Goal: Task Accomplishment & Management: Manage account settings

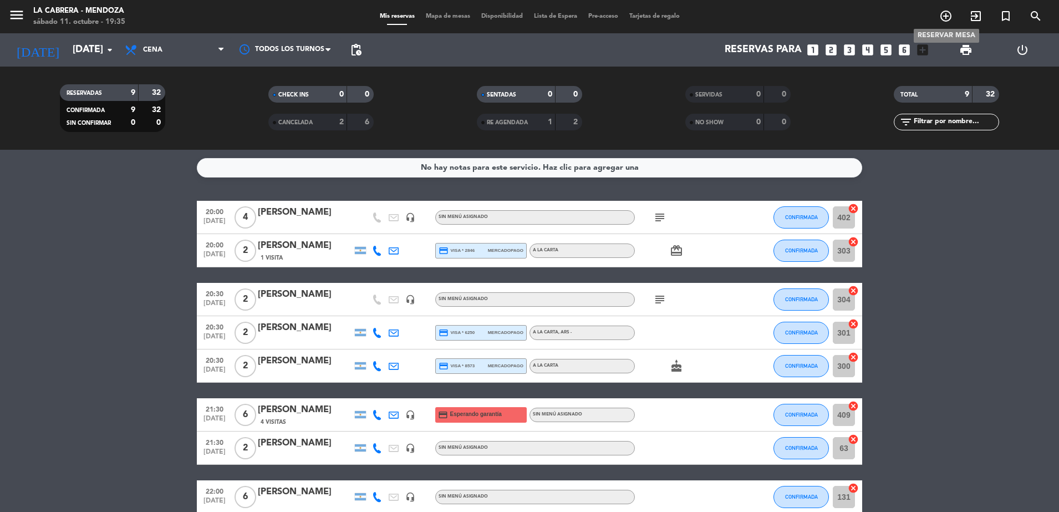
click at [947, 18] on icon "add_circle_outline" at bounding box center [945, 15] width 13 height 13
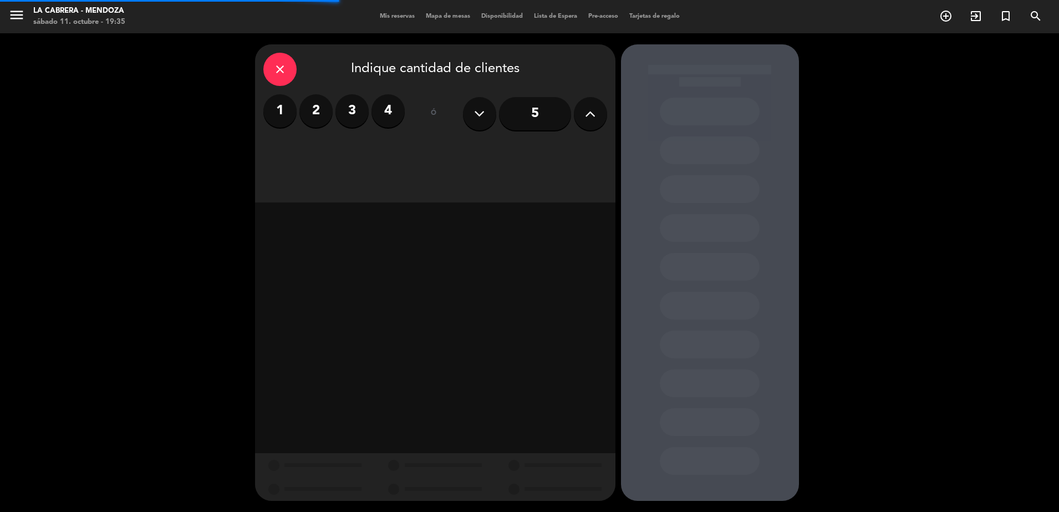
click at [310, 100] on label "2" at bounding box center [315, 110] width 33 height 33
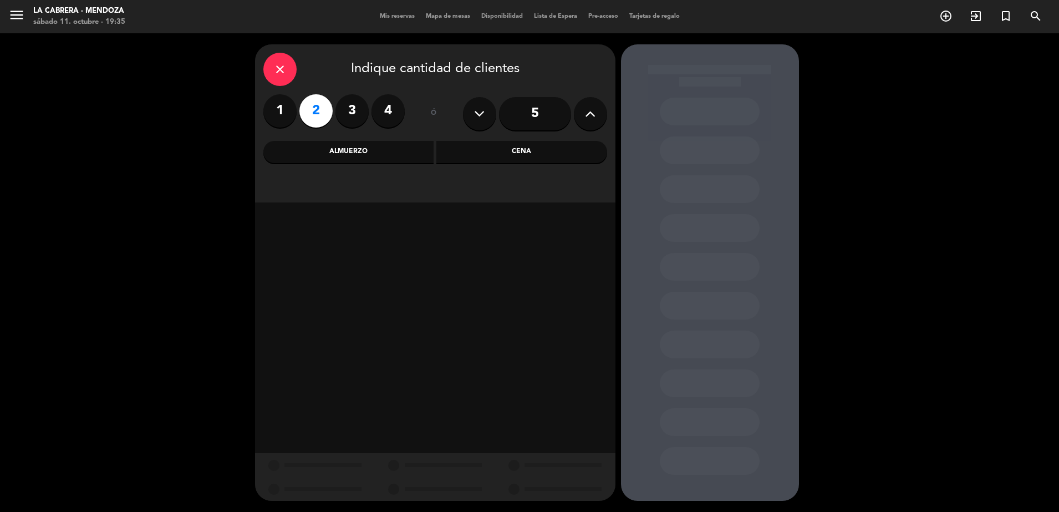
click at [492, 154] on div "Cena" at bounding box center [521, 152] width 171 height 22
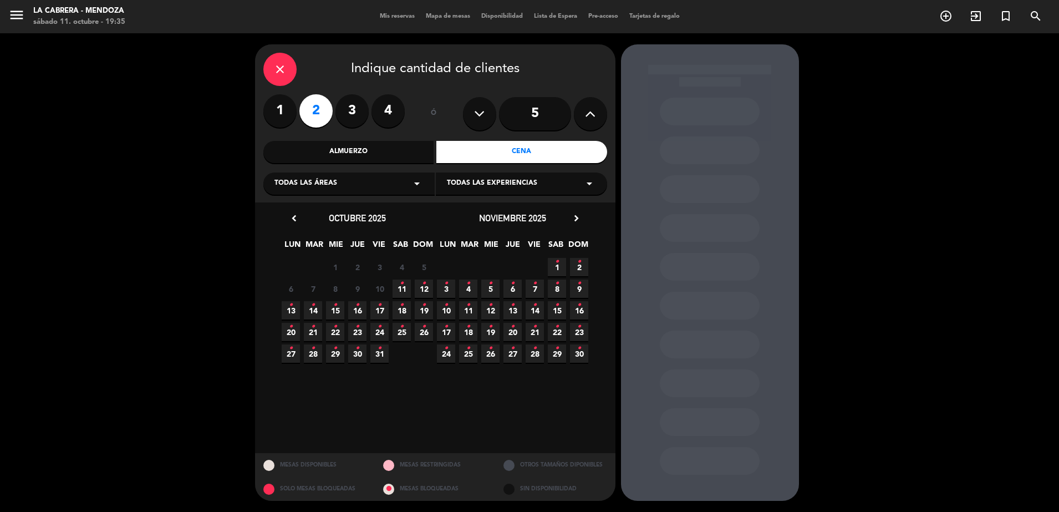
click at [400, 290] on icon "•" at bounding box center [402, 283] width 4 height 18
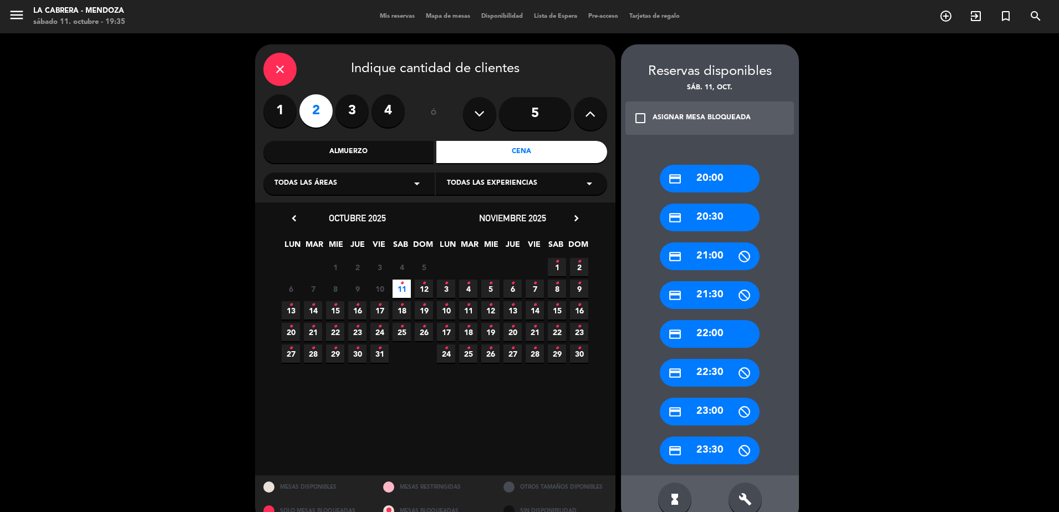
click at [716, 182] on div "credit_card 20:00" at bounding box center [710, 179] width 100 height 28
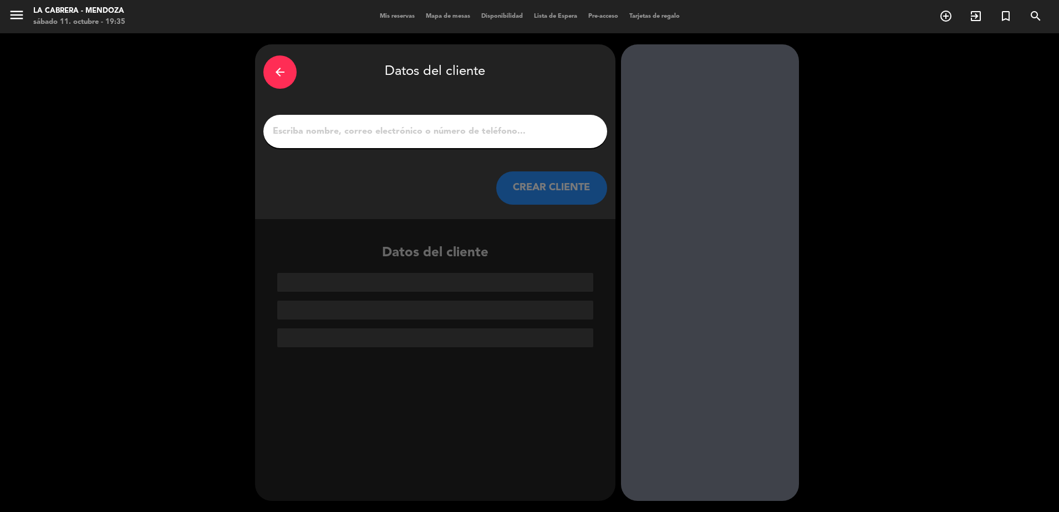
click at [294, 66] on div "arrow_back" at bounding box center [279, 71] width 33 height 33
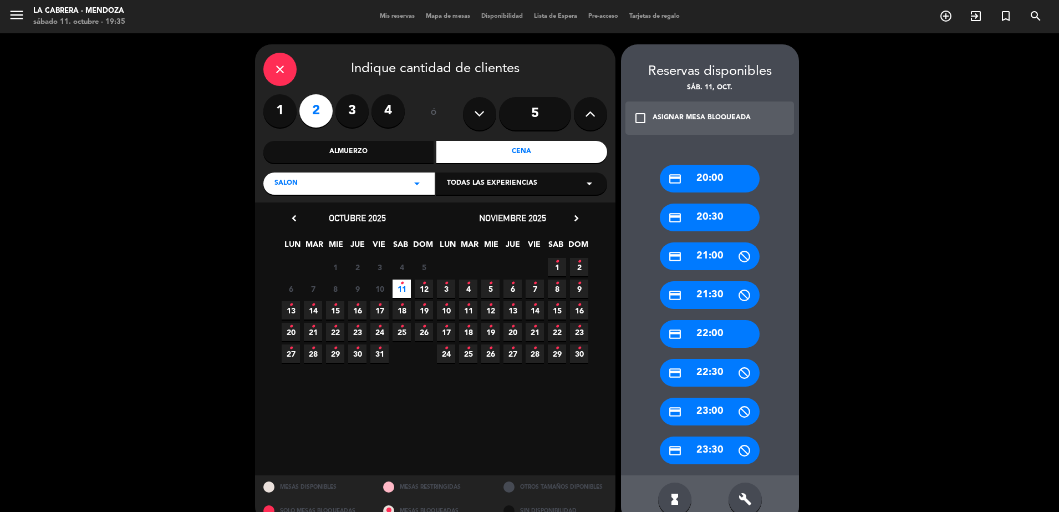
click at [723, 289] on div "credit_card 21:30" at bounding box center [710, 295] width 100 height 28
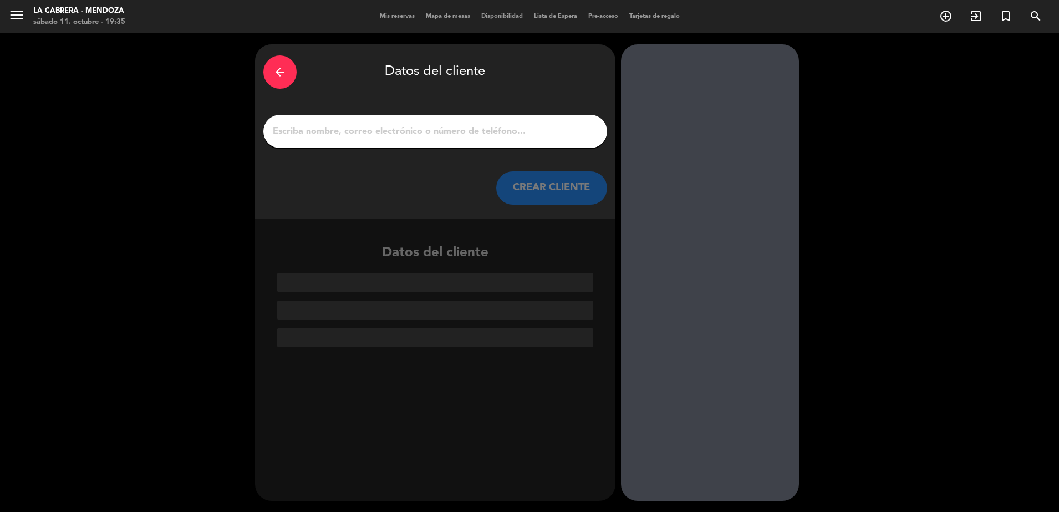
click at [433, 135] on input "1" at bounding box center [435, 132] width 327 height 16
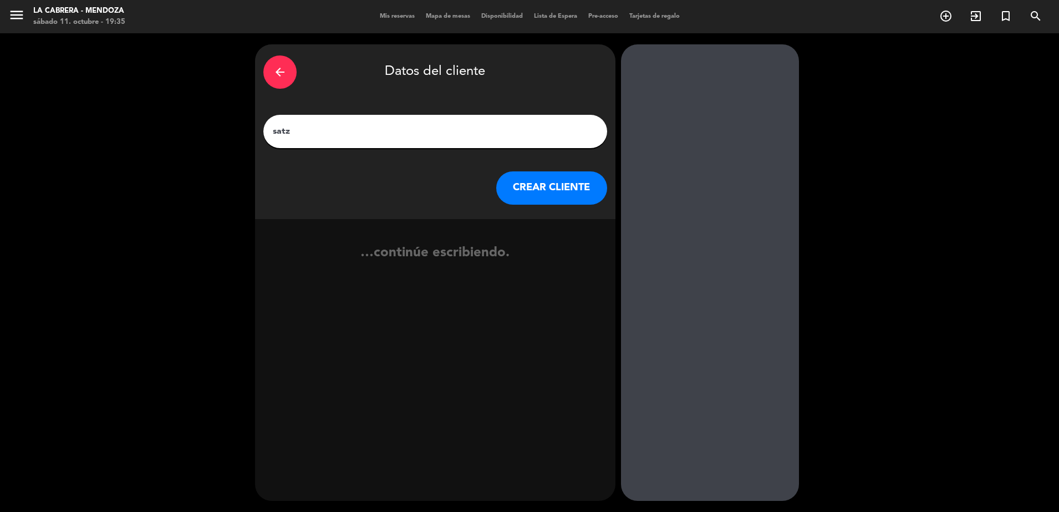
type input "satz"
click at [522, 178] on button "CREAR CLIENTE" at bounding box center [551, 187] width 111 height 33
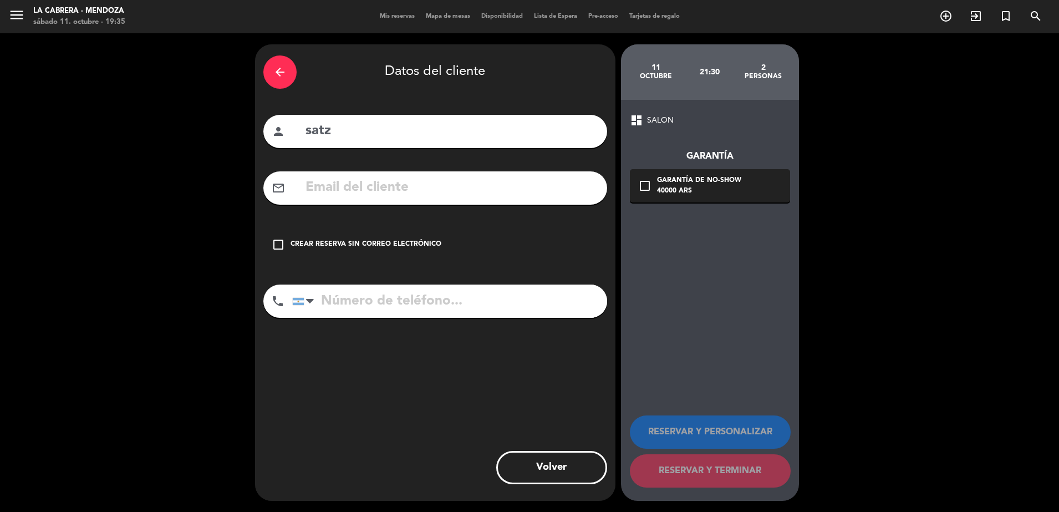
click at [384, 235] on div "check_box_outline_blank Crear reserva sin correo electrónico" at bounding box center [435, 244] width 344 height 33
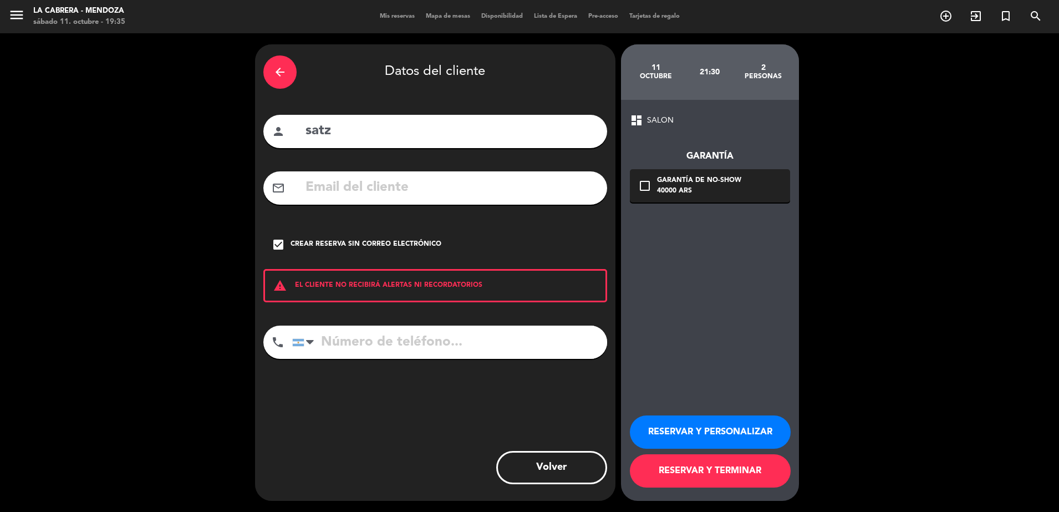
click at [672, 426] on button "RESERVAR Y PERSONALIZAR" at bounding box center [710, 431] width 161 height 33
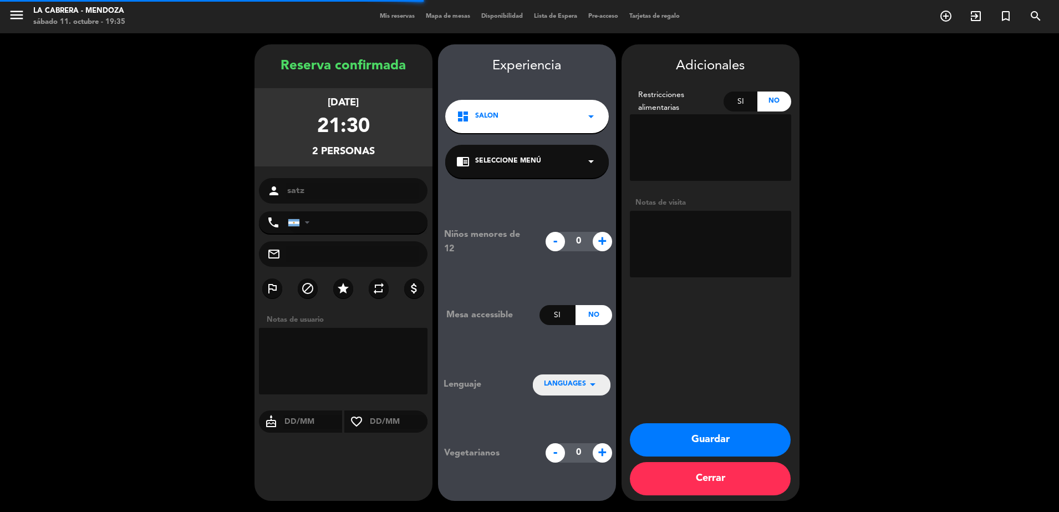
click at [706, 252] on textarea at bounding box center [710, 244] width 161 height 67
type textarea "garden"
click at [723, 436] on button "Guardar" at bounding box center [710, 439] width 161 height 33
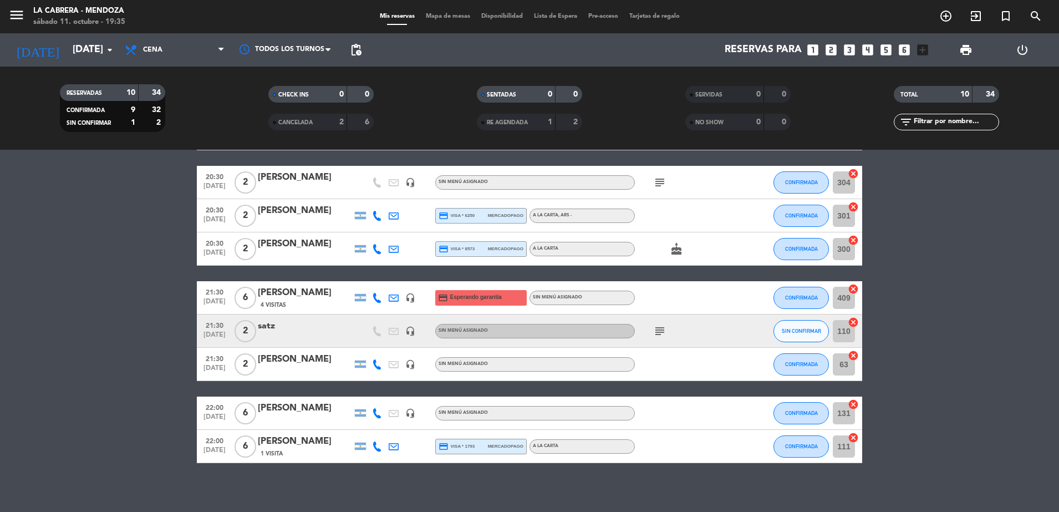
scroll to position [124, 0]
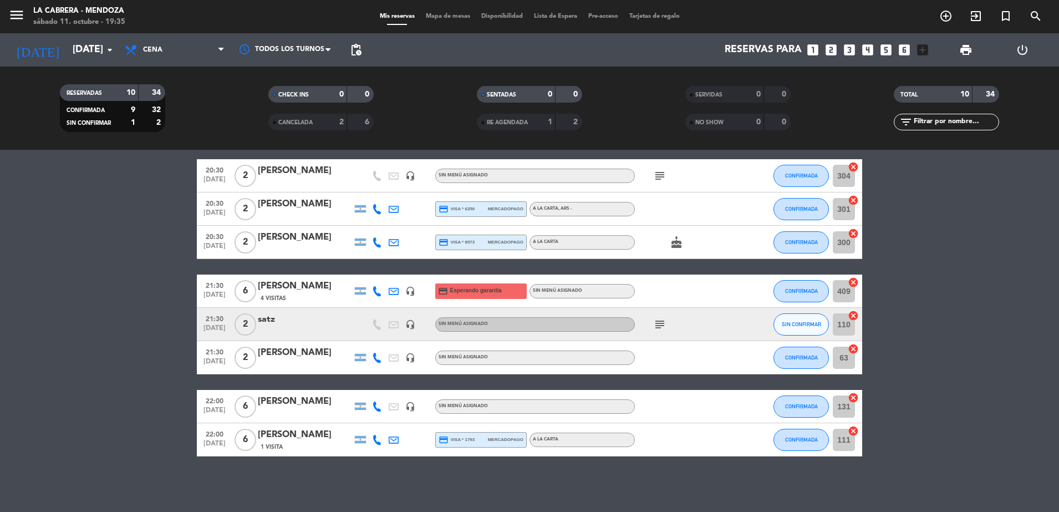
click at [855, 315] on icon "cancel" at bounding box center [852, 315] width 11 height 11
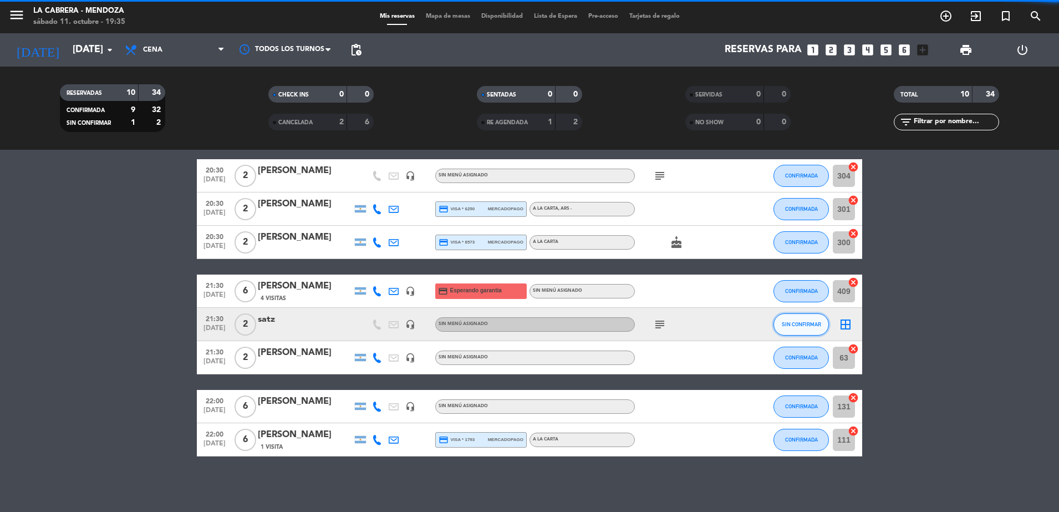
click at [817, 323] on span "SIN CONFIRMAR" at bounding box center [800, 324] width 39 height 6
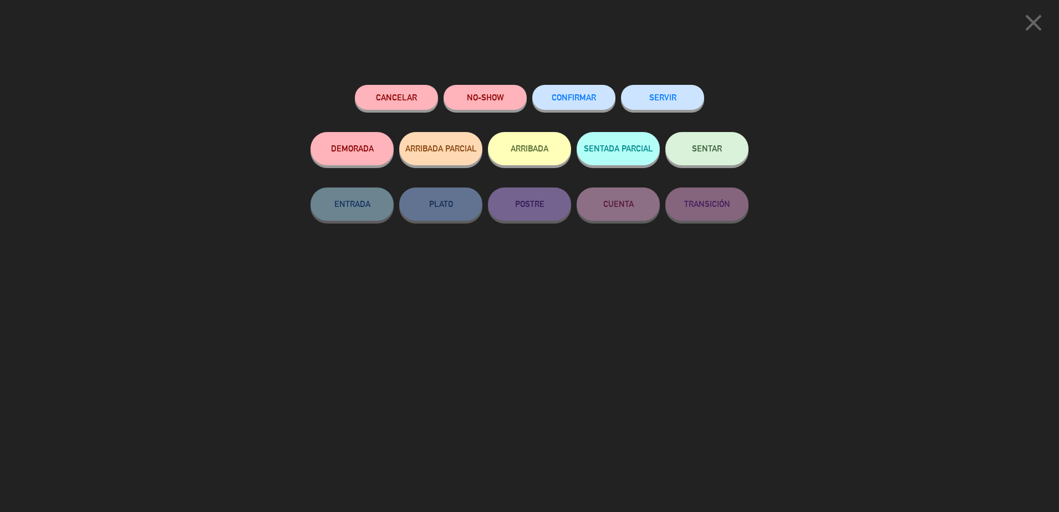
click at [590, 95] on span "CONFIRMAR" at bounding box center [573, 97] width 44 height 9
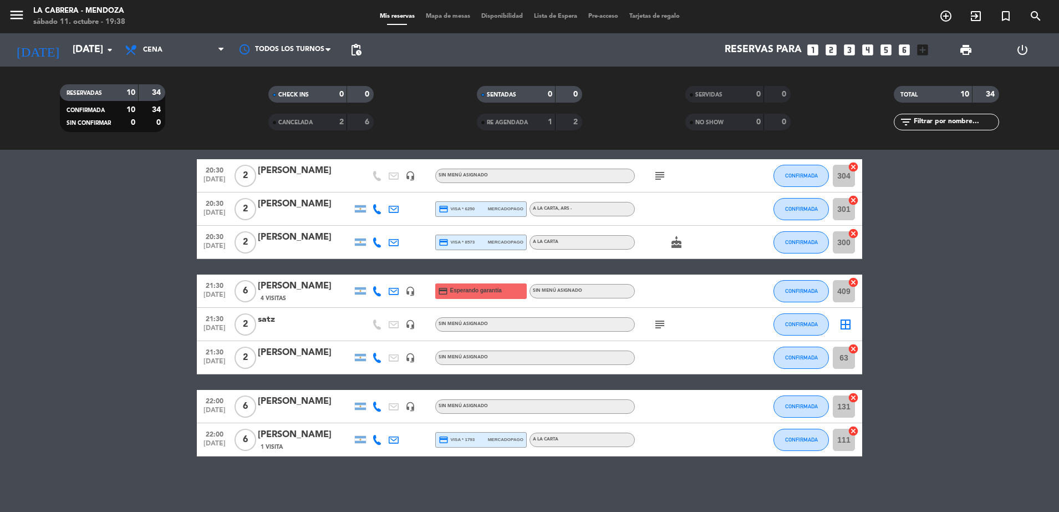
scroll to position [0, 0]
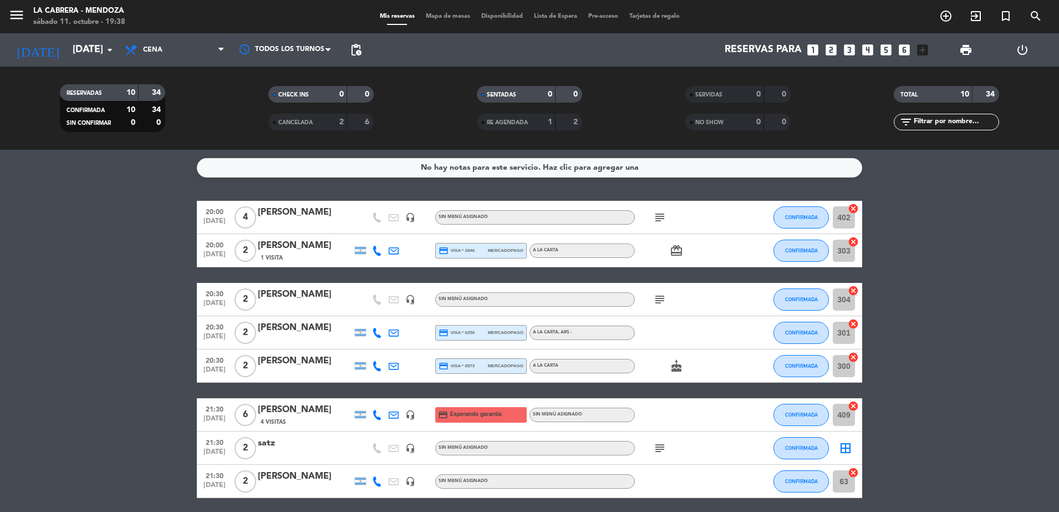
click at [663, 219] on icon "subject" at bounding box center [659, 217] width 13 height 13
click at [376, 253] on icon at bounding box center [377, 251] width 10 height 10
click at [362, 231] on span "Copiar" at bounding box center [368, 232] width 23 height 12
click at [356, 53] on span "pending_actions" at bounding box center [355, 49] width 13 height 13
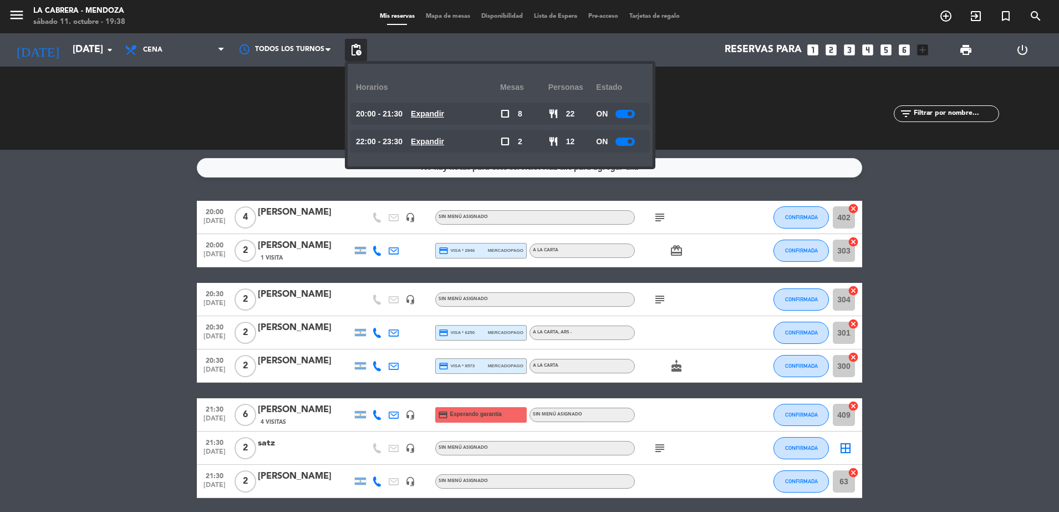
click at [626, 113] on div at bounding box center [624, 114] width 19 height 8
drag, startPoint x: 630, startPoint y: 144, endPoint x: 552, endPoint y: 140, distance: 78.3
click at [630, 144] on div at bounding box center [624, 141] width 19 height 8
click at [631, 140] on span at bounding box center [629, 141] width 4 height 4
click at [136, 260] on bookings-row "20:00 [DATE] 4 [PERSON_NAME] headset_mic Sin menú asignado subject CONFIRMADA 4…" at bounding box center [529, 390] width 1059 height 379
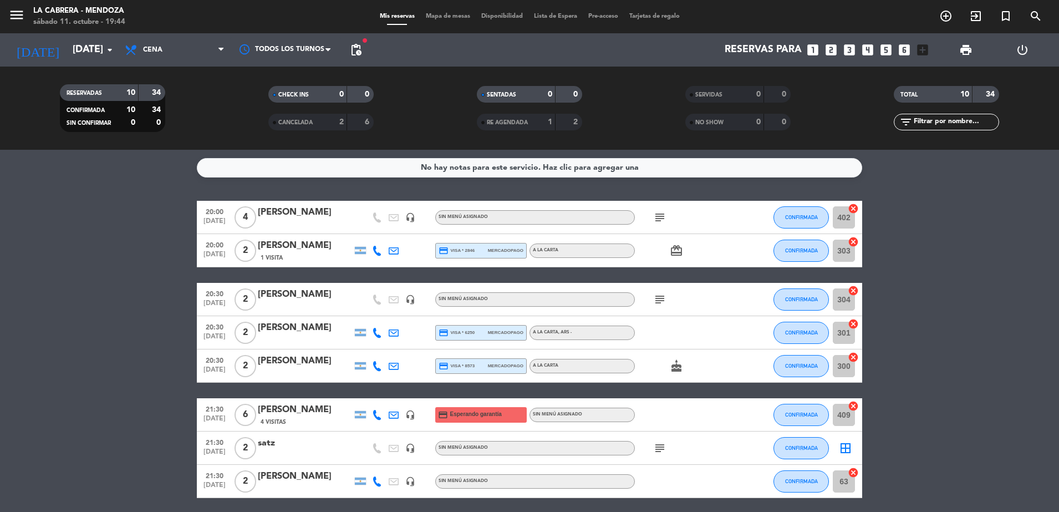
click at [380, 251] on icon at bounding box center [377, 251] width 10 height 10
click at [361, 233] on span "Copiar" at bounding box center [368, 232] width 23 height 12
click at [361, 228] on span "Copiar" at bounding box center [368, 232] width 23 height 12
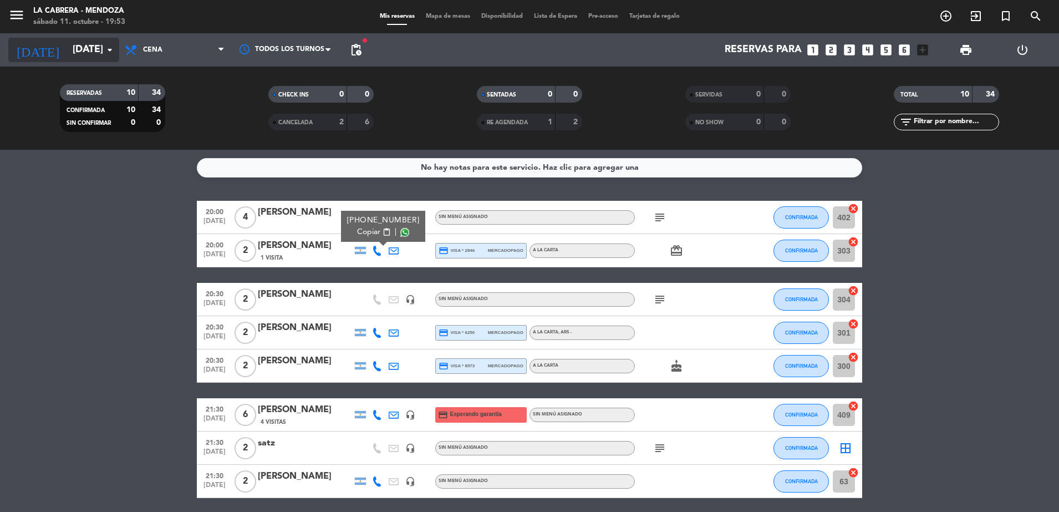
click at [109, 54] on icon "arrow_drop_down" at bounding box center [109, 49] width 13 height 13
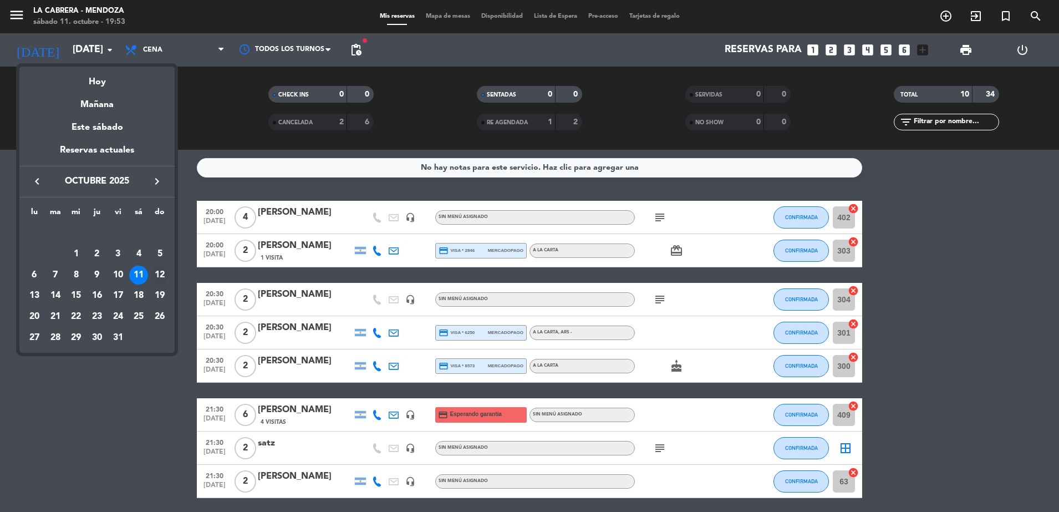
click at [153, 276] on div "12" at bounding box center [159, 274] width 19 height 19
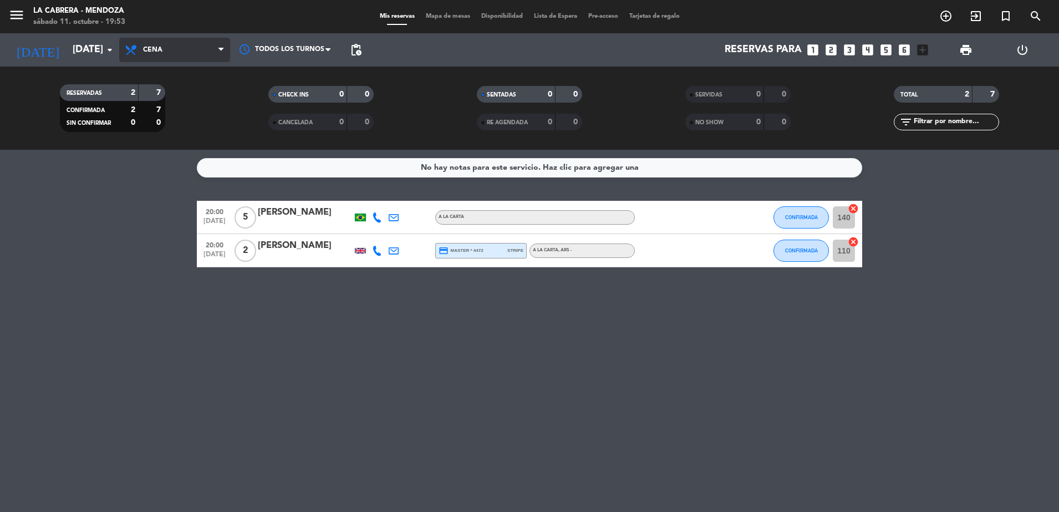
click at [195, 57] on span "Cena" at bounding box center [174, 50] width 111 height 24
click at [190, 98] on div "menu LA [PERSON_NAME] - [PERSON_NAME][DATE] 11. octubre - 19:53 Mis reservas Ma…" at bounding box center [529, 75] width 1059 height 150
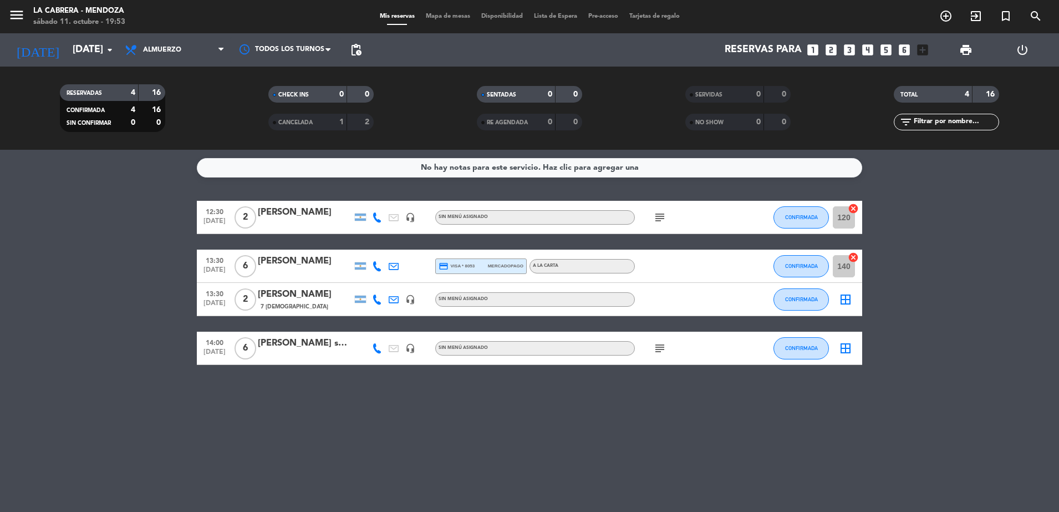
click at [376, 217] on icon at bounding box center [377, 217] width 10 height 10
click at [669, 216] on div "subject" at bounding box center [685, 217] width 100 height 33
click at [661, 218] on icon "subject" at bounding box center [659, 217] width 13 height 13
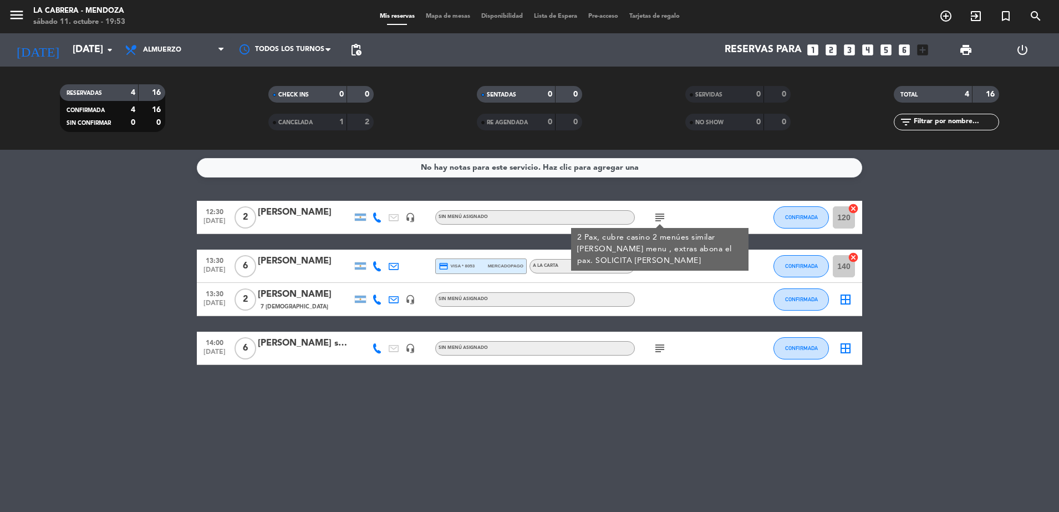
click at [661, 218] on icon "subject" at bounding box center [659, 217] width 13 height 13
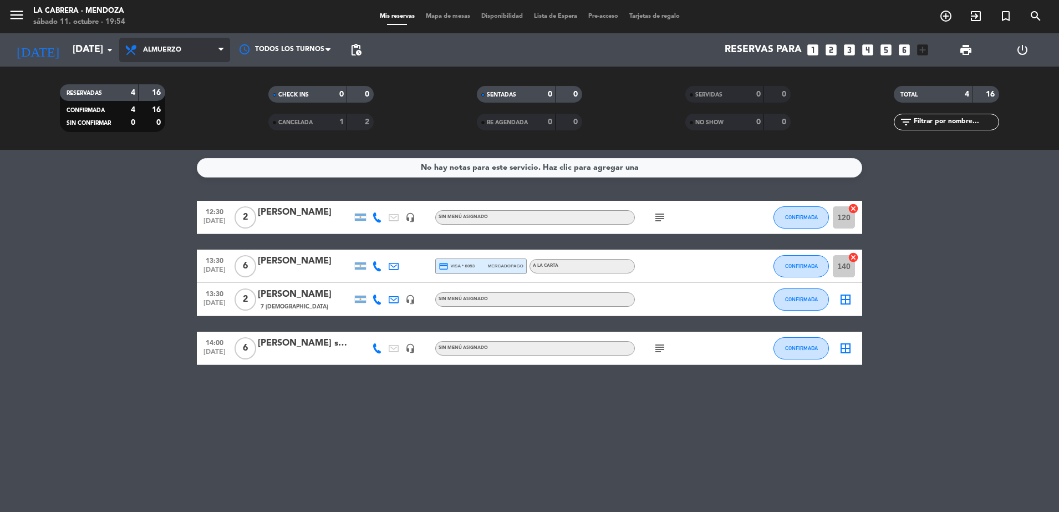
click at [185, 47] on span "Almuerzo" at bounding box center [174, 50] width 111 height 24
click at [173, 113] on div "menu LA [PERSON_NAME] - [PERSON_NAME][DATE] 11. octubre - 19:54 Mis reservas Ma…" at bounding box center [529, 75] width 1059 height 150
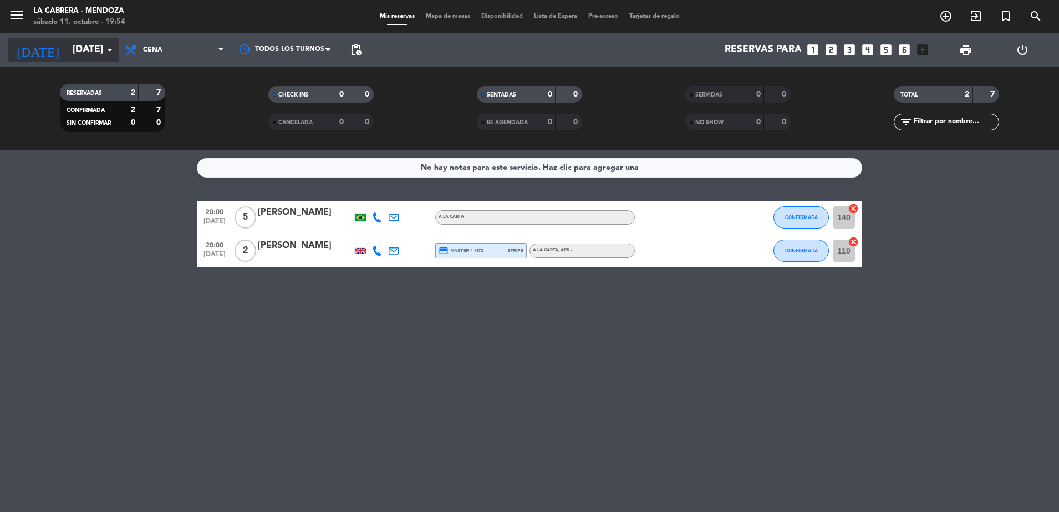
click at [37, 48] on icon "[DATE]" at bounding box center [37, 50] width 59 height 24
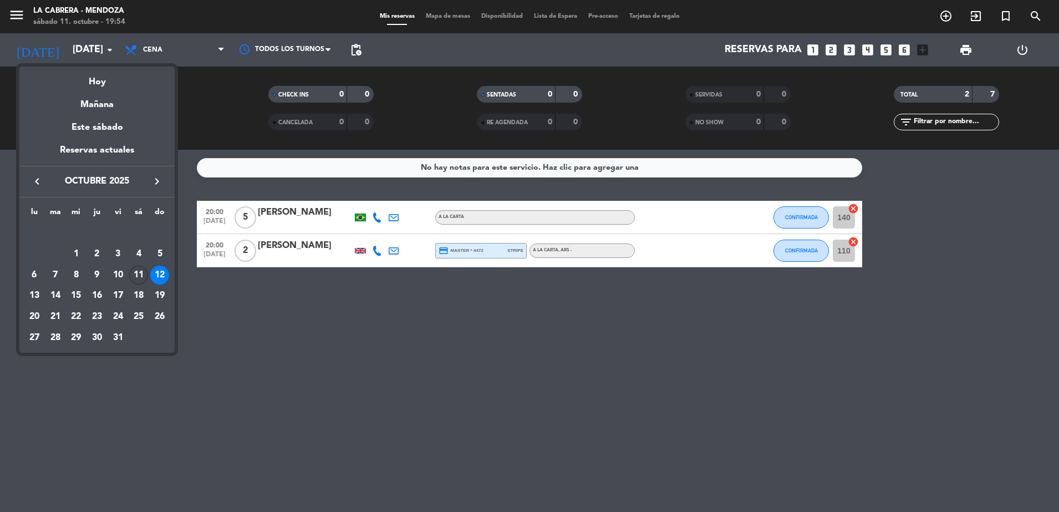
click at [142, 276] on div "11" at bounding box center [138, 274] width 19 height 19
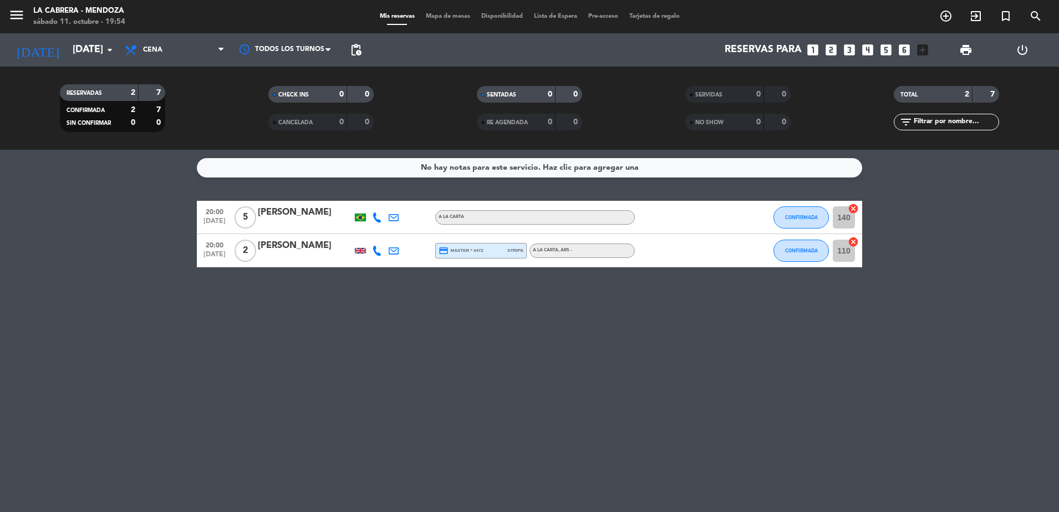
type input "[DATE]"
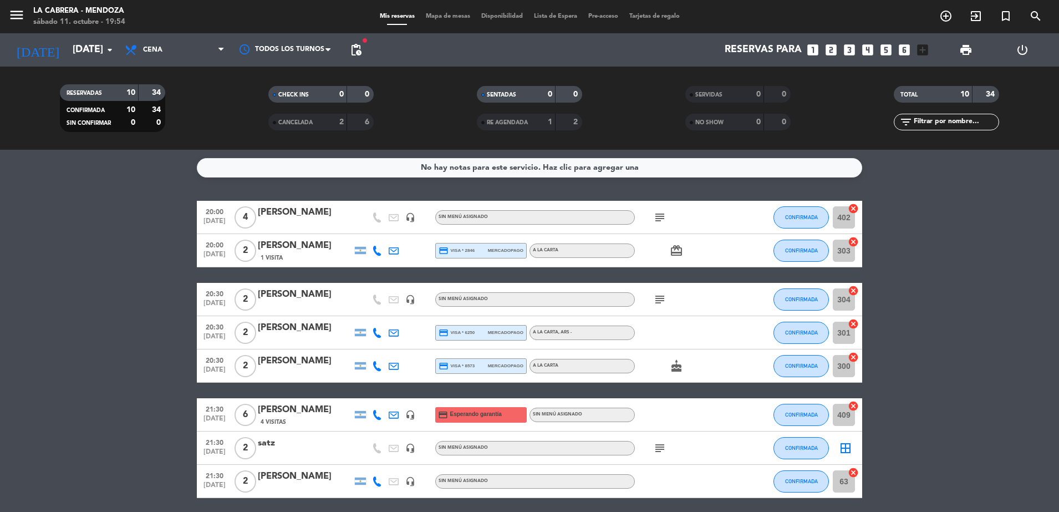
click at [657, 221] on icon "subject" at bounding box center [659, 217] width 13 height 13
click at [431, 18] on span "Mapa de mesas" at bounding box center [447, 16] width 55 height 6
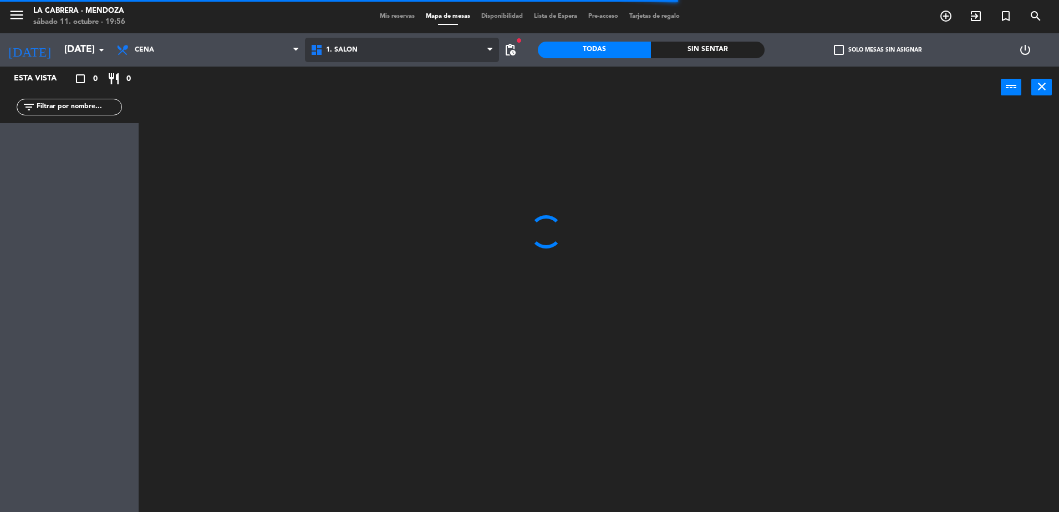
click at [334, 53] on span "1. SALON" at bounding box center [342, 50] width 32 height 8
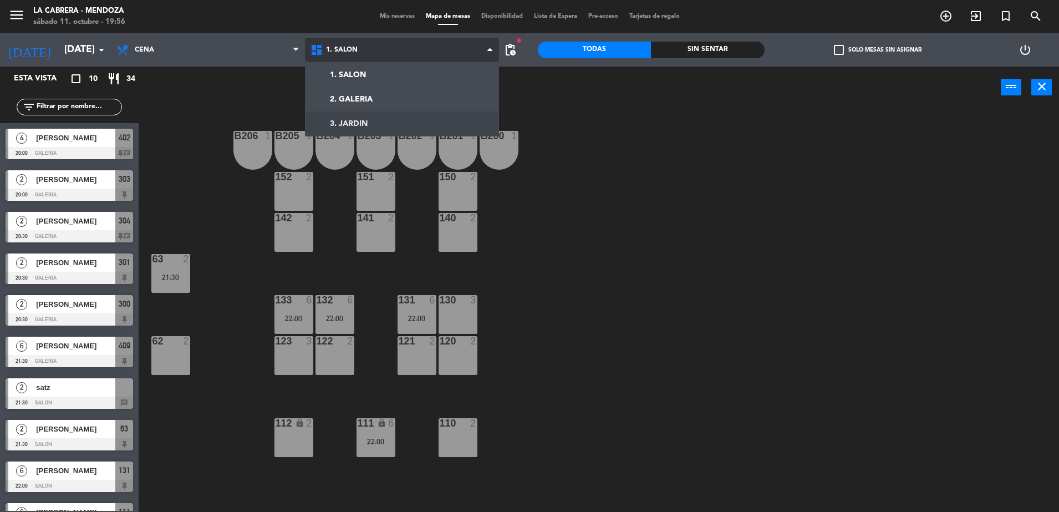
click at [342, 119] on ng-component "menu LA [PERSON_NAME] - [PERSON_NAME][DATE] 11. octubre - 19:56 Mis reservas Ma…" at bounding box center [529, 257] width 1059 height 514
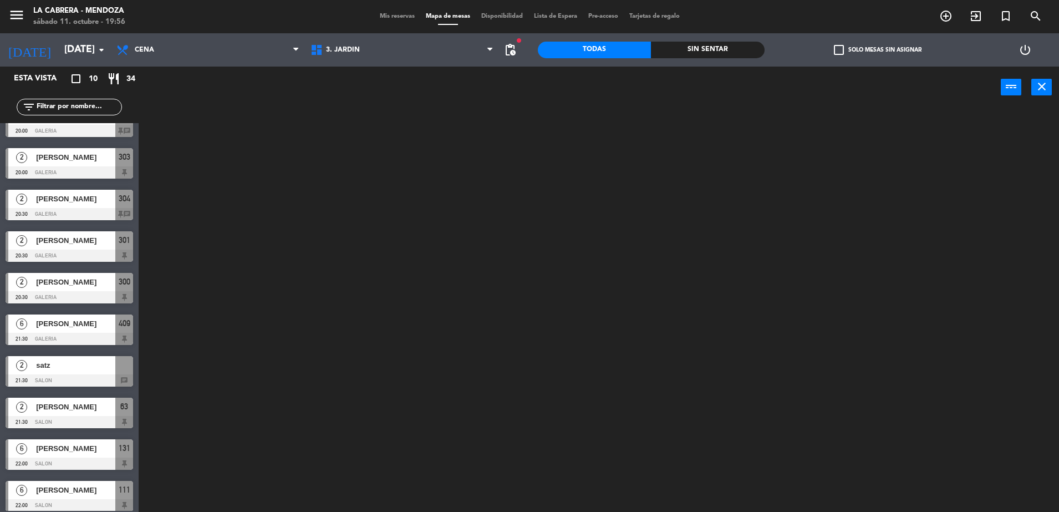
scroll to position [28, 0]
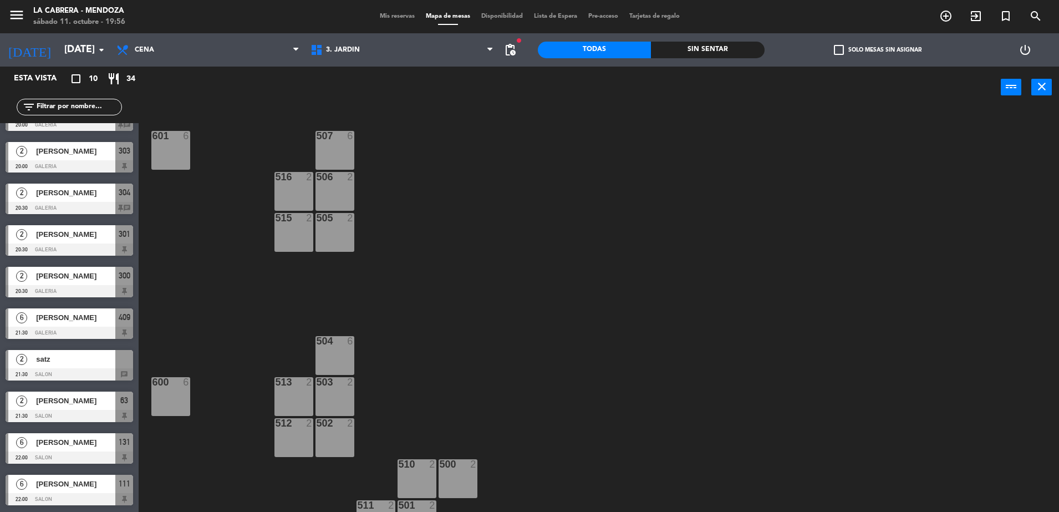
click at [106, 369] on div at bounding box center [69, 374] width 127 height 12
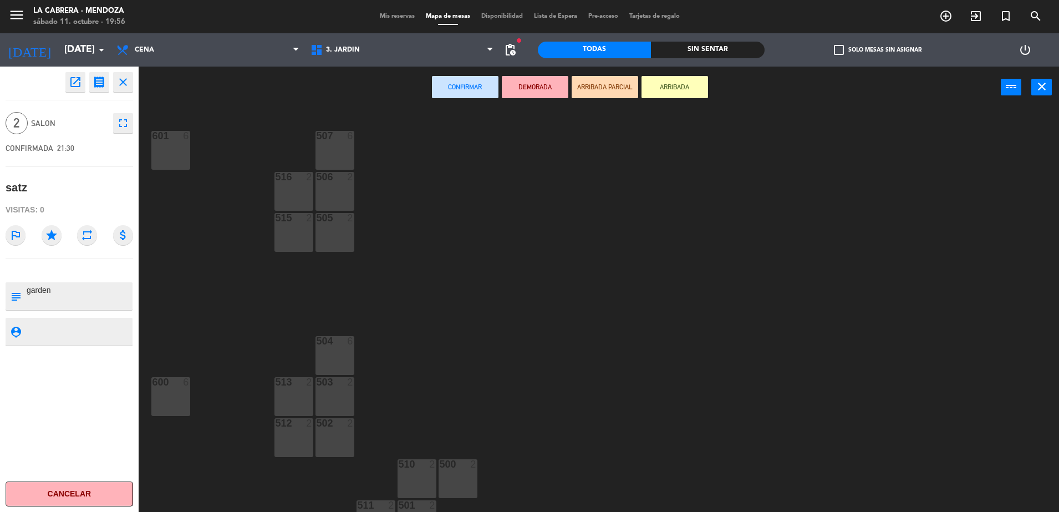
click at [326, 360] on div "504 6" at bounding box center [334, 355] width 39 height 39
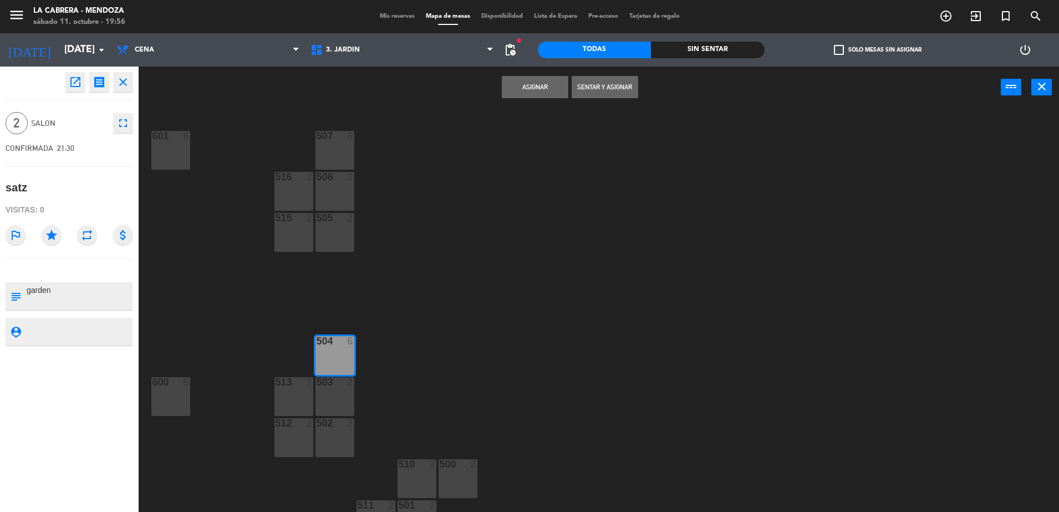
click at [516, 91] on button "Asignar" at bounding box center [535, 87] width 67 height 22
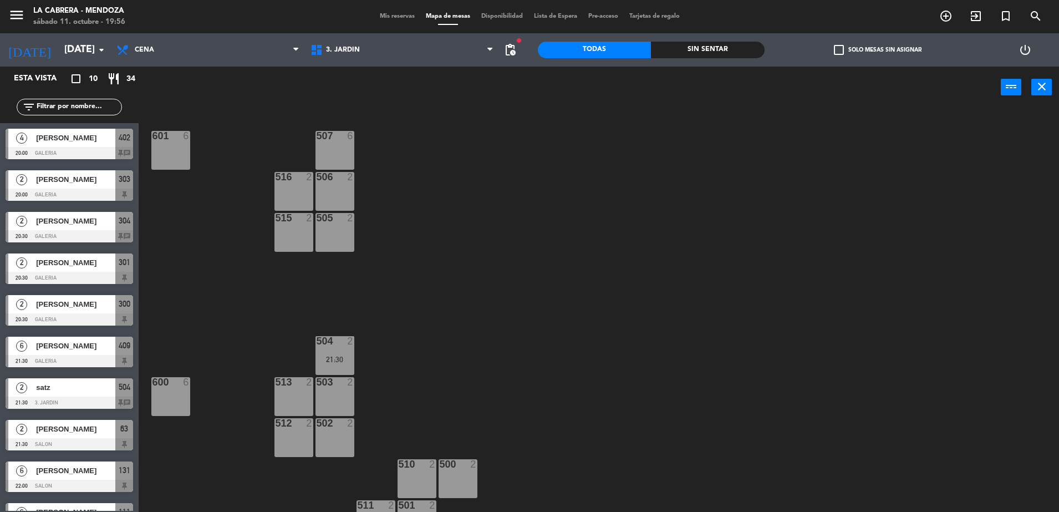
click at [393, 19] on span "Mis reservas" at bounding box center [397, 16] width 46 height 6
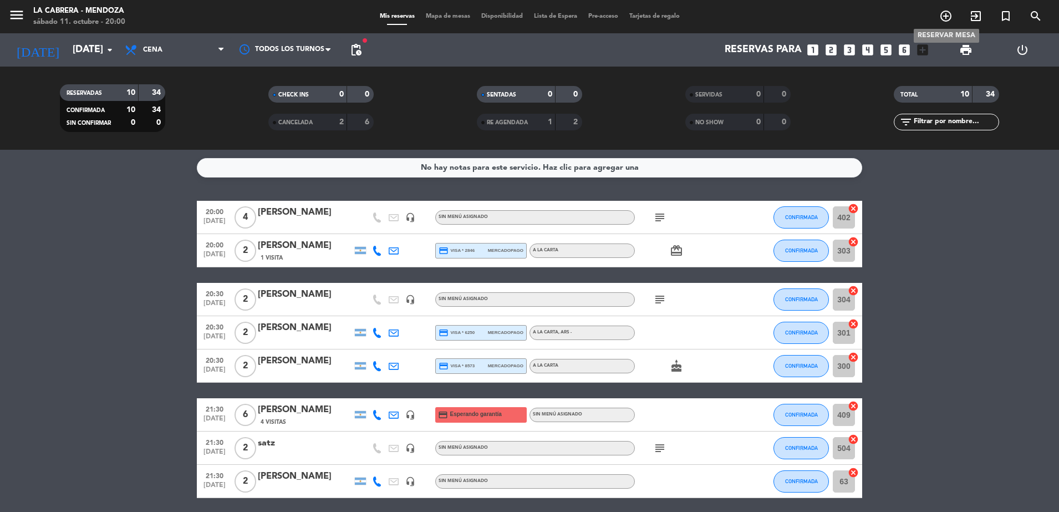
click at [950, 16] on icon "add_circle_outline" at bounding box center [945, 15] width 13 height 13
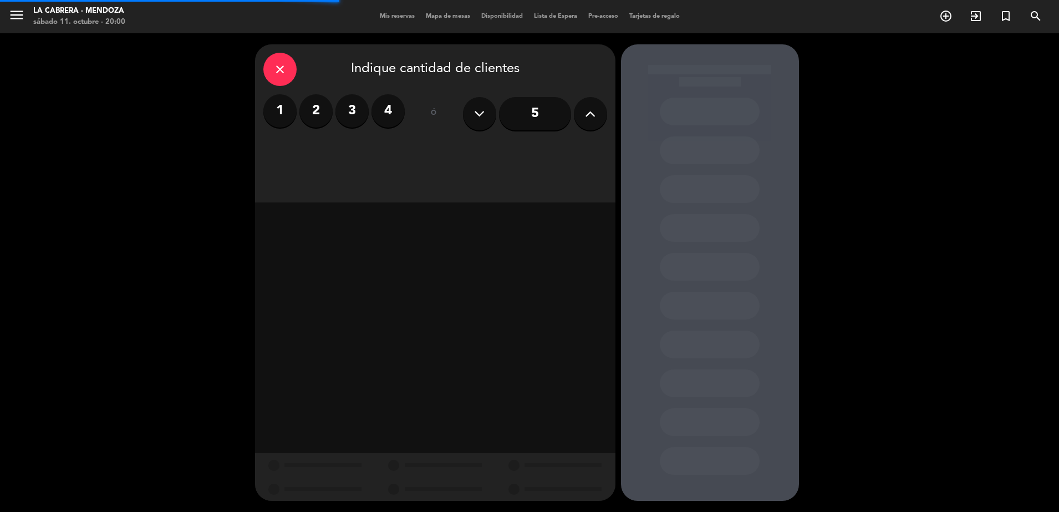
click at [382, 111] on label "4" at bounding box center [387, 110] width 33 height 33
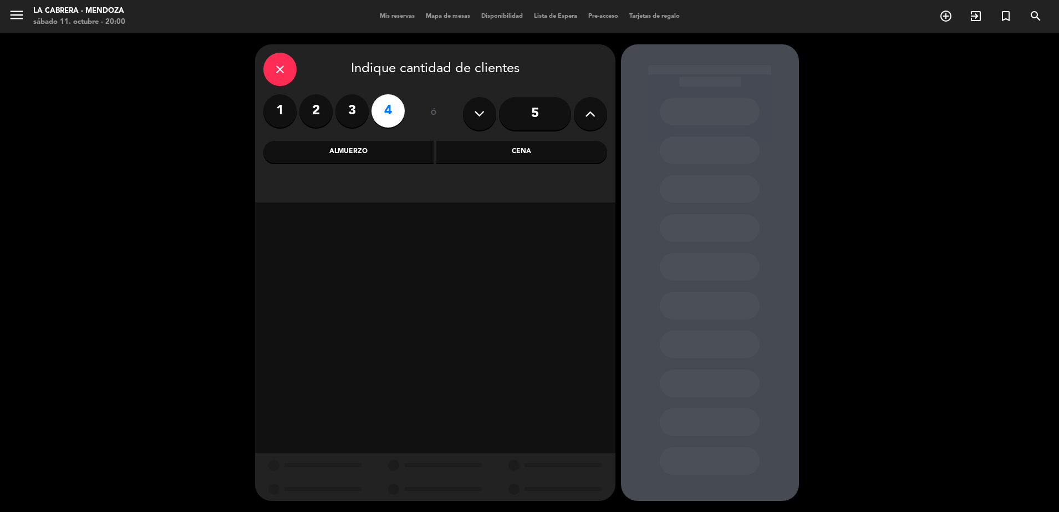
click at [487, 145] on div "Cena" at bounding box center [521, 152] width 171 height 22
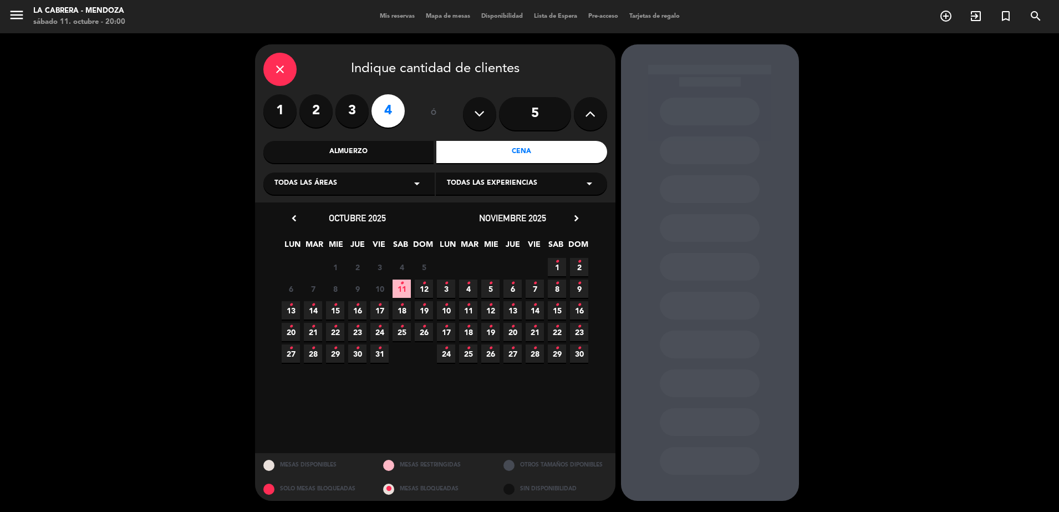
click at [270, 69] on div "close" at bounding box center [279, 69] width 33 height 33
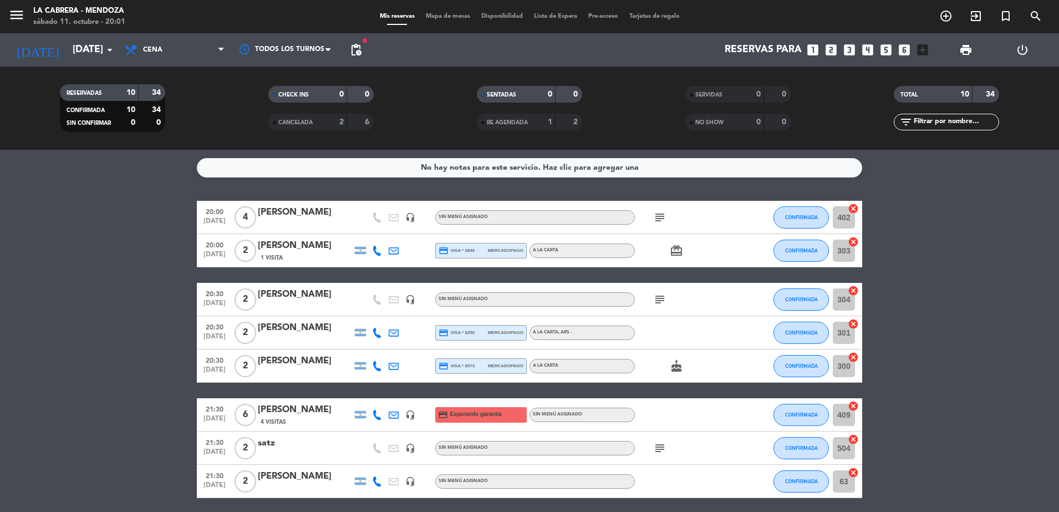
click at [659, 217] on icon "subject" at bounding box center [659, 217] width 13 height 13
click at [949, 275] on bookings-row "20:00 [DATE] 4 [PERSON_NAME] headset_mic Sin menú asignado subject hualta 603 C…" at bounding box center [529, 390] width 1059 height 379
click at [947, 16] on icon "add_circle_outline" at bounding box center [945, 15] width 13 height 13
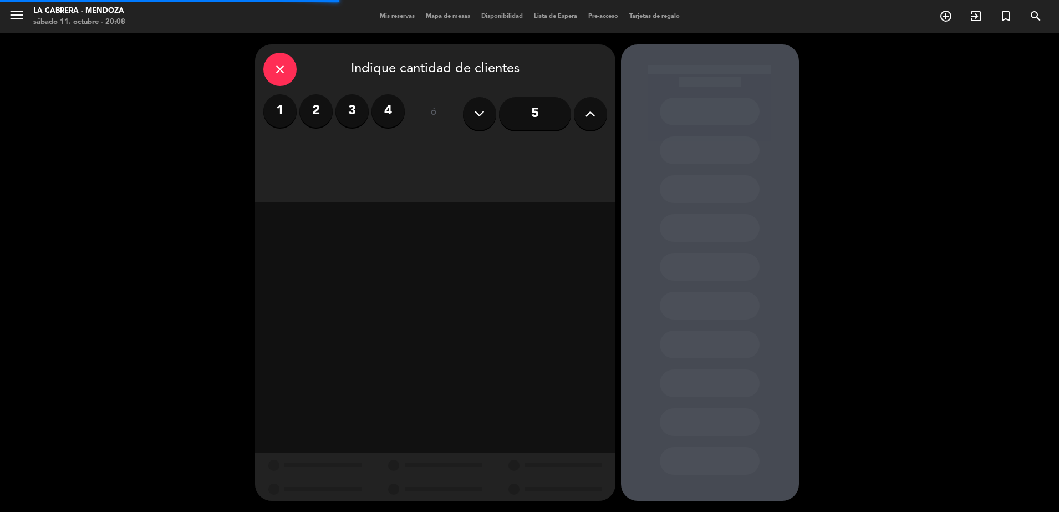
click at [394, 104] on label "4" at bounding box center [387, 110] width 33 height 33
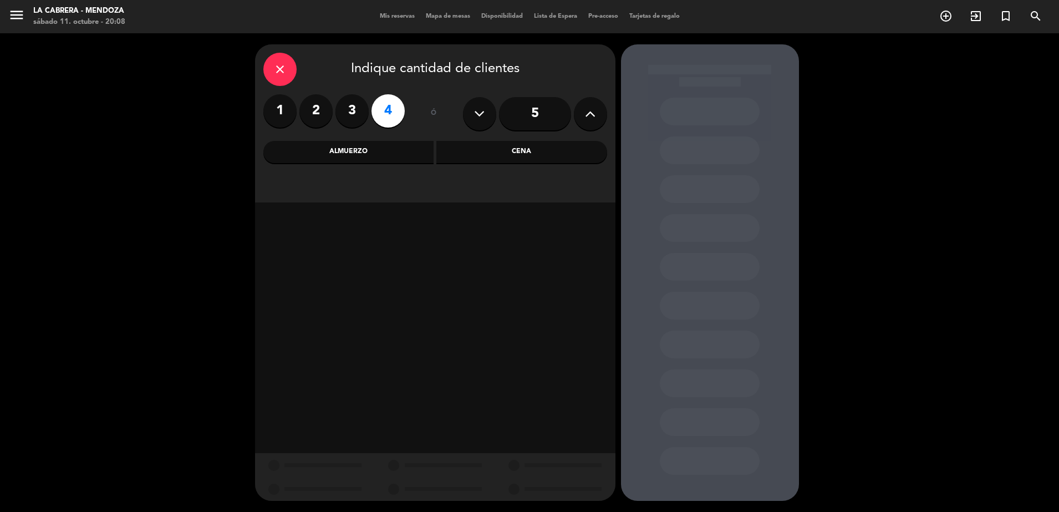
click at [508, 155] on div "Cena" at bounding box center [521, 152] width 171 height 22
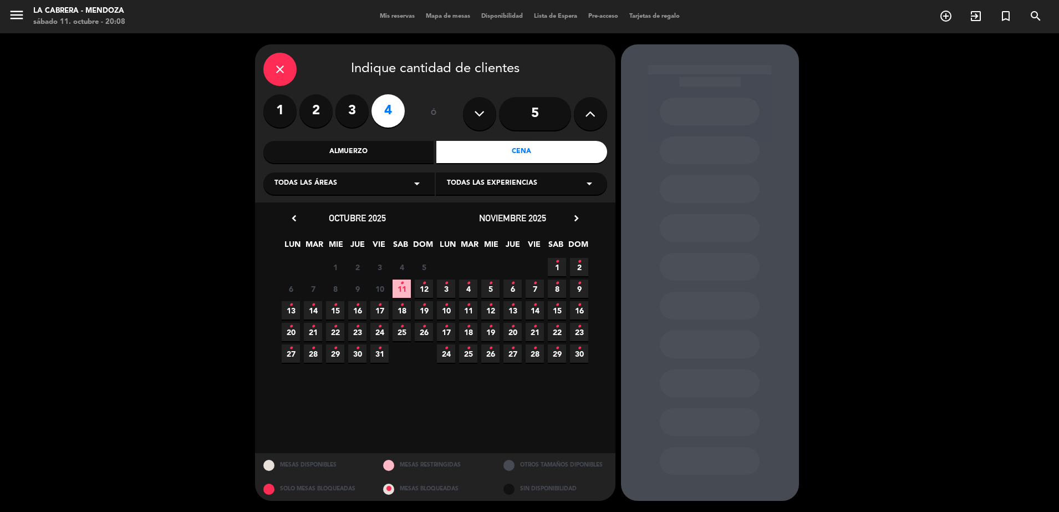
click at [408, 287] on span "11 •" at bounding box center [401, 288] width 18 height 18
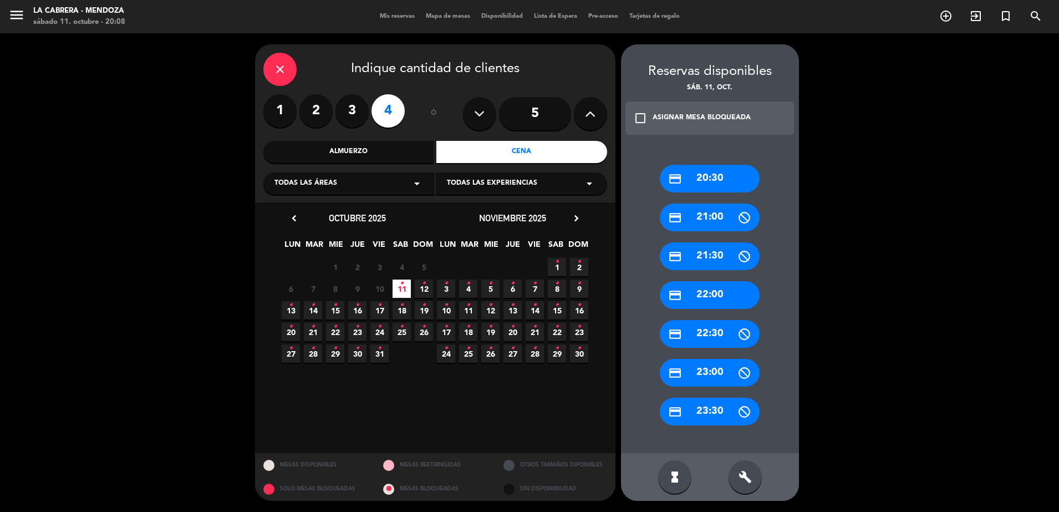
click at [728, 176] on div "credit_card 20:30" at bounding box center [710, 179] width 100 height 28
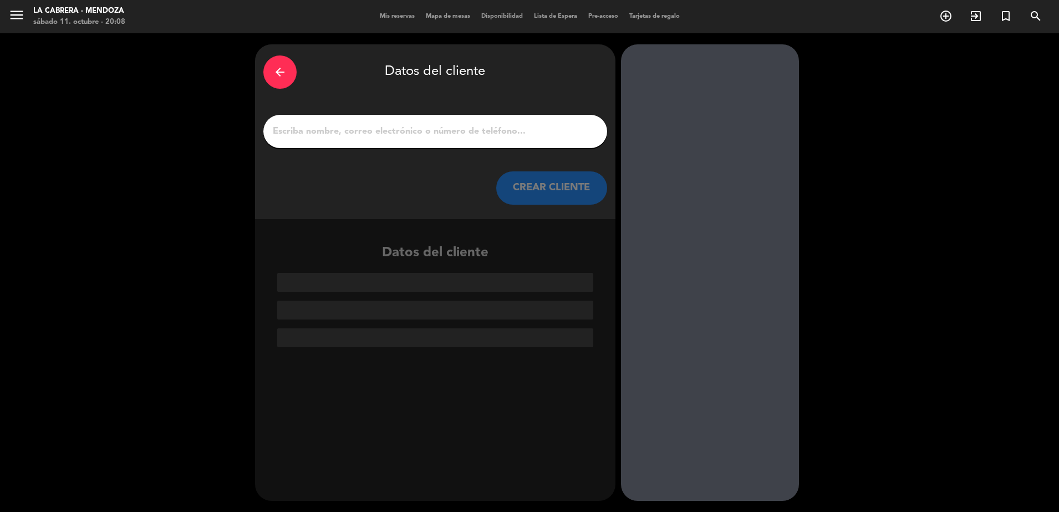
click at [521, 130] on input "1" at bounding box center [435, 132] width 327 height 16
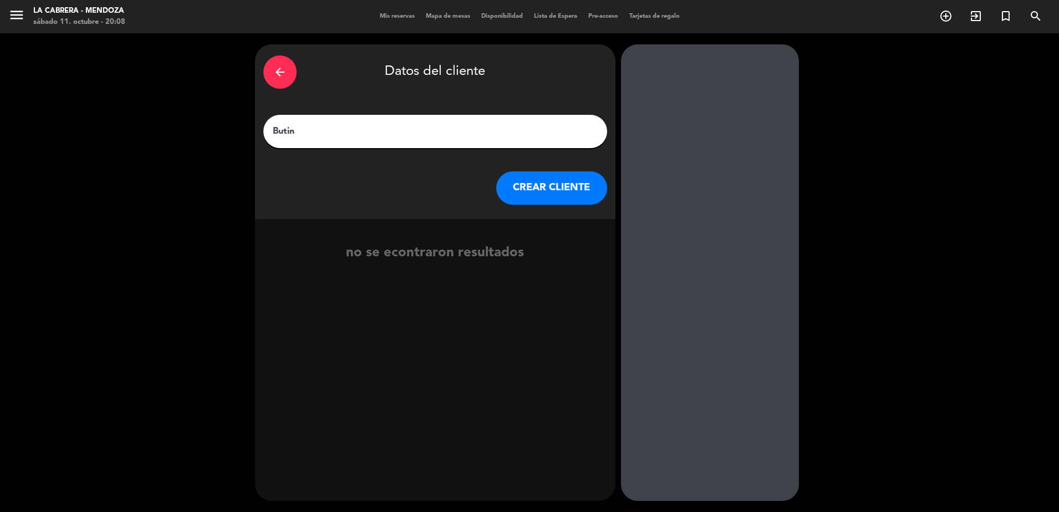
type input "Butin"
click at [570, 192] on button "CREAR CLIENTE" at bounding box center [551, 187] width 111 height 33
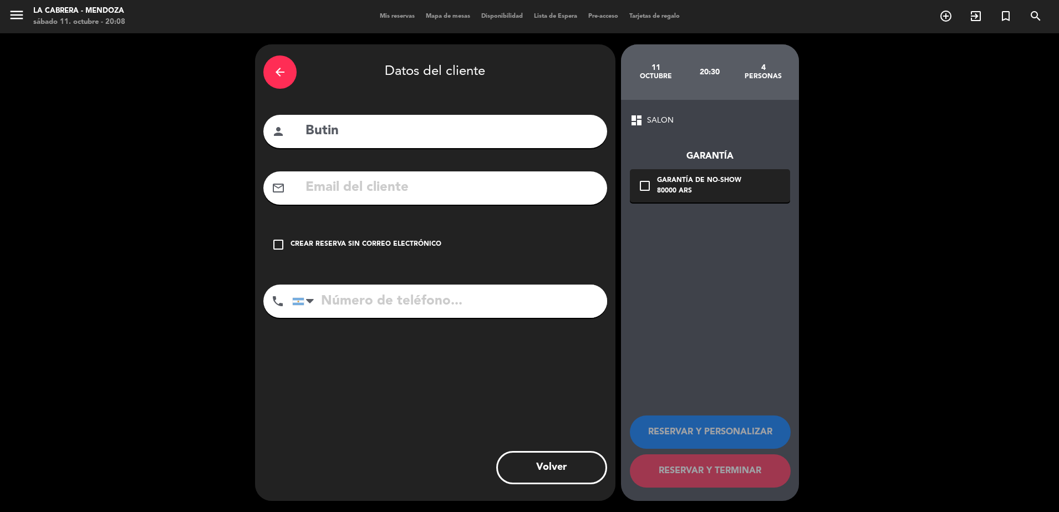
click at [364, 239] on div "Crear reserva sin correo electrónico" at bounding box center [365, 244] width 151 height 11
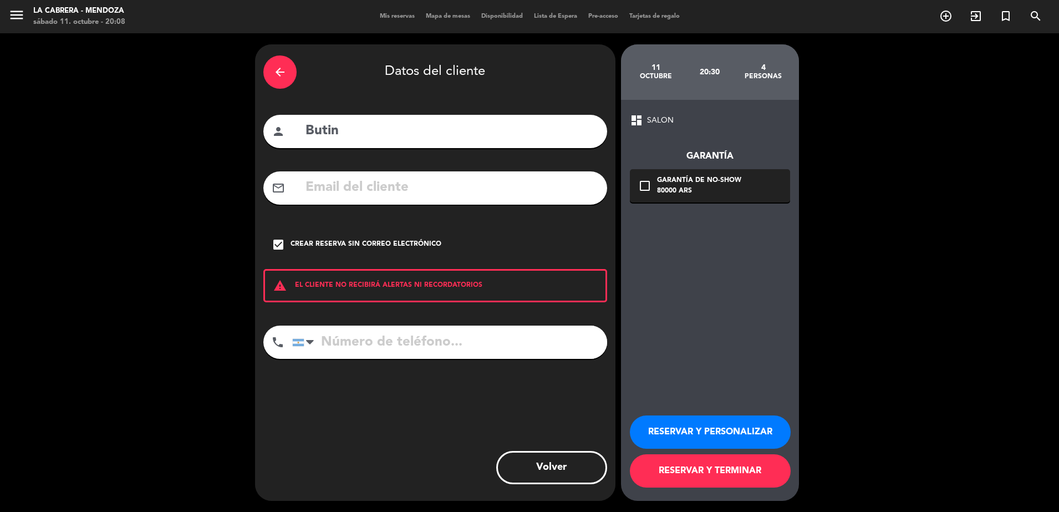
click at [732, 427] on button "RESERVAR Y PERSONALIZAR" at bounding box center [710, 431] width 161 height 33
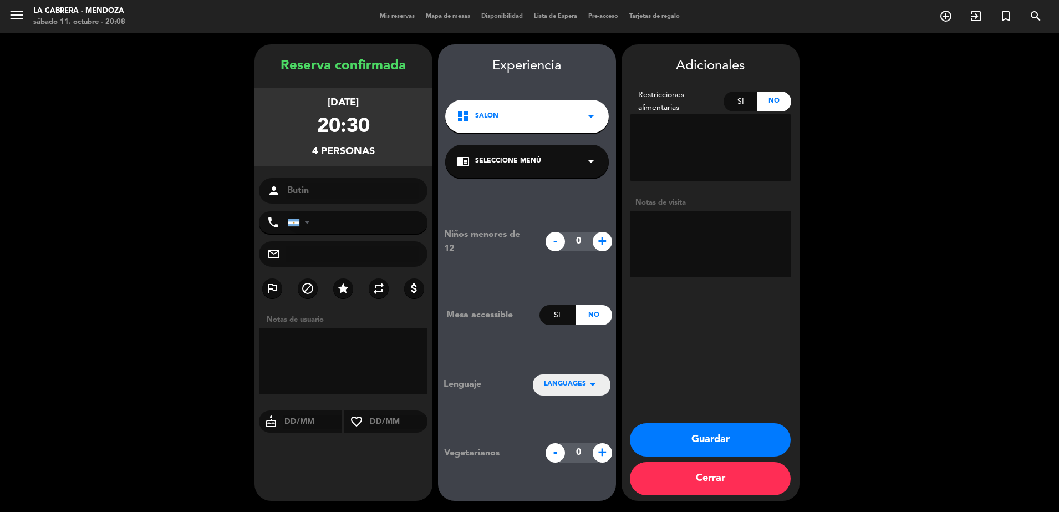
click at [734, 263] on textarea at bounding box center [710, 244] width 161 height 67
type textarea "hualta 209"
click at [738, 436] on button "Guardar" at bounding box center [710, 439] width 161 height 33
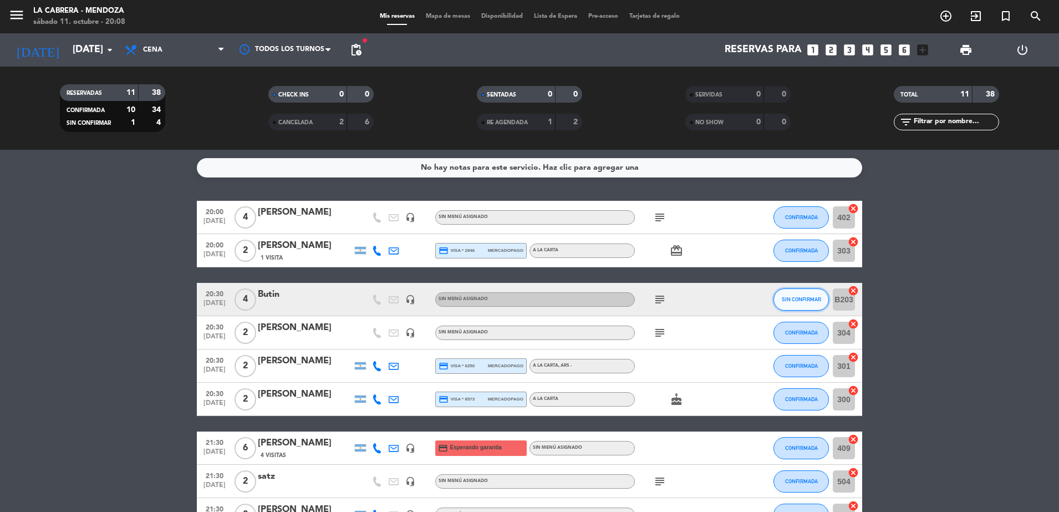
click at [790, 294] on button "SIN CONFIRMAR" at bounding box center [800, 299] width 55 height 22
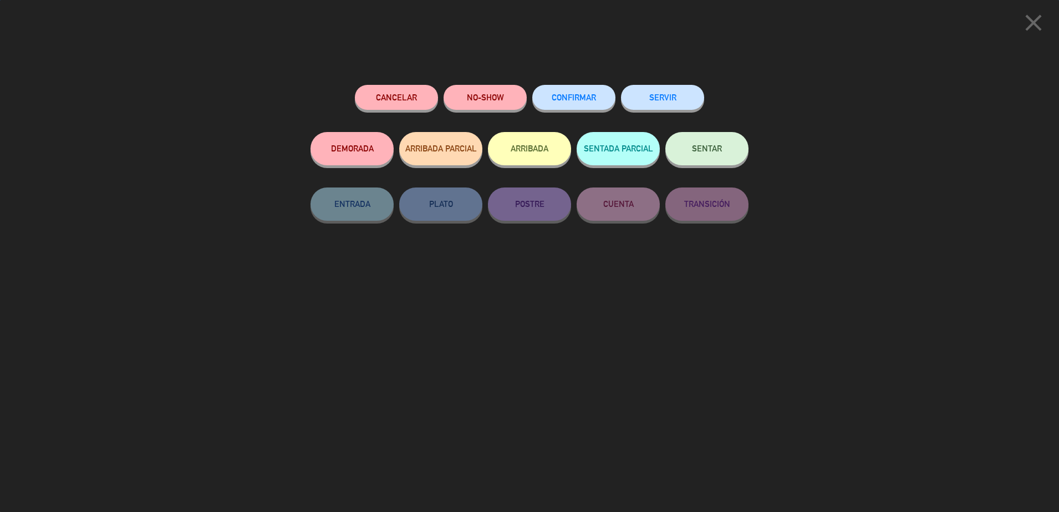
click at [584, 94] on button "CONFIRMAR" at bounding box center [573, 97] width 83 height 25
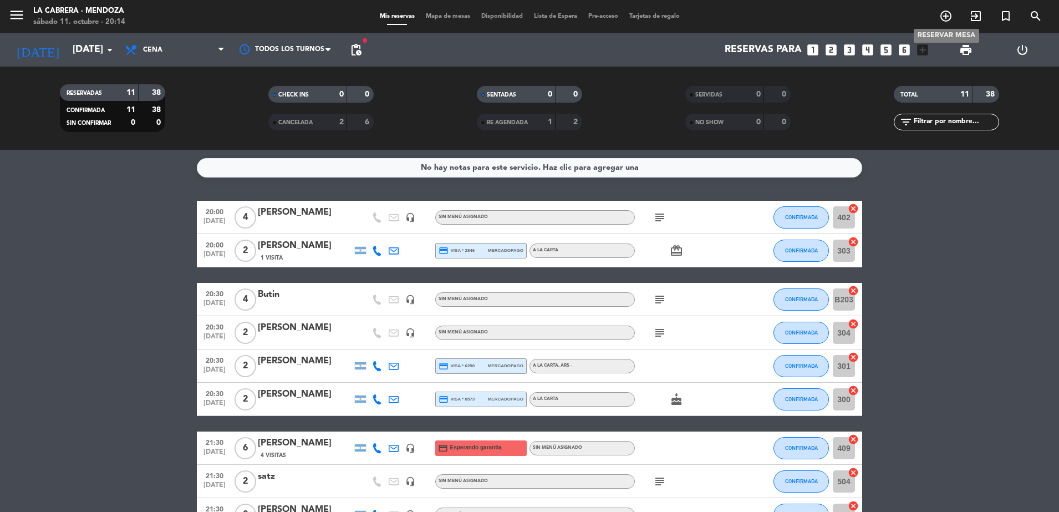
click at [946, 16] on icon "add_circle_outline" at bounding box center [945, 15] width 13 height 13
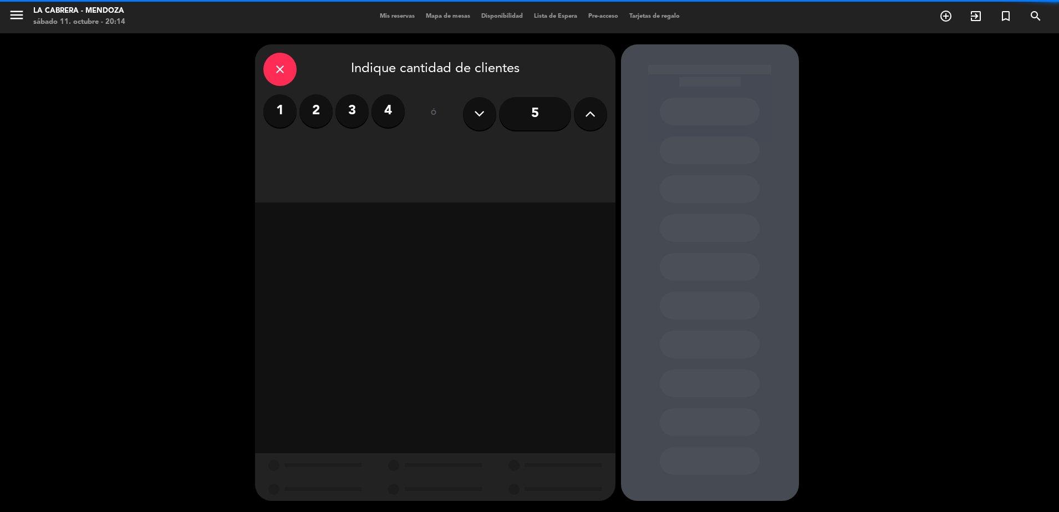
click at [396, 110] on label "4" at bounding box center [387, 110] width 33 height 33
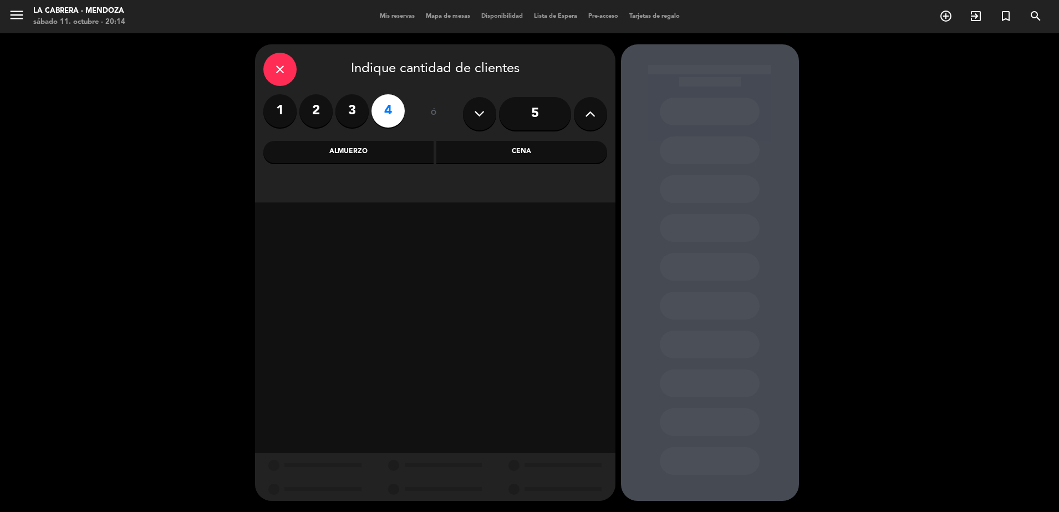
click at [515, 157] on div "Cena" at bounding box center [521, 152] width 171 height 22
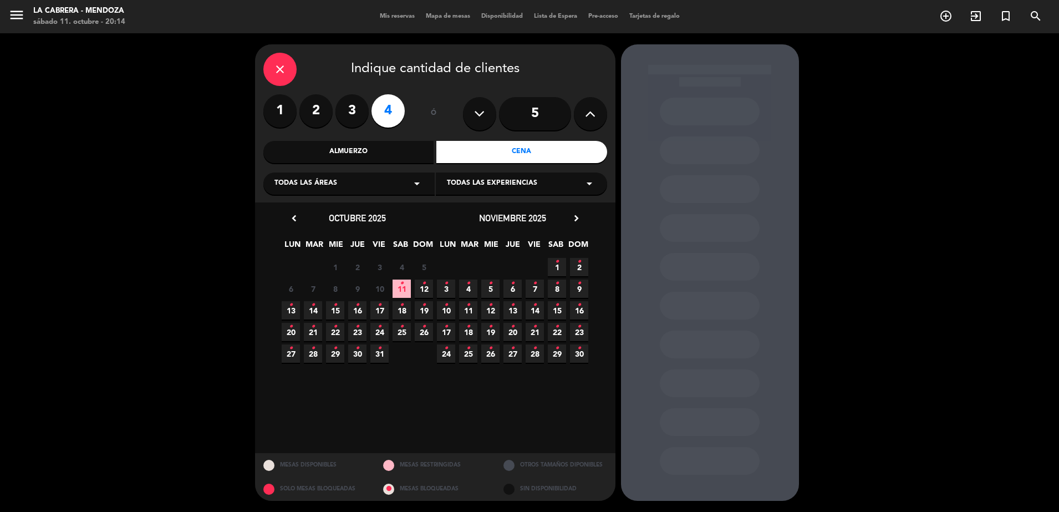
click at [402, 289] on icon "•" at bounding box center [402, 283] width 4 height 18
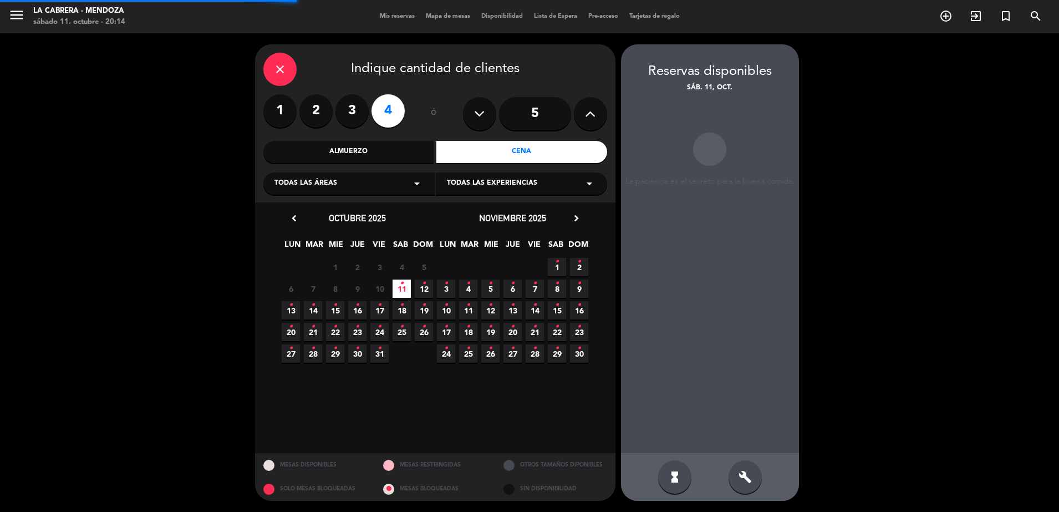
click at [402, 289] on icon "•" at bounding box center [402, 283] width 4 height 18
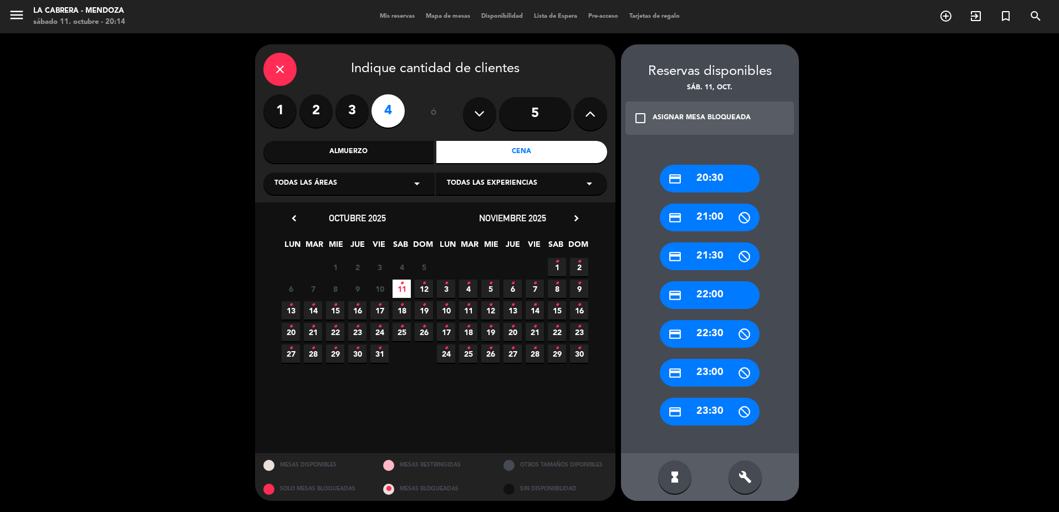
click at [700, 178] on div "credit_card 20:30" at bounding box center [710, 179] width 100 height 28
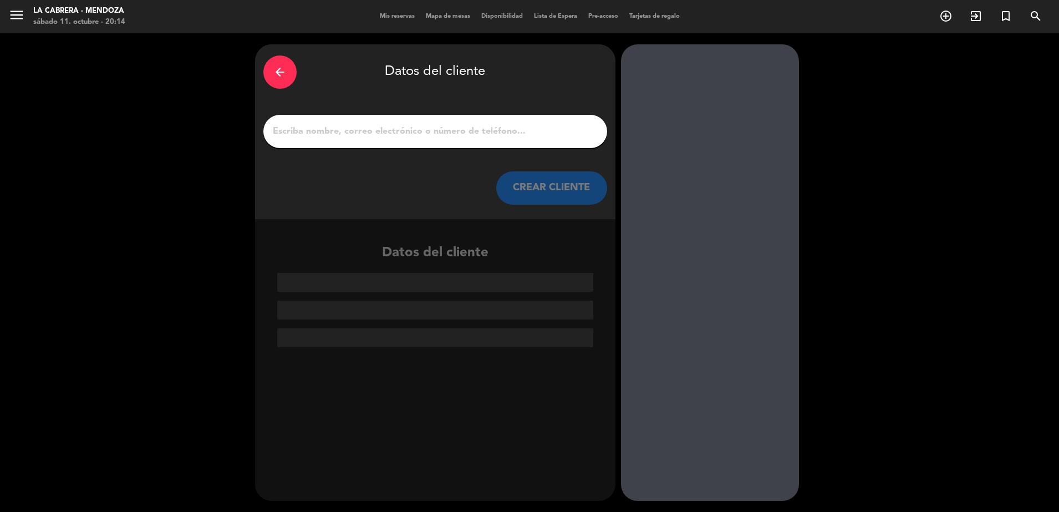
click at [444, 126] on input "1" at bounding box center [435, 132] width 327 height 16
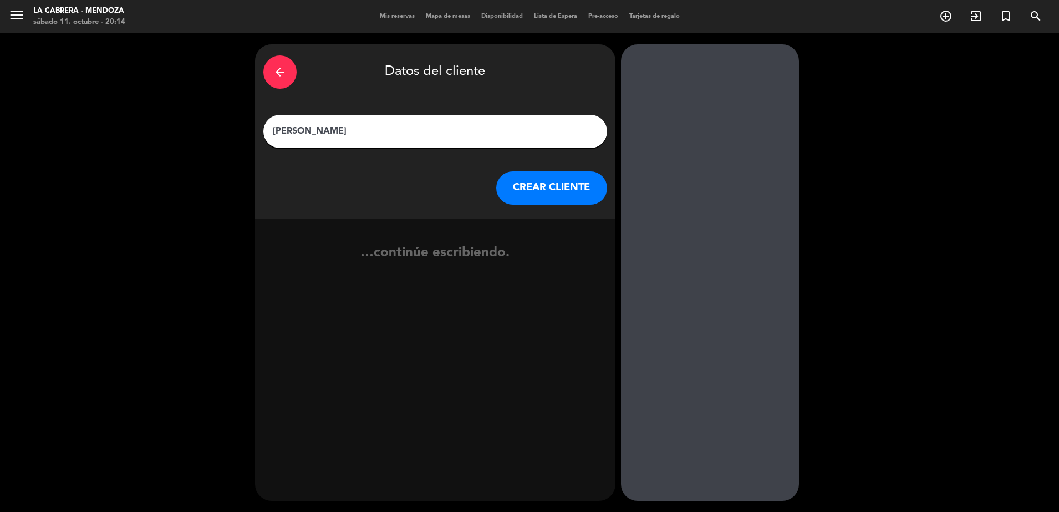
type input "[PERSON_NAME]"
click at [538, 190] on button "CREAR CLIENTE" at bounding box center [551, 187] width 111 height 33
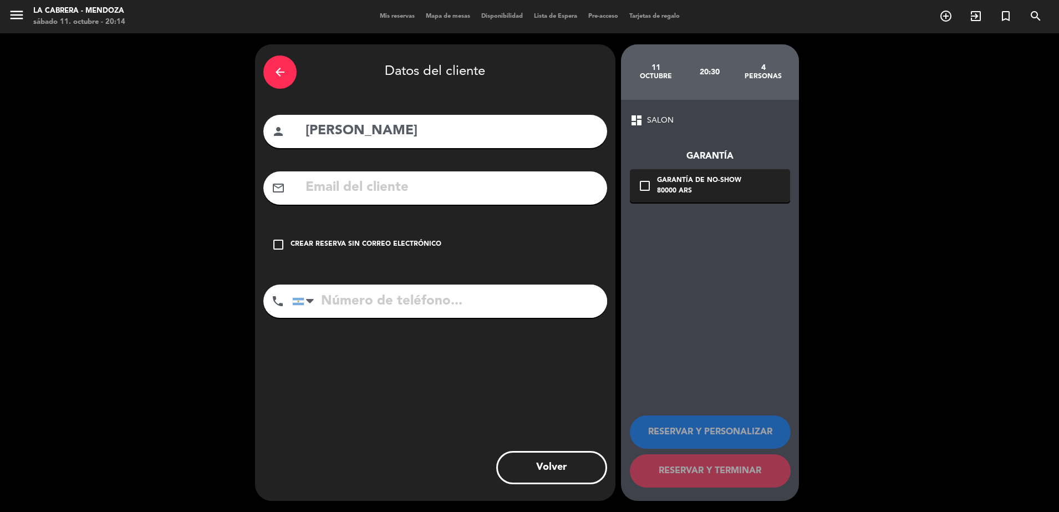
click at [280, 241] on icon "check_box_outline_blank" at bounding box center [278, 244] width 13 height 13
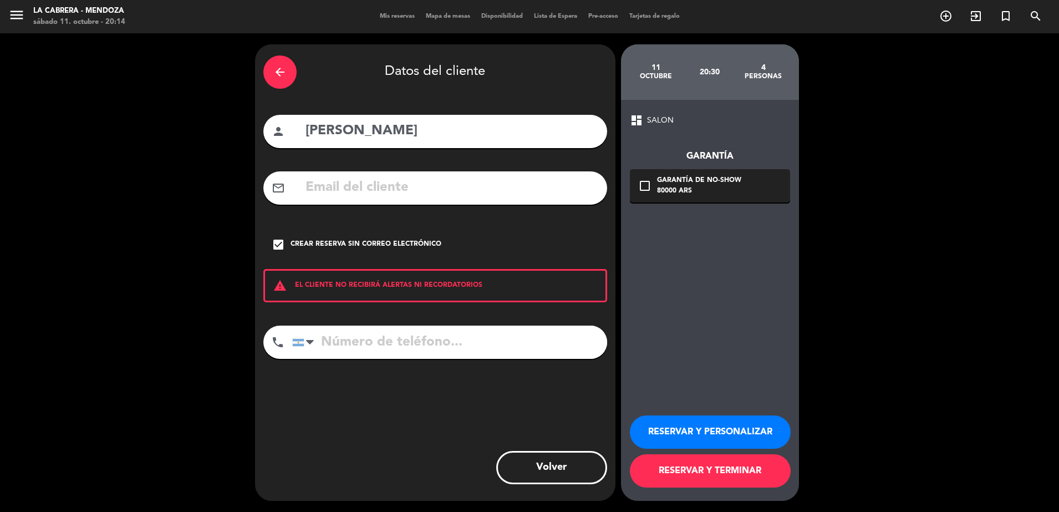
click at [681, 435] on button "RESERVAR Y PERSONALIZAR" at bounding box center [710, 431] width 161 height 33
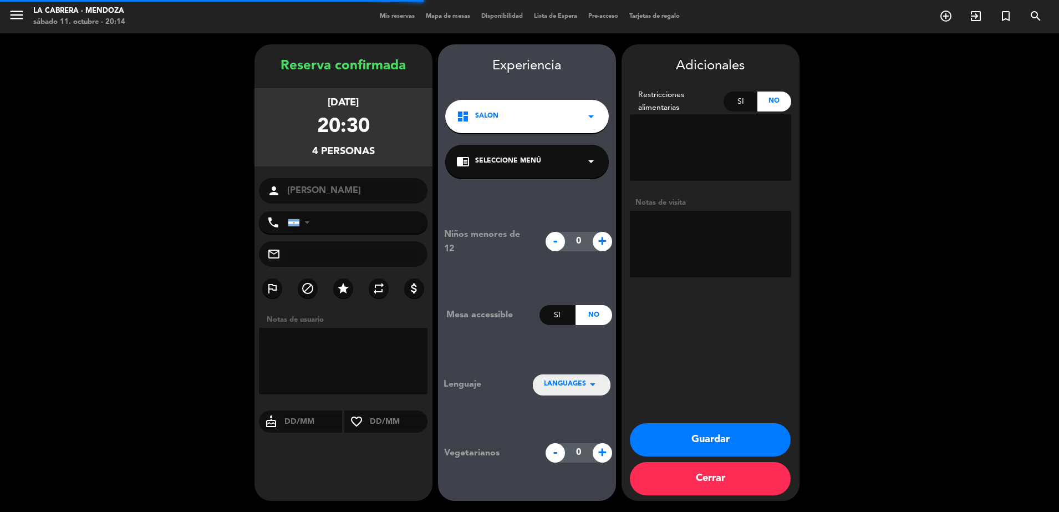
click at [694, 232] on textarea at bounding box center [710, 244] width 161 height 67
type textarea "hualta 104"
click at [755, 441] on button "Guardar" at bounding box center [710, 439] width 161 height 33
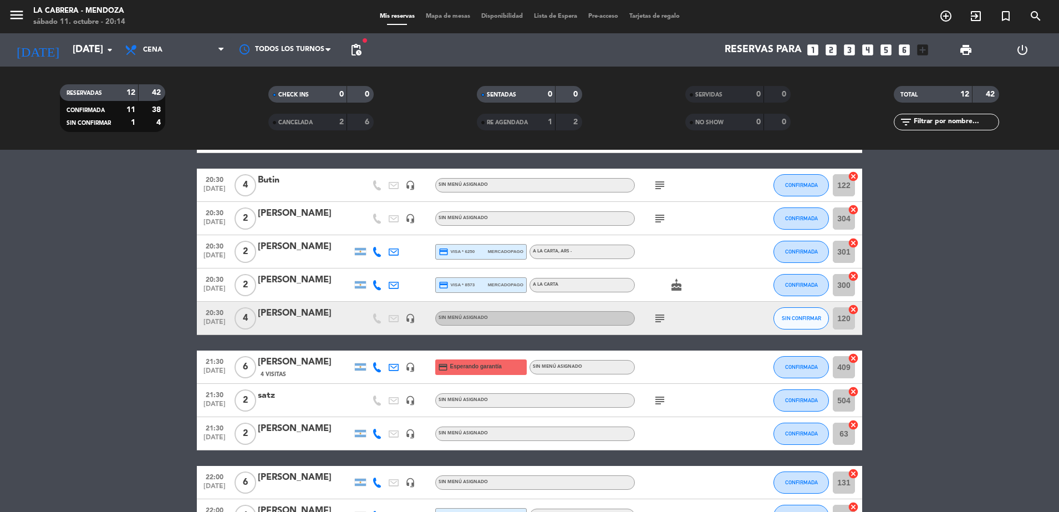
scroll to position [139, 0]
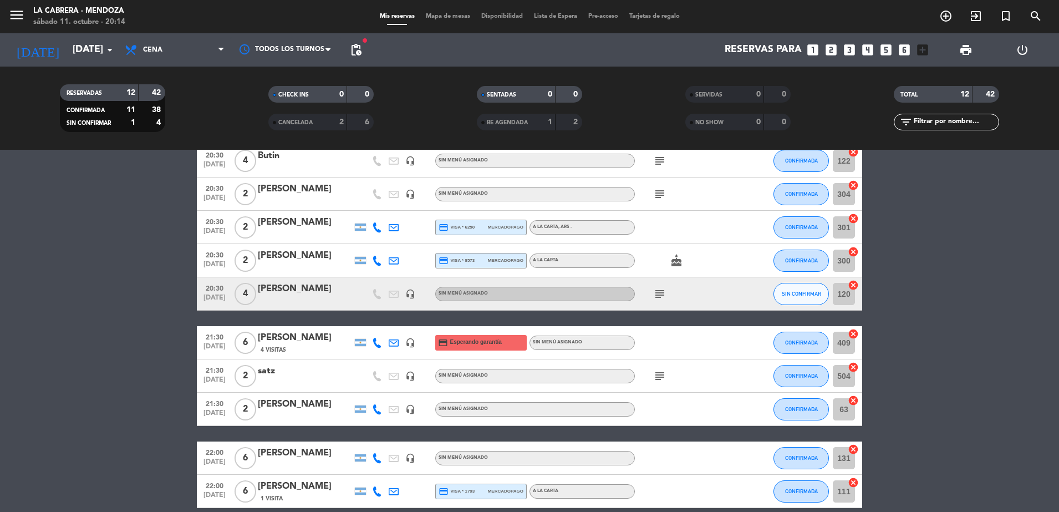
click at [856, 283] on icon "cancel" at bounding box center [852, 284] width 11 height 11
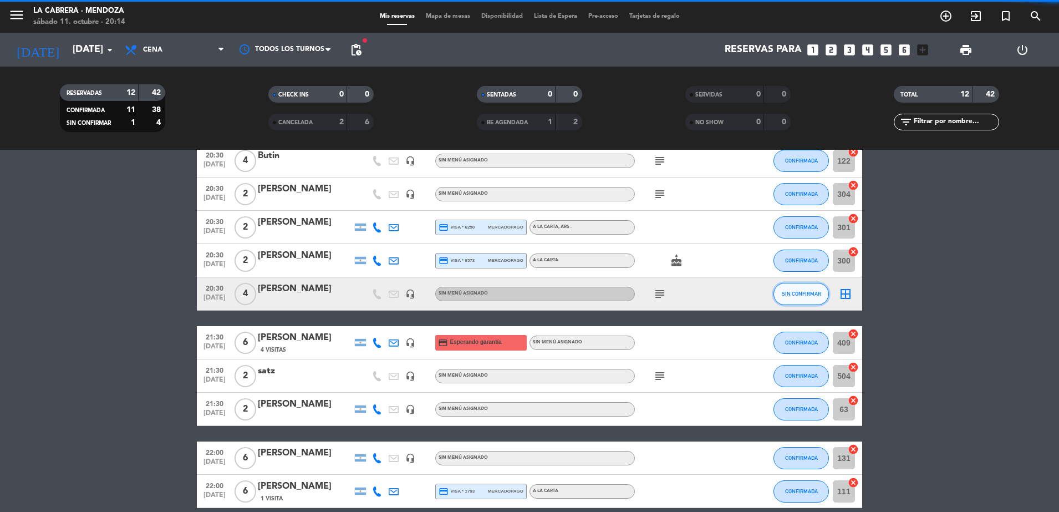
click at [801, 296] on span "SIN CONFIRMAR" at bounding box center [800, 293] width 39 height 6
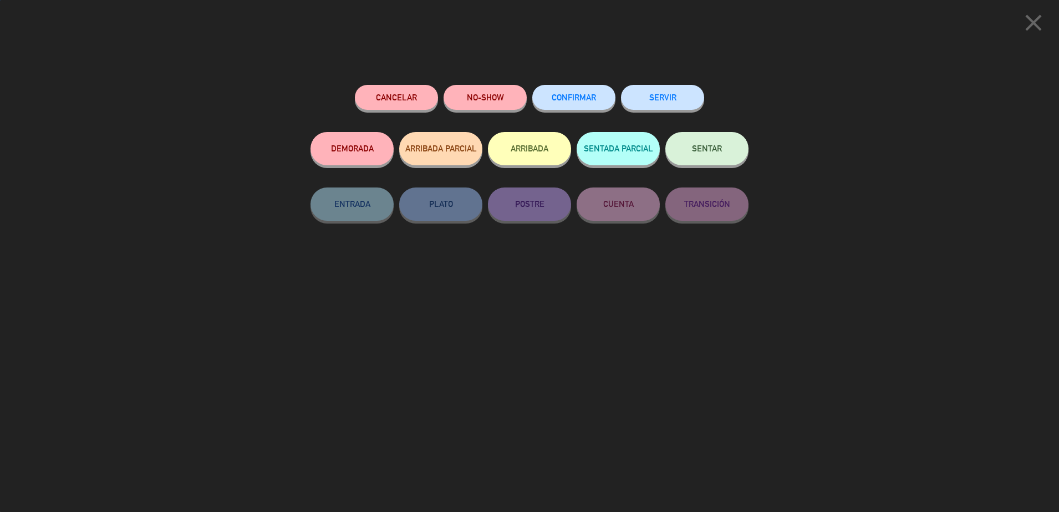
click at [584, 91] on button "CONFIRMAR" at bounding box center [573, 97] width 83 height 25
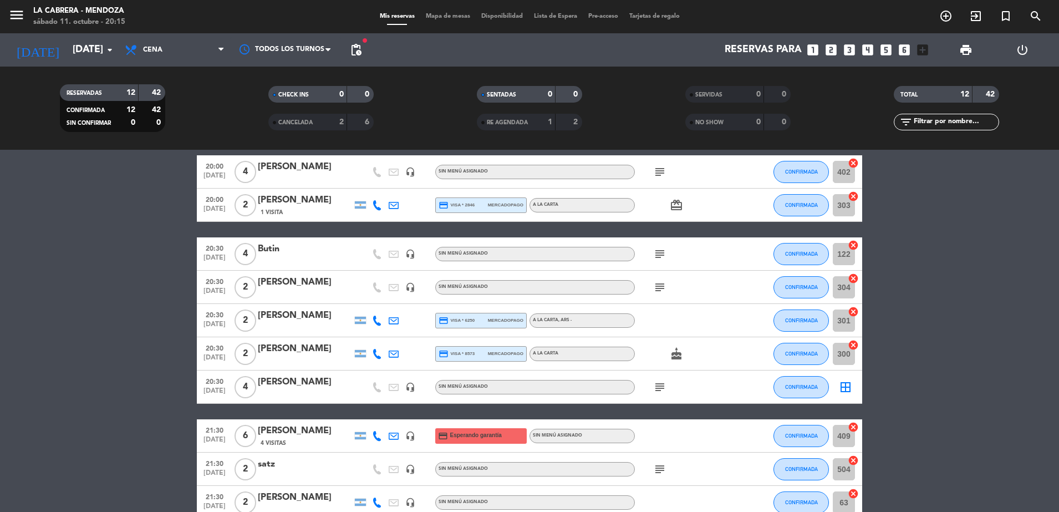
scroll to position [69, 0]
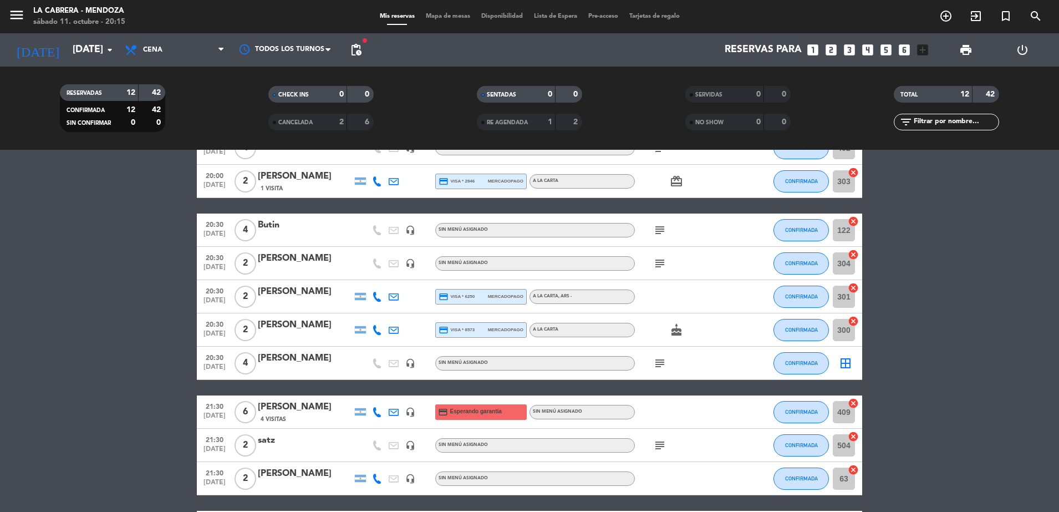
click at [663, 364] on icon "subject" at bounding box center [659, 362] width 13 height 13
click at [453, 15] on span "Mapa de mesas" at bounding box center [447, 16] width 55 height 6
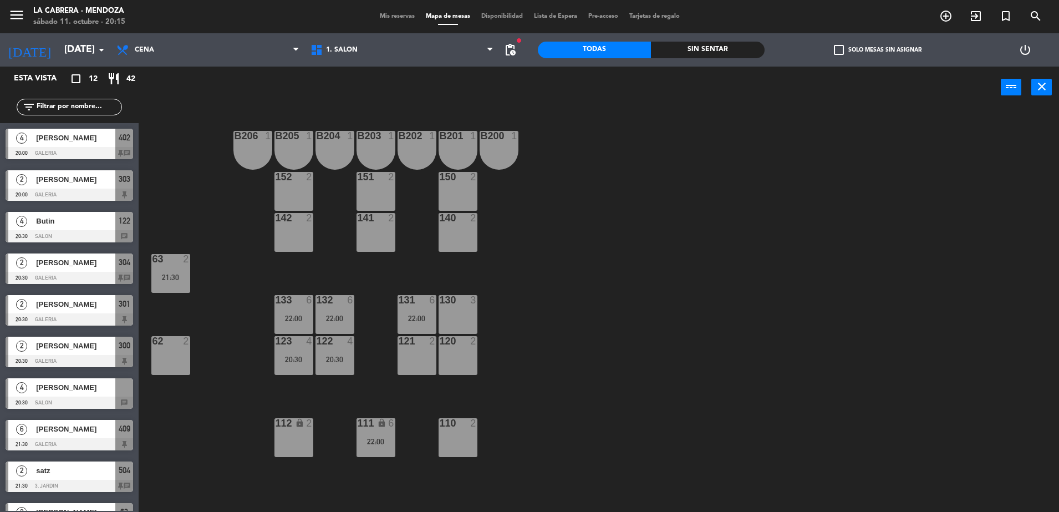
click at [60, 390] on span "[PERSON_NAME]" at bounding box center [75, 387] width 79 height 12
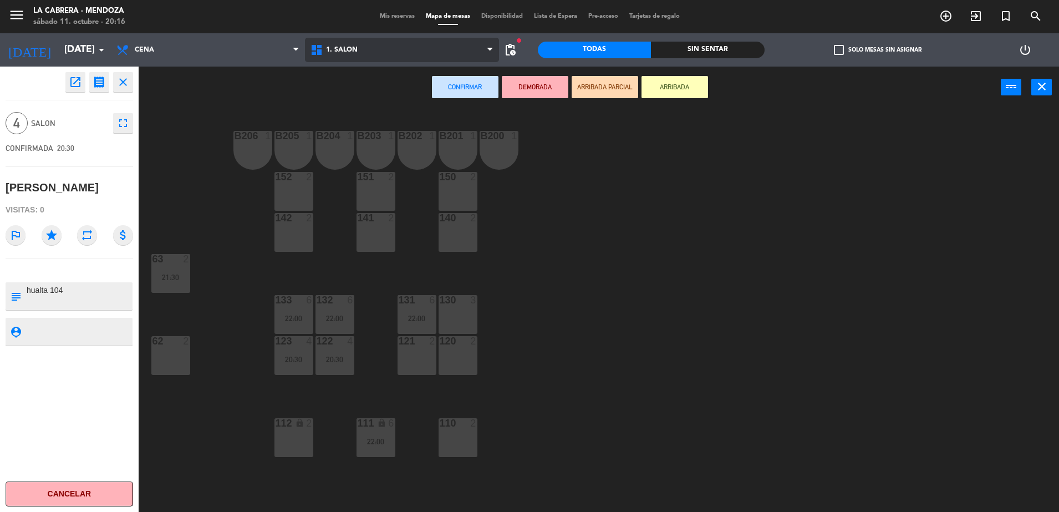
click at [356, 53] on span "1. SALON" at bounding box center [342, 50] width 32 height 8
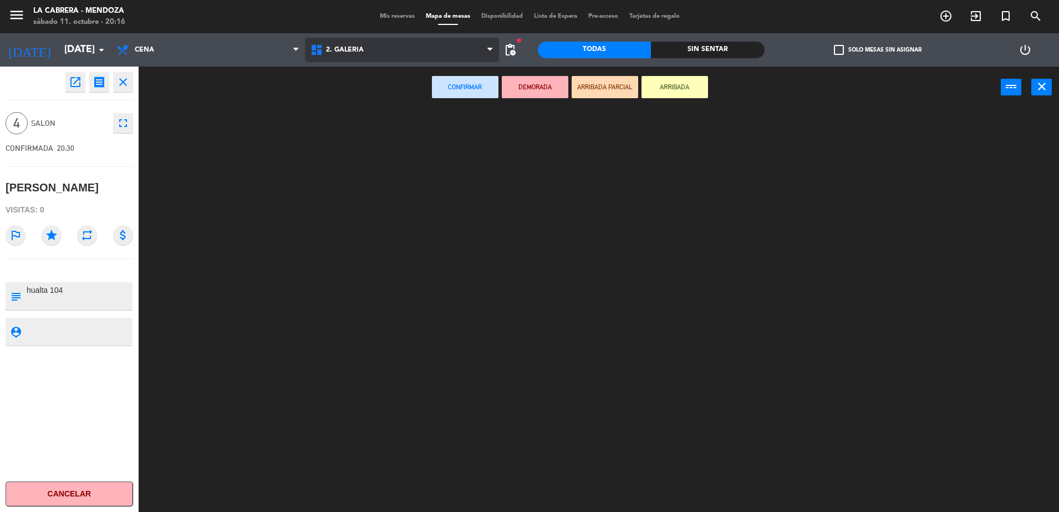
click at [359, 104] on ng-component "menu LA [PERSON_NAME] - [PERSON_NAME][DATE] 11. octubre - 20:16 Mis reservas Ma…" at bounding box center [529, 257] width 1059 height 514
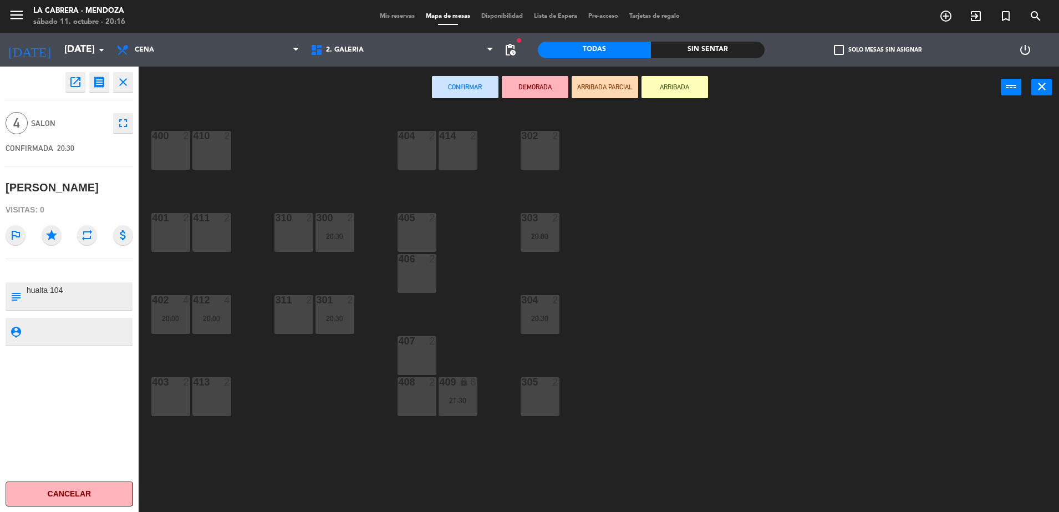
click at [187, 393] on div "403 2" at bounding box center [170, 396] width 39 height 39
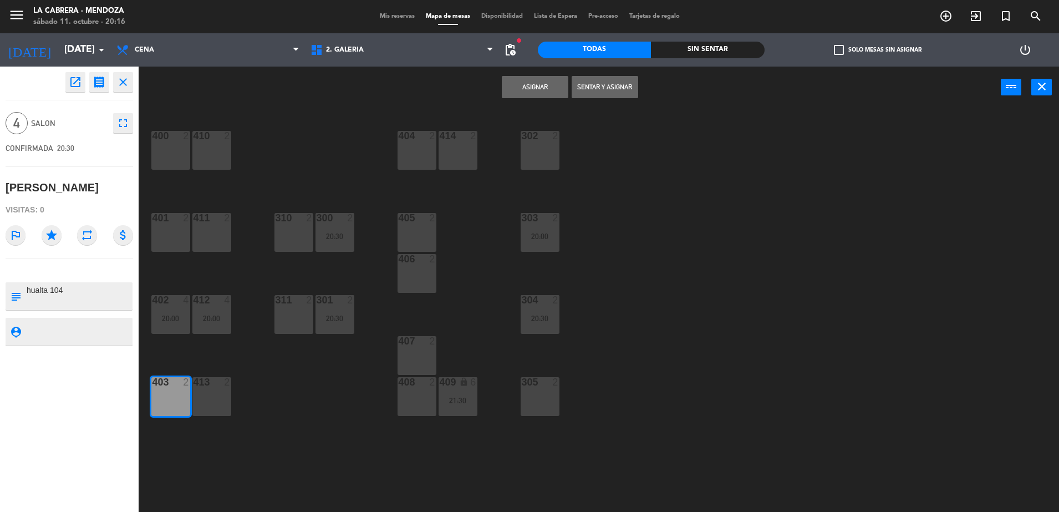
click at [207, 393] on div "413 2" at bounding box center [211, 396] width 39 height 39
click at [524, 90] on button "Asignar" at bounding box center [535, 87] width 67 height 22
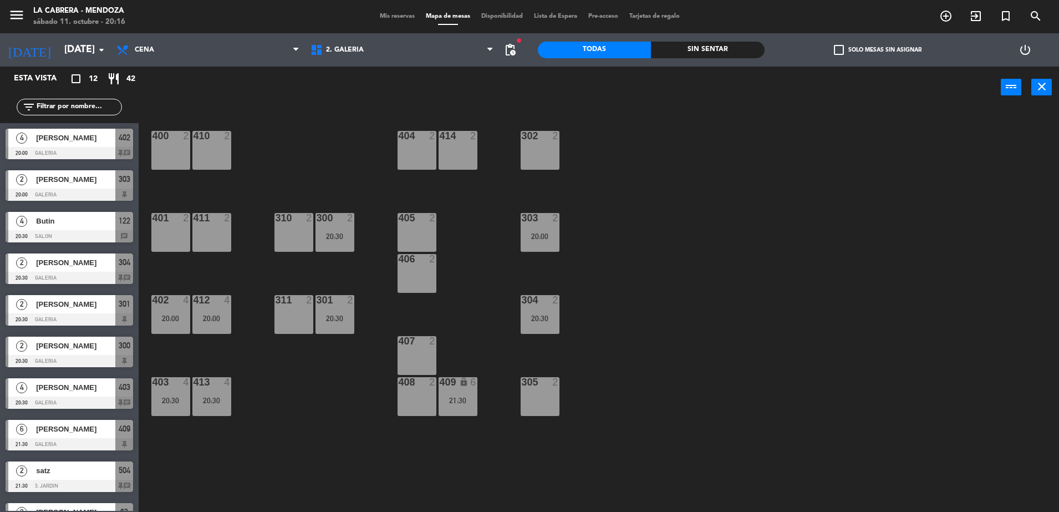
click at [385, 19] on span "Mis reservas" at bounding box center [397, 16] width 46 height 6
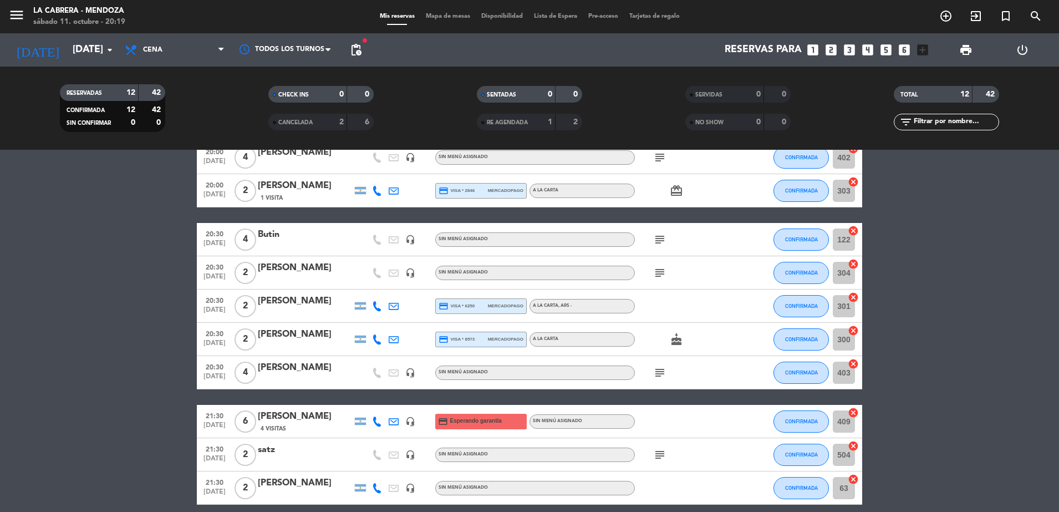
scroll to position [52, 0]
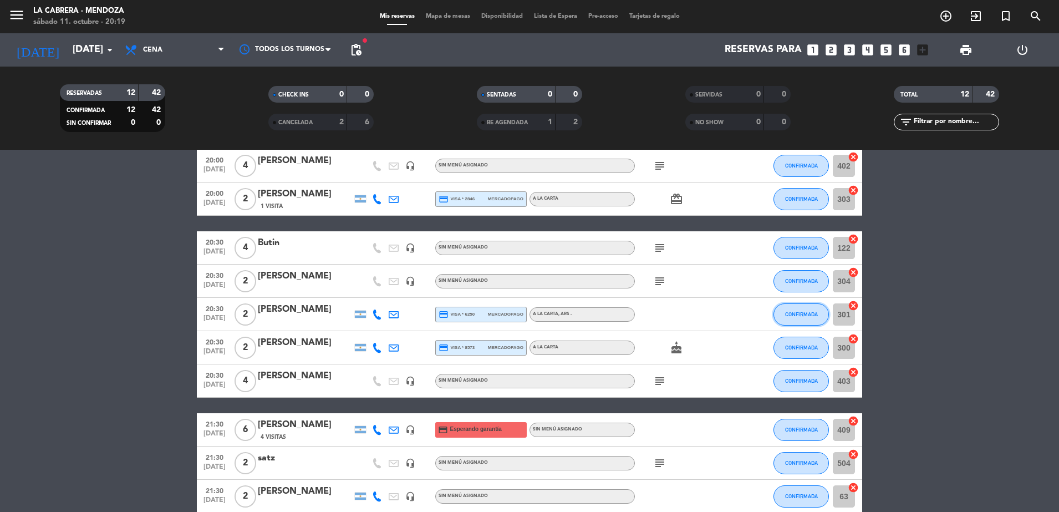
click at [804, 320] on button "CONFIRMADA" at bounding box center [800, 314] width 55 height 22
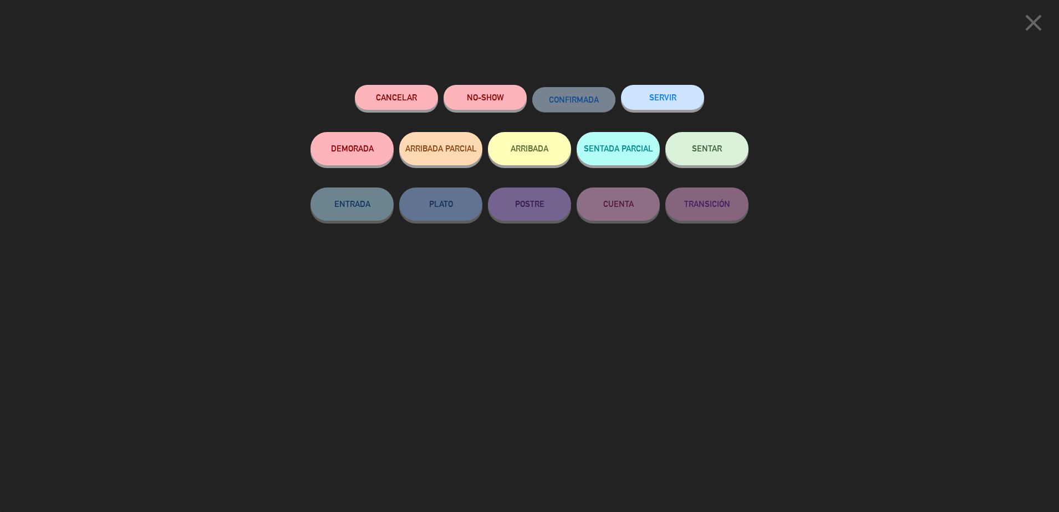
click at [719, 150] on span "SENTAR" at bounding box center [707, 148] width 30 height 9
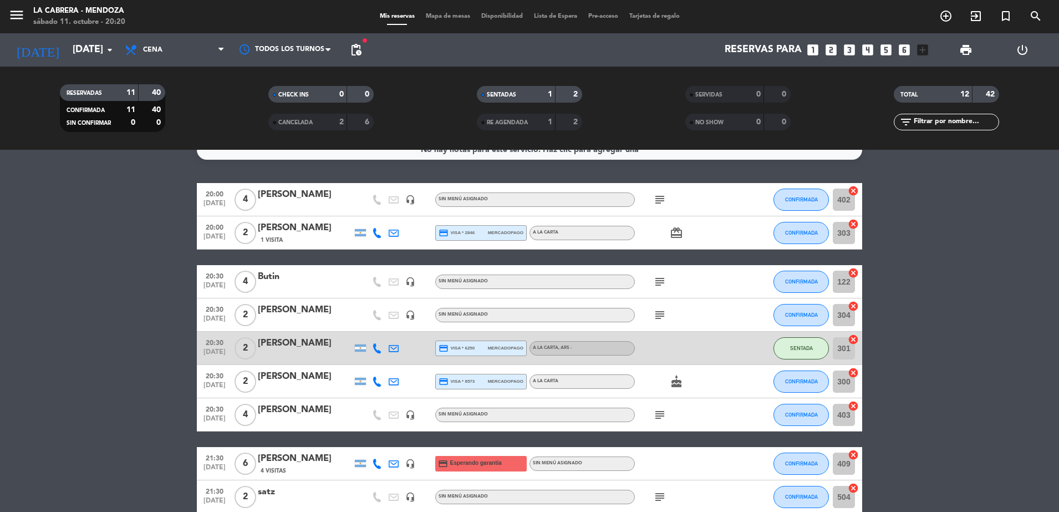
scroll to position [0, 0]
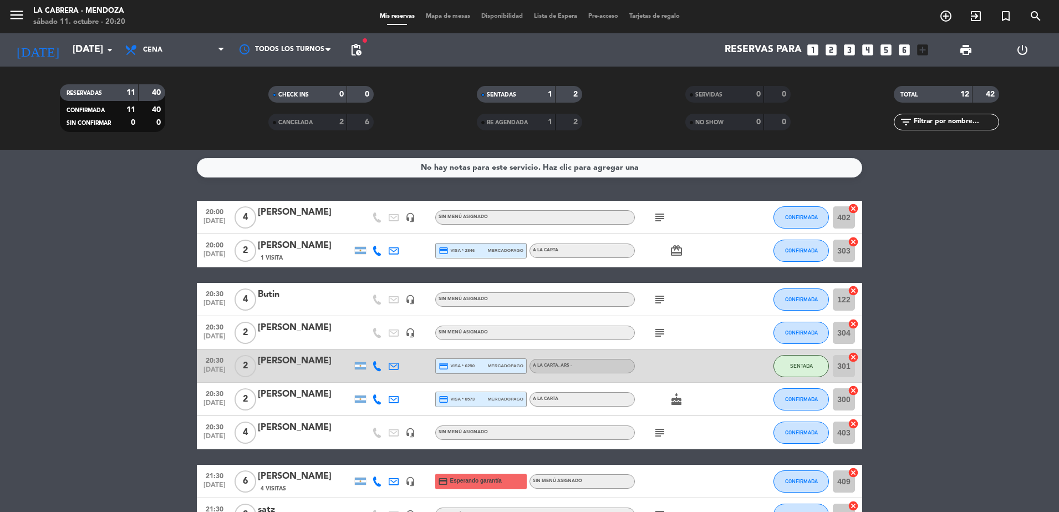
click at [662, 301] on icon "subject" at bounding box center [659, 299] width 13 height 13
drag, startPoint x: 160, startPoint y: 335, endPoint x: 167, endPoint y: 333, distance: 8.1
click at [160, 335] on bookings-row "20:00 [DATE] 4 [PERSON_NAME] headset_mic Sin menú asignado subject CONFIRMADA 4…" at bounding box center [529, 424] width 1059 height 446
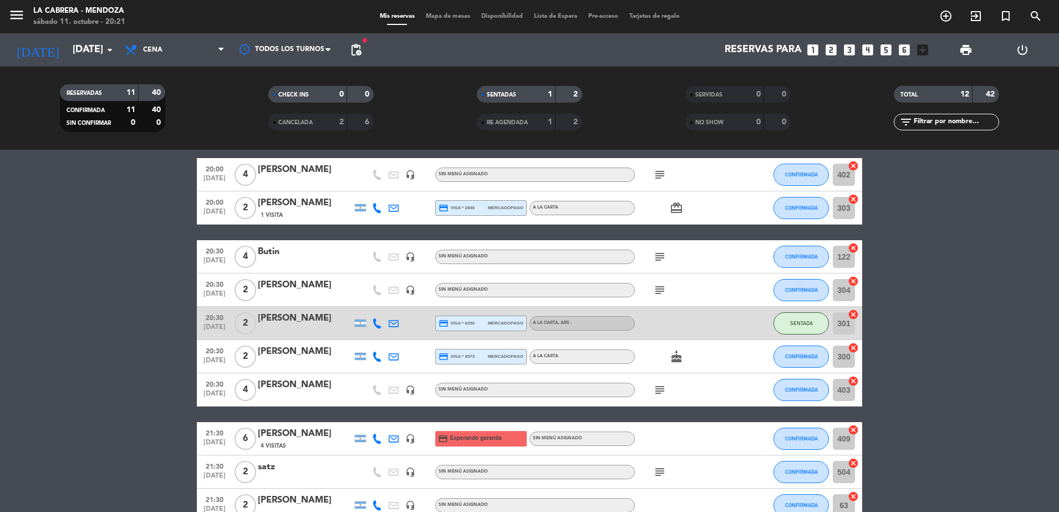
scroll to position [69, 0]
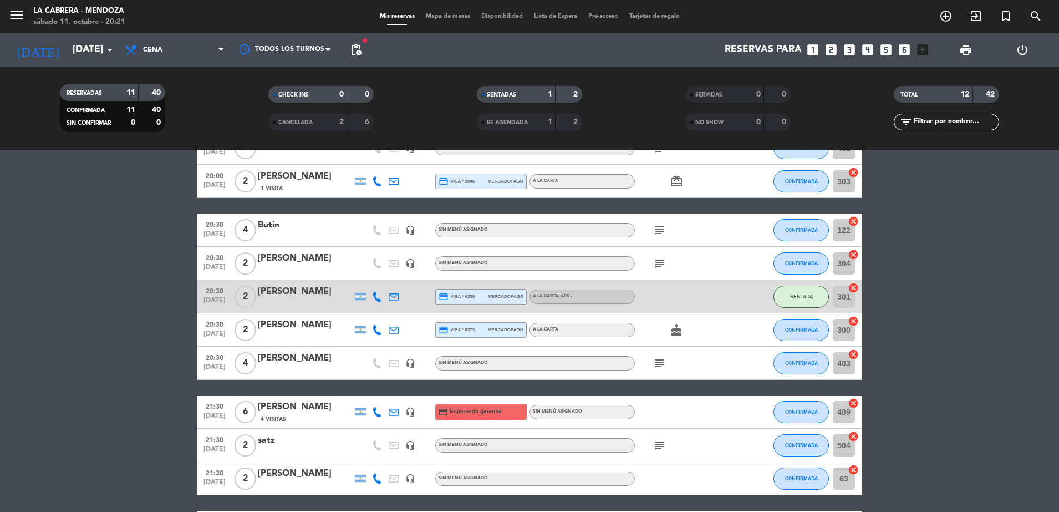
click at [662, 361] on icon "subject" at bounding box center [659, 362] width 13 height 13
click at [815, 369] on button "CONFIRMADA" at bounding box center [800, 363] width 55 height 22
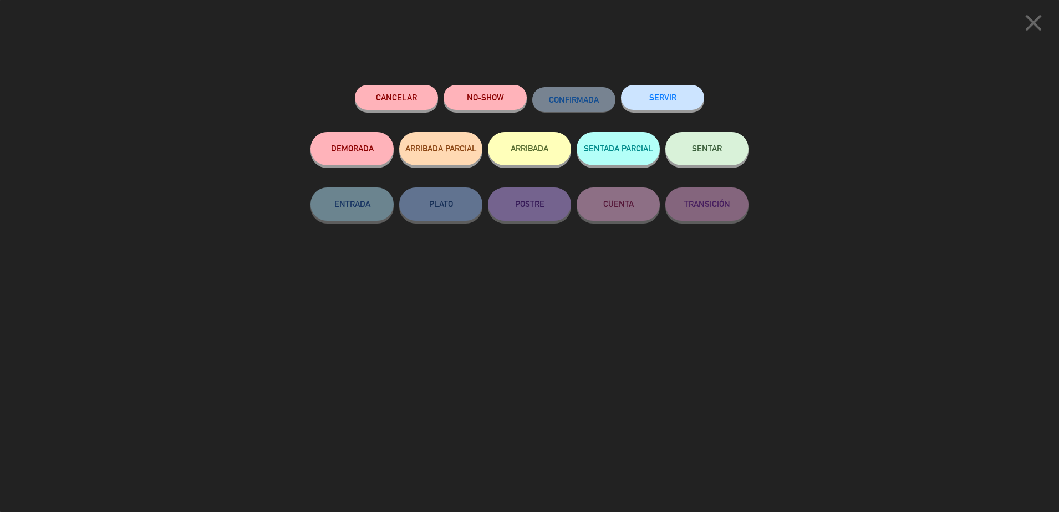
click at [723, 145] on button "SENTAR" at bounding box center [706, 148] width 83 height 33
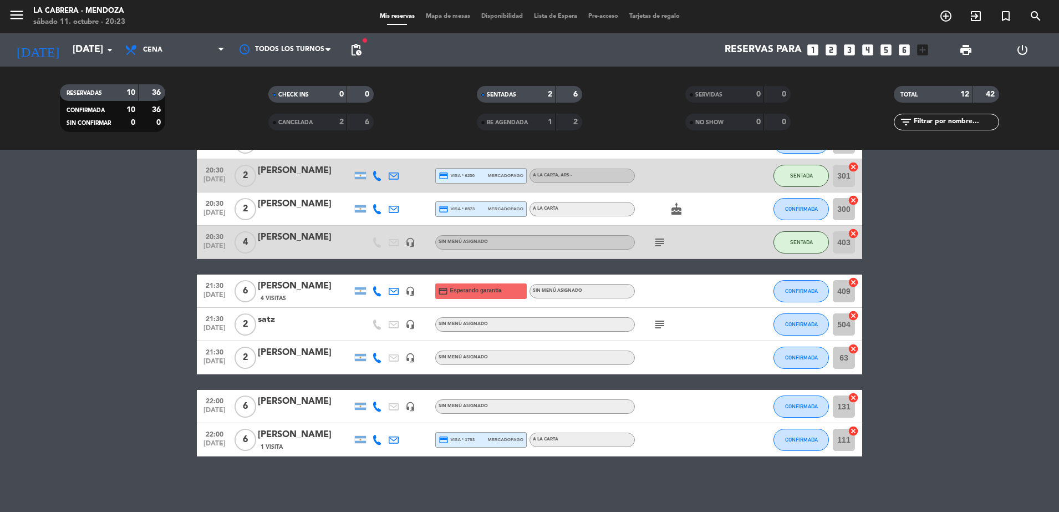
scroll to position [0, 0]
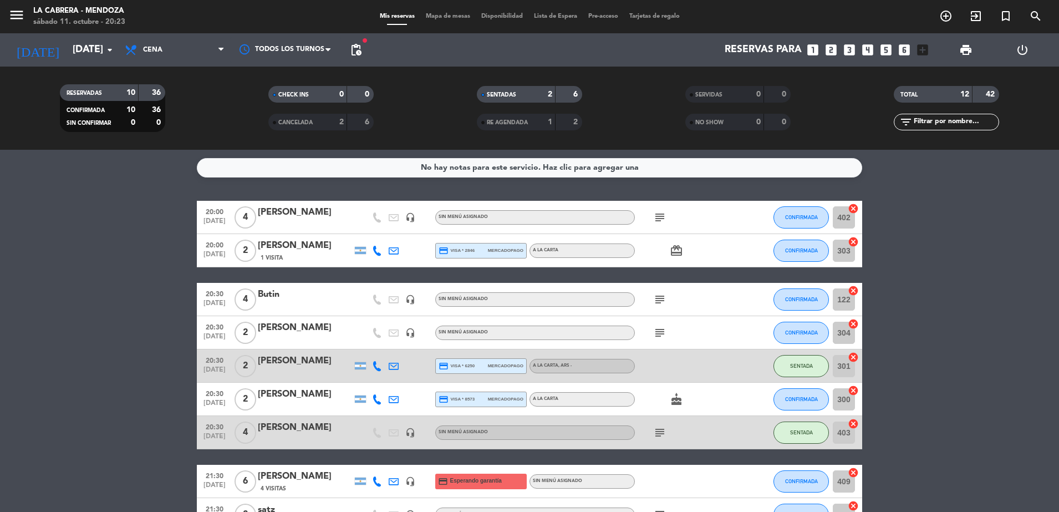
click at [126, 321] on bookings-row "20:00 [DATE] 4 [PERSON_NAME] headset_mic Sin menú asignado subject CONFIRMADA 4…" at bounding box center [529, 424] width 1059 height 446
click at [794, 244] on button "CONFIRMADA" at bounding box center [800, 250] width 55 height 22
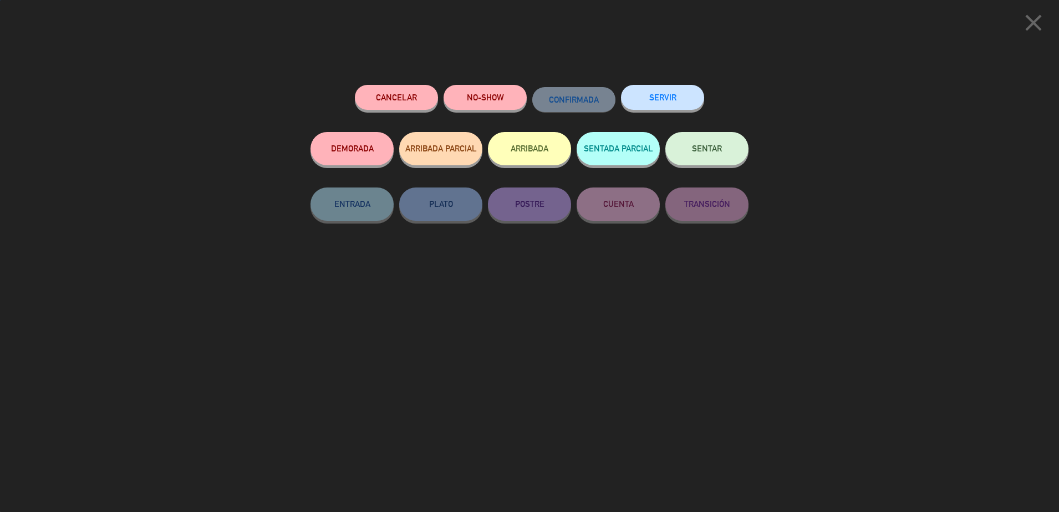
click at [737, 144] on button "SENTAR" at bounding box center [706, 148] width 83 height 33
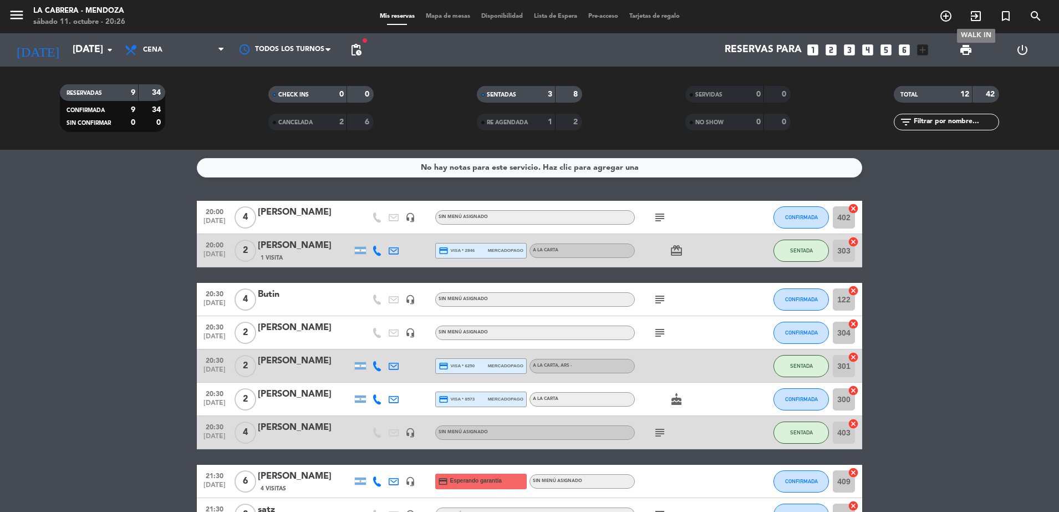
click at [982, 20] on span "exit_to_app" at bounding box center [975, 16] width 30 height 19
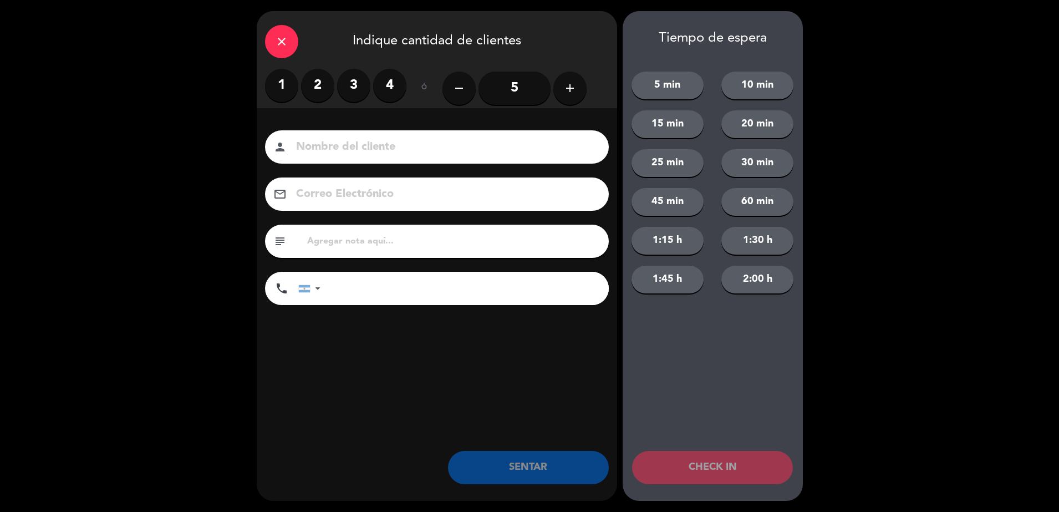
click at [385, 88] on label "4" at bounding box center [389, 85] width 33 height 33
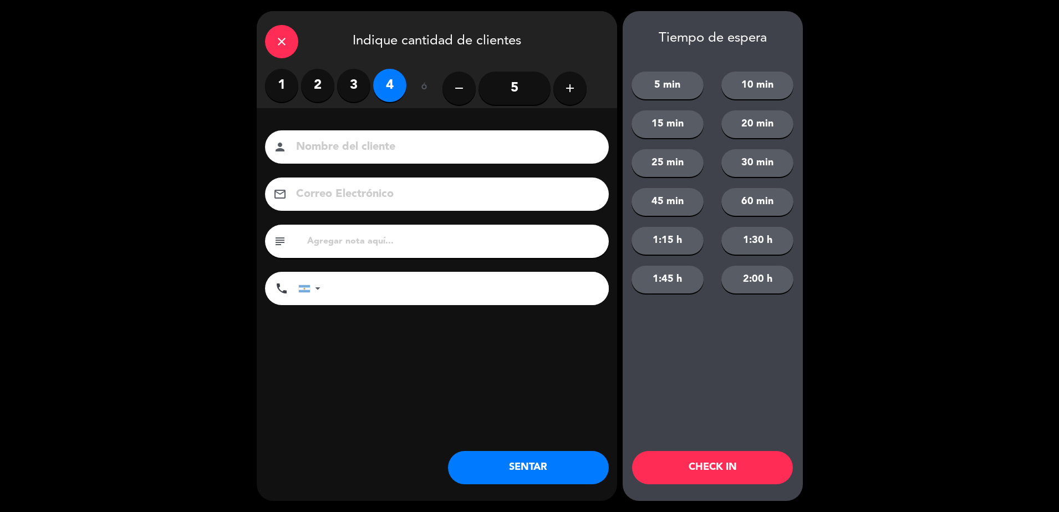
click at [387, 145] on input at bounding box center [444, 146] width 299 height 19
type input "[PERSON_NAME]"
click at [367, 238] on input "text" at bounding box center [453, 241] width 294 height 16
type input "tavolata"
click at [542, 461] on button "SENTAR" at bounding box center [528, 467] width 161 height 33
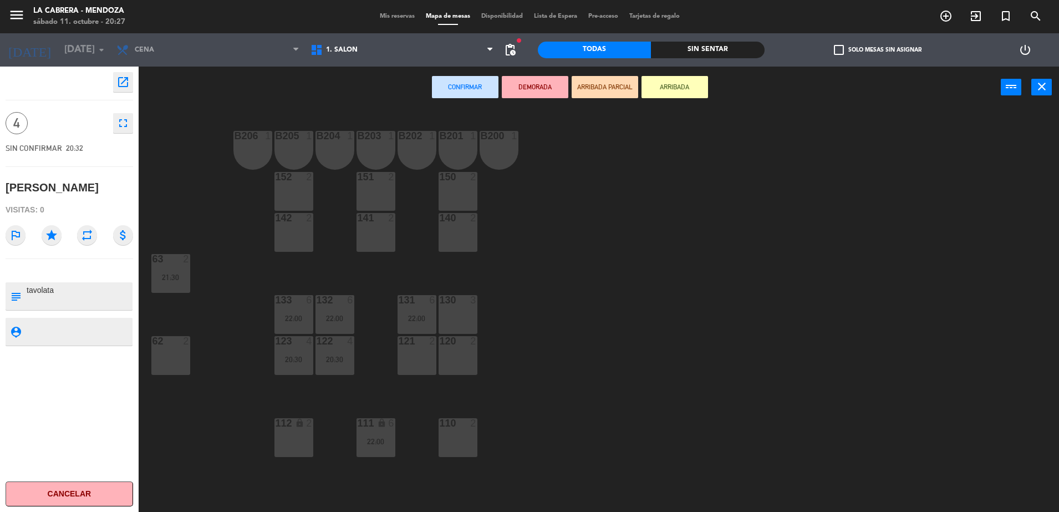
click at [451, 233] on div "140 2" at bounding box center [457, 232] width 39 height 39
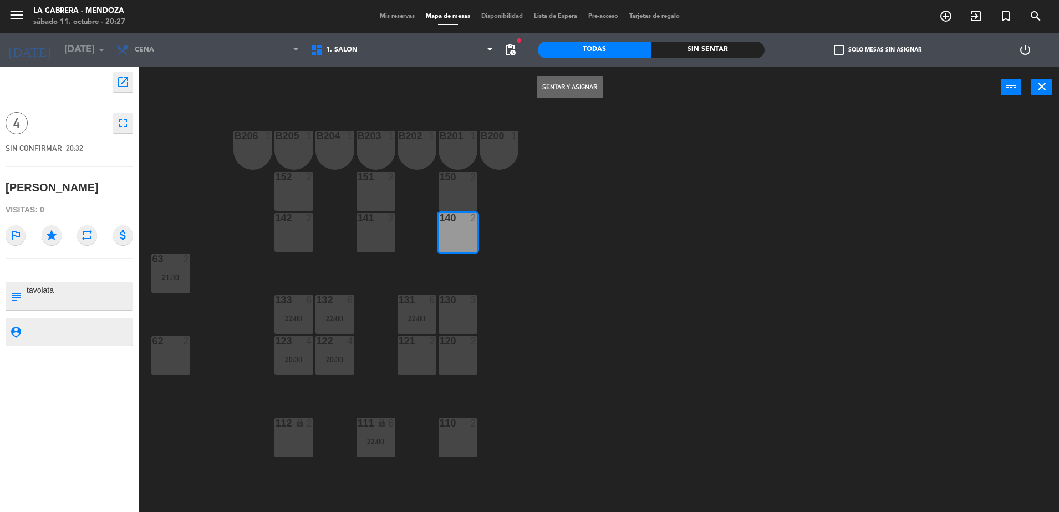
click at [448, 195] on div "150 2" at bounding box center [457, 191] width 39 height 39
click at [545, 91] on button "Sentar y Asignar" at bounding box center [569, 87] width 67 height 22
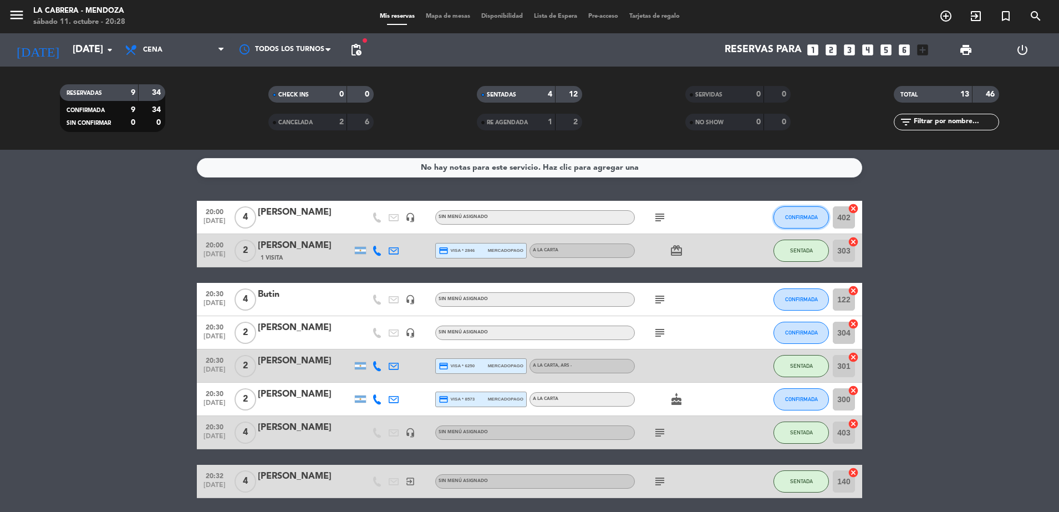
click at [793, 207] on button "CONFIRMADA" at bounding box center [800, 217] width 55 height 22
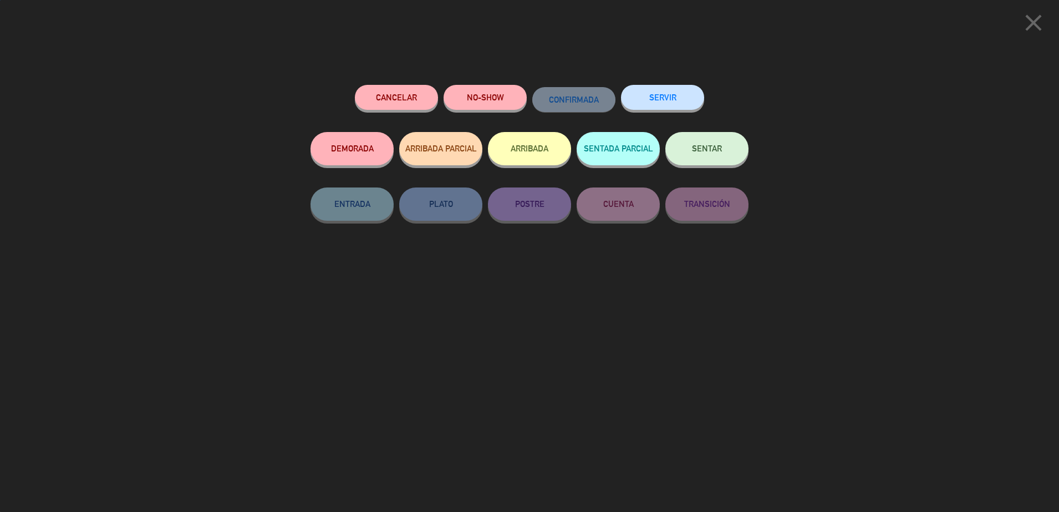
click at [726, 159] on button "SENTAR" at bounding box center [706, 148] width 83 height 33
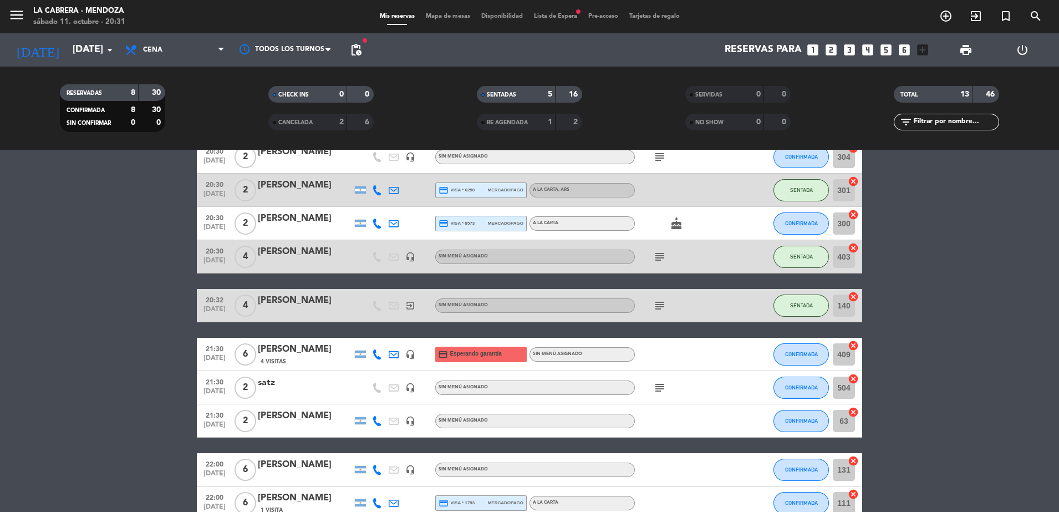
scroll to position [208, 0]
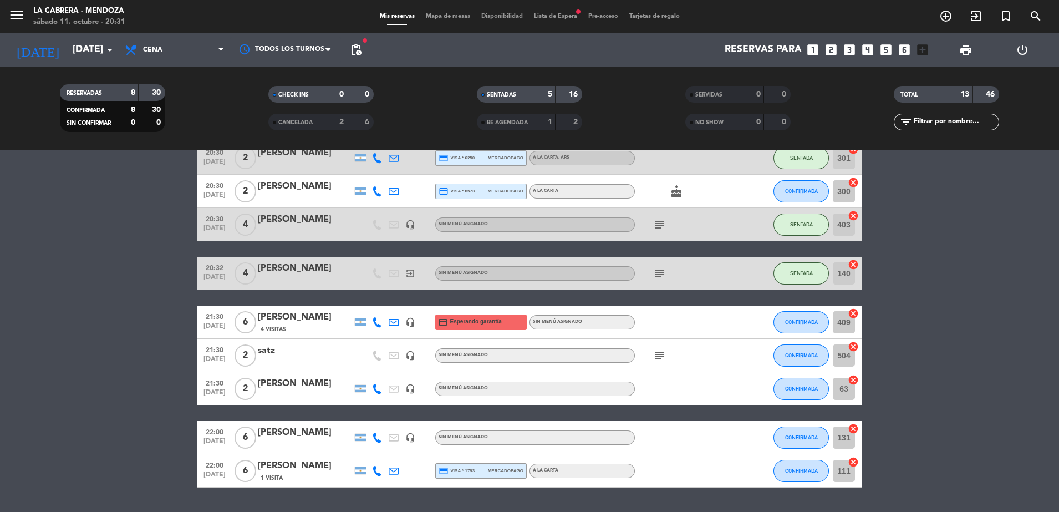
click at [541, 23] on div "menu LA [PERSON_NAME] - [PERSON_NAME][DATE] 11. octubre - 20:31 Mis reservas Ma…" at bounding box center [529, 16] width 1059 height 33
click at [546, 18] on span "Lista de Espera fiber_manual_record" at bounding box center [555, 16] width 54 height 6
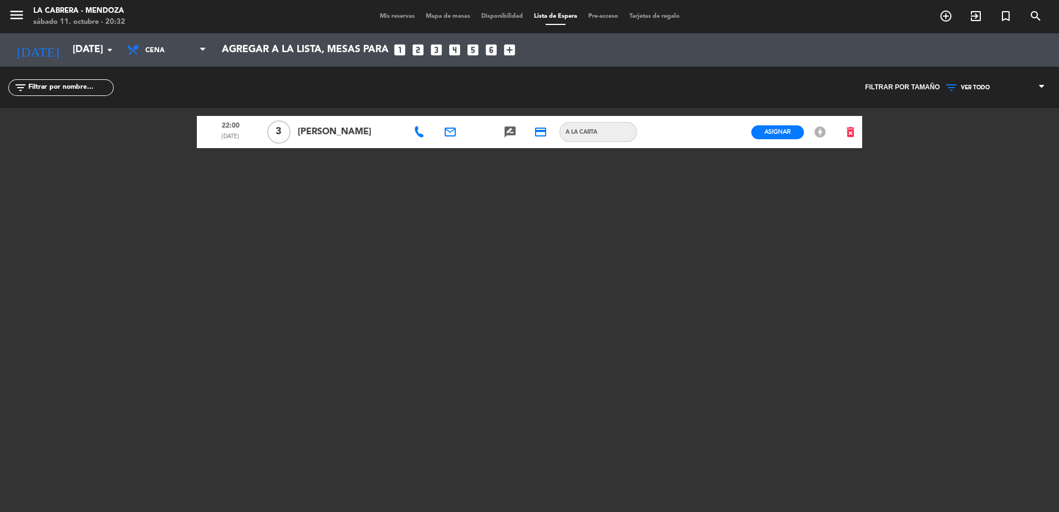
click at [417, 132] on icon at bounding box center [418, 131] width 11 height 11
click at [457, 111] on button "Copiar content_paste" at bounding box center [462, 112] width 40 height 13
click at [391, 134] on span "[PERSON_NAME]" at bounding box center [350, 132] width 104 height 14
click at [374, 15] on span "Mis reservas" at bounding box center [397, 16] width 46 height 6
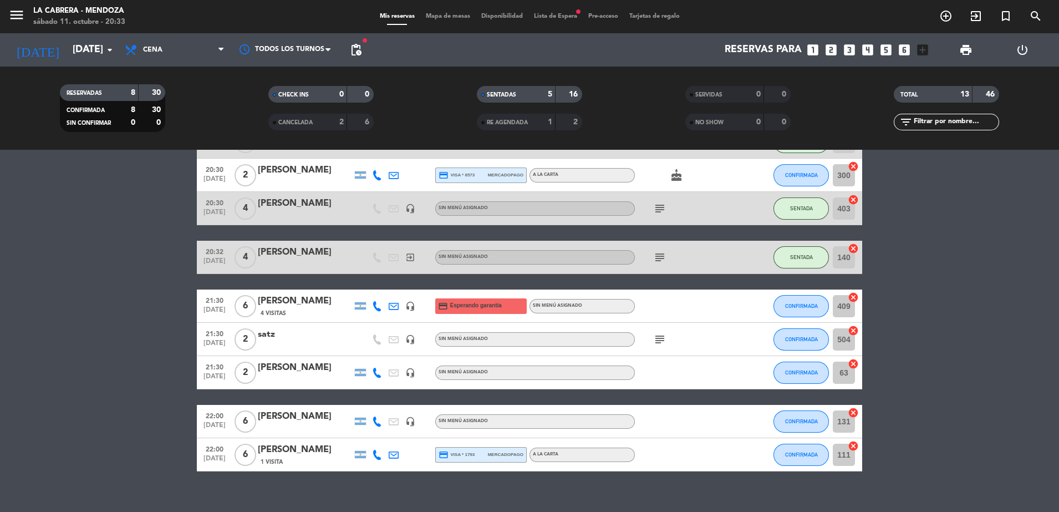
scroll to position [239, 0]
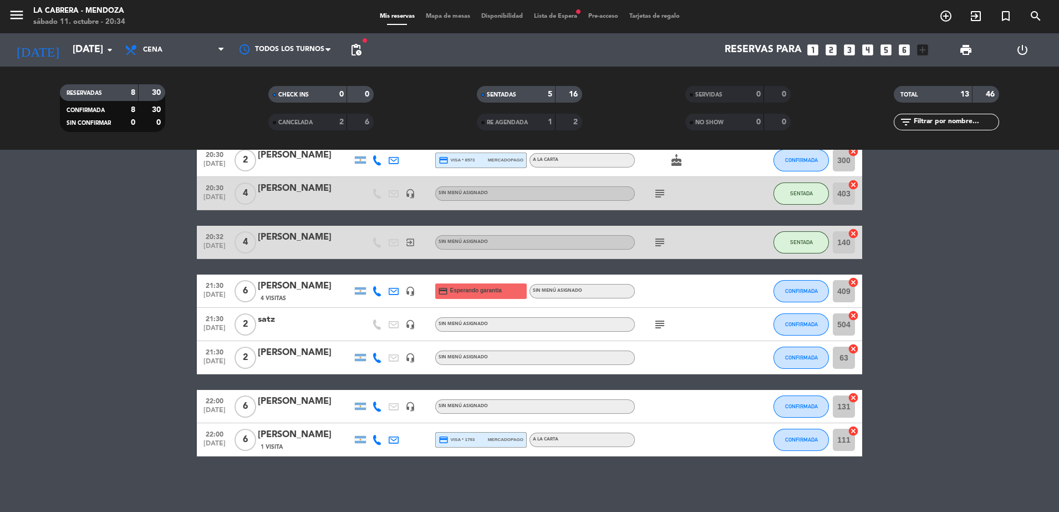
click at [320, 351] on div "[PERSON_NAME]" at bounding box center [305, 352] width 94 height 14
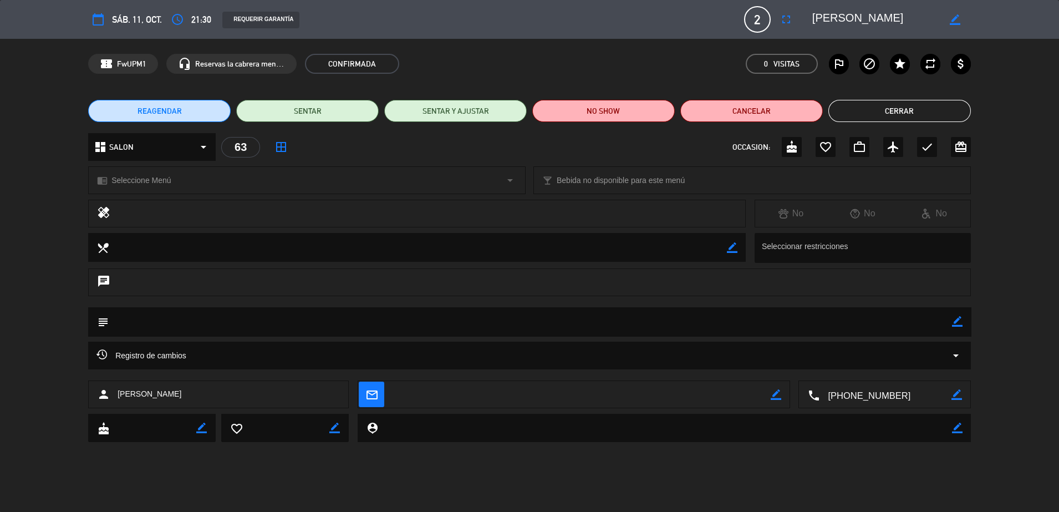
click at [165, 110] on span "REAGENDAR" at bounding box center [159, 111] width 44 height 12
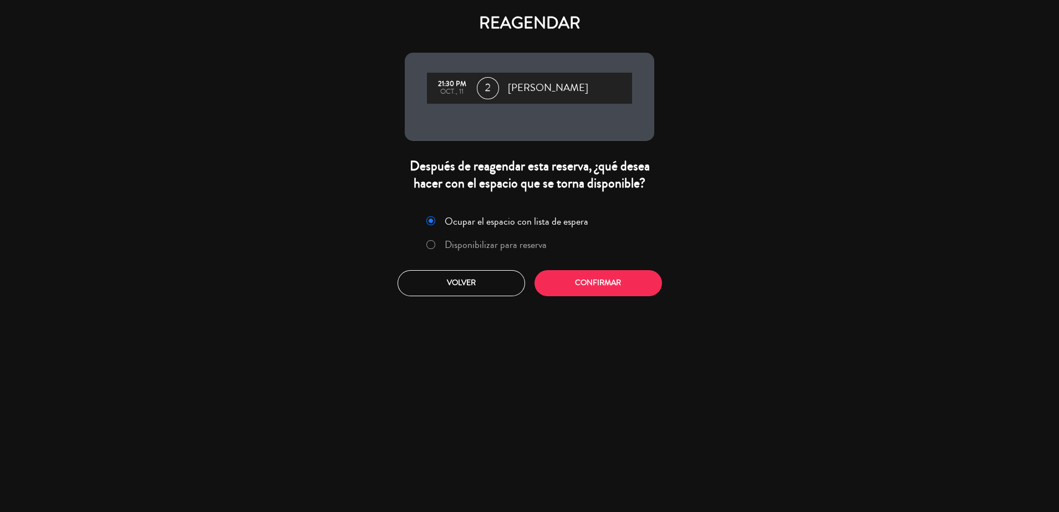
click at [484, 246] on label "Disponibilizar para reserva" at bounding box center [495, 244] width 102 height 10
click at [565, 277] on button "Confirmar" at bounding box center [597, 283] width 127 height 26
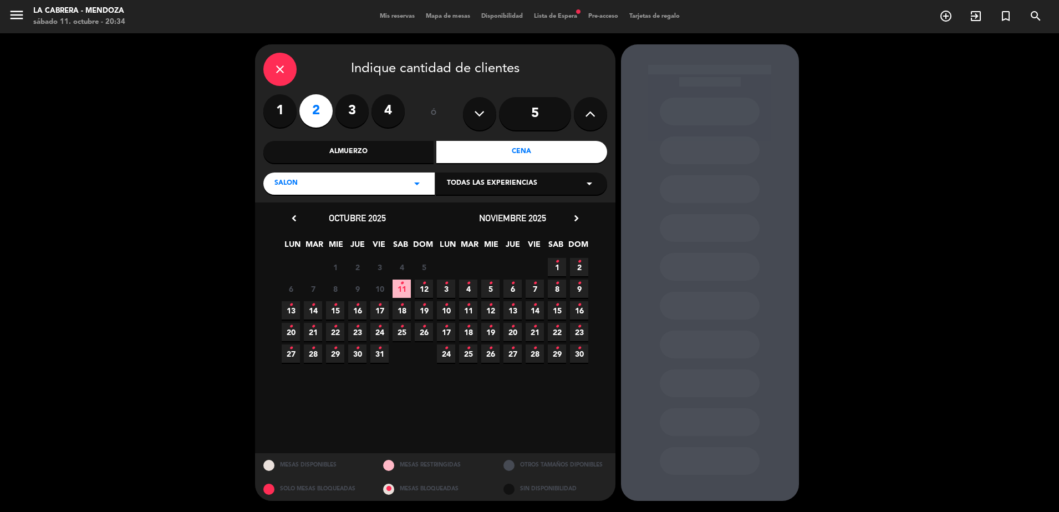
click at [328, 146] on div "Almuerzo" at bounding box center [348, 152] width 171 height 22
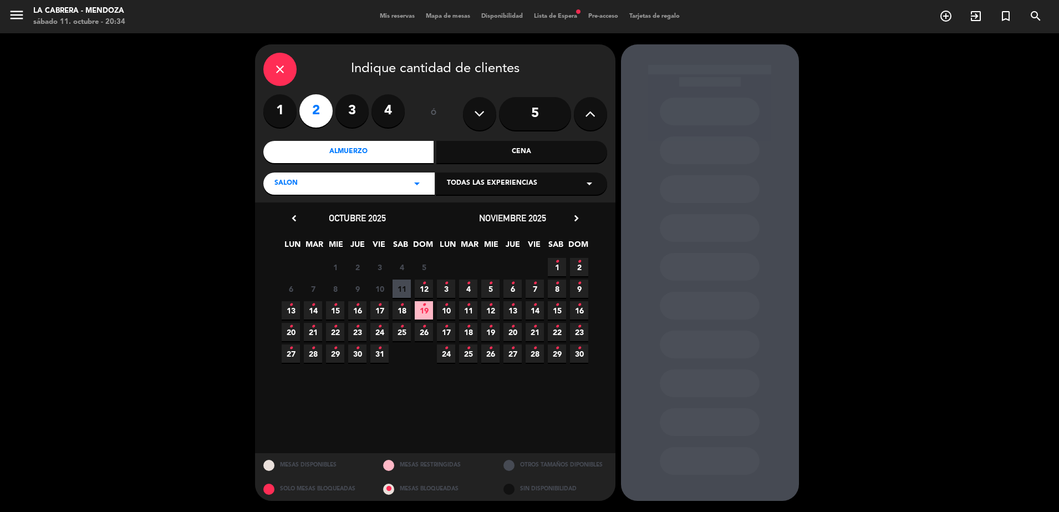
click at [425, 287] on icon "•" at bounding box center [424, 283] width 4 height 18
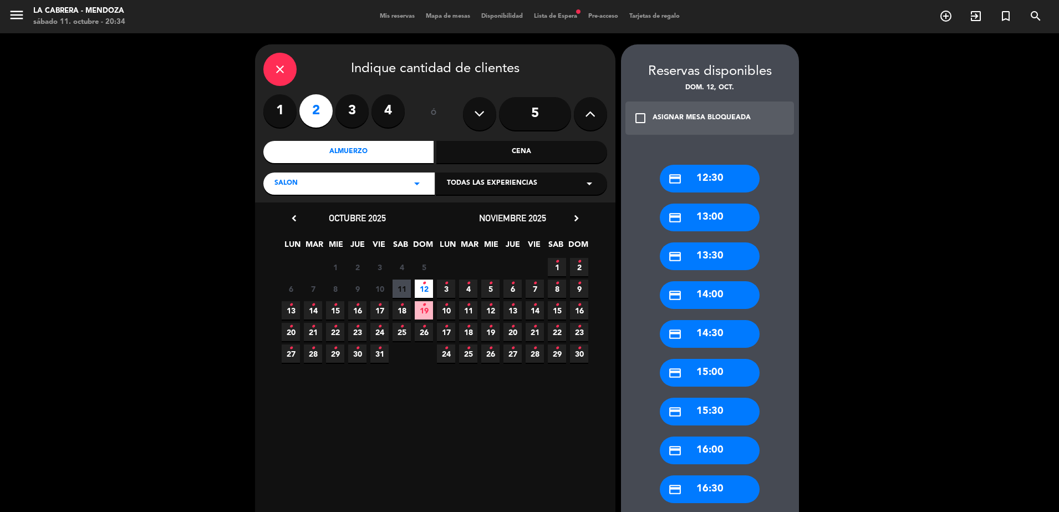
click at [725, 215] on div "credit_card 13:00" at bounding box center [710, 217] width 100 height 28
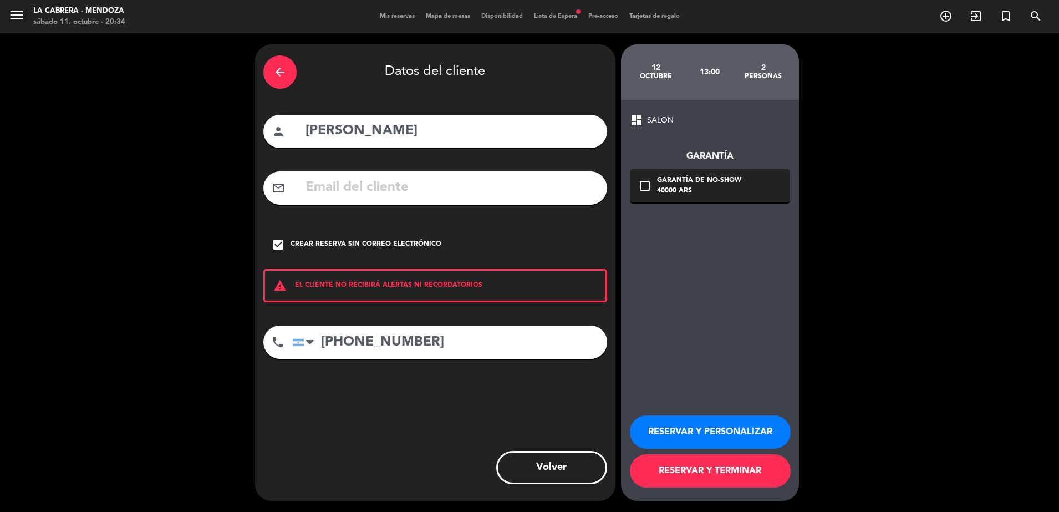
click at [276, 67] on icon "arrow_back" at bounding box center [279, 71] width 13 height 13
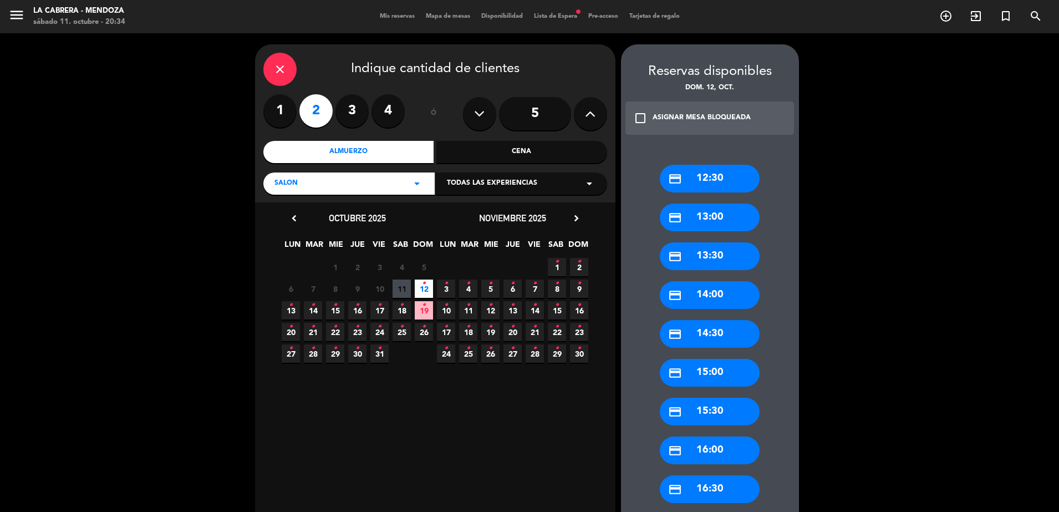
click at [715, 252] on div "credit_card 13:30" at bounding box center [710, 256] width 100 height 28
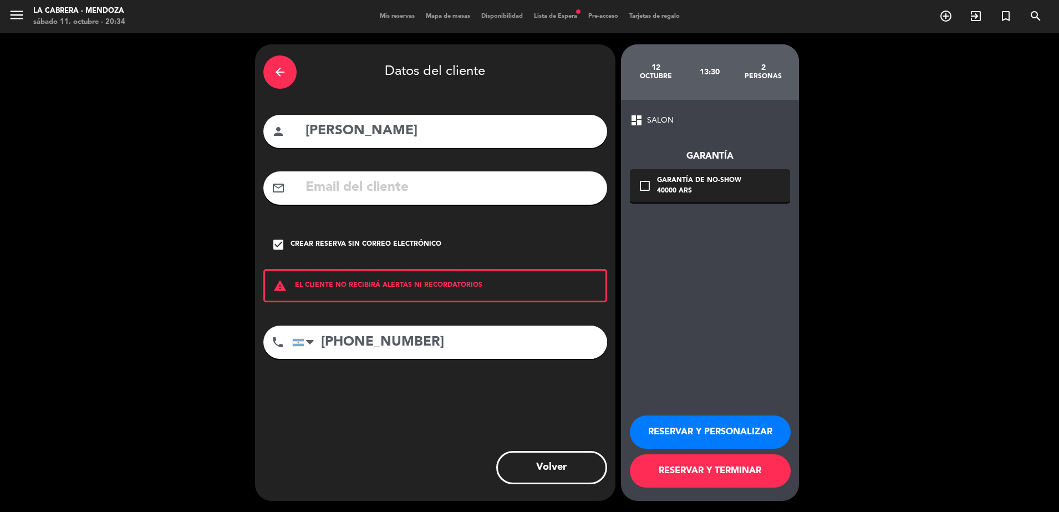
click at [694, 472] on button "RESERVAR Y TERMINAR" at bounding box center [710, 470] width 161 height 33
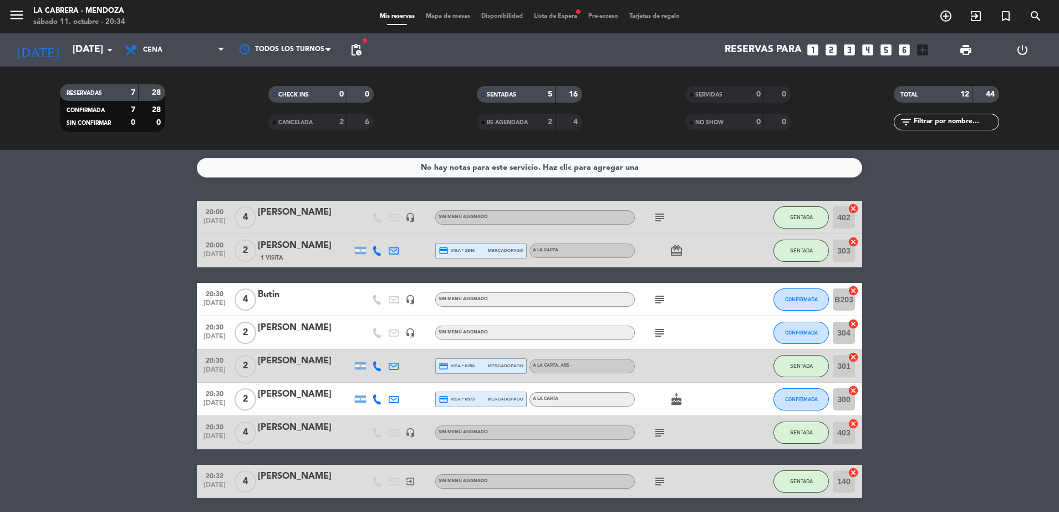
click at [853, 290] on icon "cancel" at bounding box center [852, 290] width 11 height 11
click at [939, 15] on icon "add_circle_outline" at bounding box center [945, 15] width 13 height 13
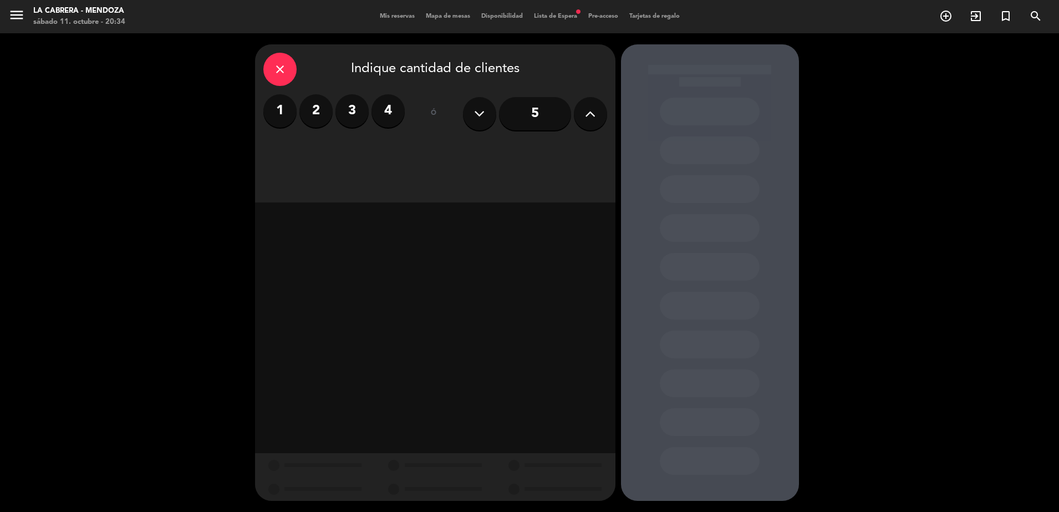
click at [360, 104] on label "3" at bounding box center [351, 110] width 33 height 33
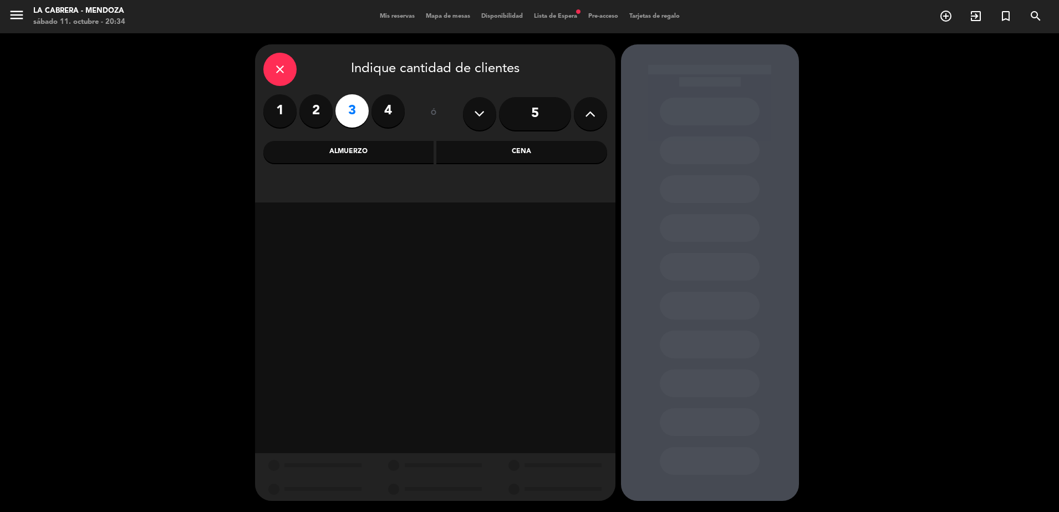
click at [515, 152] on div "Cena" at bounding box center [521, 152] width 171 height 22
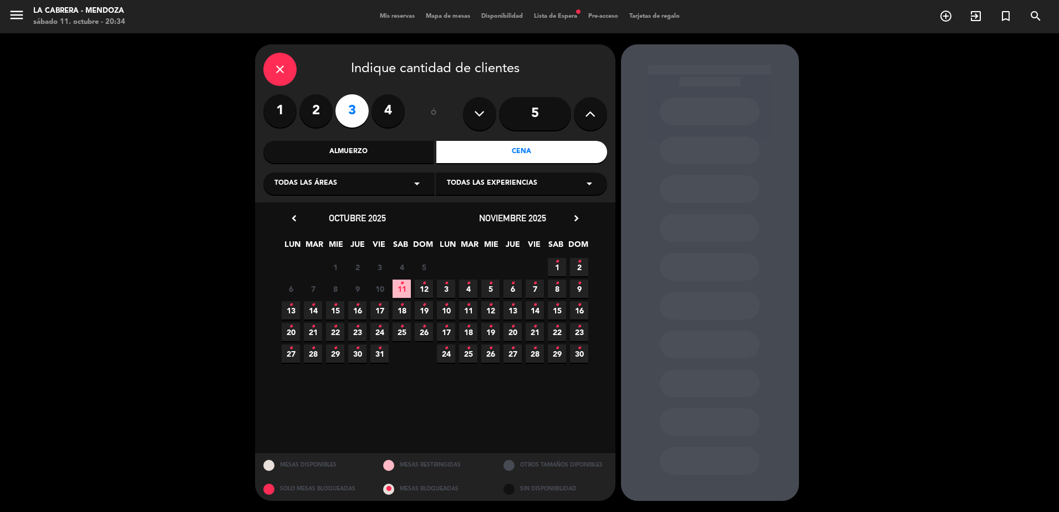
click at [407, 289] on span "11 •" at bounding box center [401, 288] width 18 height 18
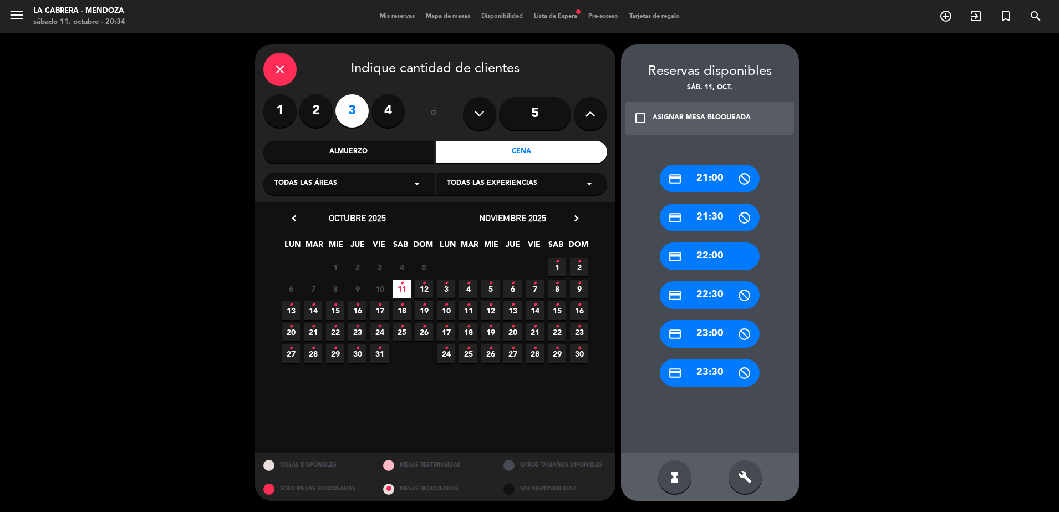
click at [719, 216] on div "credit_card 21:30" at bounding box center [710, 217] width 100 height 28
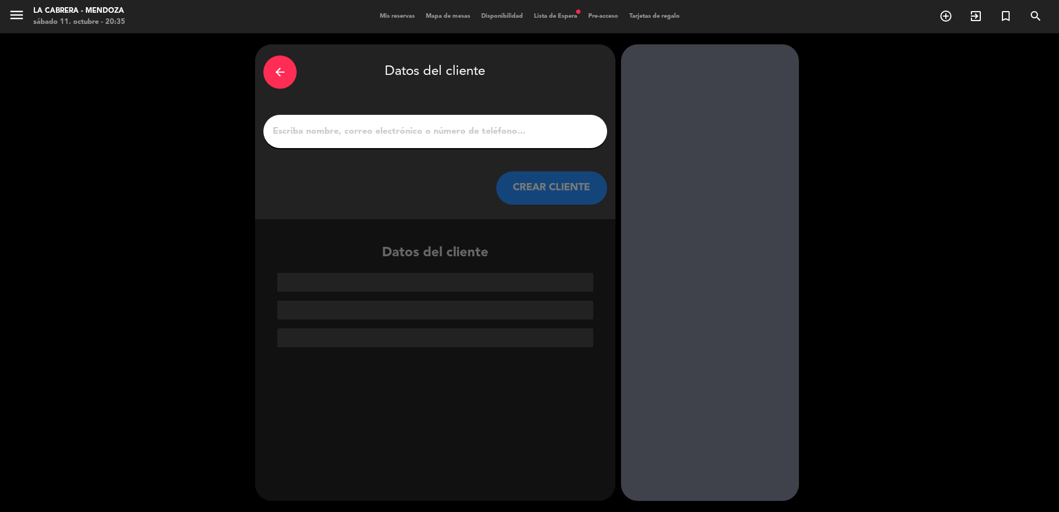
click at [381, 136] on input "1" at bounding box center [435, 132] width 327 height 16
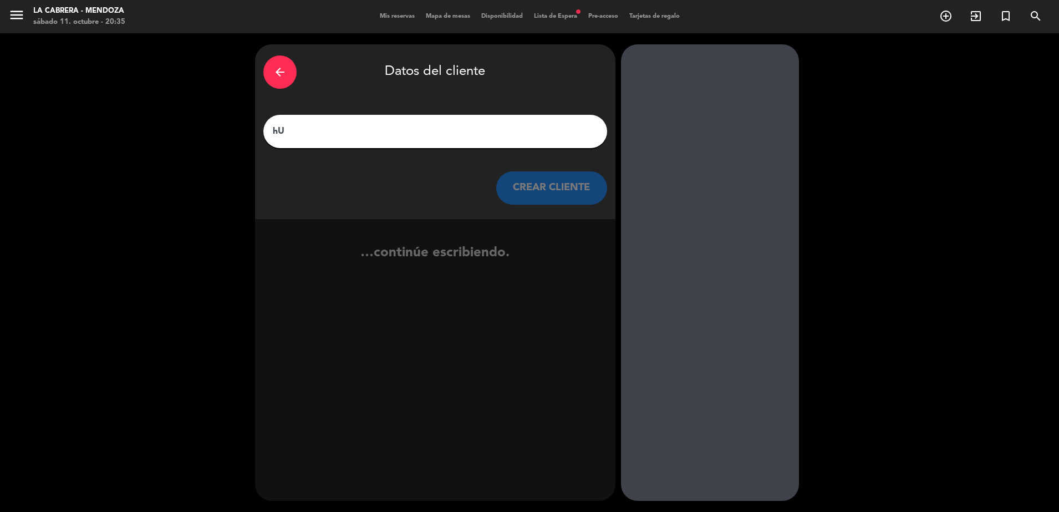
type input "h"
type input "Huentala 118"
click at [555, 190] on button "CREAR CLIENTE" at bounding box center [551, 187] width 111 height 33
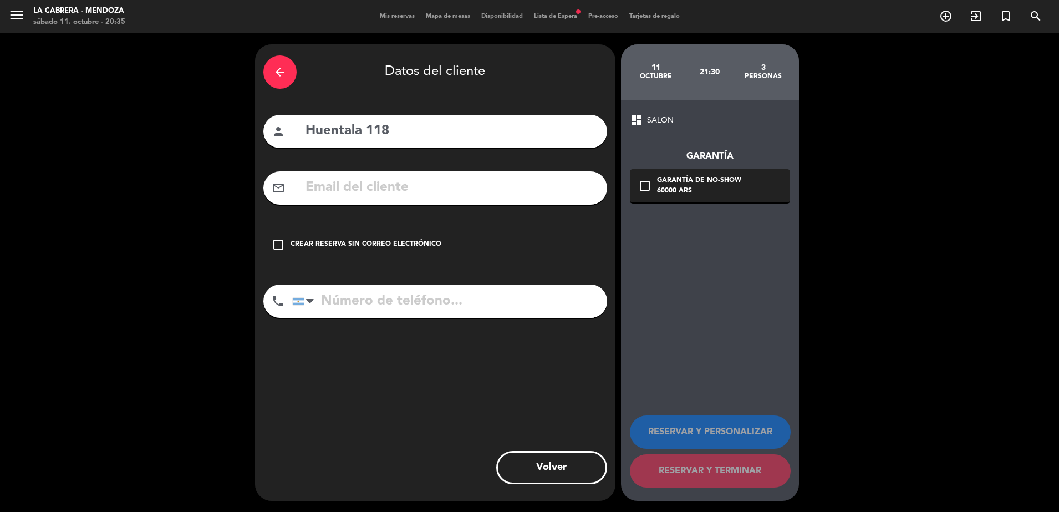
click at [389, 239] on div "Crear reserva sin correo electrónico" at bounding box center [365, 244] width 151 height 11
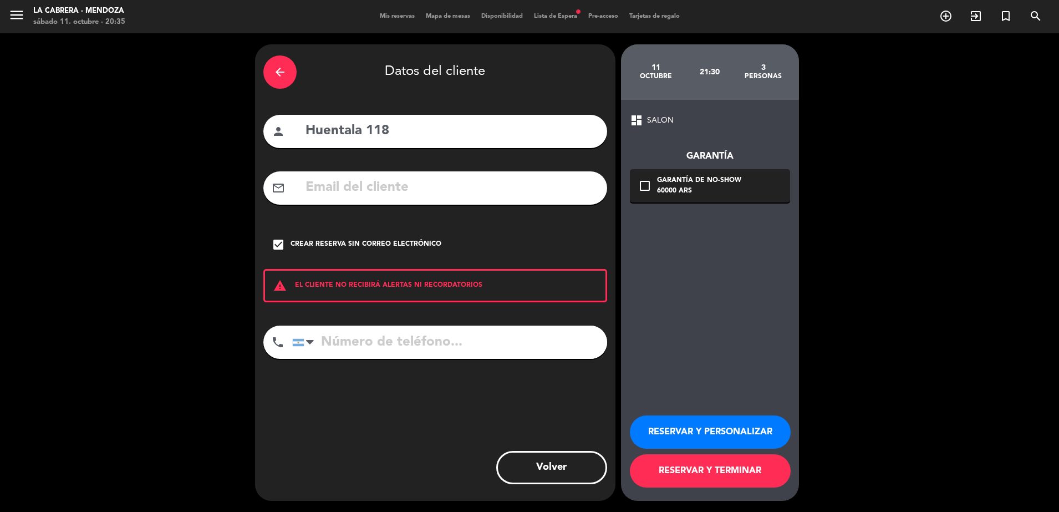
click at [693, 479] on button "RESERVAR Y TERMINAR" at bounding box center [710, 470] width 161 height 33
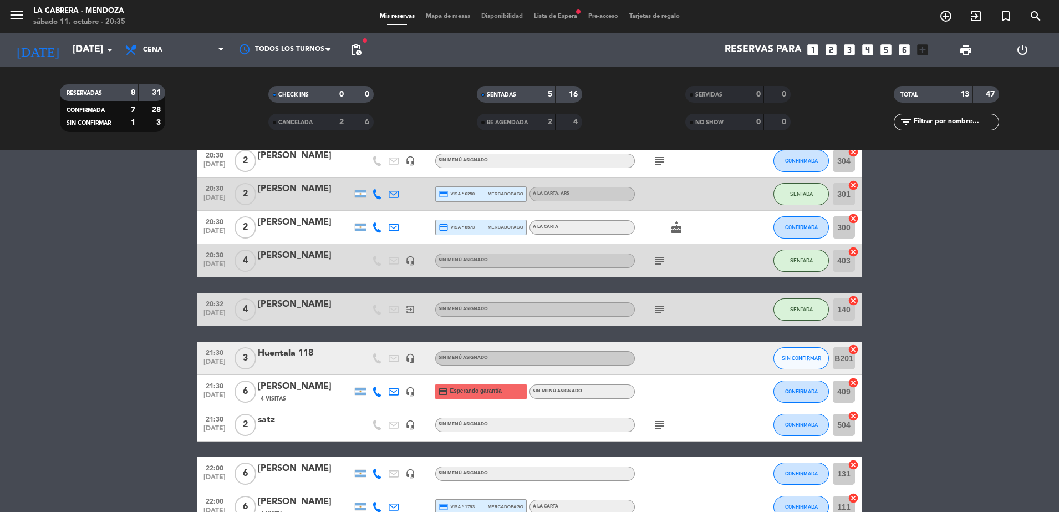
scroll to position [208, 0]
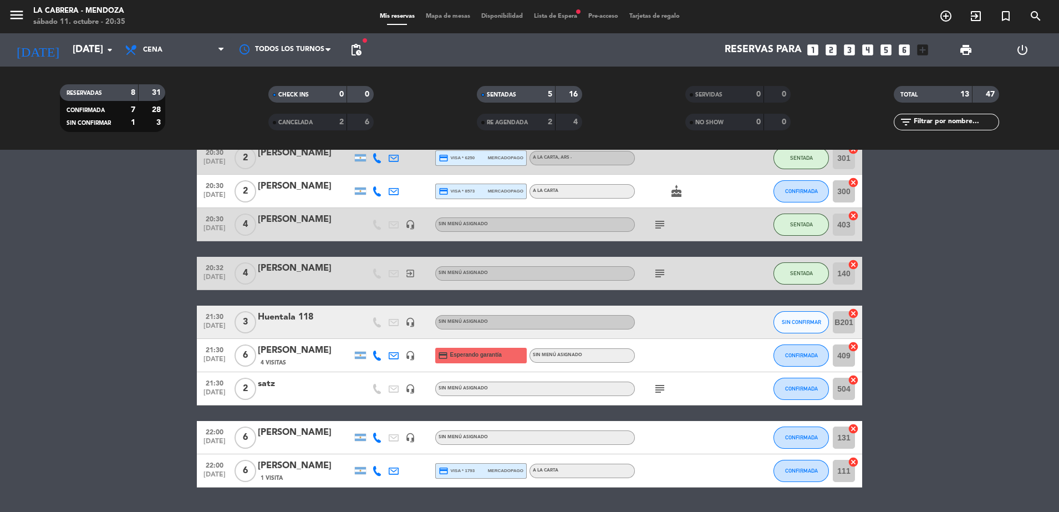
click at [851, 311] on icon "cancel" at bounding box center [852, 313] width 11 height 11
click at [814, 321] on span "SIN CONFIRMAR" at bounding box center [800, 322] width 39 height 6
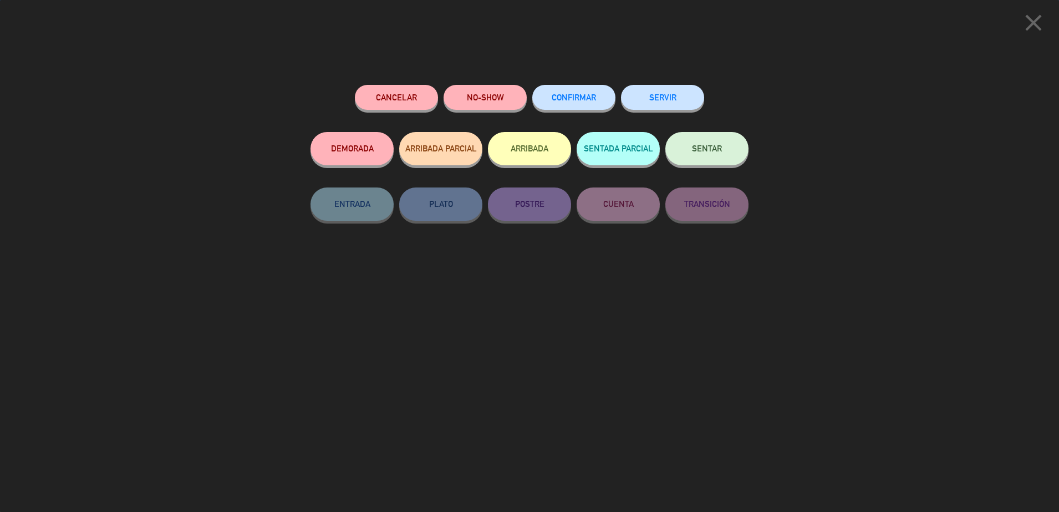
click at [565, 93] on button "CONFIRMAR" at bounding box center [573, 97] width 83 height 25
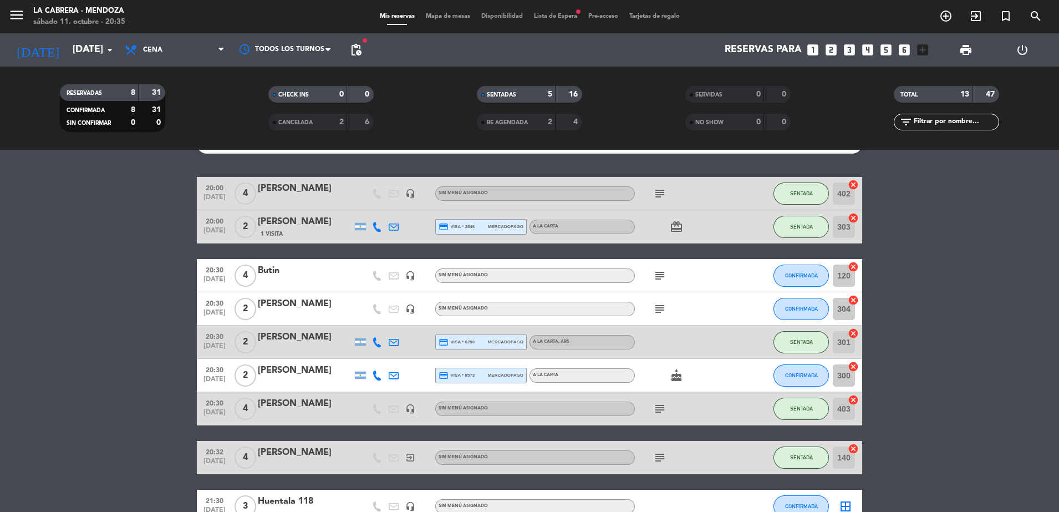
scroll to position [0, 0]
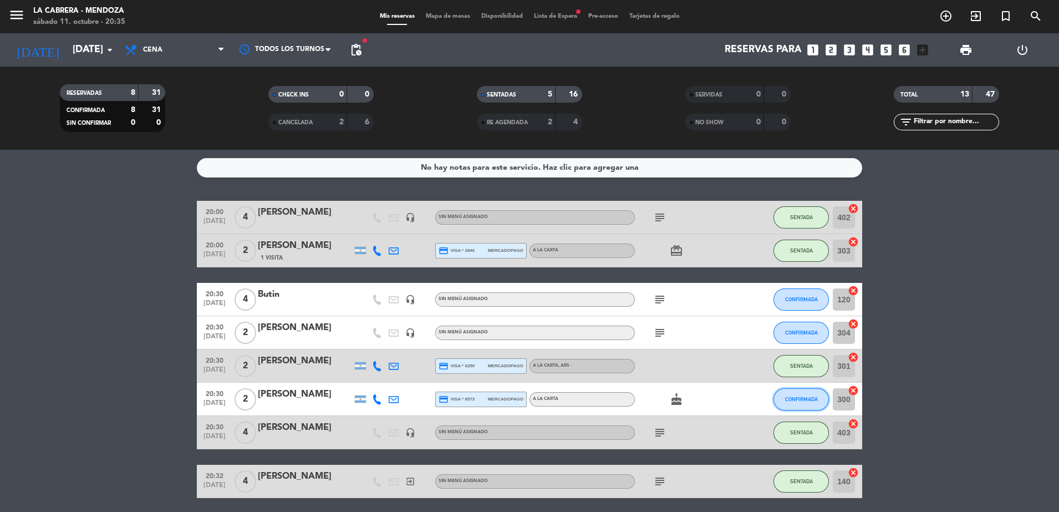
click at [810, 400] on span "CONFIRMADA" at bounding box center [801, 399] width 33 height 6
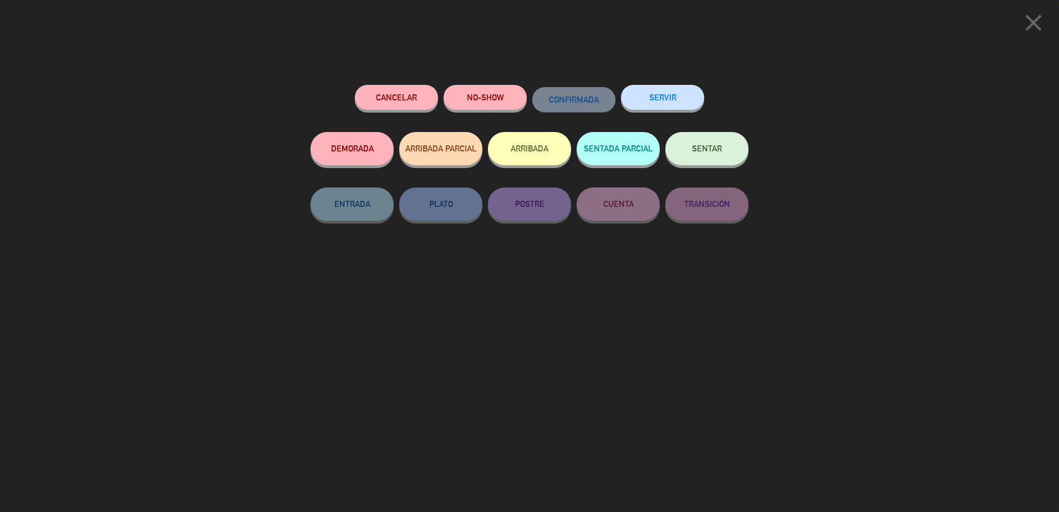
click at [687, 145] on button "SENTAR" at bounding box center [706, 148] width 83 height 33
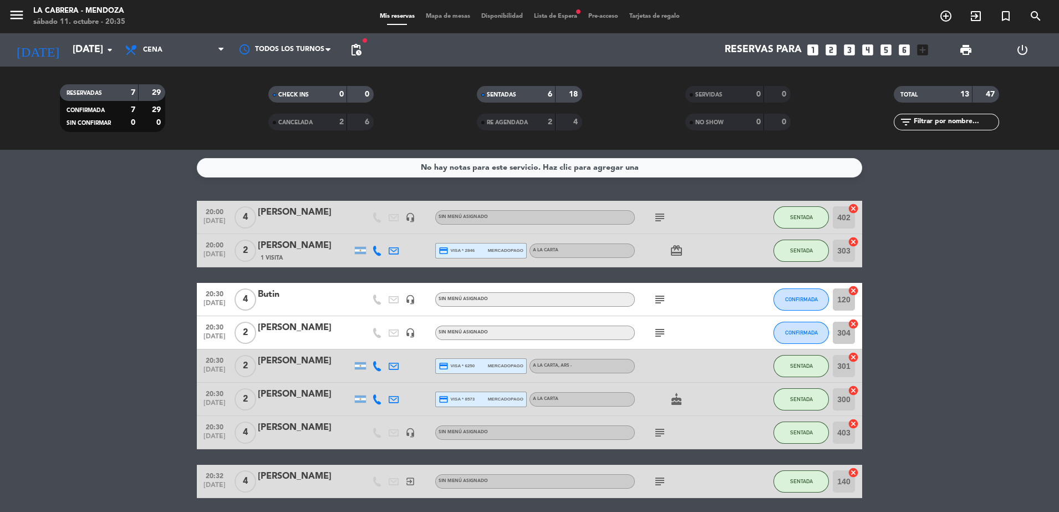
click at [447, 14] on span "Mapa de mesas" at bounding box center [447, 16] width 55 height 6
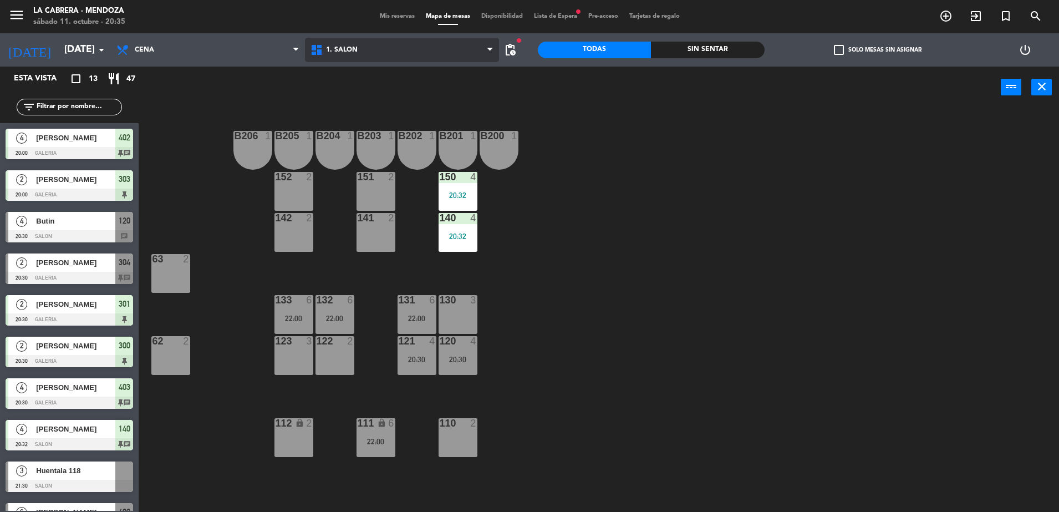
click at [372, 57] on span "1. SALON" at bounding box center [402, 50] width 194 height 24
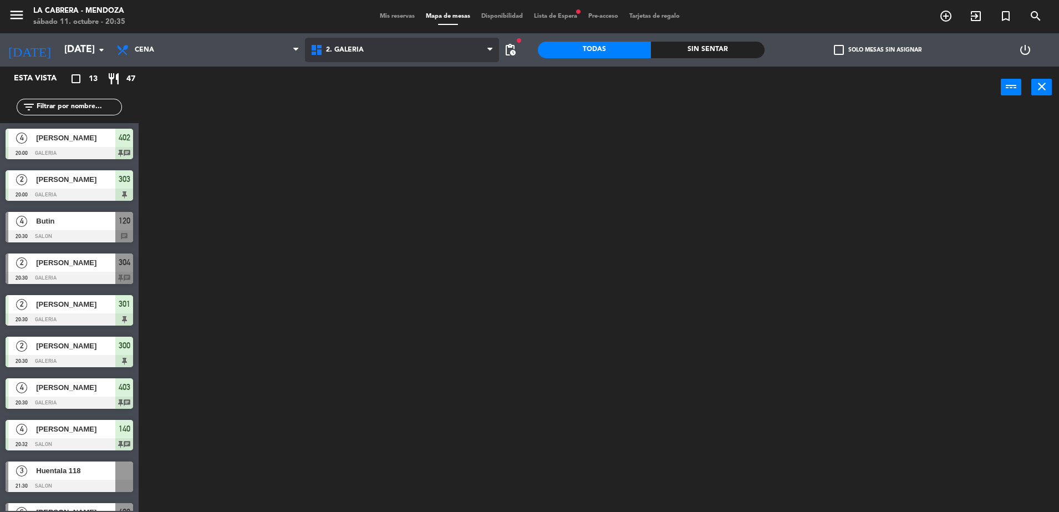
click at [371, 94] on ng-component "menu LA [PERSON_NAME] - [PERSON_NAME][DATE] 11. octubre - 20:35 Mis reservas Ma…" at bounding box center [529, 257] width 1059 height 514
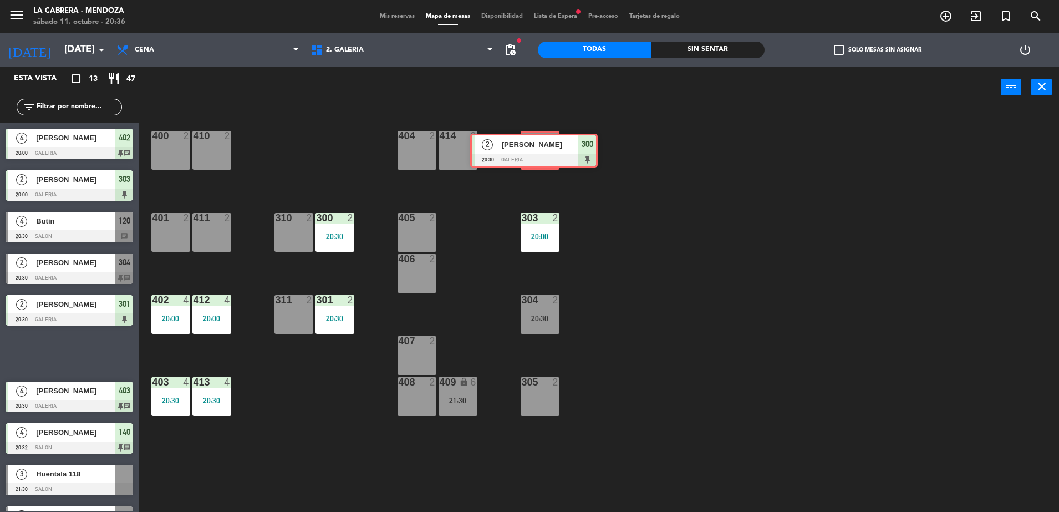
drag, startPoint x: 92, startPoint y: 347, endPoint x: 555, endPoint y: 144, distance: 505.3
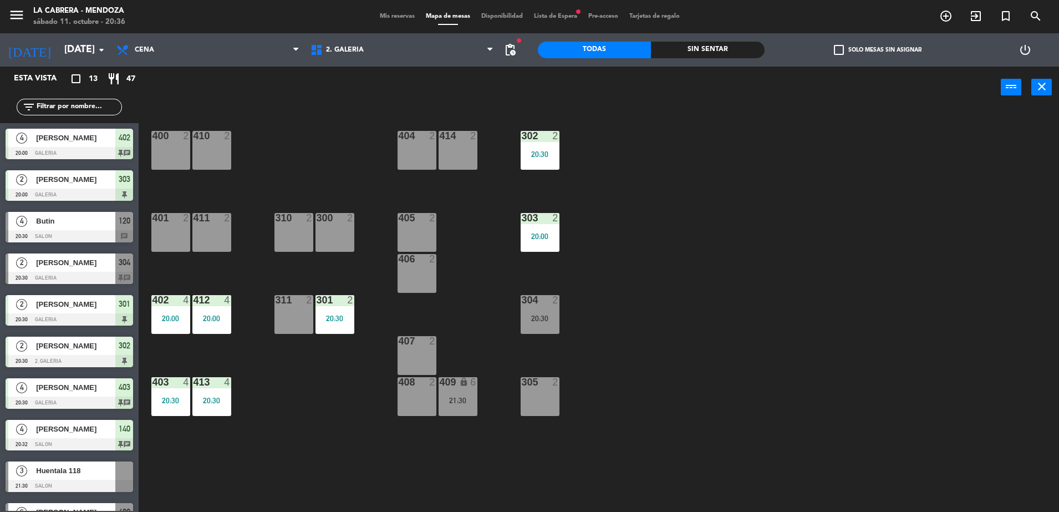
click at [393, 20] on div "Mis reservas Mapa de mesas Disponibilidad Lista de Espera fiber_manual_record P…" at bounding box center [529, 17] width 311 height 10
click at [400, 13] on span "Mis reservas" at bounding box center [397, 16] width 46 height 6
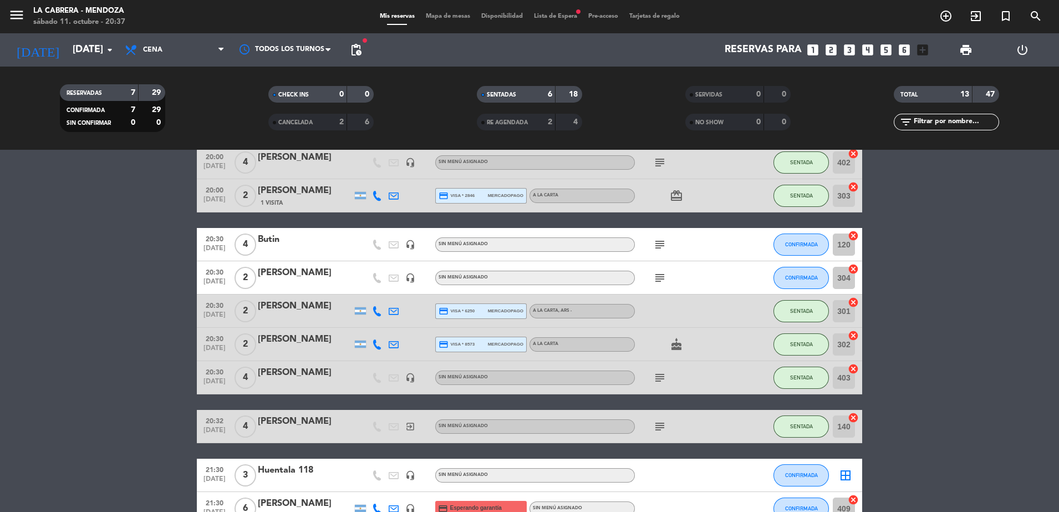
scroll to position [31, 0]
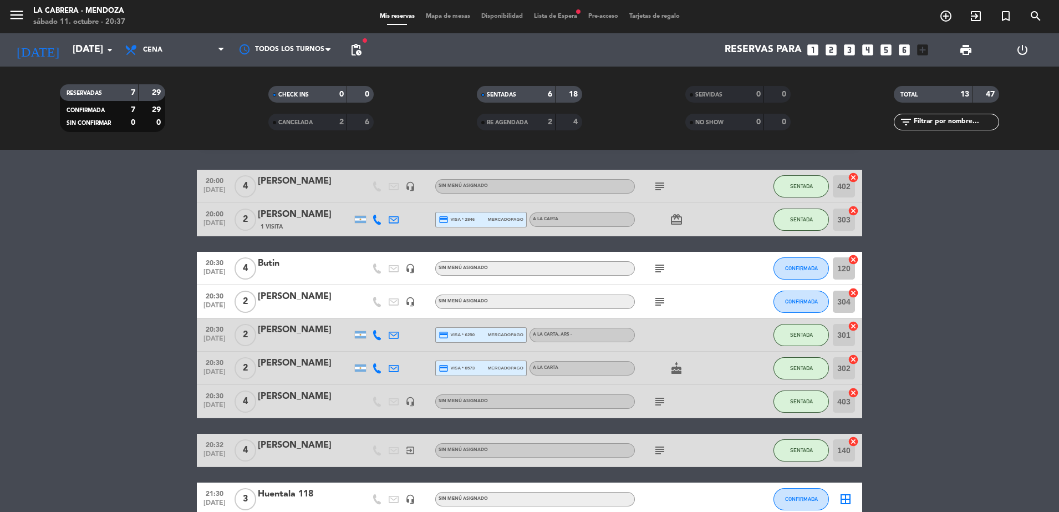
click at [658, 265] on icon "subject" at bounding box center [659, 268] width 13 height 13
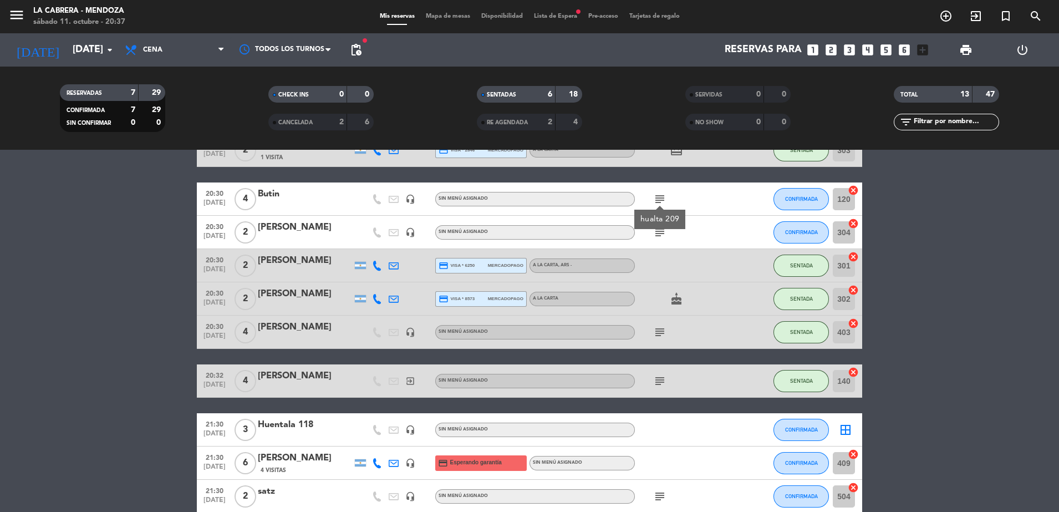
scroll to position [170, 0]
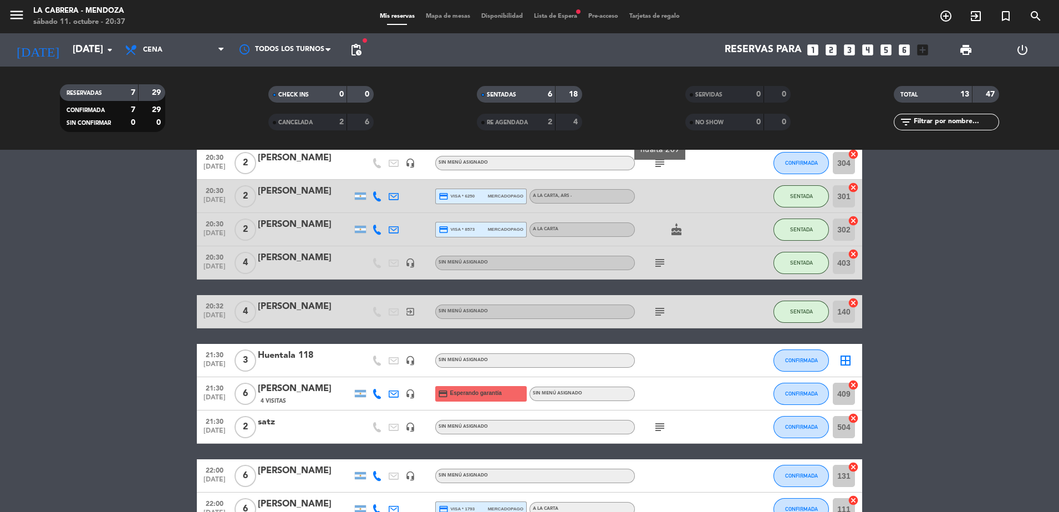
click at [666, 428] on span "subject" at bounding box center [659, 426] width 17 height 13
click at [660, 427] on icon "subject" at bounding box center [659, 426] width 13 height 13
click at [975, 16] on icon "exit_to_app" at bounding box center [975, 15] width 13 height 13
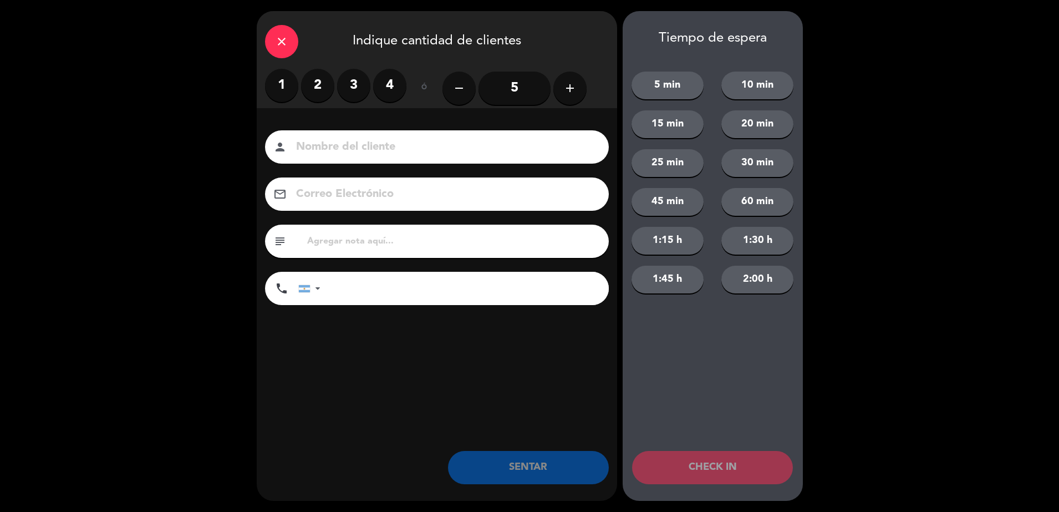
click at [311, 91] on label "2" at bounding box center [317, 85] width 33 height 33
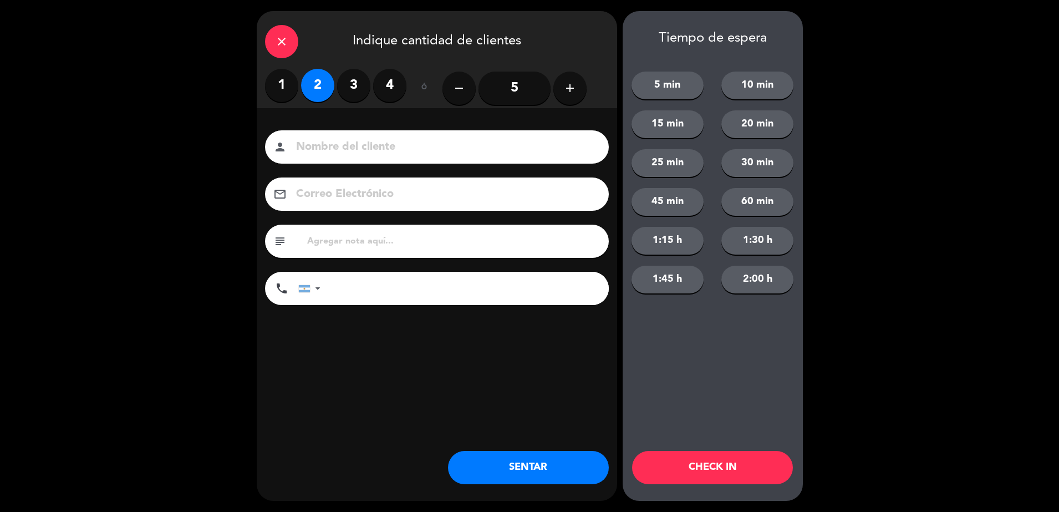
click at [338, 134] on div "person" at bounding box center [437, 146] width 344 height 33
click at [340, 147] on input at bounding box center [444, 146] width 299 height 19
type input "[PERSON_NAME]"
click at [528, 459] on button "SENTAR" at bounding box center [528, 467] width 161 height 33
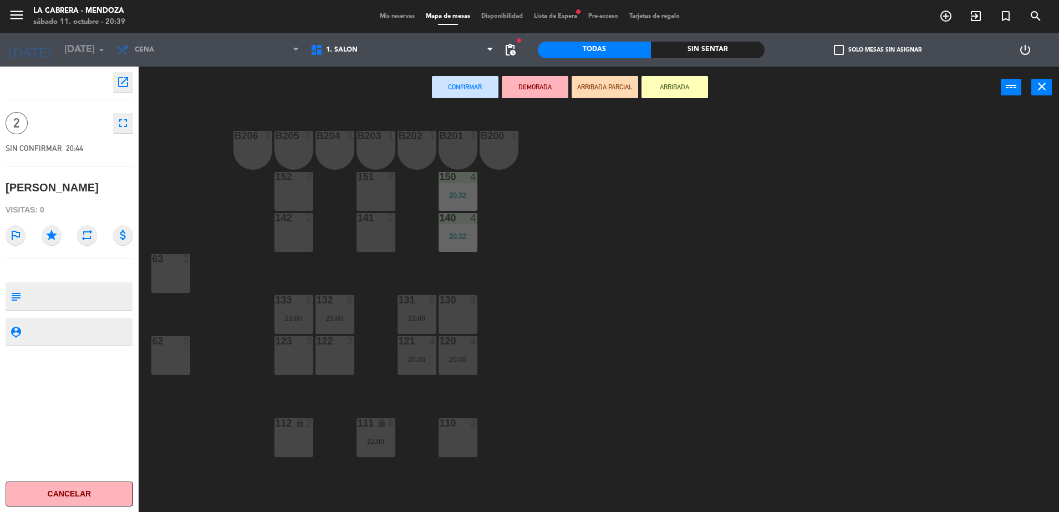
scroll to position [65, 0]
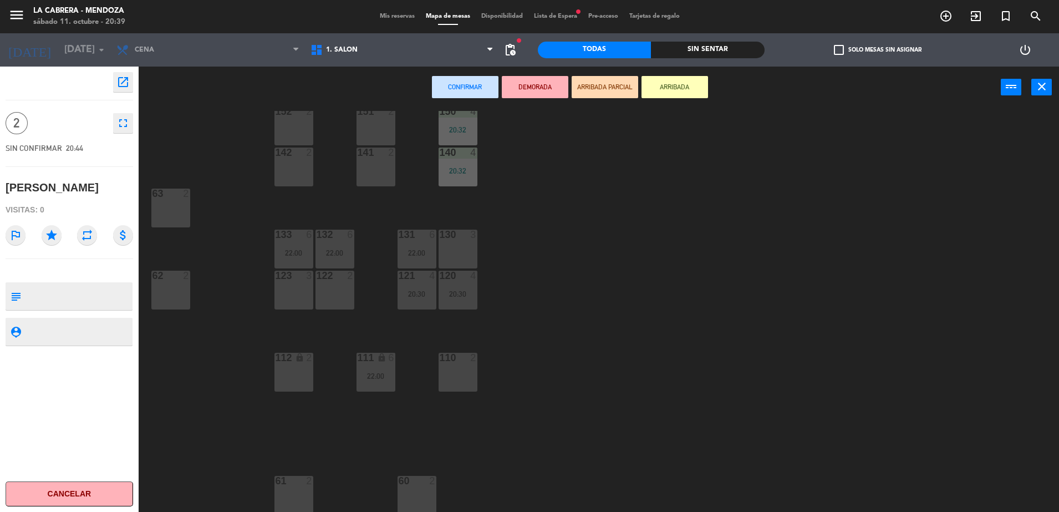
click at [307, 485] on div "2" at bounding box center [309, 481] width 7 height 10
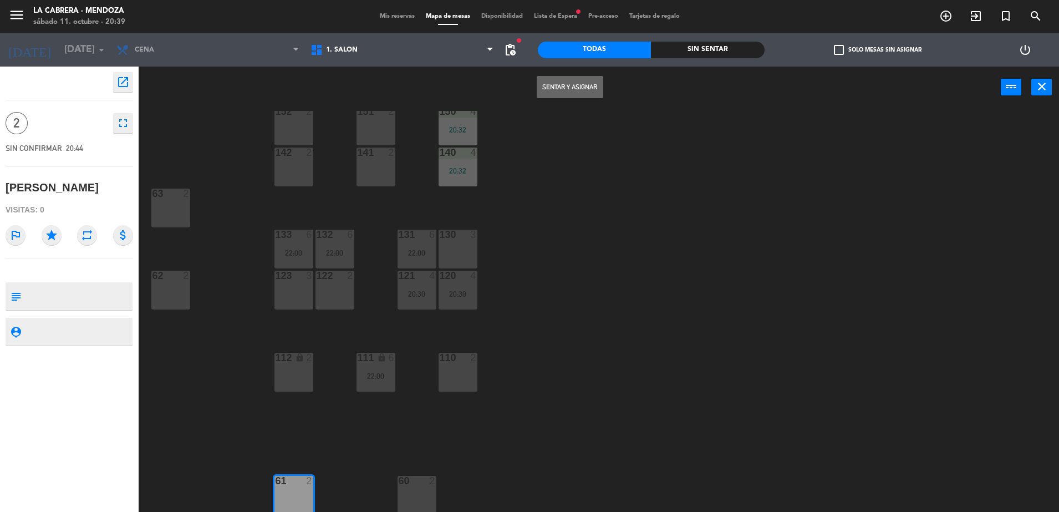
click at [583, 91] on button "Sentar y Asignar" at bounding box center [569, 87] width 67 height 22
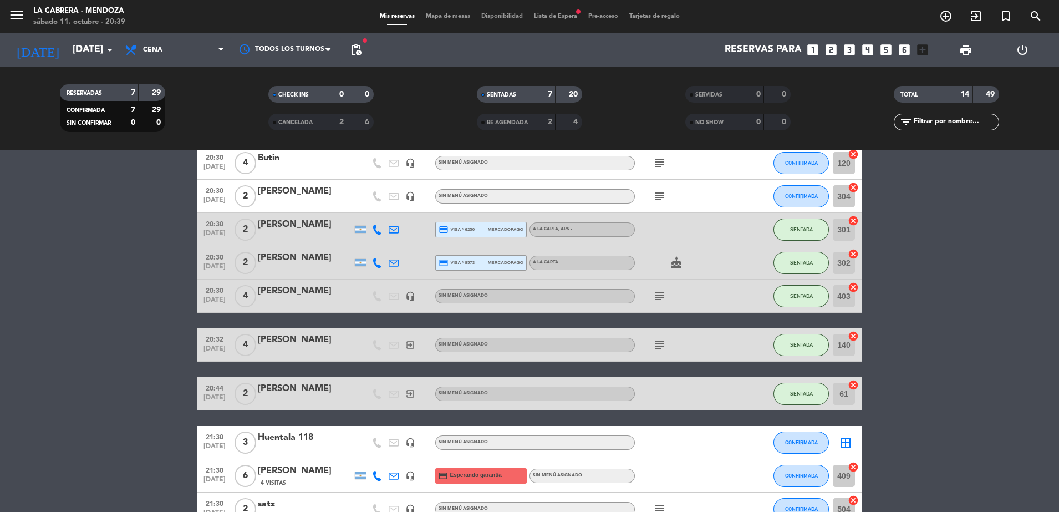
scroll to position [139, 0]
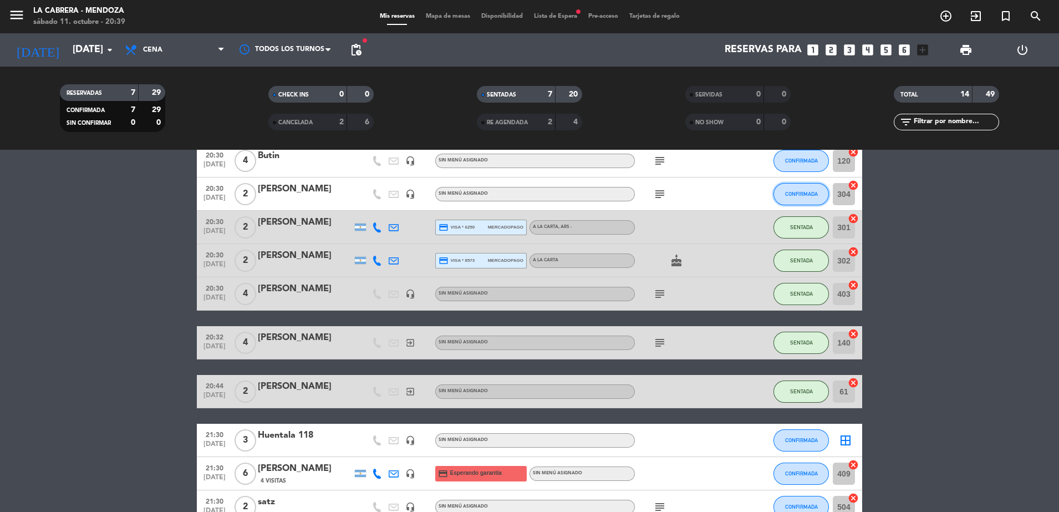
click at [781, 200] on button "CONFIRMADA" at bounding box center [800, 194] width 55 height 22
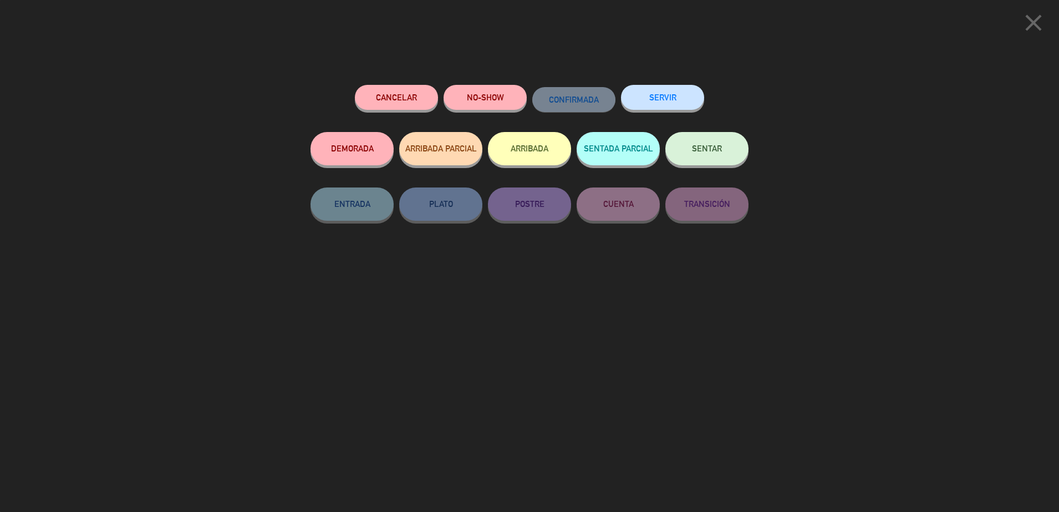
click at [714, 150] on span "SENTAR" at bounding box center [707, 148] width 30 height 9
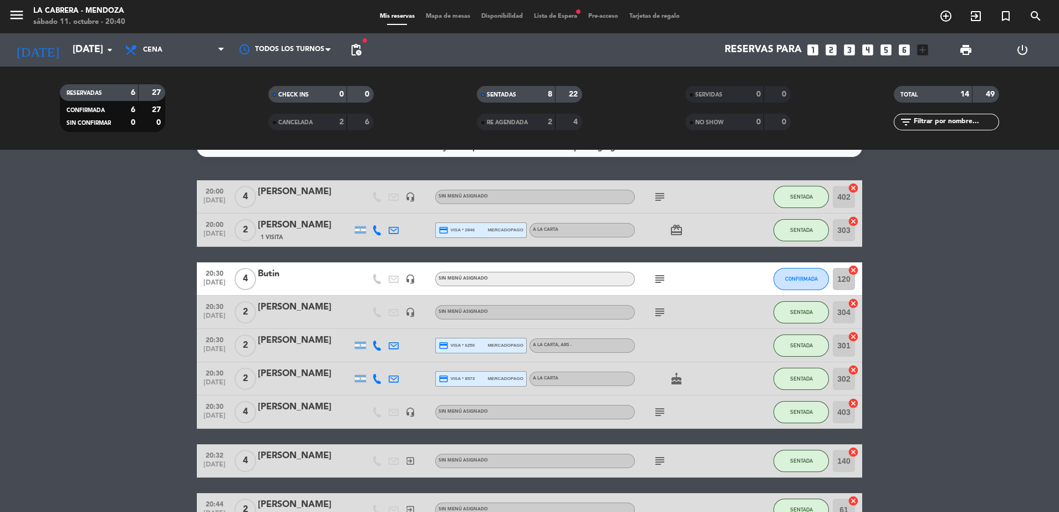
scroll to position [0, 0]
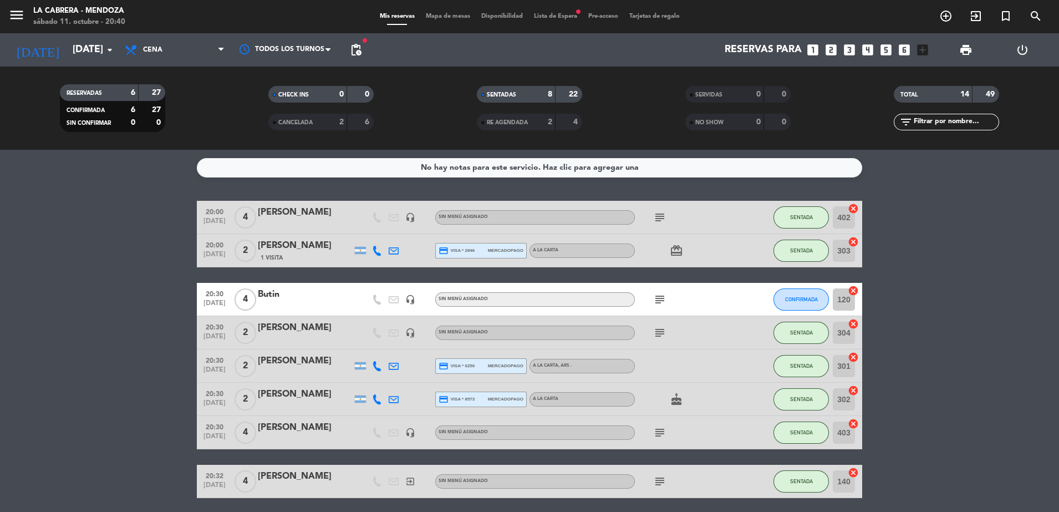
click at [655, 435] on icon "subject" at bounding box center [659, 432] width 13 height 13
click at [943, 17] on icon "add_circle_outline" at bounding box center [945, 15] width 13 height 13
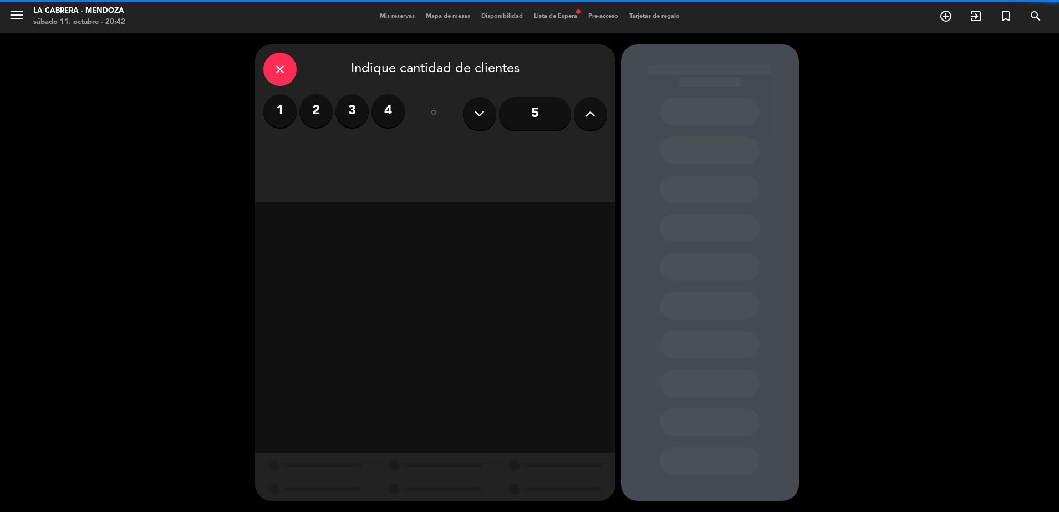
click at [287, 65] on div "close" at bounding box center [279, 69] width 33 height 33
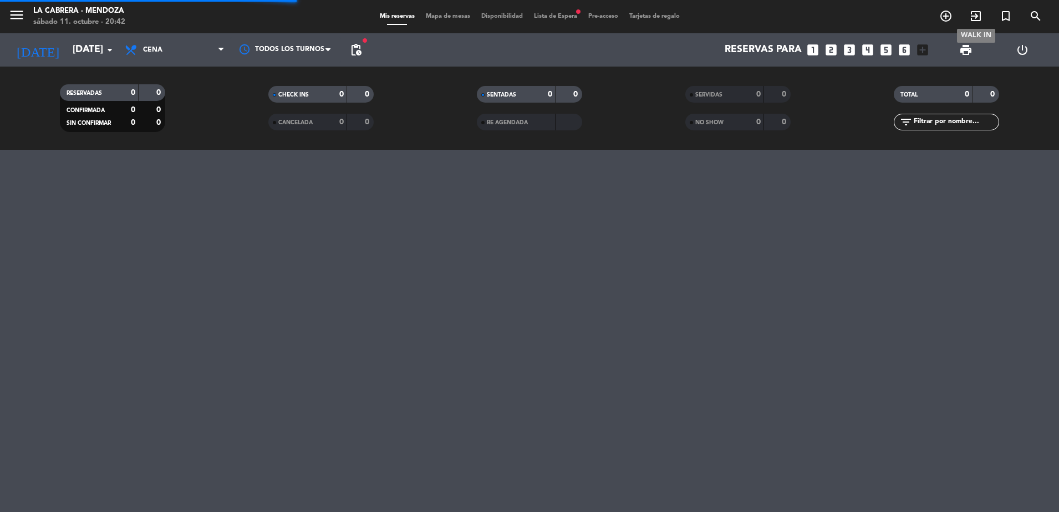
click at [972, 14] on icon "exit_to_app" at bounding box center [975, 15] width 13 height 13
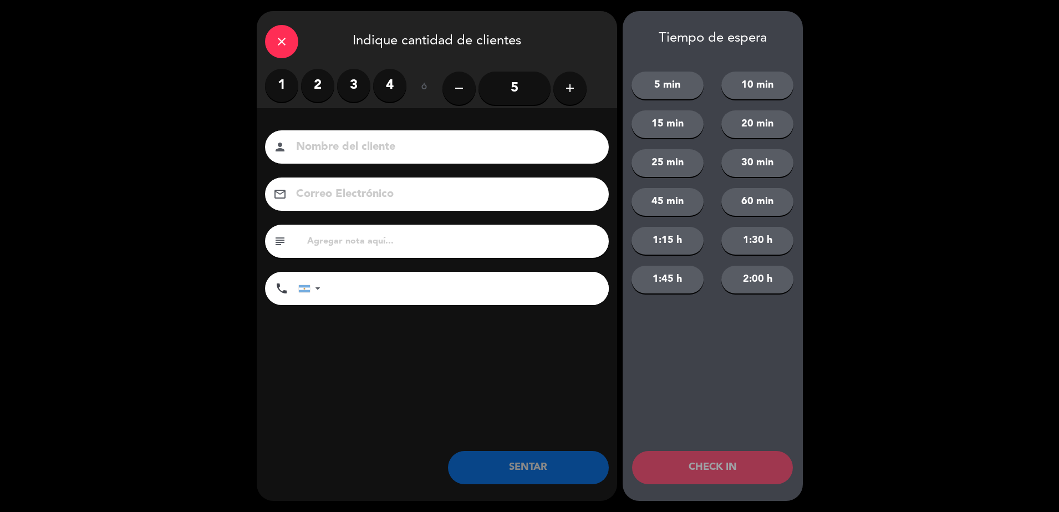
click at [308, 80] on label "2" at bounding box center [317, 85] width 33 height 33
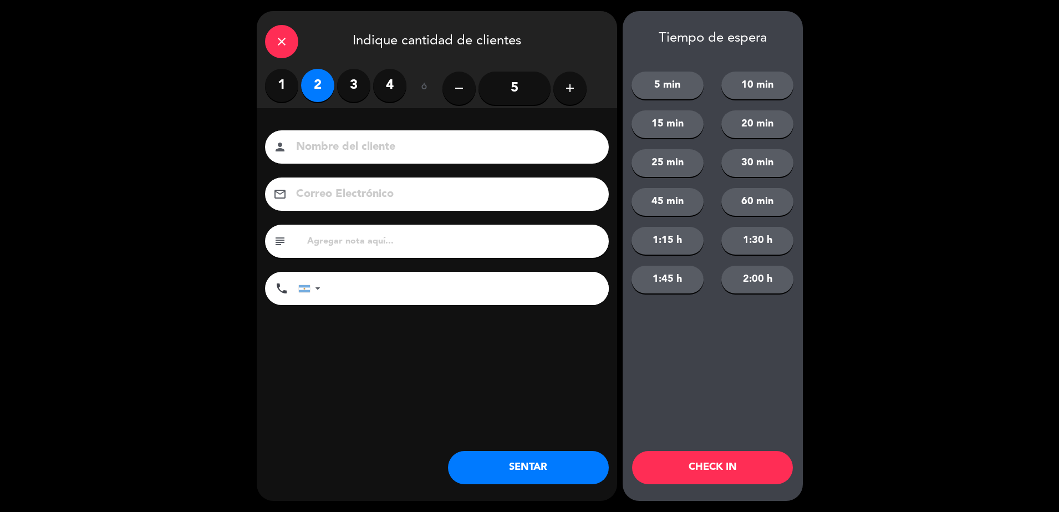
click at [344, 140] on input at bounding box center [444, 146] width 299 height 19
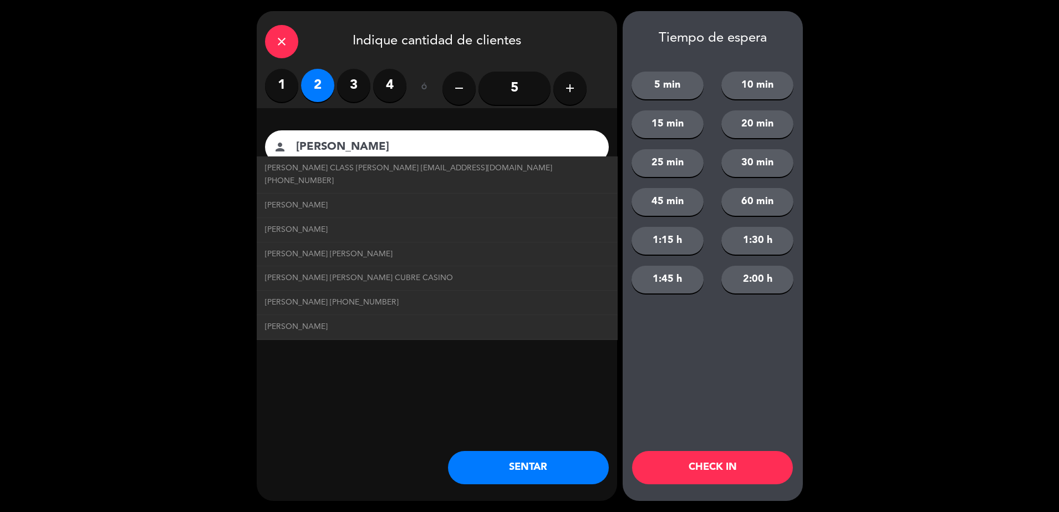
type input "[PERSON_NAME]"
click at [424, 375] on div "close Indique cantidad de clientes 1 2 3 4 ó remove 5 add Nombre del cliente pe…" at bounding box center [437, 255] width 360 height 489
click at [421, 380] on div "close Indique cantidad de clientes 1 2 3 4 ó remove 5 add Nombre del cliente pe…" at bounding box center [437, 255] width 360 height 489
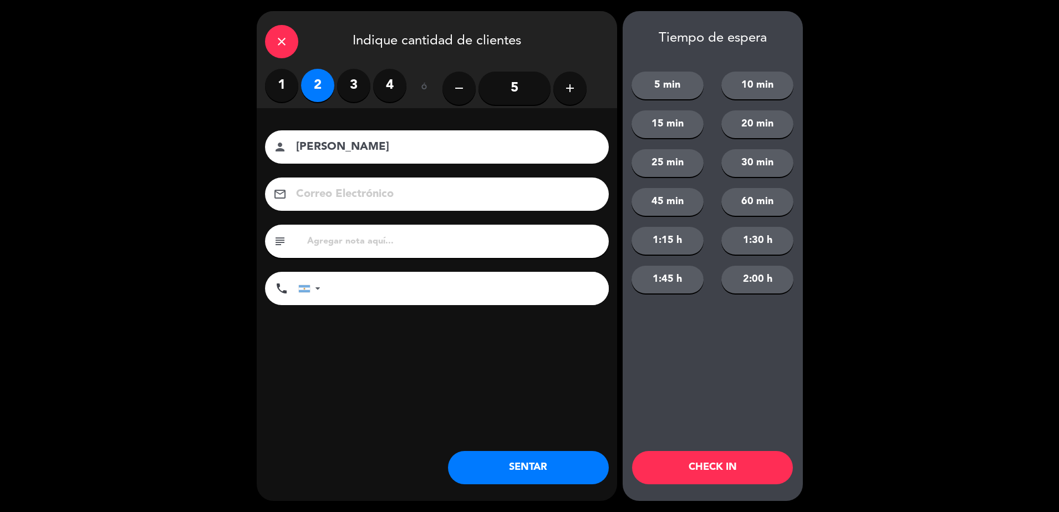
click at [389, 237] on input "text" at bounding box center [453, 241] width 294 height 16
type input "30%cubre casino"
click at [509, 479] on button "SENTAR" at bounding box center [528, 467] width 161 height 33
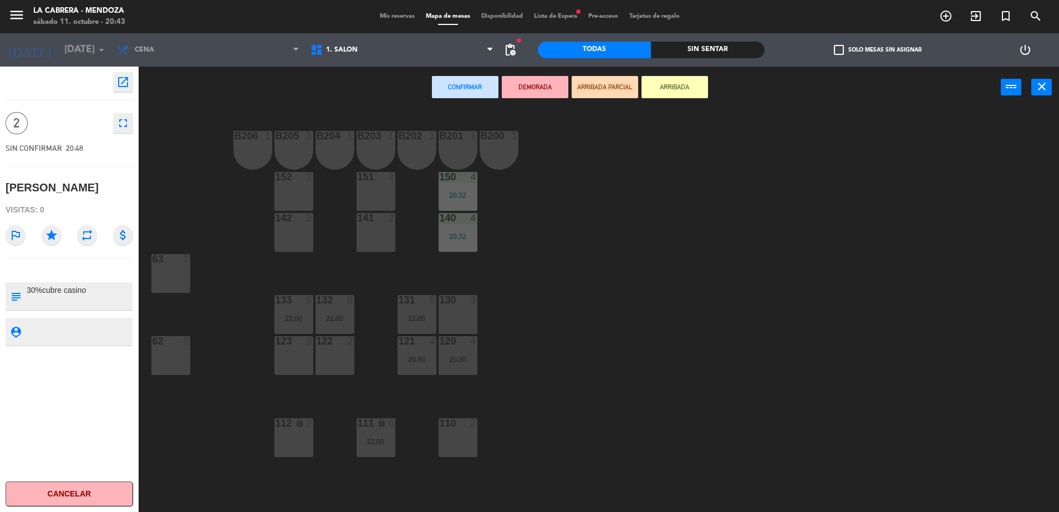
click at [178, 260] on div at bounding box center [170, 259] width 18 height 10
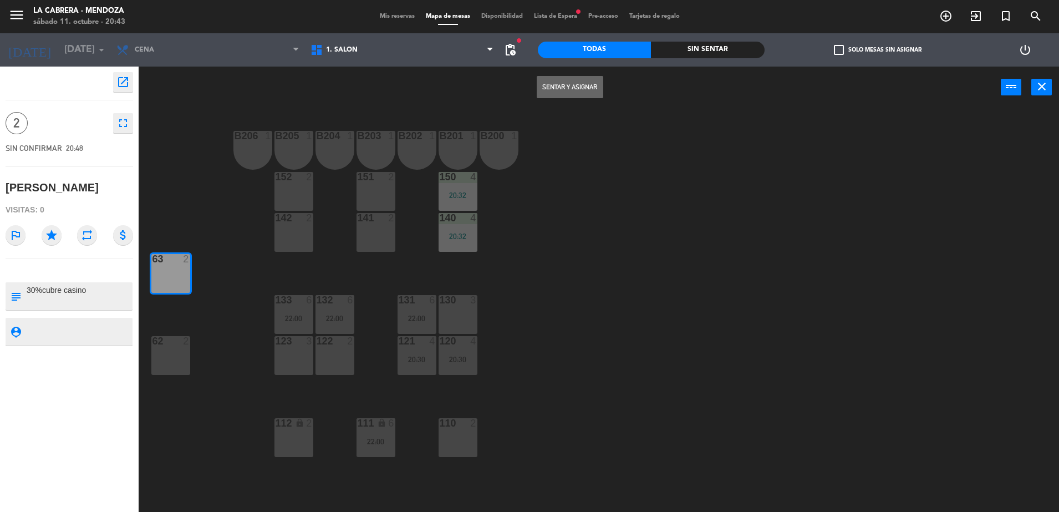
click at [568, 81] on button "Sentar y Asignar" at bounding box center [569, 87] width 67 height 22
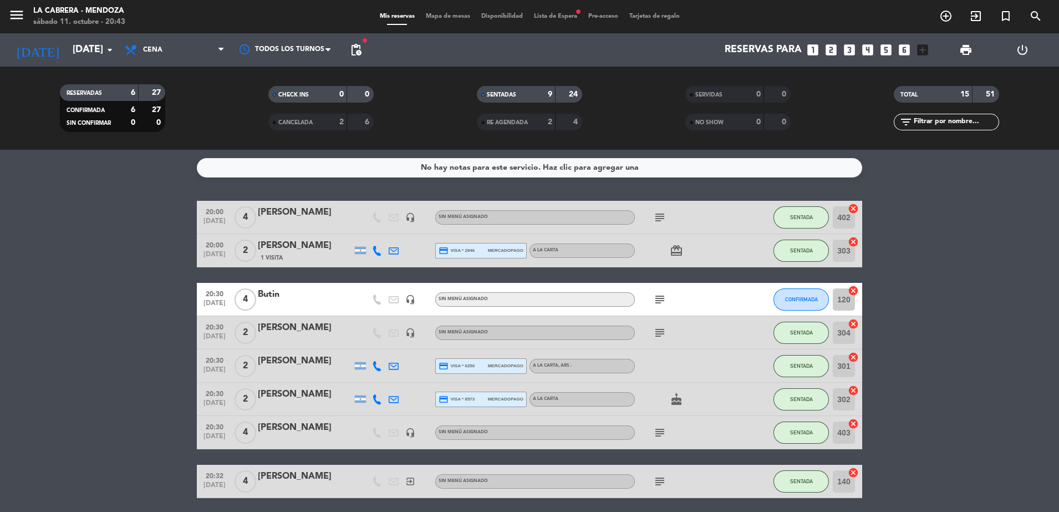
click at [663, 297] on icon "subject" at bounding box center [659, 299] width 13 height 13
click at [853, 284] on div "120 cancel" at bounding box center [845, 299] width 33 height 33
click at [853, 289] on icon "cancel" at bounding box center [852, 290] width 11 height 11
click at [806, 300] on span "CONFIRMADA" at bounding box center [801, 299] width 33 height 6
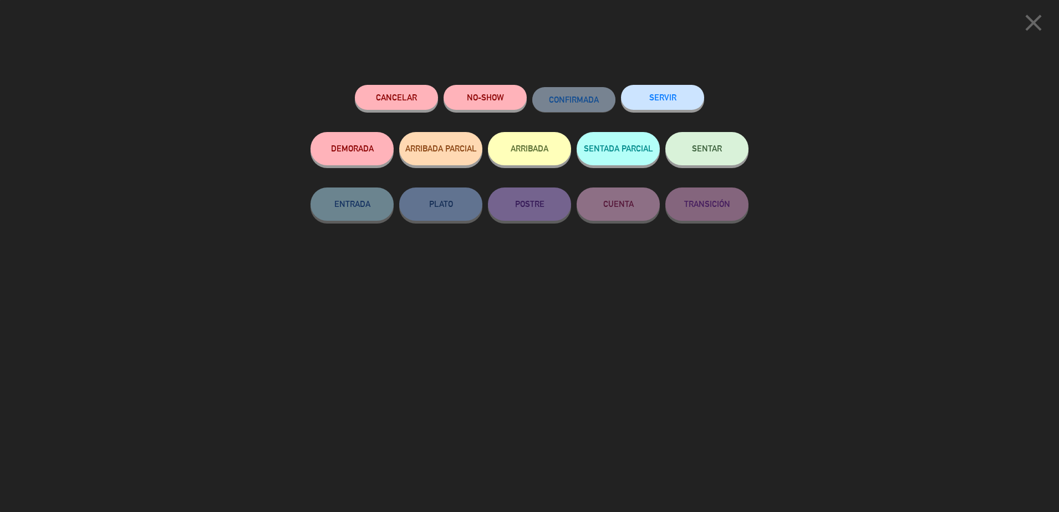
click at [1041, 19] on icon "close" at bounding box center [1033, 23] width 28 height 28
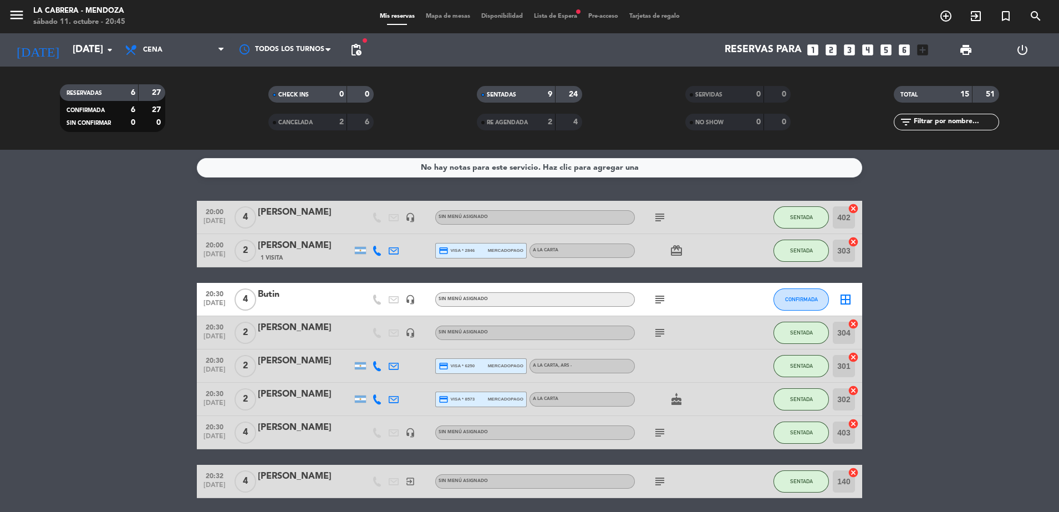
click at [447, 8] on div "menu LA [PERSON_NAME] - [PERSON_NAME][DATE] 11. octubre - 20:45 Mis reservas Ma…" at bounding box center [529, 16] width 1059 height 33
click at [449, 13] on span "Mapa de mesas" at bounding box center [447, 16] width 55 height 6
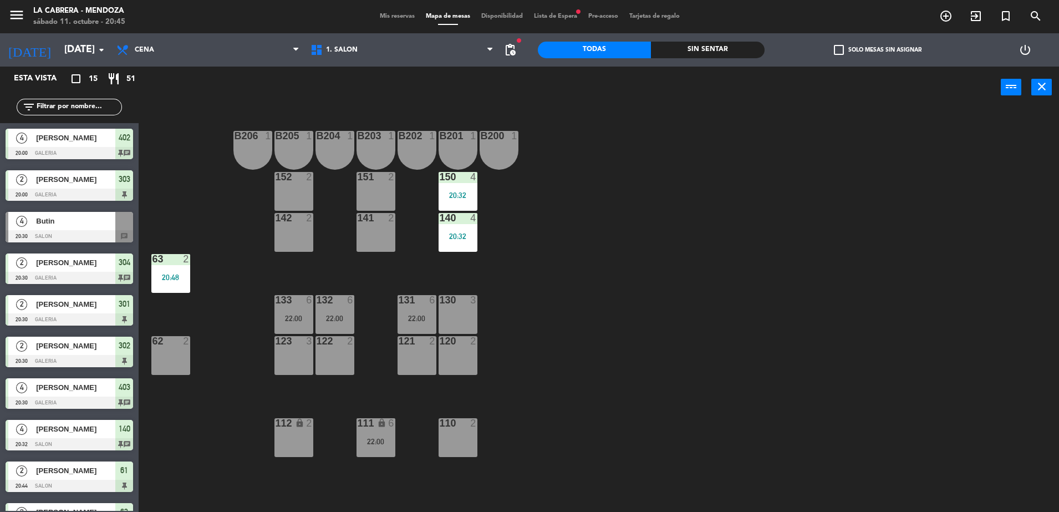
click at [459, 354] on div "120 2" at bounding box center [457, 355] width 39 height 39
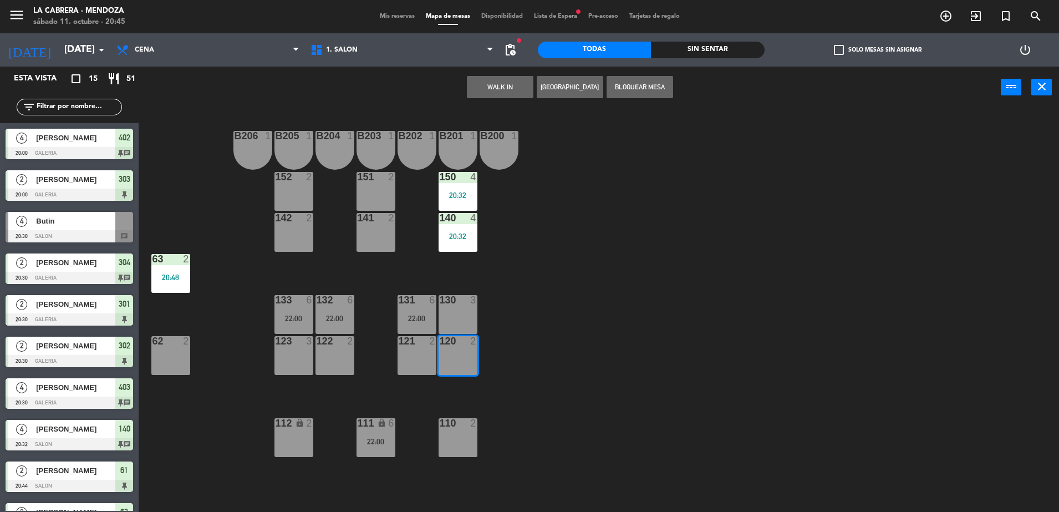
click at [524, 317] on div "B206 1 B205 1 B204 1 B203 1 B202 1 B201 1 B200 1 150 4 20:32 151 2 152 2 140 4 …" at bounding box center [603, 312] width 909 height 403
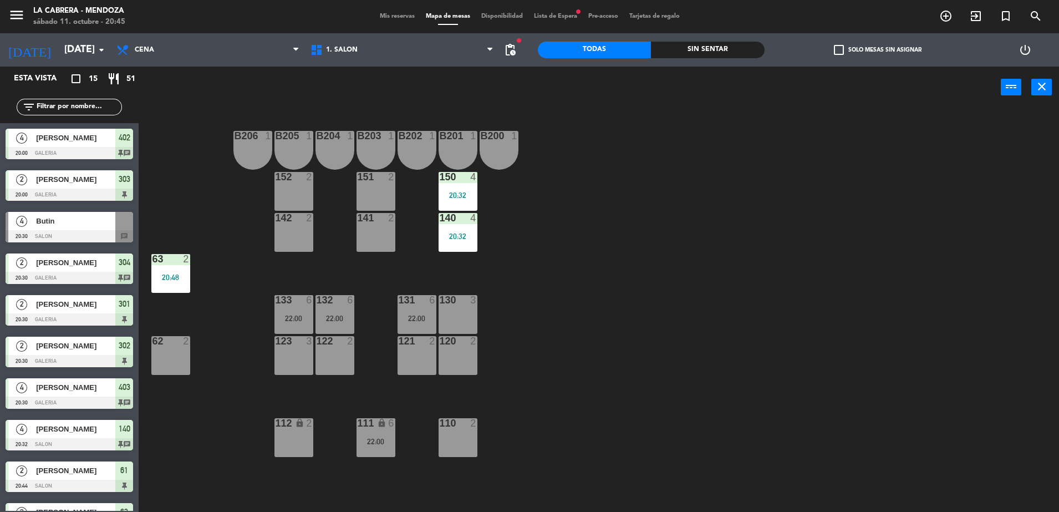
click at [67, 227] on div "Butin" at bounding box center [75, 221] width 80 height 18
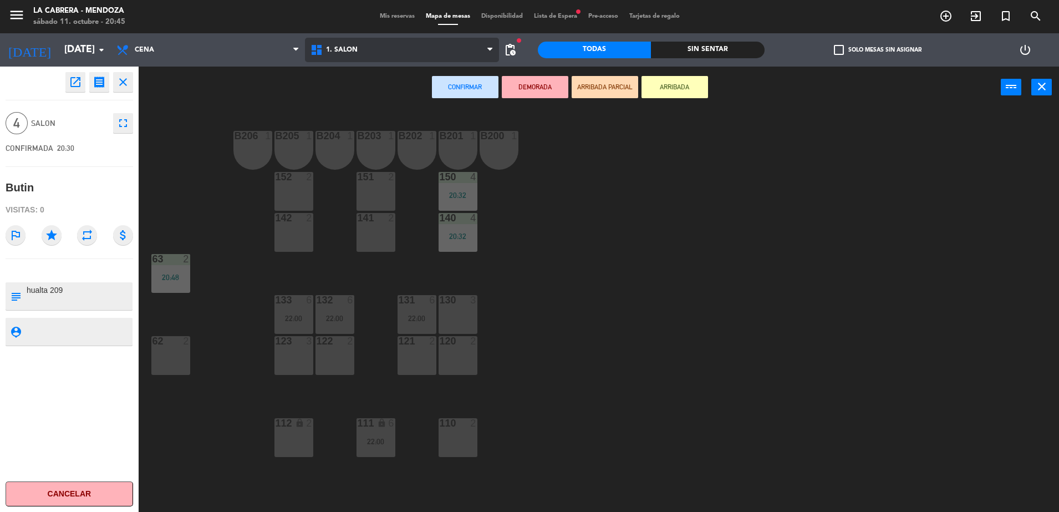
click at [357, 46] on span "1. SALON" at bounding box center [402, 50] width 194 height 24
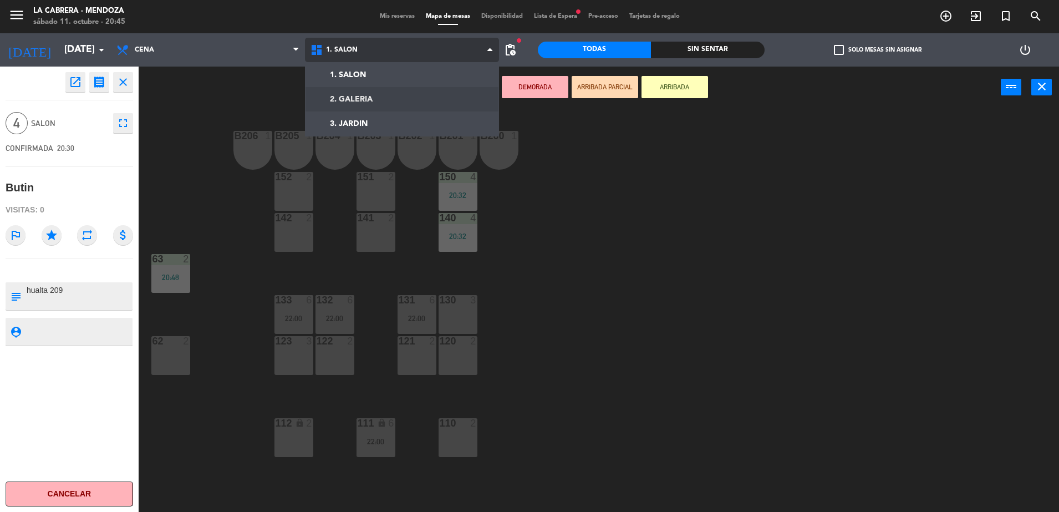
click at [361, 95] on ng-component "menu LA [PERSON_NAME] - [PERSON_NAME][DATE] 11. octubre - 20:45 Mis reservas Ma…" at bounding box center [529, 257] width 1059 height 514
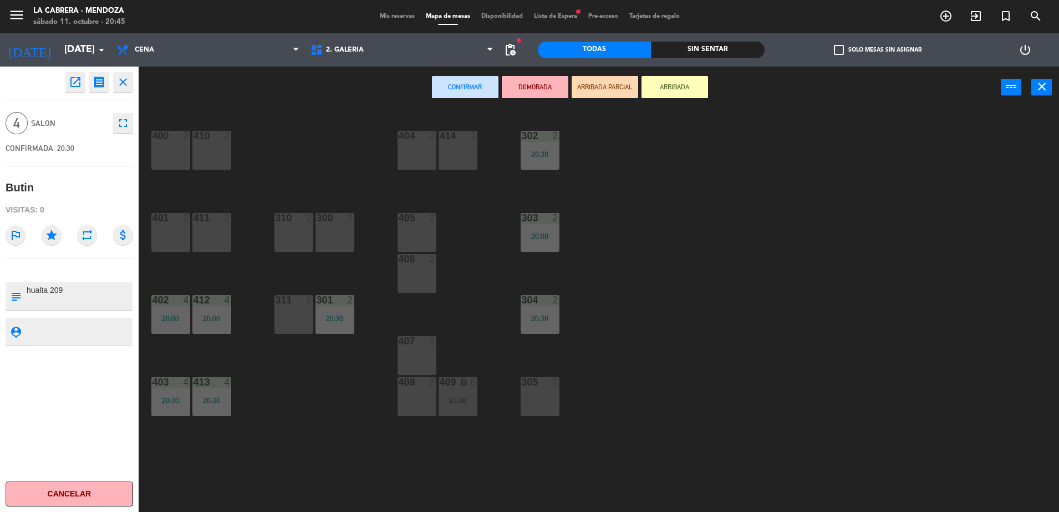
click at [420, 216] on div at bounding box center [416, 218] width 18 height 10
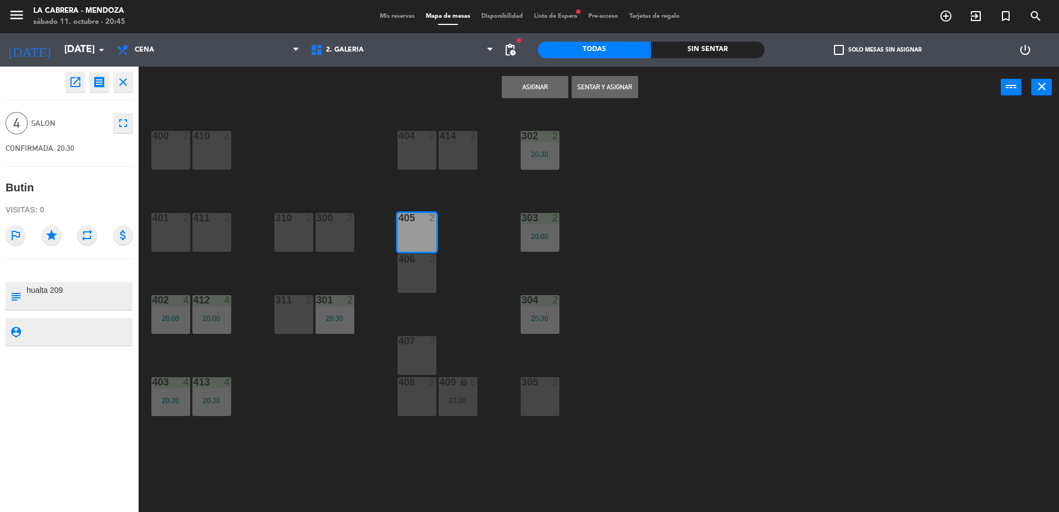
click at [420, 273] on div "406 2" at bounding box center [416, 273] width 39 height 39
click at [618, 94] on button "Sentar y Asignar" at bounding box center [604, 87] width 67 height 22
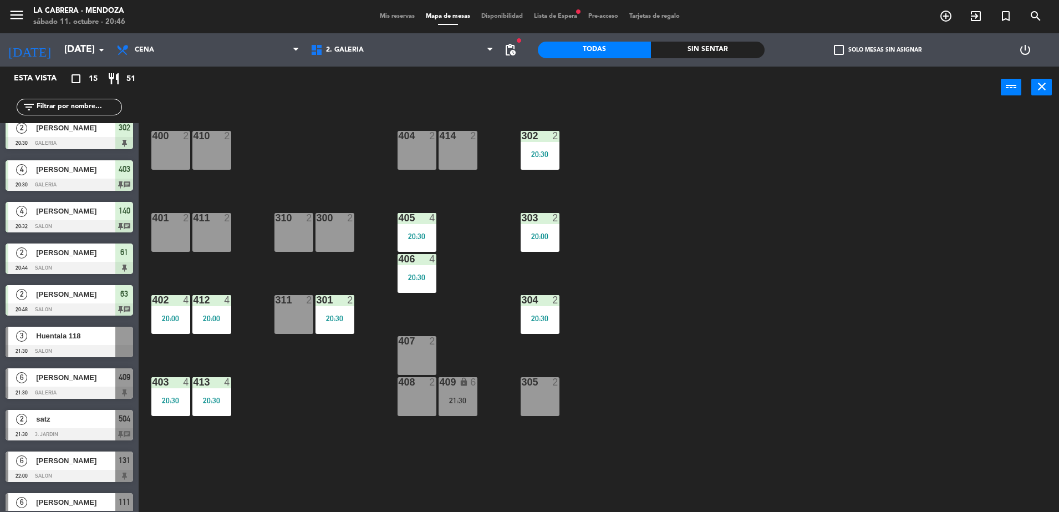
scroll to position [236, 0]
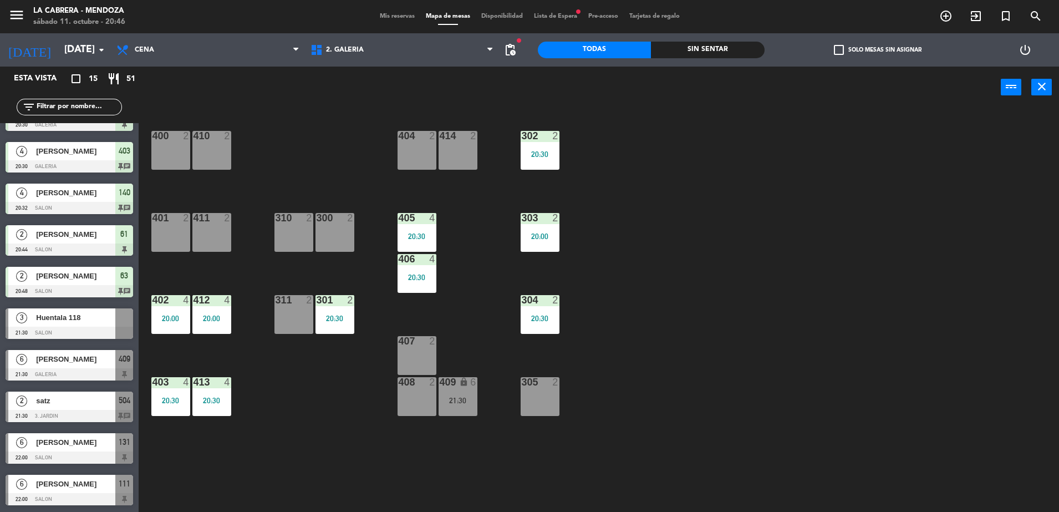
click at [382, 12] on div "Mis reservas Mapa de mesas Disponibilidad Lista de Espera fiber_manual_record P…" at bounding box center [529, 17] width 311 height 10
click at [380, 19] on span "Mis reservas" at bounding box center [397, 16] width 46 height 6
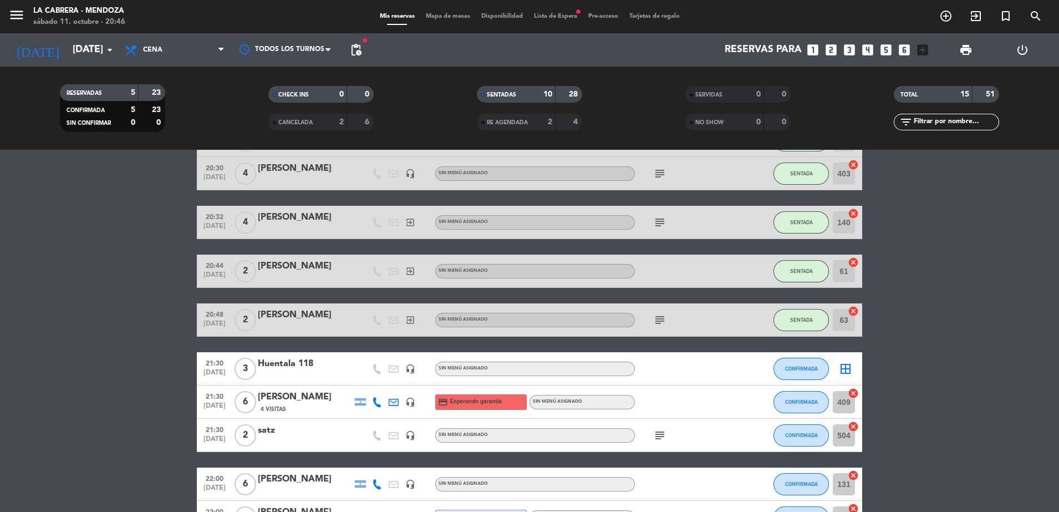
scroll to position [336, 0]
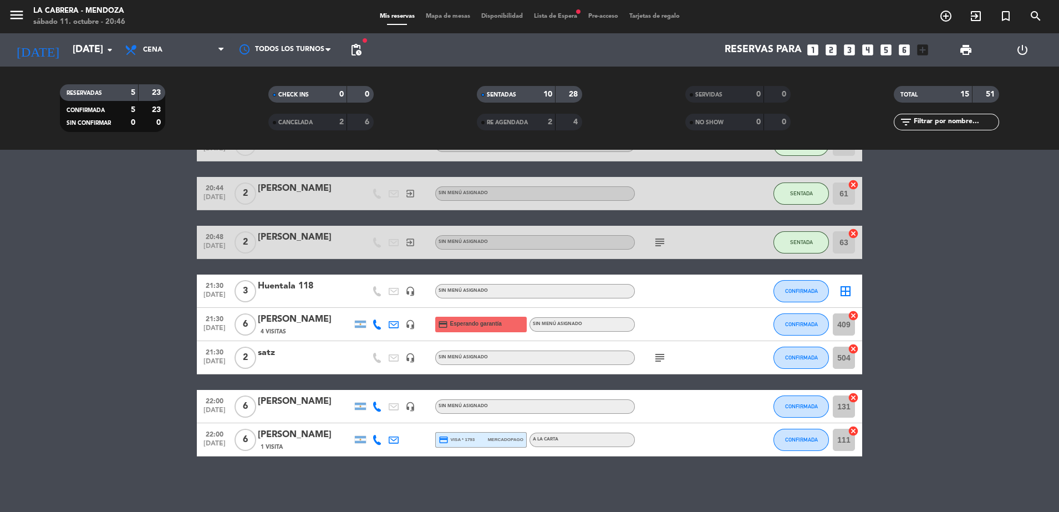
click at [906, 52] on icon "looks_6" at bounding box center [904, 50] width 14 height 14
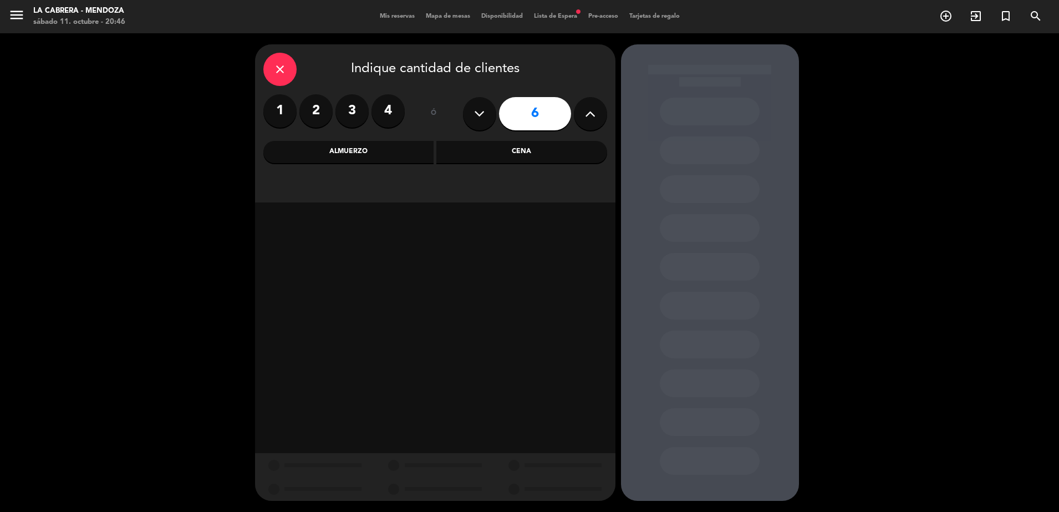
click at [596, 127] on button at bounding box center [590, 113] width 33 height 33
click at [579, 129] on div "7" at bounding box center [535, 113] width 144 height 39
click at [590, 121] on icon at bounding box center [590, 113] width 11 height 17
type input "8"
click at [476, 156] on div "Cena" at bounding box center [521, 152] width 171 height 22
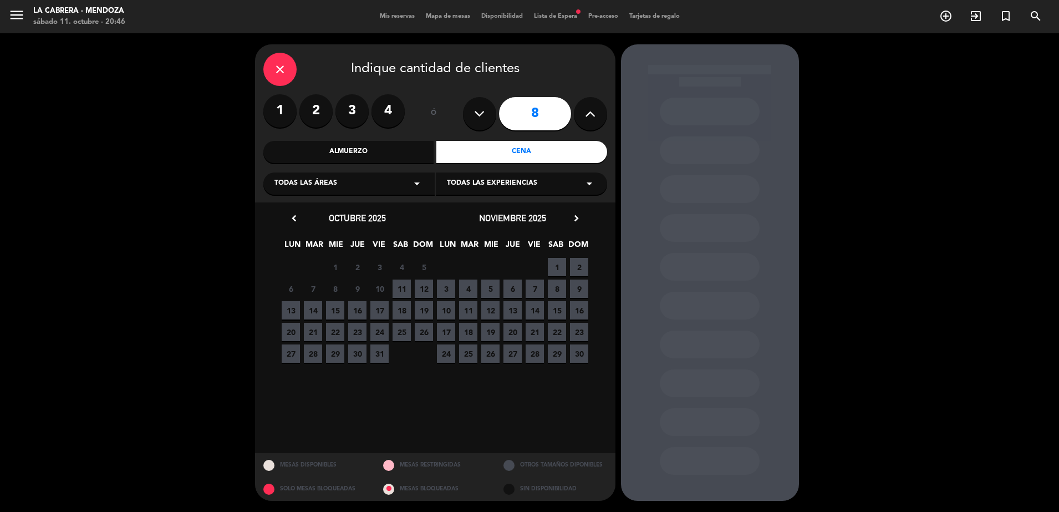
click at [407, 290] on span "11" at bounding box center [401, 288] width 18 height 18
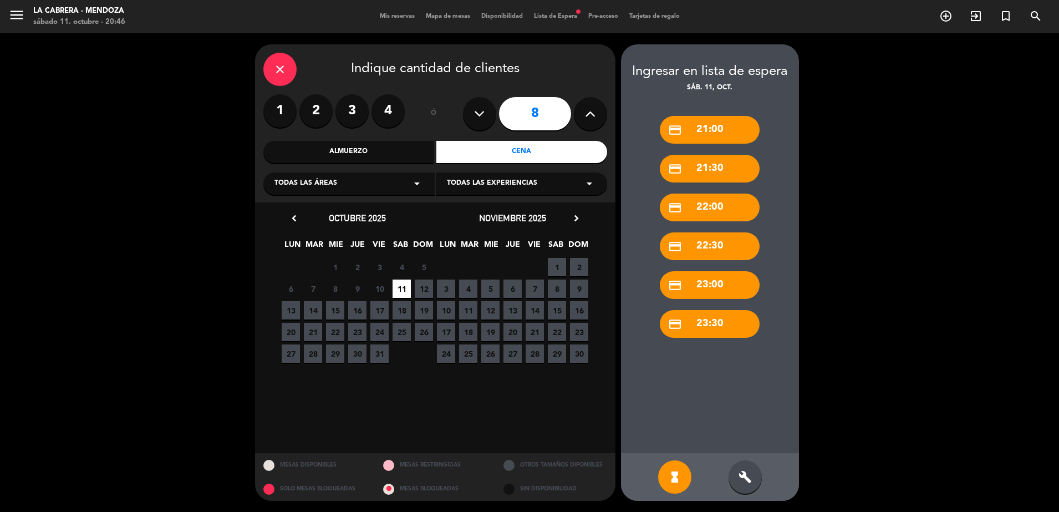
click at [750, 485] on div "build" at bounding box center [744, 476] width 33 height 33
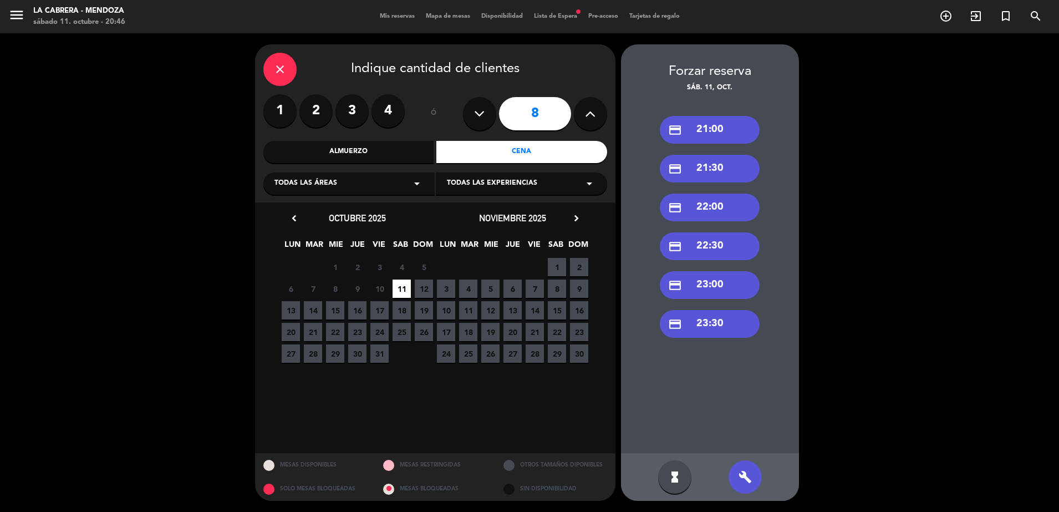
click at [270, 70] on div "close" at bounding box center [279, 69] width 33 height 33
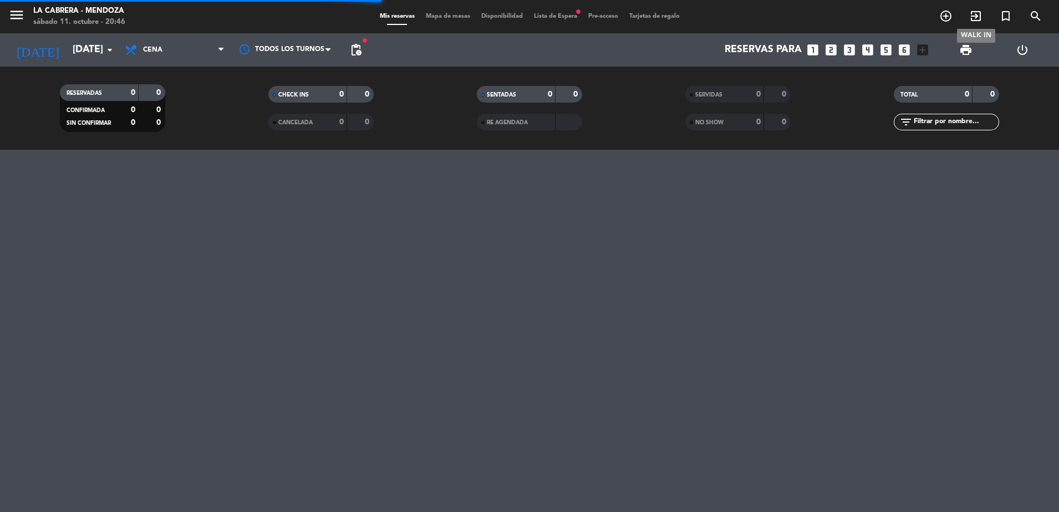
click at [976, 16] on icon "exit_to_app" at bounding box center [975, 15] width 13 height 13
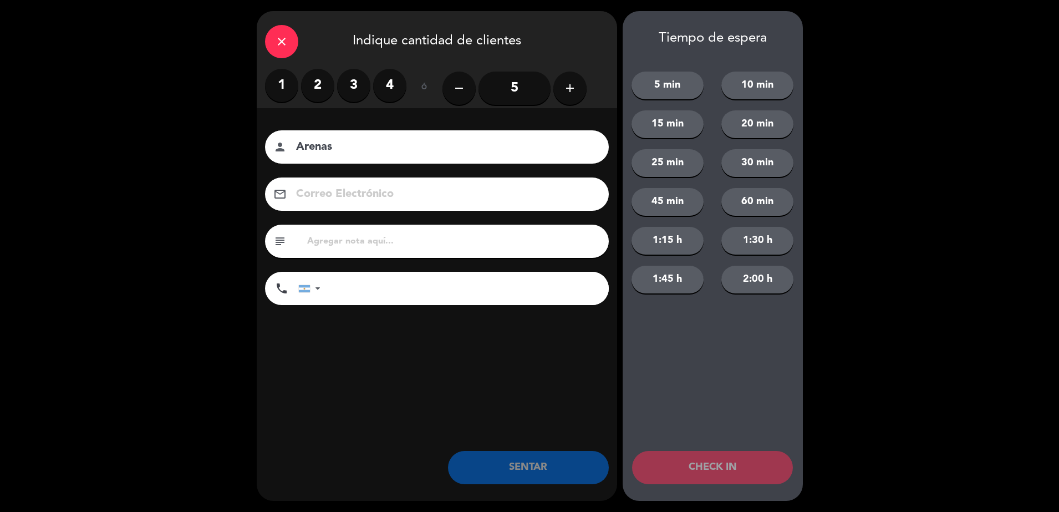
type input "Arenas"
click at [384, 237] on input "text" at bounding box center [453, 241] width 294 height 16
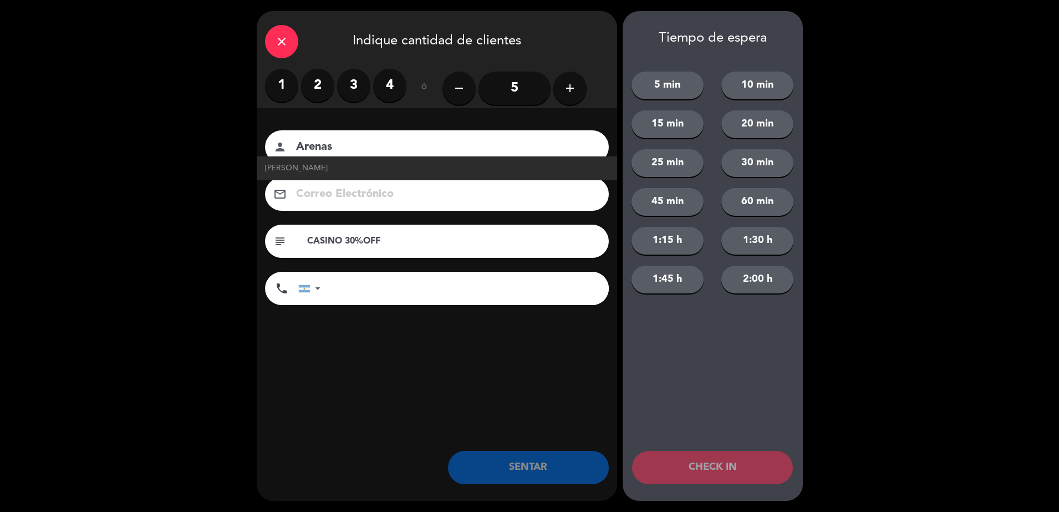
type input "CASINO 30%OFF"
click at [569, 96] on button "add" at bounding box center [569, 87] width 33 height 33
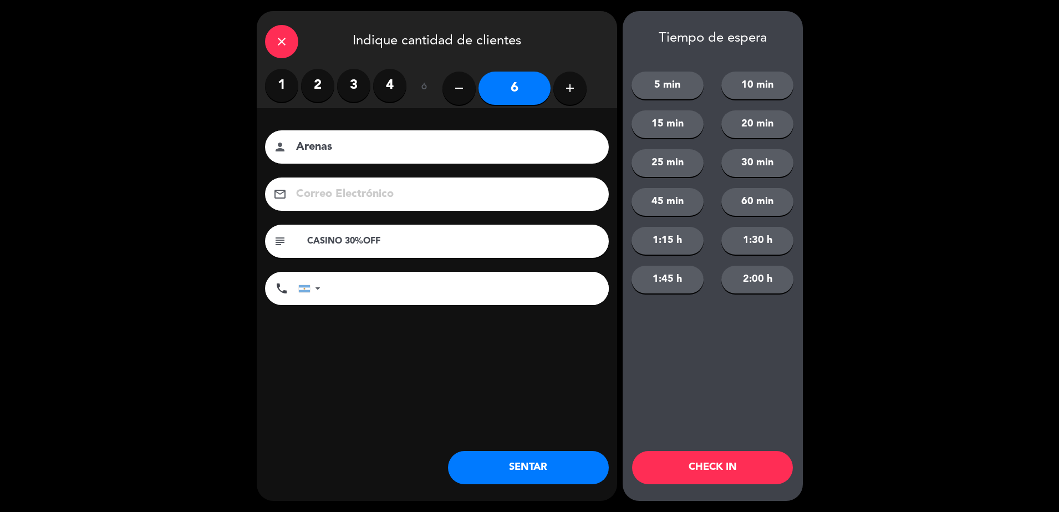
click at [569, 96] on button "add" at bounding box center [569, 87] width 33 height 33
type input "8"
click at [539, 462] on button "SENTAR" at bounding box center [528, 467] width 161 height 33
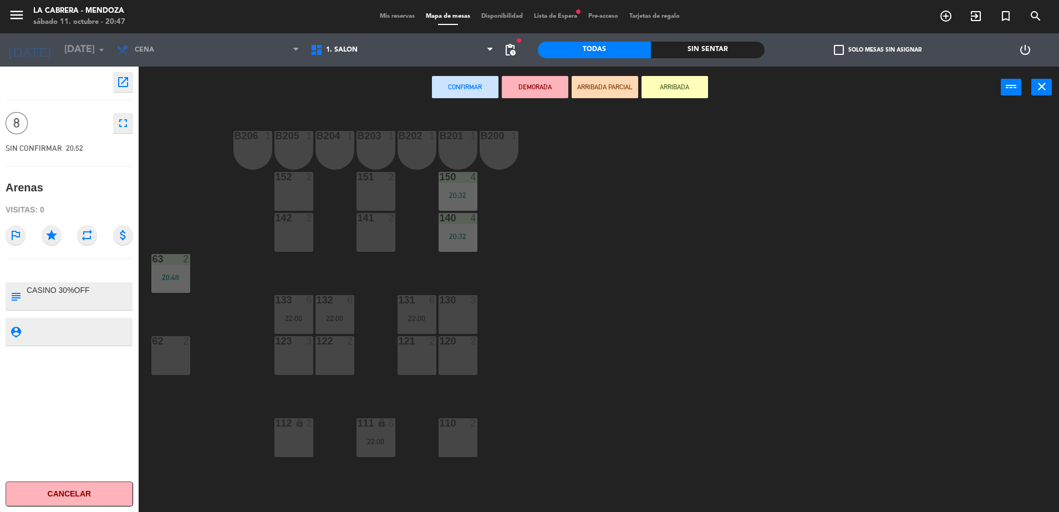
click at [444, 359] on div "120 2" at bounding box center [457, 355] width 39 height 39
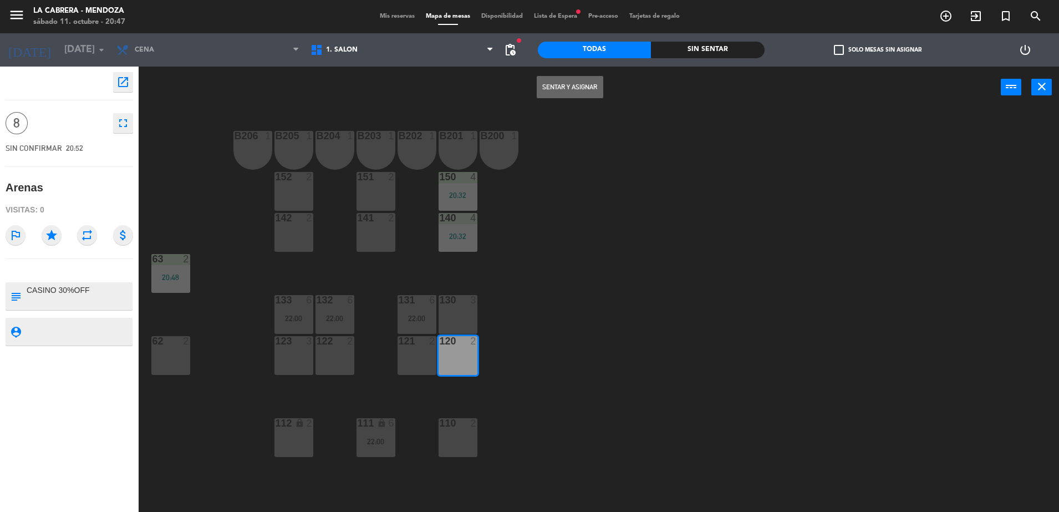
click at [408, 362] on div "121 2" at bounding box center [416, 355] width 39 height 39
click at [329, 351] on div "122 2" at bounding box center [334, 355] width 39 height 39
click at [306, 353] on div "123 3" at bounding box center [293, 355] width 39 height 39
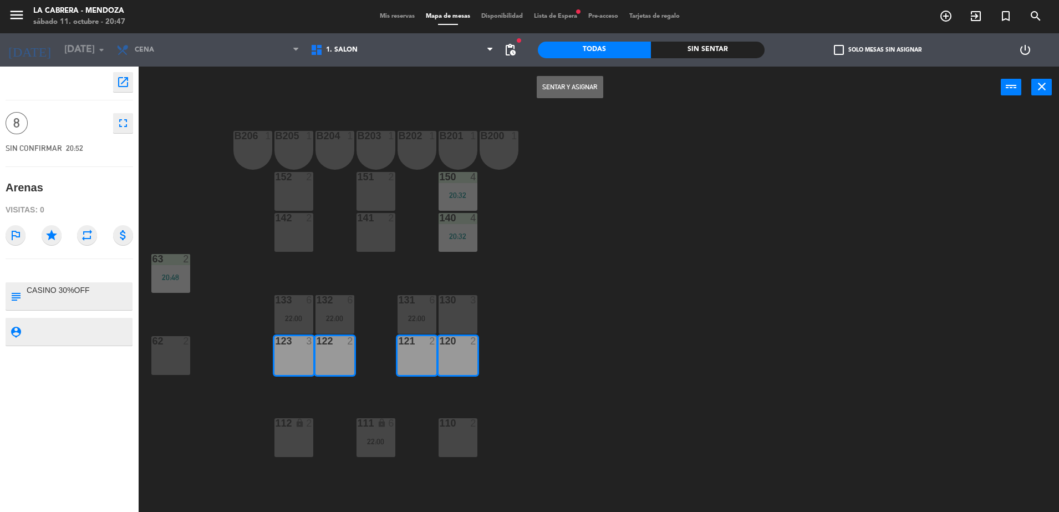
click at [556, 90] on button "Sentar y Asignar" at bounding box center [569, 87] width 67 height 22
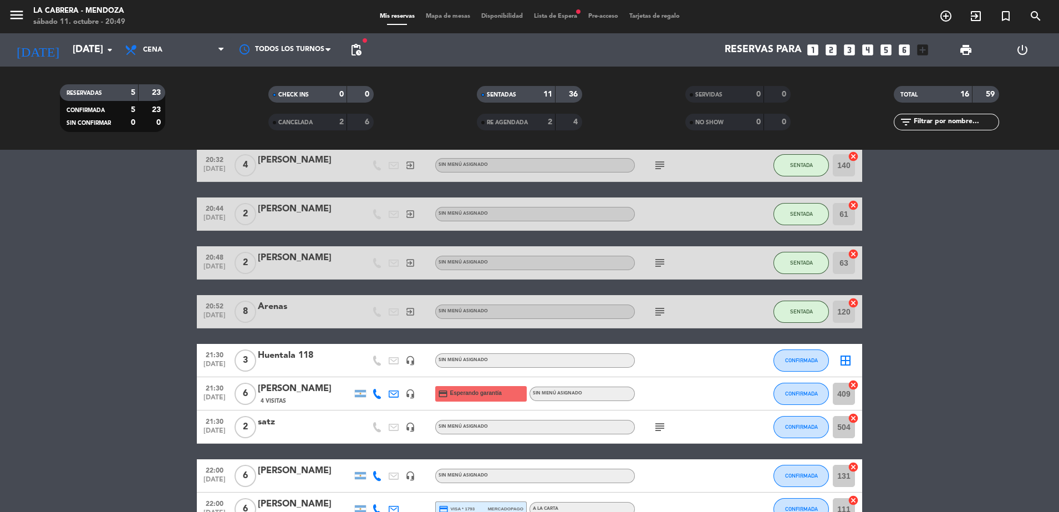
scroll to position [247, 0]
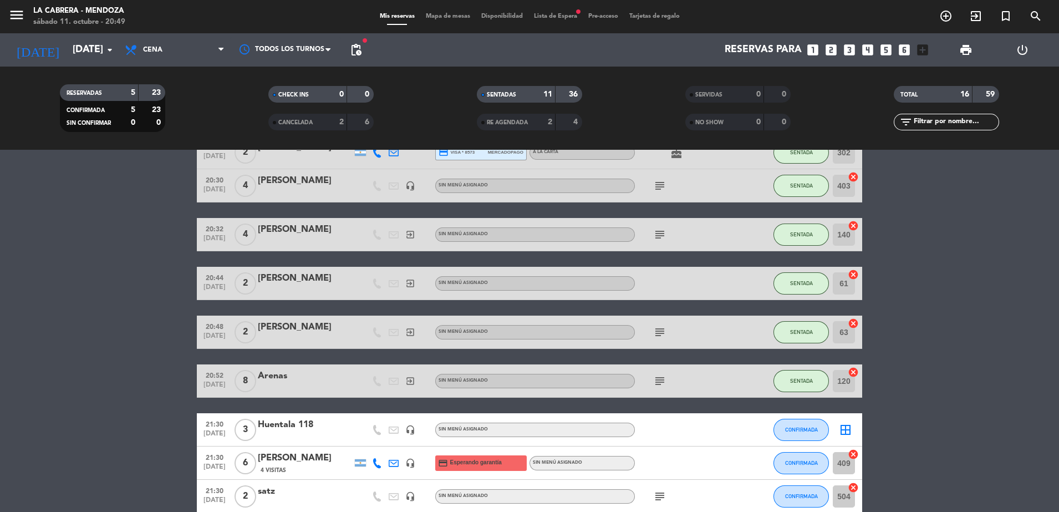
click at [269, 375] on div "Arenas" at bounding box center [305, 376] width 94 height 14
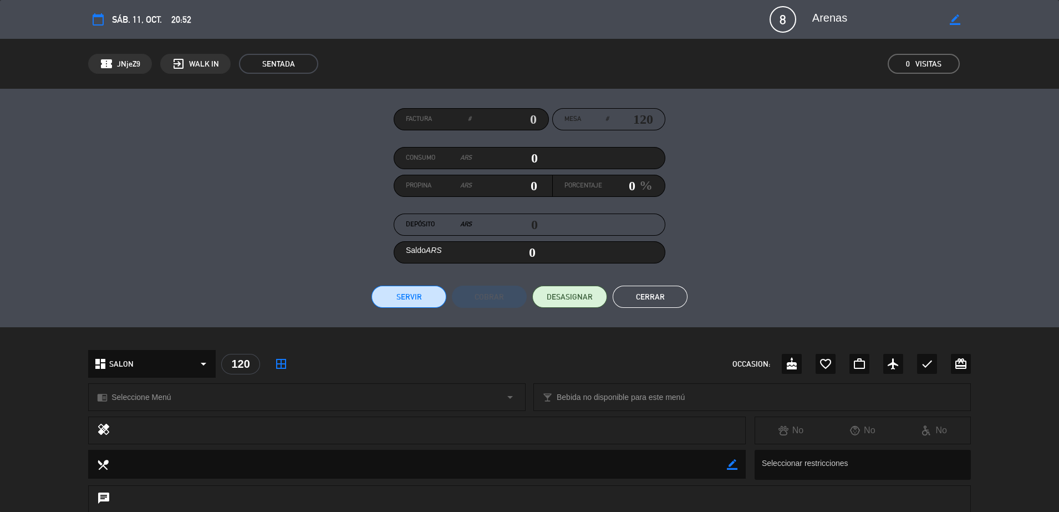
click at [621, 293] on button "Cerrar" at bounding box center [649, 296] width 75 height 22
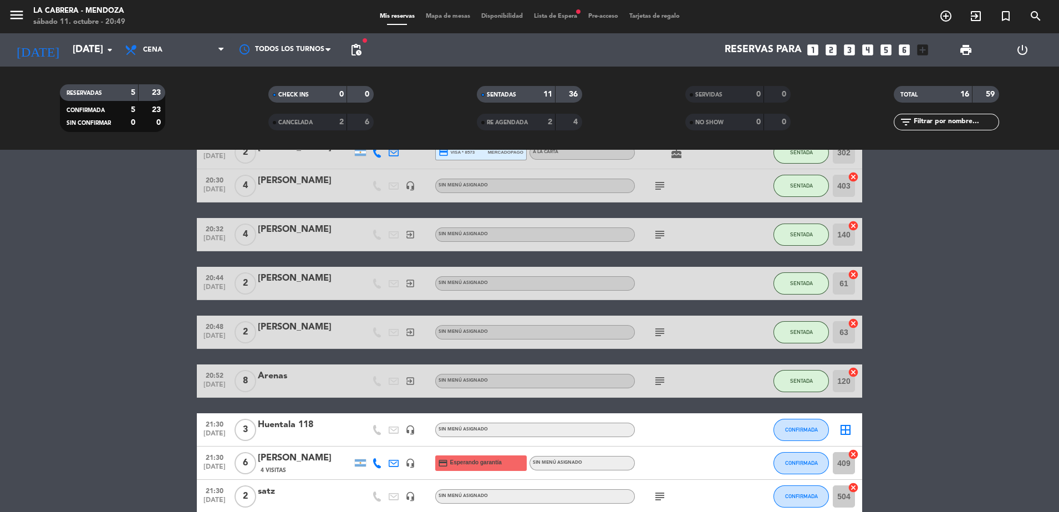
click at [282, 379] on div "Arenas" at bounding box center [305, 376] width 94 height 14
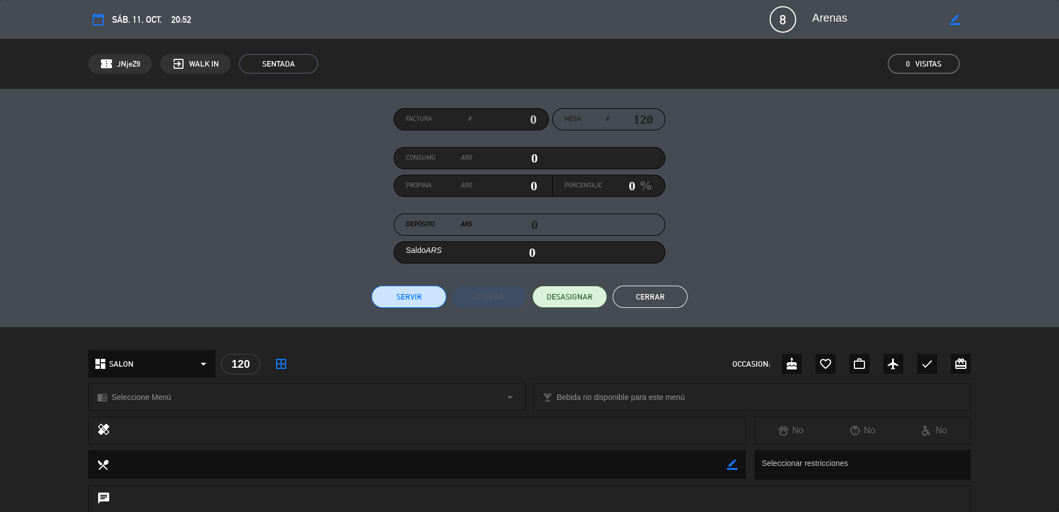
click at [633, 293] on button "Cerrar" at bounding box center [649, 296] width 75 height 22
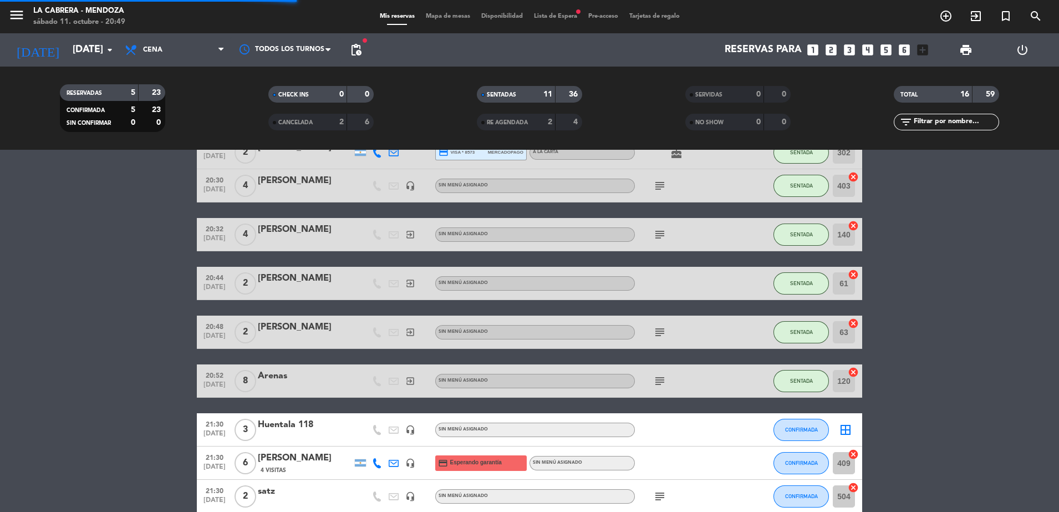
click at [427, 13] on span "Mapa de mesas" at bounding box center [447, 16] width 55 height 6
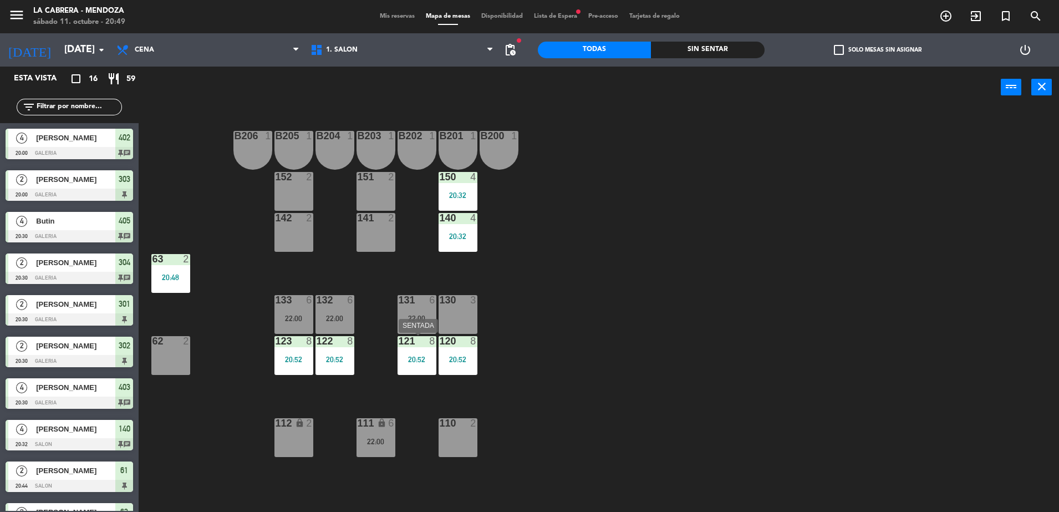
click at [424, 365] on div "121 8 20:52" at bounding box center [416, 355] width 39 height 39
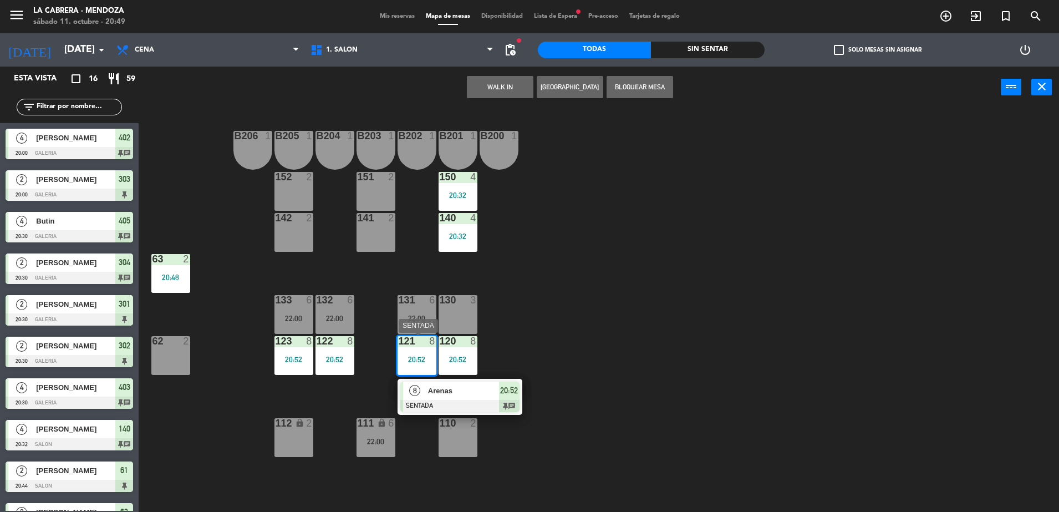
click at [510, 391] on span "20:52" at bounding box center [509, 390] width 18 height 13
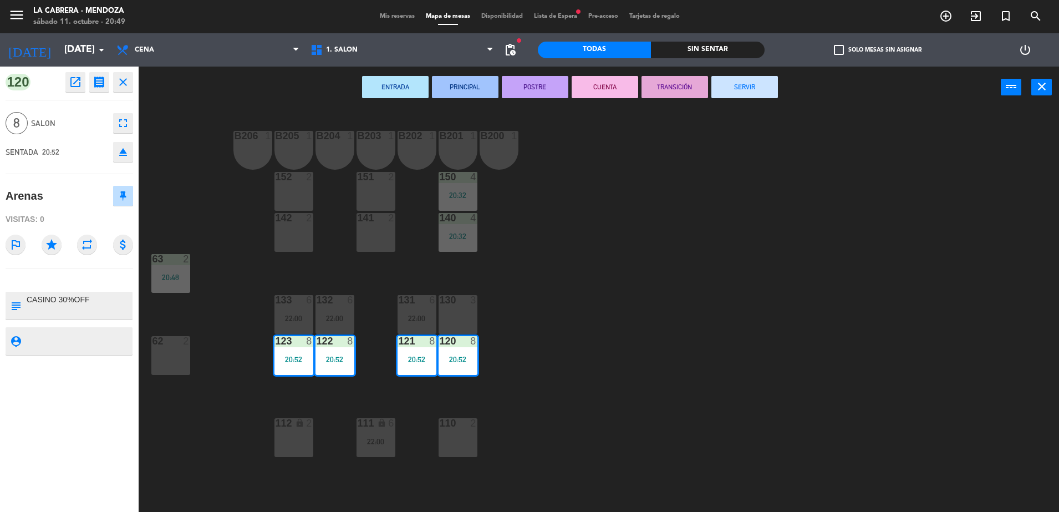
click at [121, 124] on icon "fullscreen" at bounding box center [122, 122] width 13 height 13
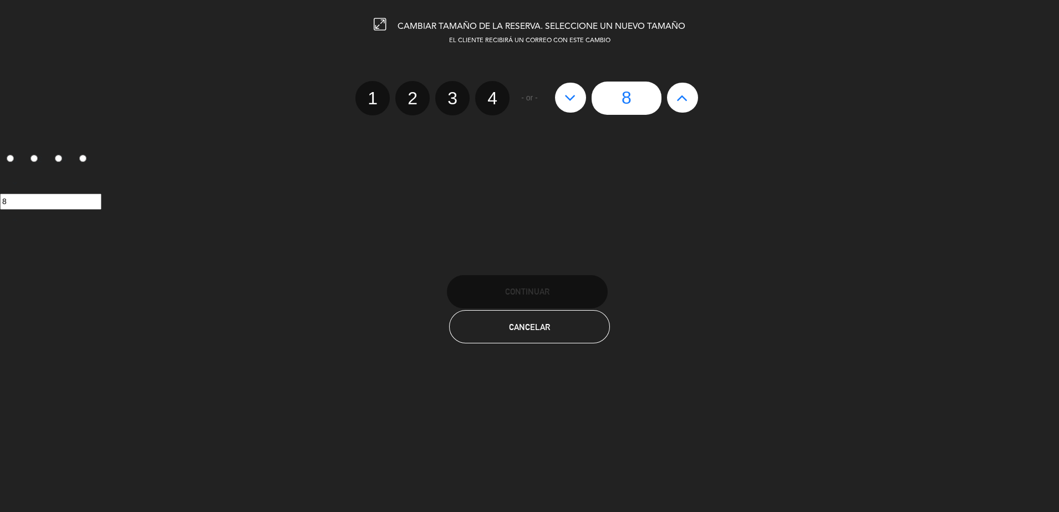
click at [686, 99] on icon at bounding box center [682, 98] width 12 height 18
type input "9"
click at [686, 99] on icon at bounding box center [682, 98] width 12 height 18
type input "10"
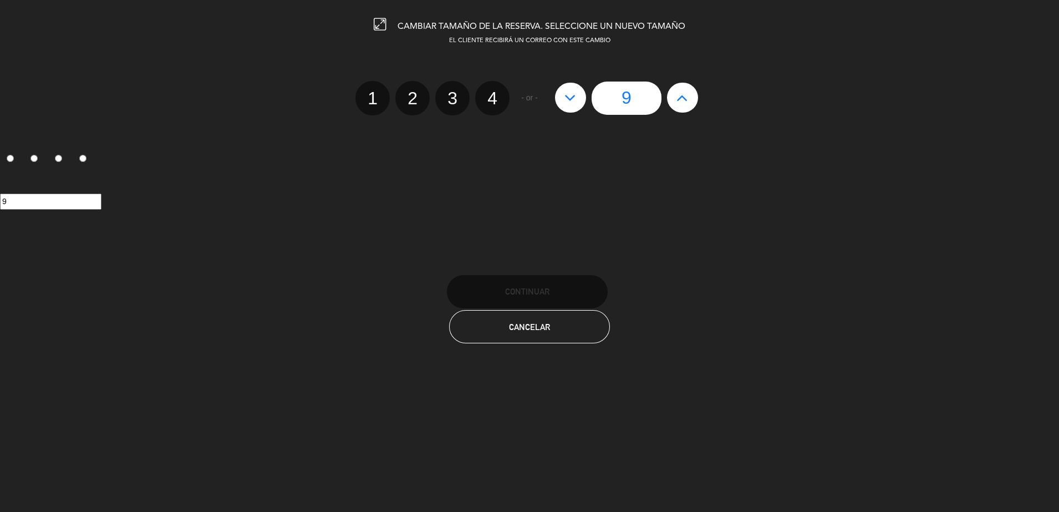
type input "10"
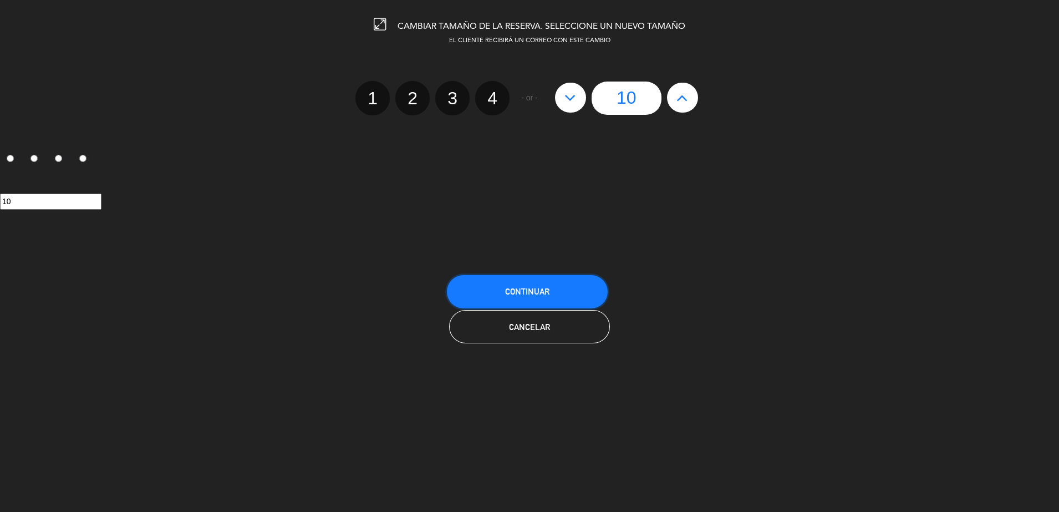
click at [551, 295] on button "Continuar" at bounding box center [527, 291] width 161 height 33
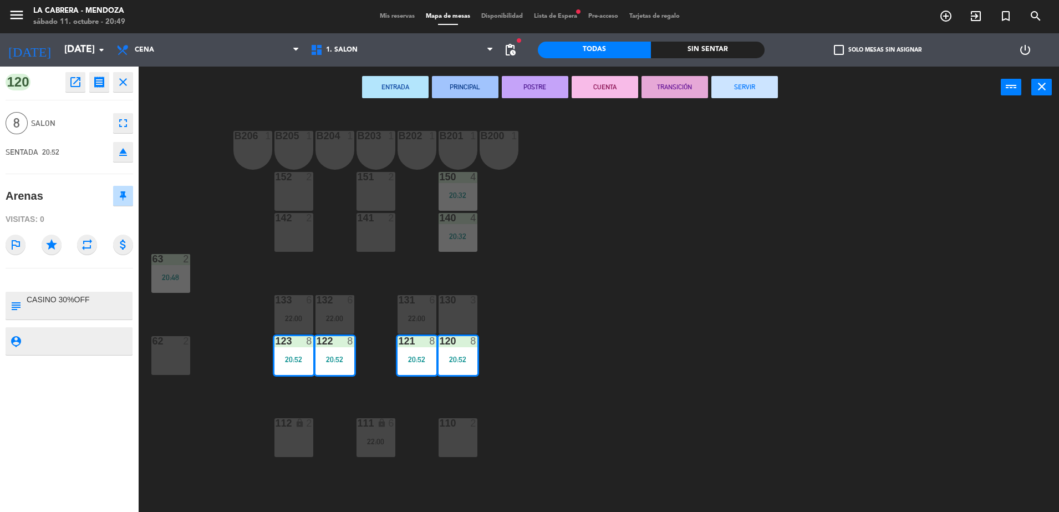
click at [545, 305] on div "B206 1 B205 1 B204 1 B203 1 B202 1 B201 1 B200 1 150 4 20:32 151 2 152 2 140 4 …" at bounding box center [603, 312] width 909 height 403
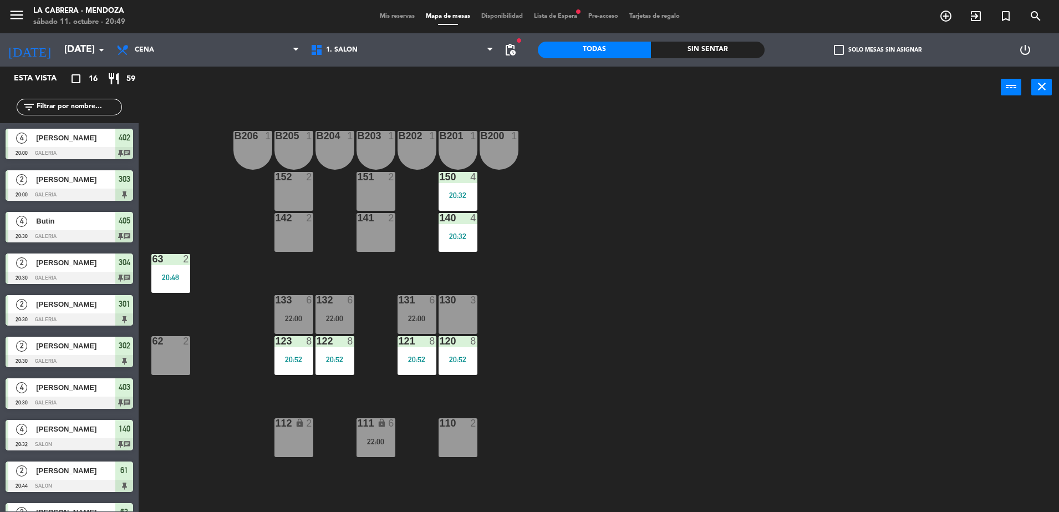
scroll to position [3, 0]
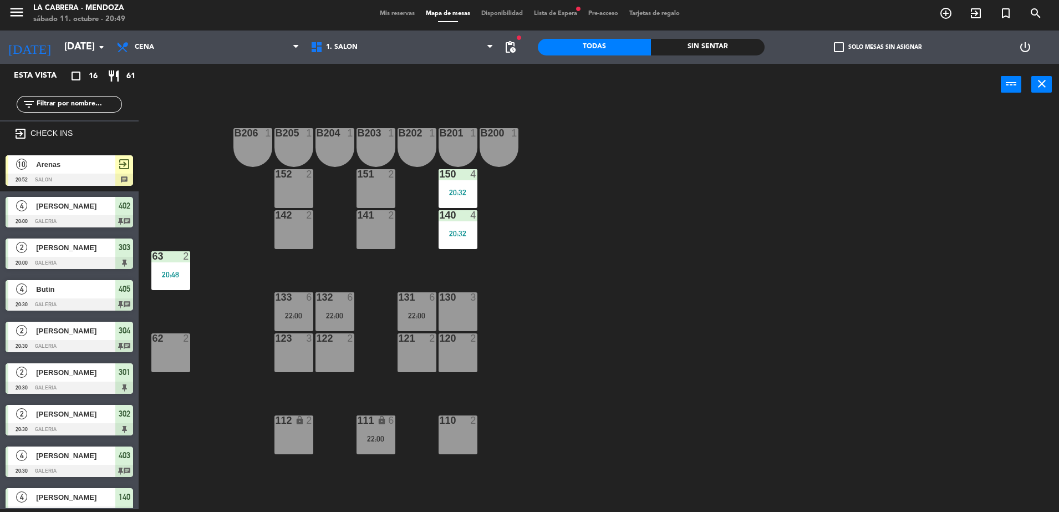
click at [31, 159] on div "10" at bounding box center [21, 164] width 27 height 18
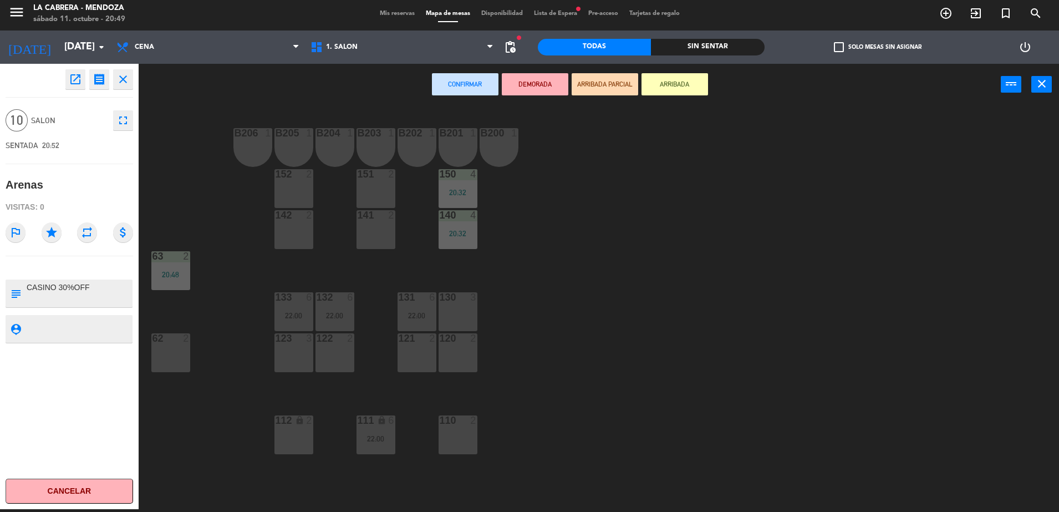
click at [454, 353] on div "120 2" at bounding box center [457, 352] width 39 height 39
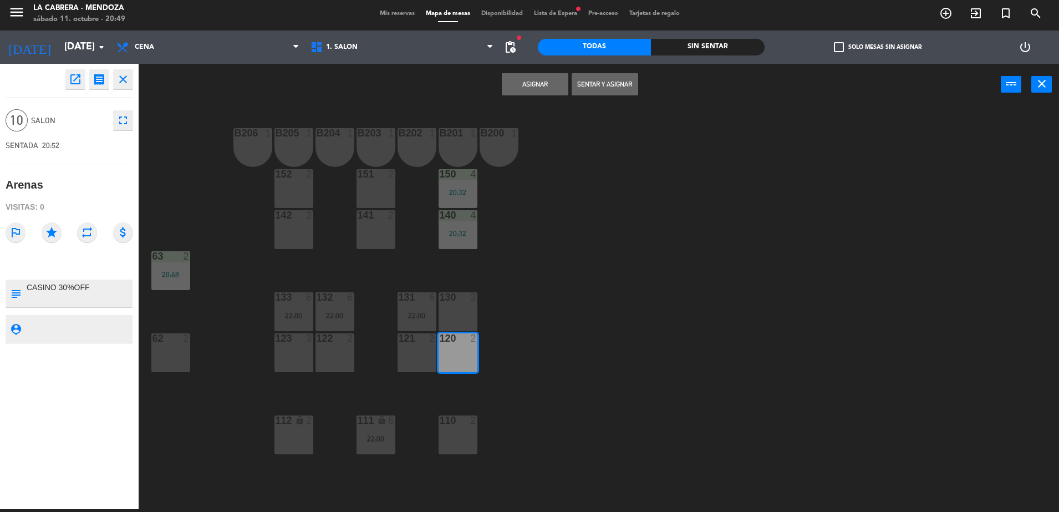
click at [411, 353] on div "121 2" at bounding box center [416, 352] width 39 height 39
click at [330, 352] on div "122 2" at bounding box center [334, 352] width 39 height 39
click at [290, 347] on div "123 3" at bounding box center [293, 352] width 39 height 39
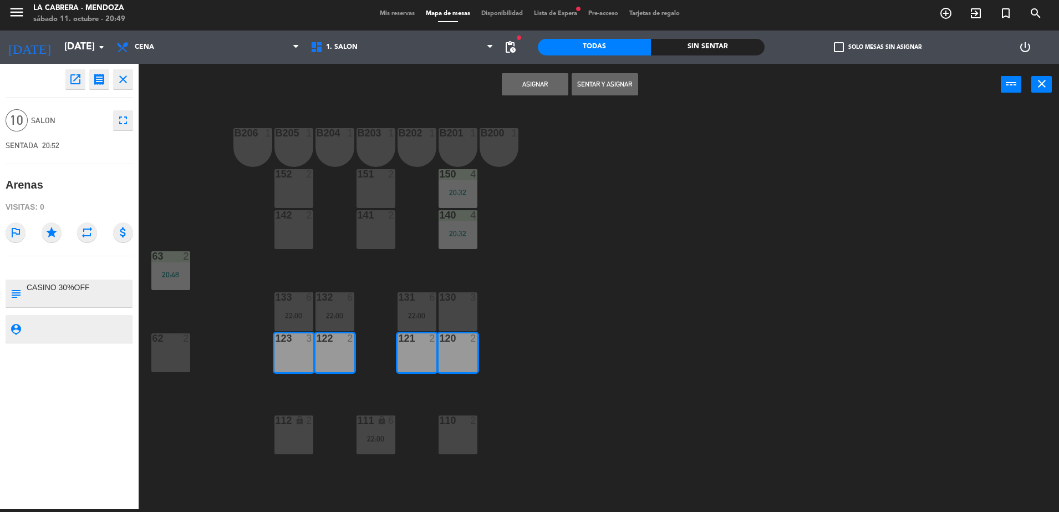
click at [601, 91] on button "Sentar y Asignar" at bounding box center [604, 84] width 67 height 22
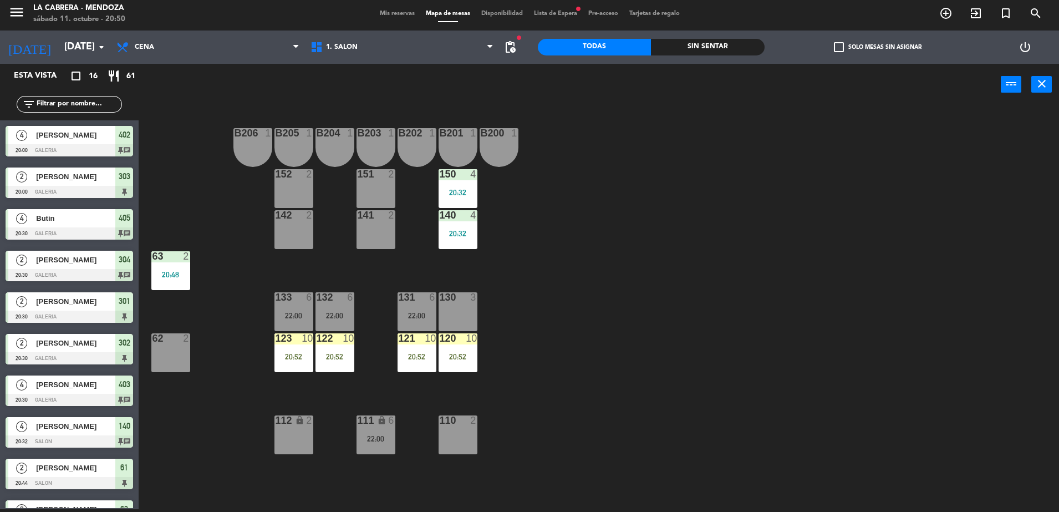
click at [472, 342] on div "10" at bounding box center [471, 338] width 11 height 10
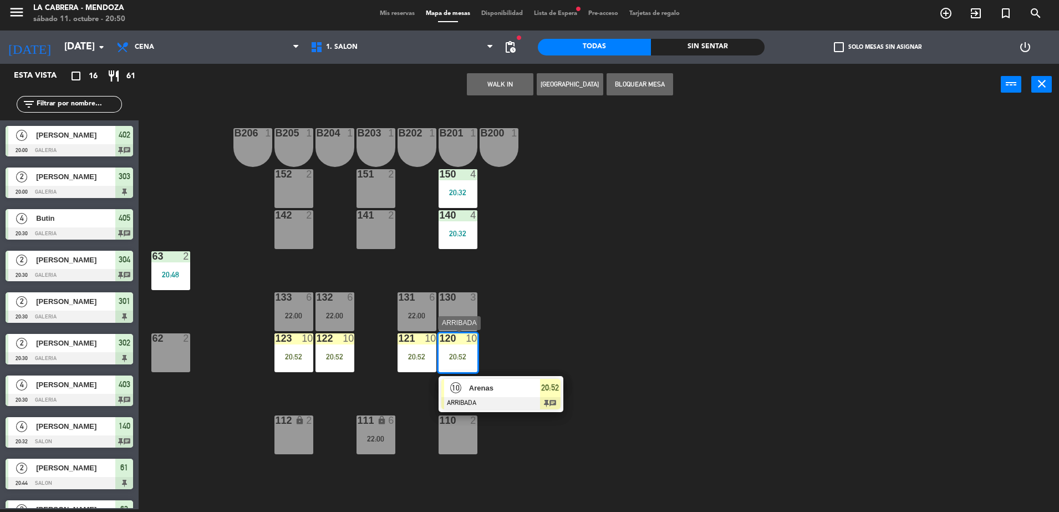
click at [552, 403] on div at bounding box center [500, 403] width 119 height 12
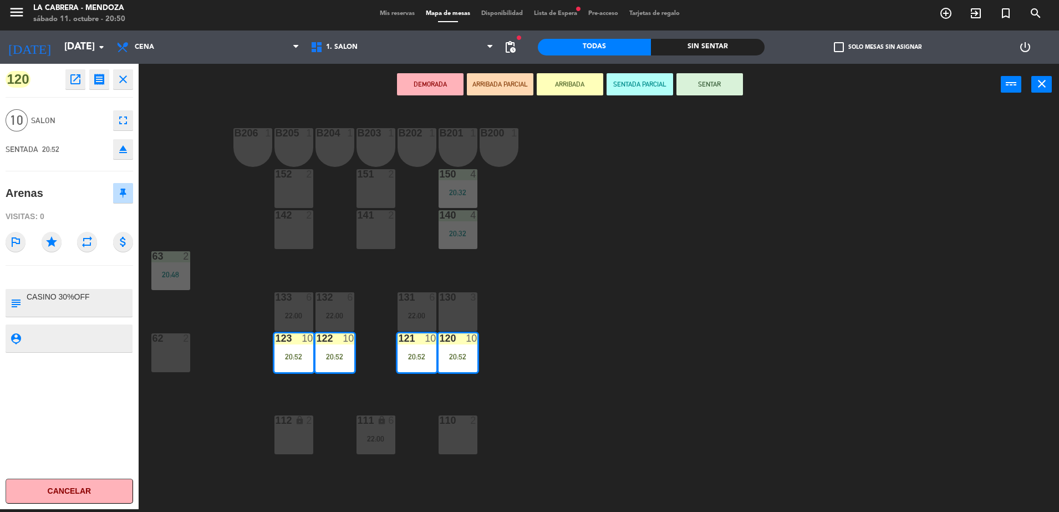
click at [703, 89] on button "SENTAR" at bounding box center [709, 84] width 67 height 22
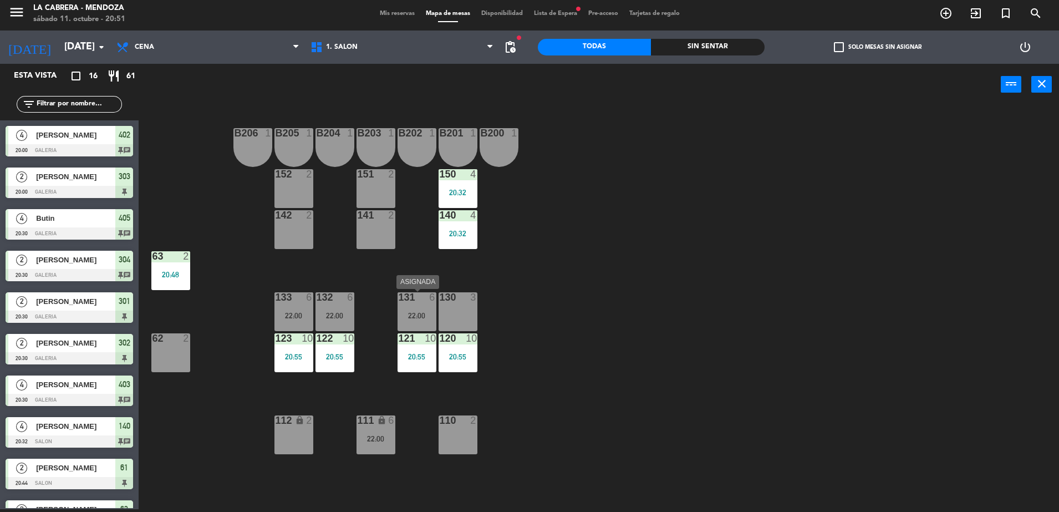
click at [410, 311] on div "22:00" at bounding box center [416, 315] width 39 height 8
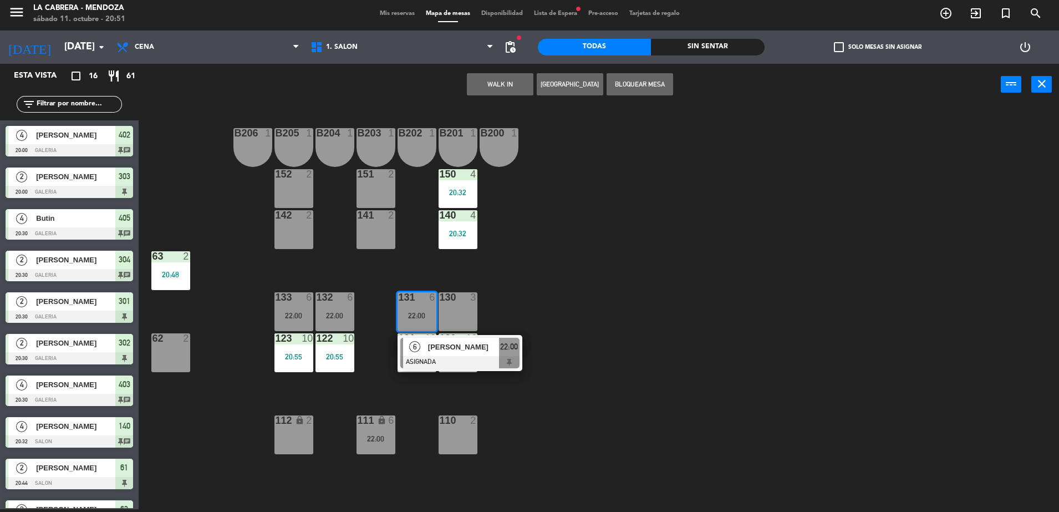
click at [592, 262] on div "B206 1 B205 1 B204 1 B203 1 B202 1 B201 1 B200 1 150 4 20:32 151 2 152 2 140 4 …" at bounding box center [603, 309] width 909 height 403
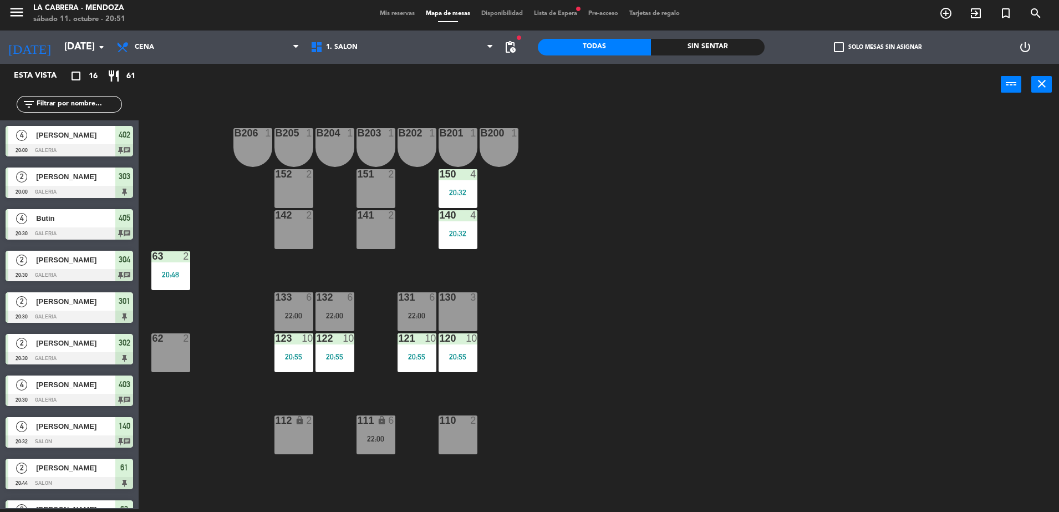
click at [379, 14] on span "Mis reservas" at bounding box center [397, 14] width 46 height 6
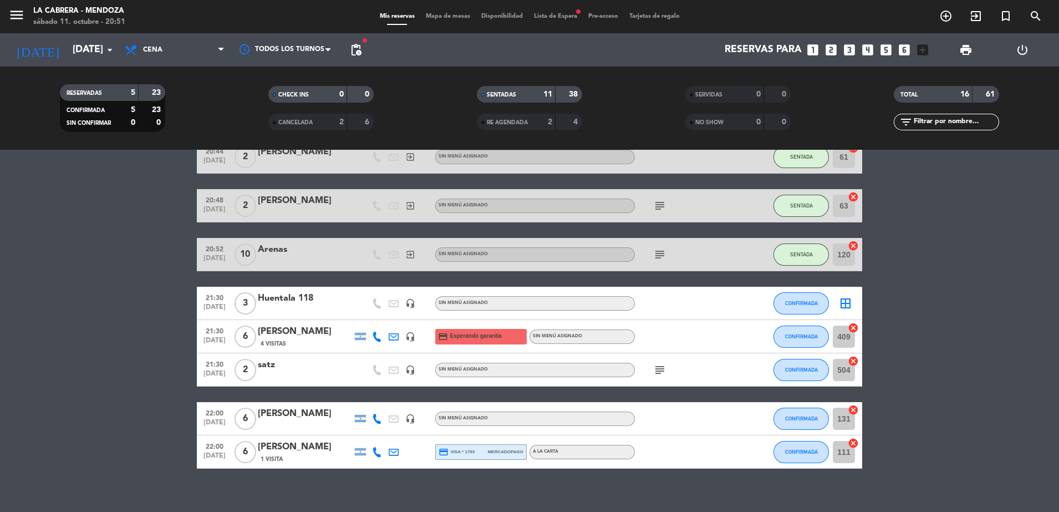
scroll to position [385, 0]
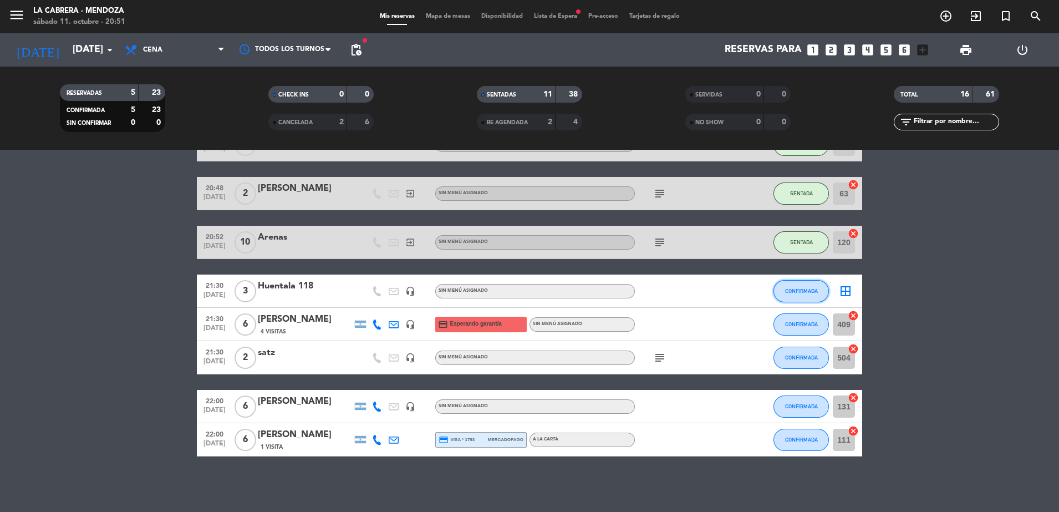
click at [804, 289] on span "CONFIRMADA" at bounding box center [801, 291] width 33 height 6
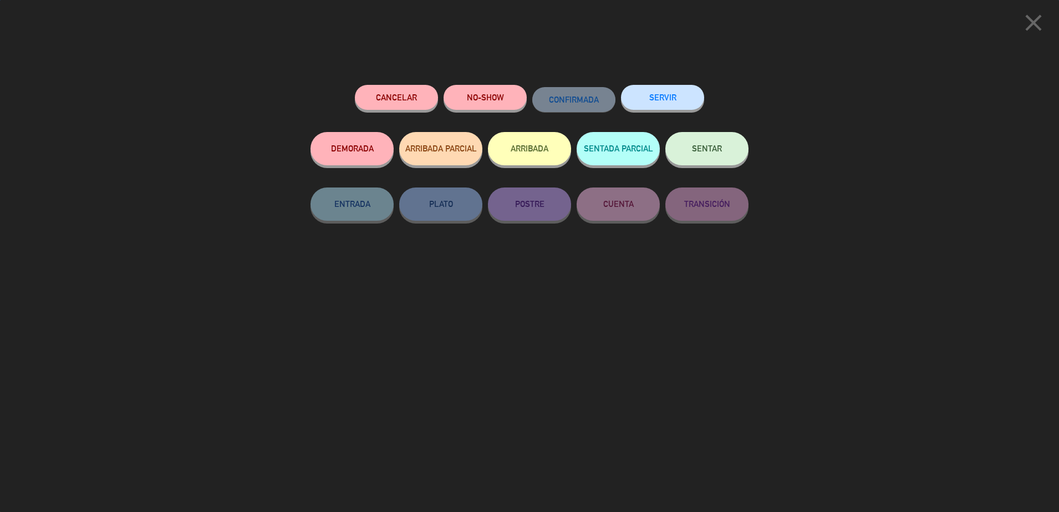
click at [1027, 22] on icon "close" at bounding box center [1033, 23] width 28 height 28
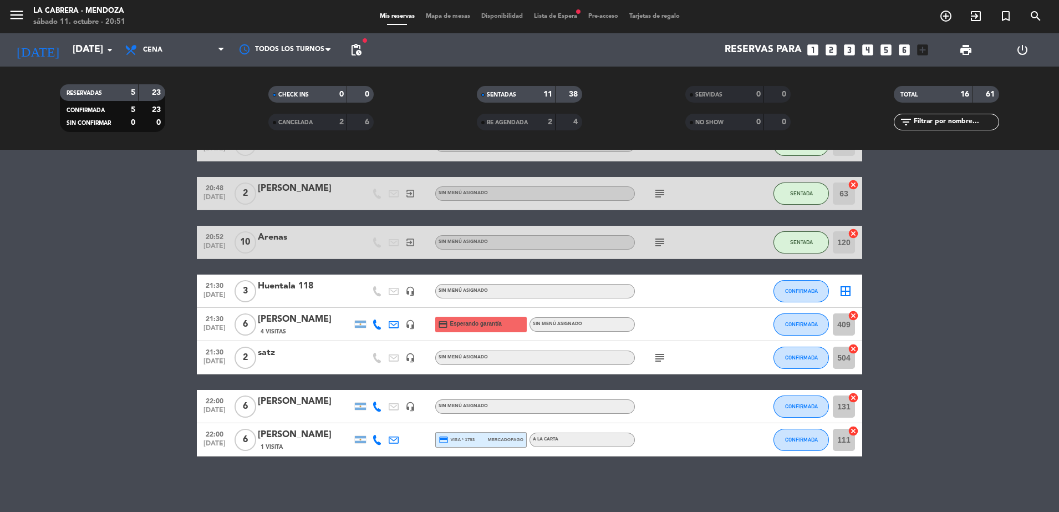
click at [439, 14] on span "Mapa de mesas" at bounding box center [447, 16] width 55 height 6
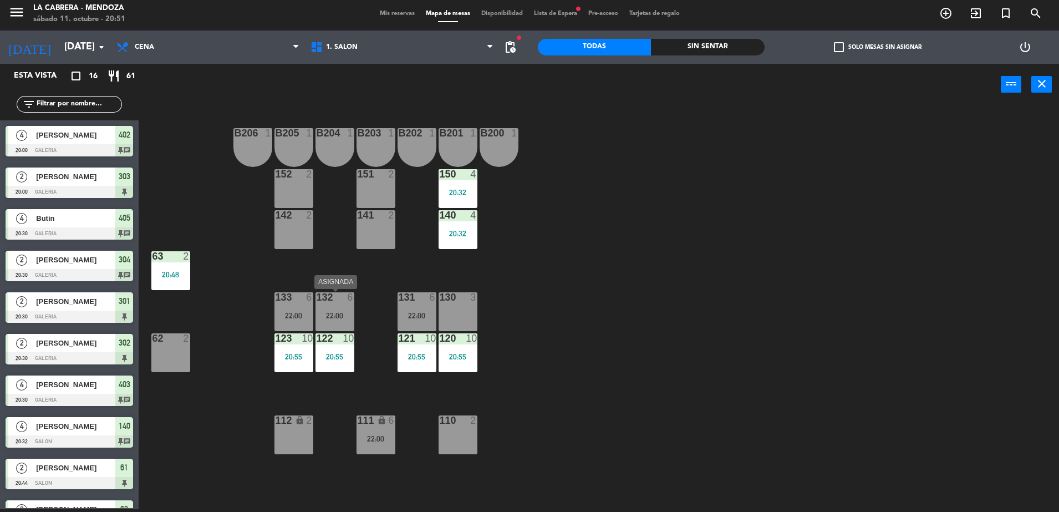
click at [340, 310] on div "132 6 22:00" at bounding box center [334, 311] width 39 height 39
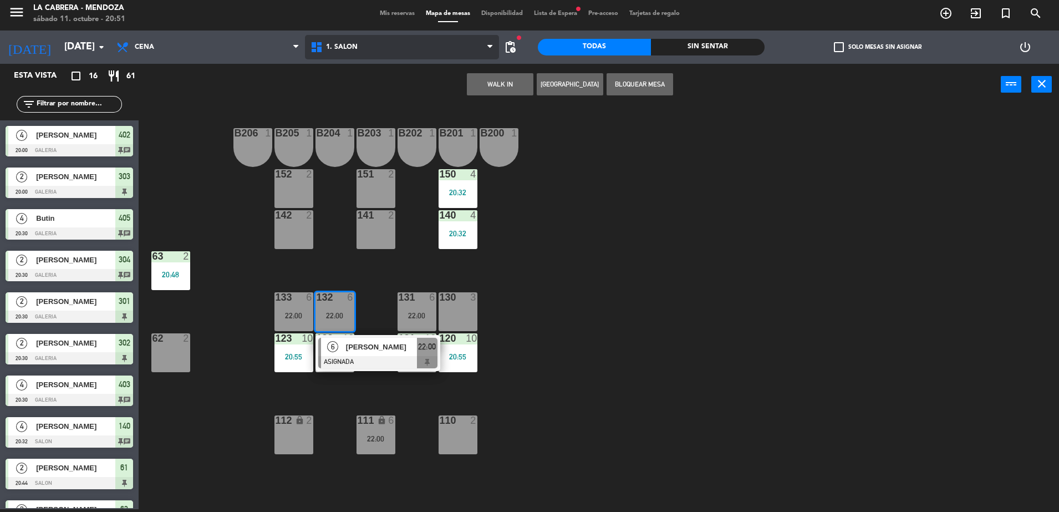
click at [372, 48] on span "1. SALON" at bounding box center [402, 47] width 194 height 24
click at [663, 351] on div "B206 1 B205 1 B204 1 B203 1 B202 1 B201 1 B200 1 150 4 20:32 151 2 152 2 140 4 …" at bounding box center [603, 309] width 909 height 403
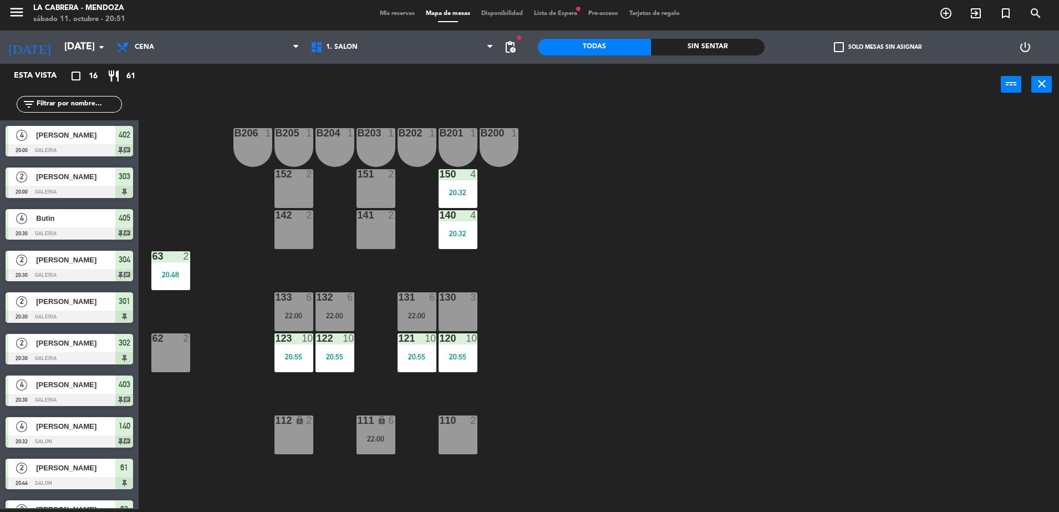
click at [382, 436] on div "22:00" at bounding box center [375, 438] width 39 height 8
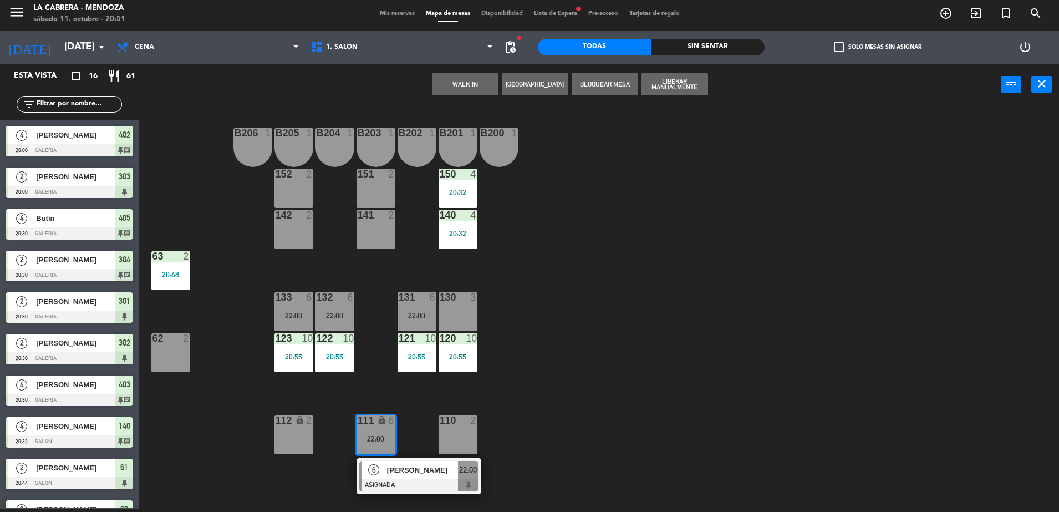
click at [566, 366] on div "B206 1 B205 1 B204 1 B203 1 B202 1 B201 1 B200 1 150 4 20:32 151 2 152 2 140 4 …" at bounding box center [603, 309] width 909 height 403
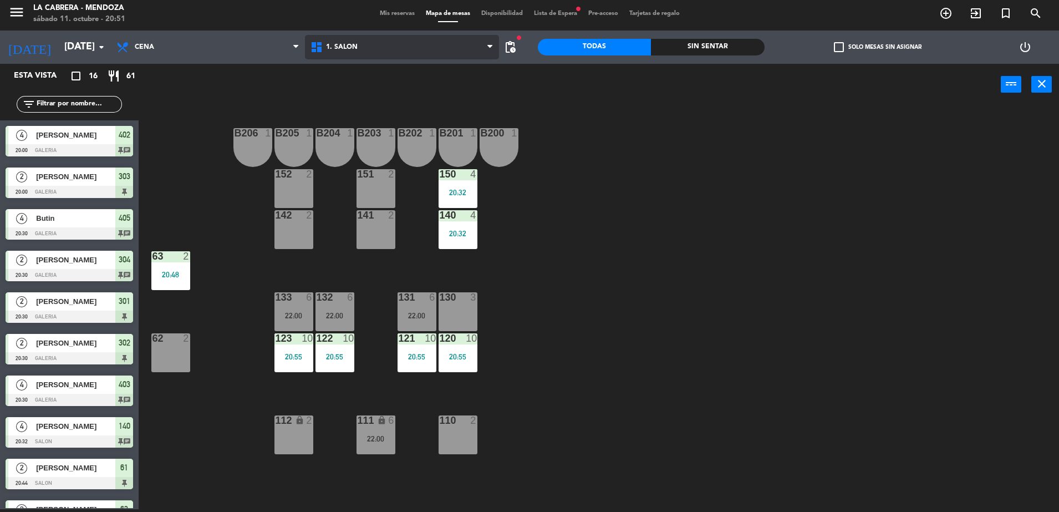
click at [367, 52] on span "1. SALON" at bounding box center [402, 47] width 194 height 24
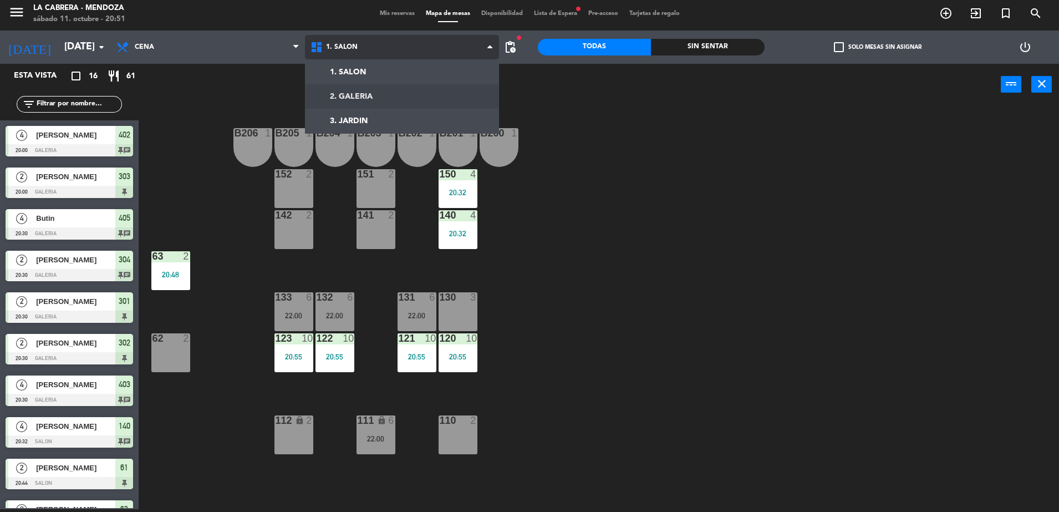
click at [356, 92] on ng-component "menu LA [PERSON_NAME] - [PERSON_NAME][DATE] 11. octubre - 20:51 Mis reservas Ma…" at bounding box center [529, 254] width 1059 height 514
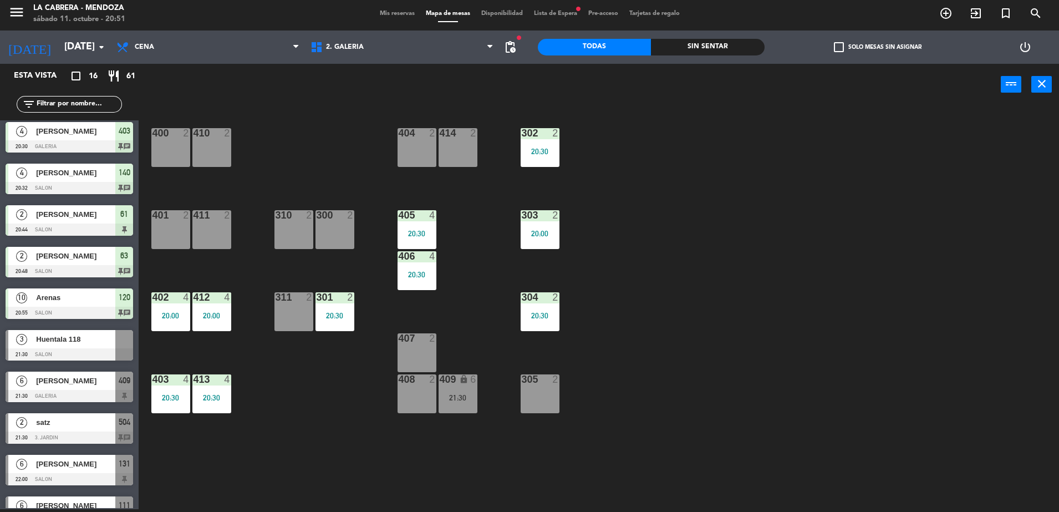
scroll to position [277, 0]
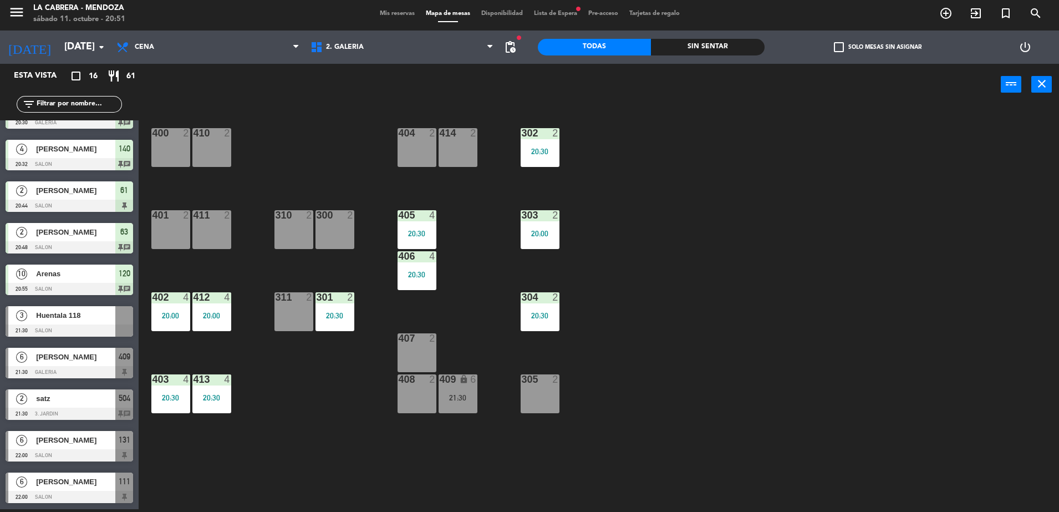
click at [82, 328] on div at bounding box center [69, 330] width 127 height 12
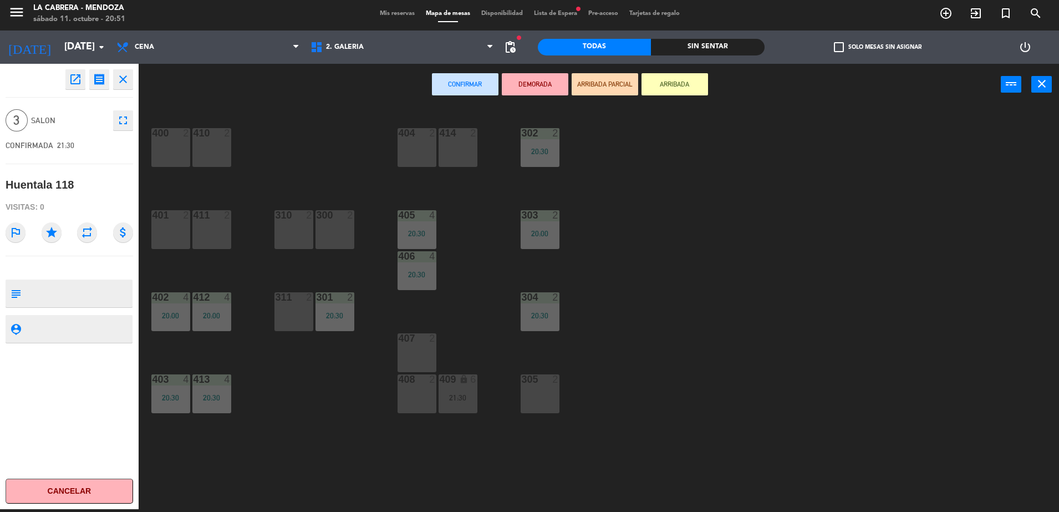
click at [161, 231] on div "401 2" at bounding box center [170, 229] width 39 height 39
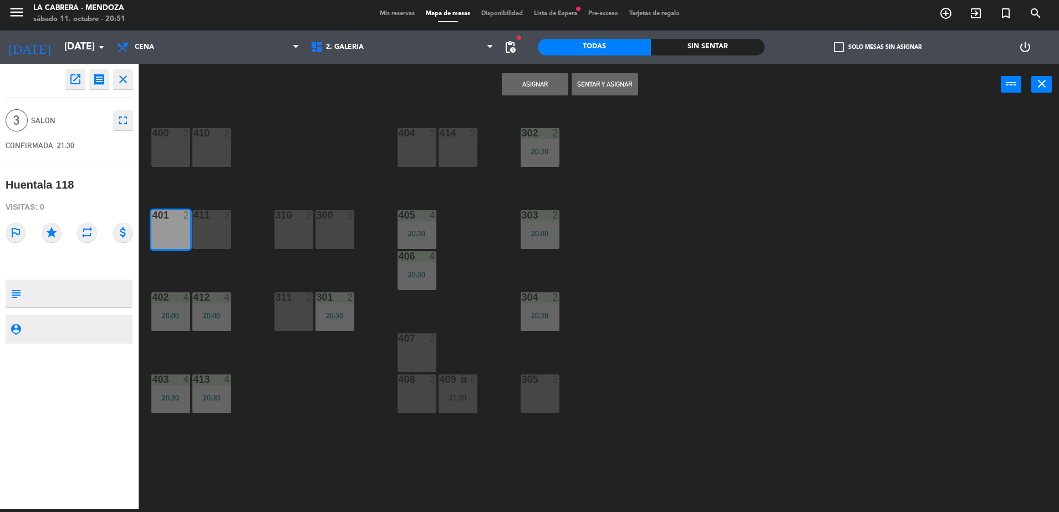
click at [158, 234] on div "401 2" at bounding box center [170, 229] width 39 height 39
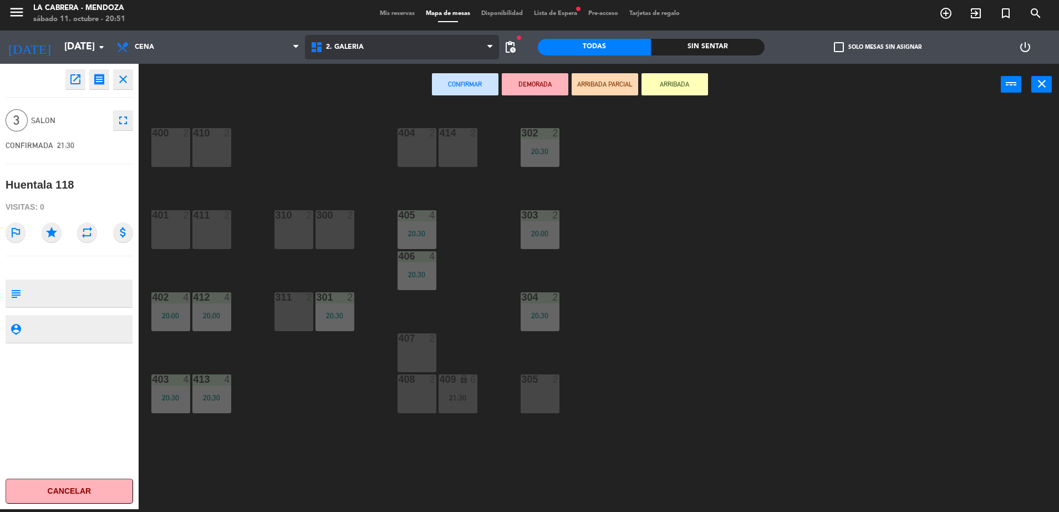
click at [338, 48] on span "2. GALERIA" at bounding box center [345, 47] width 38 height 8
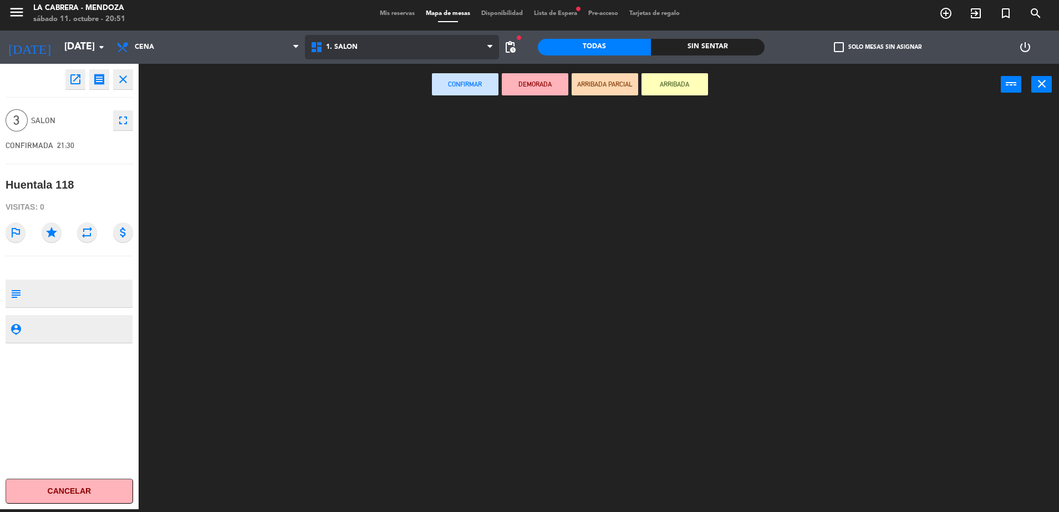
click at [339, 67] on ng-component "menu LA [PERSON_NAME] - [PERSON_NAME][DATE] 11. octubre - 20:51 Mis reservas Ma…" at bounding box center [529, 254] width 1059 height 514
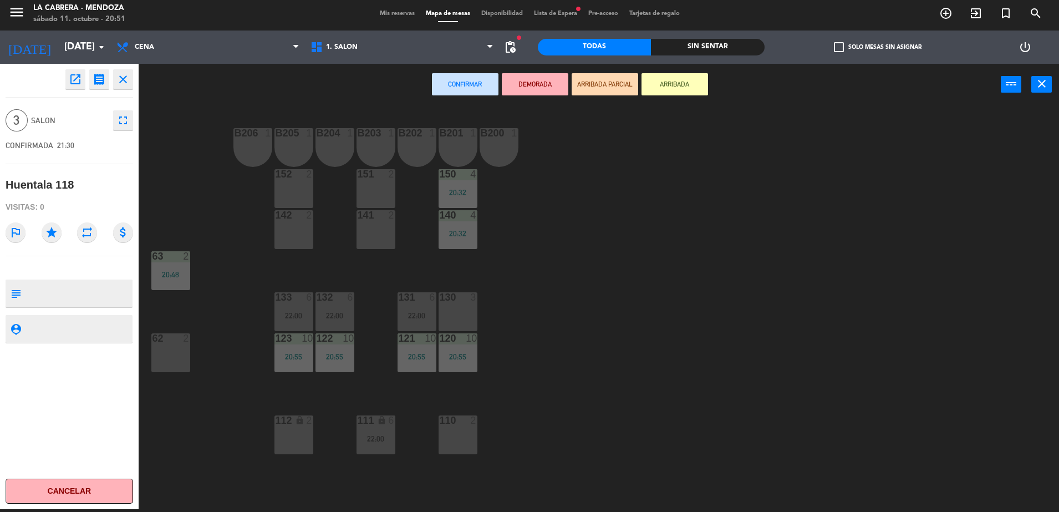
click at [302, 237] on div "142 2" at bounding box center [293, 229] width 39 height 39
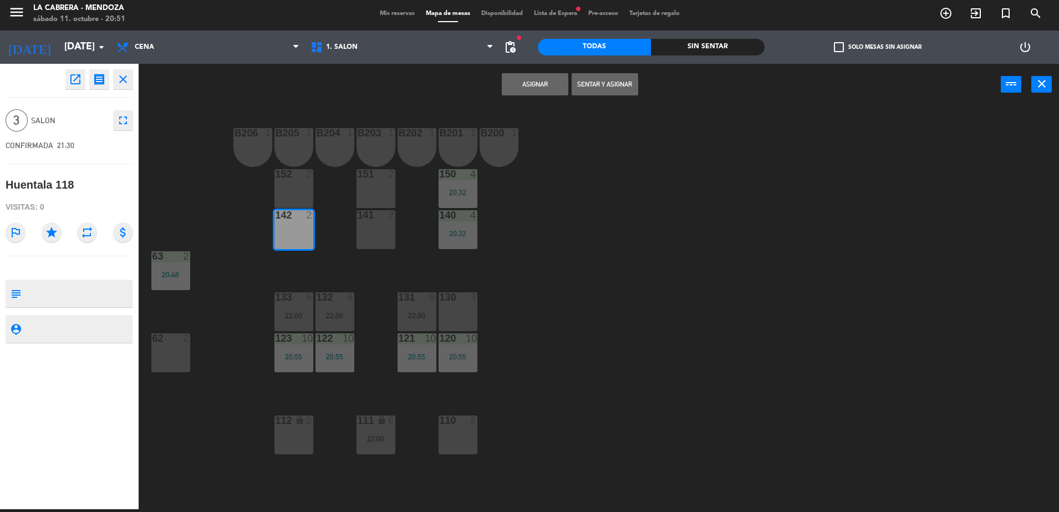
click at [289, 179] on div "152 2" at bounding box center [293, 174] width 39 height 11
click at [518, 86] on button "Asignar" at bounding box center [535, 84] width 67 height 22
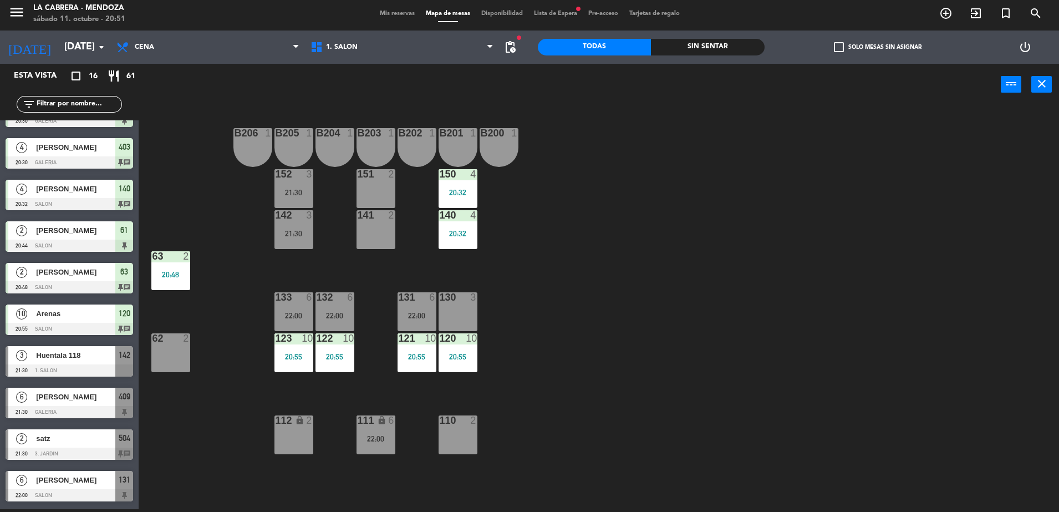
scroll to position [278, 0]
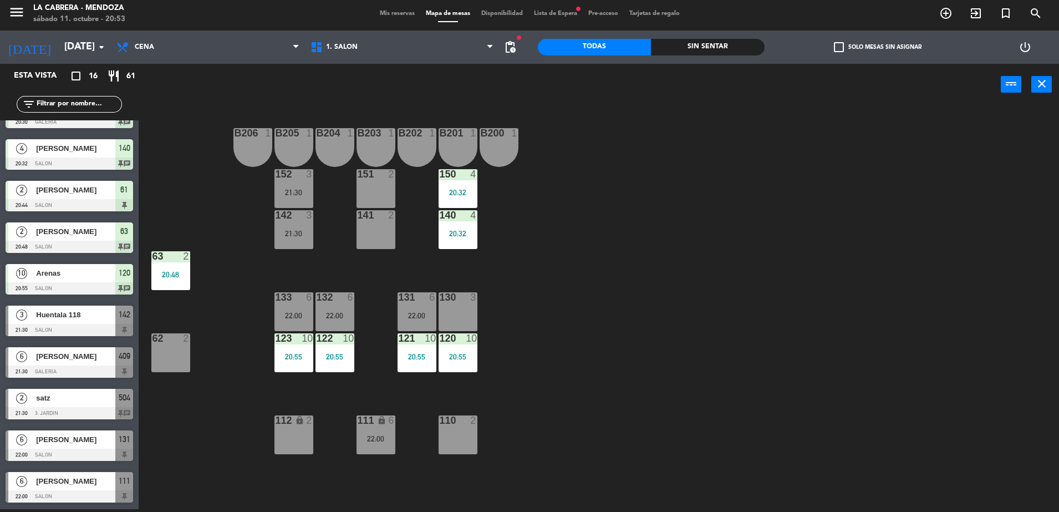
click at [384, 12] on span "Mis reservas" at bounding box center [397, 14] width 46 height 6
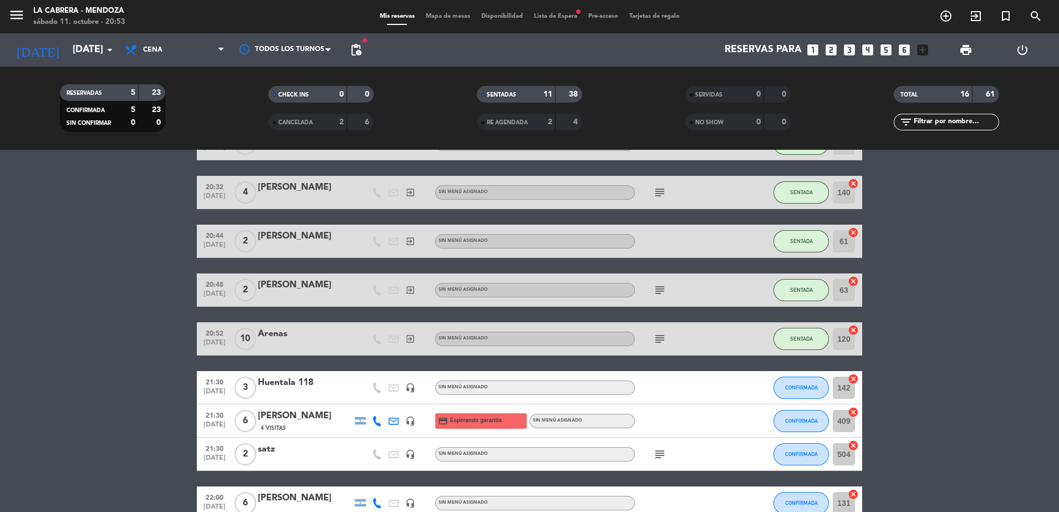
scroll to position [385, 0]
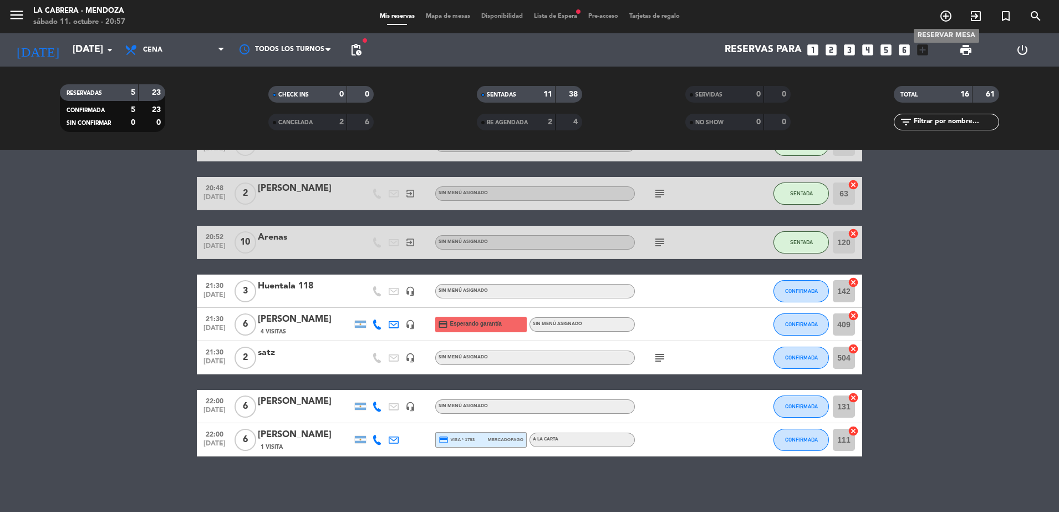
click at [948, 13] on icon "add_circle_outline" at bounding box center [945, 15] width 13 height 13
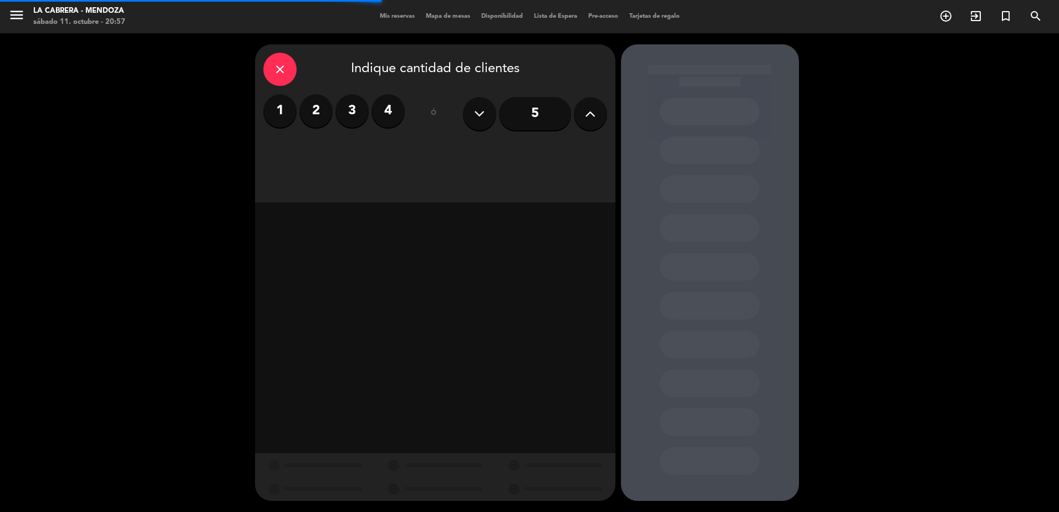
click at [320, 114] on label "2" at bounding box center [315, 110] width 33 height 33
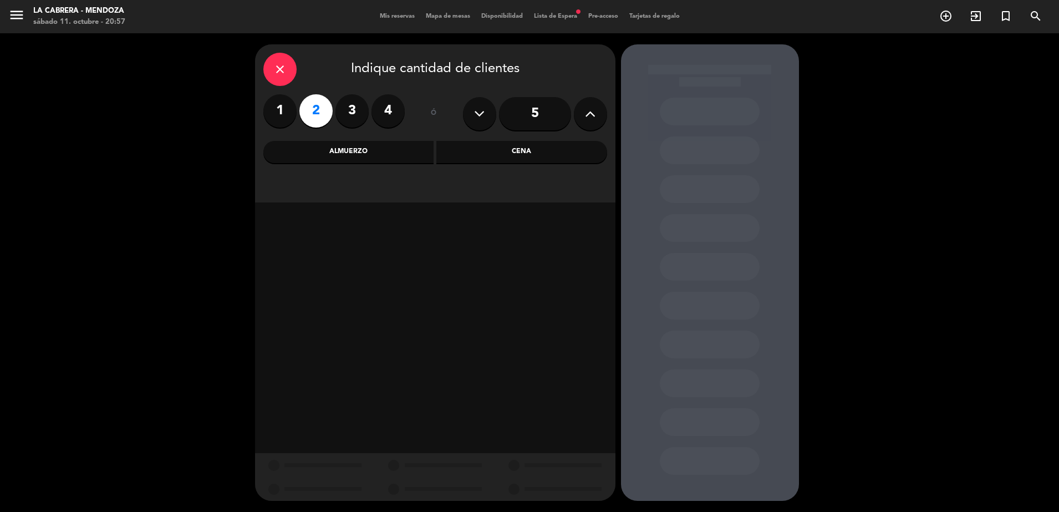
click at [453, 149] on div "Cena" at bounding box center [521, 152] width 171 height 22
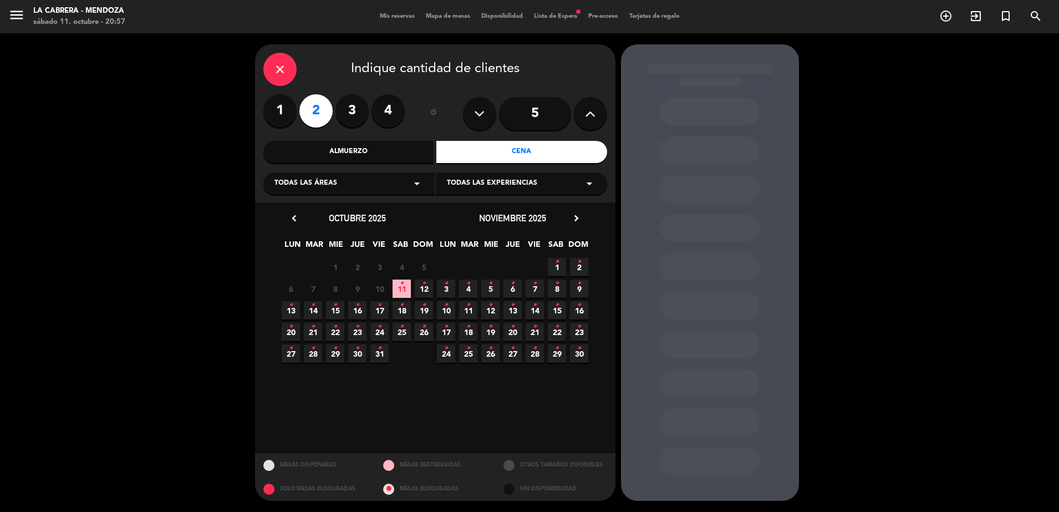
click at [400, 287] on icon "•" at bounding box center [402, 283] width 4 height 18
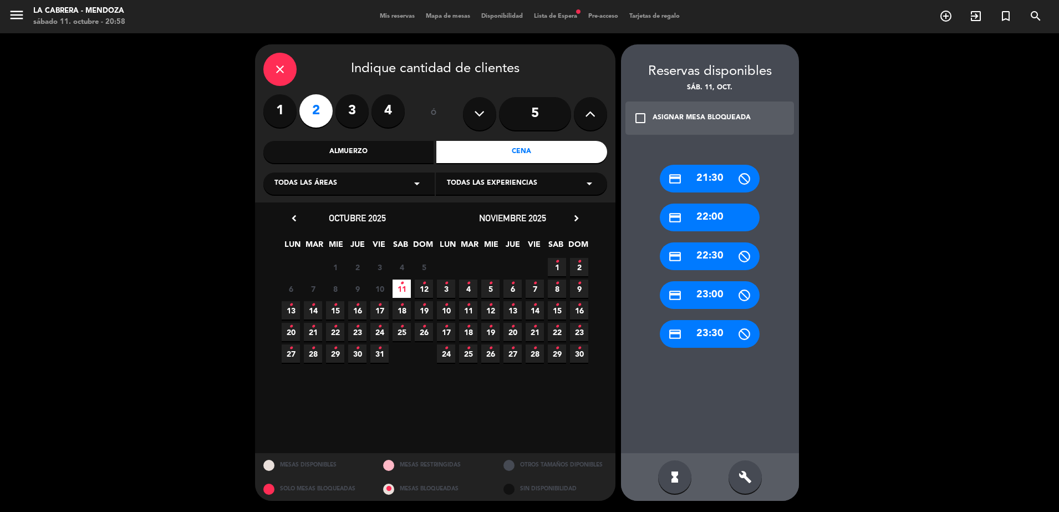
click at [725, 222] on div "credit_card 22:00" at bounding box center [710, 217] width 100 height 28
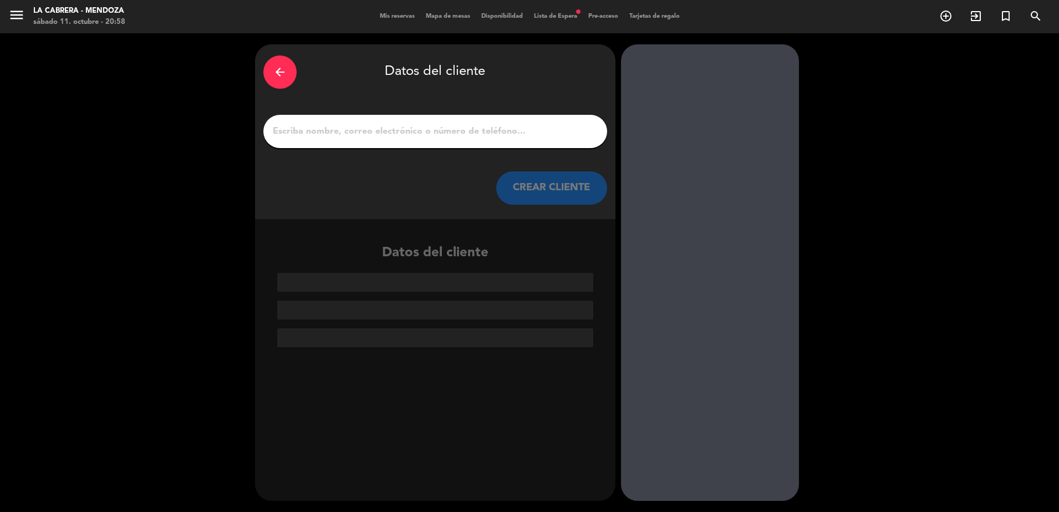
click at [381, 134] on input "1" at bounding box center [435, 132] width 327 height 16
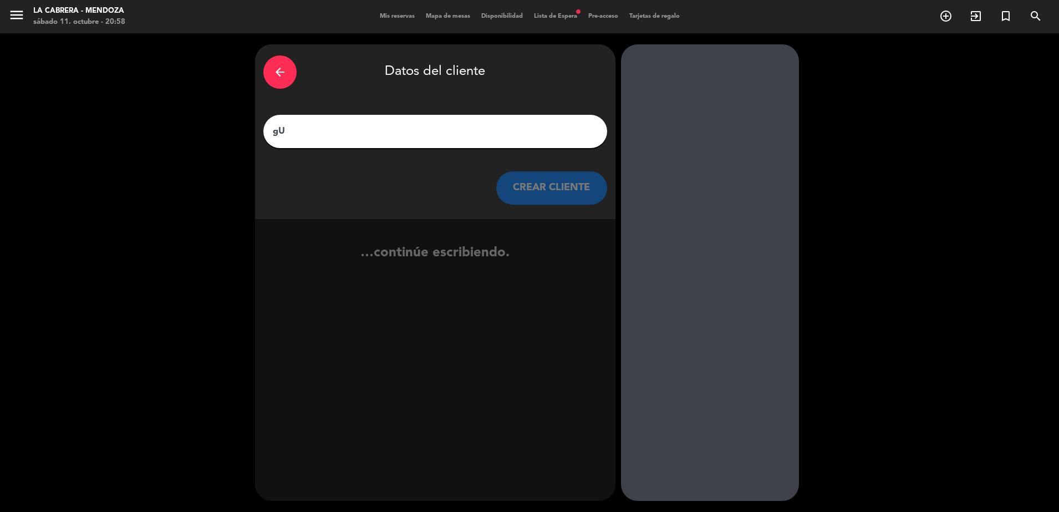
type input "g"
type input "[PERSON_NAME]"
click at [530, 178] on button "CREAR CLIENTE" at bounding box center [551, 187] width 111 height 33
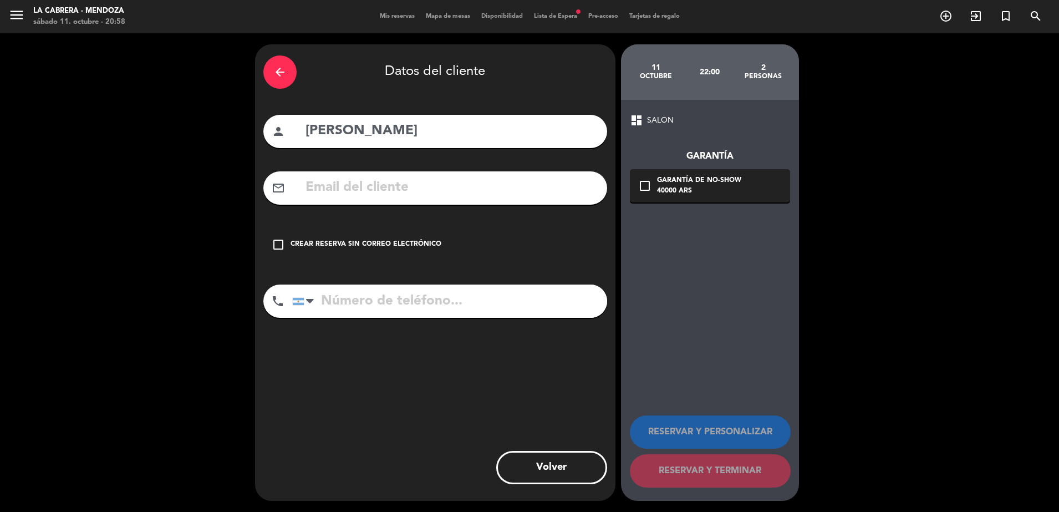
click at [365, 243] on div "Crear reserva sin correo electrónico" at bounding box center [365, 244] width 151 height 11
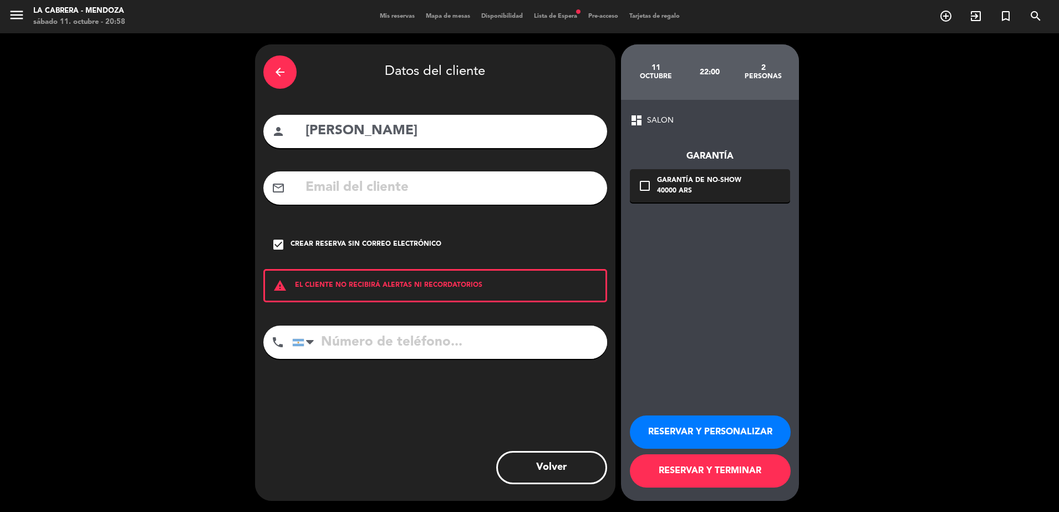
click at [707, 431] on button "RESERVAR Y PERSONALIZAR" at bounding box center [710, 431] width 161 height 33
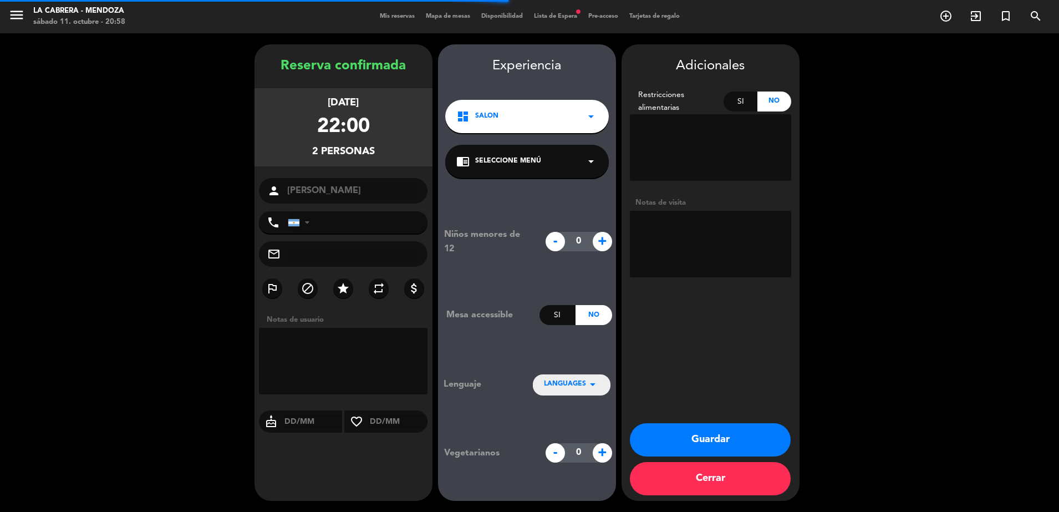
click at [723, 238] on textarea at bounding box center [710, 244] width 161 height 67
type textarea "TAVOLATA"
click at [709, 442] on button "Guardar" at bounding box center [710, 439] width 161 height 33
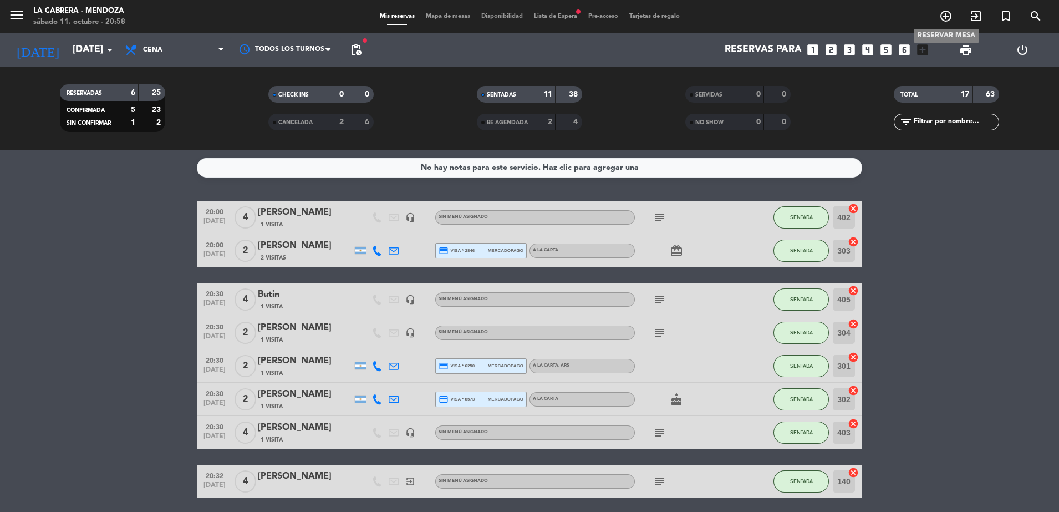
click at [949, 17] on icon "add_circle_outline" at bounding box center [945, 15] width 13 height 13
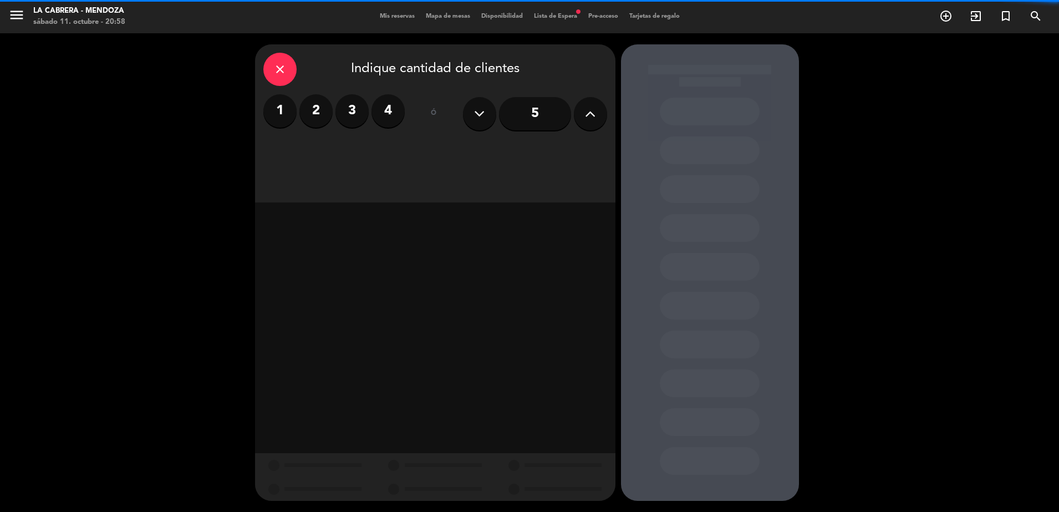
click at [344, 112] on label "3" at bounding box center [351, 110] width 33 height 33
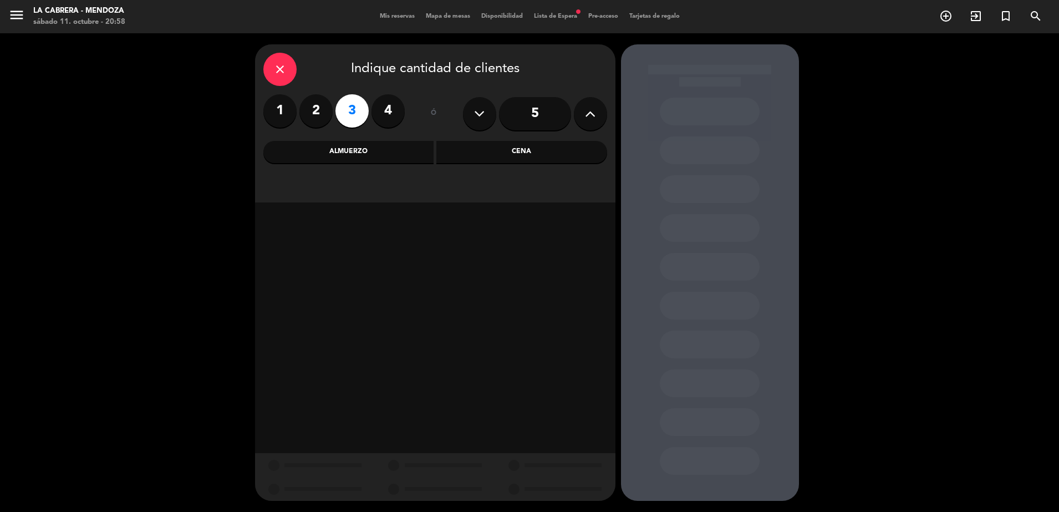
click at [487, 159] on div "Cena" at bounding box center [521, 152] width 171 height 22
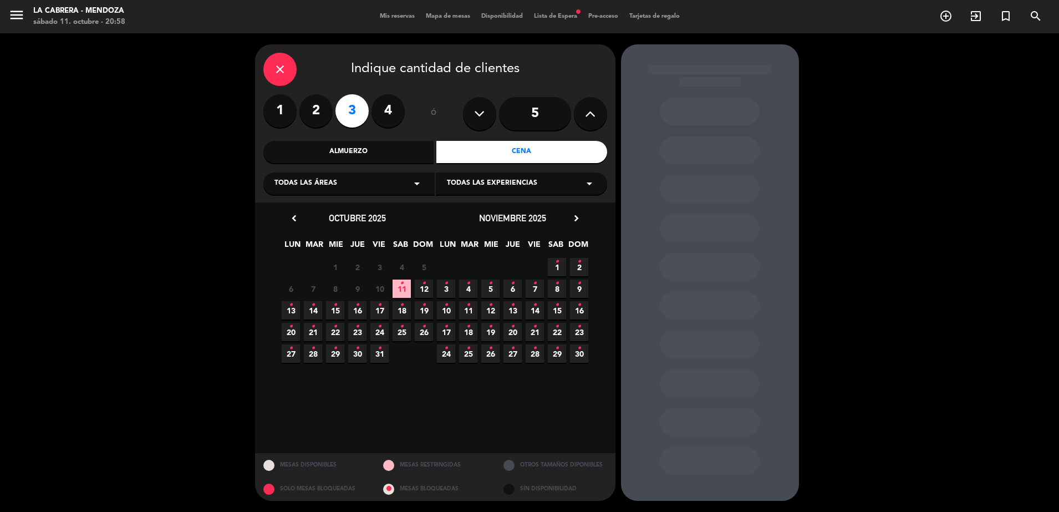
click at [403, 288] on icon "•" at bounding box center [402, 283] width 4 height 18
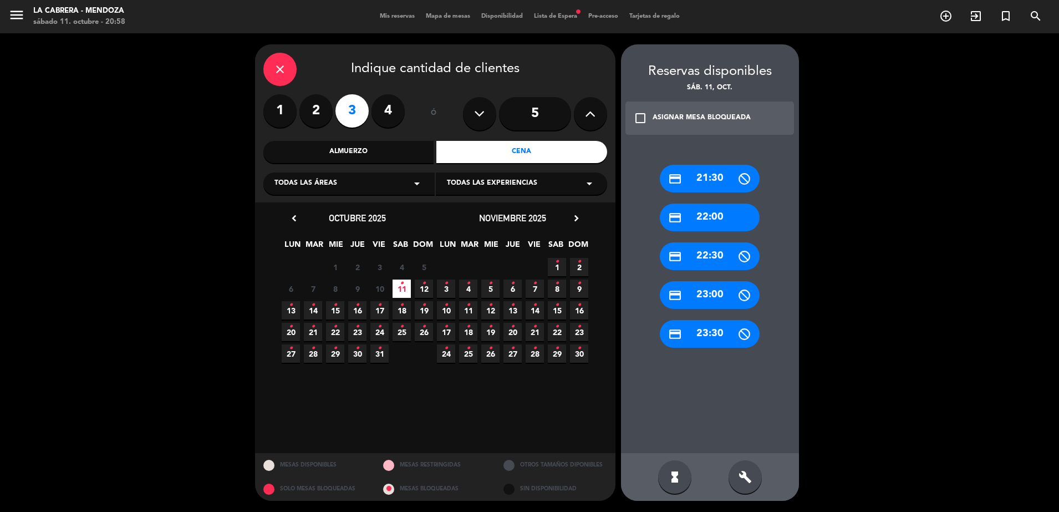
click at [709, 179] on div "credit_card 21:30" at bounding box center [710, 179] width 100 height 28
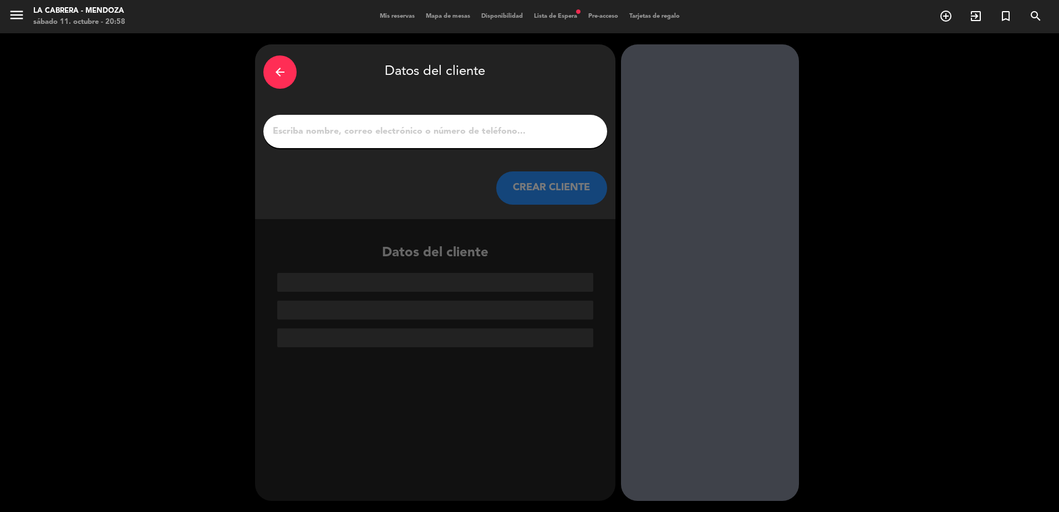
click at [468, 136] on input "1" at bounding box center [435, 132] width 327 height 16
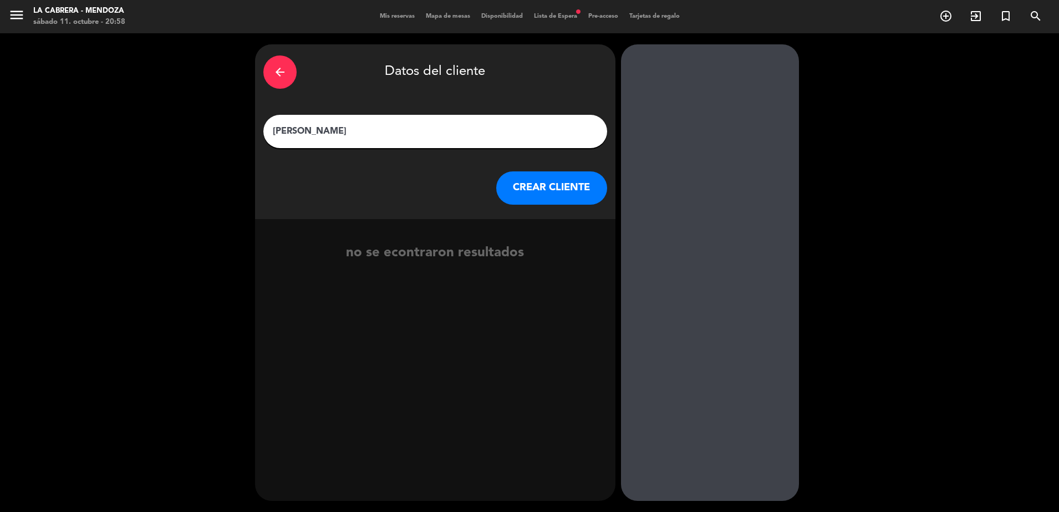
type input "[PERSON_NAME]"
click at [518, 185] on button "CREAR CLIENTE" at bounding box center [551, 187] width 111 height 33
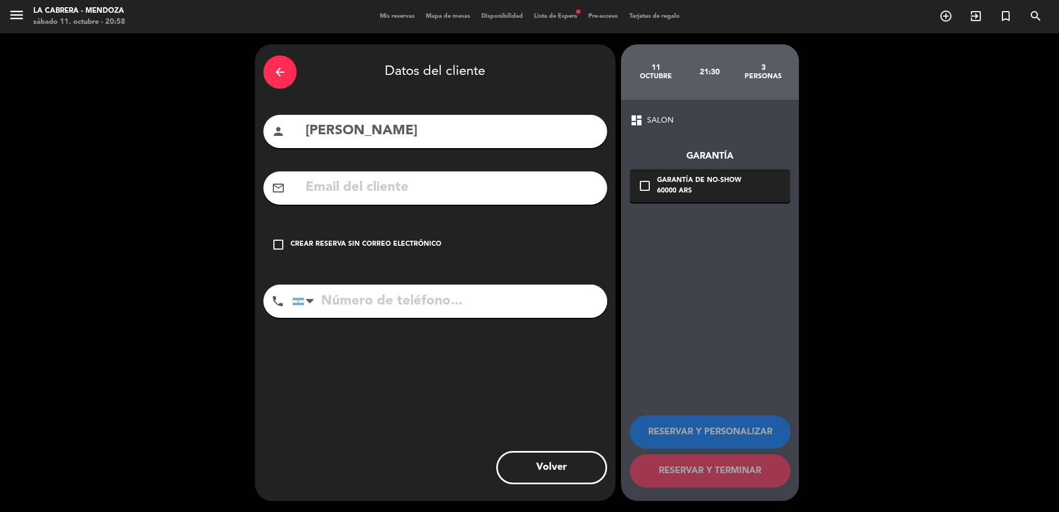
click at [370, 240] on div "Crear reserva sin correo electrónico" at bounding box center [365, 244] width 151 height 11
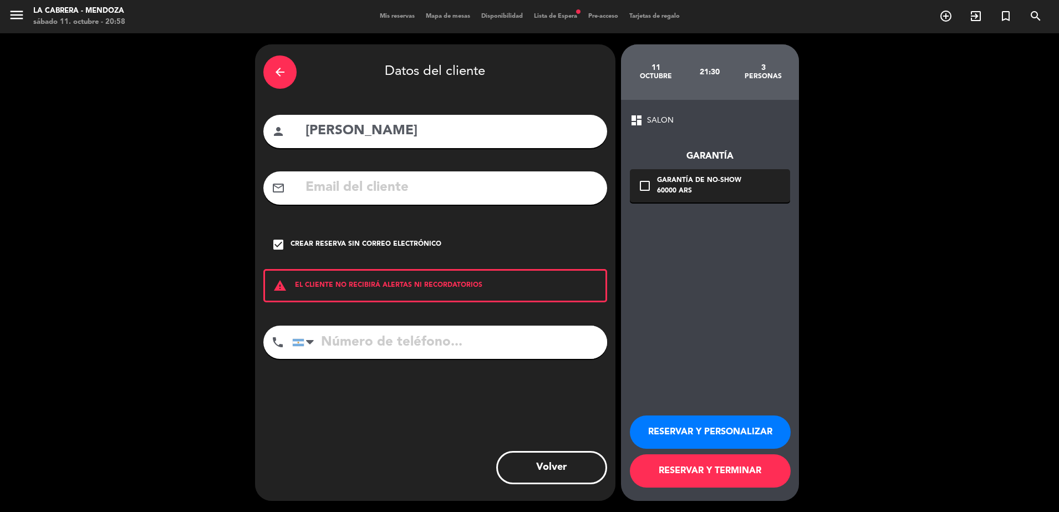
click at [727, 430] on button "RESERVAR Y PERSONALIZAR" at bounding box center [710, 431] width 161 height 33
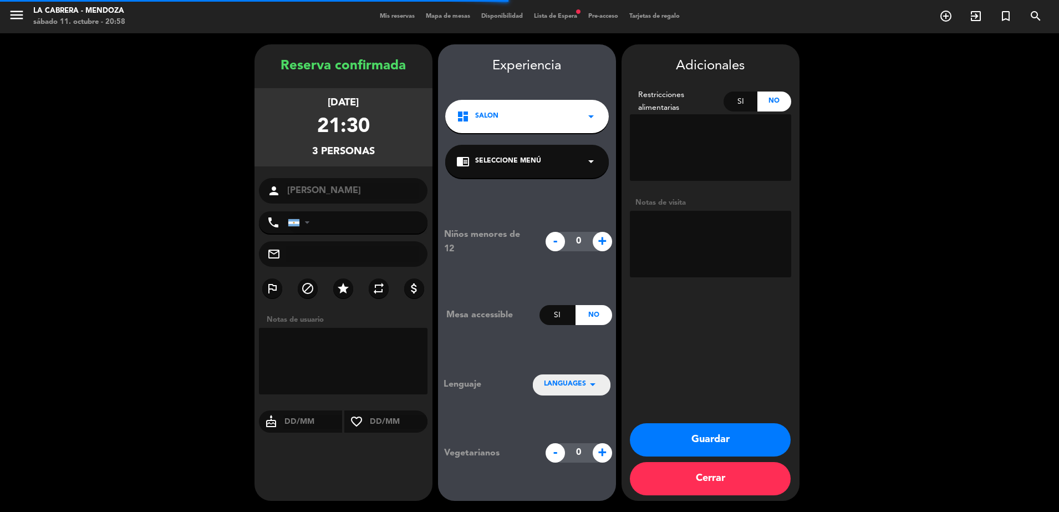
click at [693, 207] on div "Notas de visita" at bounding box center [710, 203] width 161 height 12
click at [691, 228] on textarea at bounding box center [710, 244] width 161 height 67
type textarea "TAVOLATA"
click at [738, 432] on button "Guardar" at bounding box center [710, 439] width 161 height 33
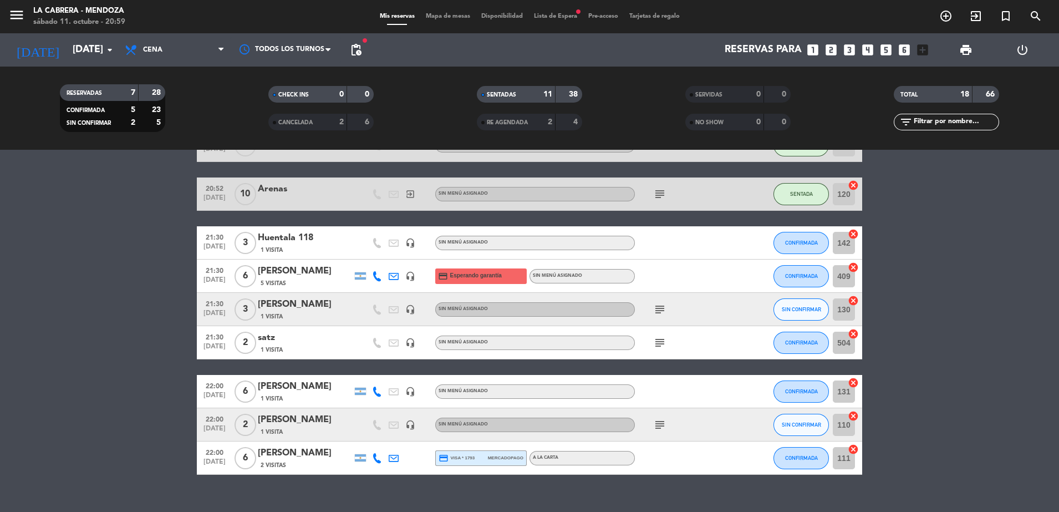
scroll to position [452, 0]
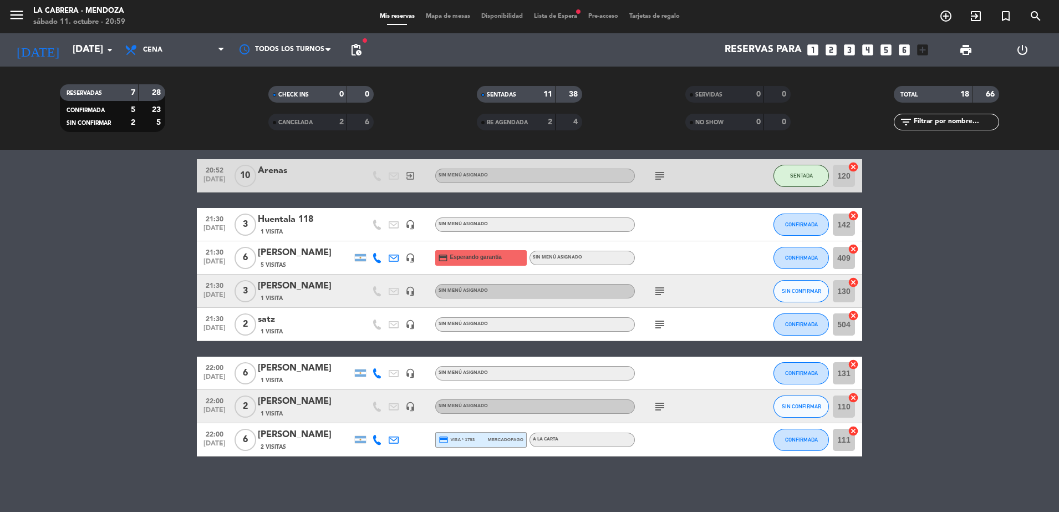
click at [851, 394] on icon "cancel" at bounding box center [852, 397] width 11 height 11
click at [852, 277] on icon "cancel" at bounding box center [852, 282] width 11 height 11
click at [950, 14] on icon "add_circle_outline" at bounding box center [945, 15] width 13 height 13
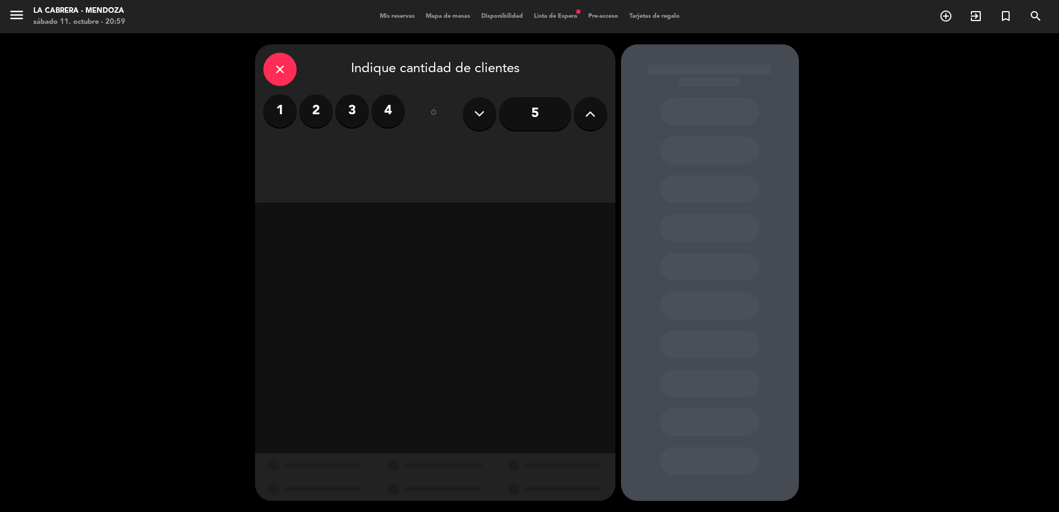
click at [322, 111] on label "2" at bounding box center [315, 110] width 33 height 33
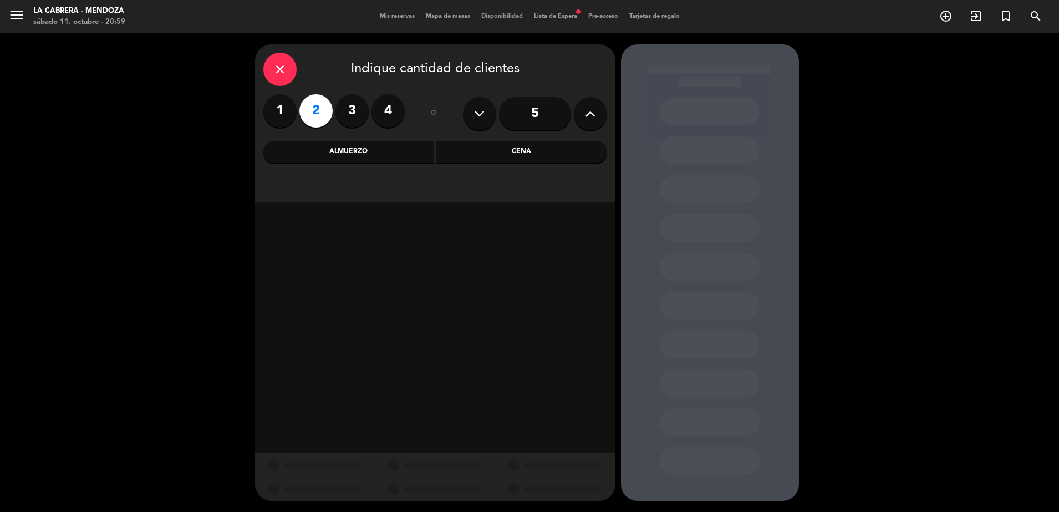
click at [535, 152] on div "Cena" at bounding box center [521, 152] width 171 height 22
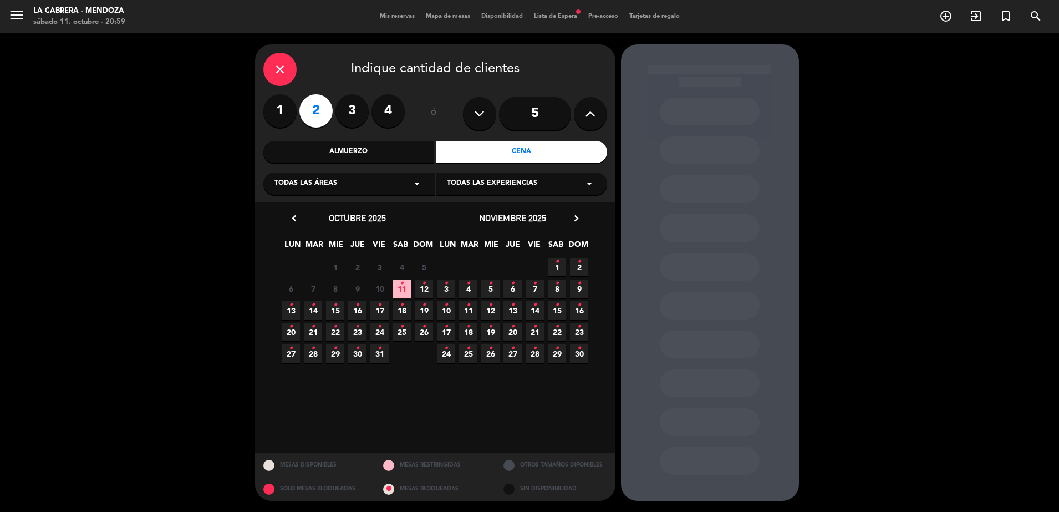
click at [401, 285] on icon "•" at bounding box center [402, 283] width 4 height 18
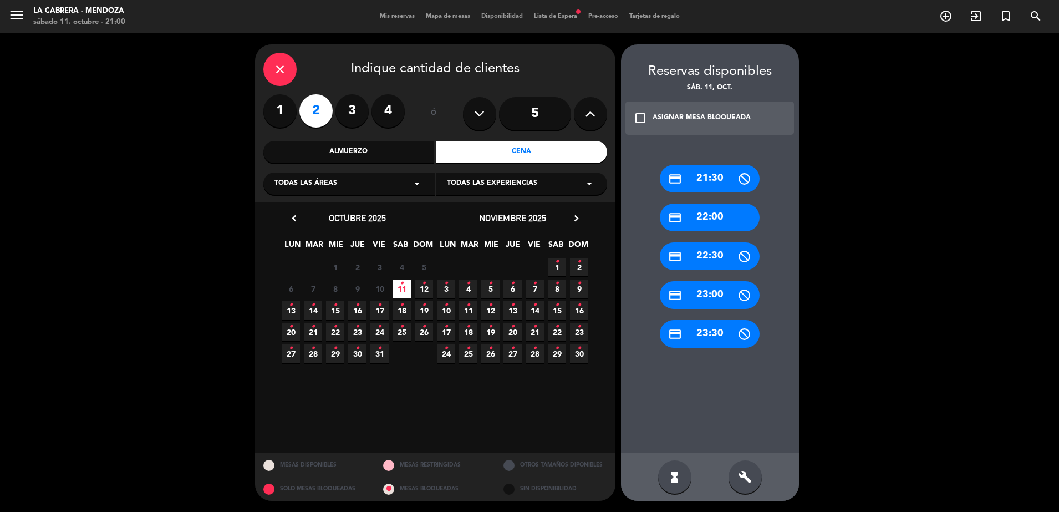
click at [734, 178] on div "credit_card 21:30" at bounding box center [710, 179] width 100 height 28
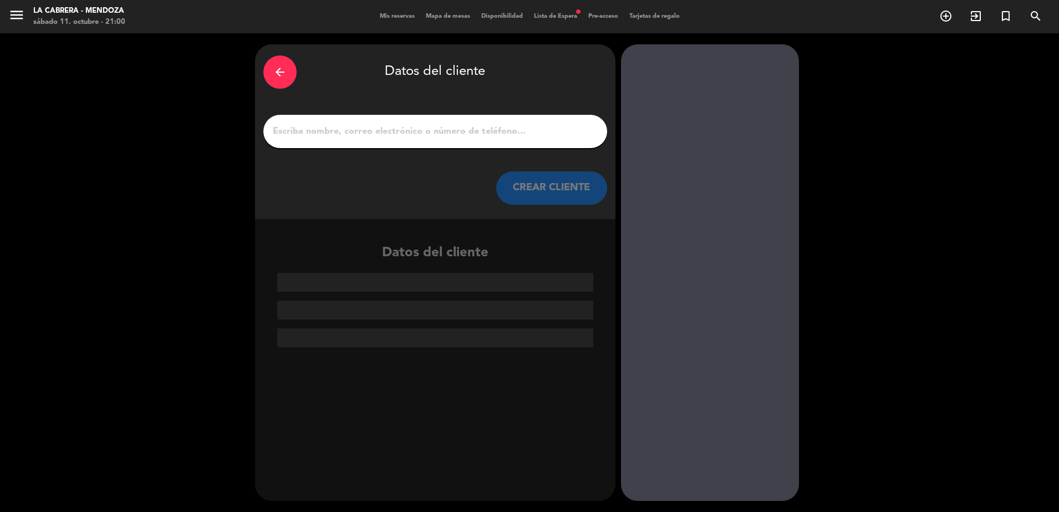
click at [459, 126] on input "1" at bounding box center [435, 132] width 327 height 16
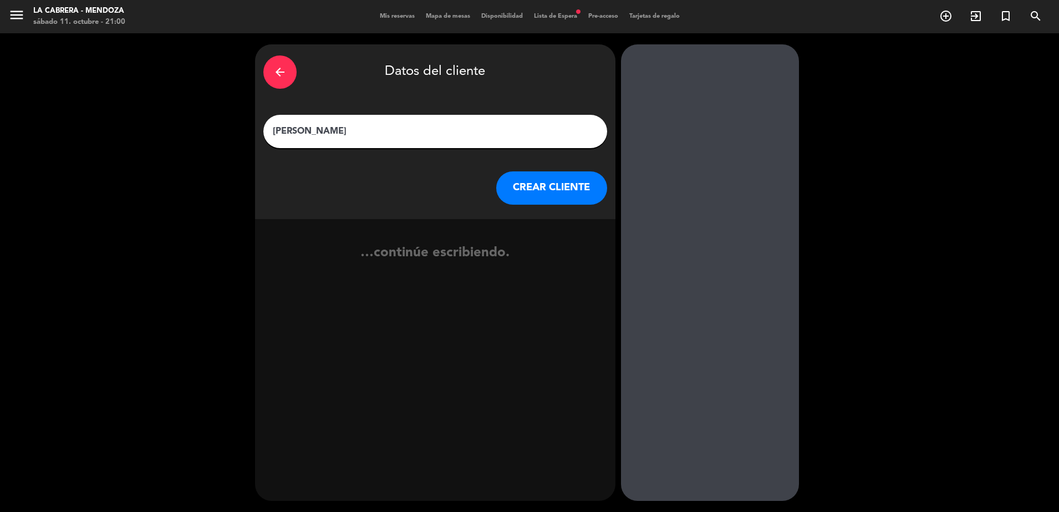
type input "[PERSON_NAME]"
click at [549, 185] on button "CREAR CLIENTE" at bounding box center [551, 187] width 111 height 33
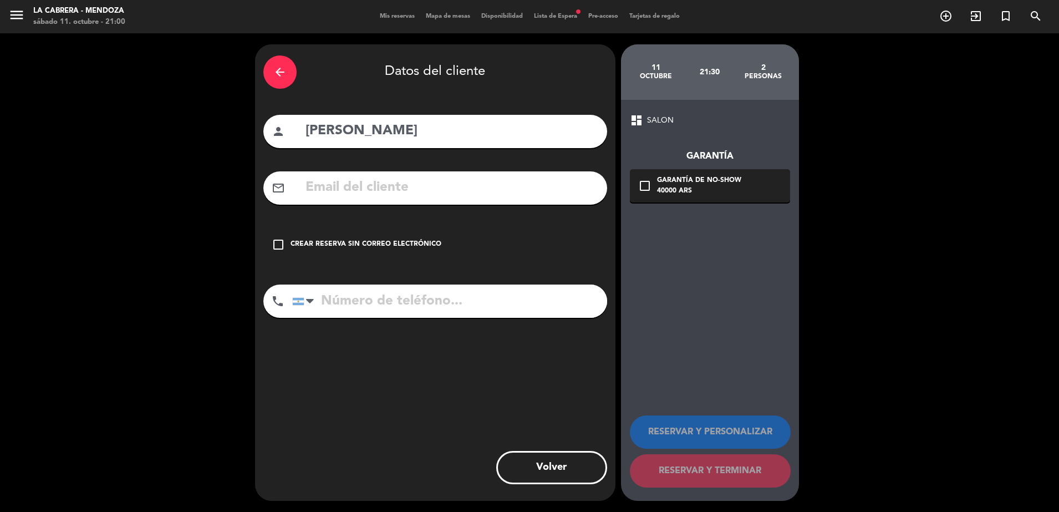
click at [346, 237] on div "check_box_outline_blank Crear reserva sin correo electrónico" at bounding box center [435, 244] width 344 height 33
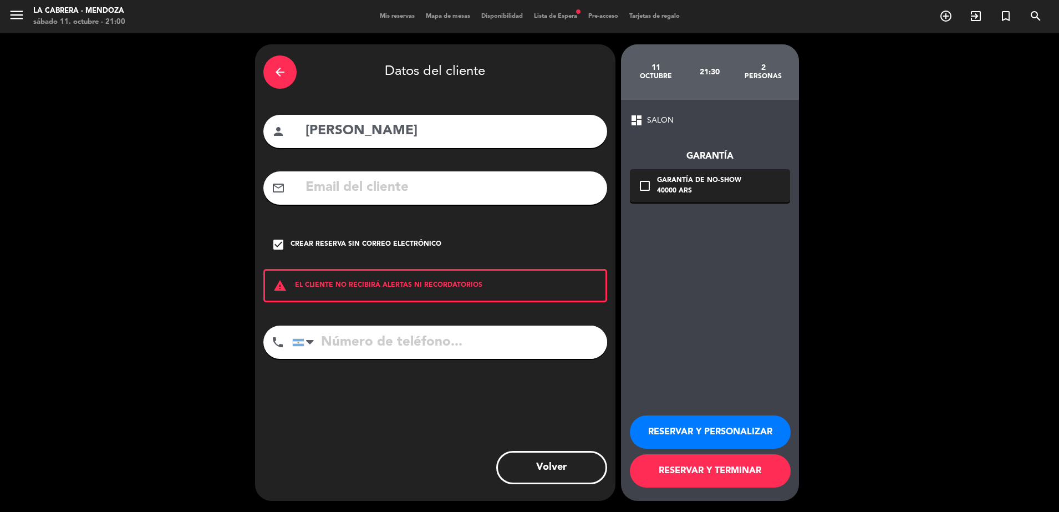
click at [693, 427] on button "RESERVAR Y PERSONALIZAR" at bounding box center [710, 431] width 161 height 33
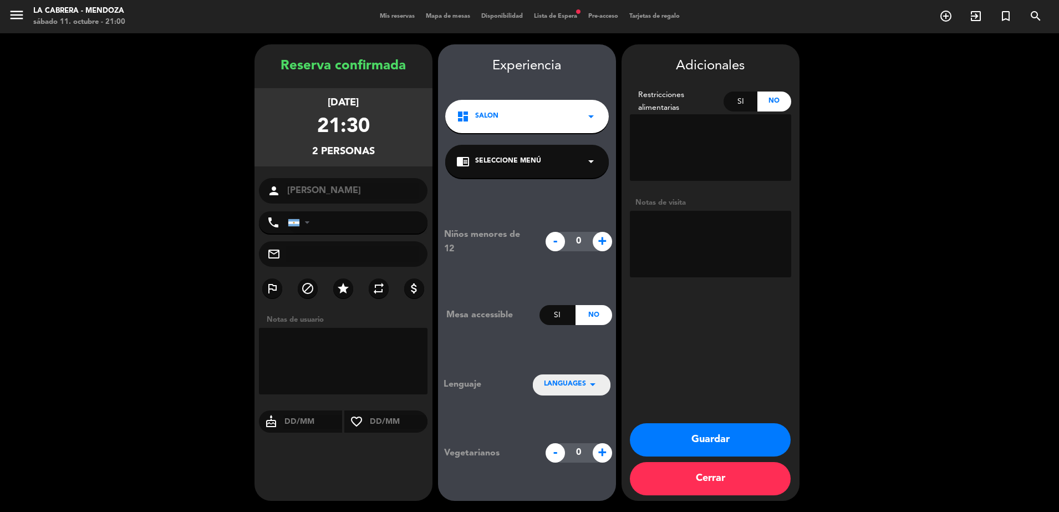
click at [721, 263] on textarea at bounding box center [710, 244] width 161 height 67
type textarea "tavolata"
click at [724, 439] on button "Guardar" at bounding box center [710, 439] width 161 height 33
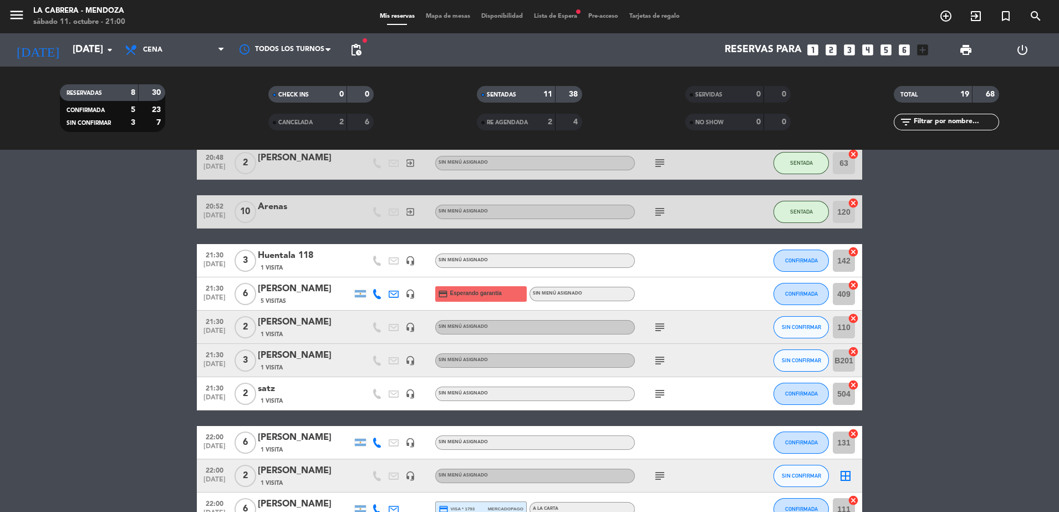
scroll to position [485, 0]
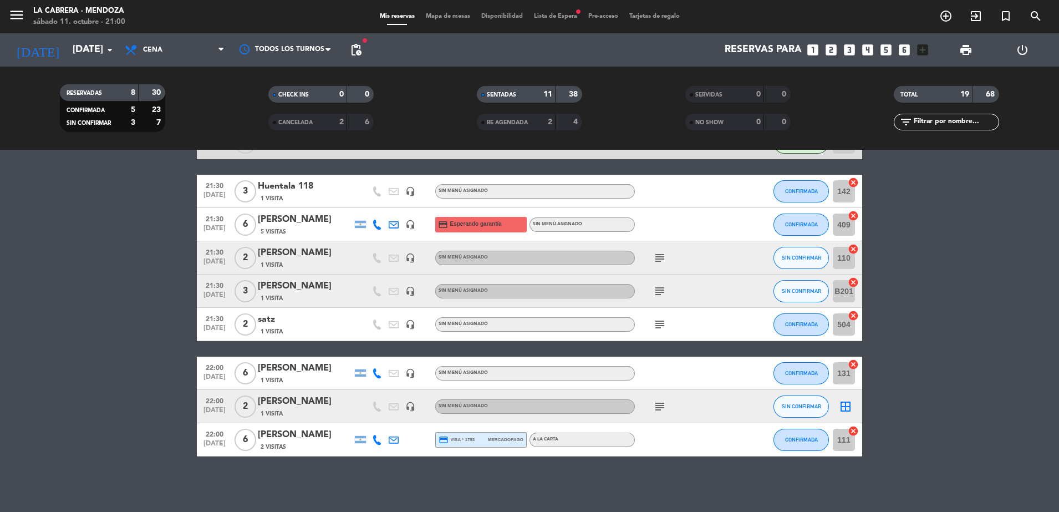
click at [663, 255] on icon "subject" at bounding box center [659, 257] width 13 height 13
click at [852, 247] on icon "cancel" at bounding box center [852, 248] width 11 height 11
click at [801, 258] on span "SIN CONFIRMAR" at bounding box center [800, 257] width 39 height 6
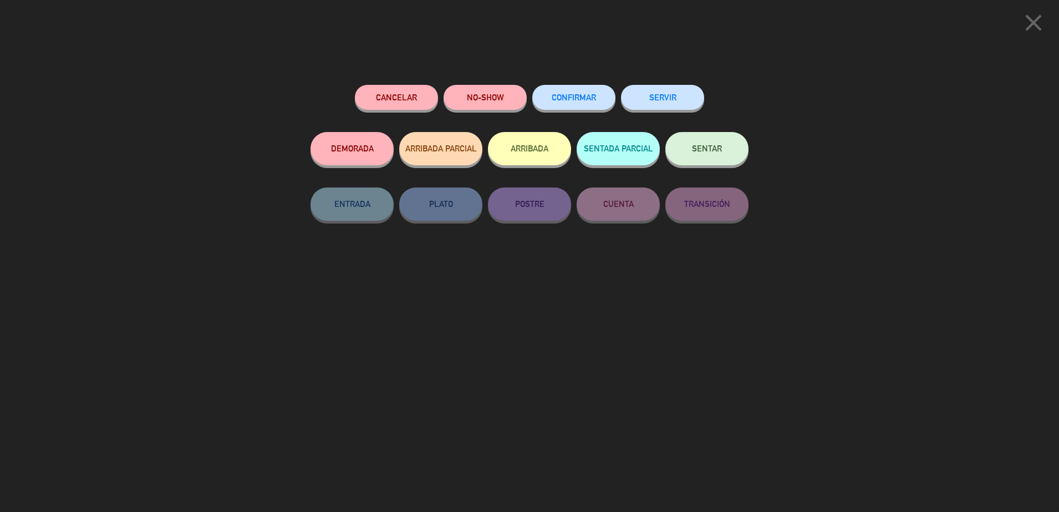
click at [590, 99] on span "CONFIRMAR" at bounding box center [573, 97] width 44 height 9
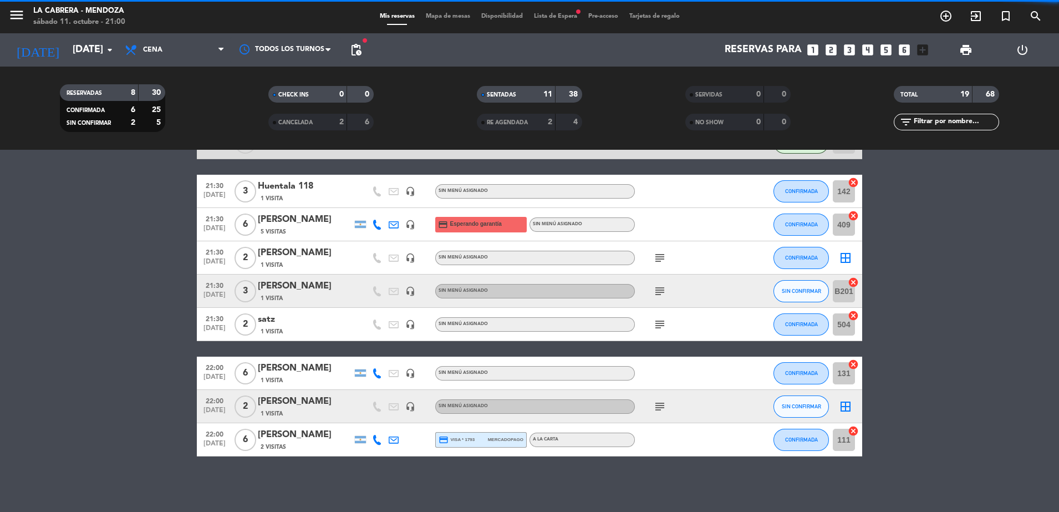
click at [855, 280] on icon "cancel" at bounding box center [852, 282] width 11 height 11
click at [801, 286] on button "SIN CONFIRMAR" at bounding box center [800, 291] width 55 height 22
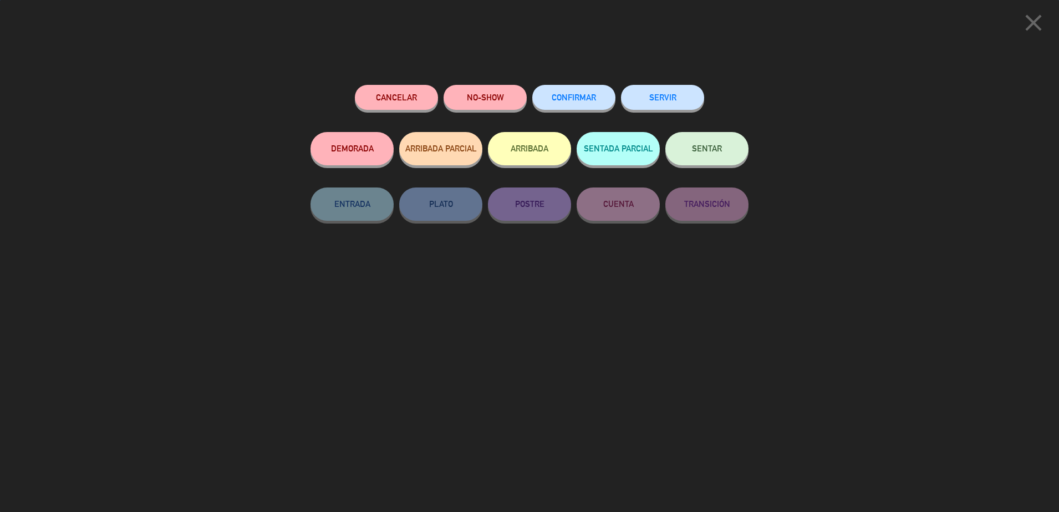
click at [577, 85] on div "CONFIRMAR" at bounding box center [573, 108] width 83 height 47
click at [575, 88] on button "CONFIRMAR" at bounding box center [573, 97] width 83 height 25
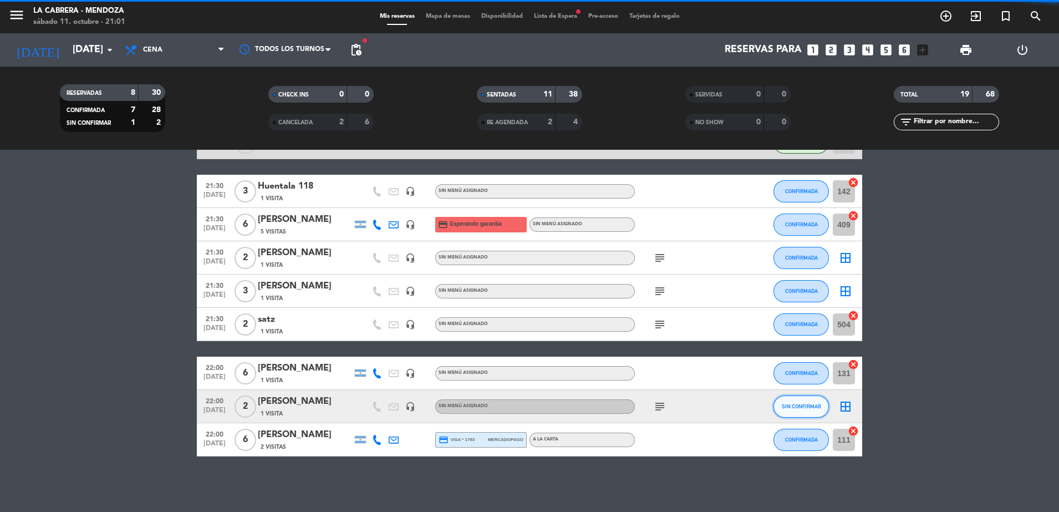
click at [804, 408] on span "SIN CONFIRMAR" at bounding box center [800, 406] width 39 height 6
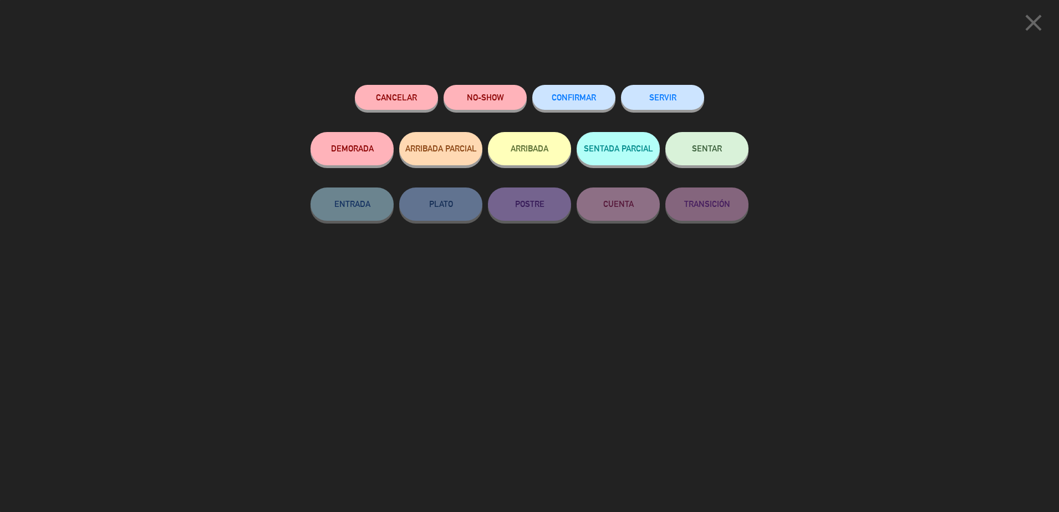
click at [557, 90] on button "CONFIRMAR" at bounding box center [573, 97] width 83 height 25
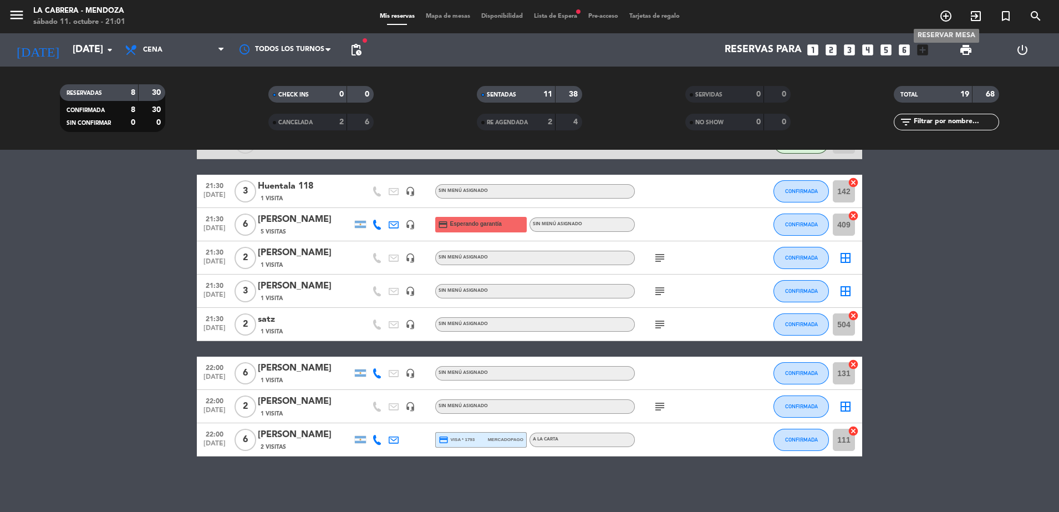
click at [950, 17] on icon "add_circle_outline" at bounding box center [945, 15] width 13 height 13
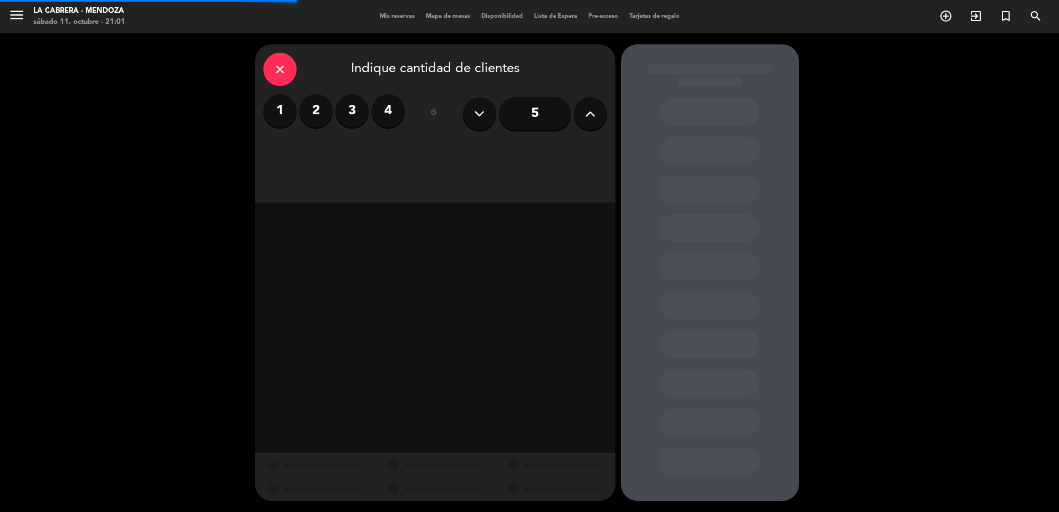
click at [316, 115] on label "2" at bounding box center [315, 110] width 33 height 33
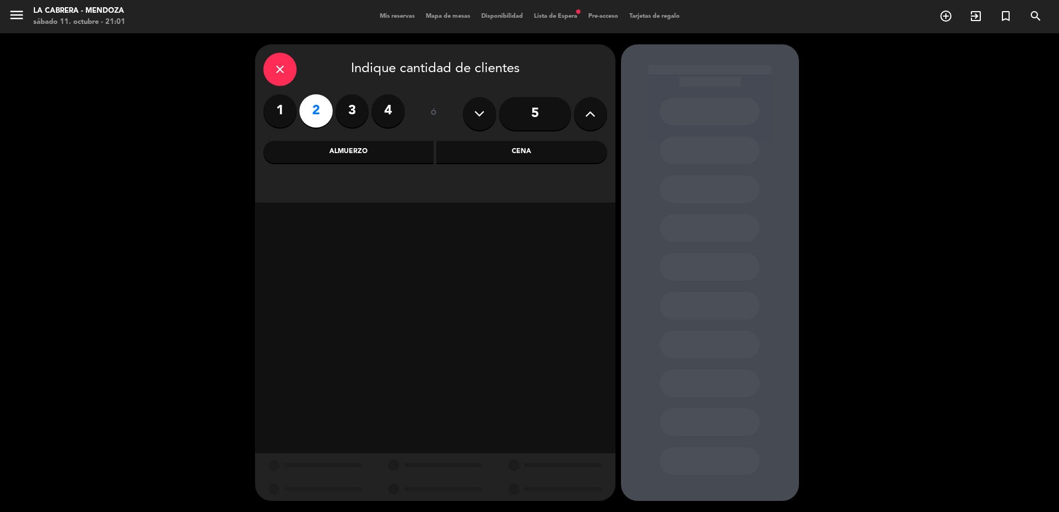
click at [464, 149] on div "Cena" at bounding box center [521, 152] width 171 height 22
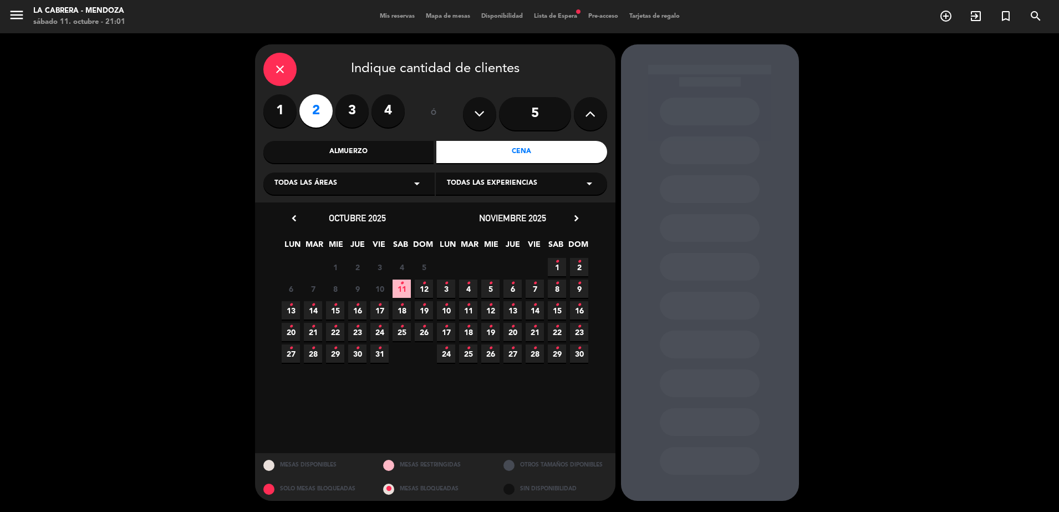
click at [400, 290] on icon "•" at bounding box center [402, 283] width 4 height 18
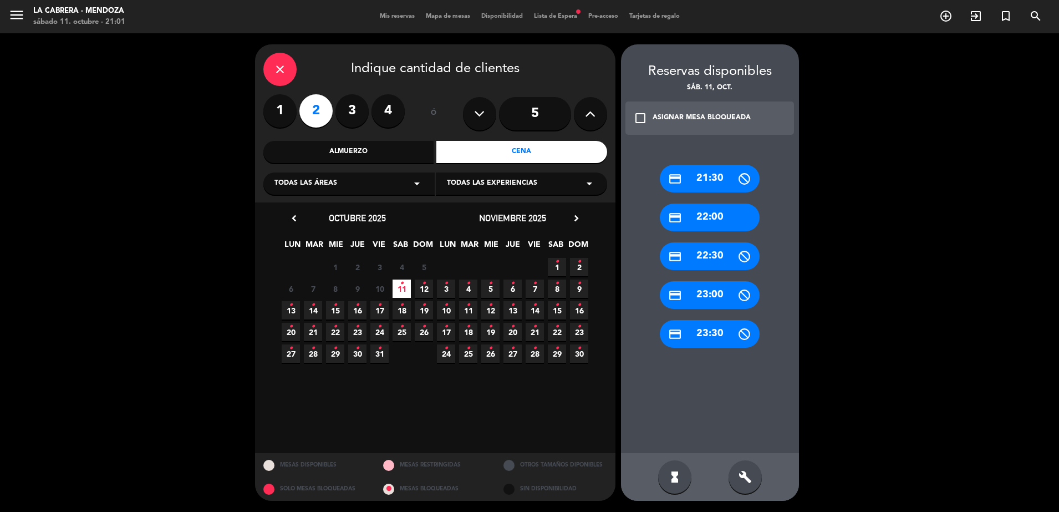
click at [734, 183] on div "credit_card 21:30" at bounding box center [710, 179] width 100 height 28
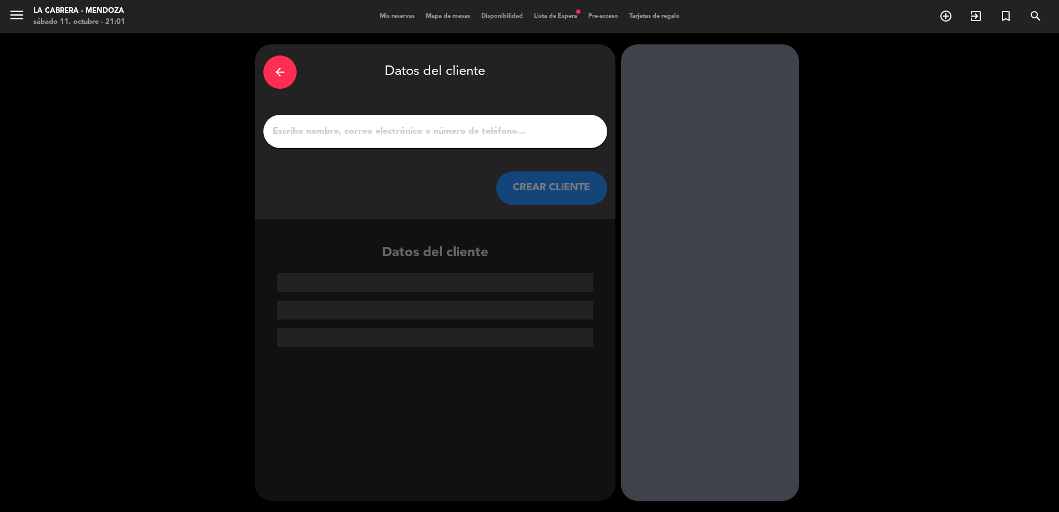
click at [524, 132] on input "1" at bounding box center [435, 132] width 327 height 16
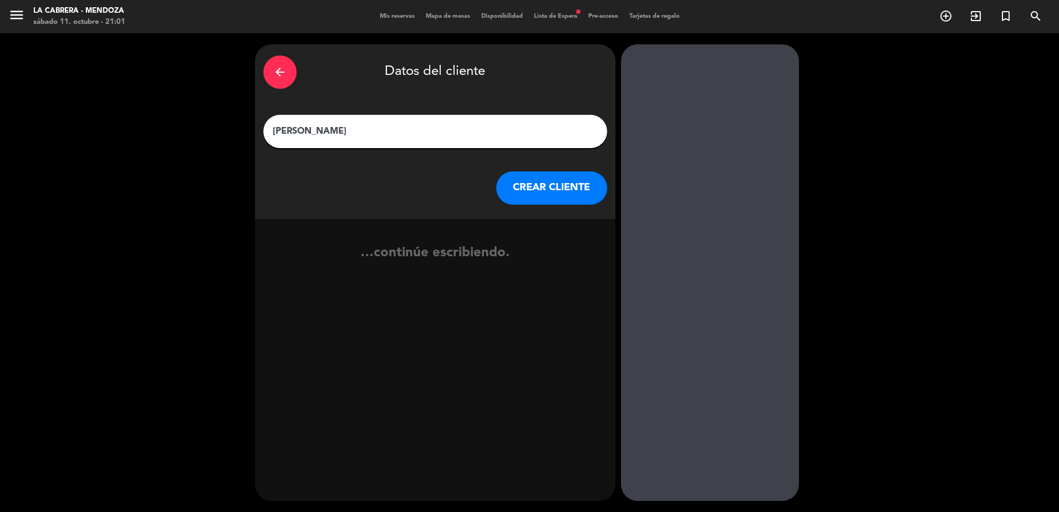
type input "[PERSON_NAME]"
click at [563, 187] on button "CREAR CLIENTE" at bounding box center [551, 187] width 111 height 33
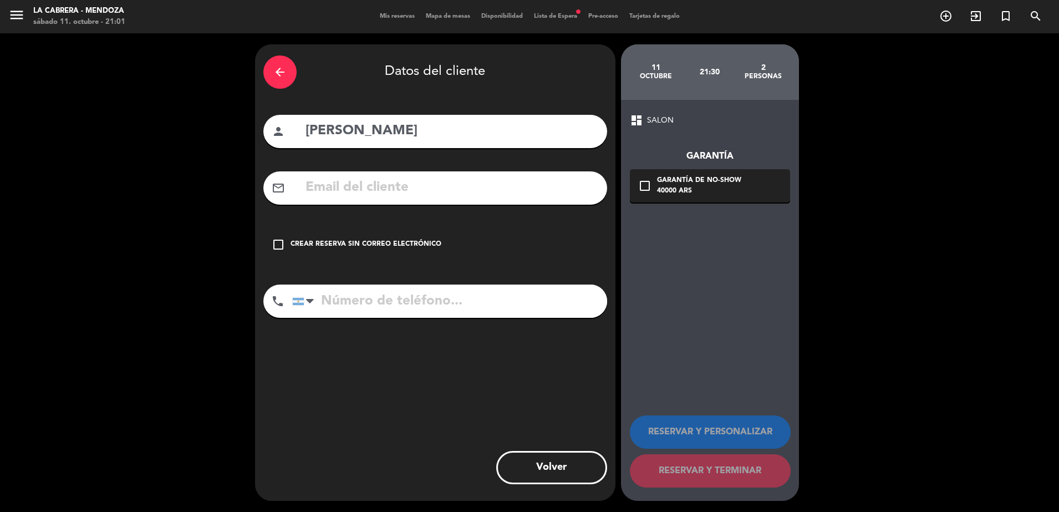
click at [340, 241] on div "Crear reserva sin correo electrónico" at bounding box center [365, 244] width 151 height 11
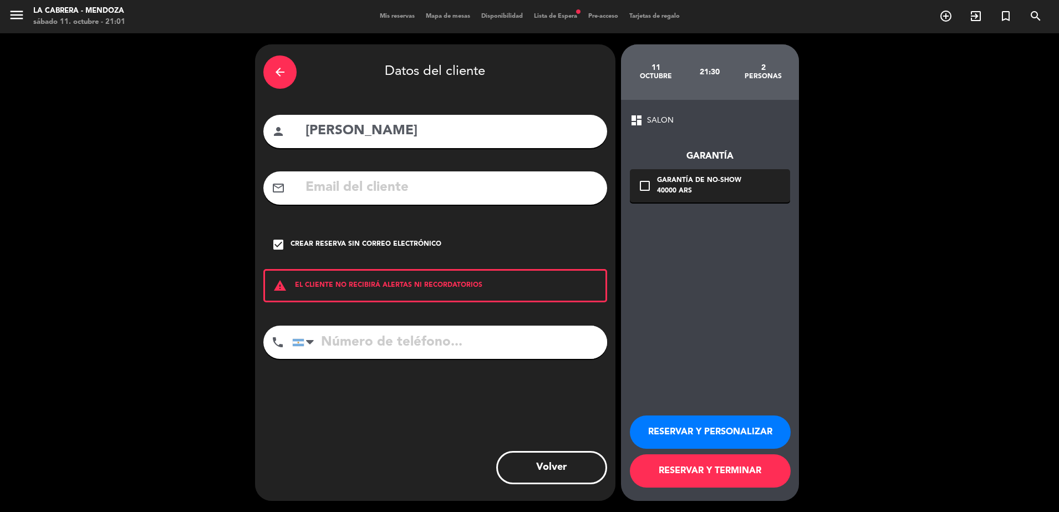
click at [707, 423] on button "RESERVAR Y PERSONALIZAR" at bounding box center [710, 431] width 161 height 33
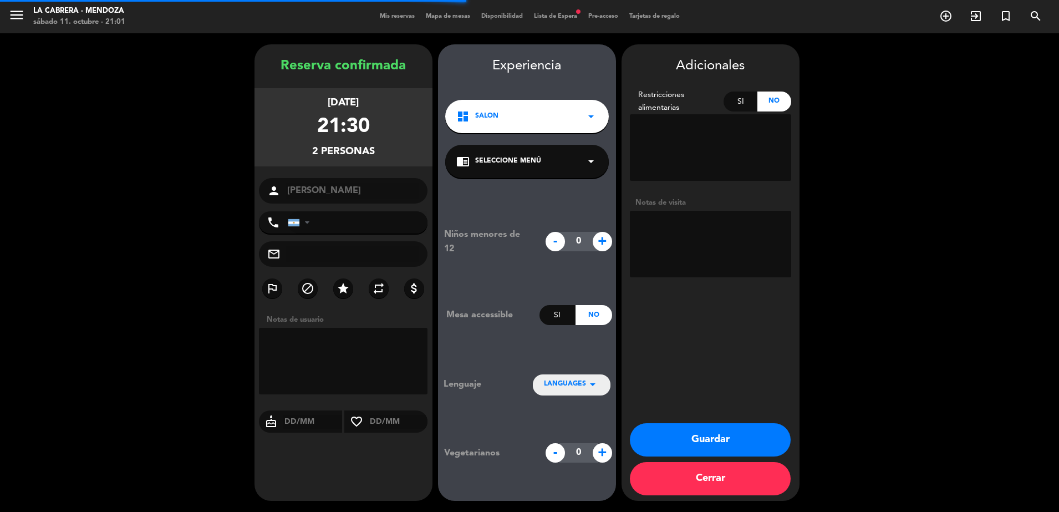
click at [712, 218] on textarea at bounding box center [710, 244] width 161 height 67
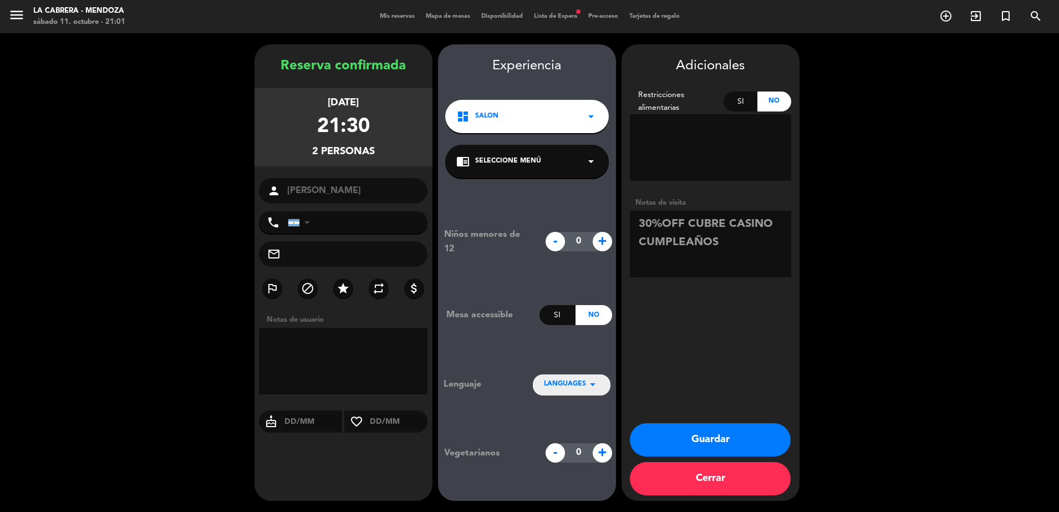
click at [712, 219] on textarea at bounding box center [710, 244] width 161 height 67
type textarea "30%OFF CUBRE CASINO CUMPLEAÑOS"
click at [735, 437] on button "Guardar" at bounding box center [710, 439] width 161 height 33
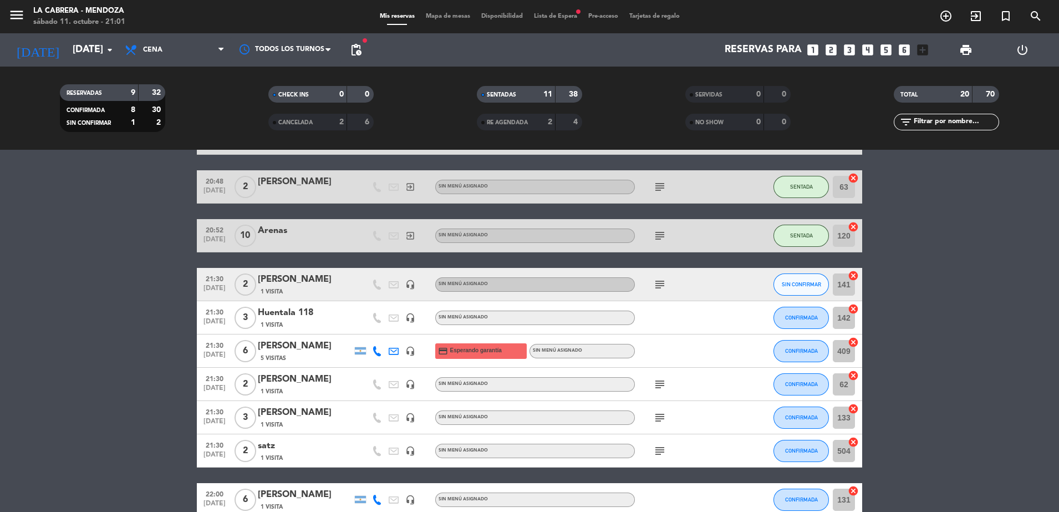
scroll to position [416, 0]
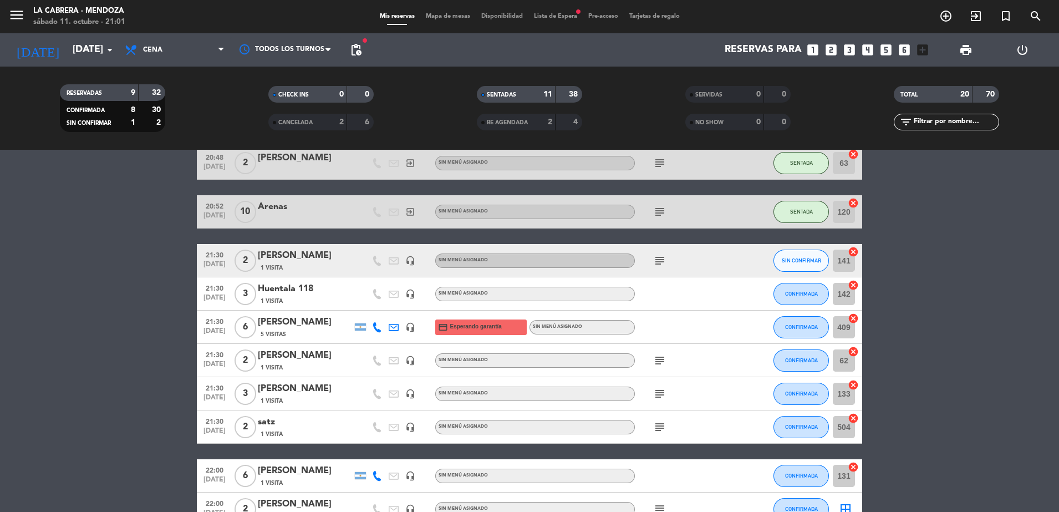
click at [852, 249] on icon "cancel" at bounding box center [852, 251] width 11 height 11
click at [806, 265] on button "SIN CONFIRMAR" at bounding box center [800, 260] width 55 height 22
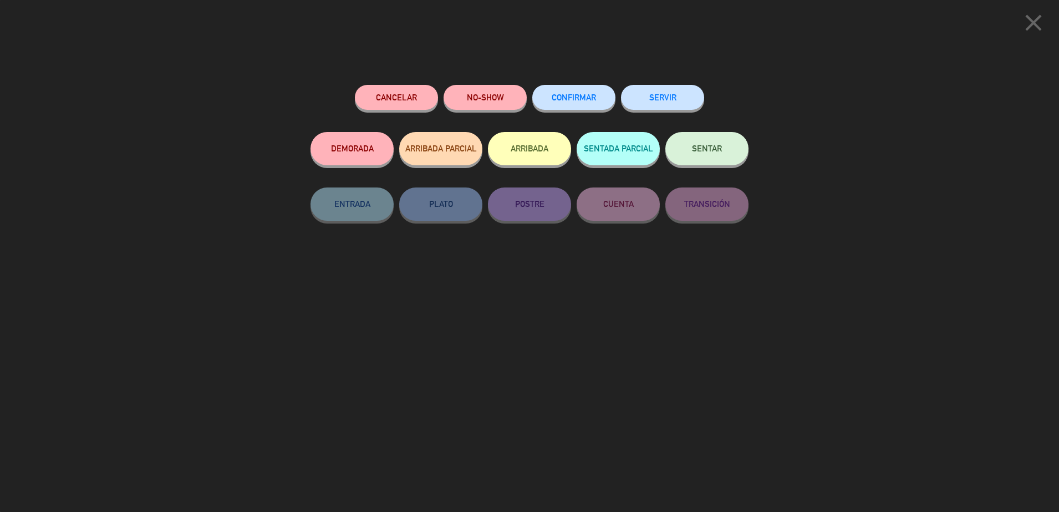
click at [588, 101] on span "CONFIRMAR" at bounding box center [573, 97] width 44 height 9
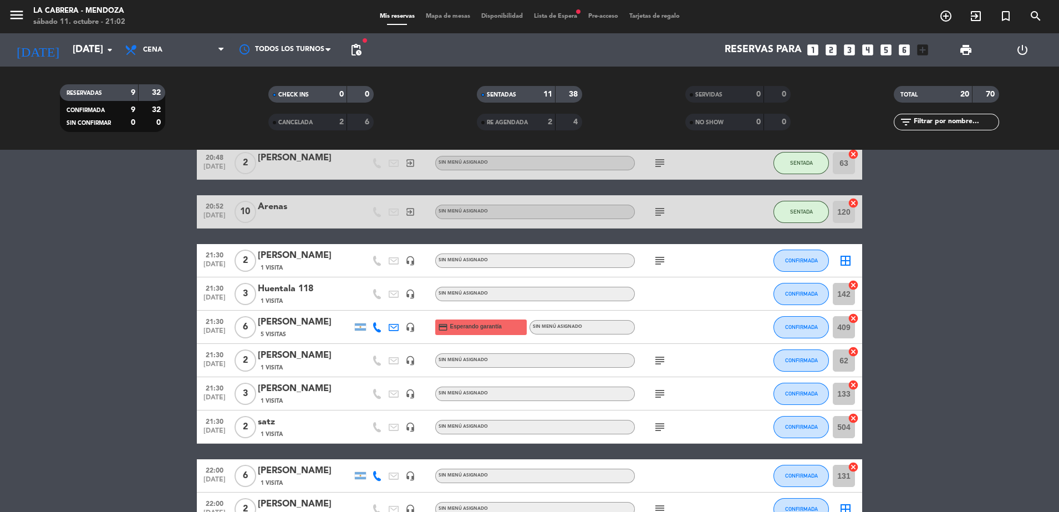
click at [427, 17] on span "Mapa de mesas" at bounding box center [447, 16] width 55 height 6
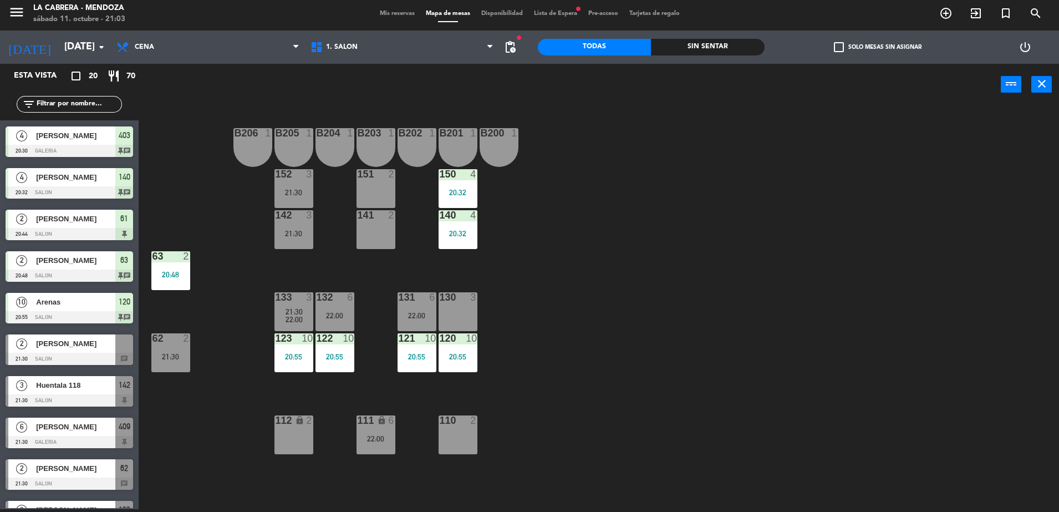
scroll to position [277, 0]
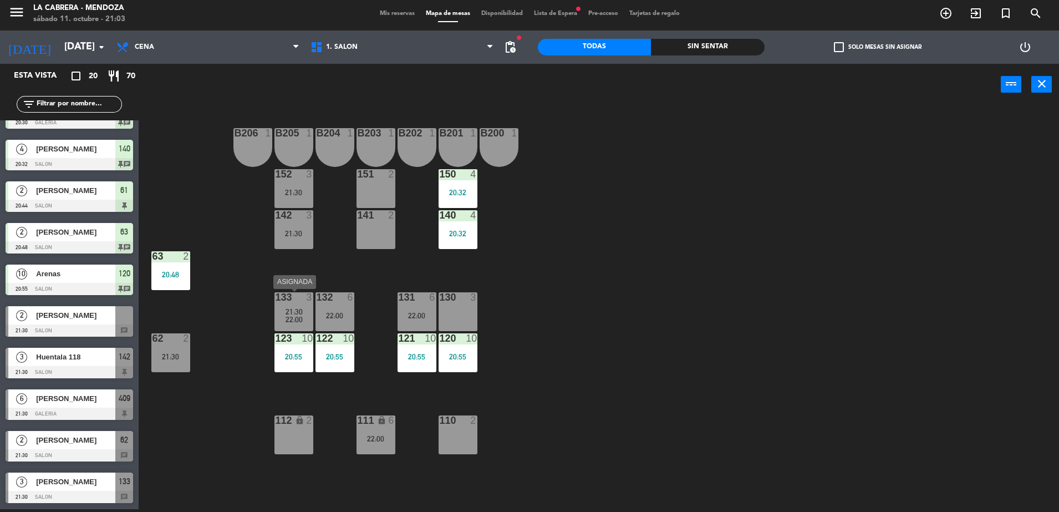
click at [278, 310] on div "21:30" at bounding box center [293, 312] width 39 height 8
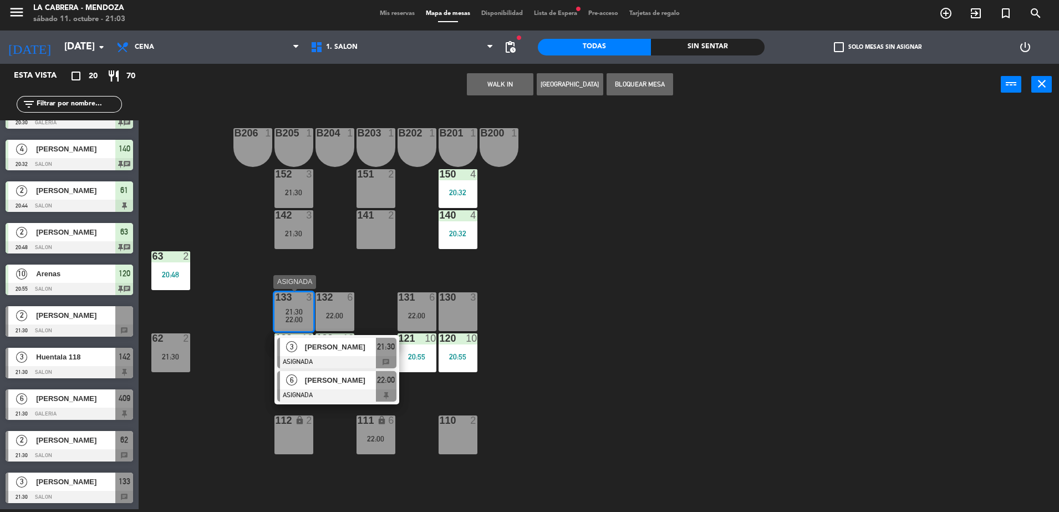
click at [387, 394] on div at bounding box center [336, 395] width 119 height 12
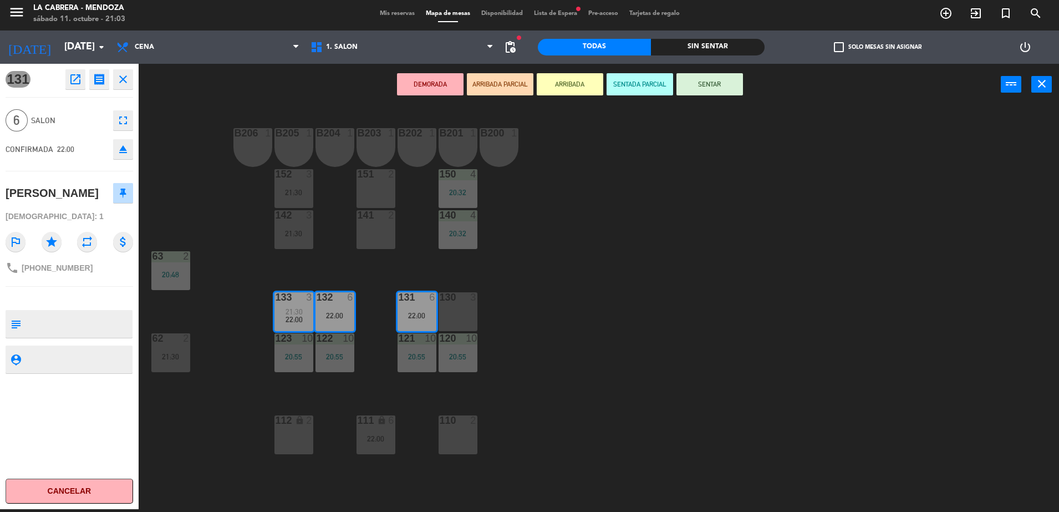
click at [586, 319] on div "B206 1 B205 1 B204 1 B203 1 B202 1 B201 1 B200 1 150 4 20:32 151 2 152 3 21:30 …" at bounding box center [603, 309] width 909 height 403
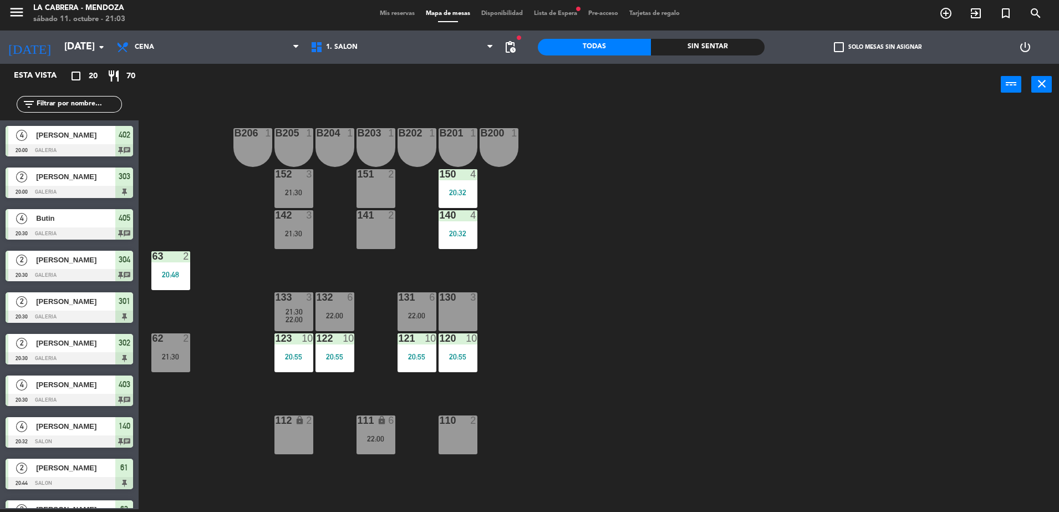
scroll to position [171, 0]
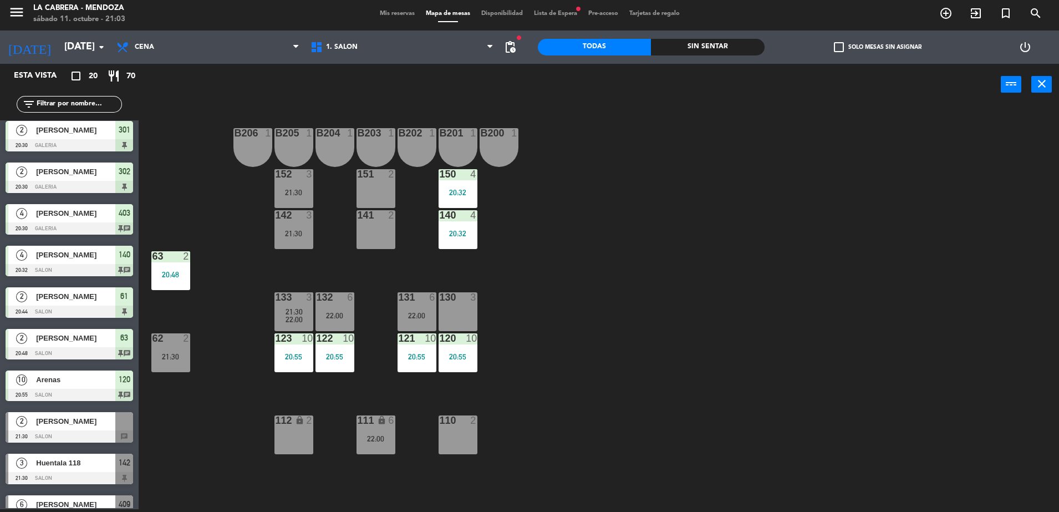
click at [290, 311] on span "21:30" at bounding box center [293, 311] width 17 height 9
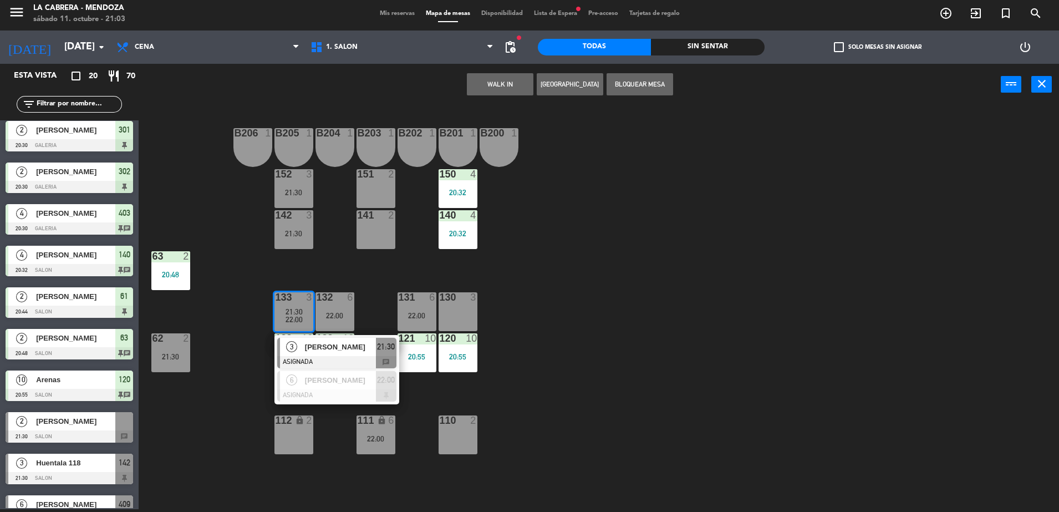
click at [357, 350] on span "[PERSON_NAME]" at bounding box center [340, 347] width 71 height 12
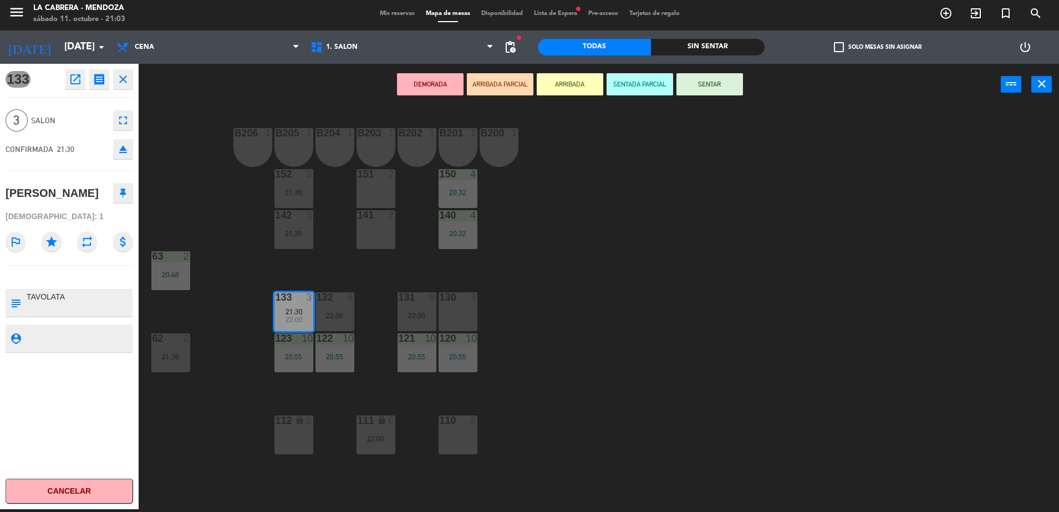
click at [122, 150] on icon "eject" at bounding box center [122, 148] width 13 height 13
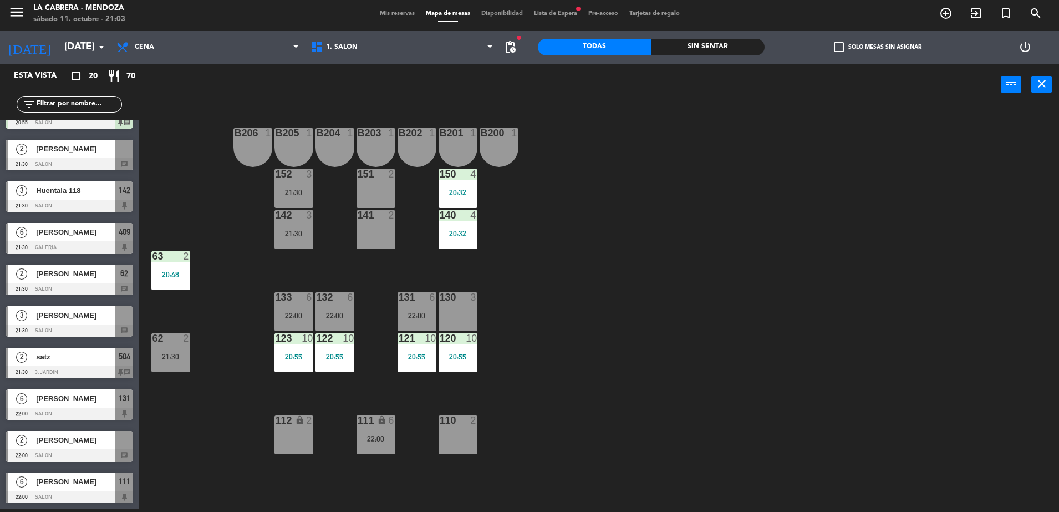
scroll to position [444, 0]
click at [80, 314] on span "[PERSON_NAME]" at bounding box center [75, 315] width 79 height 12
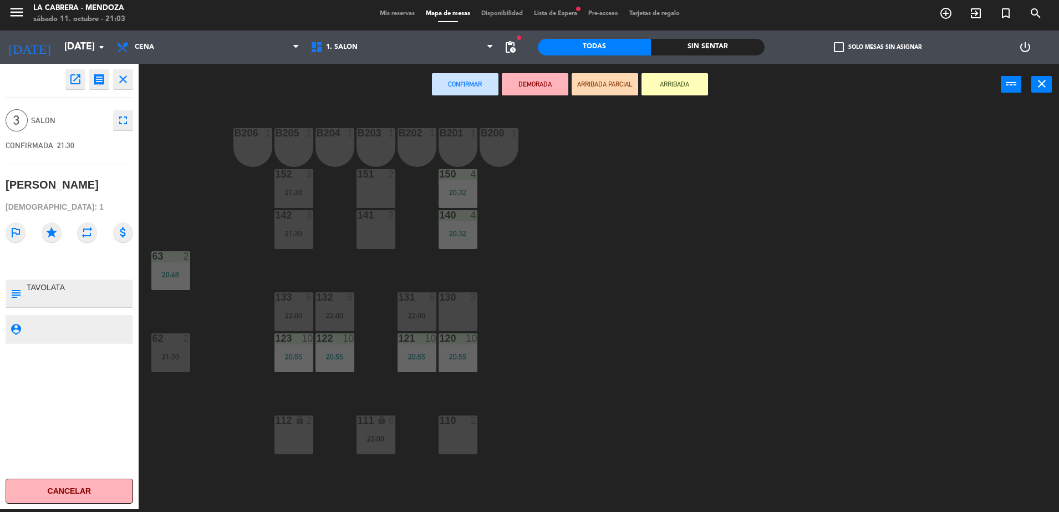
click at [384, 224] on div "141 2" at bounding box center [375, 229] width 39 height 39
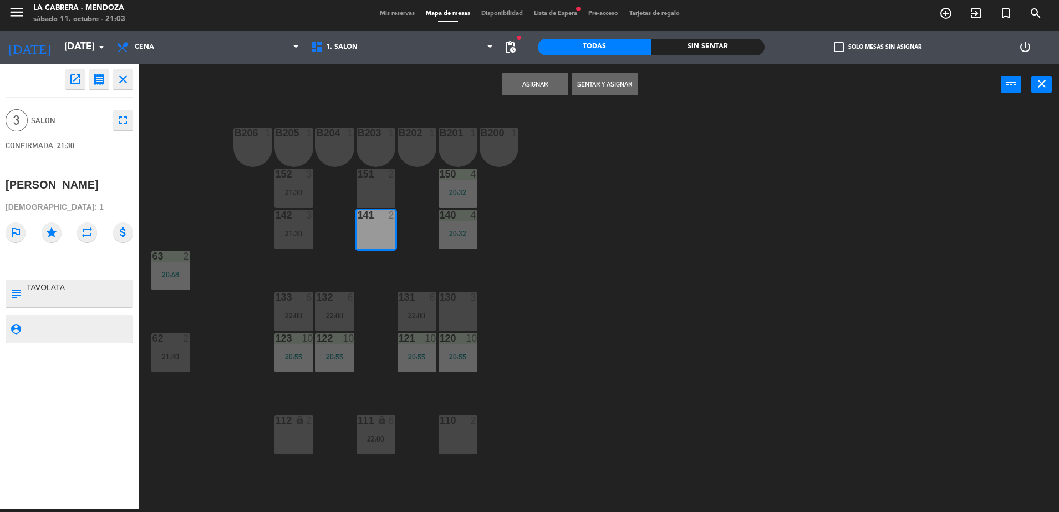
click at [384, 205] on div "151 2" at bounding box center [375, 188] width 39 height 39
click at [548, 84] on button "Asignar" at bounding box center [535, 84] width 67 height 22
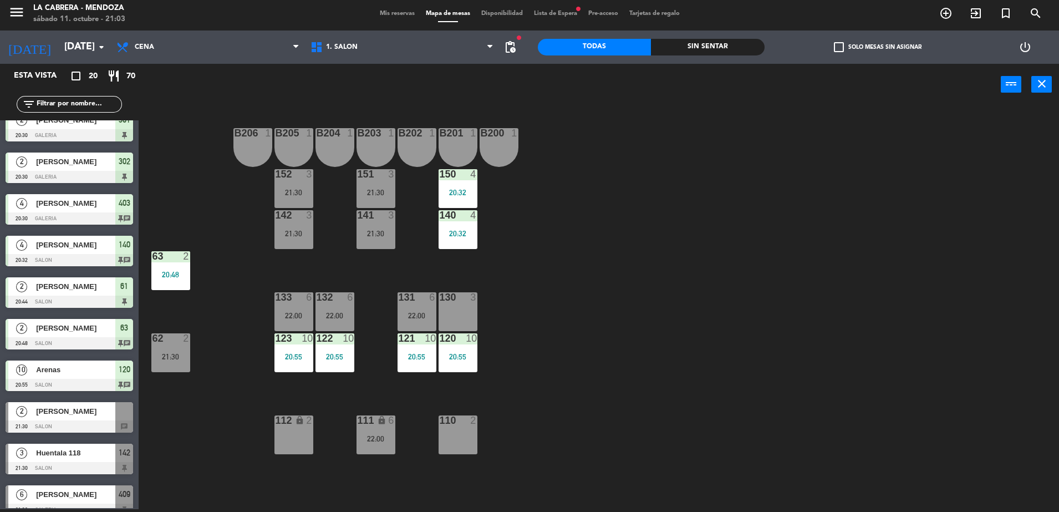
scroll to position [365, 0]
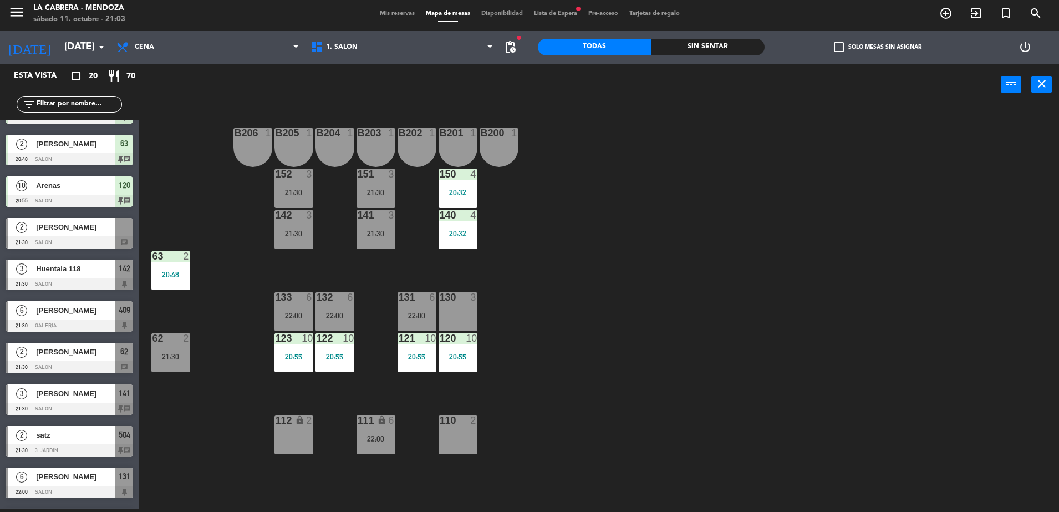
click at [90, 232] on div "2 [PERSON_NAME] 21:30 SALON chat" at bounding box center [69, 233] width 139 height 42
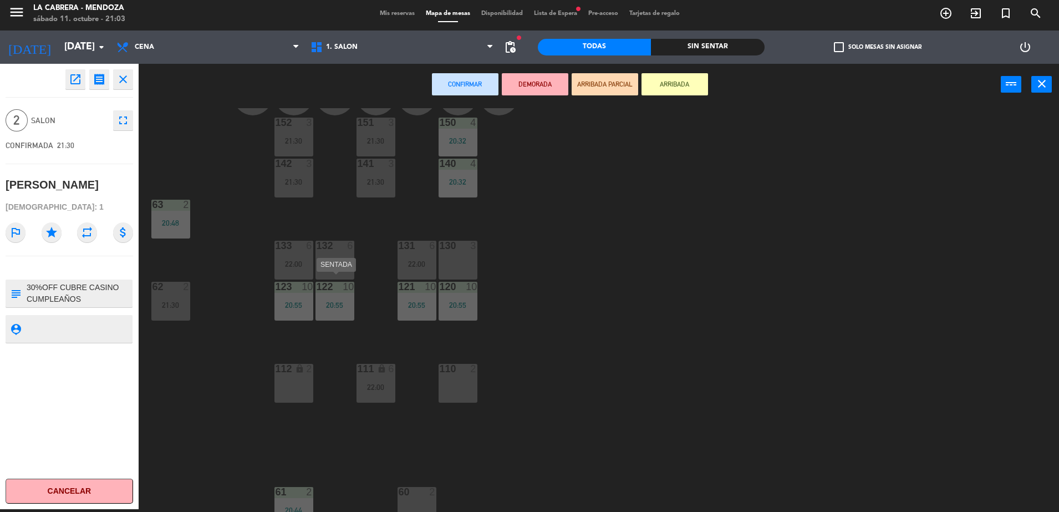
scroll to position [65, 0]
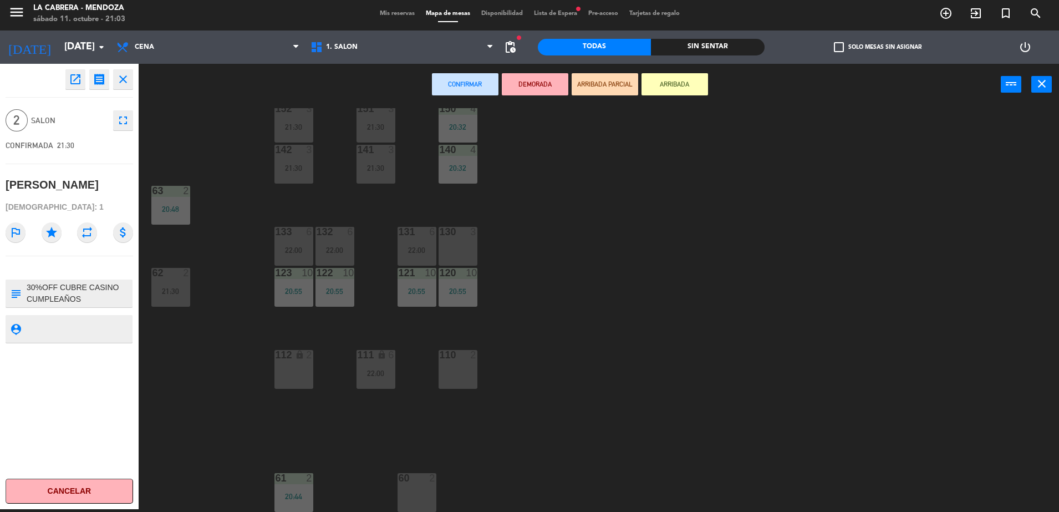
click at [287, 356] on div "lock" at bounding box center [293, 355] width 18 height 11
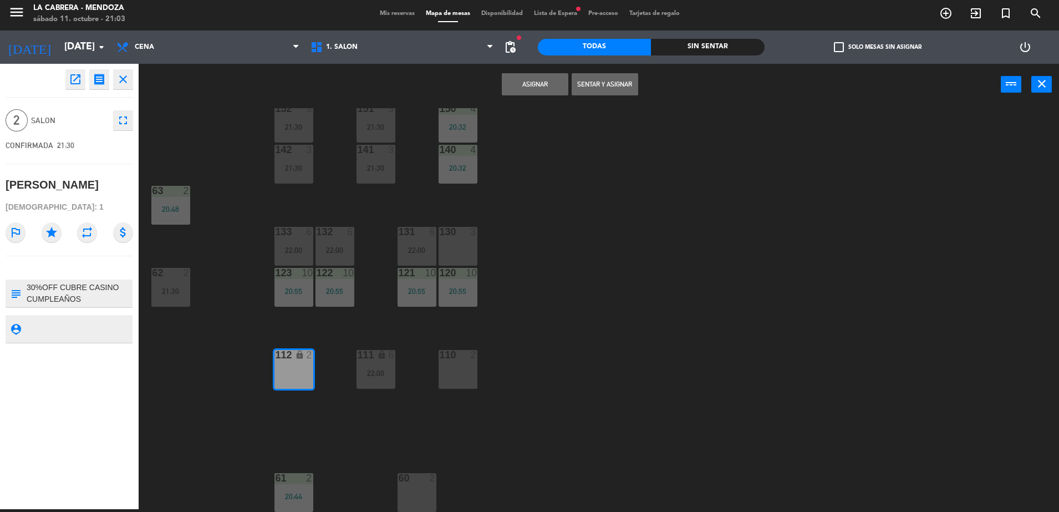
click at [507, 91] on button "Asignar" at bounding box center [535, 84] width 67 height 22
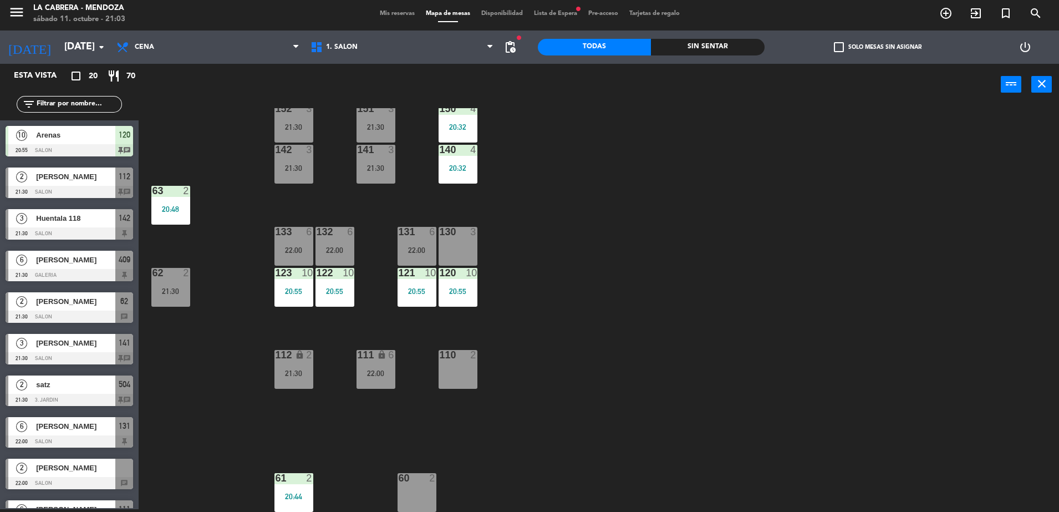
scroll to position [444, 0]
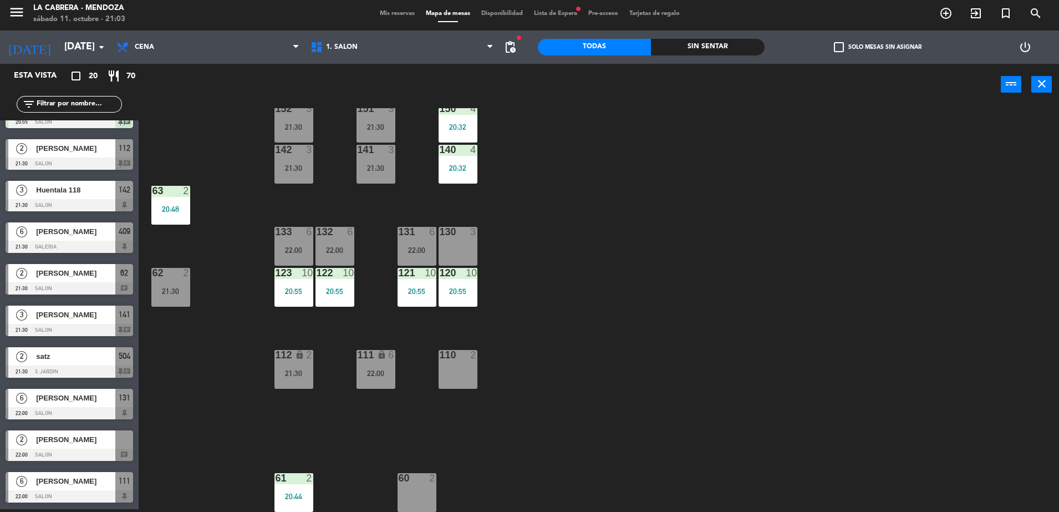
click at [73, 446] on div "2 [PERSON_NAME] 22:00 SALON chat" at bounding box center [69, 446] width 139 height 42
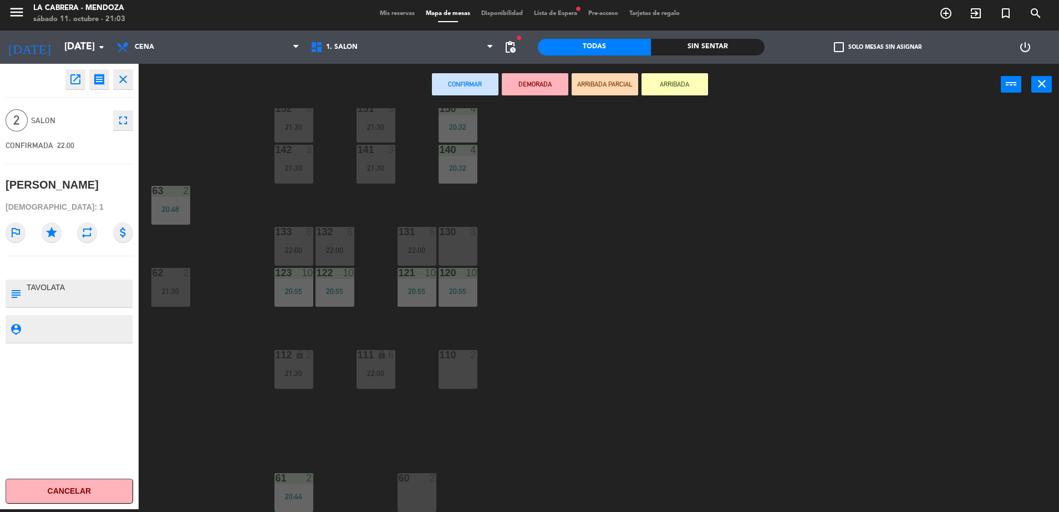
click at [417, 492] on div "60 2" at bounding box center [416, 492] width 39 height 39
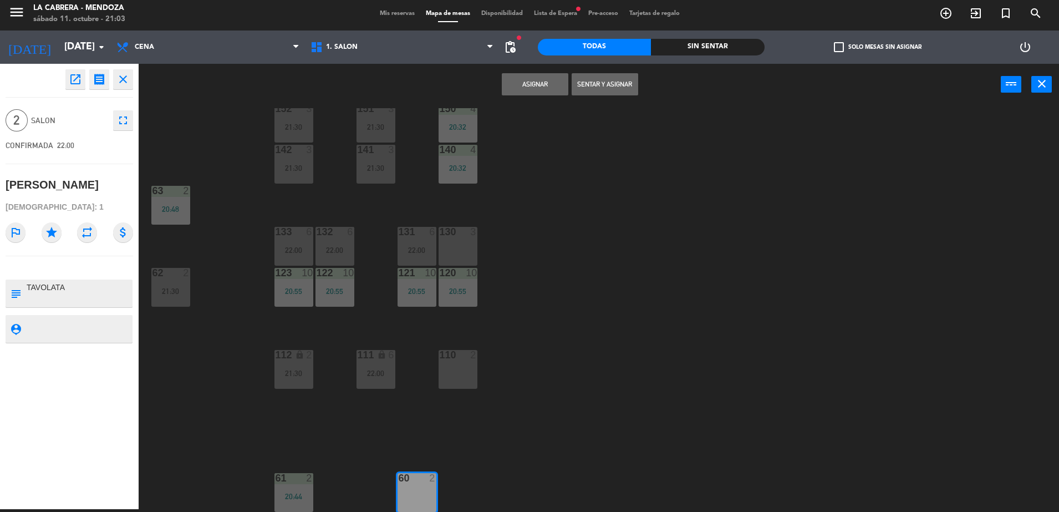
click at [518, 86] on button "Asignar" at bounding box center [535, 84] width 67 height 22
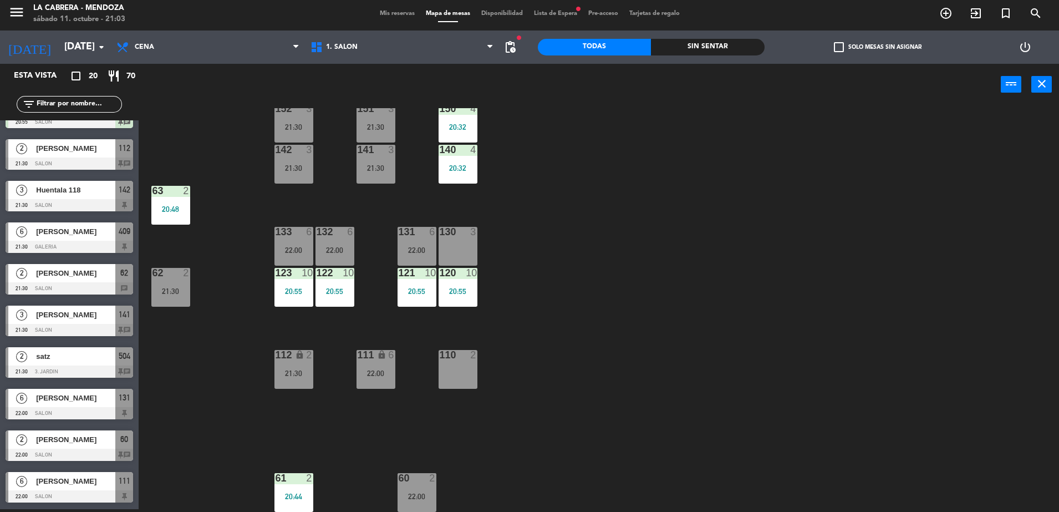
click at [391, 11] on span "Mis reservas" at bounding box center [397, 14] width 46 height 6
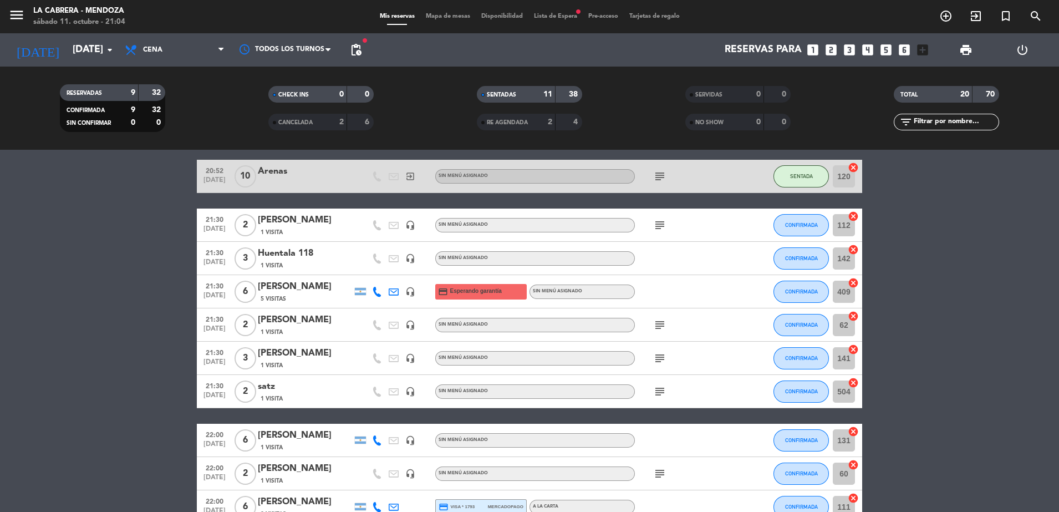
scroll to position [485, 0]
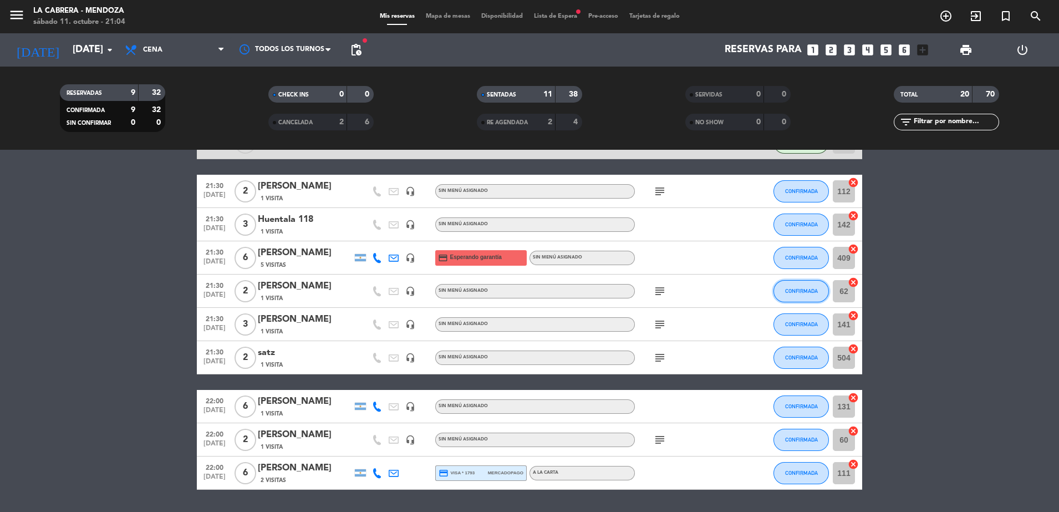
click at [807, 290] on span "CONFIRMADA" at bounding box center [801, 291] width 33 height 6
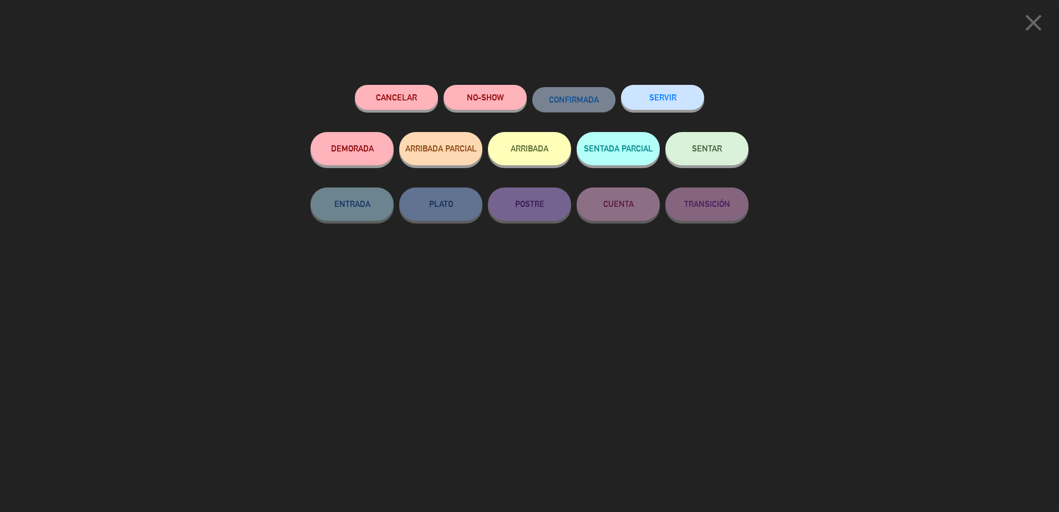
click at [719, 155] on button "SENTAR" at bounding box center [706, 148] width 83 height 33
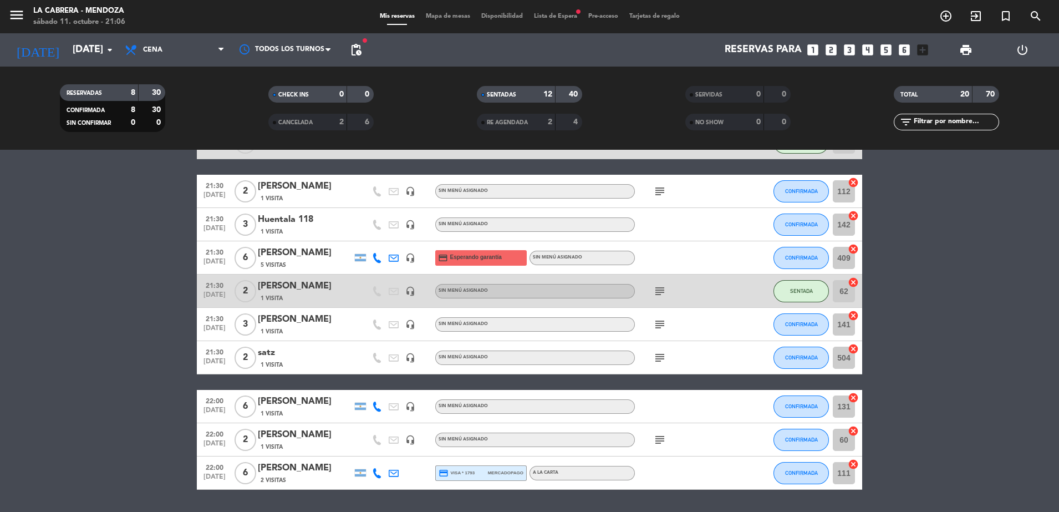
click at [829, 49] on icon "looks_two" at bounding box center [831, 50] width 14 height 14
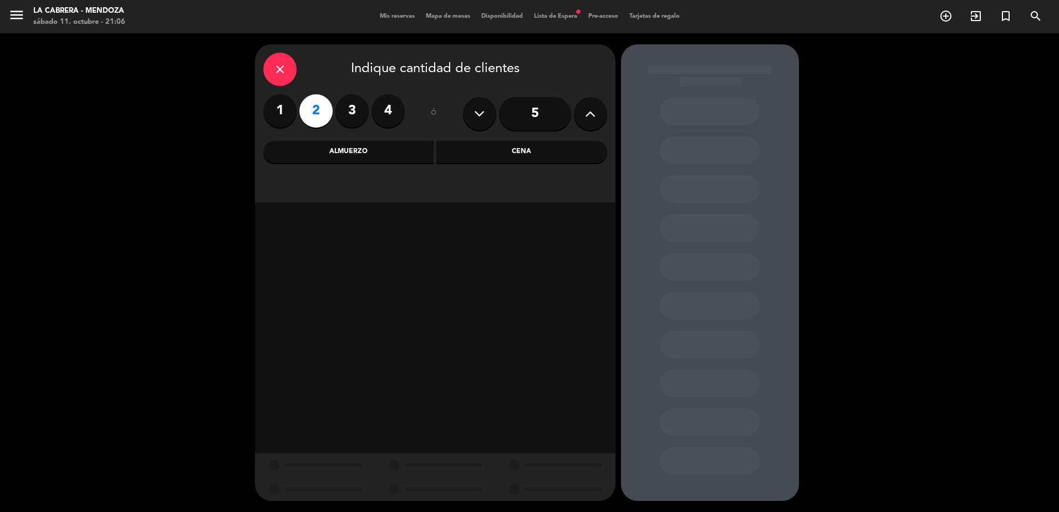
click at [532, 156] on div "Cena" at bounding box center [521, 152] width 171 height 22
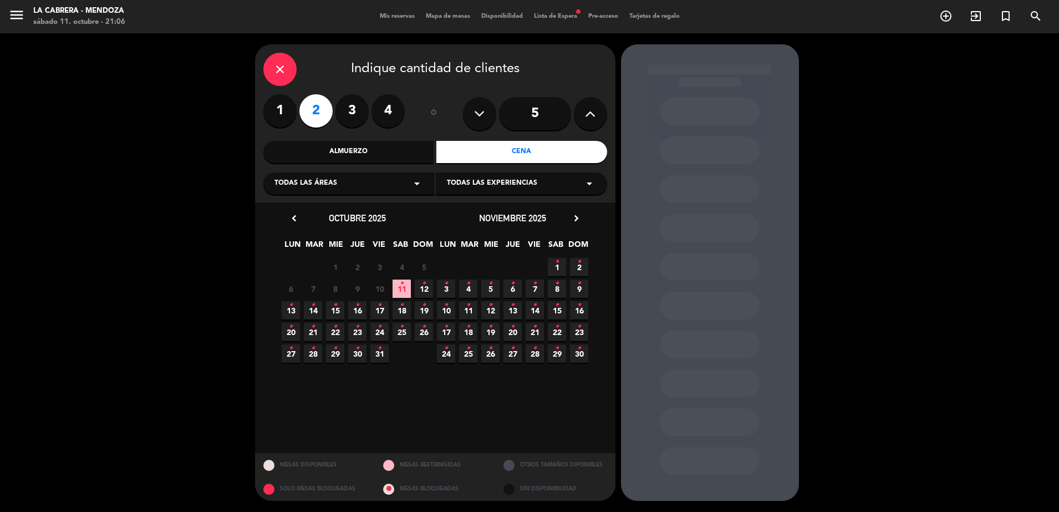
click at [420, 284] on span "12 •" at bounding box center [424, 288] width 18 height 18
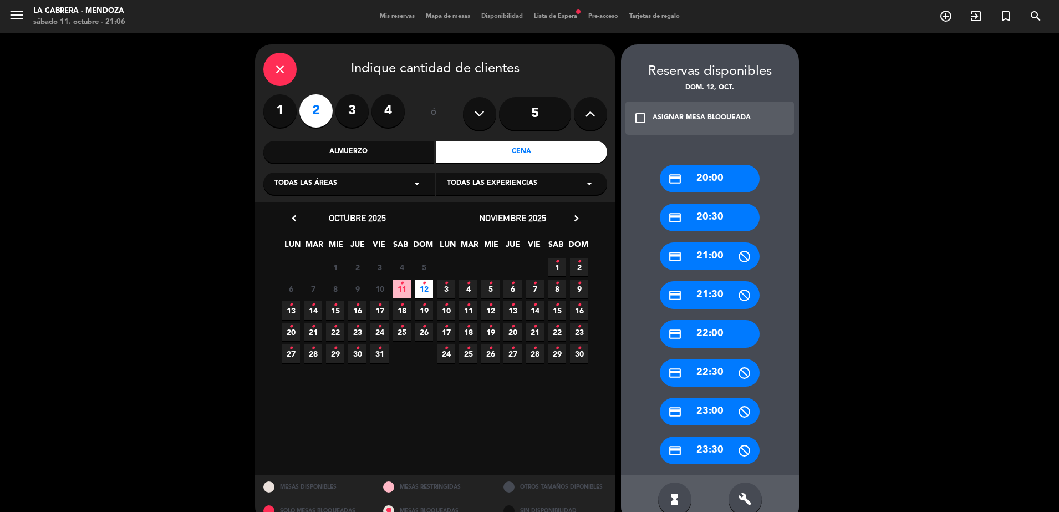
click at [732, 225] on div "credit_card 20:30" at bounding box center [710, 217] width 100 height 28
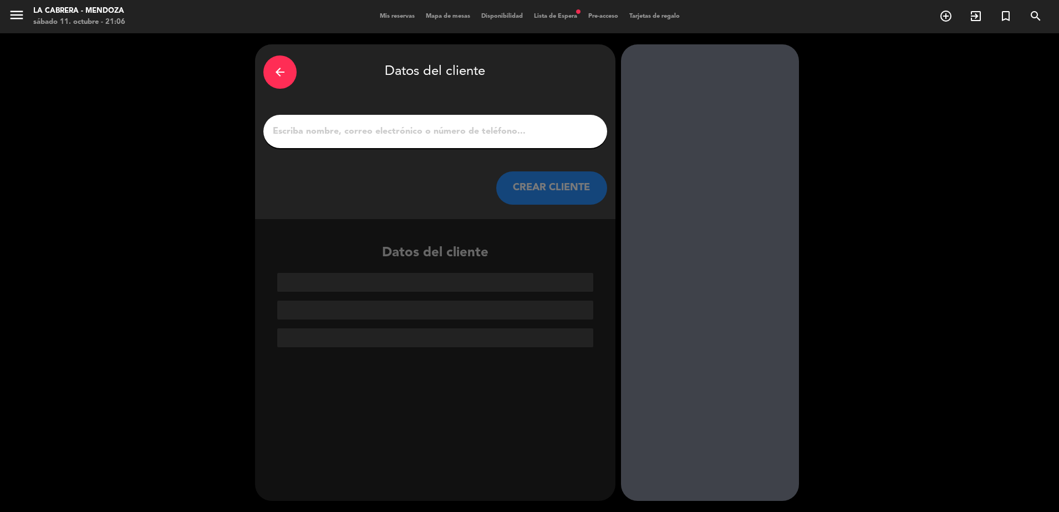
click at [443, 134] on input "1" at bounding box center [435, 132] width 327 height 16
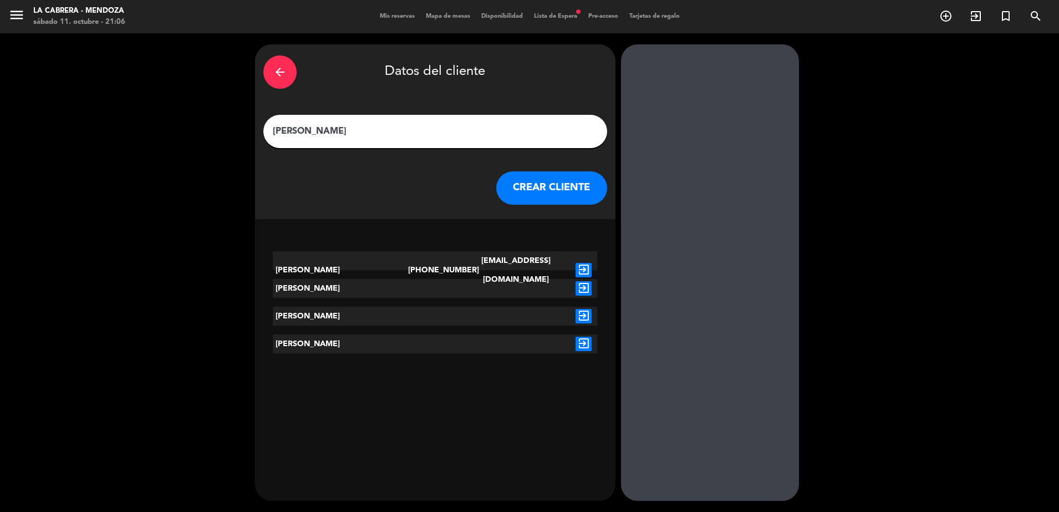
type input "[PERSON_NAME]"
click at [576, 263] on icon "exit_to_app" at bounding box center [583, 270] width 16 height 14
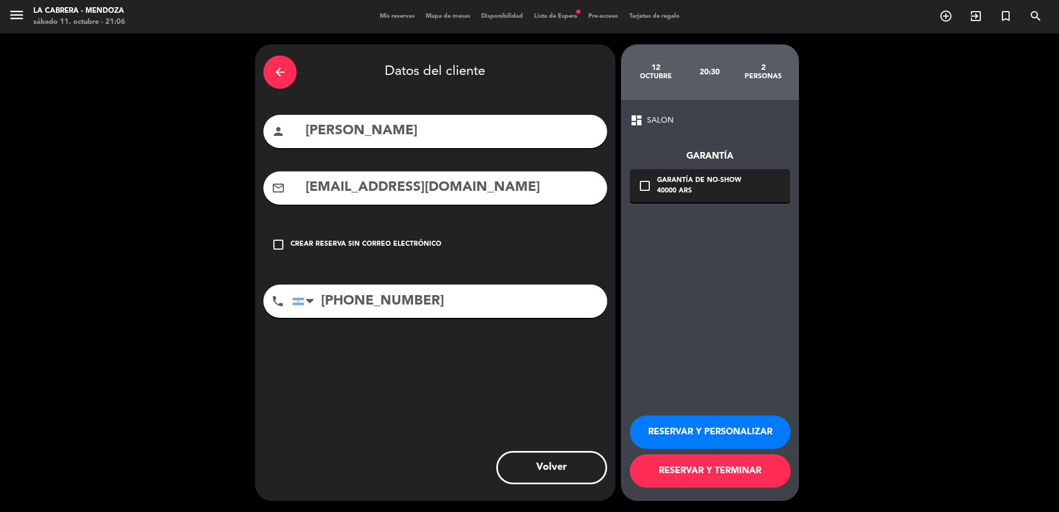
click at [710, 430] on button "RESERVAR Y PERSONALIZAR" at bounding box center [710, 431] width 161 height 33
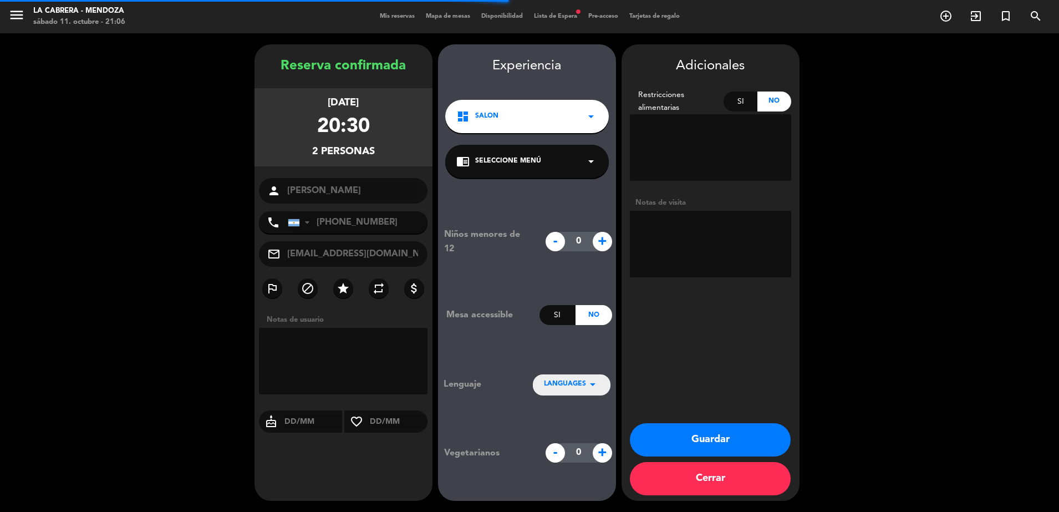
click at [693, 242] on textarea at bounding box center [710, 244] width 161 height 67
type textarea "quiere sofa"
click at [749, 440] on button "Guardar" at bounding box center [710, 439] width 161 height 33
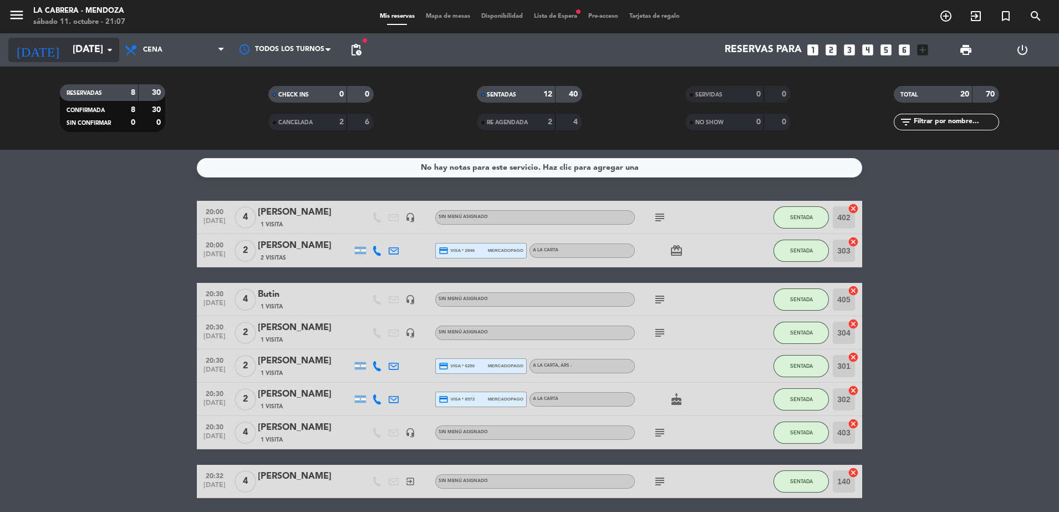
click at [90, 57] on input "[DATE]" at bounding box center [131, 50] width 129 height 22
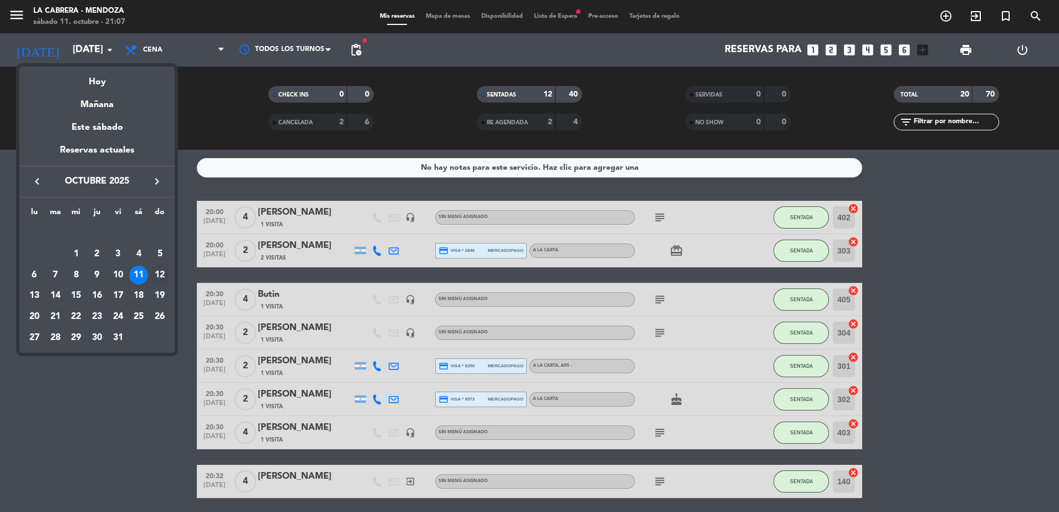
click at [157, 269] on div "12" at bounding box center [159, 274] width 19 height 19
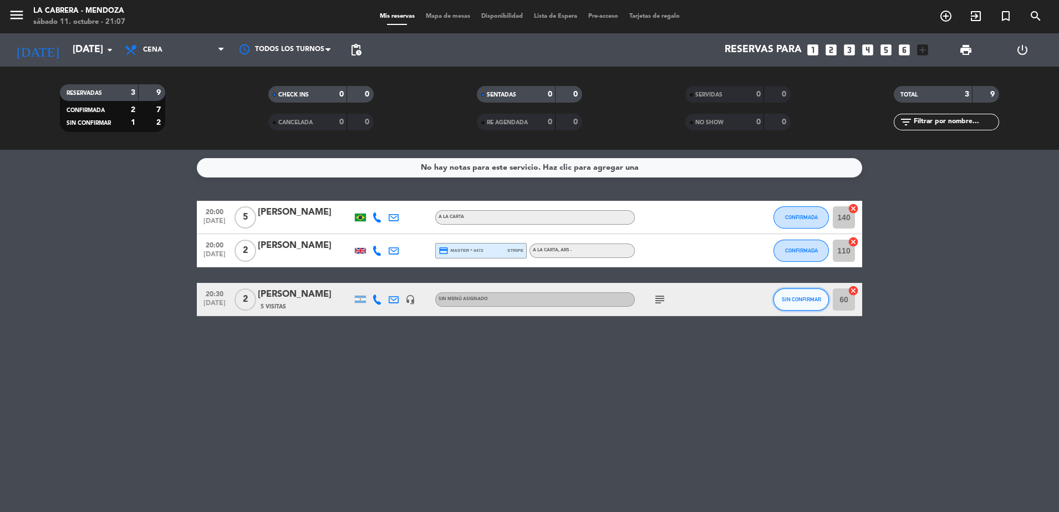
click at [810, 301] on span "SIN CONFIRMAR" at bounding box center [800, 299] width 39 height 6
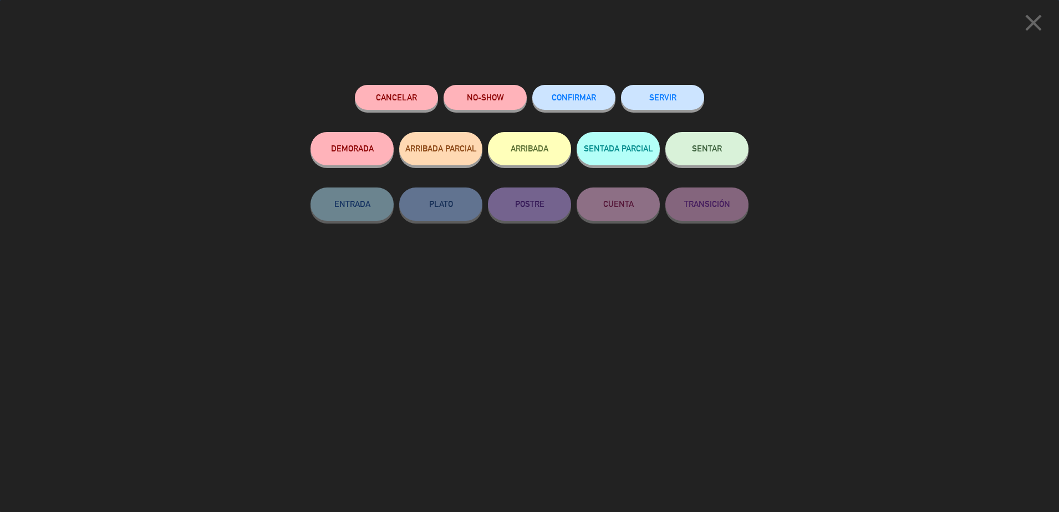
click at [585, 100] on span "CONFIRMAR" at bounding box center [573, 97] width 44 height 9
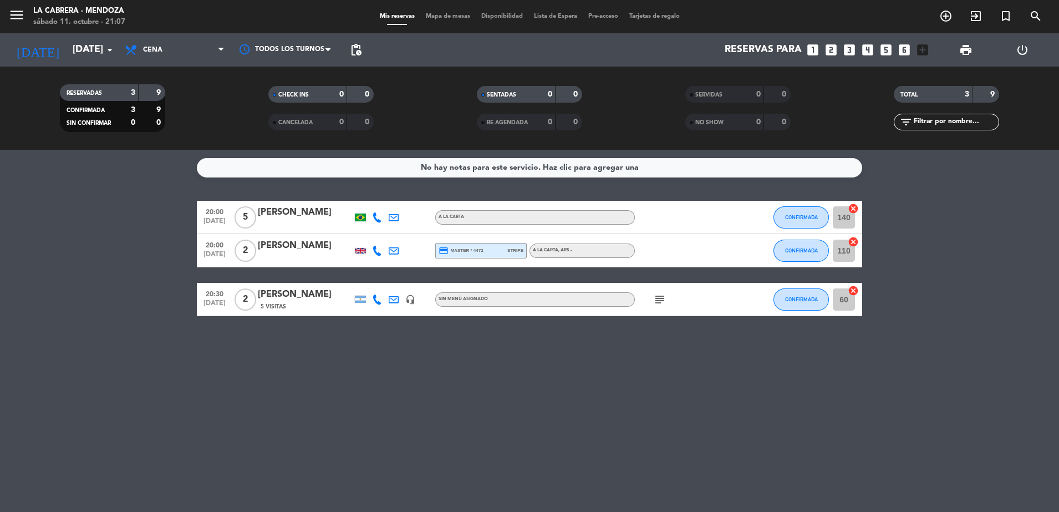
click at [662, 297] on icon "subject" at bounding box center [659, 299] width 13 height 13
click at [377, 297] on icon at bounding box center [377, 299] width 10 height 10
click at [186, 242] on bookings-row "20:00 [DATE] 5 [PERSON_NAME] A LA CARTA CONFIRMADA 140 cancel 20:00 [DATE] 2 [P…" at bounding box center [529, 258] width 1059 height 115
click at [67, 49] on input "[DATE]" at bounding box center [131, 50] width 129 height 22
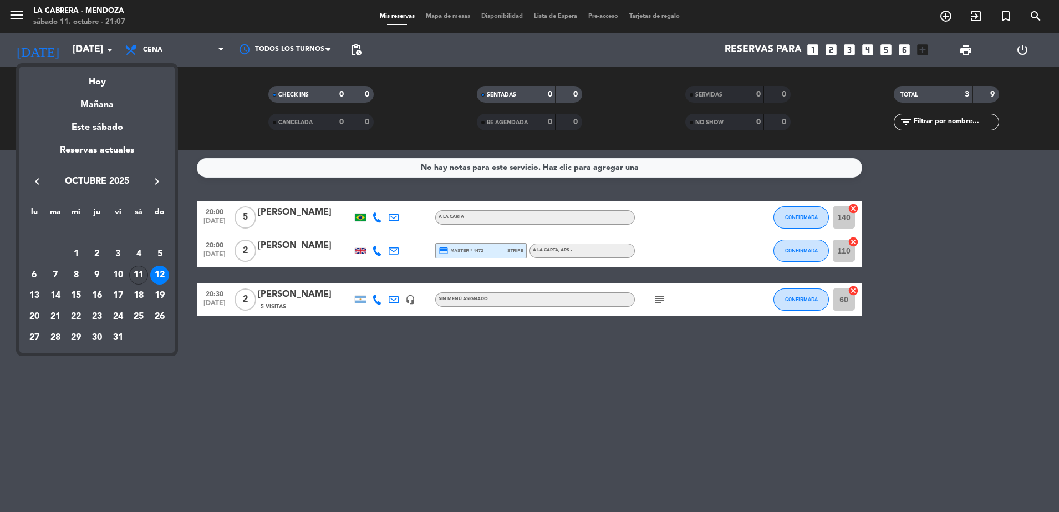
click at [144, 271] on div "11" at bounding box center [138, 274] width 19 height 19
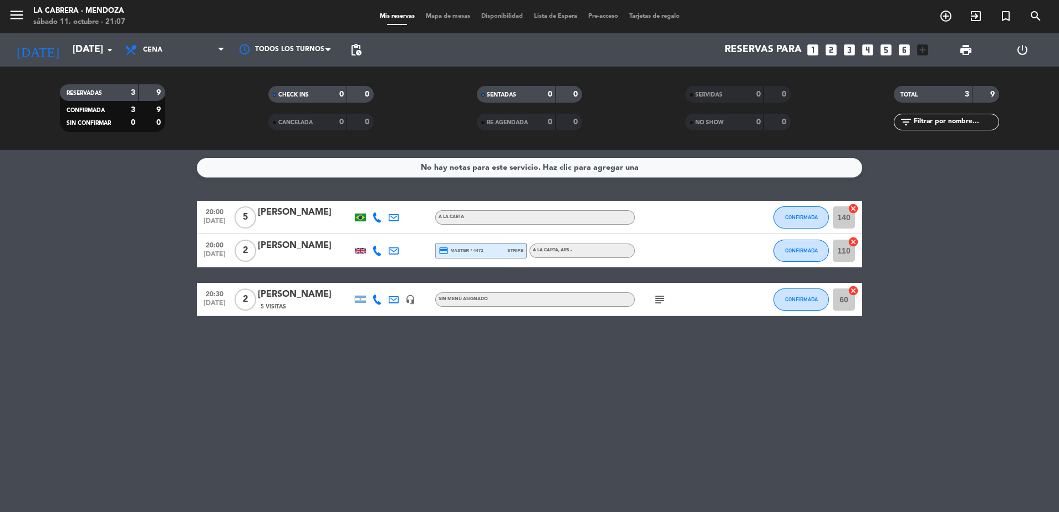
type input "[DATE]"
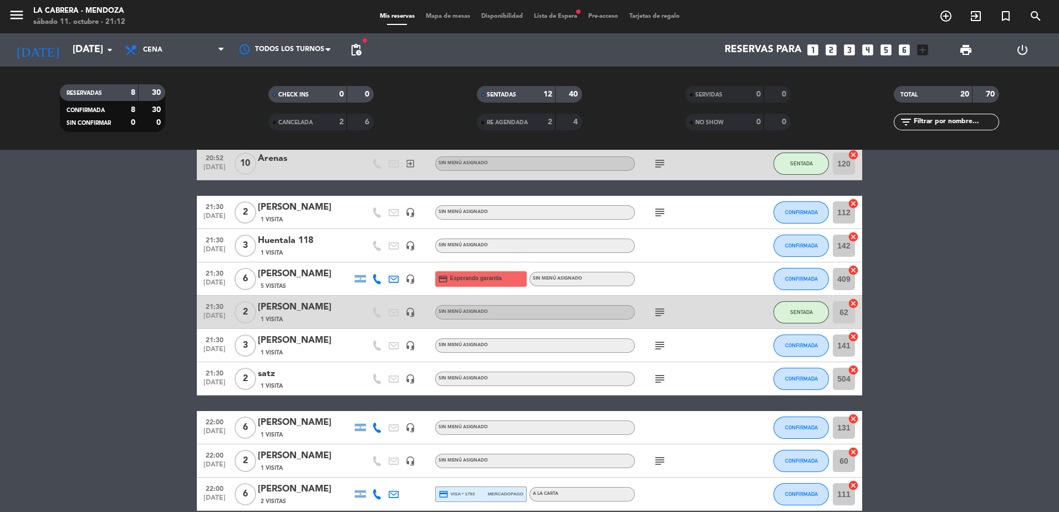
scroll to position [485, 0]
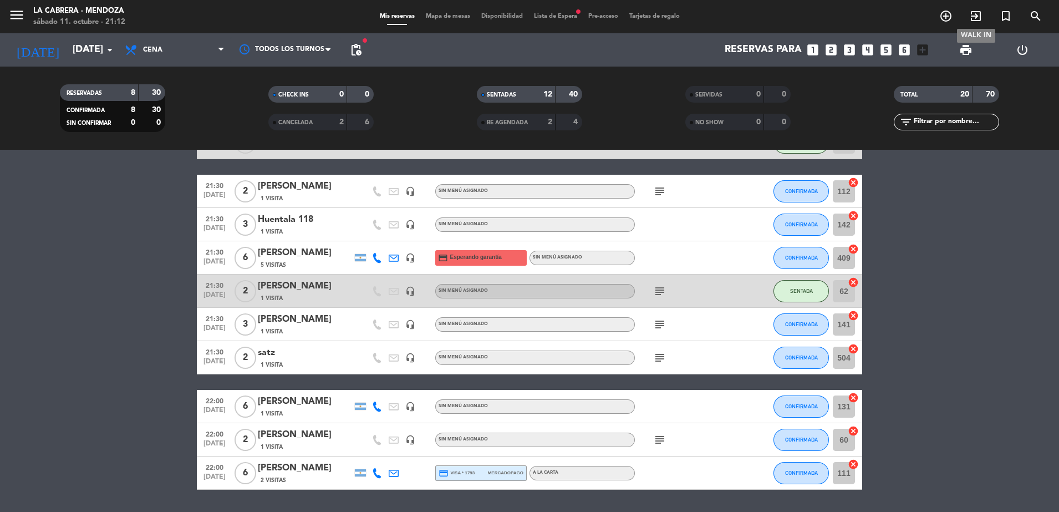
click at [974, 21] on icon "exit_to_app" at bounding box center [975, 15] width 13 height 13
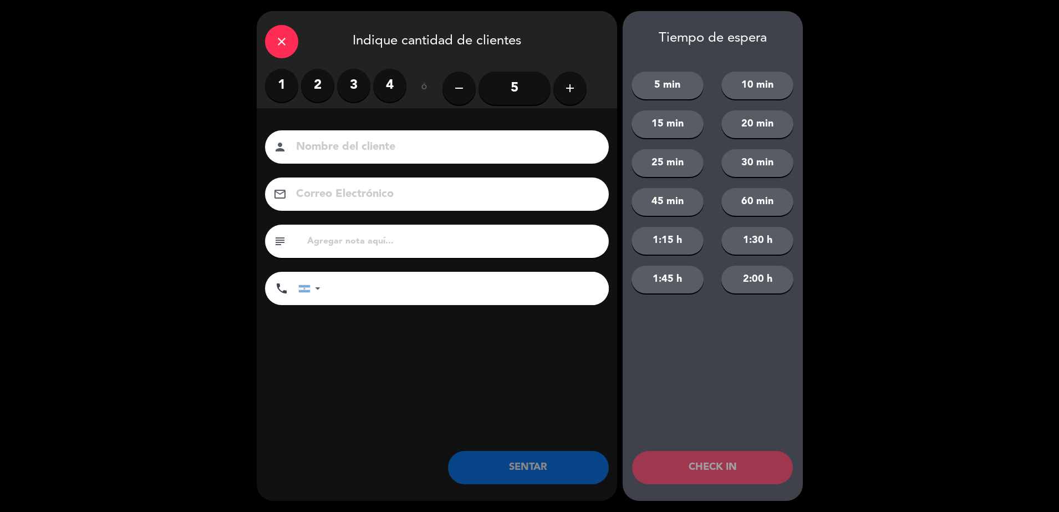
click at [320, 91] on label "2" at bounding box center [317, 85] width 33 height 33
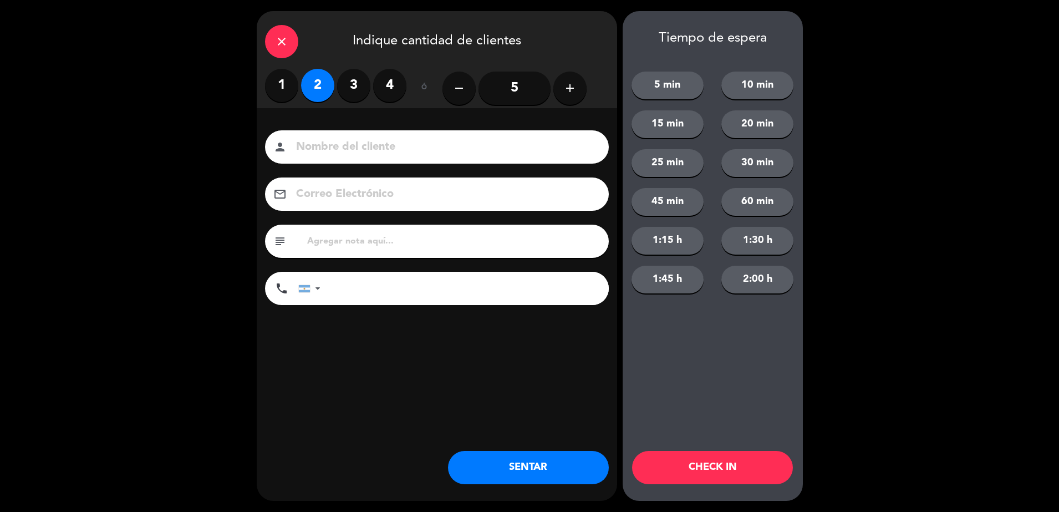
click at [420, 146] on input at bounding box center [444, 146] width 299 height 19
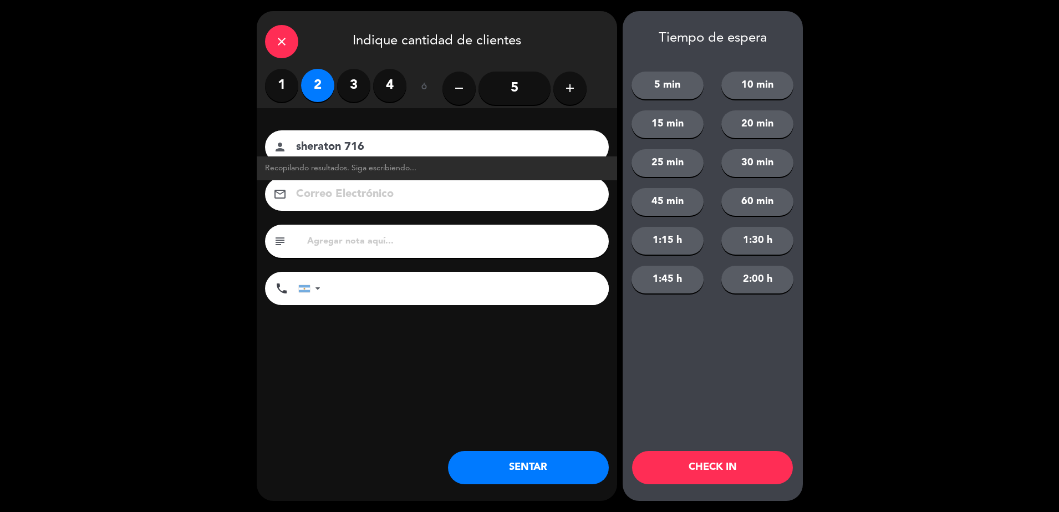
type input "sheraton 716"
click at [504, 469] on button "SENTAR" at bounding box center [528, 467] width 161 height 33
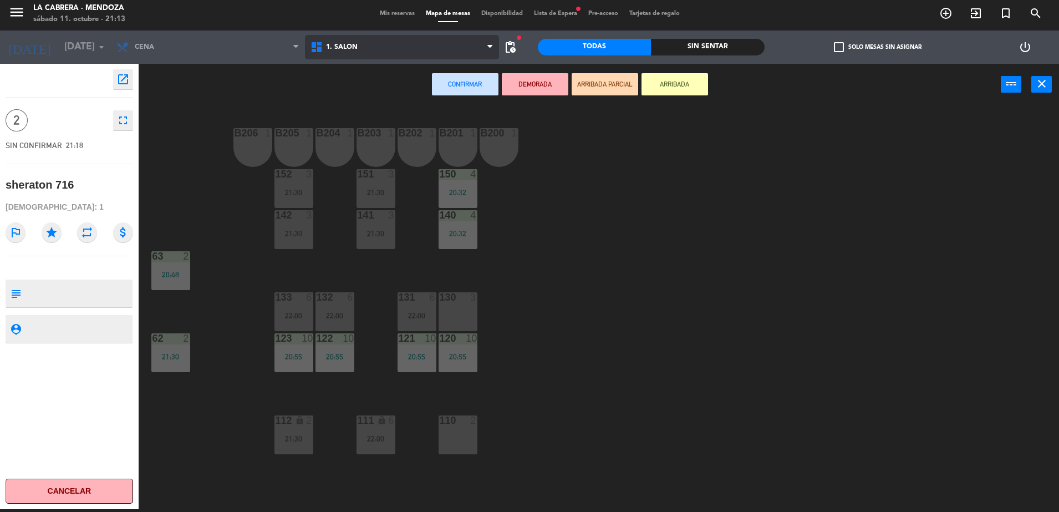
click at [371, 50] on span "1. SALON" at bounding box center [402, 47] width 194 height 24
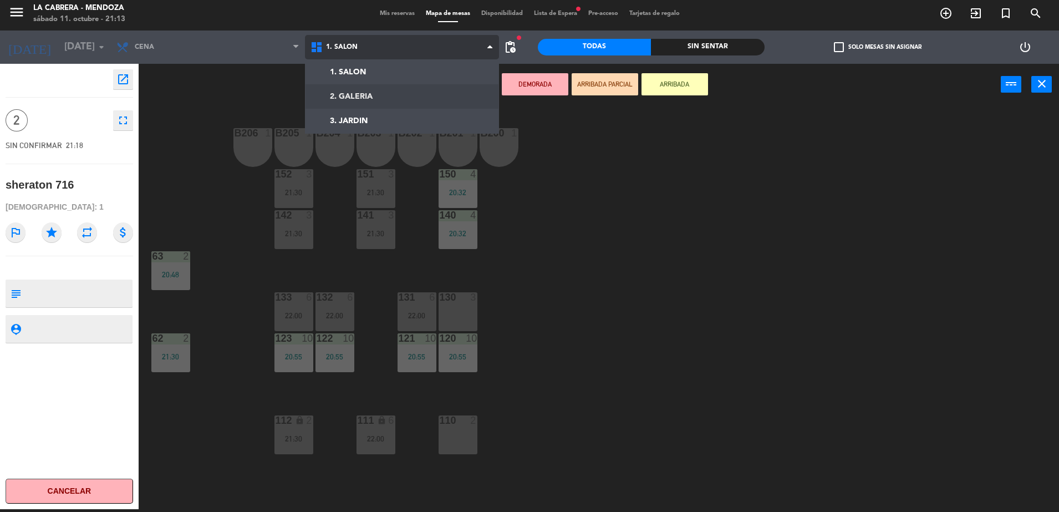
click at [341, 101] on ng-component "menu LA [PERSON_NAME] - [PERSON_NAME][DATE] 11. octubre - 21:13 Mis reservas Ma…" at bounding box center [529, 254] width 1059 height 514
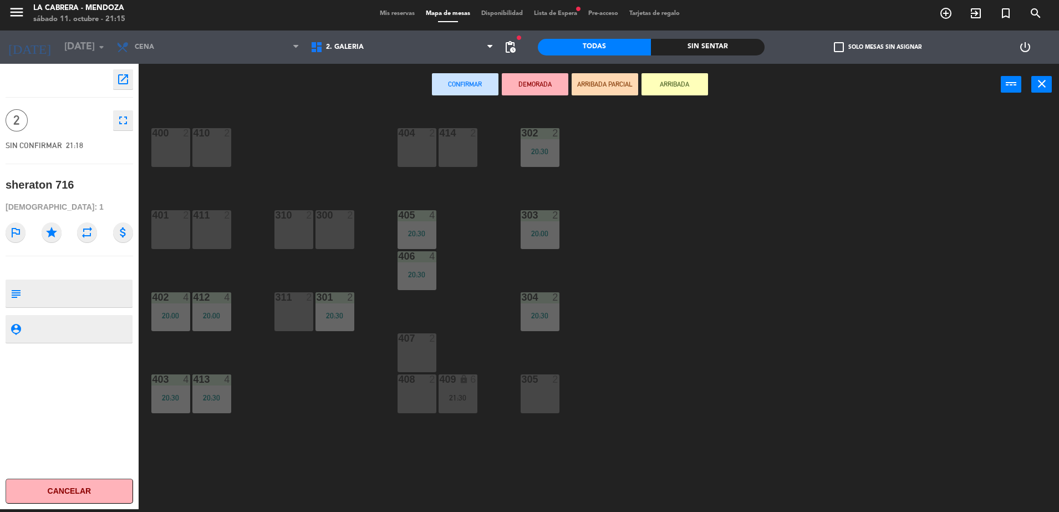
click at [331, 224] on div "300 2" at bounding box center [334, 229] width 39 height 39
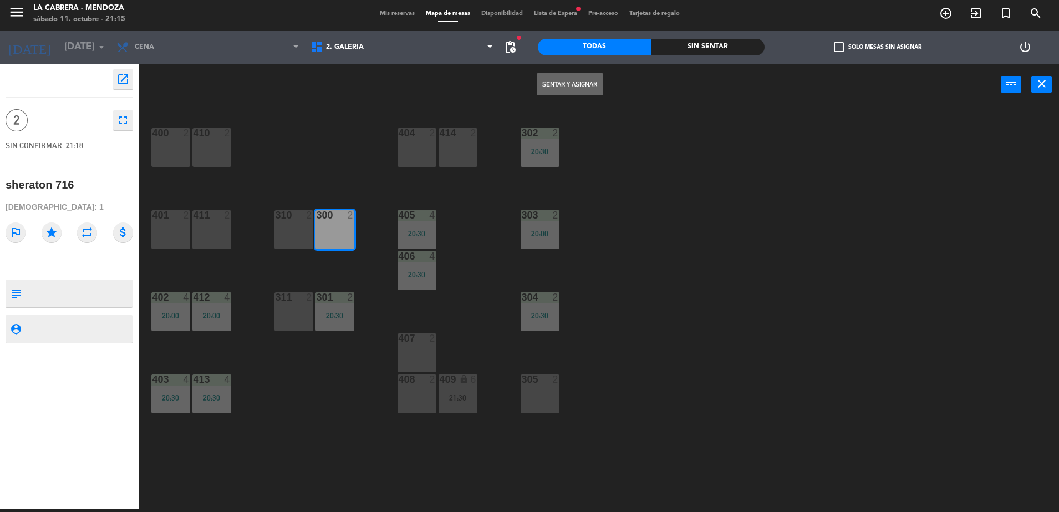
click at [559, 83] on button "Sentar y Asignar" at bounding box center [569, 84] width 67 height 22
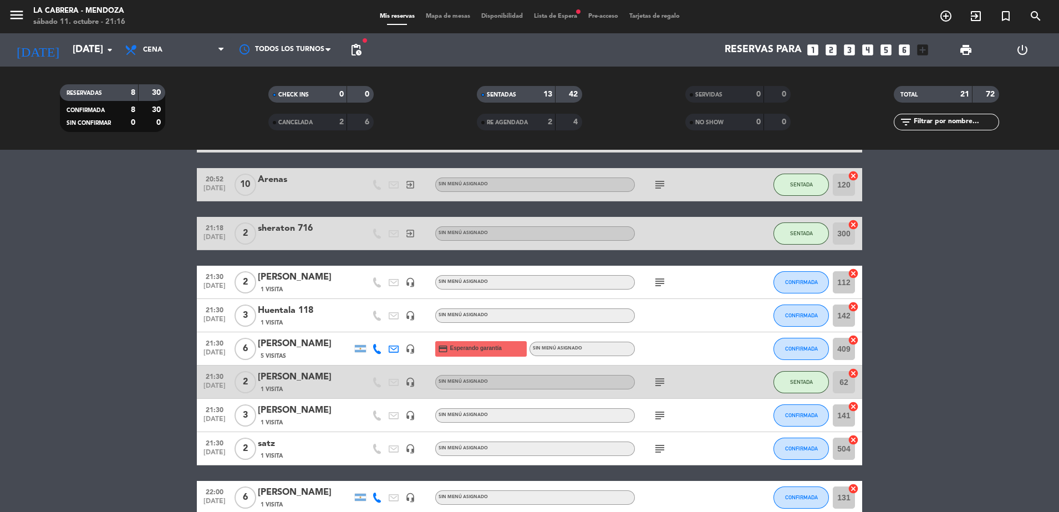
scroll to position [428, 0]
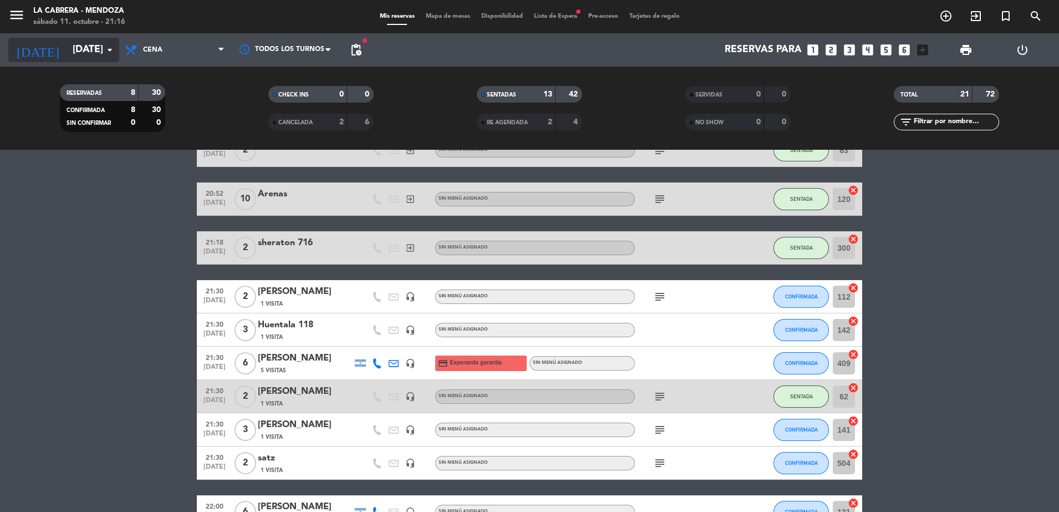
click at [99, 58] on input "[DATE]" at bounding box center [131, 50] width 129 height 22
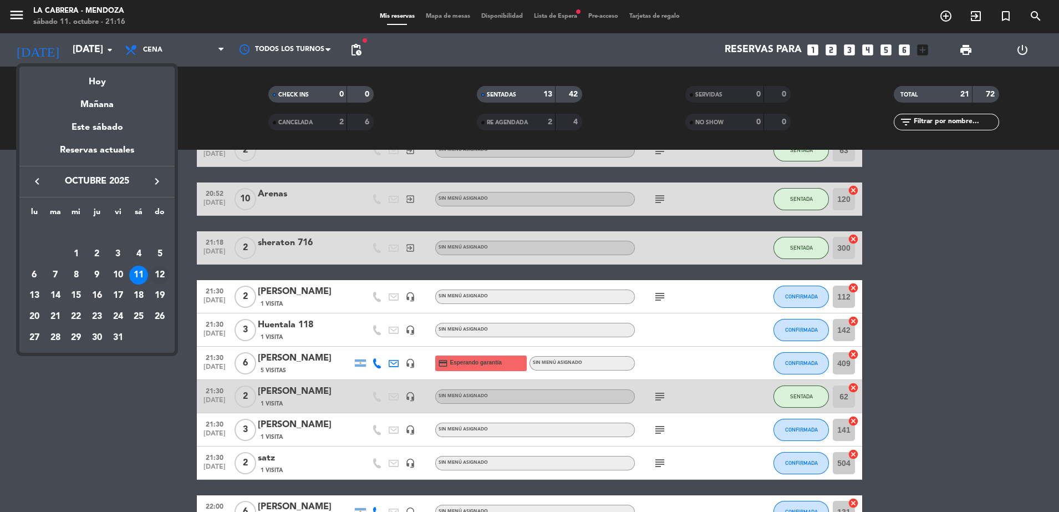
click at [156, 268] on div "12" at bounding box center [159, 274] width 19 height 19
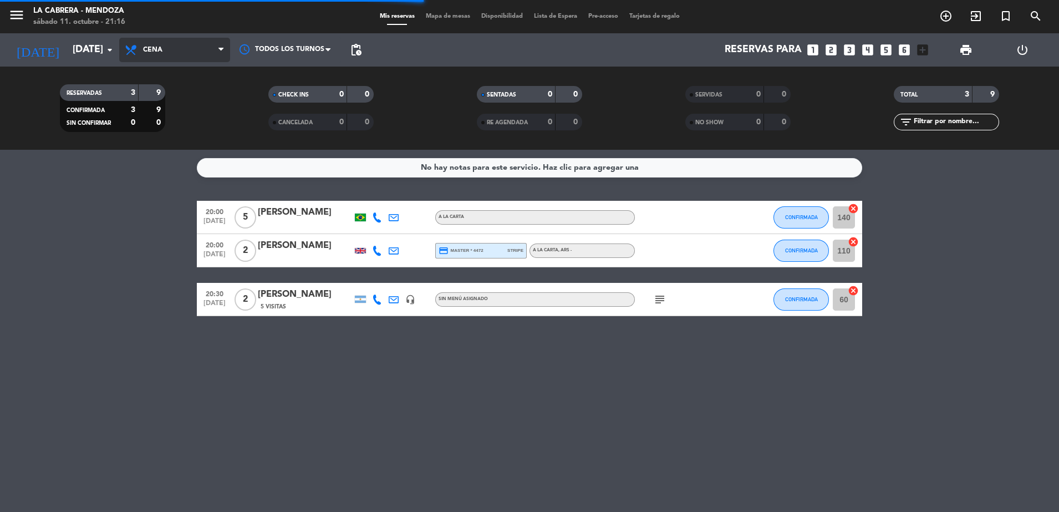
scroll to position [0, 0]
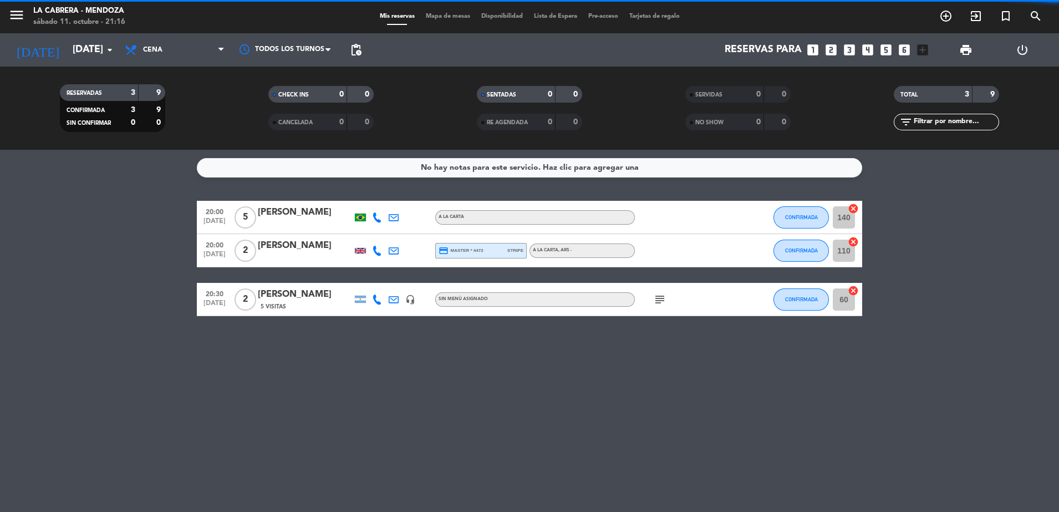
click at [211, 57] on span "Cena" at bounding box center [174, 50] width 111 height 24
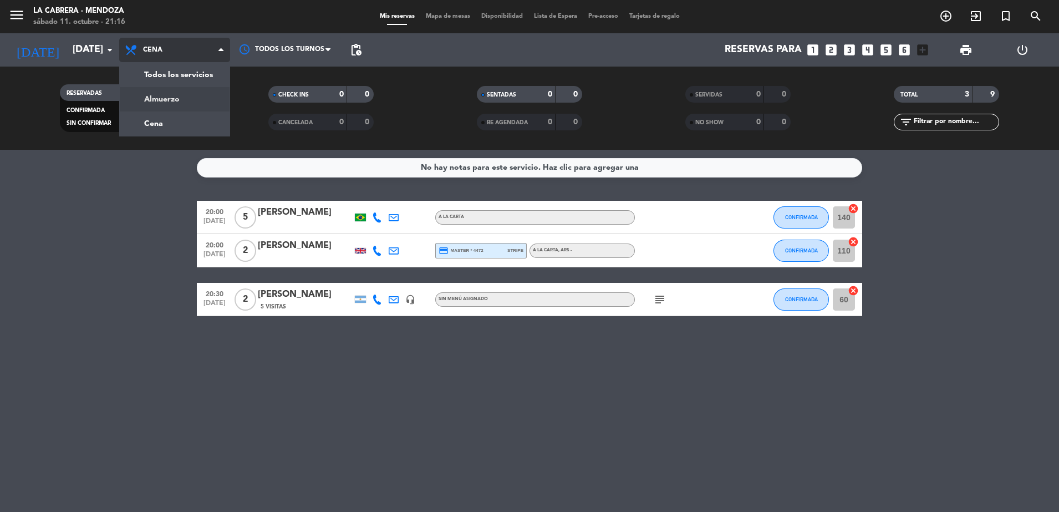
click at [213, 98] on div "menu LA [PERSON_NAME] - [PERSON_NAME][DATE] 11. octubre - 21:16 Mis reservas Ma…" at bounding box center [529, 75] width 1059 height 150
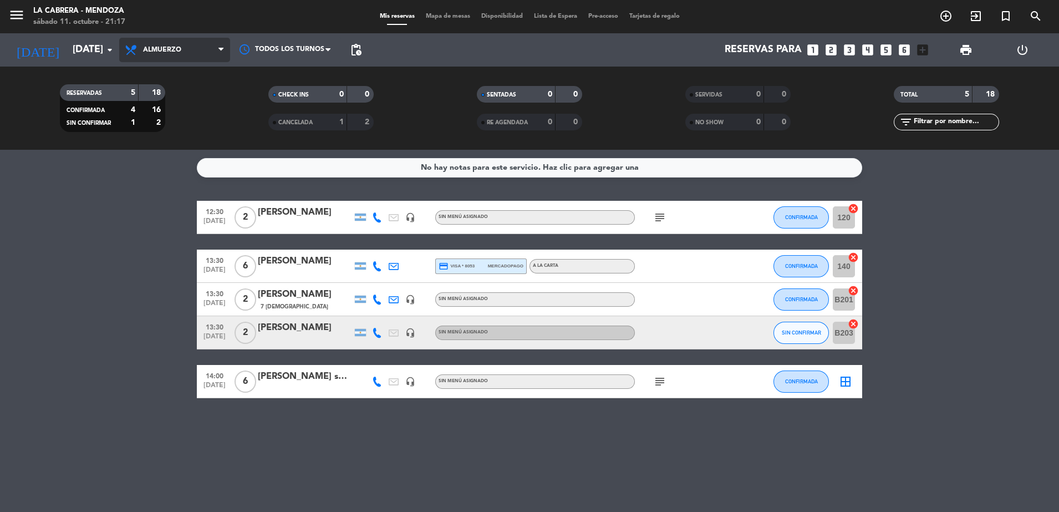
click at [178, 51] on span "Almuerzo" at bounding box center [162, 50] width 38 height 8
click at [176, 122] on div "menu LA [PERSON_NAME] - [PERSON_NAME][DATE] 11. octubre - 21:17 Mis reservas Ma…" at bounding box center [529, 75] width 1059 height 150
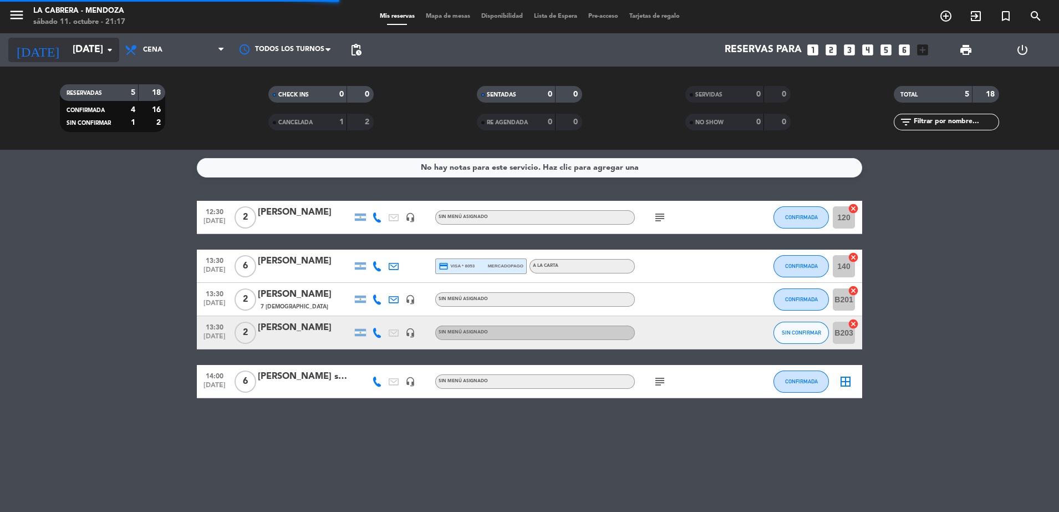
click at [68, 44] on input "[DATE]" at bounding box center [131, 50] width 129 height 22
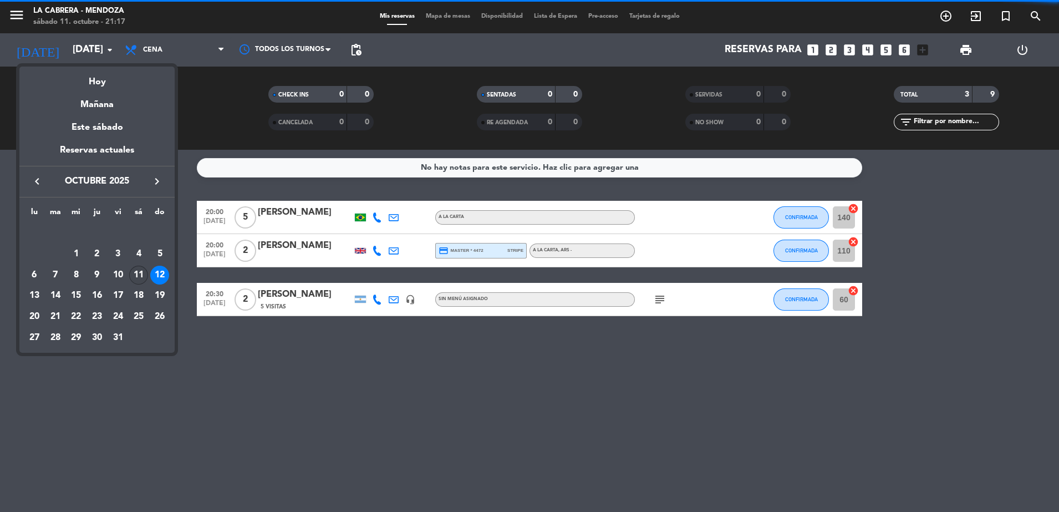
click at [137, 272] on div "11" at bounding box center [138, 274] width 19 height 19
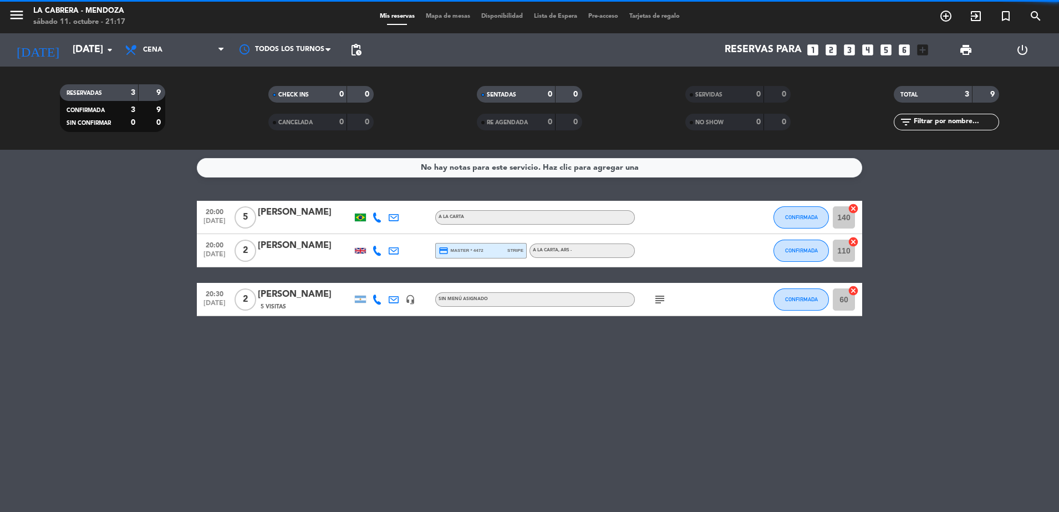
type input "[DATE]"
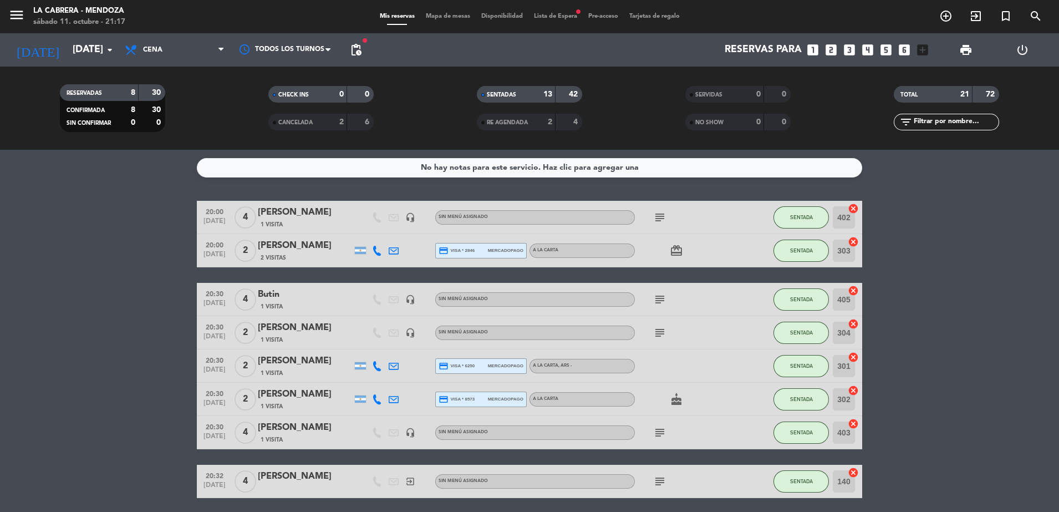
click at [436, 16] on span "Mapa de mesas" at bounding box center [447, 16] width 55 height 6
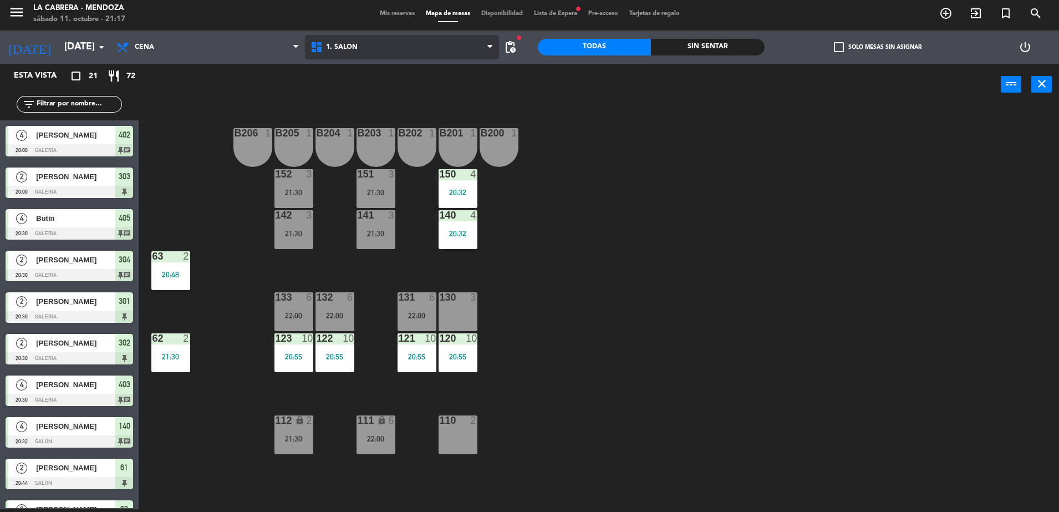
click at [362, 44] on span "1. SALON" at bounding box center [402, 47] width 194 height 24
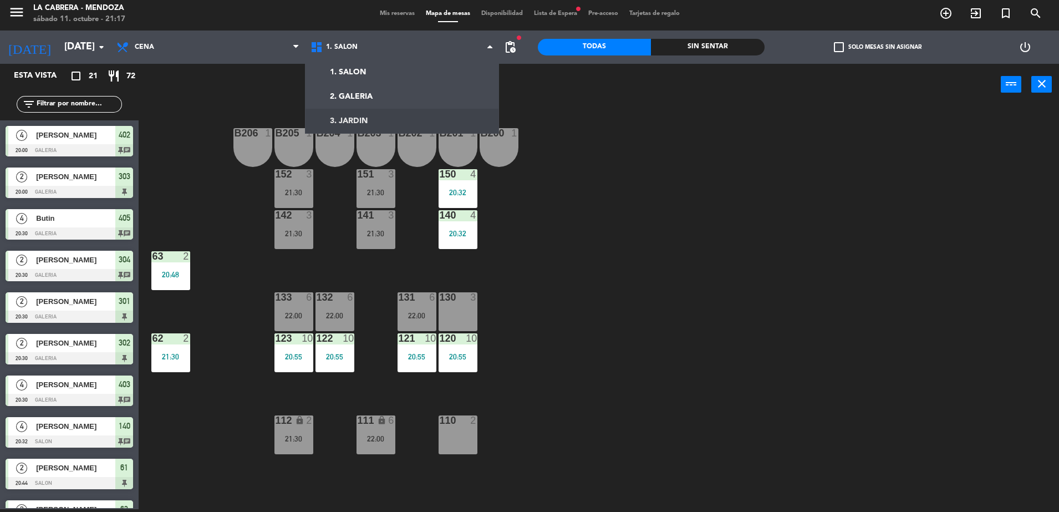
click at [662, 148] on div "B206 1 B205 1 B204 1 B203 1 B202 1 B201 1 B200 1 150 4 20:32 151 3 21:30 152 3 …" at bounding box center [603, 309] width 909 height 403
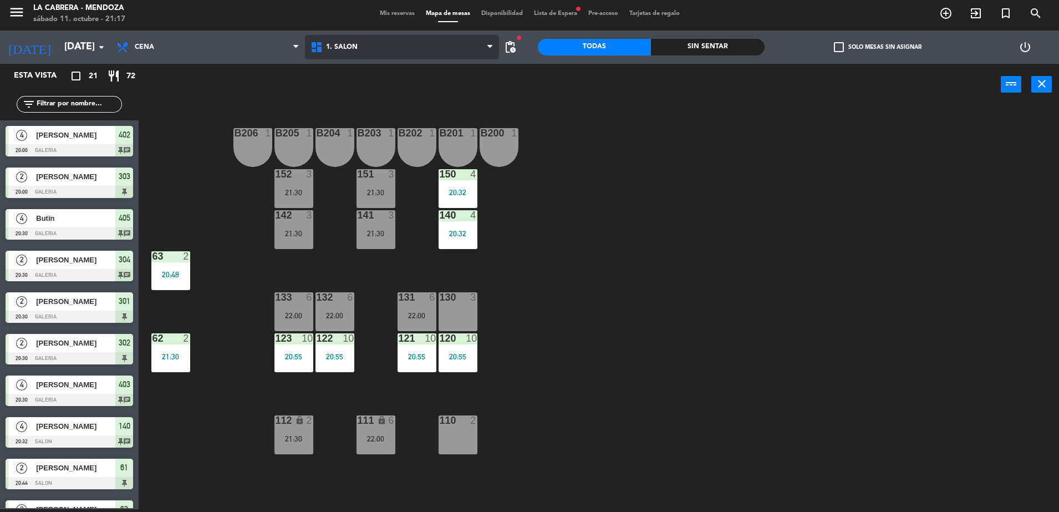
click at [426, 54] on span "1. SALON" at bounding box center [402, 47] width 194 height 24
click at [590, 193] on div "B206 1 B205 1 B204 1 B203 1 B202 1 B201 1 B200 1 150 4 20:32 151 3 21:30 152 3 …" at bounding box center [603, 309] width 909 height 403
click at [392, 11] on span "Mis reservas" at bounding box center [397, 14] width 46 height 6
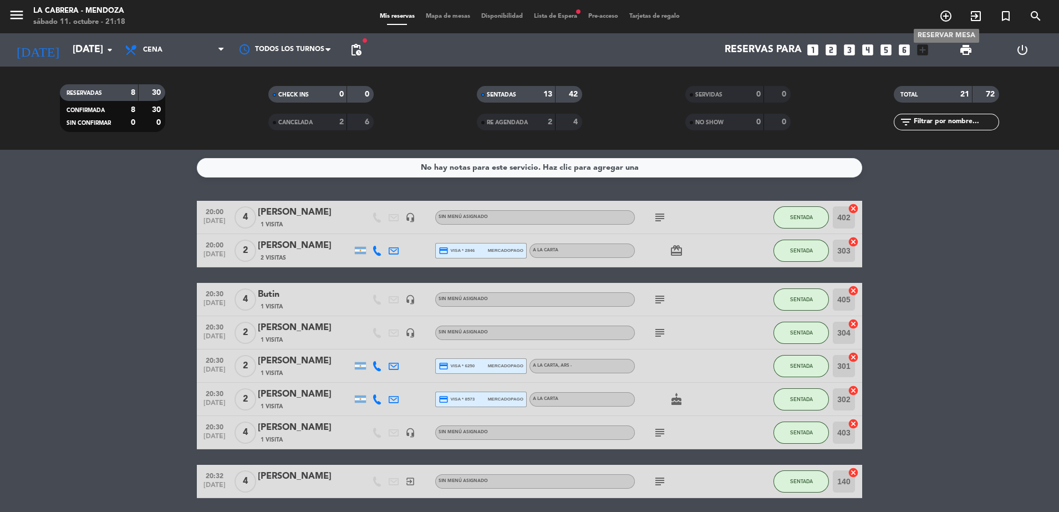
click at [950, 14] on icon "add_circle_outline" at bounding box center [945, 15] width 13 height 13
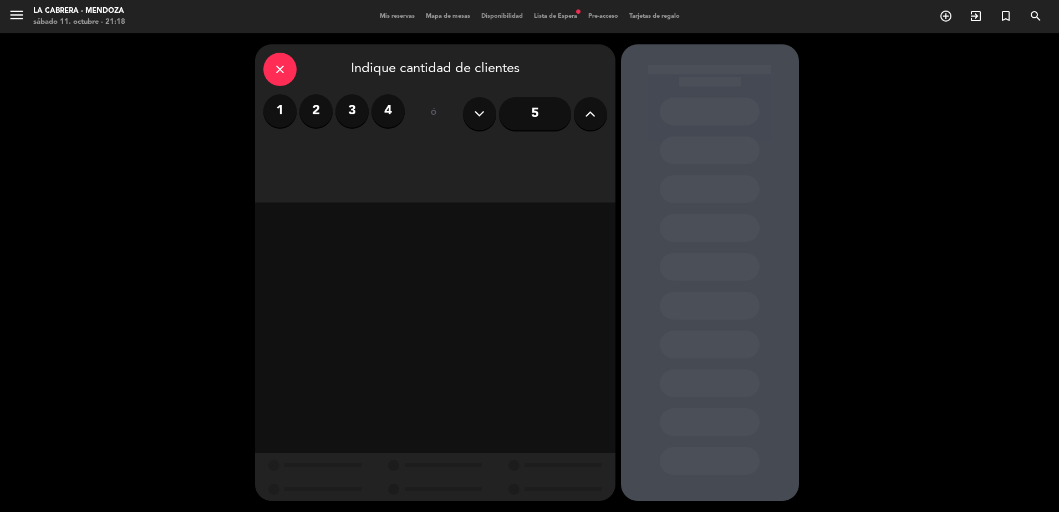
click at [351, 122] on label "3" at bounding box center [351, 110] width 33 height 33
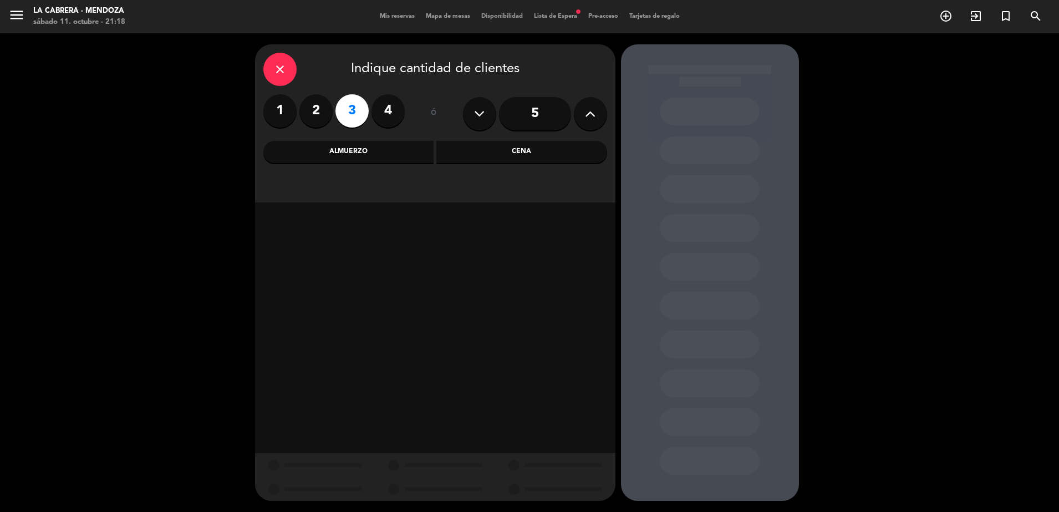
click at [498, 151] on div "Cena" at bounding box center [521, 152] width 171 height 22
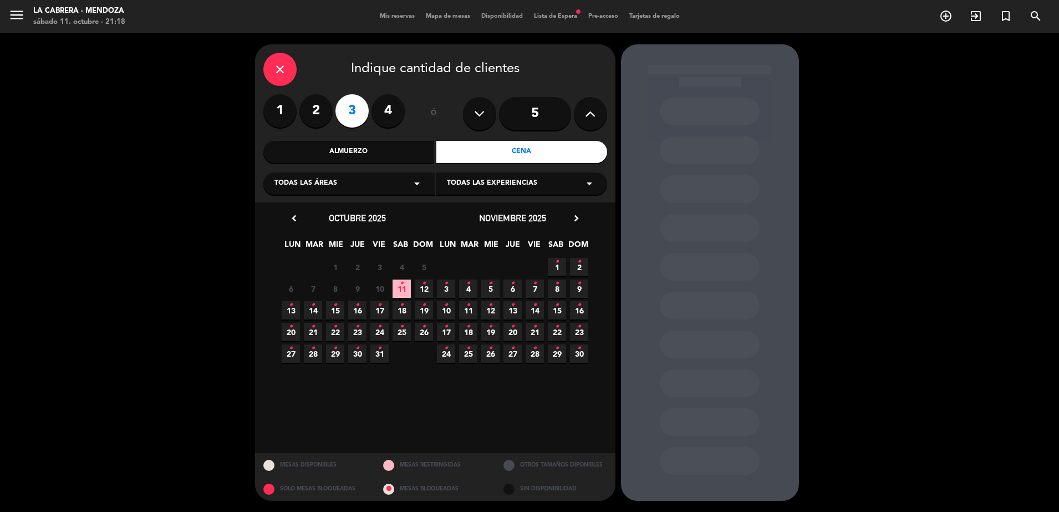
click at [402, 290] on icon "•" at bounding box center [402, 283] width 4 height 18
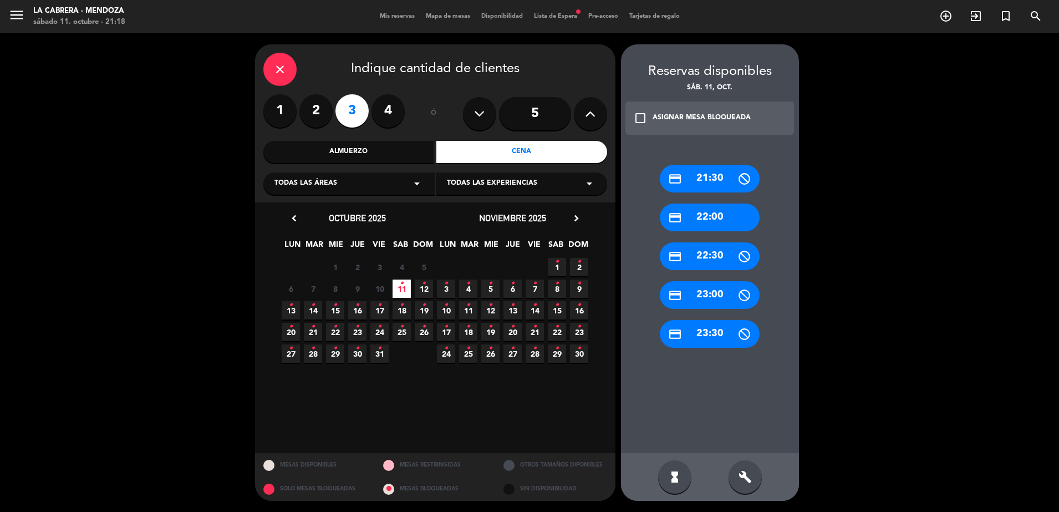
drag, startPoint x: 701, startPoint y: 221, endPoint x: 695, endPoint y: 220, distance: 6.1
click at [701, 219] on div "credit_card 22:00" at bounding box center [710, 217] width 100 height 28
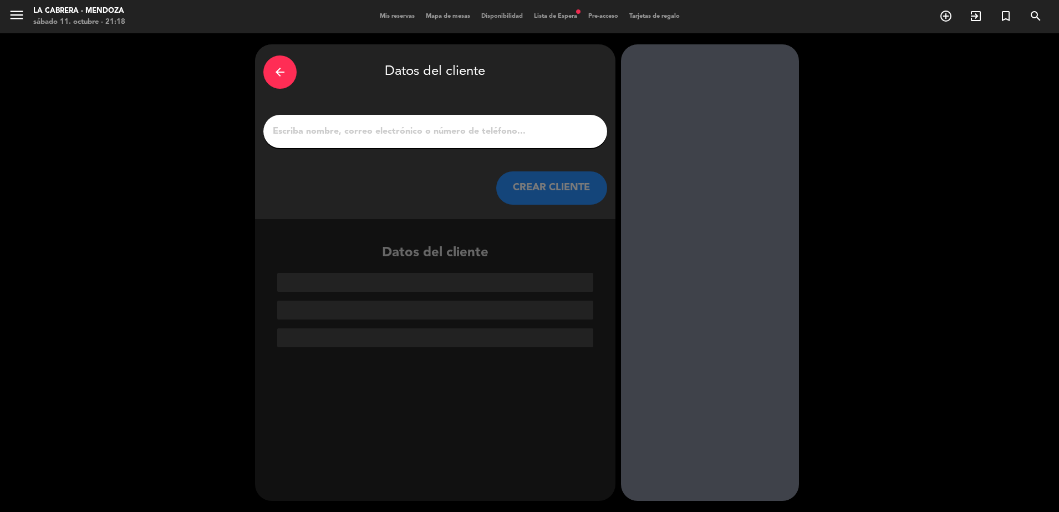
click at [502, 129] on input "1" at bounding box center [435, 132] width 327 height 16
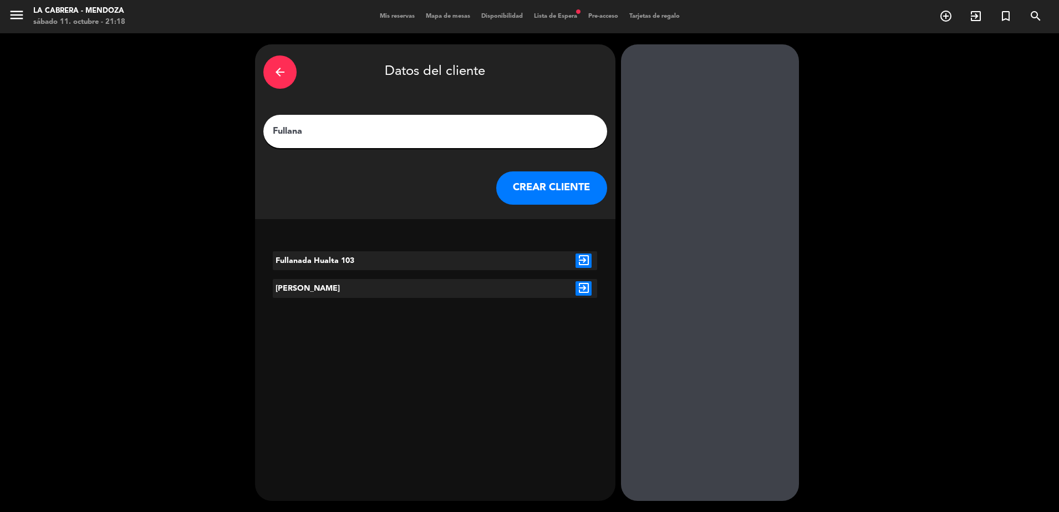
type input "Fullana"
click at [528, 190] on button "CREAR CLIENTE" at bounding box center [551, 187] width 111 height 33
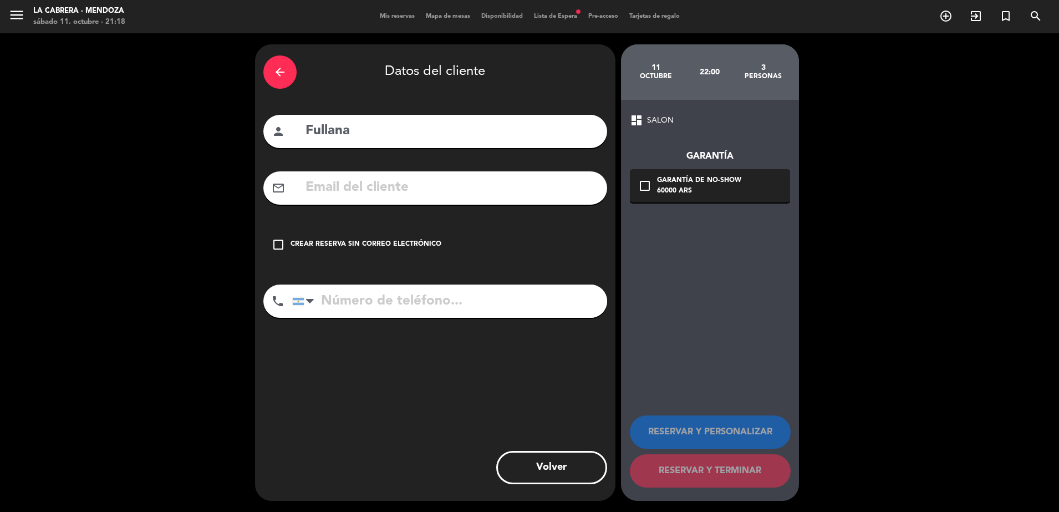
click at [373, 238] on div "check_box_outline_blank Crear reserva sin correo electrónico" at bounding box center [435, 244] width 344 height 33
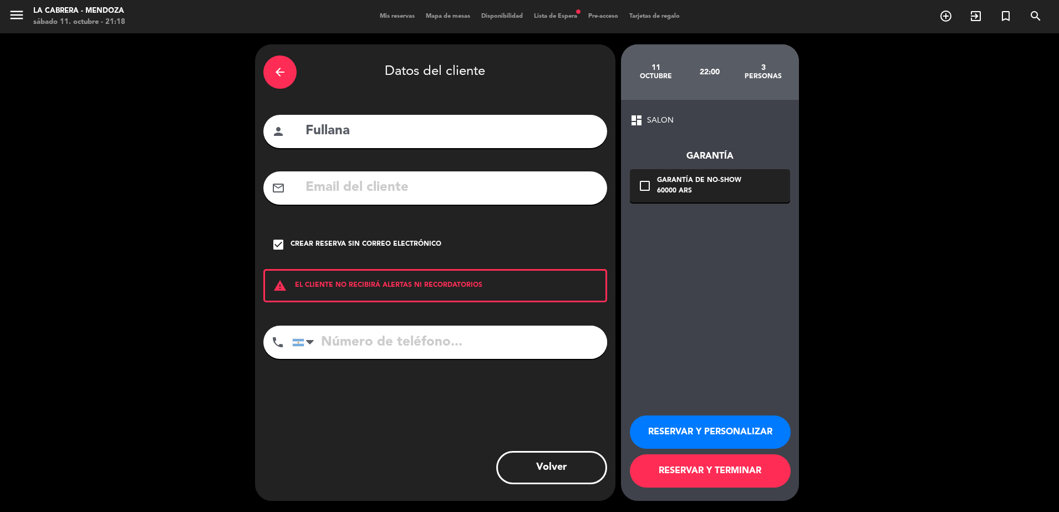
drag, startPoint x: 706, startPoint y: 434, endPoint x: 706, endPoint y: 428, distance: 5.6
click at [706, 434] on button "RESERVAR Y PERSONALIZAR" at bounding box center [710, 431] width 161 height 33
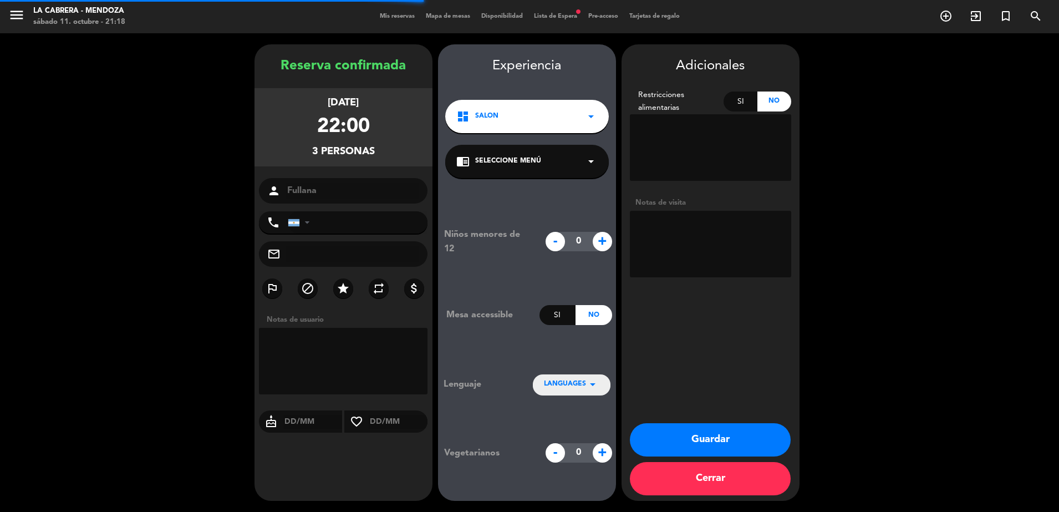
click at [688, 240] on textarea at bounding box center [710, 244] width 161 height 67
type textarea "huentala 303"
click at [739, 443] on button "Guardar" at bounding box center [710, 439] width 161 height 33
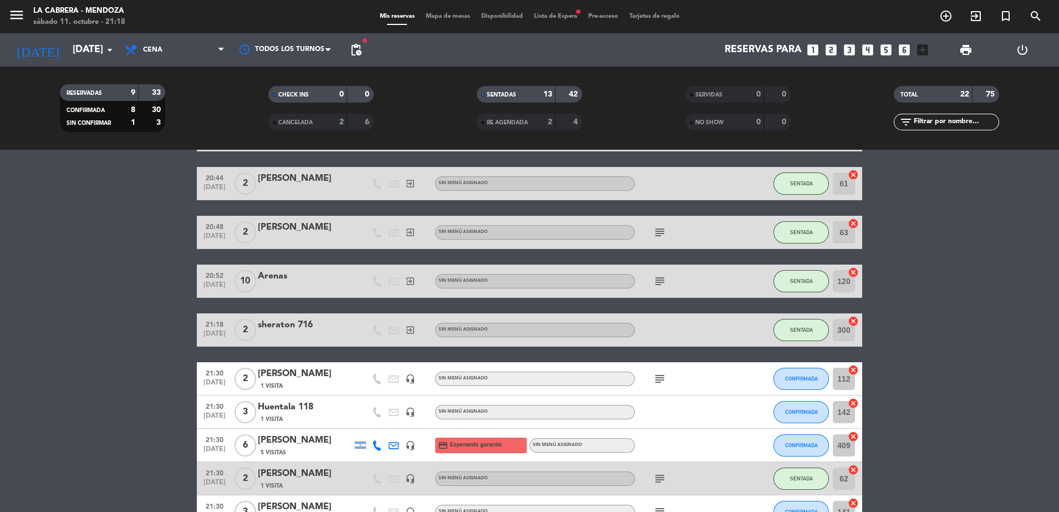
scroll to position [416, 0]
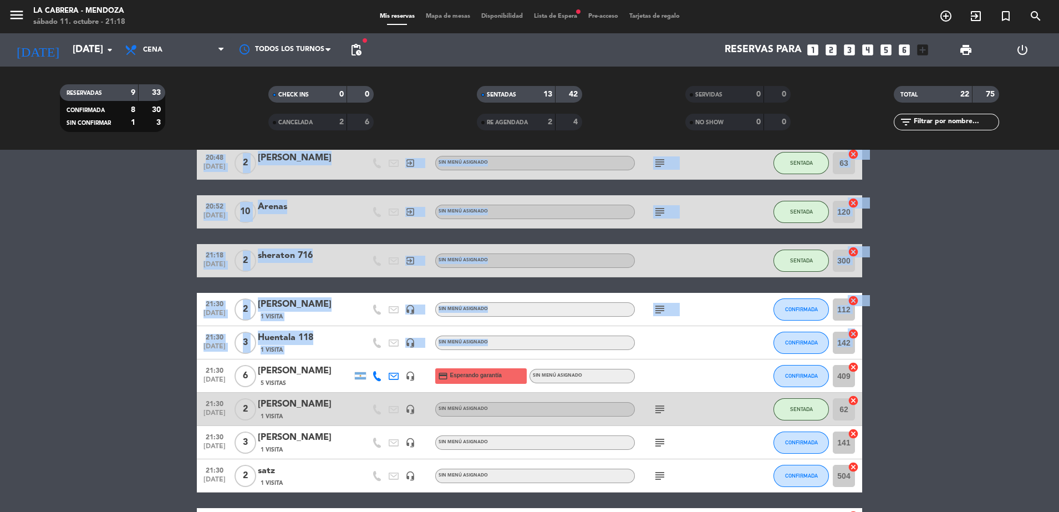
drag, startPoint x: 853, startPoint y: 333, endPoint x: 916, endPoint y: 328, distance: 62.8
click at [916, 328] on bookings-row "20:00 [DATE] 4 [PERSON_NAME] 1 Visita headset_mic Sin menú asignado subject SEN…" at bounding box center [529, 213] width 1059 height 856
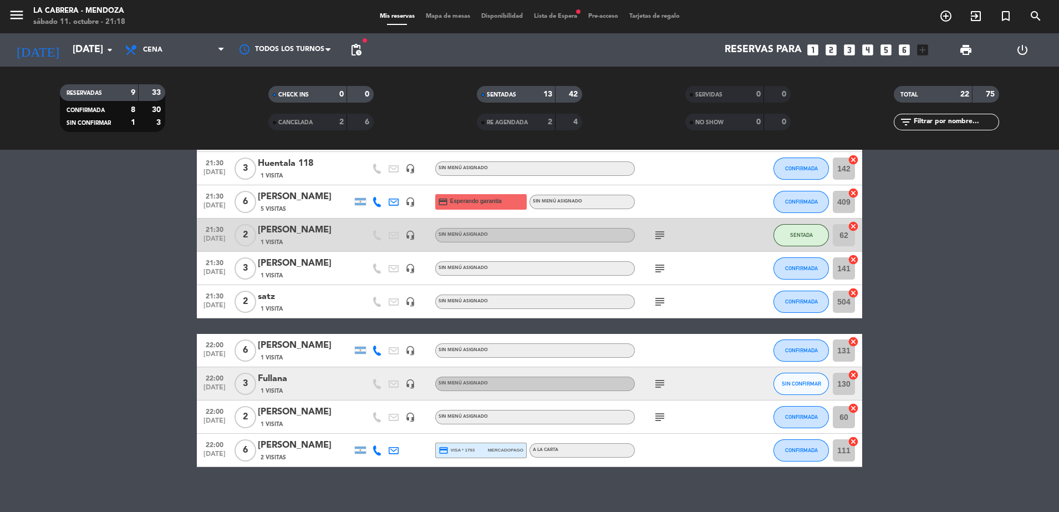
scroll to position [600, 0]
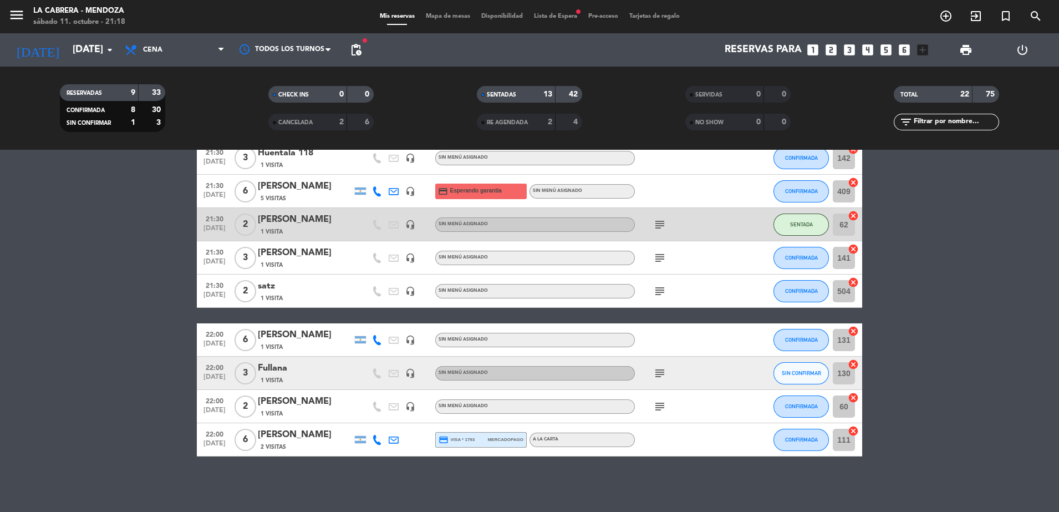
click at [854, 361] on icon "cancel" at bounding box center [852, 364] width 11 height 11
click at [800, 371] on span "SIN CONFIRMAR" at bounding box center [800, 373] width 39 height 6
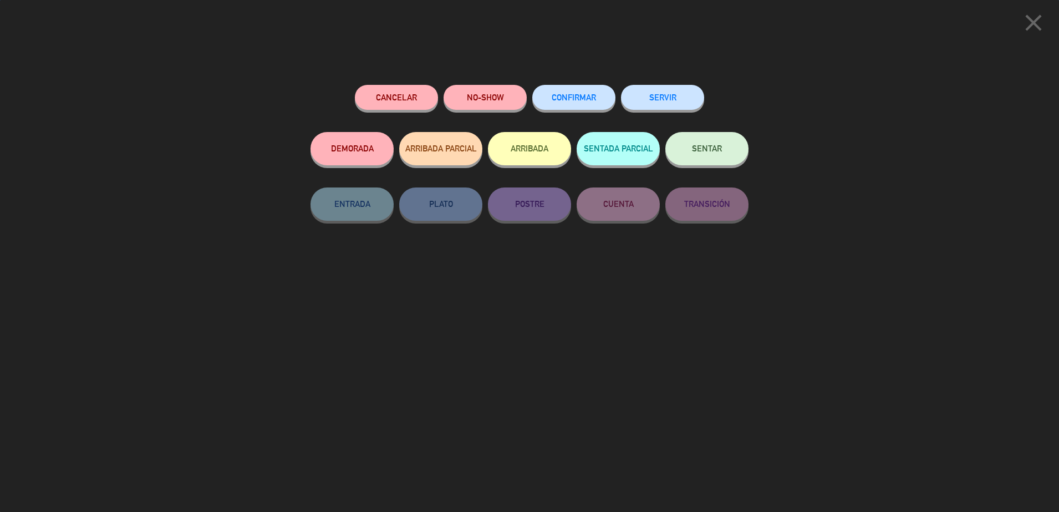
click at [588, 102] on button "CONFIRMAR" at bounding box center [573, 97] width 83 height 25
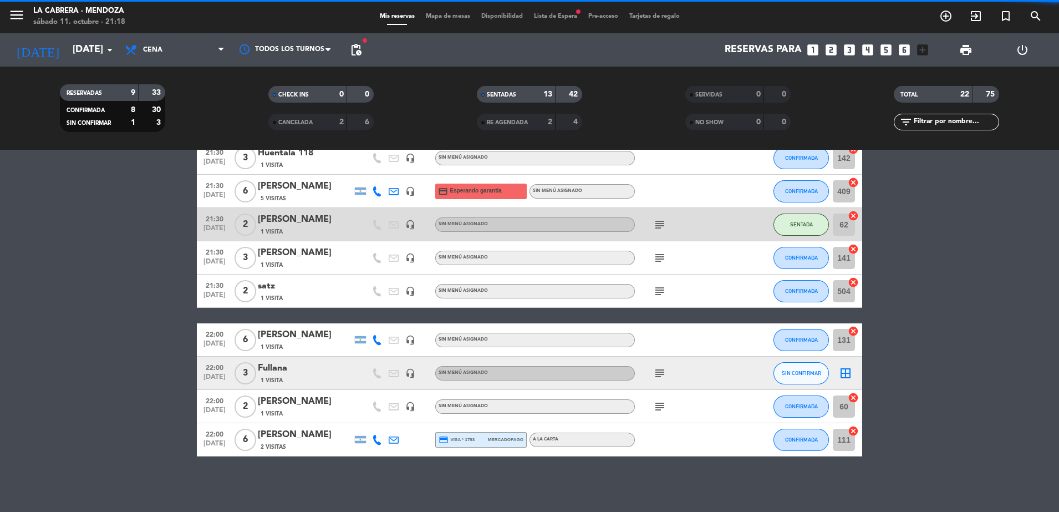
click at [428, 17] on span "Mapa de mesas" at bounding box center [447, 16] width 55 height 6
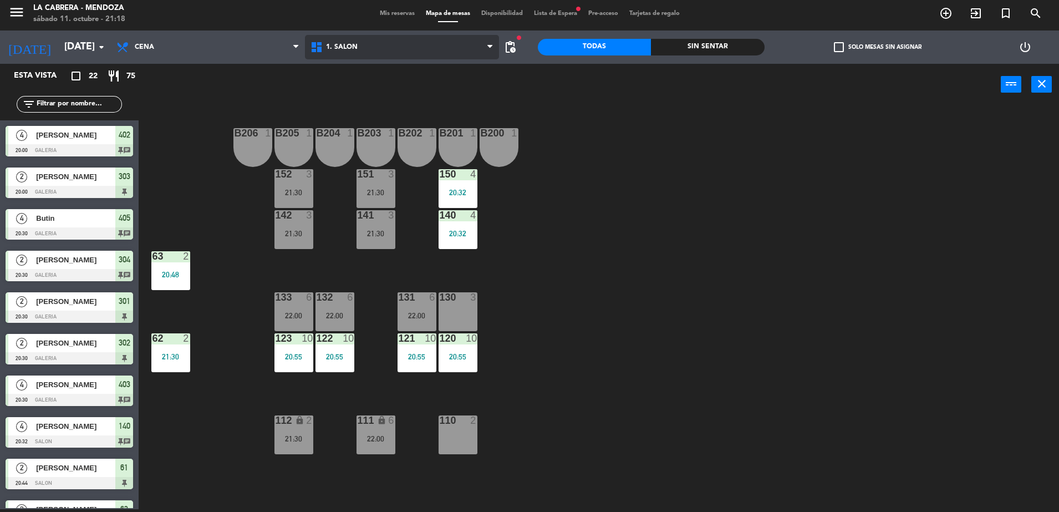
click at [370, 48] on span "1. SALON" at bounding box center [402, 47] width 194 height 24
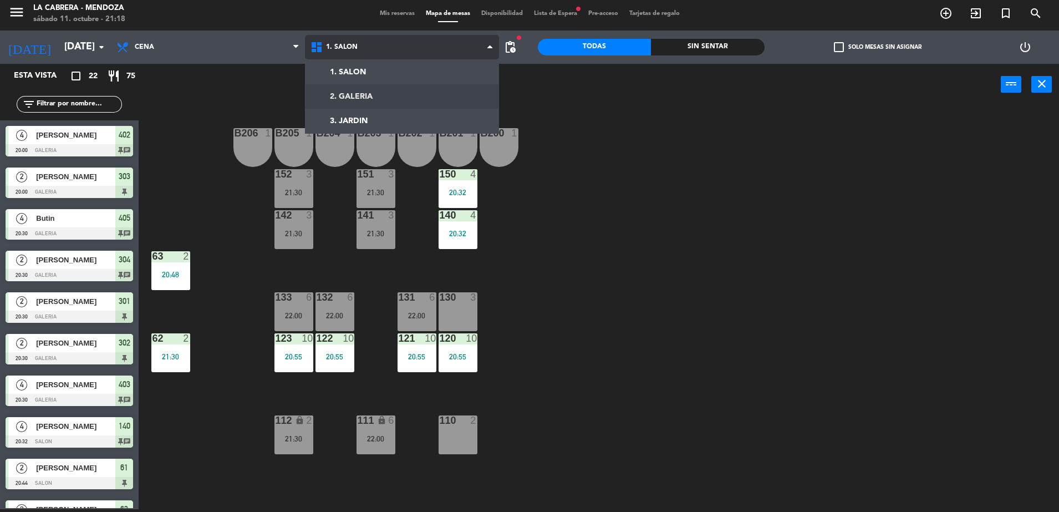
click at [376, 95] on ng-component "menu LA [PERSON_NAME] - [PERSON_NAME][DATE] 11. octubre - 21:18 Mis reservas Ma…" at bounding box center [529, 254] width 1059 height 514
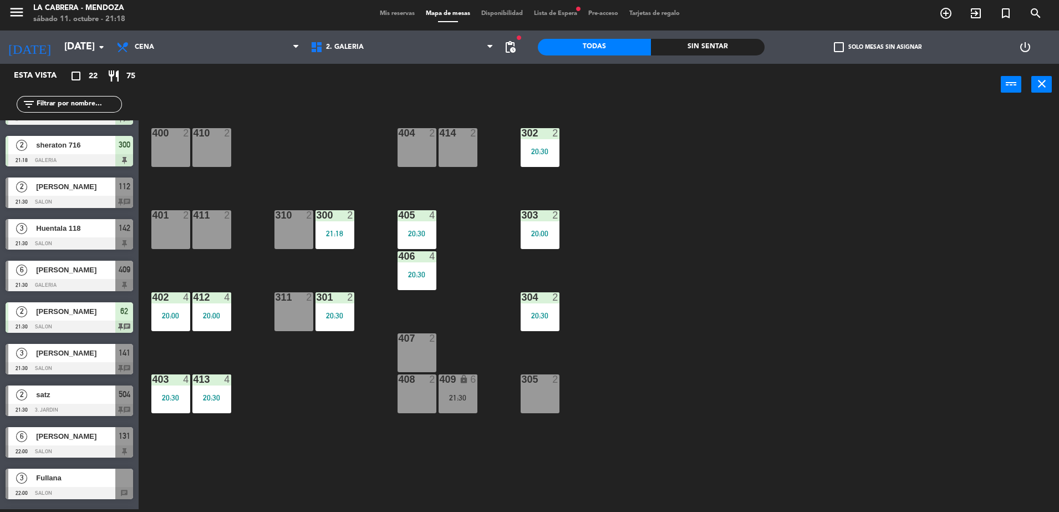
scroll to position [527, 0]
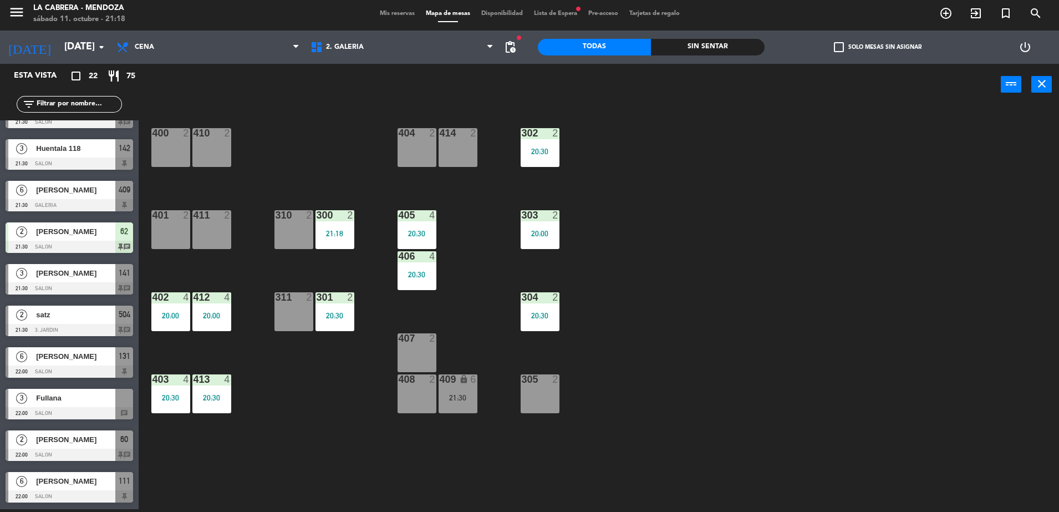
click at [73, 399] on span "Fullana" at bounding box center [75, 398] width 79 height 12
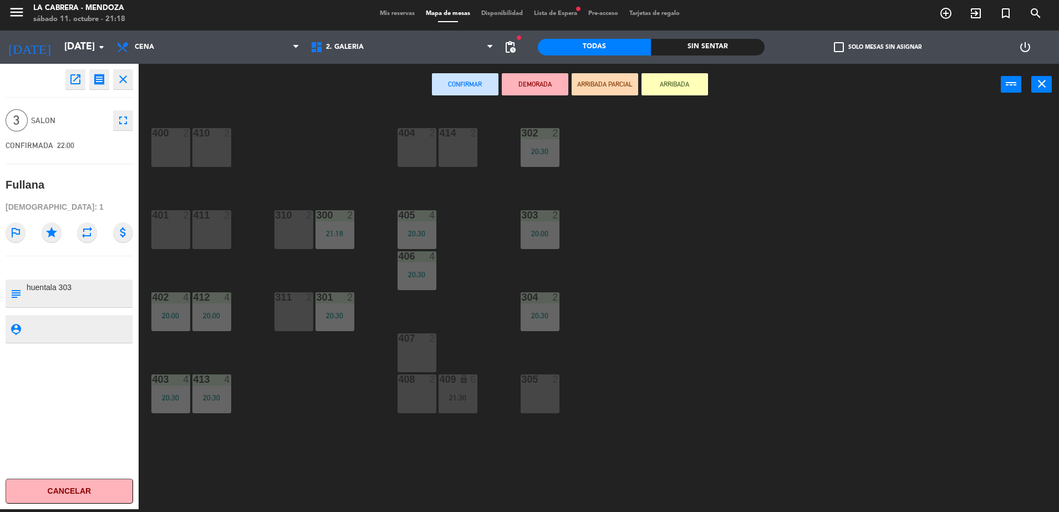
click at [175, 227] on div "401 2" at bounding box center [170, 229] width 39 height 39
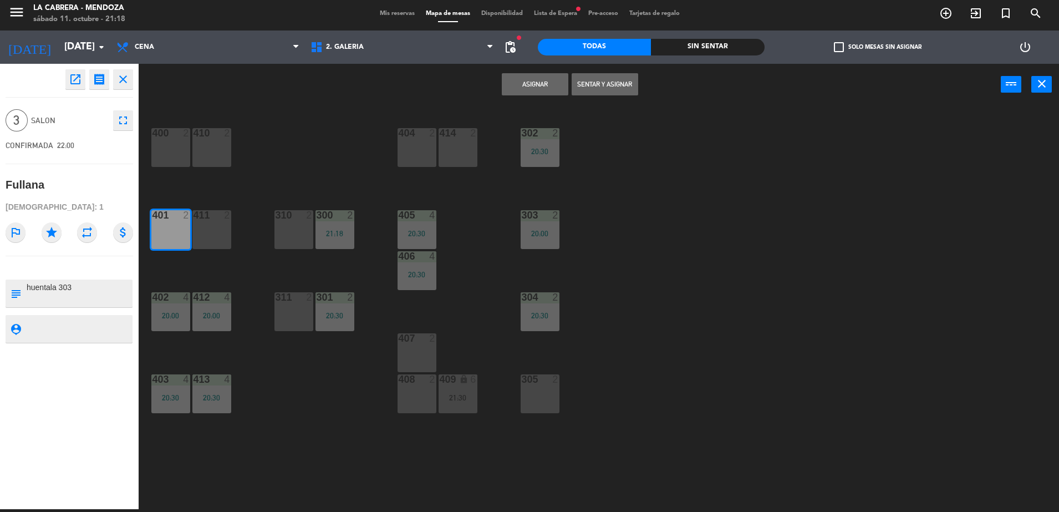
click at [208, 227] on div "411 2" at bounding box center [211, 229] width 39 height 39
click at [609, 85] on button "Sentar y Asignar" at bounding box center [604, 84] width 67 height 22
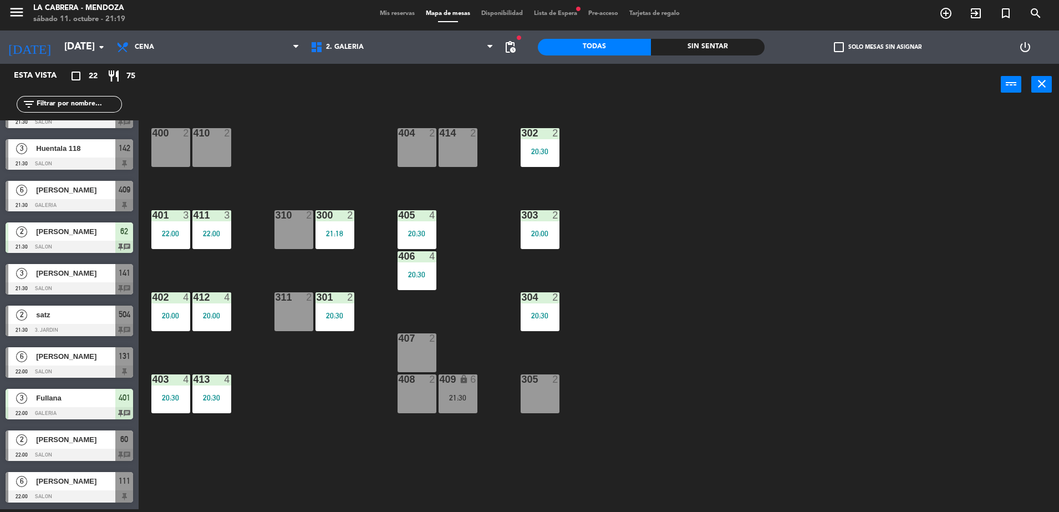
click at [123, 398] on span "401" at bounding box center [125, 397] width 12 height 13
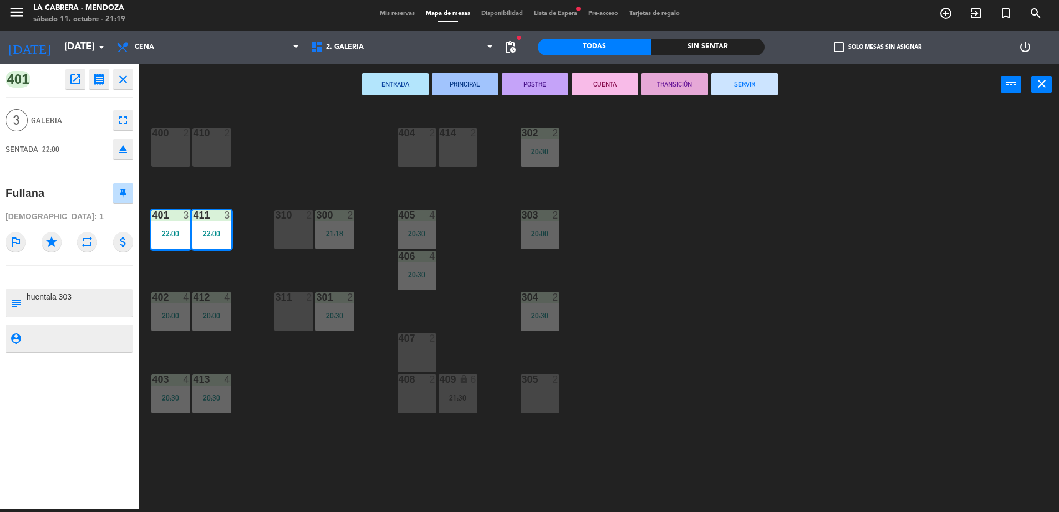
click at [120, 156] on button "eject" at bounding box center [123, 149] width 20 height 20
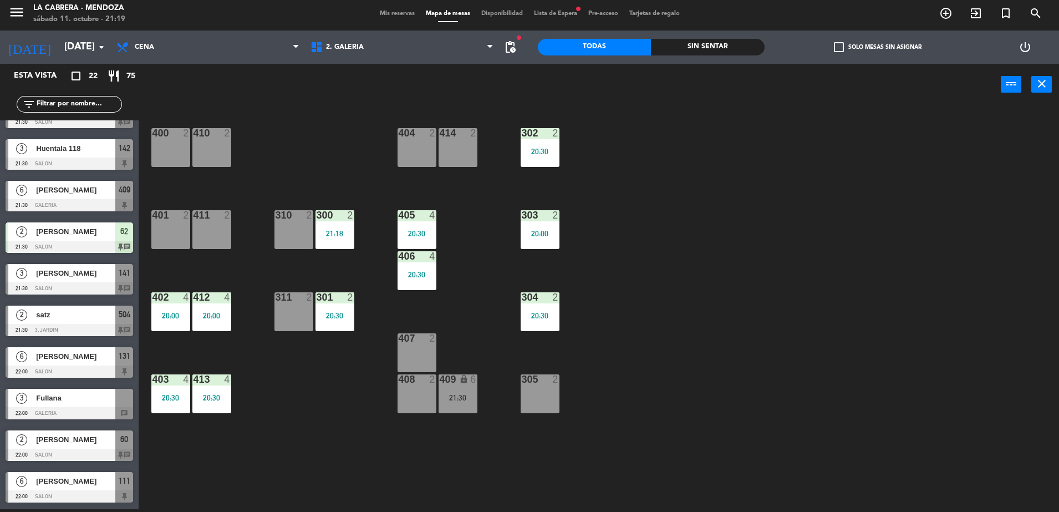
click at [74, 405] on div "Fullana" at bounding box center [75, 397] width 80 height 18
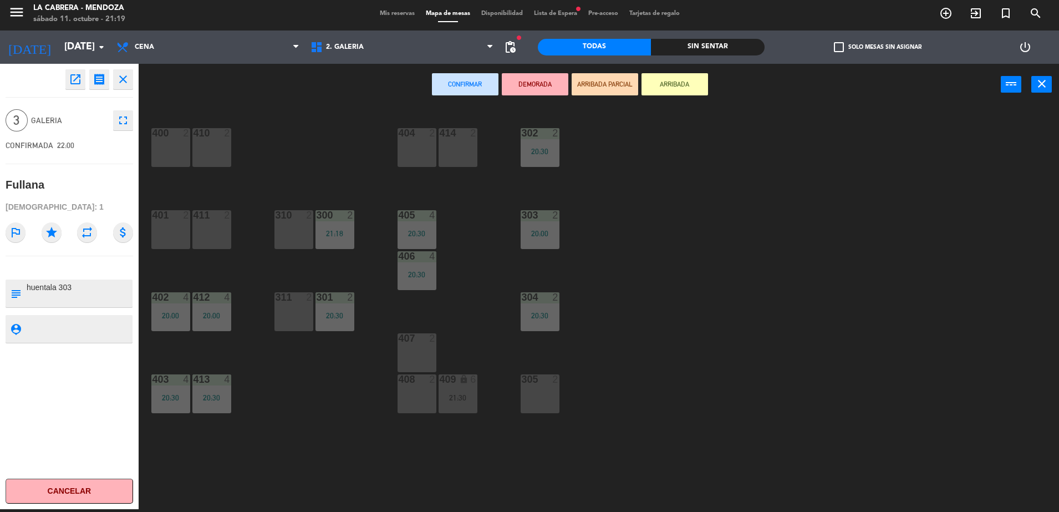
click at [153, 219] on div "401" at bounding box center [152, 215] width 1 height 10
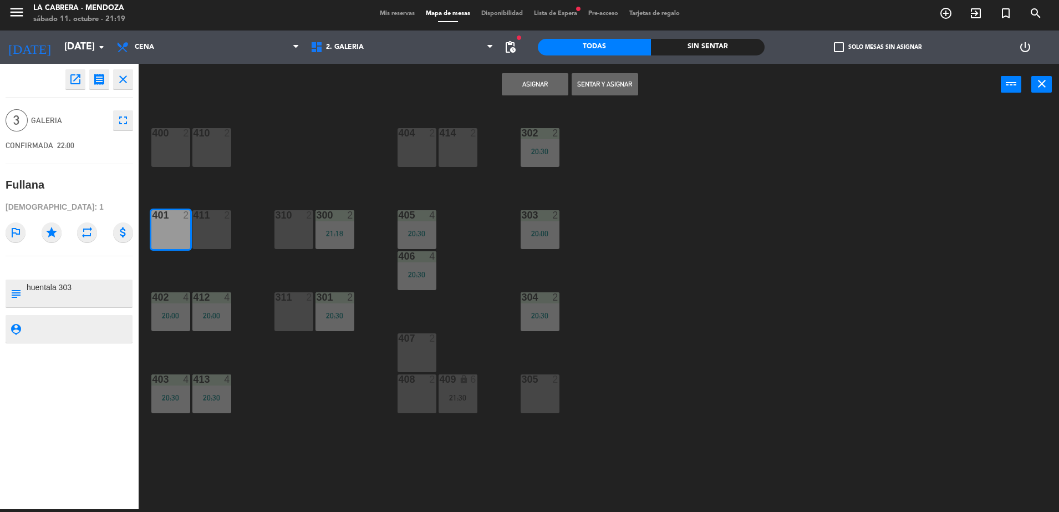
click at [194, 220] on div "411" at bounding box center [193, 215] width 1 height 10
click at [519, 79] on button "Asignar" at bounding box center [535, 84] width 67 height 22
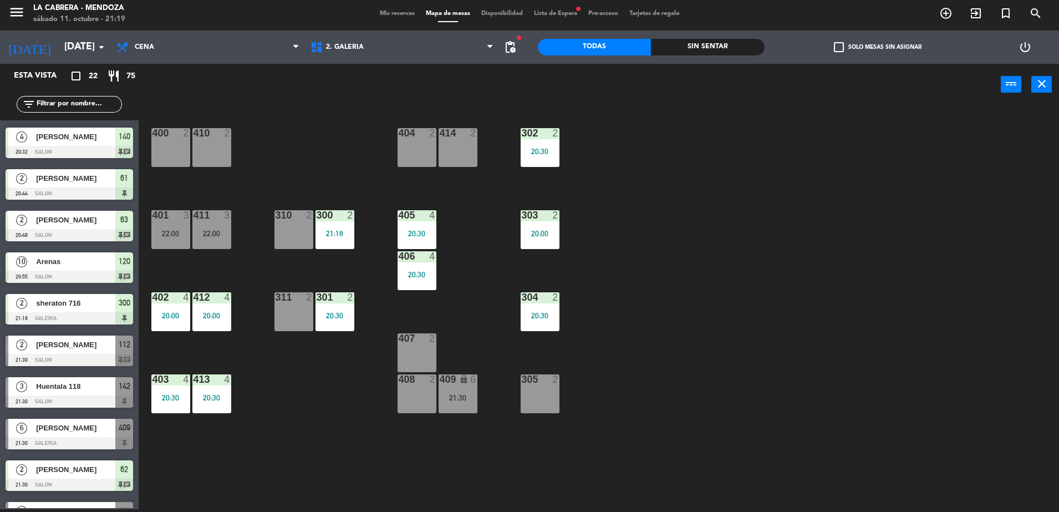
scroll to position [339, 0]
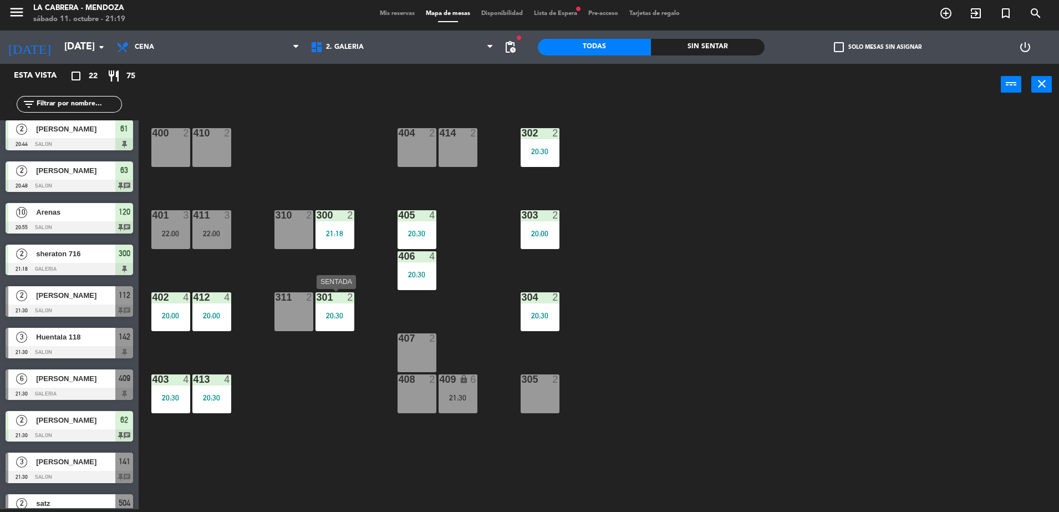
click at [344, 305] on div "301 2 20:30" at bounding box center [334, 311] width 39 height 39
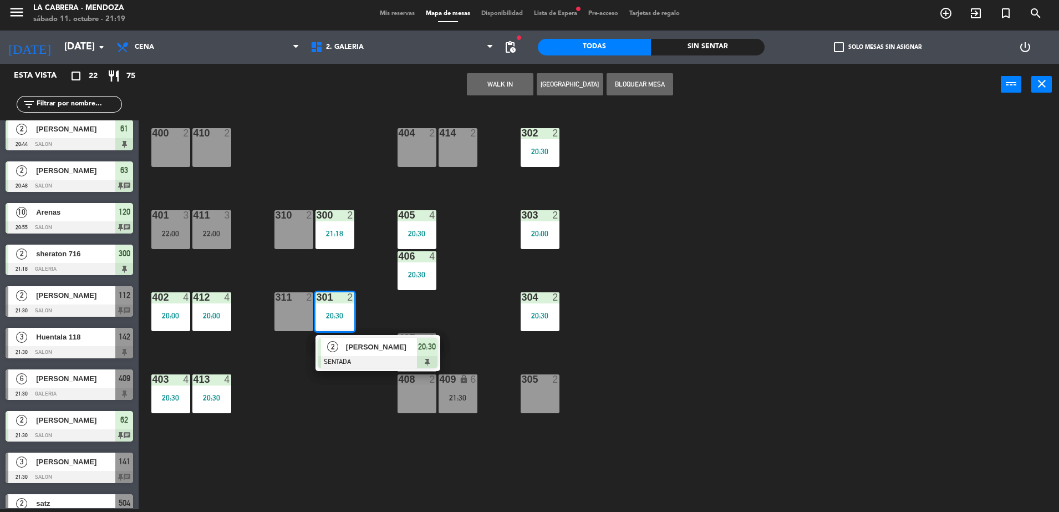
click at [357, 268] on div "400 2 410 2 404 2 414 2 302 2 20:30 401 3 22:00 411 3 22:00 310 2 300 2 21:18 3…" at bounding box center [603, 309] width 909 height 403
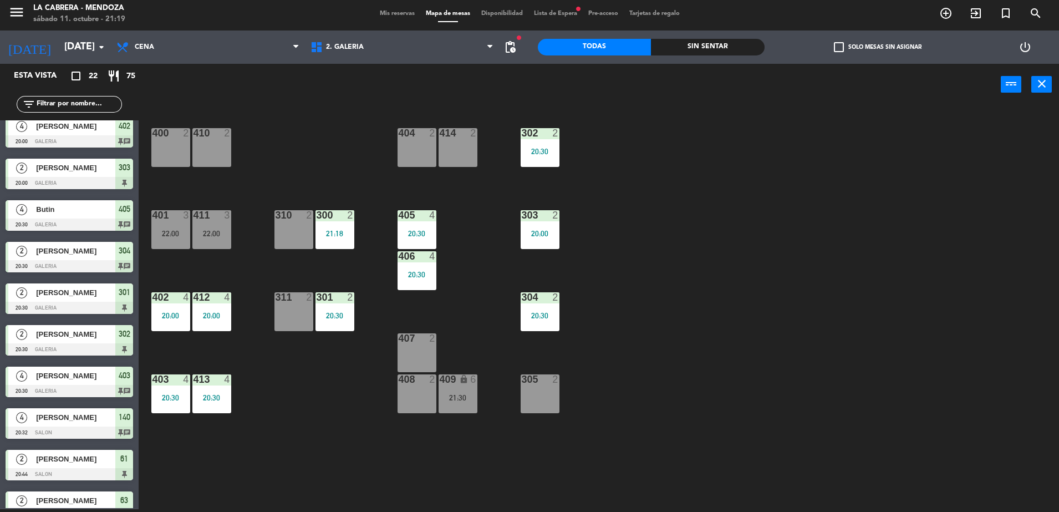
scroll to position [0, 0]
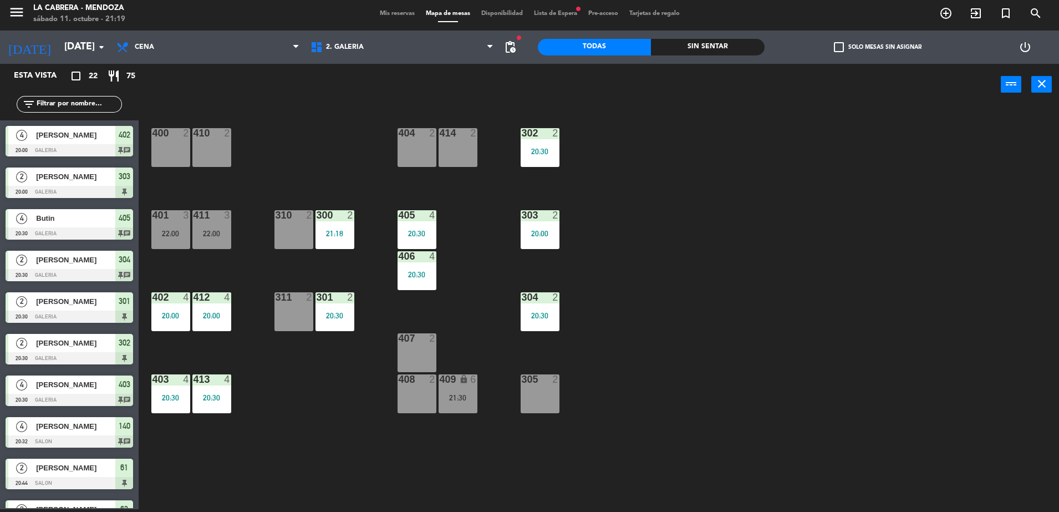
click at [384, 8] on div "menu LA [PERSON_NAME] - [PERSON_NAME][DATE] 11. octubre - 21:19 Mis reservas Ma…" at bounding box center [529, 13] width 1059 height 33
click at [386, 12] on span "Mis reservas" at bounding box center [397, 14] width 46 height 6
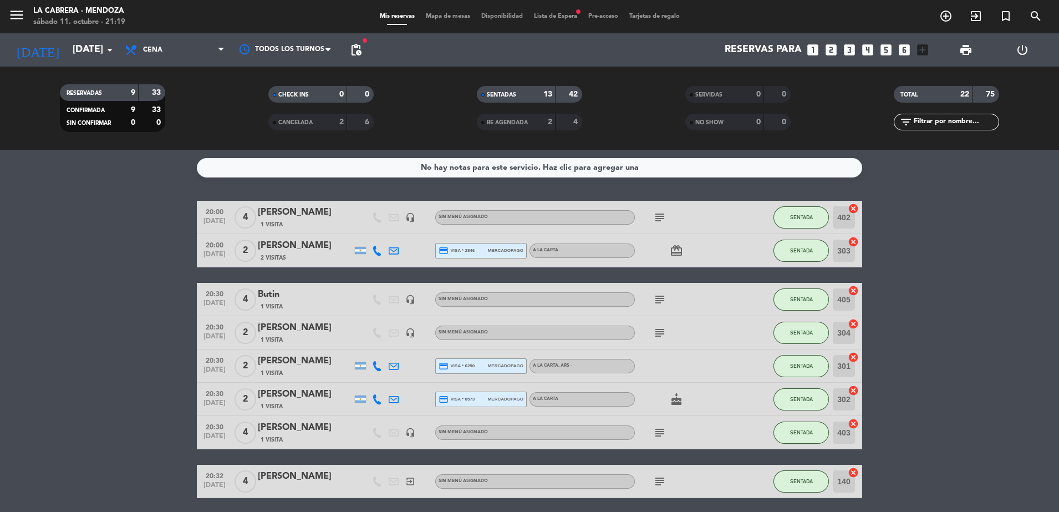
click at [437, 13] on span "Mapa de mesas" at bounding box center [447, 16] width 55 height 6
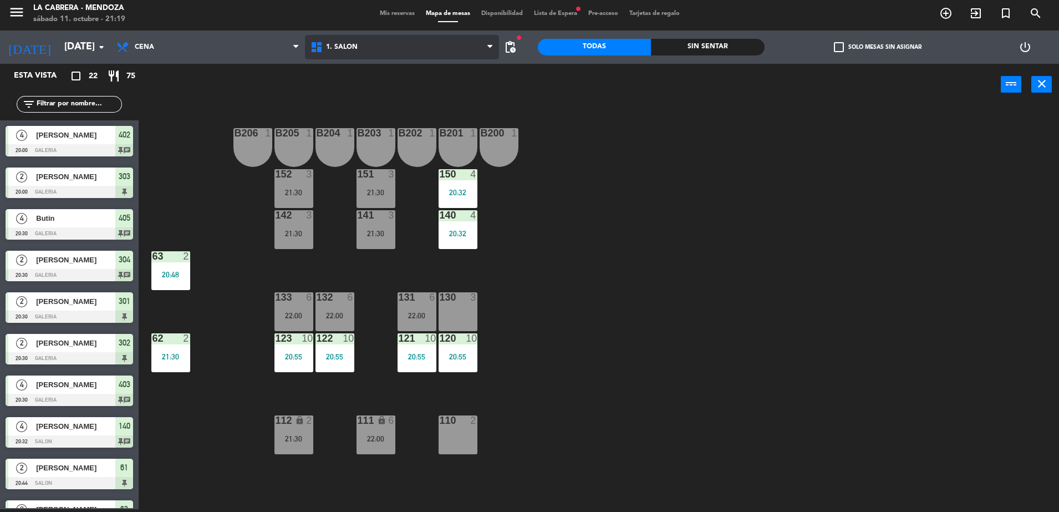
click at [371, 52] on span "1. SALON" at bounding box center [402, 47] width 194 height 24
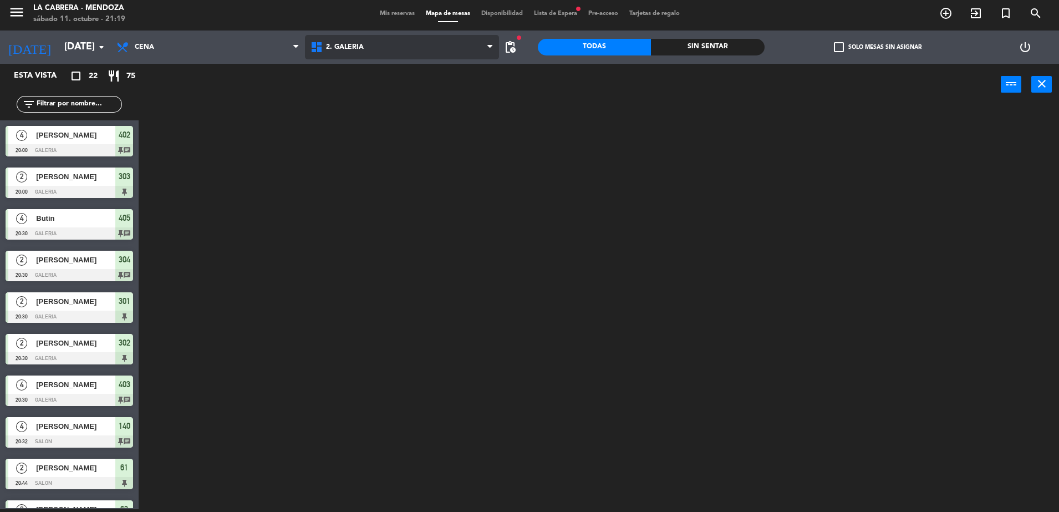
click at [372, 94] on ng-component "menu LA [PERSON_NAME] - [PERSON_NAME][DATE] 11. octubre - 21:19 Mis reservas Ma…" at bounding box center [529, 254] width 1059 height 514
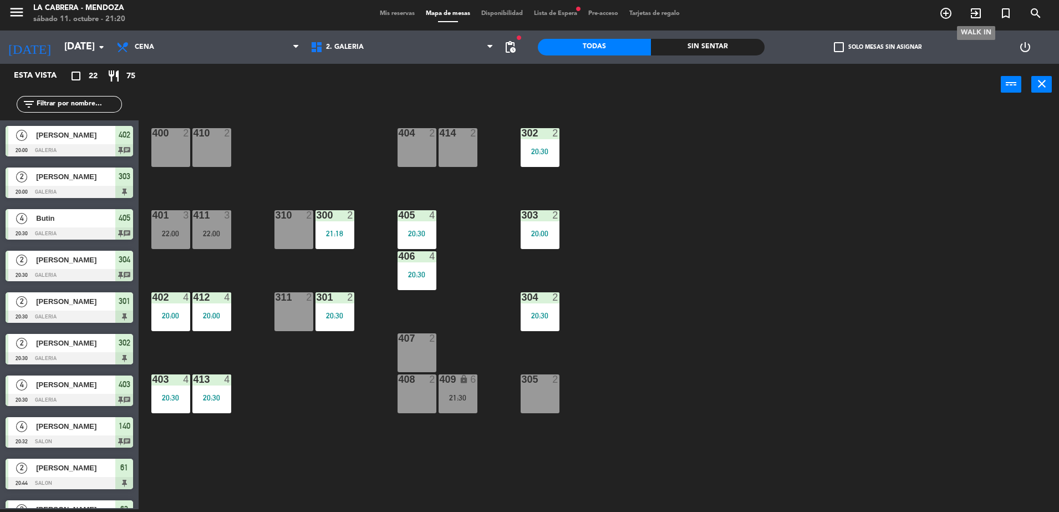
click at [973, 13] on icon "exit_to_app" at bounding box center [975, 13] width 13 height 13
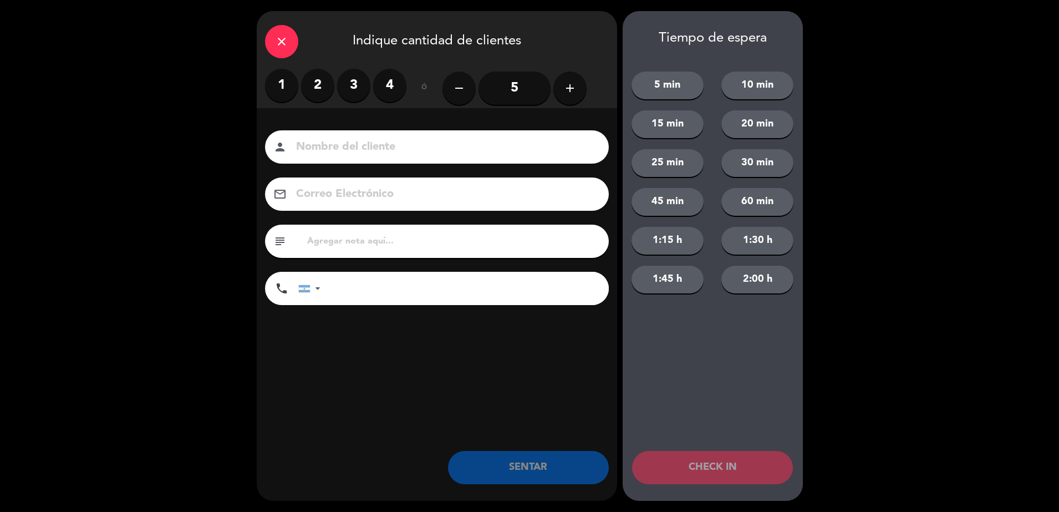
click at [321, 94] on label "2" at bounding box center [317, 85] width 33 height 33
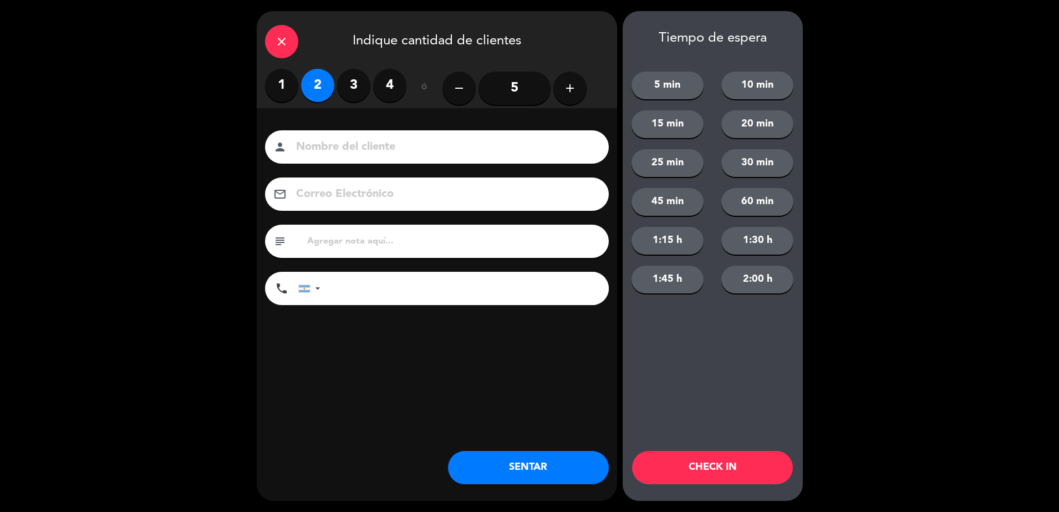
click at [527, 460] on button "SENTAR" at bounding box center [528, 467] width 161 height 33
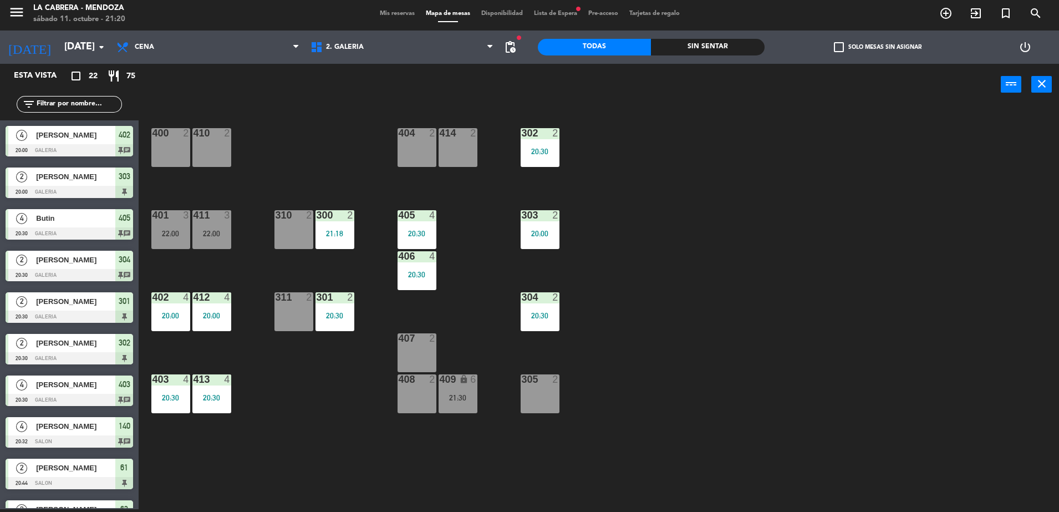
click at [404, 19] on div "menu LA [PERSON_NAME] - [PERSON_NAME][DATE] 11. octubre - 21:20 Mis reservas Ma…" at bounding box center [529, 13] width 1059 height 33
click at [404, 13] on span "Mis reservas" at bounding box center [397, 14] width 46 height 6
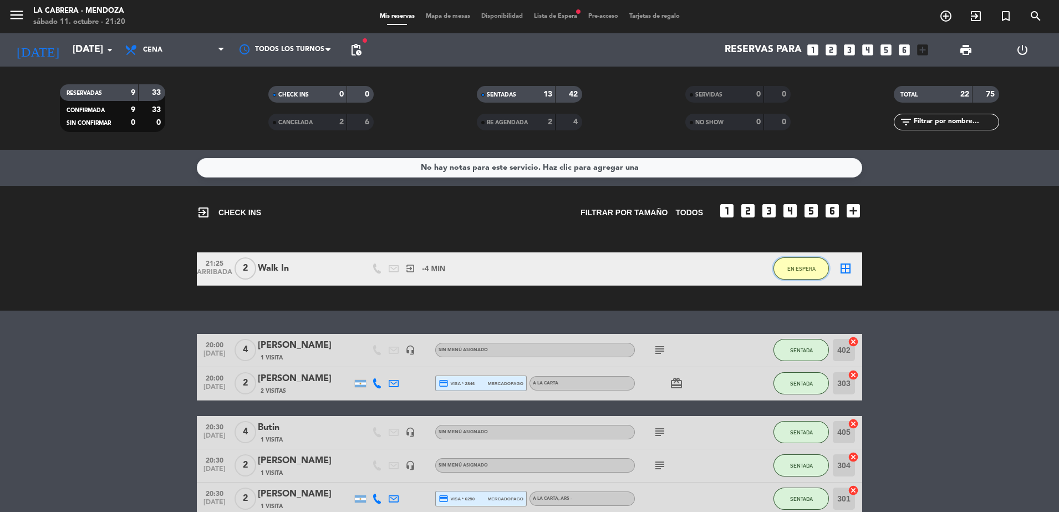
click at [799, 274] on button "EN ESPERA" at bounding box center [800, 268] width 55 height 22
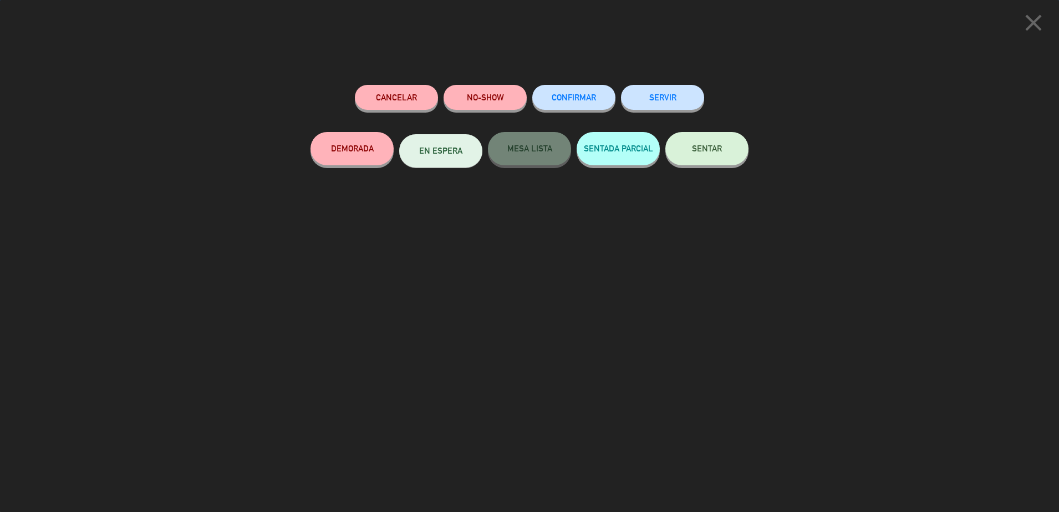
click at [714, 161] on button "SENTAR" at bounding box center [706, 148] width 83 height 33
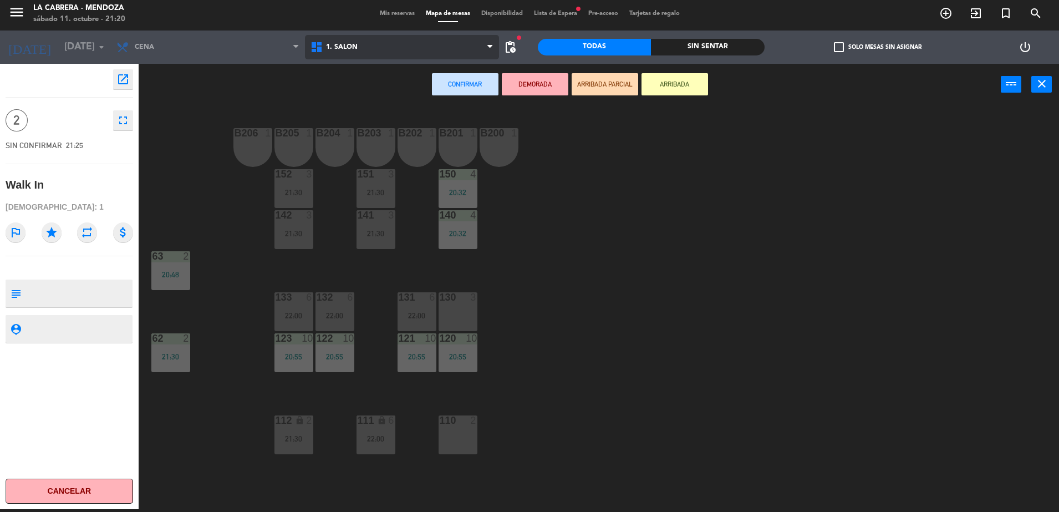
click at [396, 44] on span "1. SALON" at bounding box center [402, 47] width 194 height 24
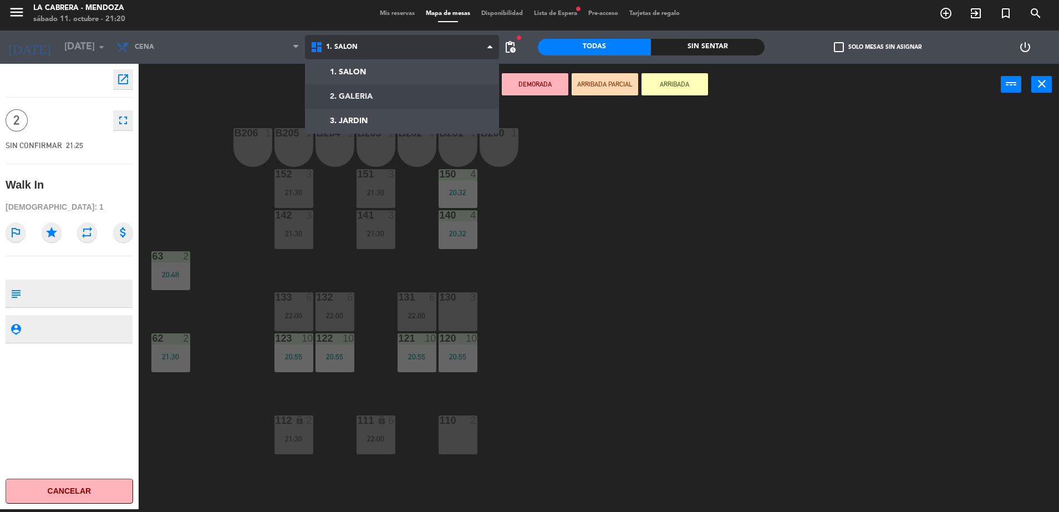
click at [392, 95] on ng-component "menu LA [PERSON_NAME] - [PERSON_NAME][DATE] 11. octubre - 21:20 Mis reservas Ma…" at bounding box center [529, 254] width 1059 height 514
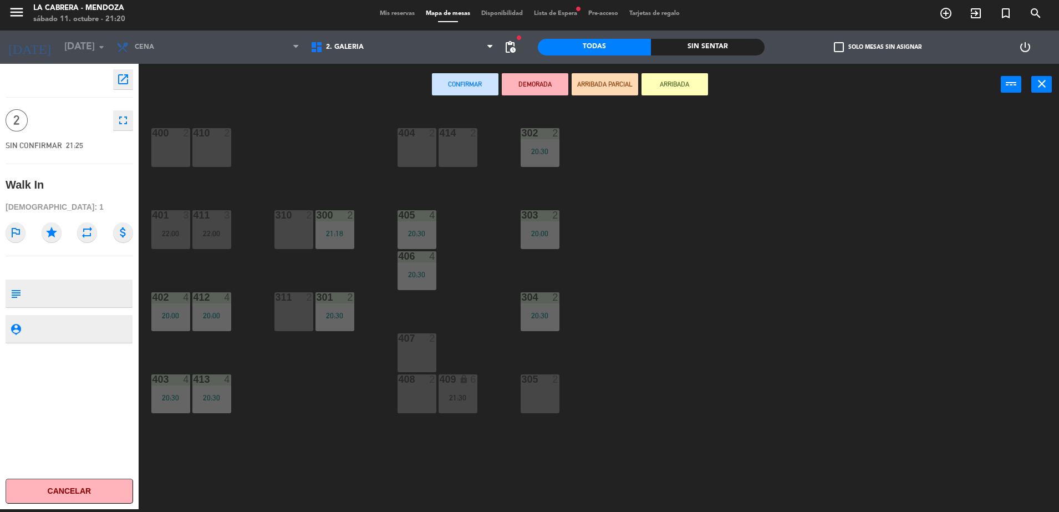
click at [411, 145] on div "404 2" at bounding box center [416, 147] width 39 height 39
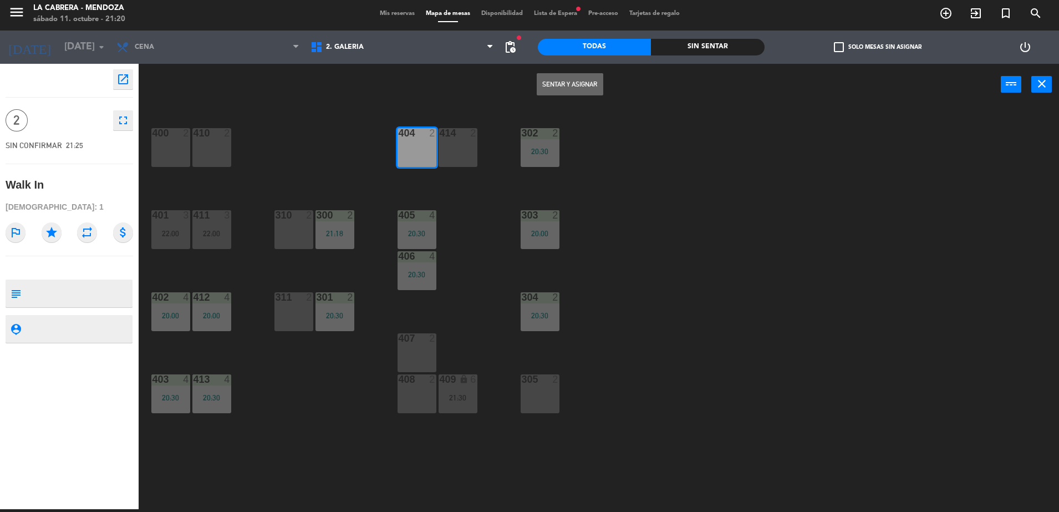
click at [564, 83] on button "Sentar y Asignar" at bounding box center [569, 84] width 67 height 22
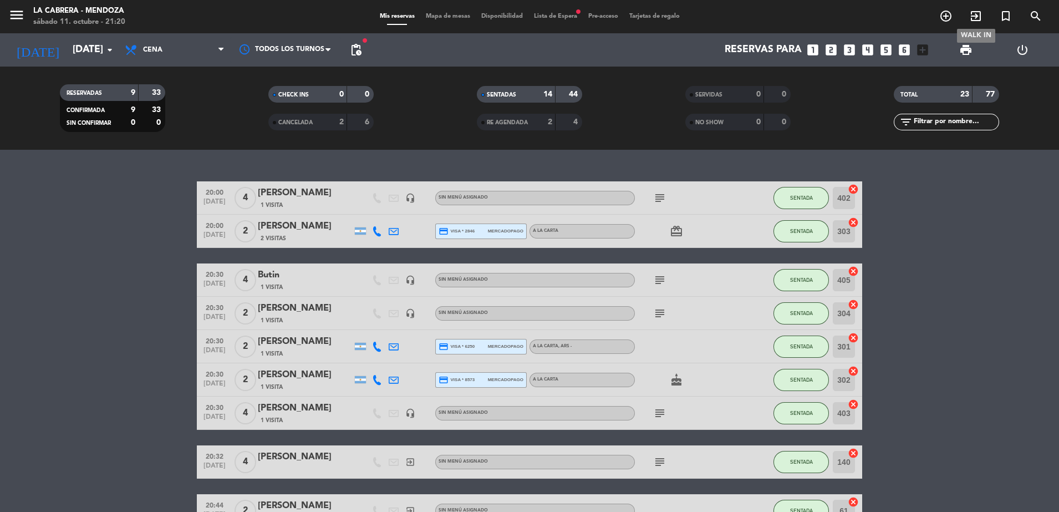
click at [984, 22] on span "exit_to_app" at bounding box center [975, 16] width 30 height 19
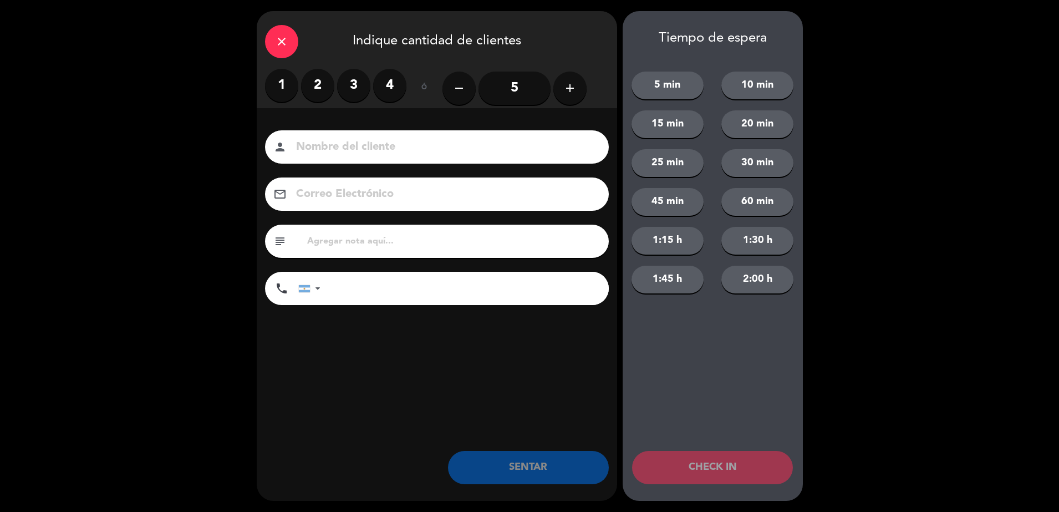
click at [977, 20] on div "close Indique cantidad de clientes 1 2 3 4 ó remove 5 add Nombre del cliente pe…" at bounding box center [529, 256] width 1059 height 512
click at [393, 83] on label "4" at bounding box center [389, 85] width 33 height 33
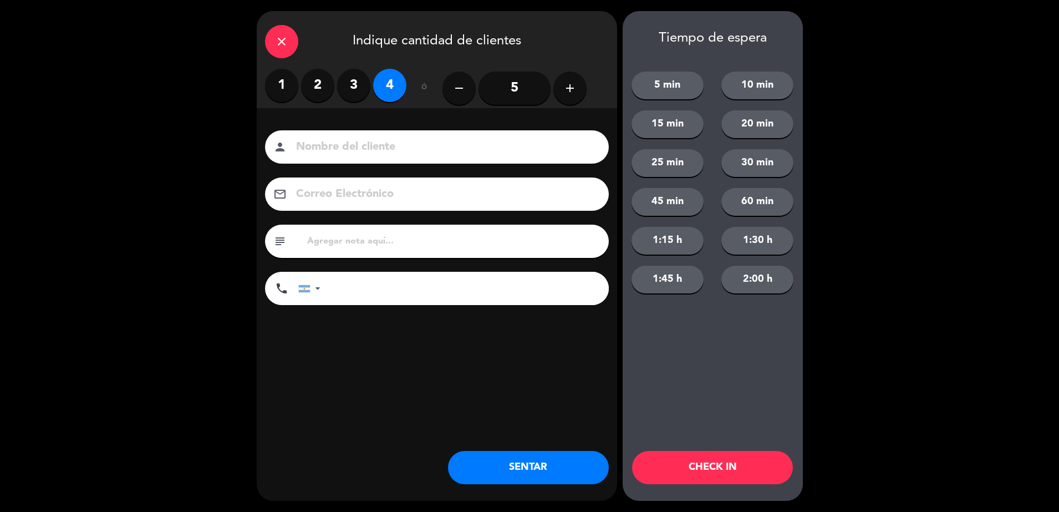
click at [408, 140] on input at bounding box center [444, 146] width 299 height 19
type input "h"
type input "hualta 606"
click at [404, 395] on div "close Indique cantidad de clientes 1 2 3 4 ó remove 5 add Nombre del cliente pe…" at bounding box center [437, 255] width 360 height 489
click at [491, 462] on button "SENTAR" at bounding box center [528, 467] width 161 height 33
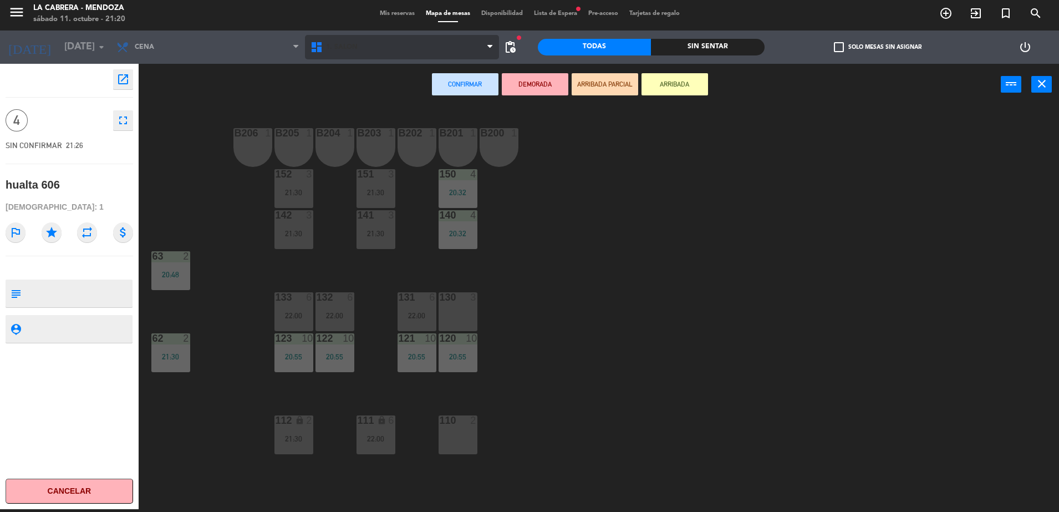
click at [370, 53] on span "1. SALON" at bounding box center [402, 47] width 194 height 24
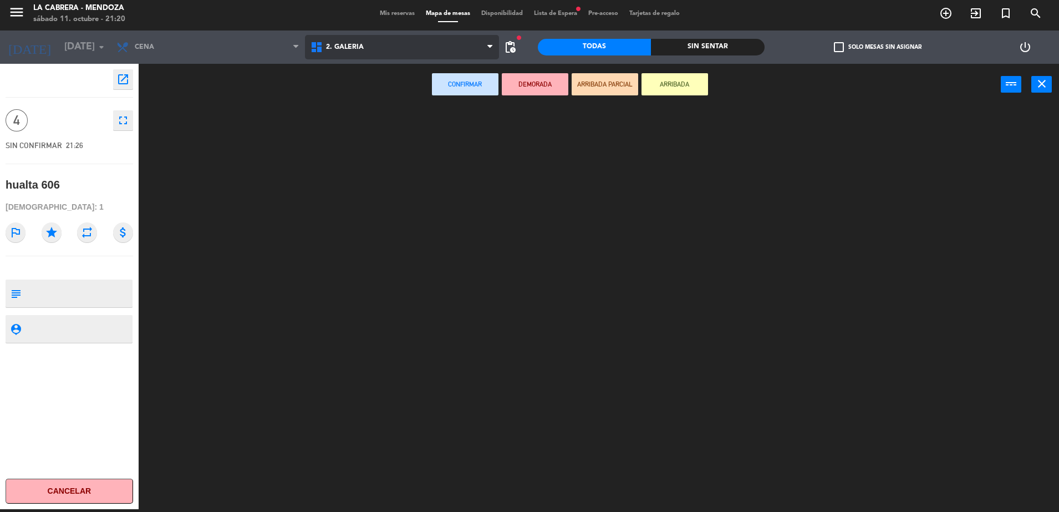
click at [359, 93] on ng-component "menu LA [PERSON_NAME] - [PERSON_NAME][DATE] 11. octubre - 21:20 Mis reservas Ma…" at bounding box center [529, 254] width 1059 height 514
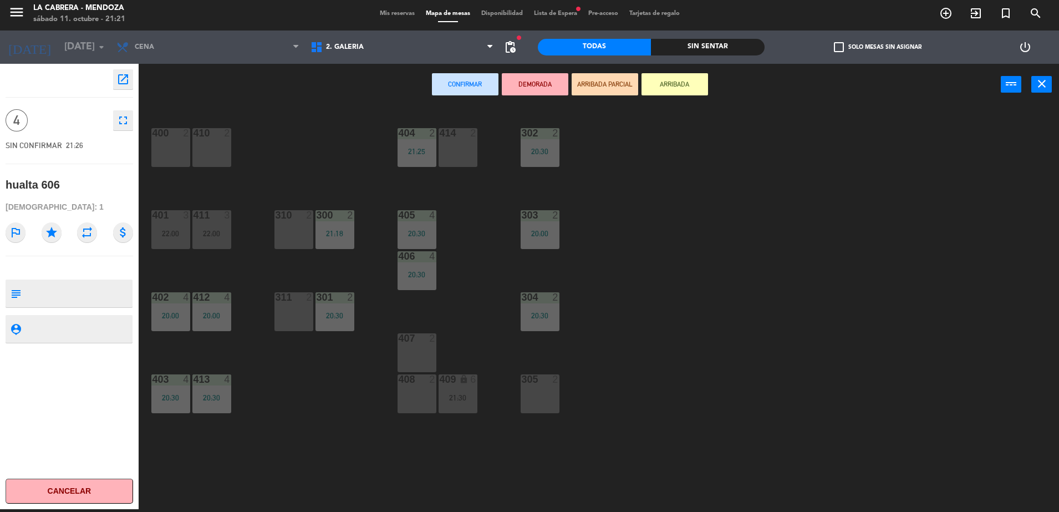
click at [397, 18] on div "Mis reservas Mapa de mesas Disponibilidad Lista de Espera fiber_manual_record P…" at bounding box center [529, 14] width 311 height 10
click at [401, 11] on span "Mis reservas" at bounding box center [397, 14] width 46 height 6
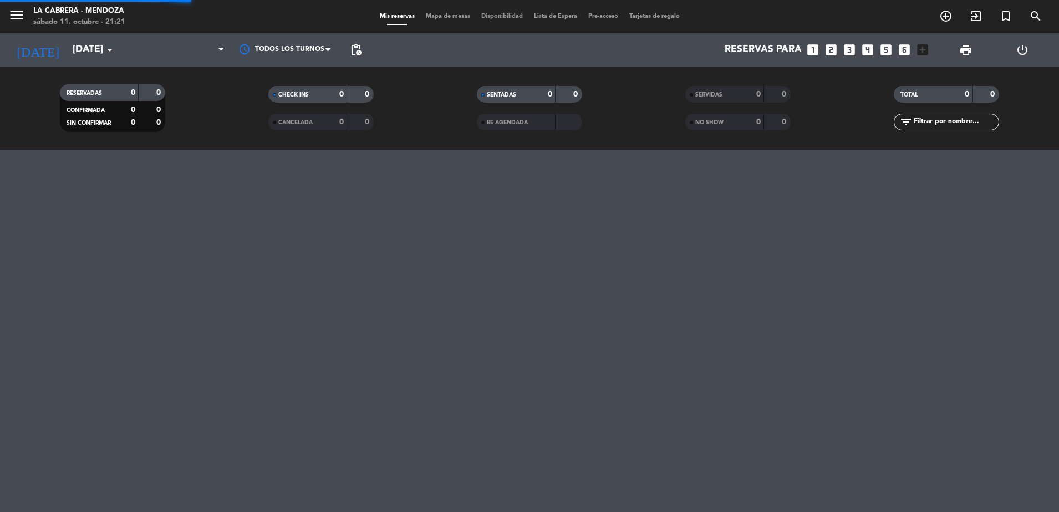
click at [401, 11] on div "menu LA [PERSON_NAME] - [PERSON_NAME][DATE] 11. octubre - 21:21 Mis reservas Ma…" at bounding box center [529, 16] width 1059 height 33
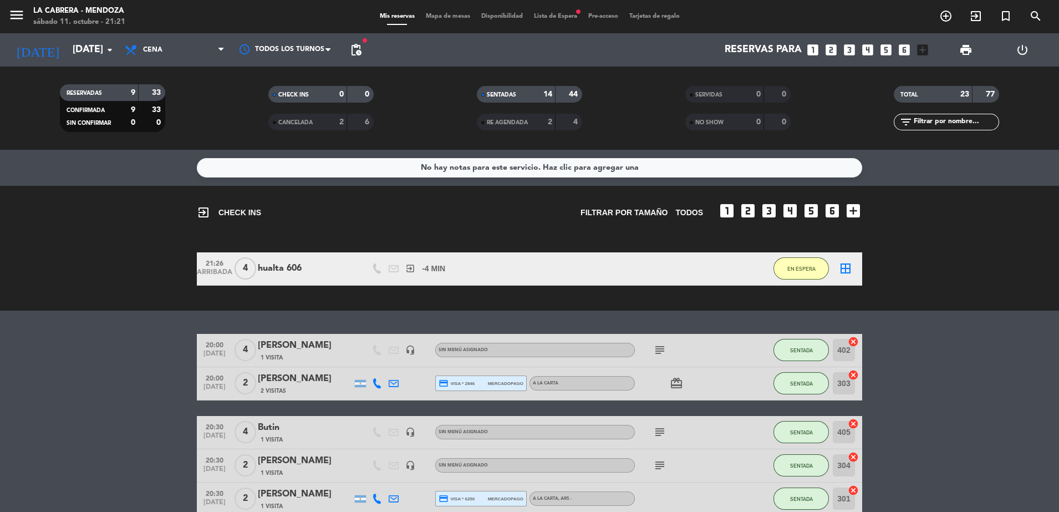
drag, startPoint x: 401, startPoint y: 11, endPoint x: 384, endPoint y: 16, distance: 18.1
click at [385, 16] on span "Mis reservas" at bounding box center [397, 16] width 46 height 6
click at [792, 273] on button "EN ESPERA" at bounding box center [800, 268] width 55 height 22
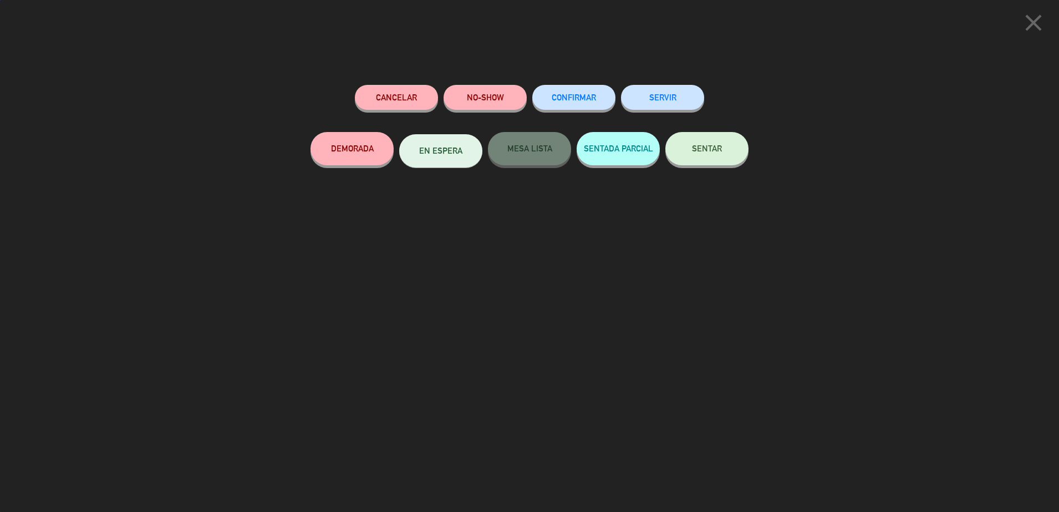
click at [705, 145] on span "SENTAR" at bounding box center [707, 148] width 30 height 9
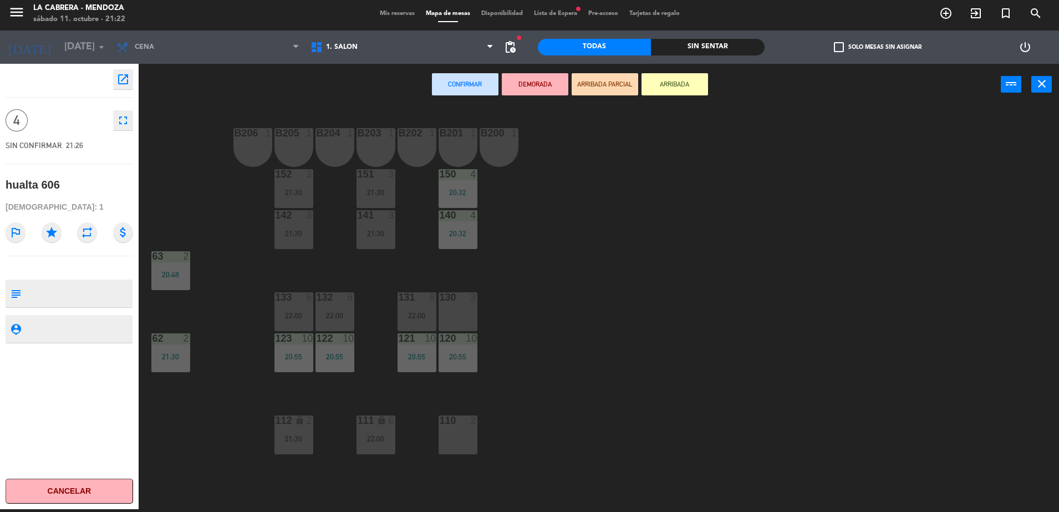
click at [397, 11] on span "Mis reservas" at bounding box center [397, 14] width 46 height 6
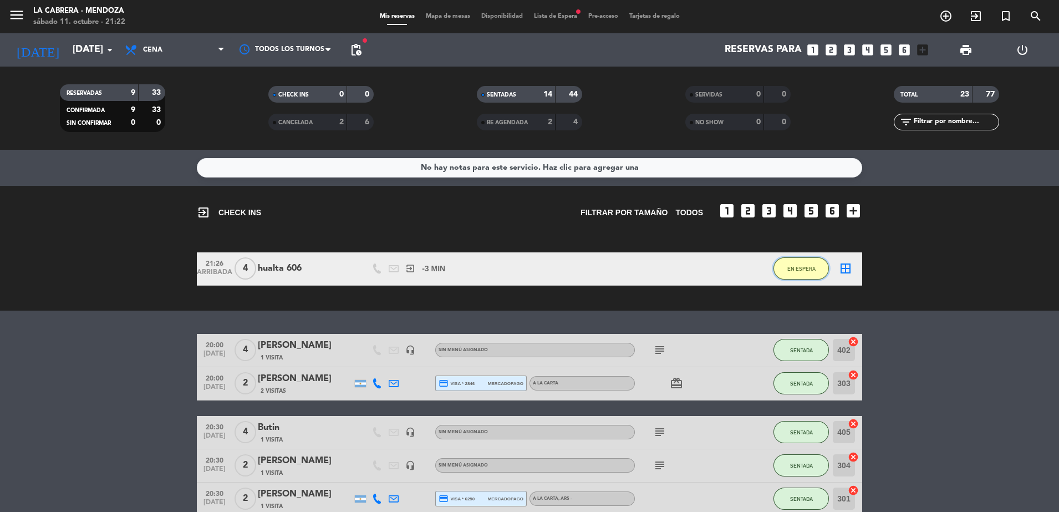
click at [793, 268] on span "EN ESPERA" at bounding box center [801, 268] width 28 height 6
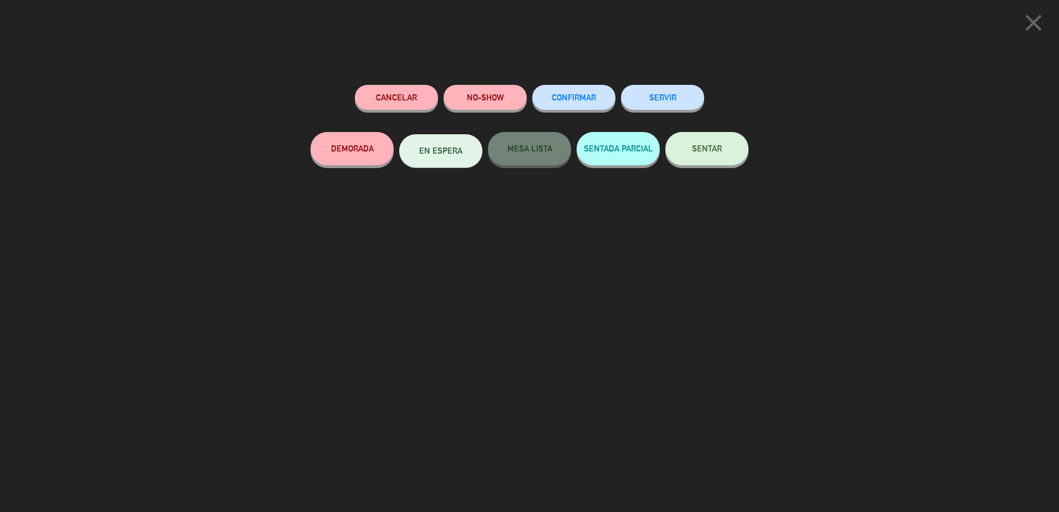
click at [705, 156] on button "SENTAR" at bounding box center [706, 148] width 83 height 33
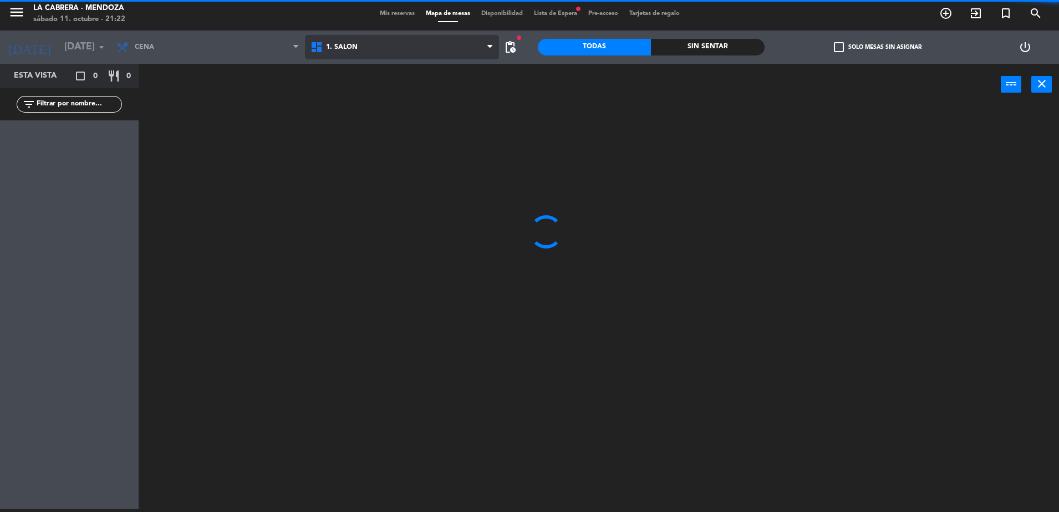
click at [356, 48] on span "1. SALON" at bounding box center [342, 47] width 32 height 8
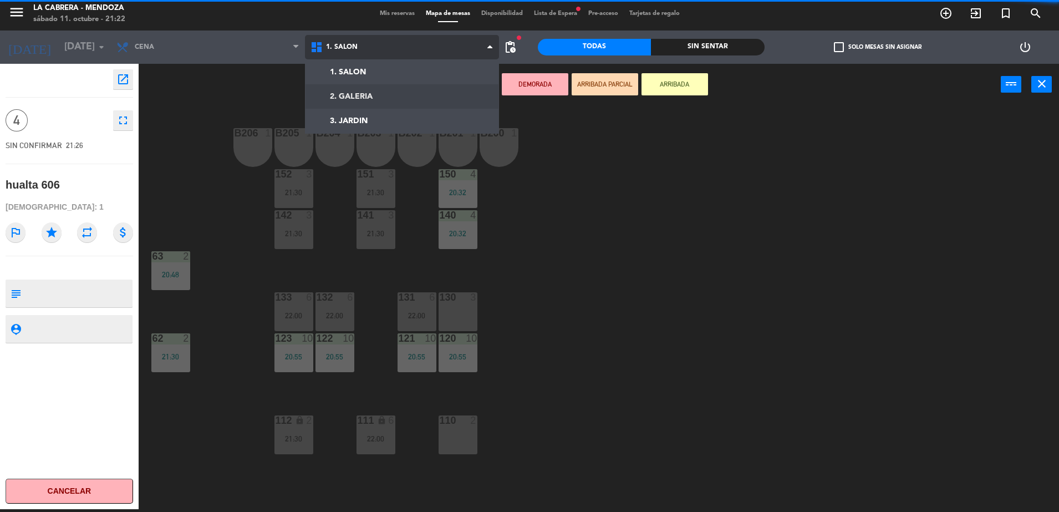
click at [362, 94] on ng-component "menu LA [PERSON_NAME] - [PERSON_NAME][DATE] 11. octubre - 21:22 Mis reservas Ma…" at bounding box center [529, 254] width 1059 height 514
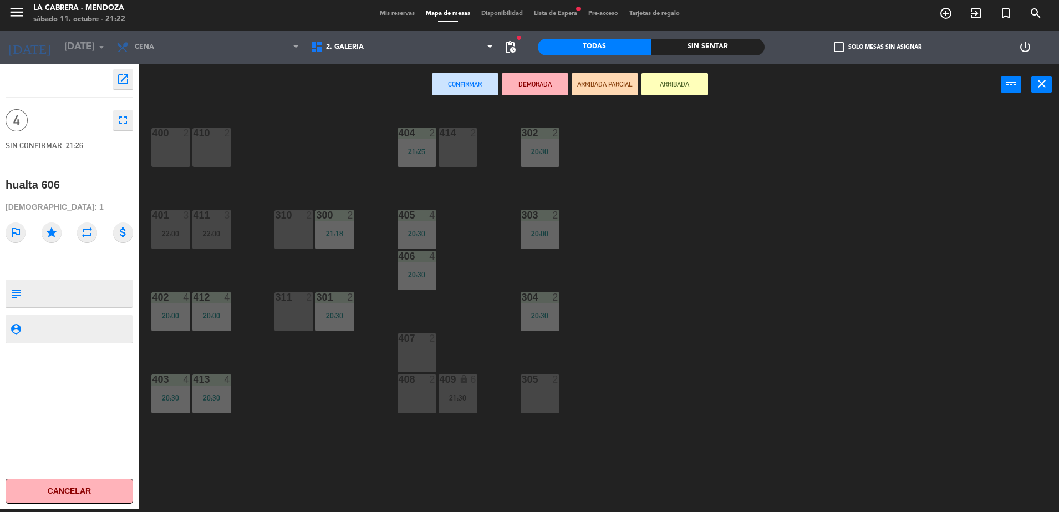
click at [420, 337] on div at bounding box center [416, 338] width 18 height 10
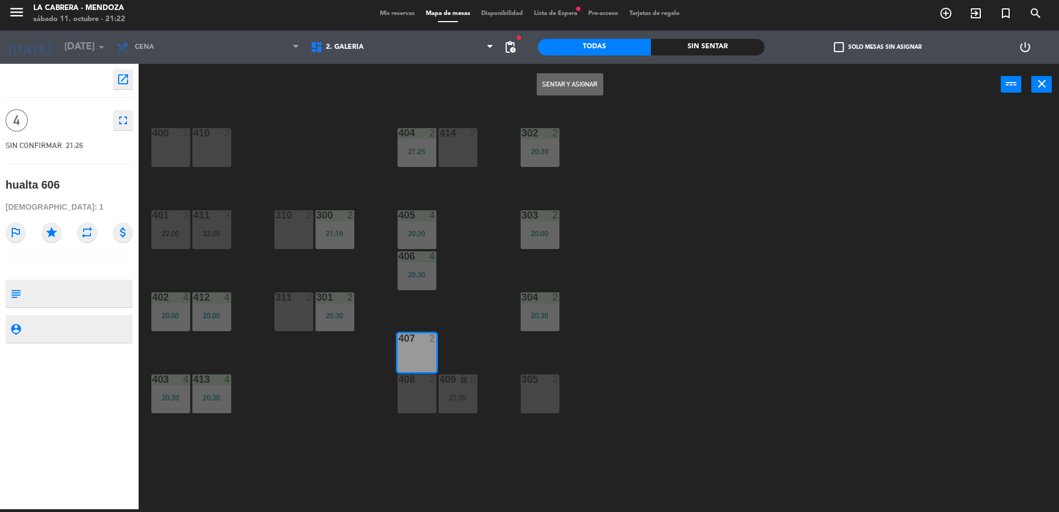
click at [412, 385] on div "408 2" at bounding box center [416, 393] width 39 height 39
click at [542, 83] on button "Sentar y Asignar" at bounding box center [569, 84] width 67 height 22
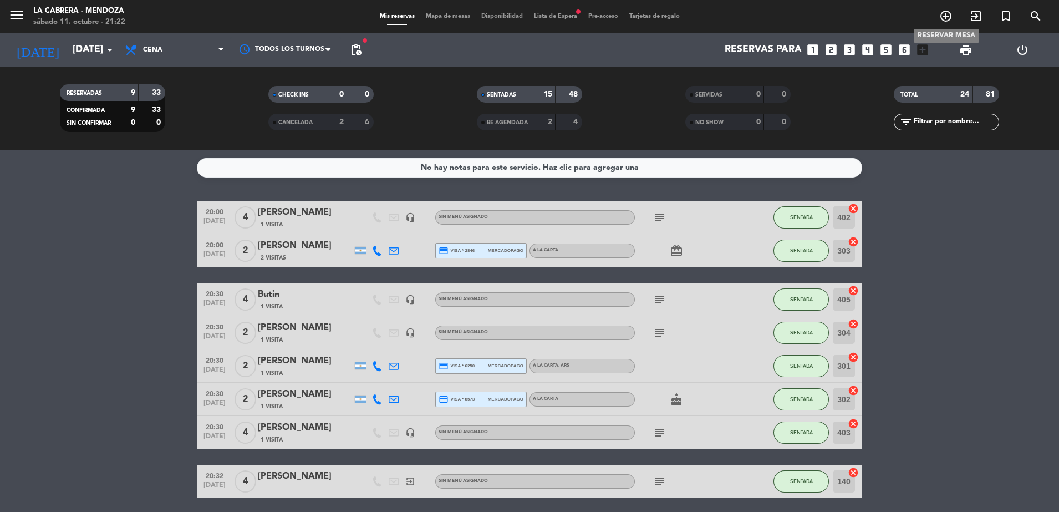
click at [943, 20] on icon "add_circle_outline" at bounding box center [945, 15] width 13 height 13
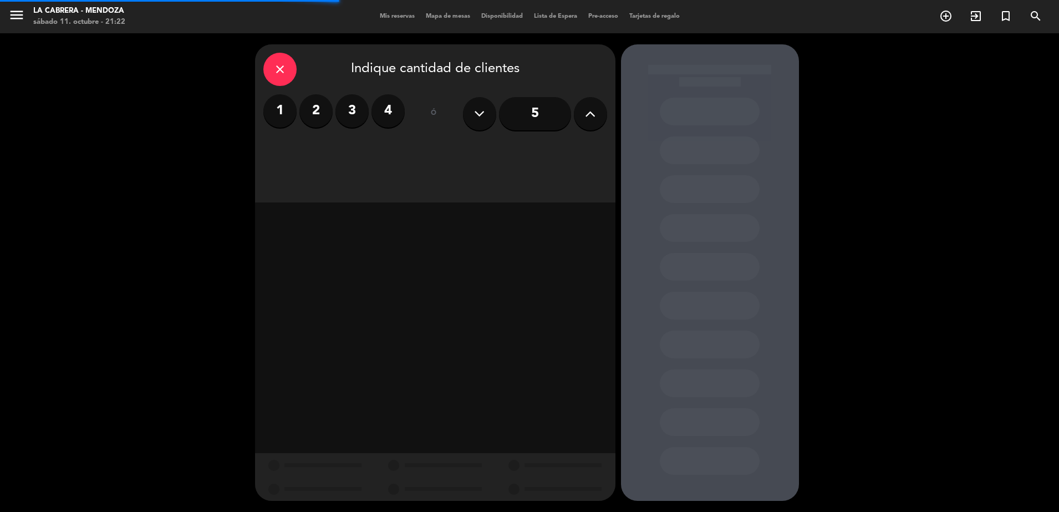
click at [289, 76] on div "close" at bounding box center [279, 69] width 33 height 33
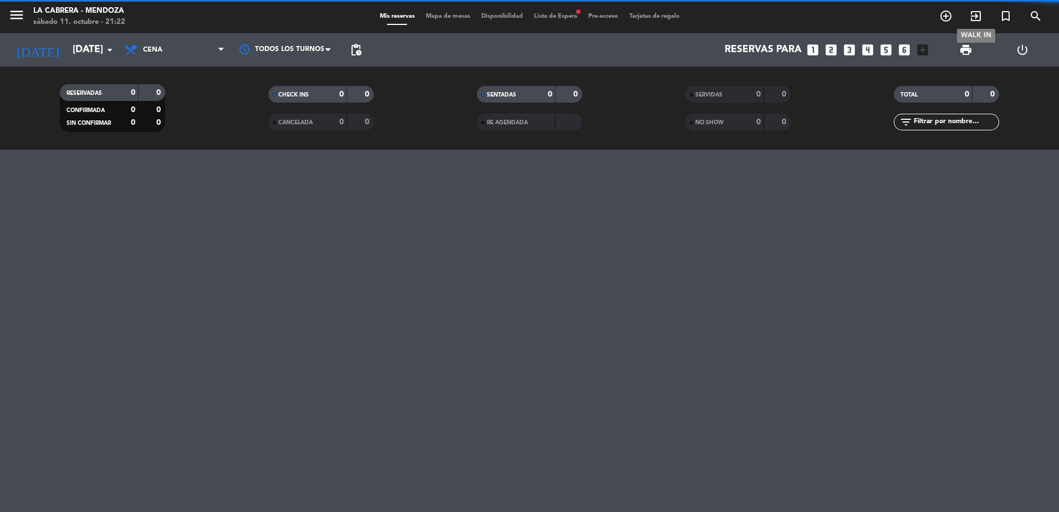
click at [978, 18] on icon "exit_to_app" at bounding box center [975, 15] width 13 height 13
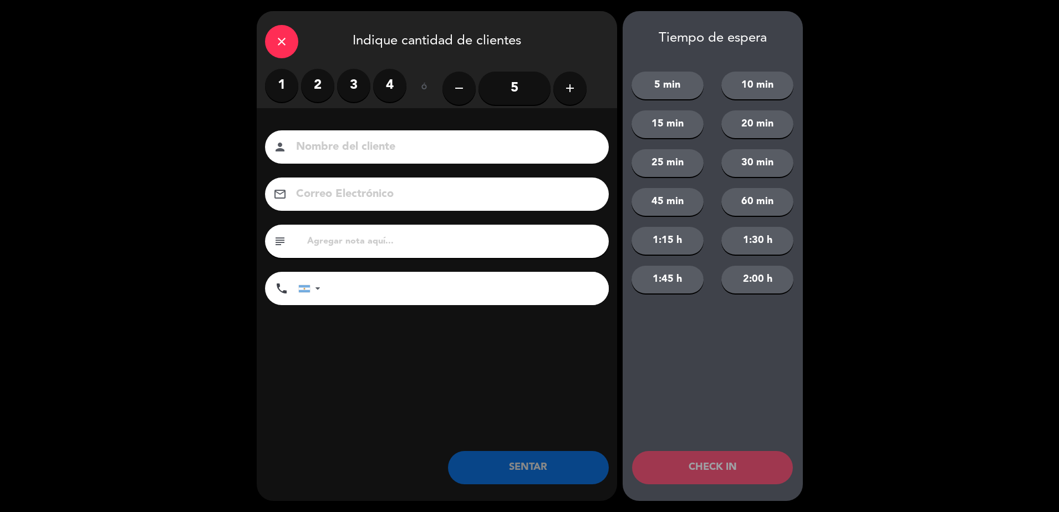
click at [326, 90] on label "2" at bounding box center [317, 85] width 33 height 33
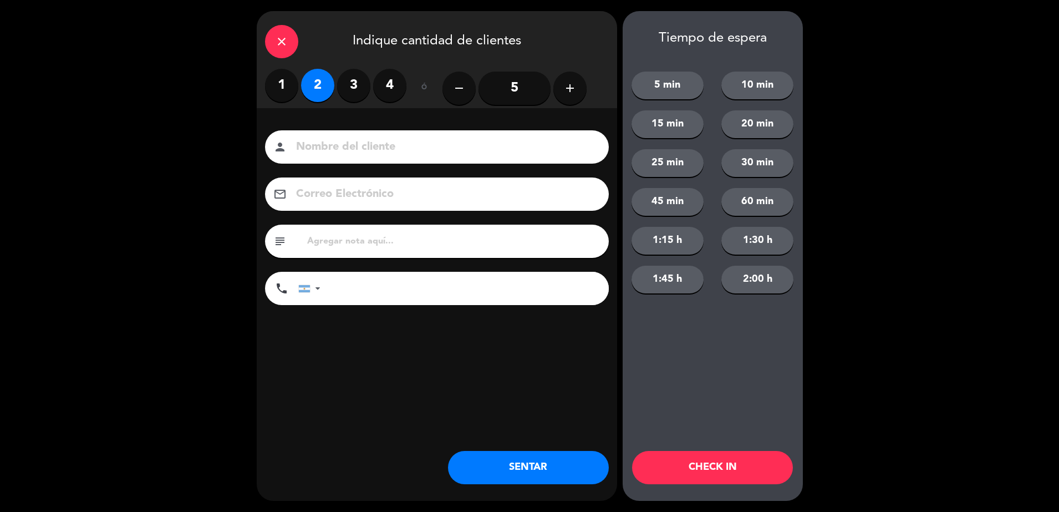
click at [345, 140] on input at bounding box center [444, 146] width 299 height 19
type input "[PERSON_NAME]"
click at [381, 236] on input "text" at bounding box center [453, 241] width 294 height 16
click at [452, 285] on input "tel" at bounding box center [469, 288] width 277 height 33
click at [468, 234] on input "SHERATON" at bounding box center [453, 241] width 294 height 16
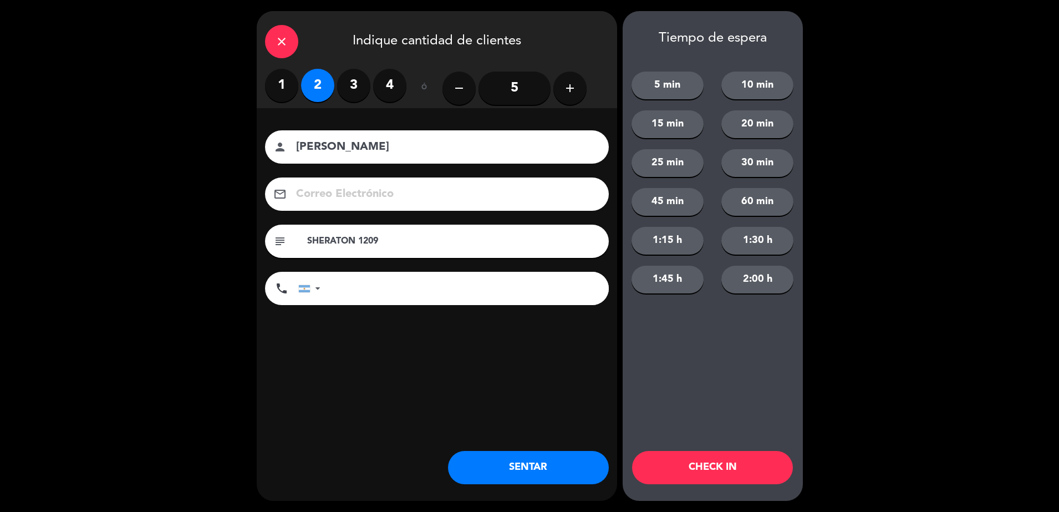
type input "SHERATON 1209"
click at [489, 459] on button "SENTAR" at bounding box center [528, 467] width 161 height 33
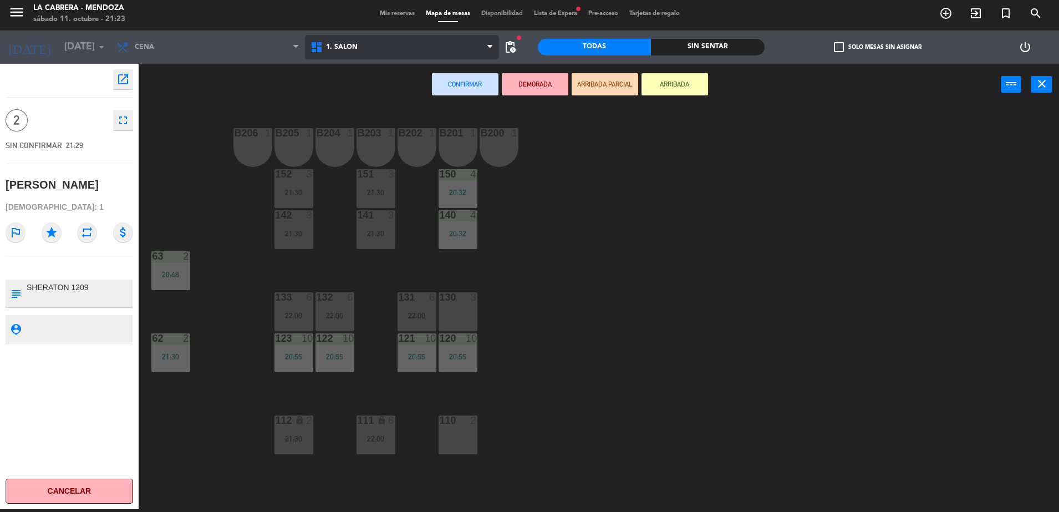
click at [386, 53] on span "1. SALON" at bounding box center [402, 47] width 194 height 24
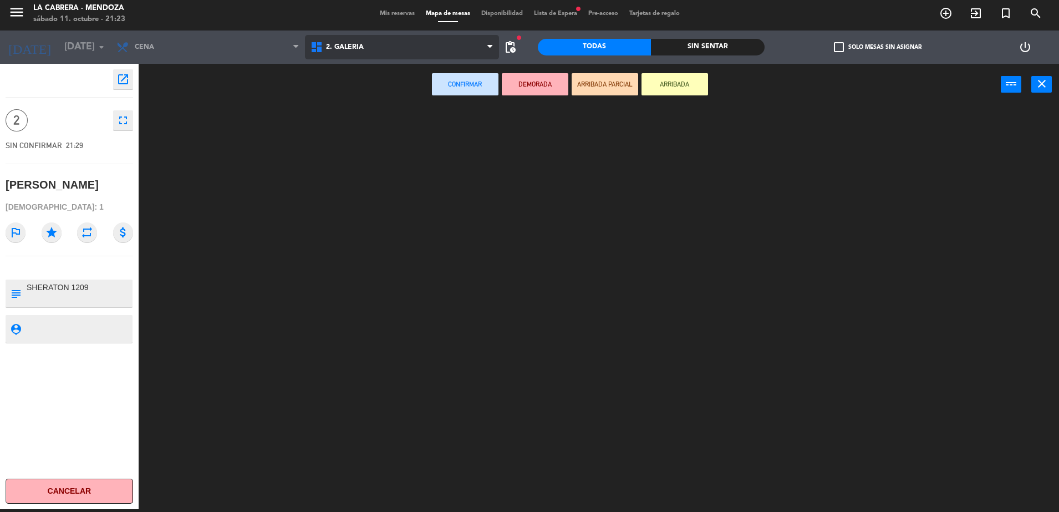
click at [365, 103] on ng-component "menu LA [PERSON_NAME] - [PERSON_NAME][DATE] 11. octubre - 21:23 Mis reservas Ma…" at bounding box center [529, 254] width 1059 height 514
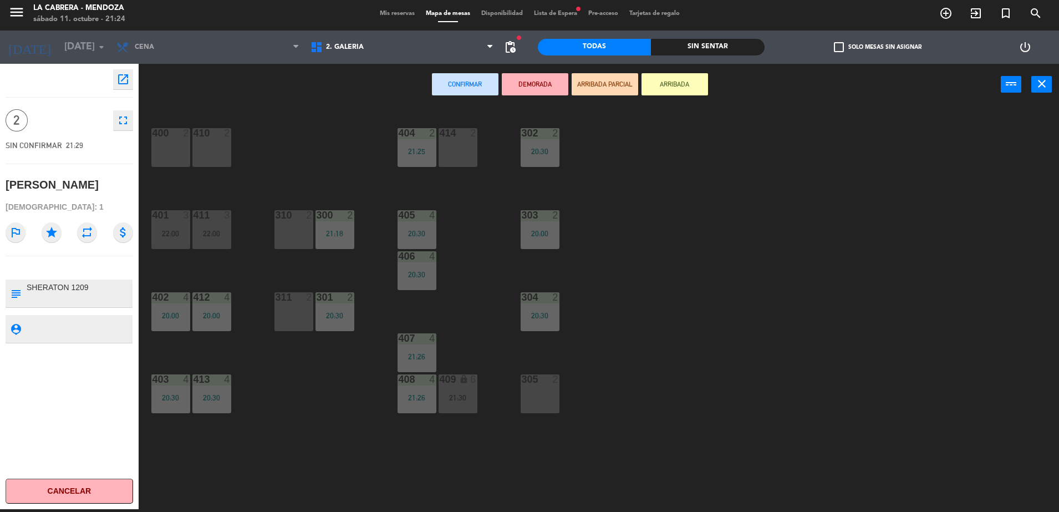
click at [289, 309] on div "311 2" at bounding box center [293, 311] width 39 height 39
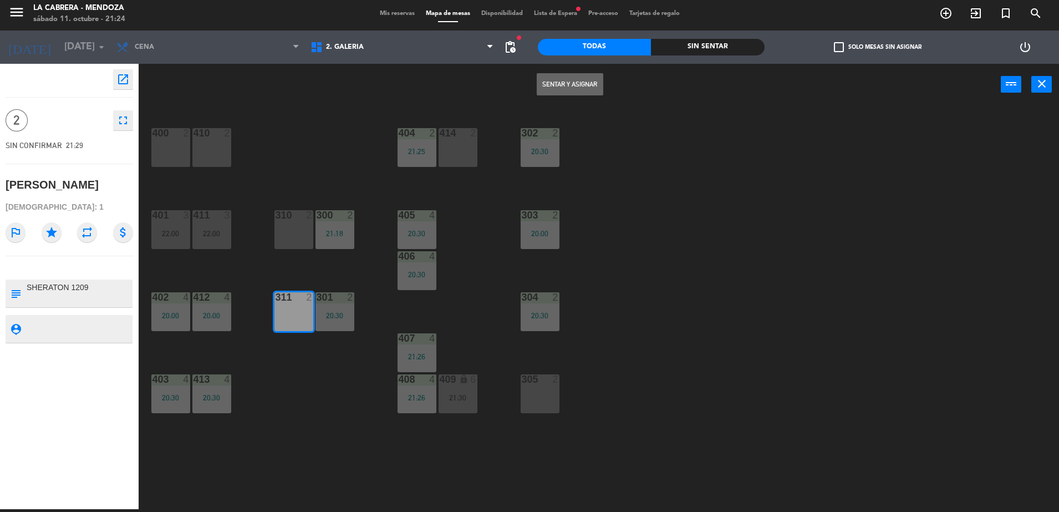
click at [554, 76] on button "Sentar y Asignar" at bounding box center [569, 84] width 67 height 22
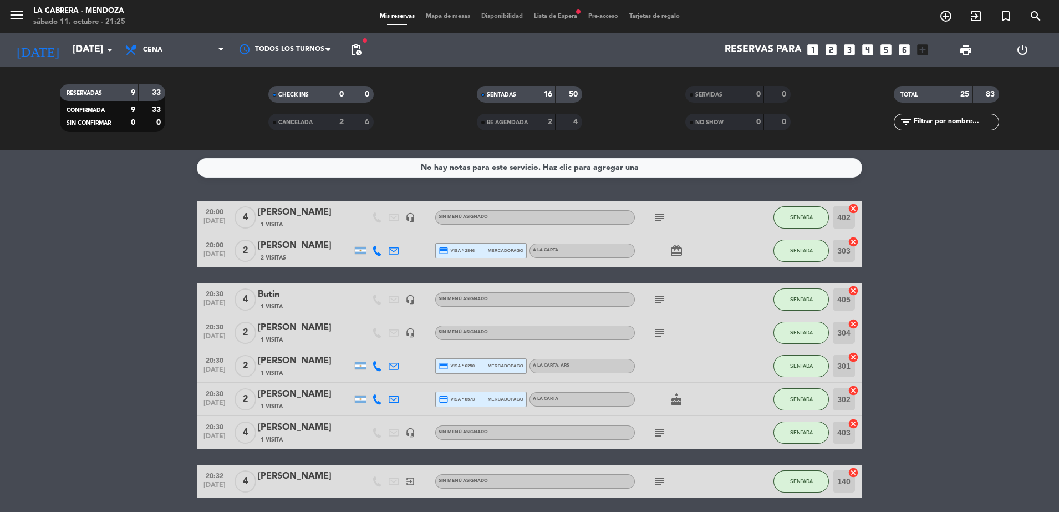
click at [435, 18] on span "Mapa de mesas" at bounding box center [447, 16] width 55 height 6
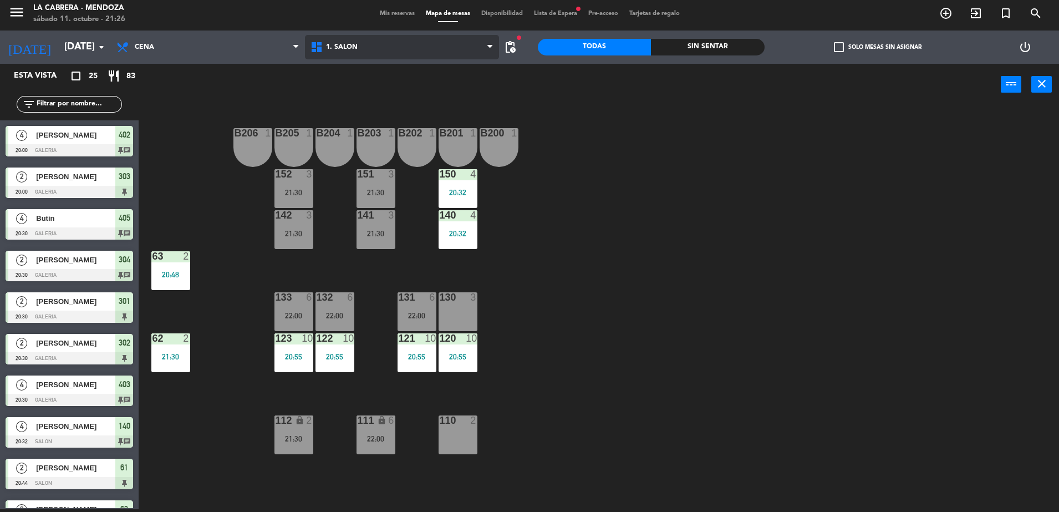
click at [353, 47] on span "1. SALON" at bounding box center [342, 47] width 32 height 8
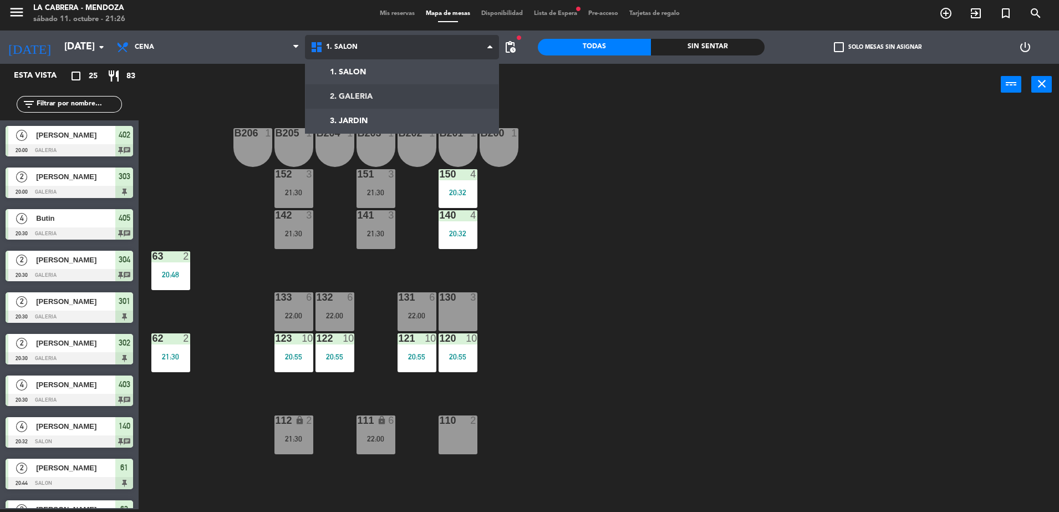
click at [348, 92] on ng-component "menu LA [PERSON_NAME] - [PERSON_NAME][DATE] 11. octubre - 21:26 Mis reservas Ma…" at bounding box center [529, 254] width 1059 height 514
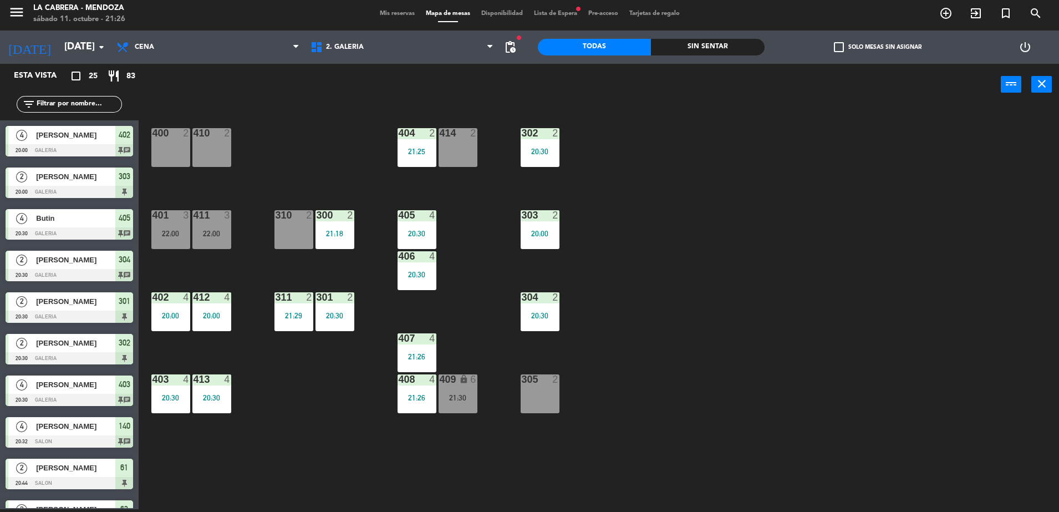
click at [382, 14] on span "Mis reservas" at bounding box center [397, 14] width 46 height 6
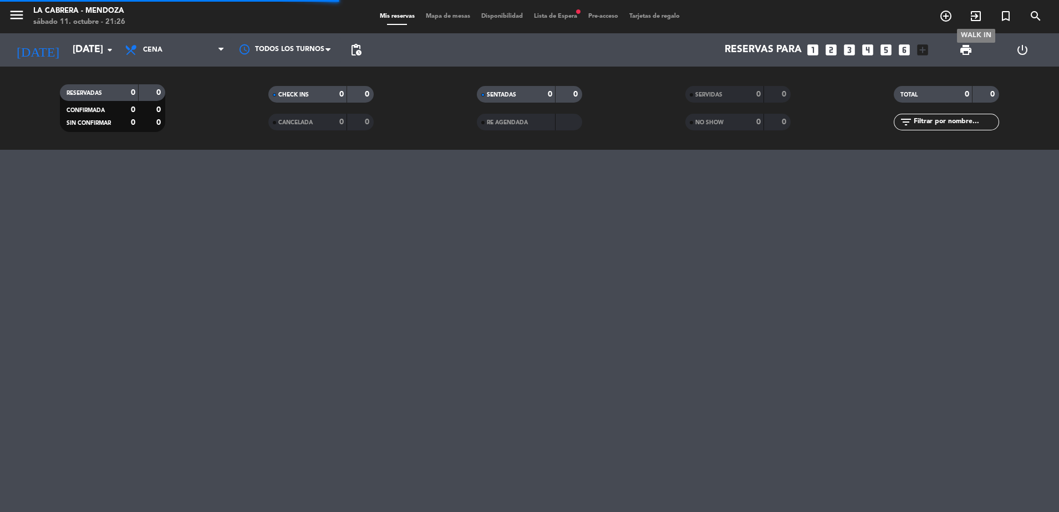
click at [973, 14] on icon "exit_to_app" at bounding box center [975, 15] width 13 height 13
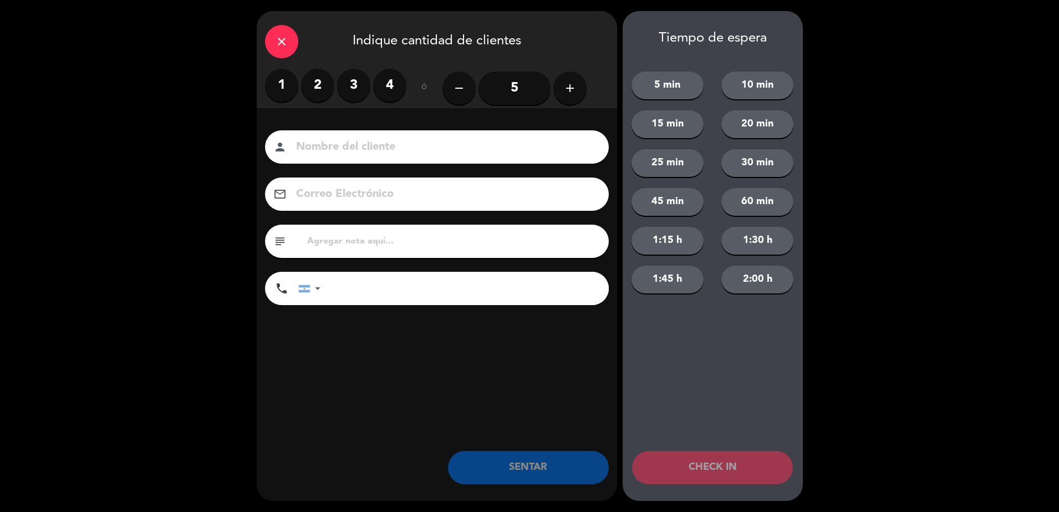
click at [314, 87] on label "2" at bounding box center [317, 85] width 33 height 33
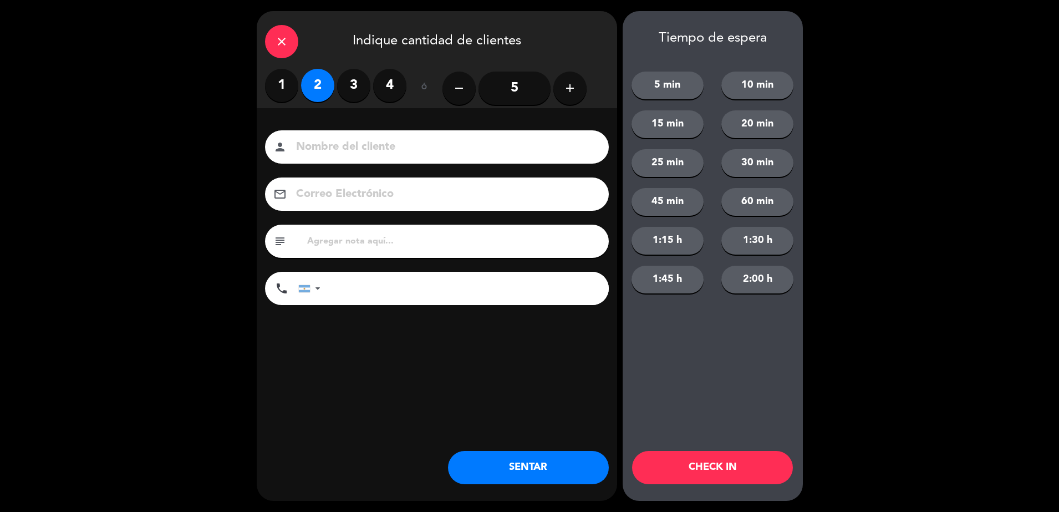
click at [331, 151] on input at bounding box center [444, 146] width 299 height 19
click at [275, 32] on div "close" at bounding box center [281, 41] width 33 height 33
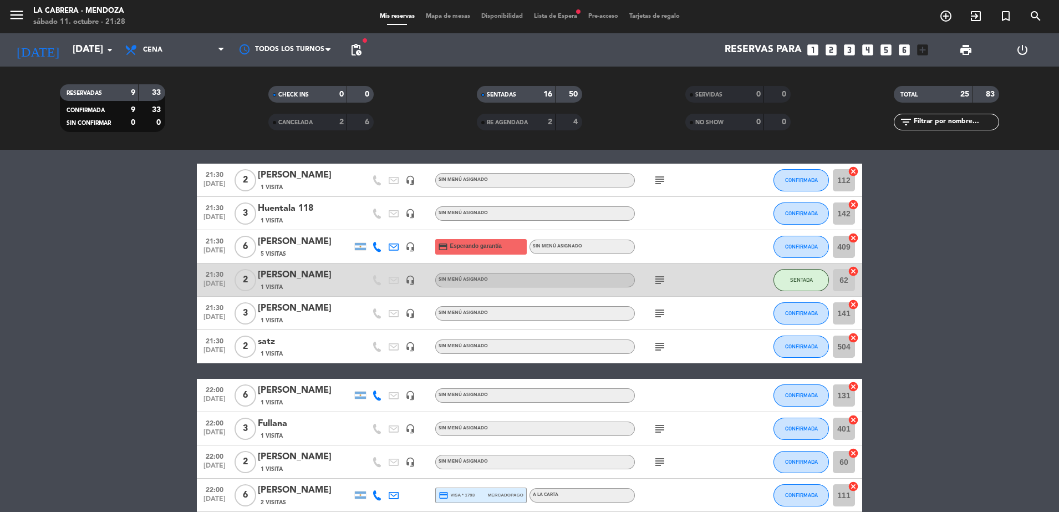
scroll to position [693, 0]
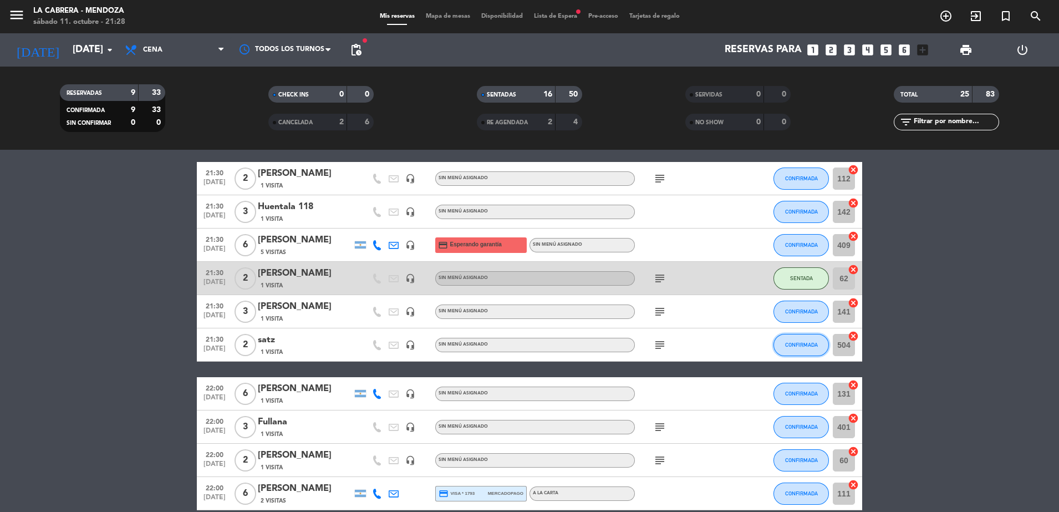
click at [794, 352] on button "CONFIRMADA" at bounding box center [800, 345] width 55 height 22
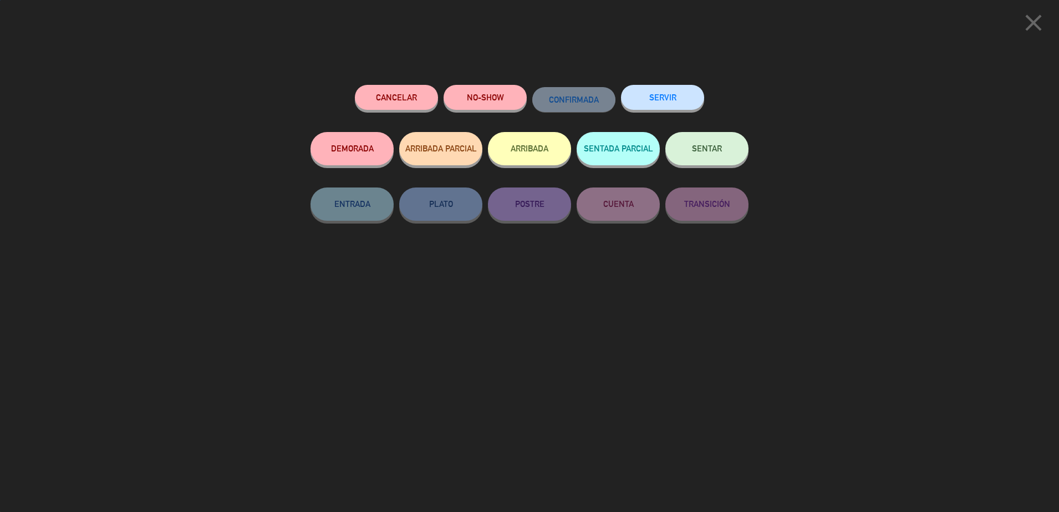
click at [697, 147] on span "SENTAR" at bounding box center [707, 148] width 30 height 9
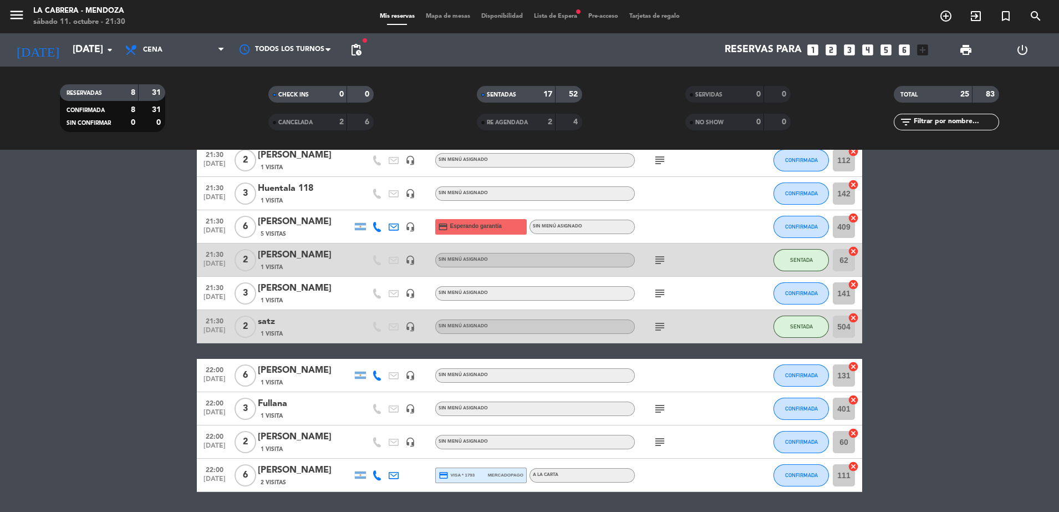
scroll to position [747, 0]
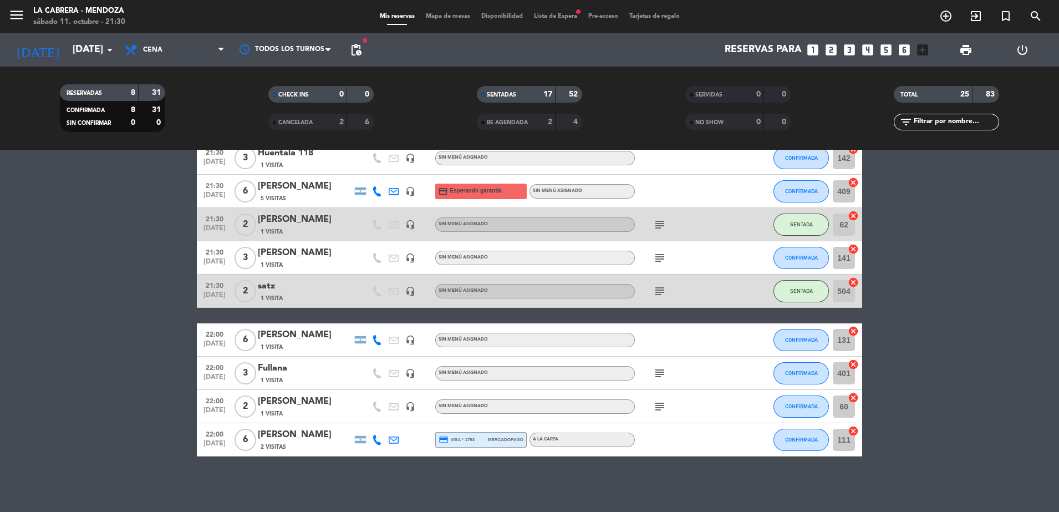
click at [851, 280] on icon "cancel" at bounding box center [852, 282] width 11 height 11
click at [438, 16] on span "Mapa de mesas" at bounding box center [447, 16] width 55 height 6
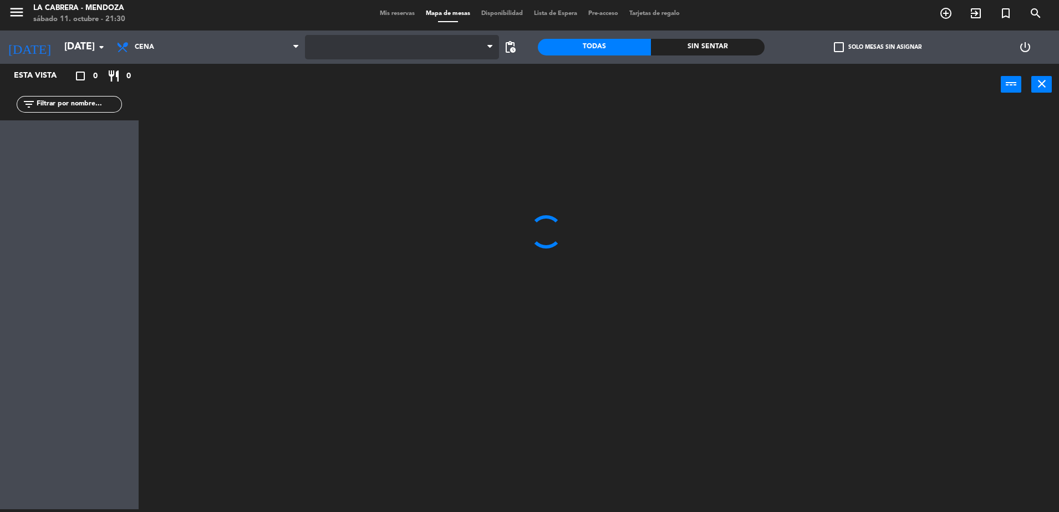
click at [390, 49] on span at bounding box center [402, 47] width 194 height 24
click at [390, 49] on span "1. SALON" at bounding box center [402, 47] width 194 height 24
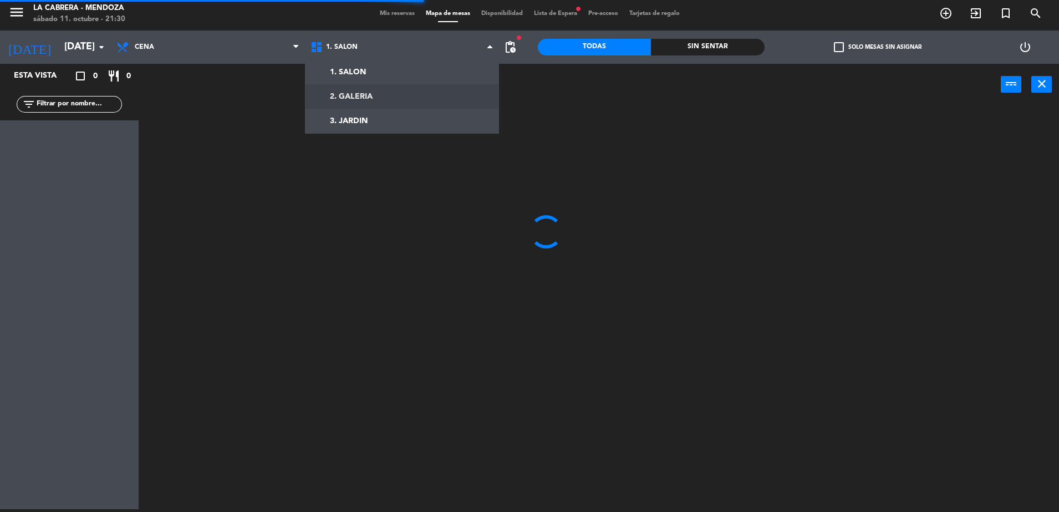
click at [386, 91] on ng-component "menu LA [PERSON_NAME] - [PERSON_NAME][DATE] 11. octubre - 21:30 Mis reservas Ma…" at bounding box center [529, 254] width 1059 height 514
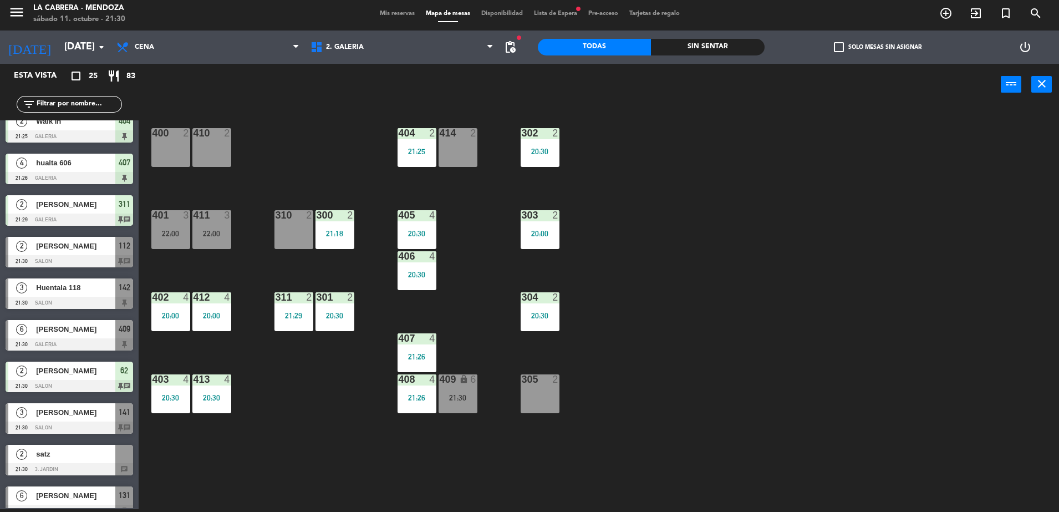
scroll to position [554, 0]
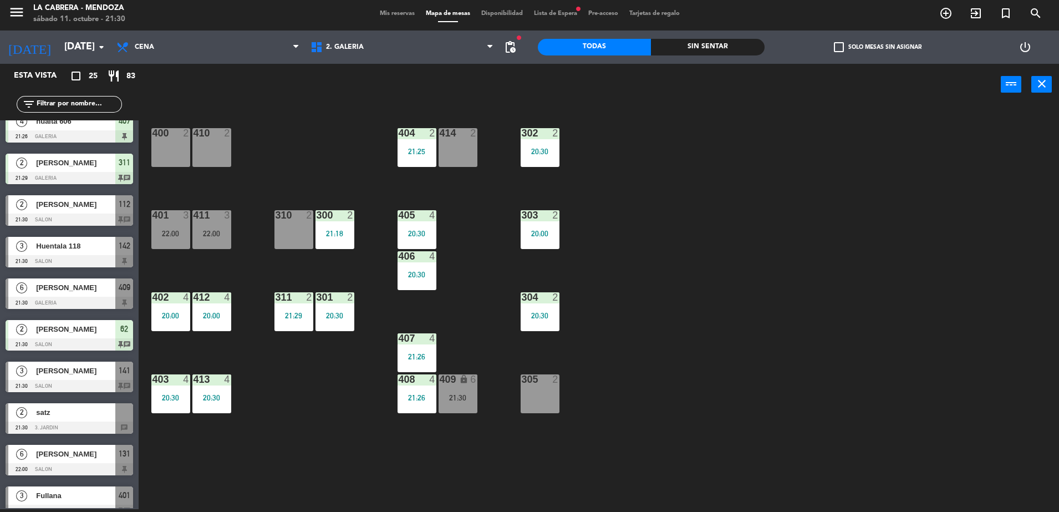
click at [85, 416] on span "satz" at bounding box center [75, 412] width 79 height 12
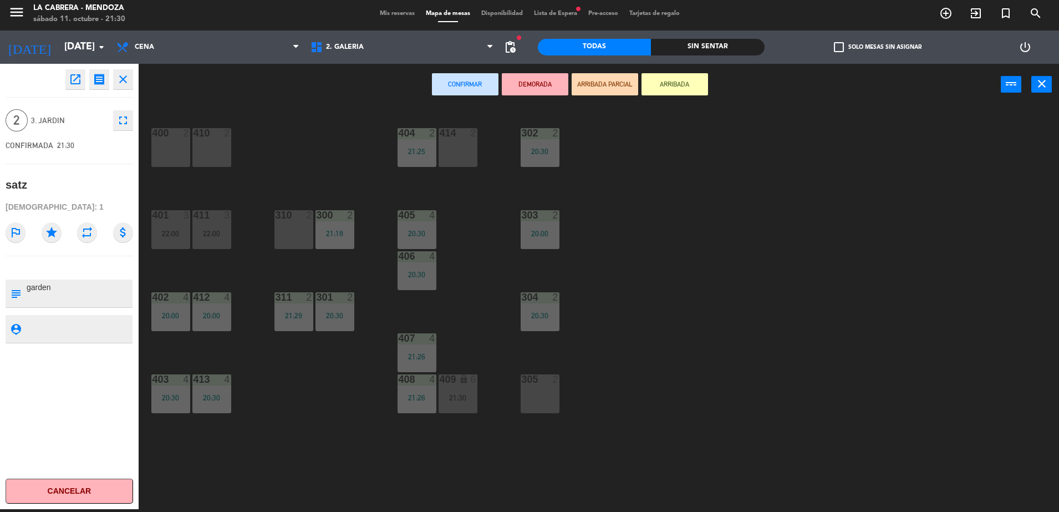
click at [542, 386] on div "305 2" at bounding box center [539, 393] width 39 height 39
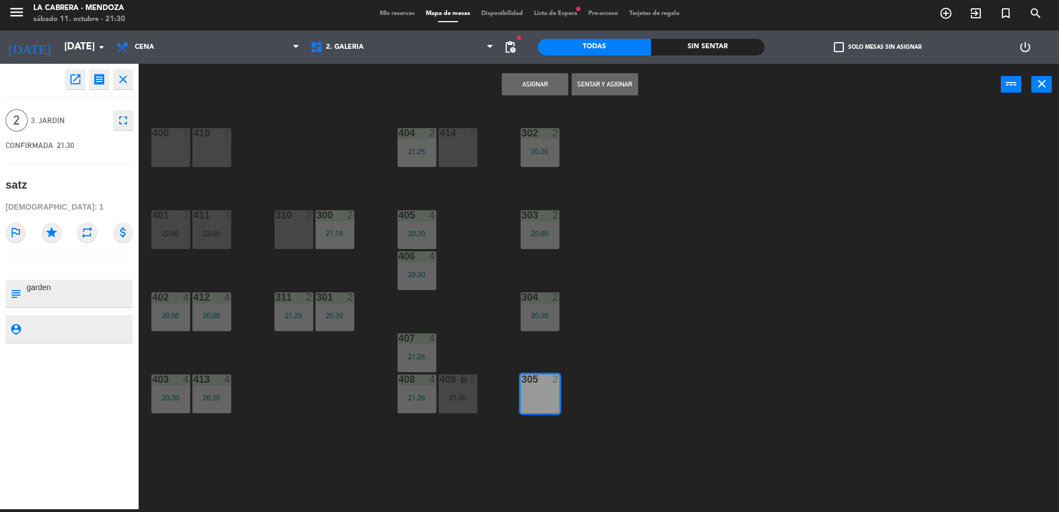
click at [602, 80] on button "Sentar y Asignar" at bounding box center [604, 84] width 67 height 22
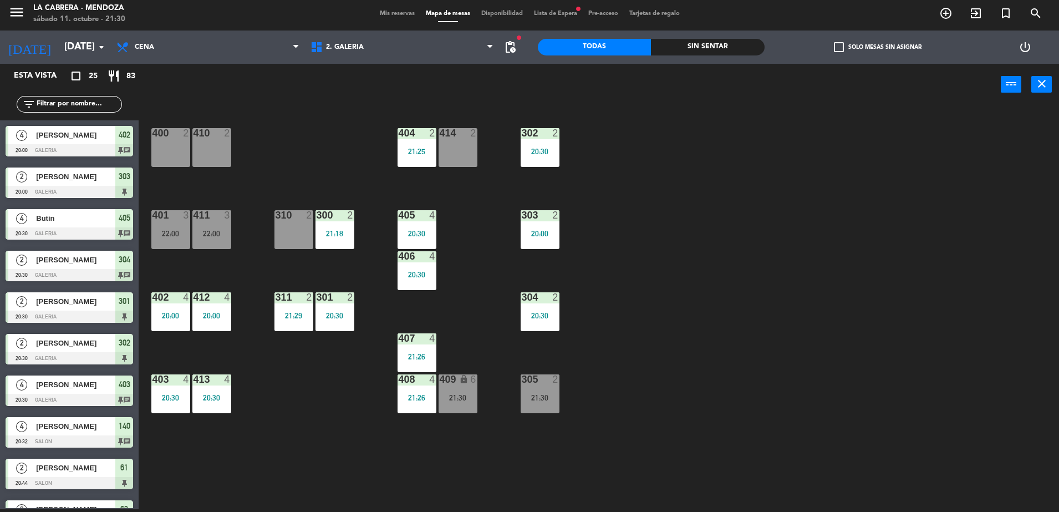
scroll to position [161, 0]
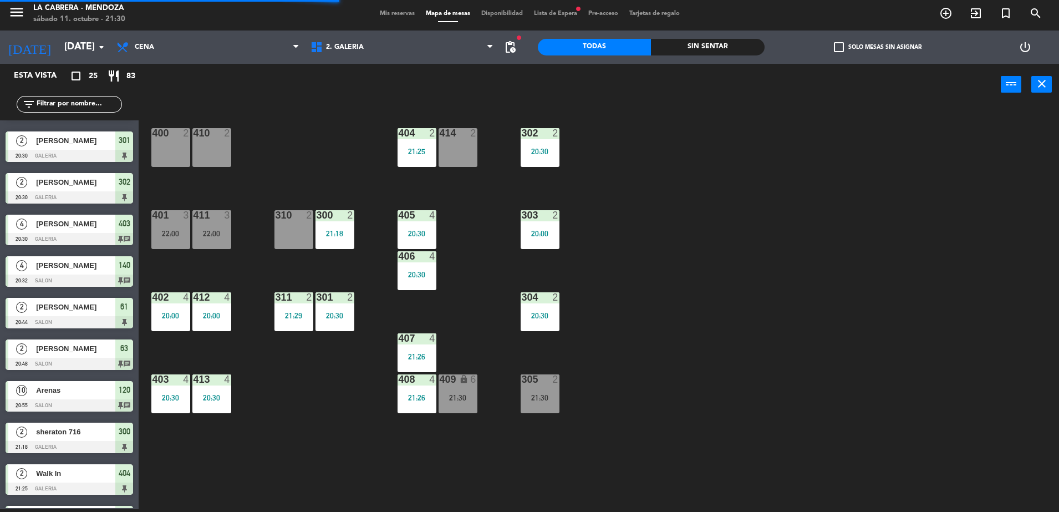
click at [387, 11] on span "Mis reservas" at bounding box center [397, 14] width 46 height 6
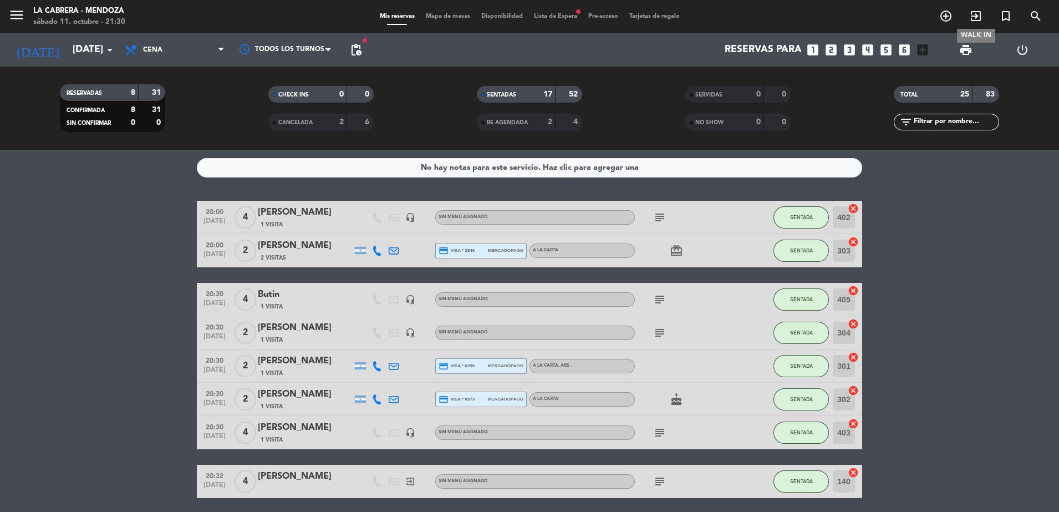
click at [969, 20] on icon "exit_to_app" at bounding box center [975, 15] width 13 height 13
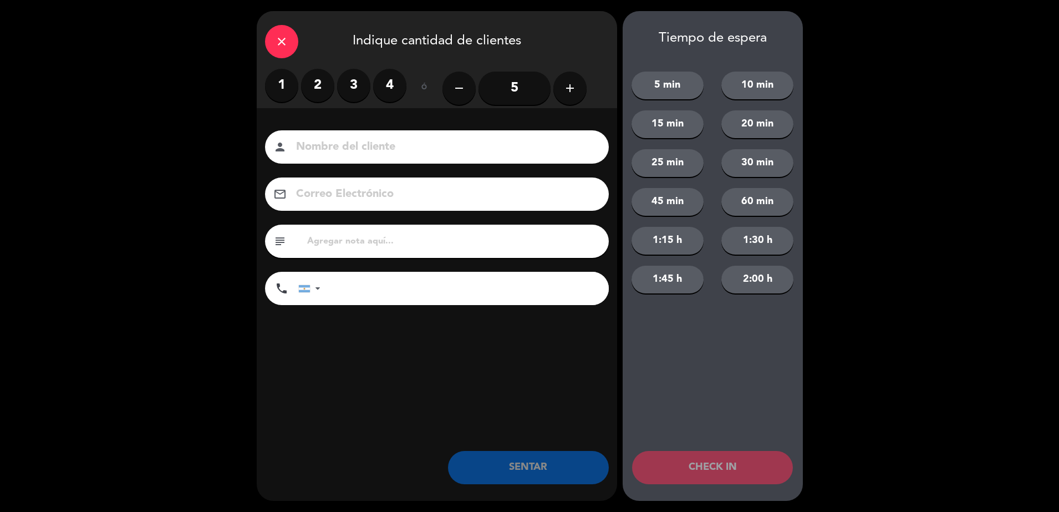
click at [324, 85] on label "2" at bounding box center [317, 85] width 33 height 33
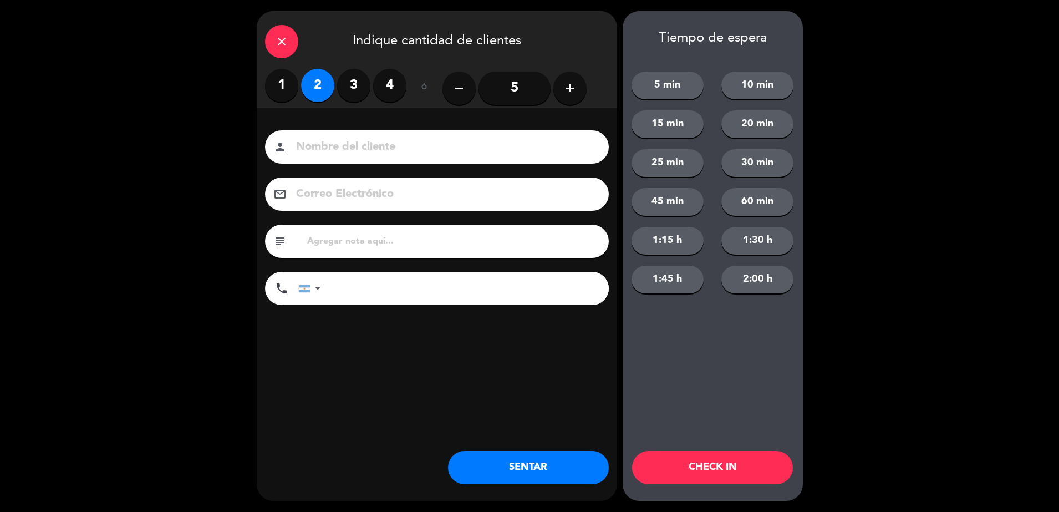
click at [382, 149] on input at bounding box center [444, 146] width 299 height 19
type input "HUALTA 705"
click at [533, 456] on button "SENTAR" at bounding box center [528, 467] width 161 height 33
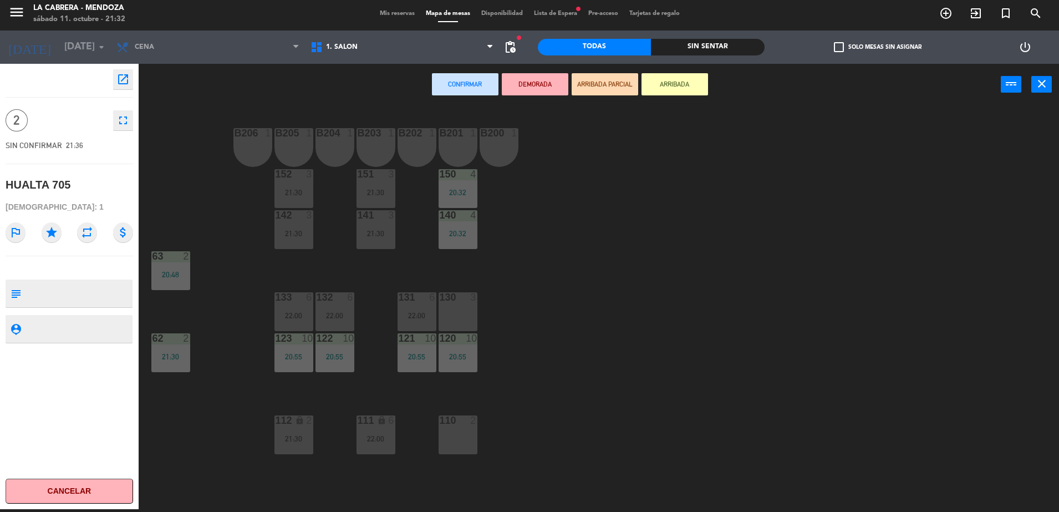
click at [453, 306] on div "130 3" at bounding box center [457, 311] width 39 height 39
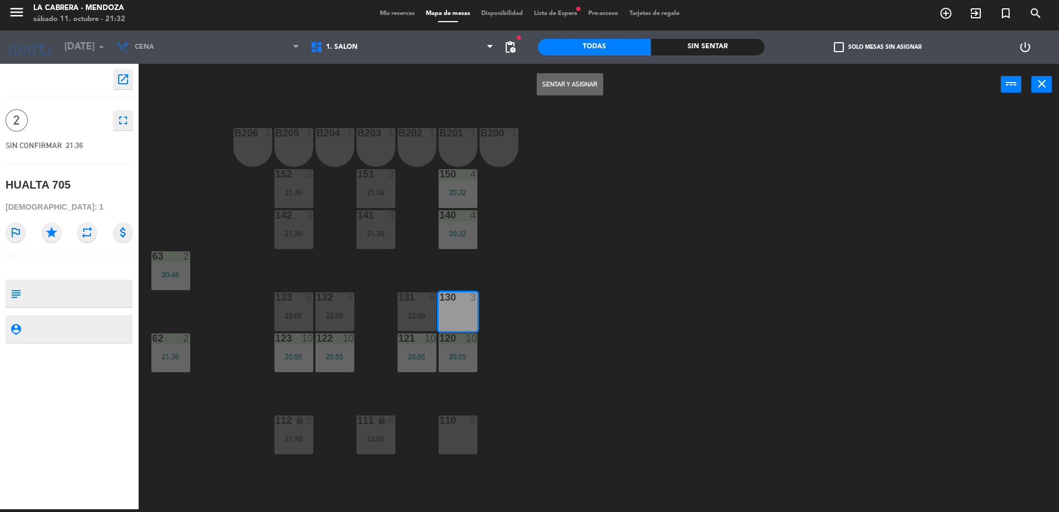
click at [582, 89] on button "Sentar y Asignar" at bounding box center [569, 84] width 67 height 22
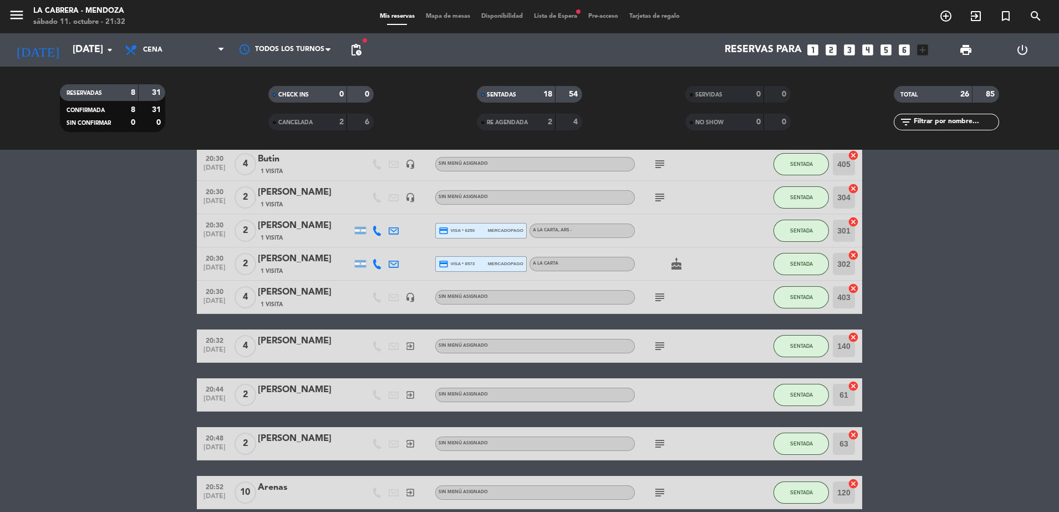
scroll to position [139, 0]
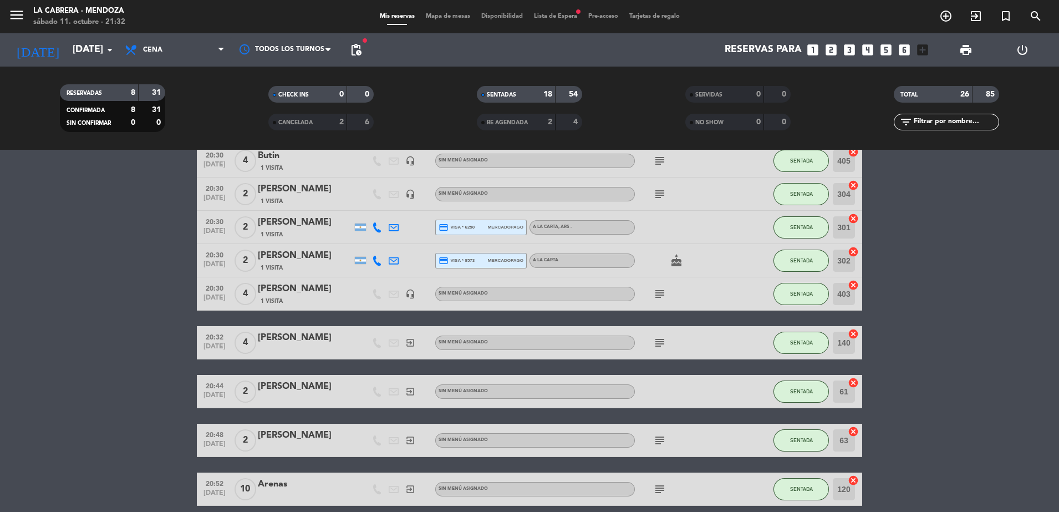
click at [657, 344] on icon "subject" at bounding box center [659, 342] width 13 height 13
click at [655, 442] on icon "subject" at bounding box center [659, 439] width 13 height 13
click at [656, 493] on icon "subject" at bounding box center [659, 488] width 13 height 13
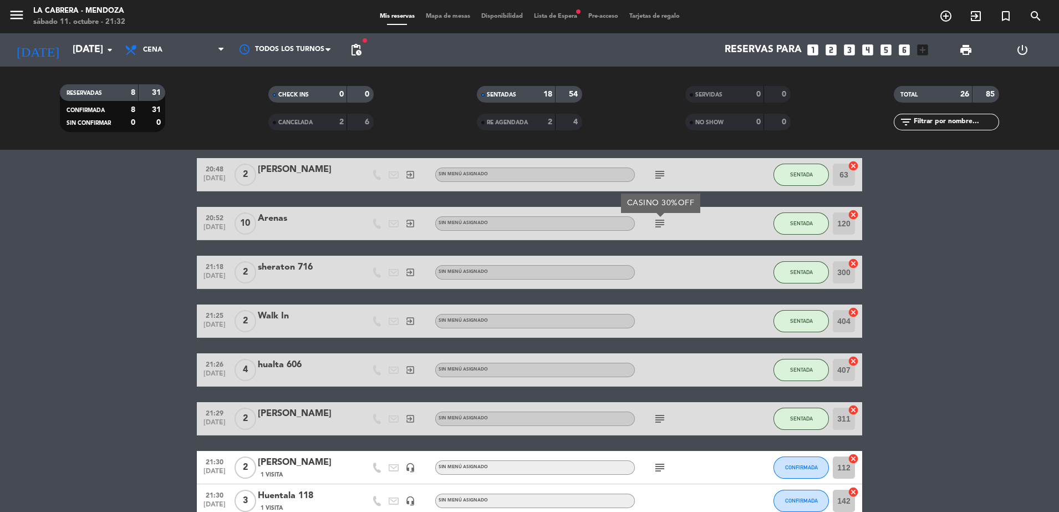
scroll to position [416, 0]
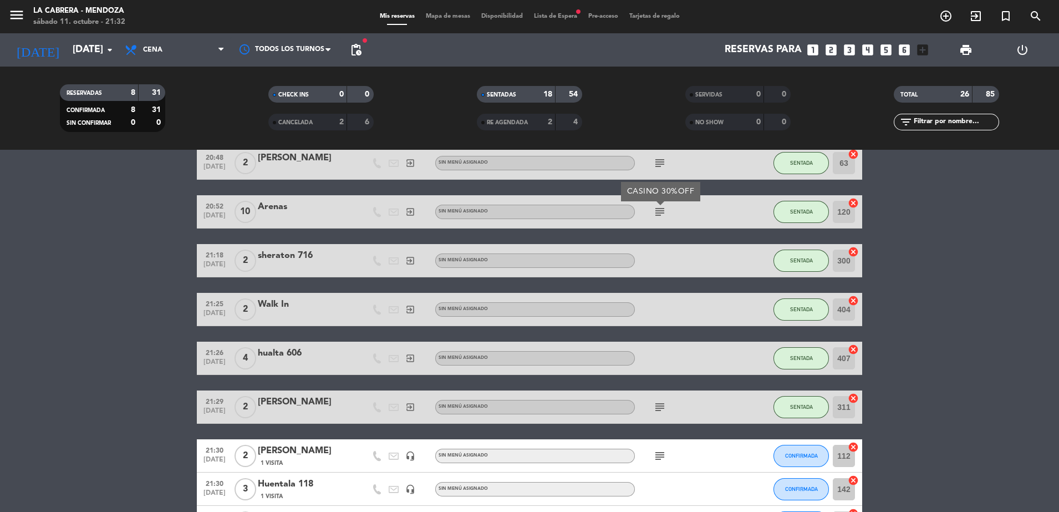
drag, startPoint x: 669, startPoint y: 411, endPoint x: 662, endPoint y: 410, distance: 7.3
click at [669, 411] on div "subject" at bounding box center [685, 406] width 100 height 33
click at [659, 408] on icon "subject" at bounding box center [659, 406] width 13 height 13
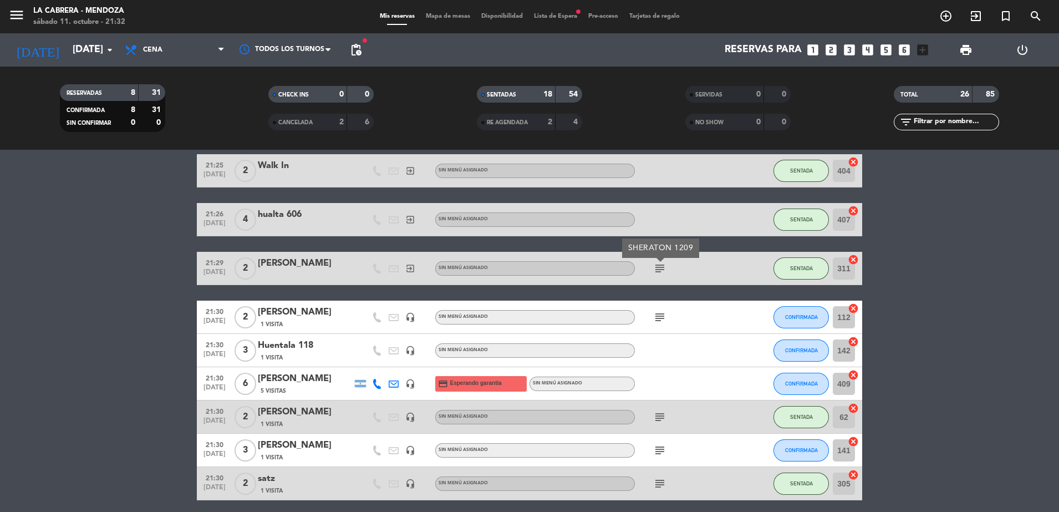
click at [650, 416] on div "subject" at bounding box center [685, 416] width 100 height 33
click at [657, 419] on icon "subject" at bounding box center [659, 416] width 13 height 13
click at [658, 451] on icon "subject" at bounding box center [659, 449] width 13 height 13
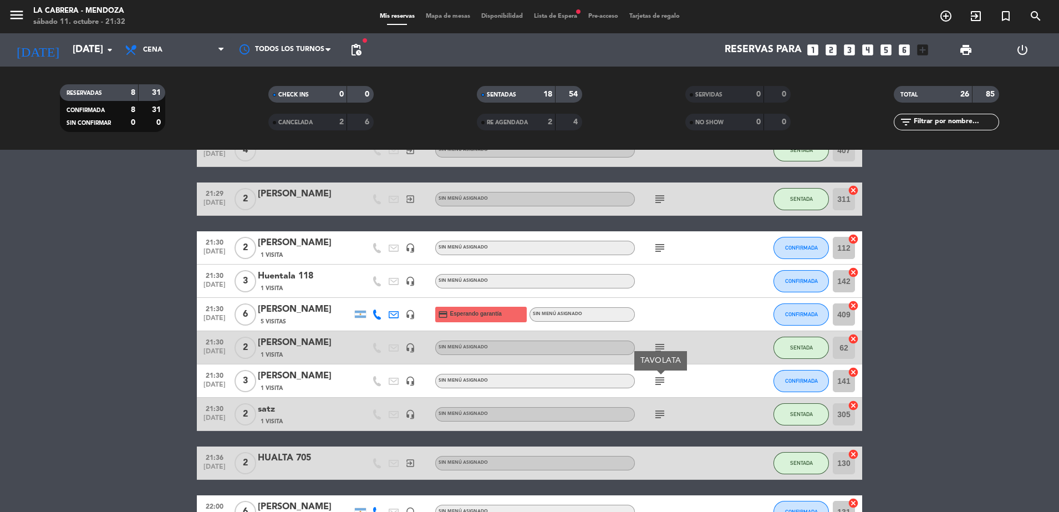
click at [653, 416] on icon "subject" at bounding box center [659, 413] width 13 height 13
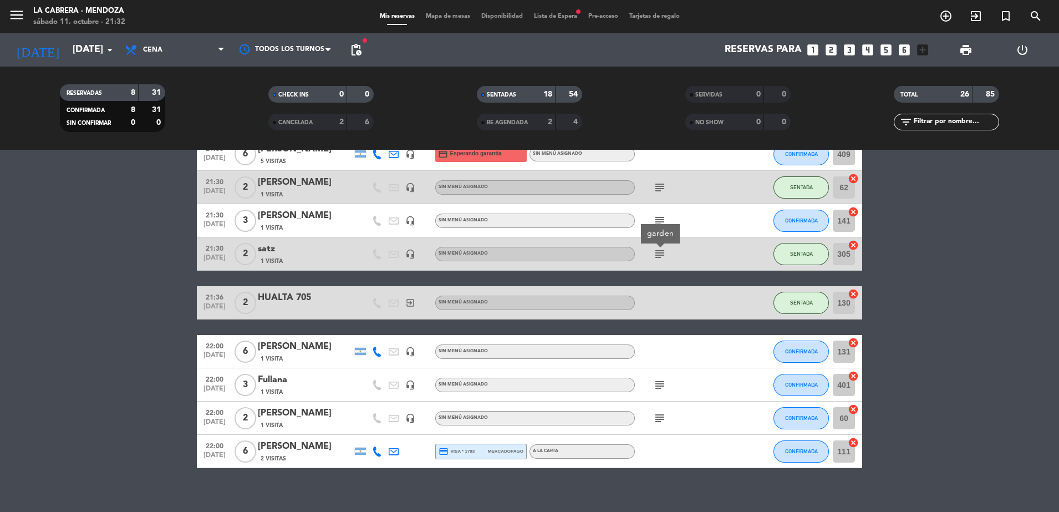
scroll to position [795, 0]
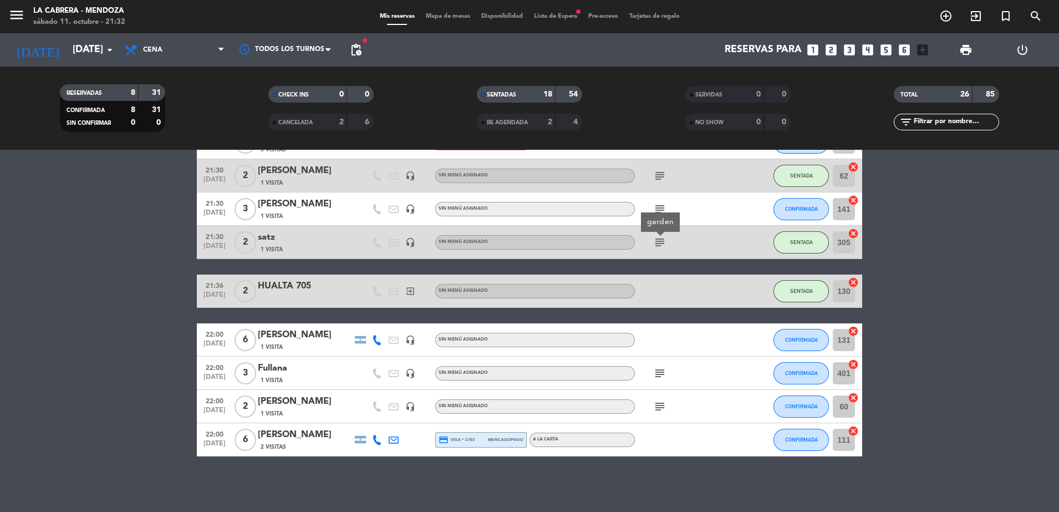
click at [654, 375] on icon "subject" at bounding box center [659, 372] width 13 height 13
click at [656, 403] on icon "subject" at bounding box center [659, 406] width 13 height 13
click at [658, 368] on icon "subject" at bounding box center [659, 372] width 13 height 13
click at [259, 370] on div "Fullana" at bounding box center [305, 368] width 94 height 14
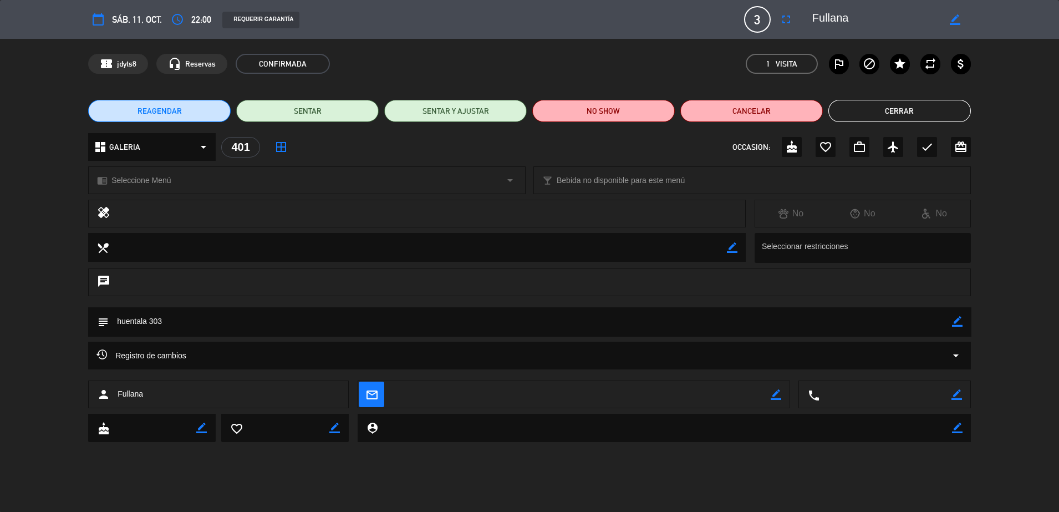
click at [959, 319] on icon "border_color" at bounding box center [957, 321] width 11 height 11
click at [925, 319] on textarea at bounding box center [530, 321] width 843 height 28
type textarea "huentala 303 COPA GS CABERNET FRANC"
click at [958, 323] on icon at bounding box center [957, 321] width 11 height 11
click at [914, 105] on button "Cerrar" at bounding box center [899, 111] width 142 height 22
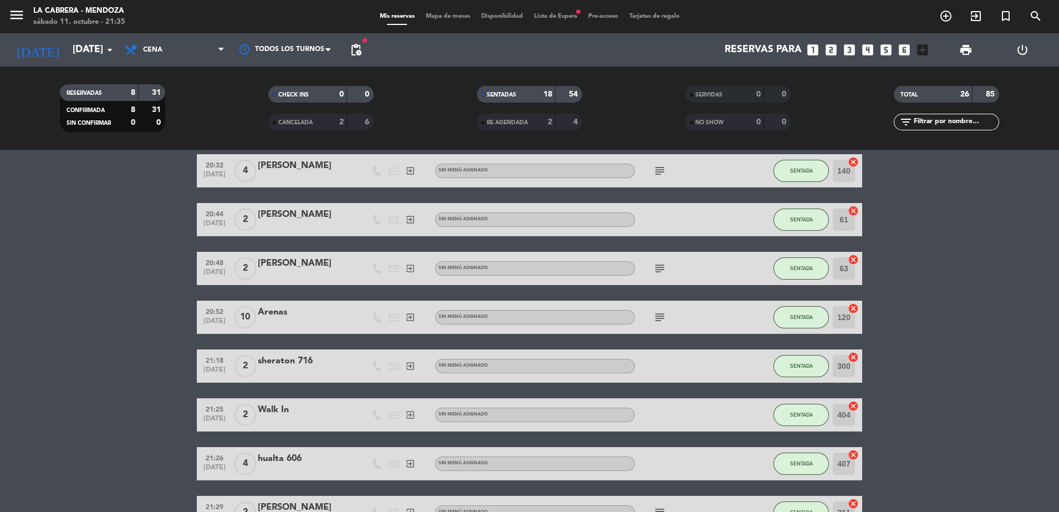
scroll to position [587, 0]
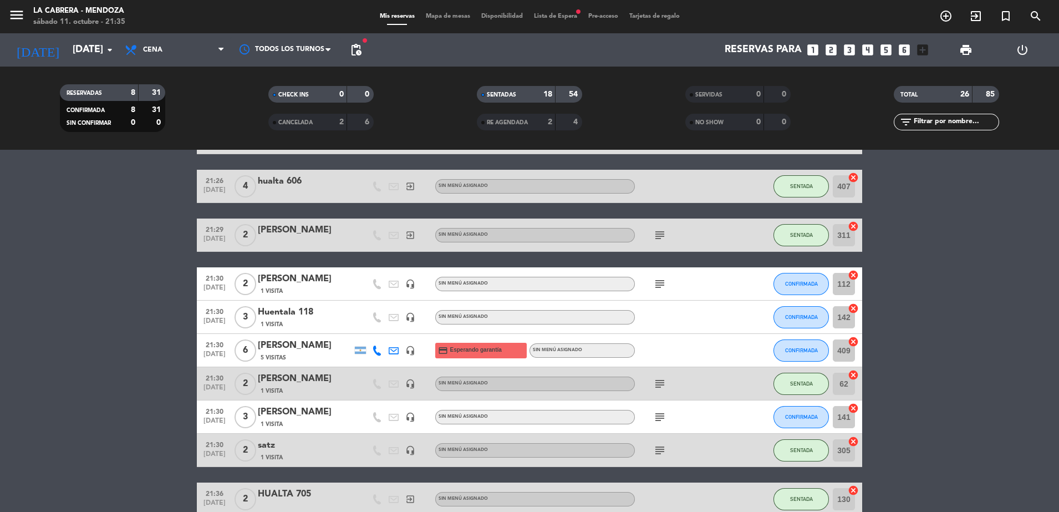
click at [655, 285] on icon "subject" at bounding box center [659, 283] width 13 height 13
click at [380, 354] on icon at bounding box center [377, 350] width 10 height 10
click at [371, 333] on span "Copiar" at bounding box center [368, 332] width 23 height 12
click at [108, 346] on bookings-row "20:00 [DATE] 4 [PERSON_NAME] 1 Visita headset_mic Sin menú asignado subject SEN…" at bounding box center [529, 138] width 1059 height 1051
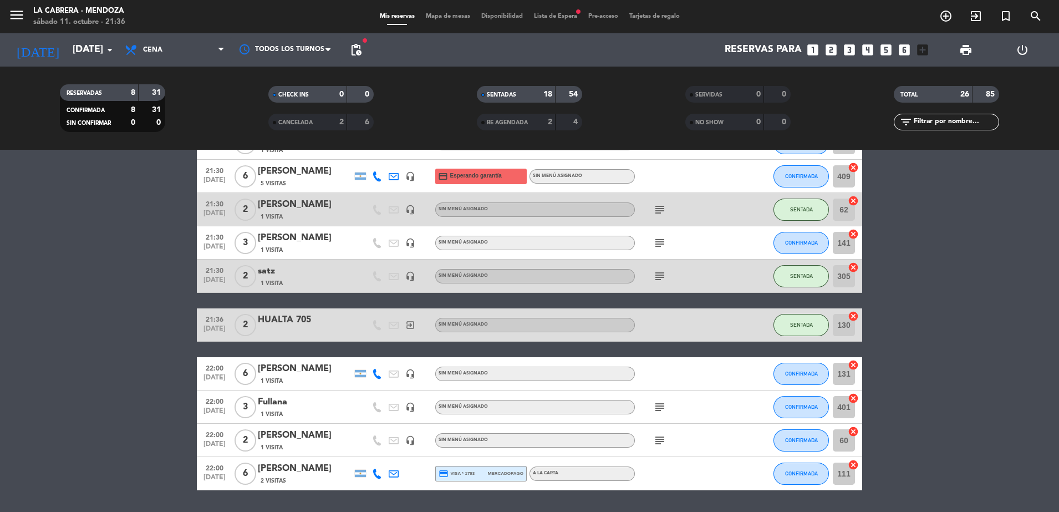
scroll to position [795, 0]
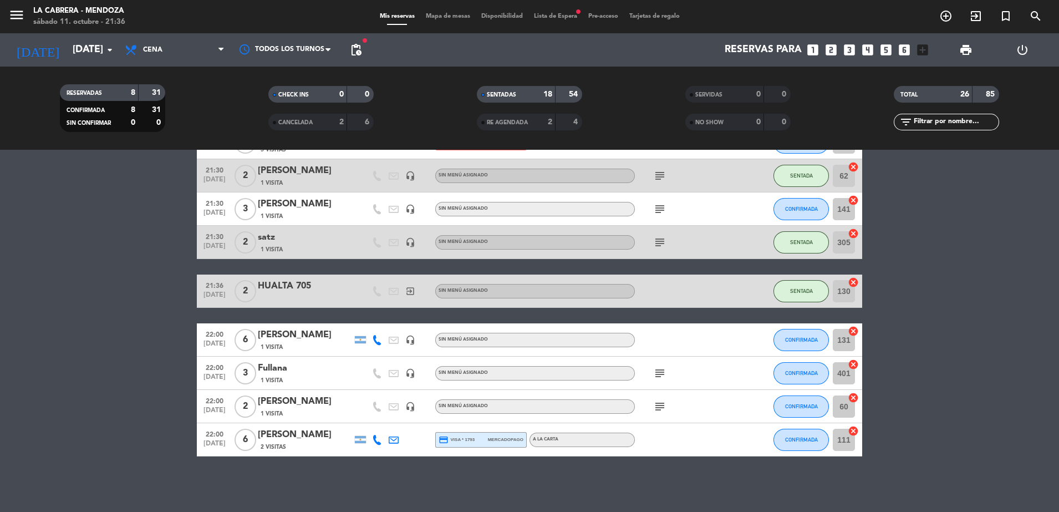
click at [661, 379] on icon "subject" at bounding box center [659, 372] width 13 height 13
click at [661, 410] on icon "subject" at bounding box center [659, 406] width 13 height 13
click at [463, 13] on span "Mapa de mesas" at bounding box center [447, 16] width 55 height 6
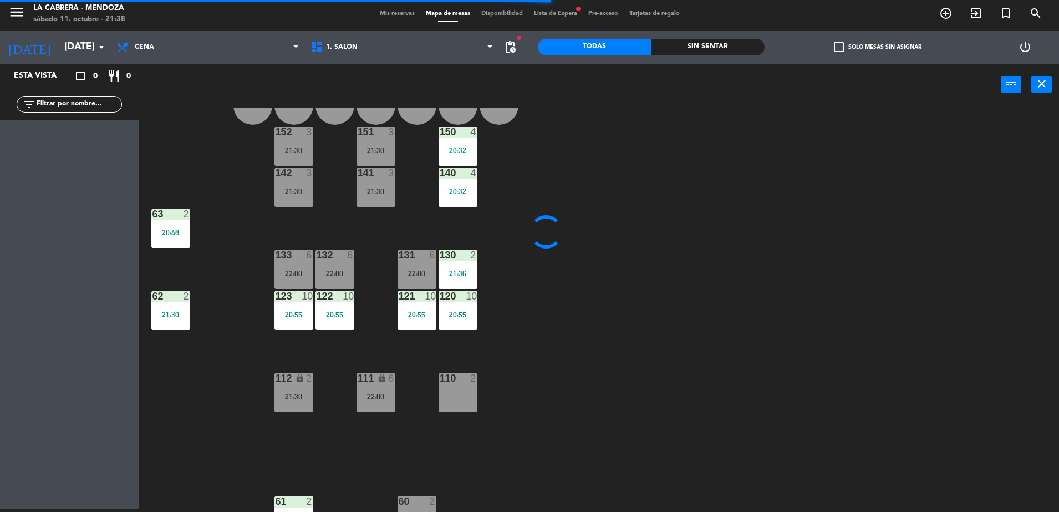
scroll to position [65, 0]
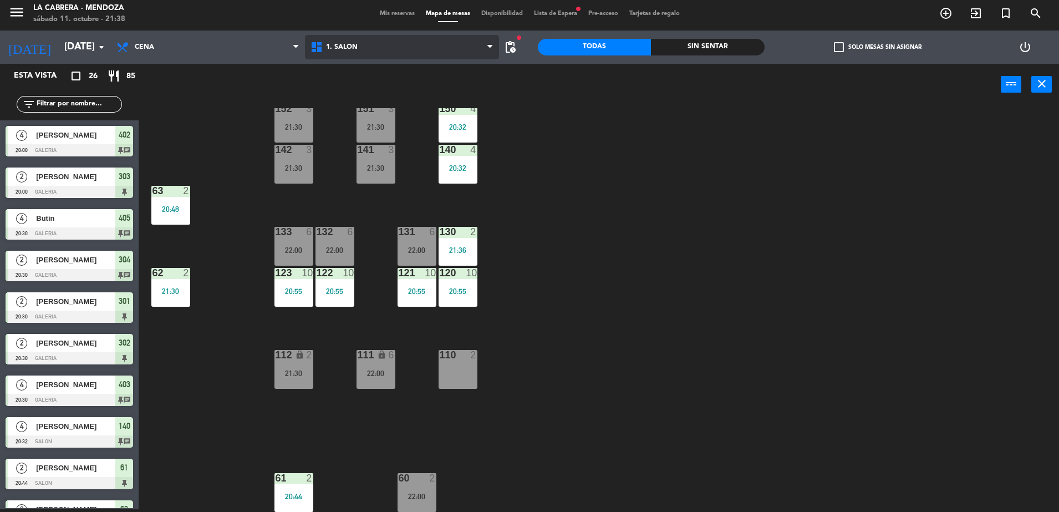
click at [336, 52] on span "1. SALON" at bounding box center [402, 47] width 194 height 24
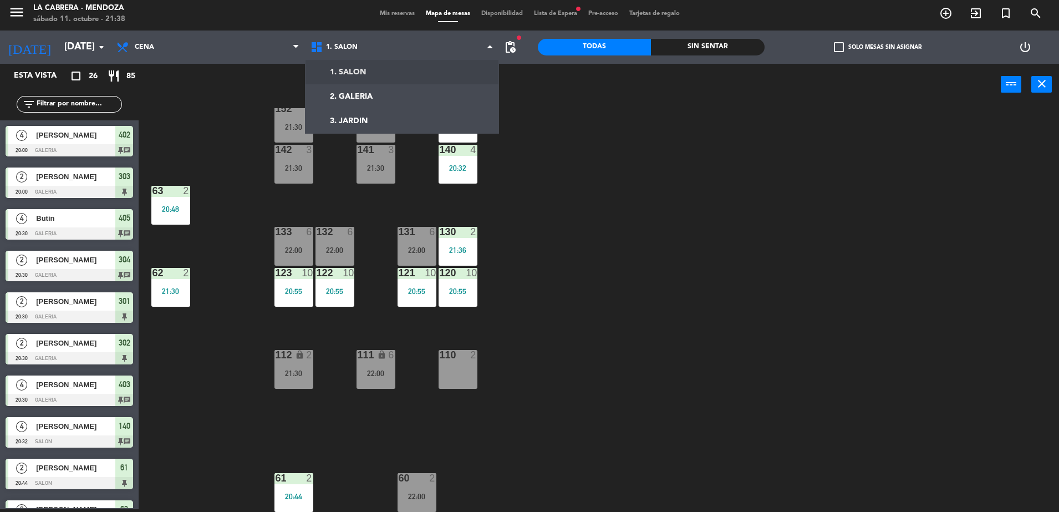
click at [676, 252] on div "B206 1 B205 1 B204 1 B203 1 B202 1 B201 1 B200 1 150 4 20:32 151 3 21:30 152 3 …" at bounding box center [603, 309] width 909 height 403
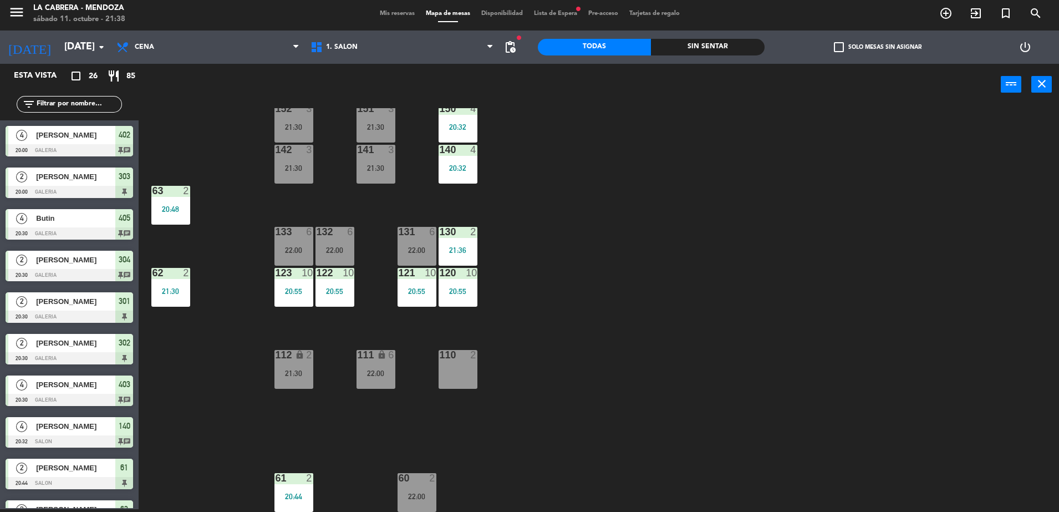
scroll to position [0, 0]
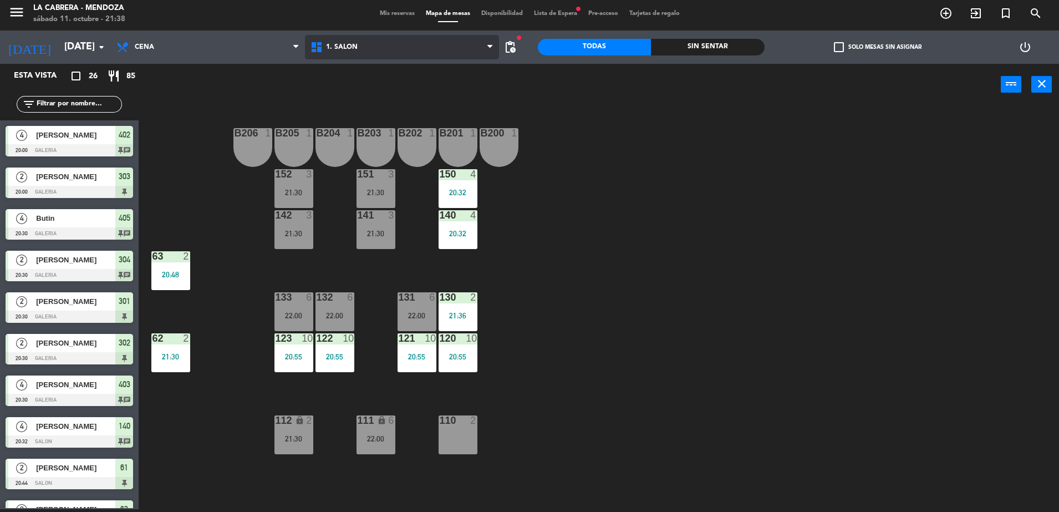
click at [359, 40] on span "1. SALON" at bounding box center [402, 47] width 194 height 24
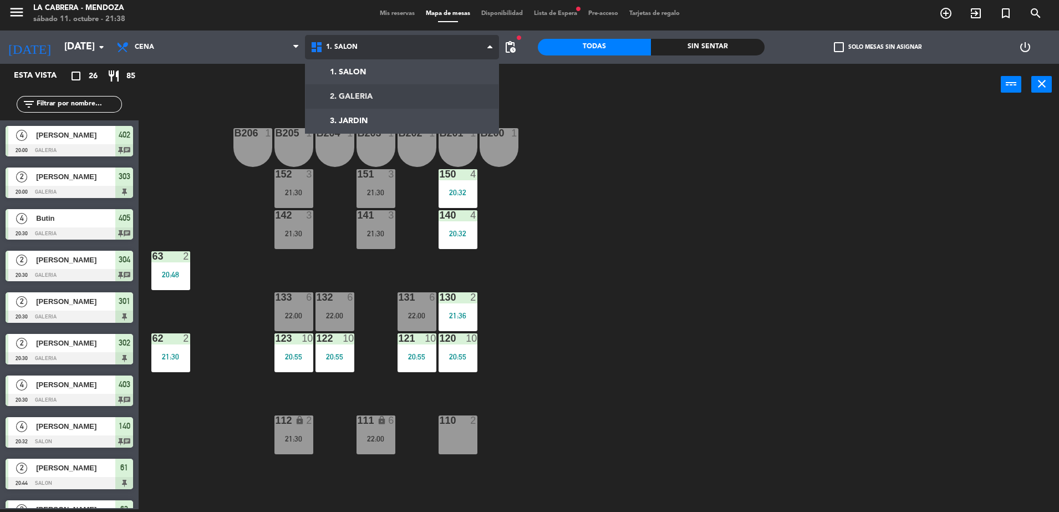
click at [349, 93] on ng-component "menu LA [PERSON_NAME] - [PERSON_NAME][DATE] 11. octubre - 21:38 Mis reservas Ma…" at bounding box center [529, 254] width 1059 height 514
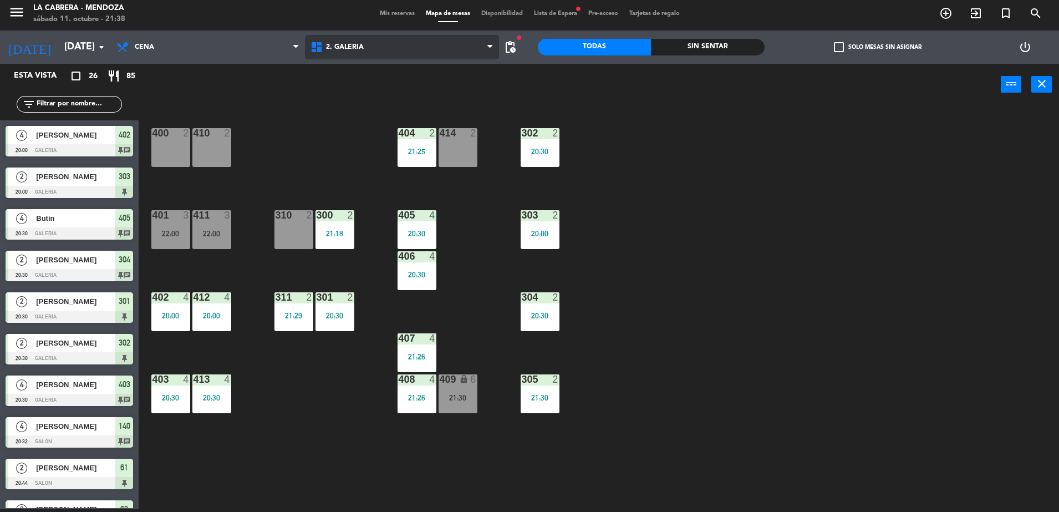
click at [335, 44] on span "2. GALERIA" at bounding box center [345, 47] width 38 height 8
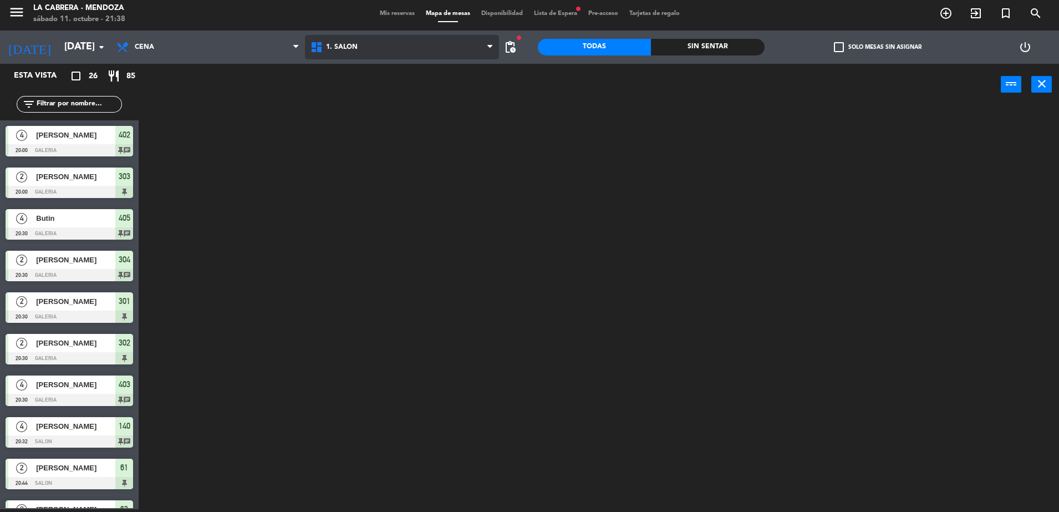
click at [378, 78] on ng-component "menu LA [PERSON_NAME] - [PERSON_NAME][DATE] 11. octubre - 21:38 Mis reservas Ma…" at bounding box center [529, 254] width 1059 height 514
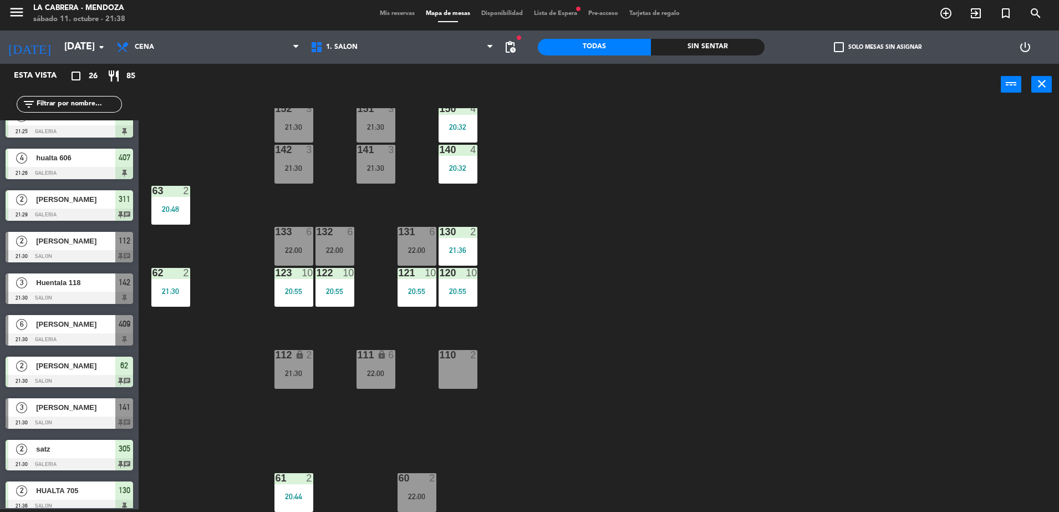
scroll to position [485, 0]
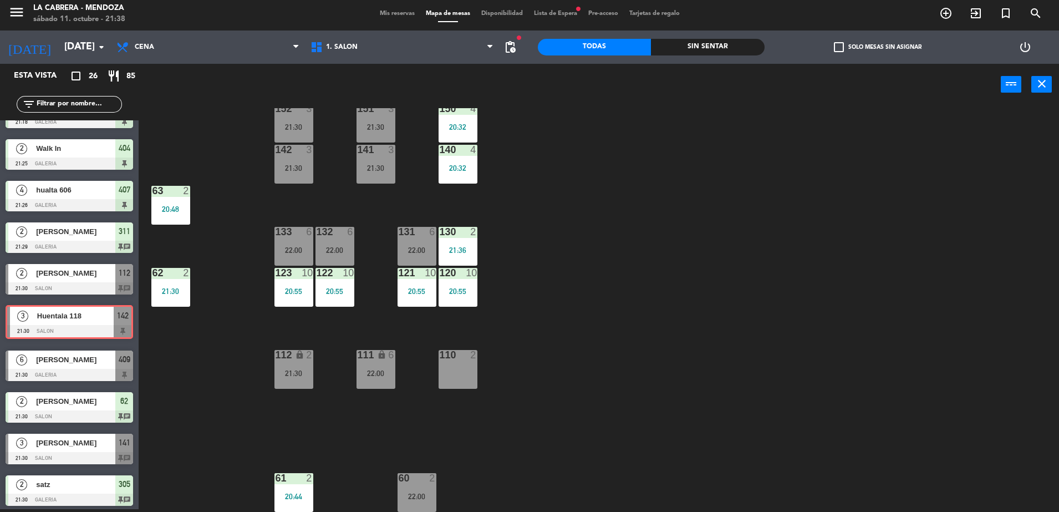
click at [79, 327] on div "3 Huentala 118 21:30 SALON 142 3 Huentala 118 21:30 SALON 142" at bounding box center [69, 322] width 139 height 45
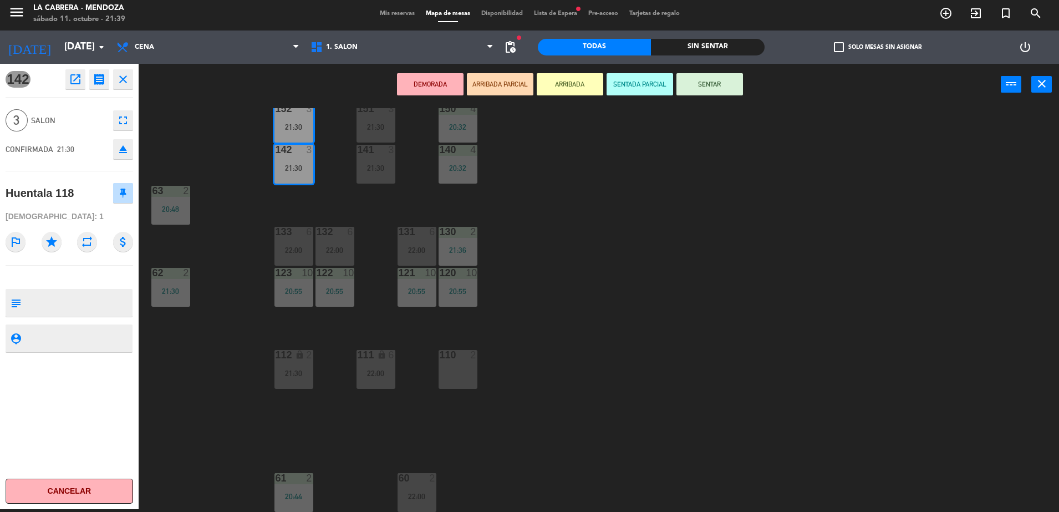
click at [709, 85] on button "SENTAR" at bounding box center [709, 84] width 67 height 22
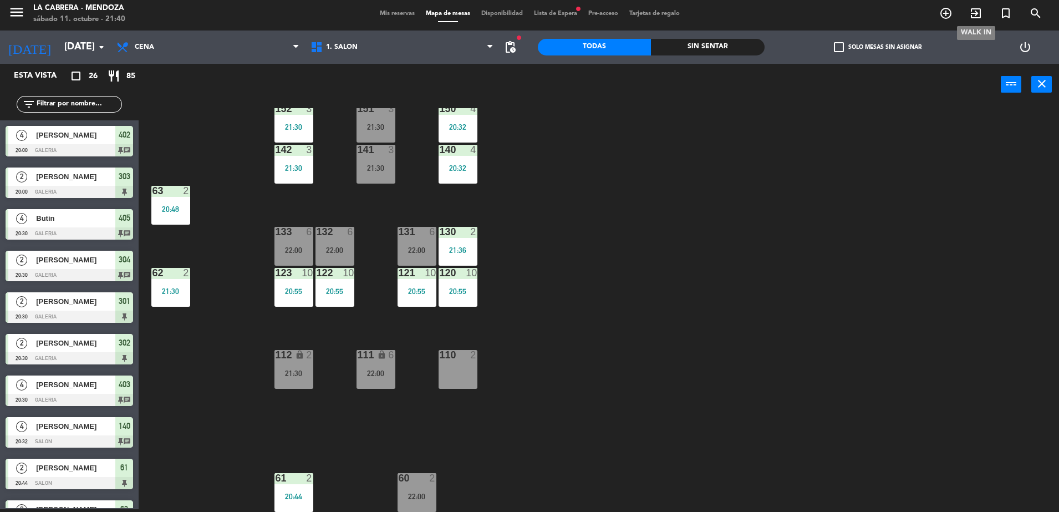
click at [971, 14] on icon "exit_to_app" at bounding box center [975, 13] width 13 height 13
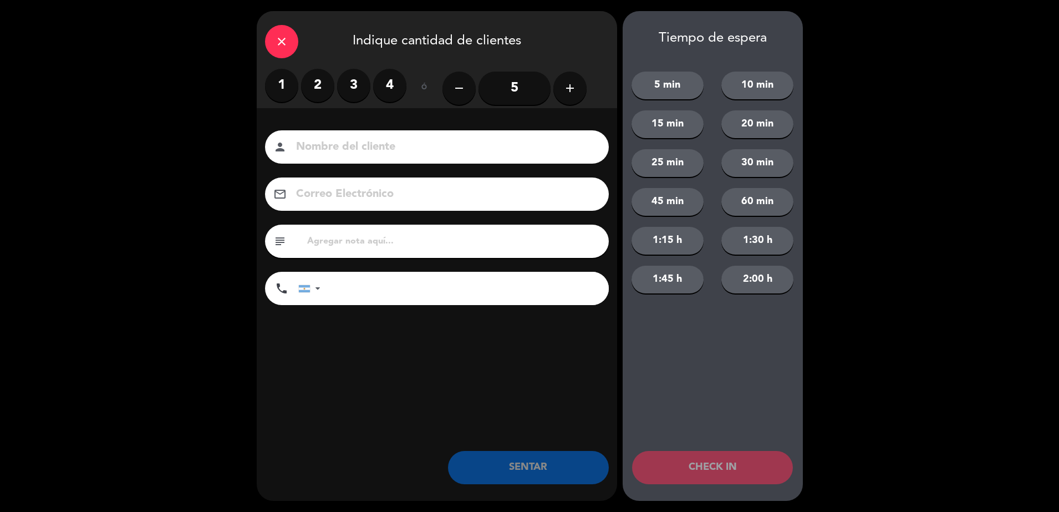
click at [323, 78] on label "2" at bounding box center [317, 85] width 33 height 33
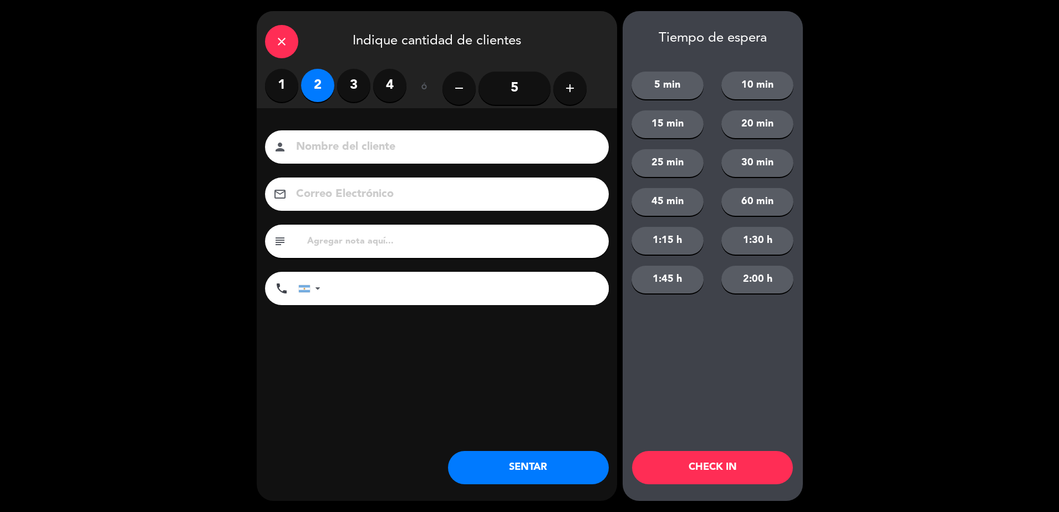
click at [302, 146] on input at bounding box center [444, 146] width 299 height 19
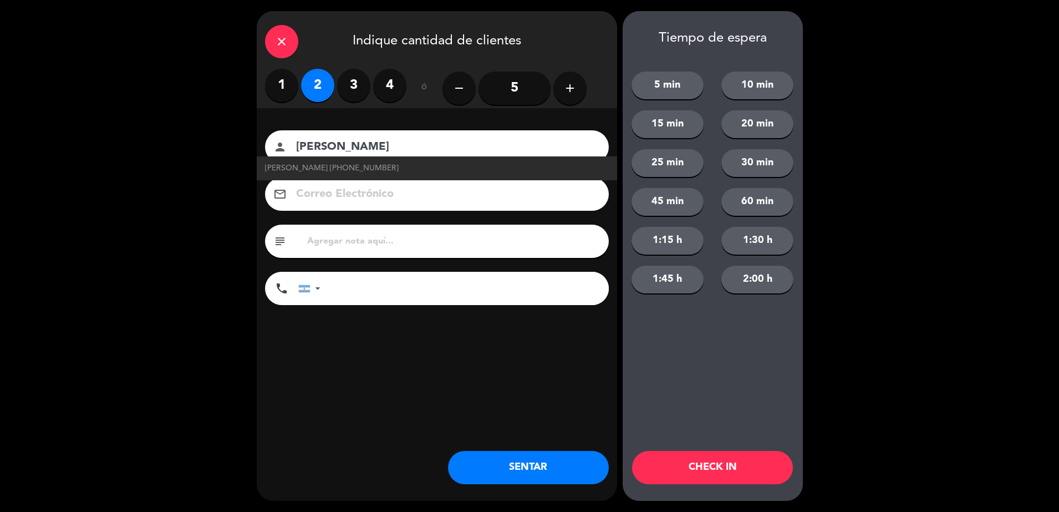
type input "[PERSON_NAME]"
click at [364, 160] on li "[PERSON_NAME] [PHONE_NUMBER]" at bounding box center [437, 168] width 360 height 24
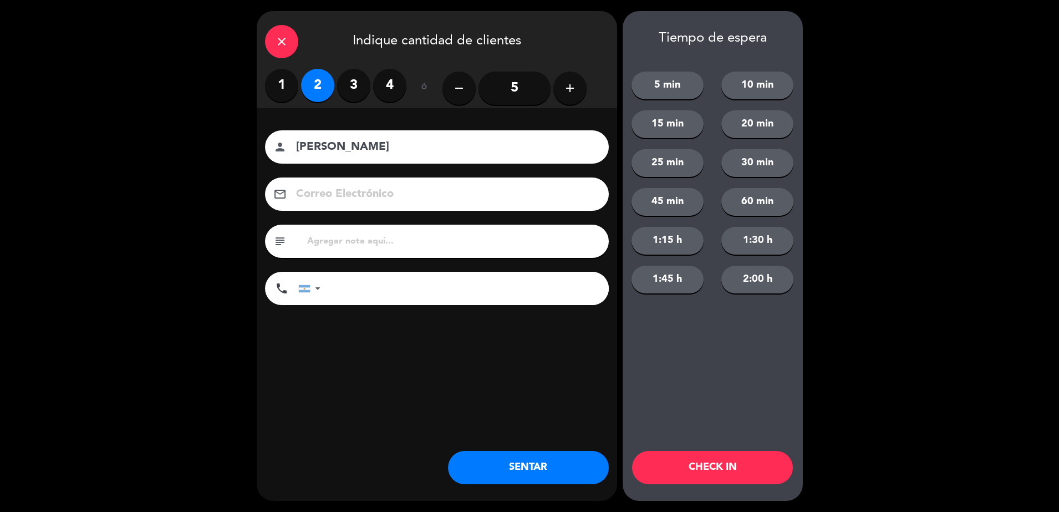
click at [545, 472] on button "SENTAR" at bounding box center [528, 467] width 161 height 33
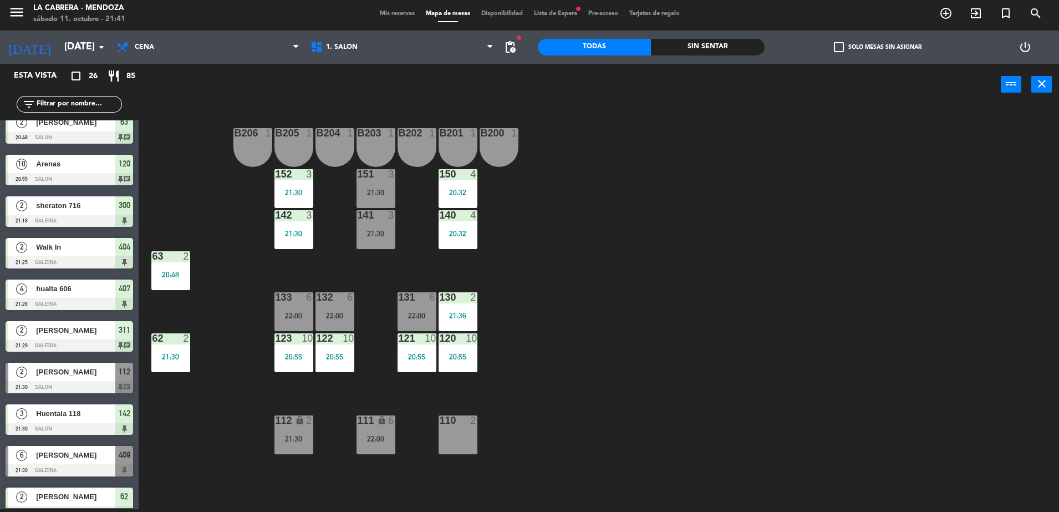
scroll to position [416, 0]
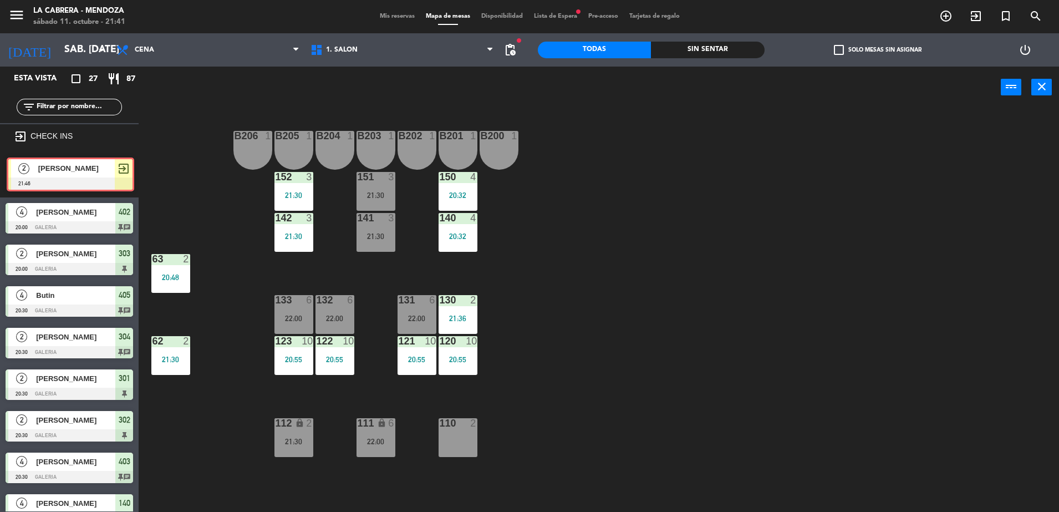
click at [45, 166] on div "2 [PERSON_NAME] 21:46 exit_to_app 2 [PERSON_NAME] 21:46 exit_to_app" at bounding box center [69, 174] width 139 height 45
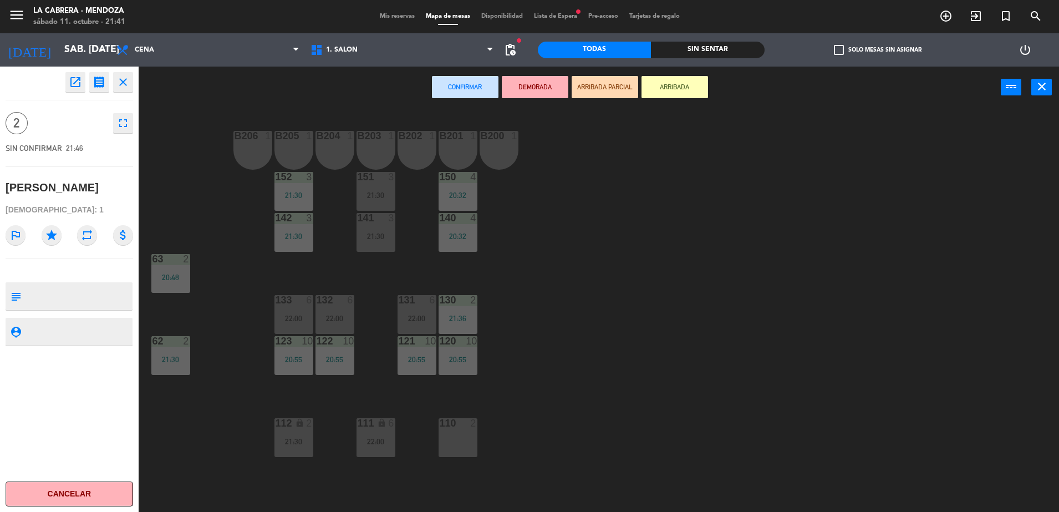
click at [456, 436] on div "110 2" at bounding box center [457, 437] width 39 height 39
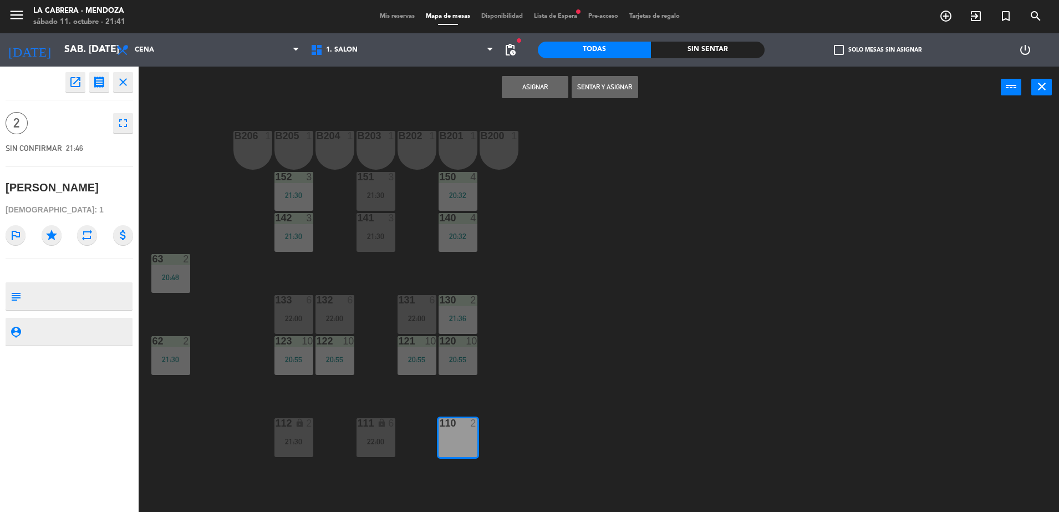
click at [580, 86] on button "Sentar y Asignar" at bounding box center [604, 87] width 67 height 22
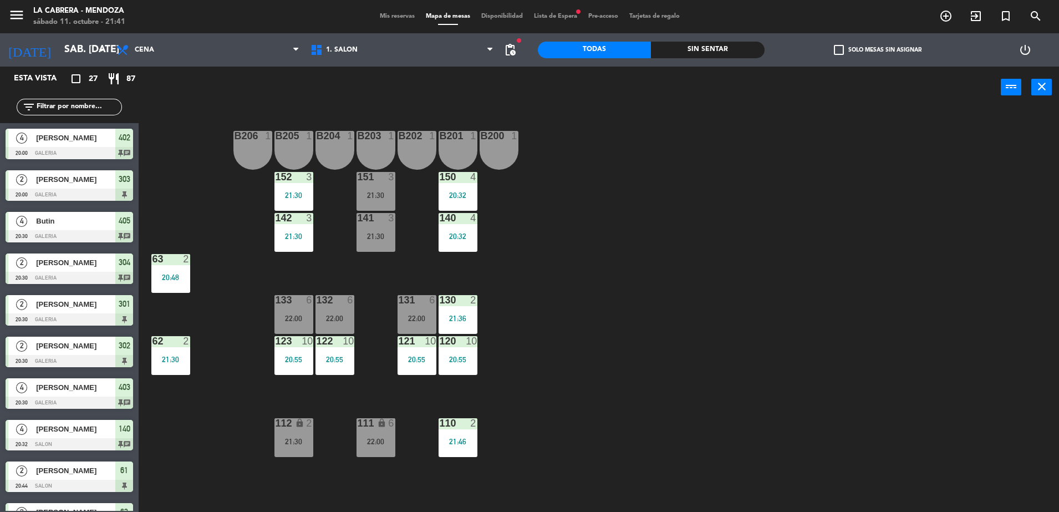
click at [390, 14] on span "Mis reservas" at bounding box center [397, 16] width 46 height 6
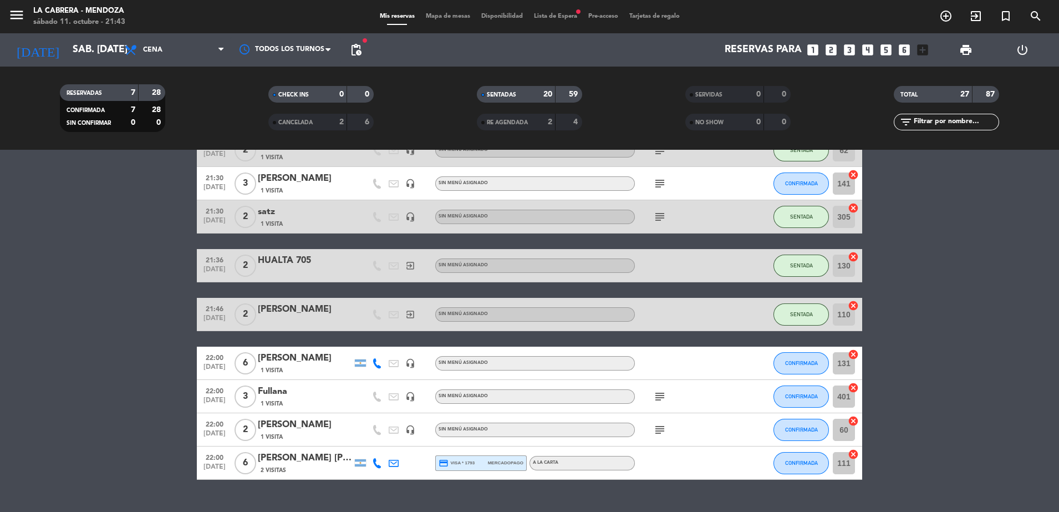
scroll to position [831, 0]
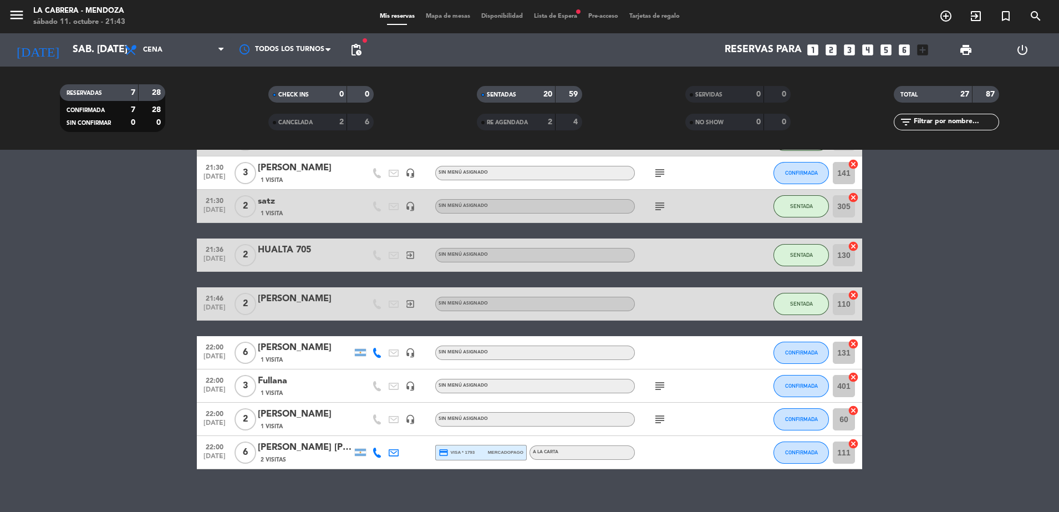
click at [663, 388] on icon "subject" at bounding box center [659, 385] width 13 height 13
click at [811, 388] on button "CONFIRMADA" at bounding box center [800, 386] width 55 height 22
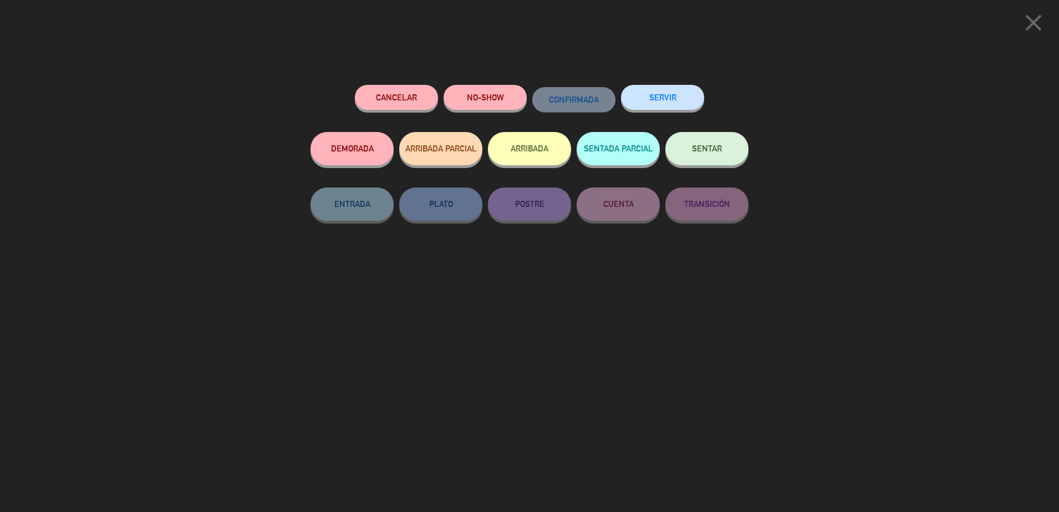
click at [686, 150] on button "SENTAR" at bounding box center [706, 148] width 83 height 33
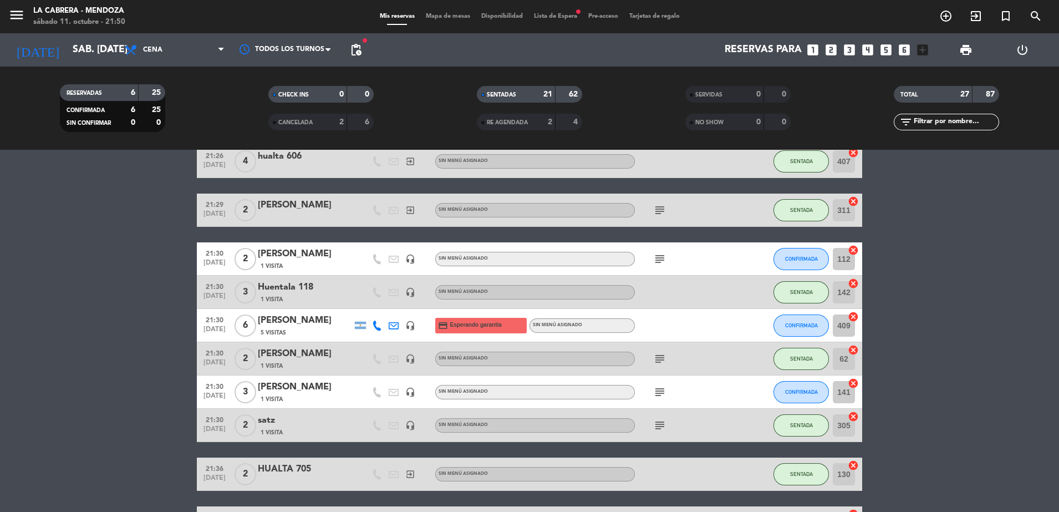
scroll to position [428, 0]
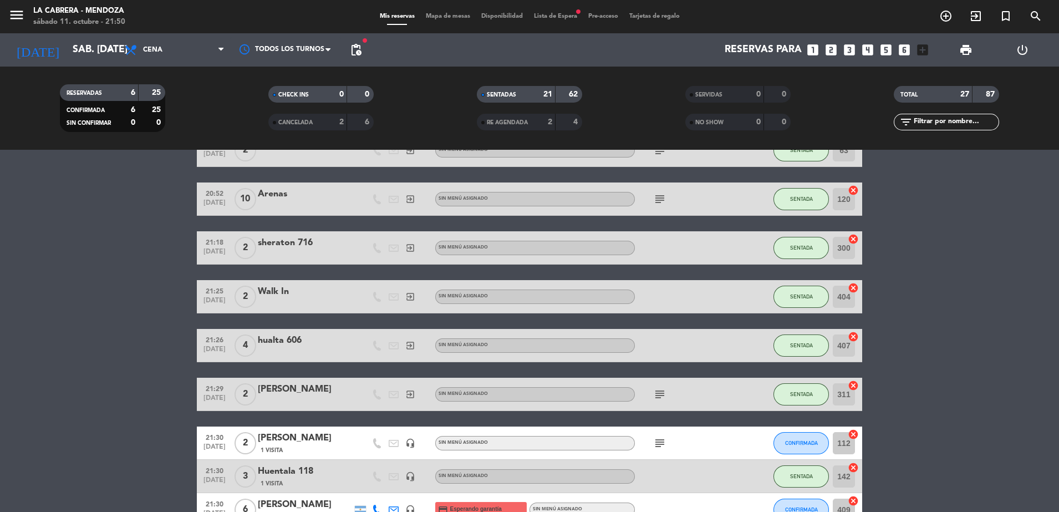
click at [457, 19] on span "Mapa de mesas" at bounding box center [447, 16] width 55 height 6
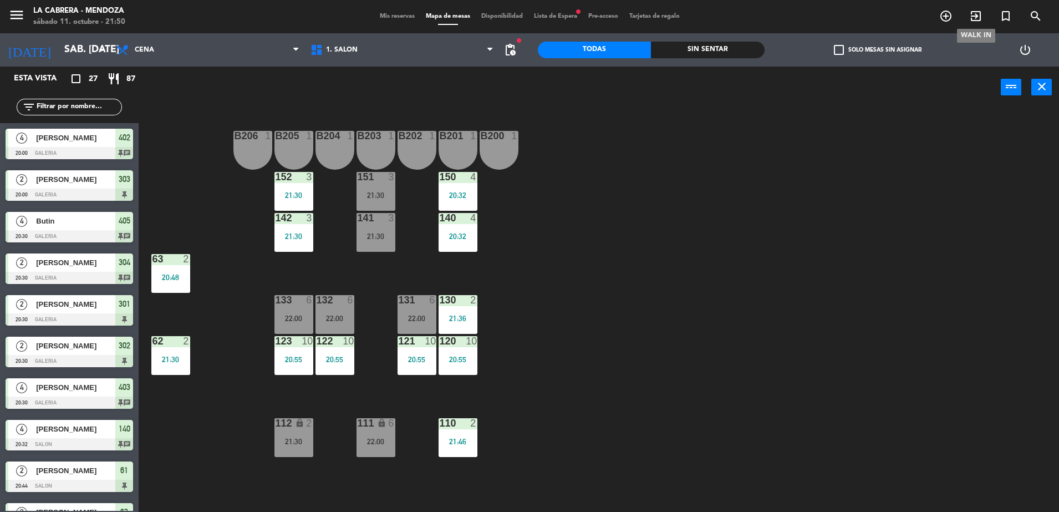
click at [968, 17] on span "exit_to_app" at bounding box center [975, 16] width 30 height 19
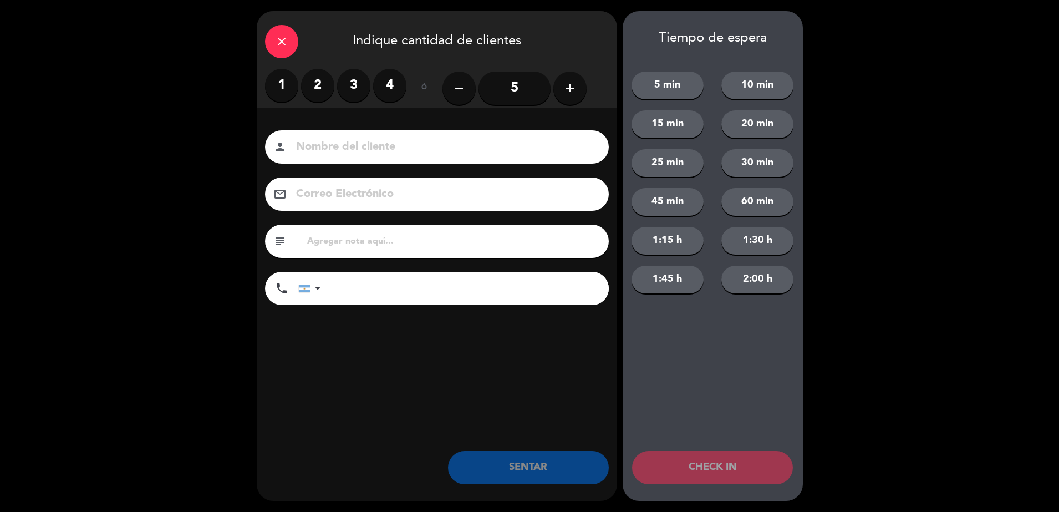
click at [305, 88] on label "2" at bounding box center [317, 85] width 33 height 33
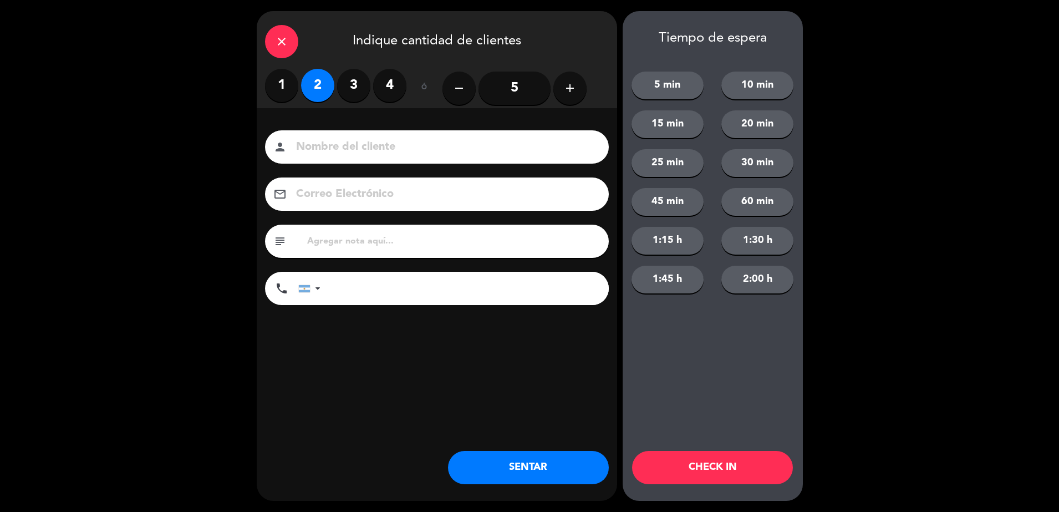
click at [356, 136] on div "person" at bounding box center [437, 146] width 344 height 33
drag, startPoint x: 356, startPoint y: 136, endPoint x: 346, endPoint y: 142, distance: 11.7
click at [346, 142] on input at bounding box center [444, 146] width 299 height 19
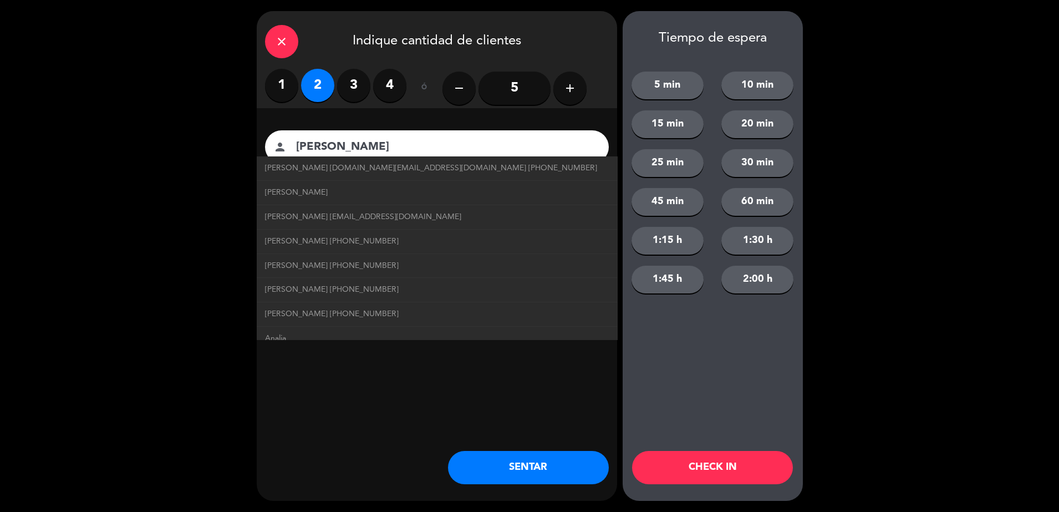
type input "analia correa"
click at [390, 424] on div "close Indique cantidad de clientes 1 2 3 4 ó remove 5 add Nombre del cliente pe…" at bounding box center [437, 255] width 360 height 489
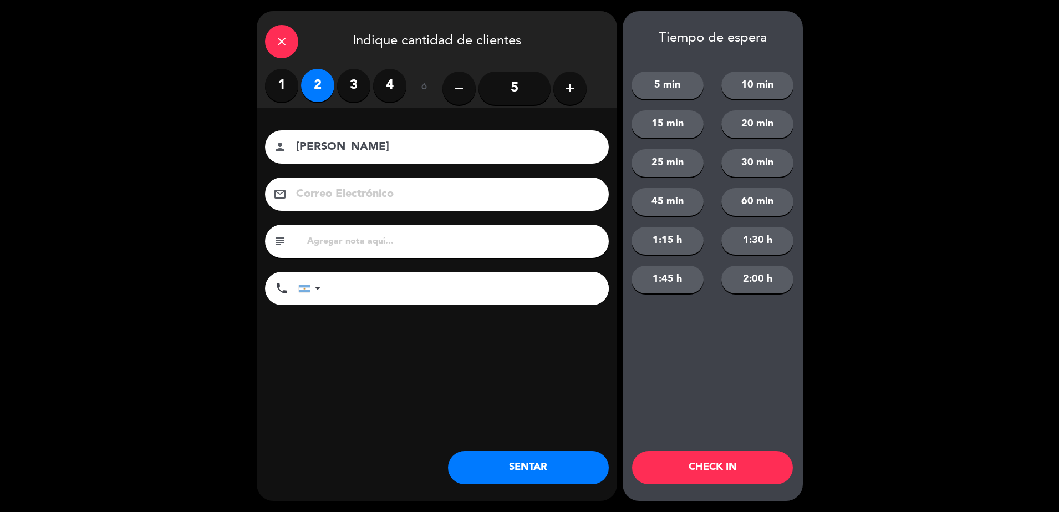
click at [356, 296] on input "tel" at bounding box center [469, 288] width 277 height 33
type input "2615888555"
click at [516, 469] on button "SENTAR" at bounding box center [528, 467] width 161 height 33
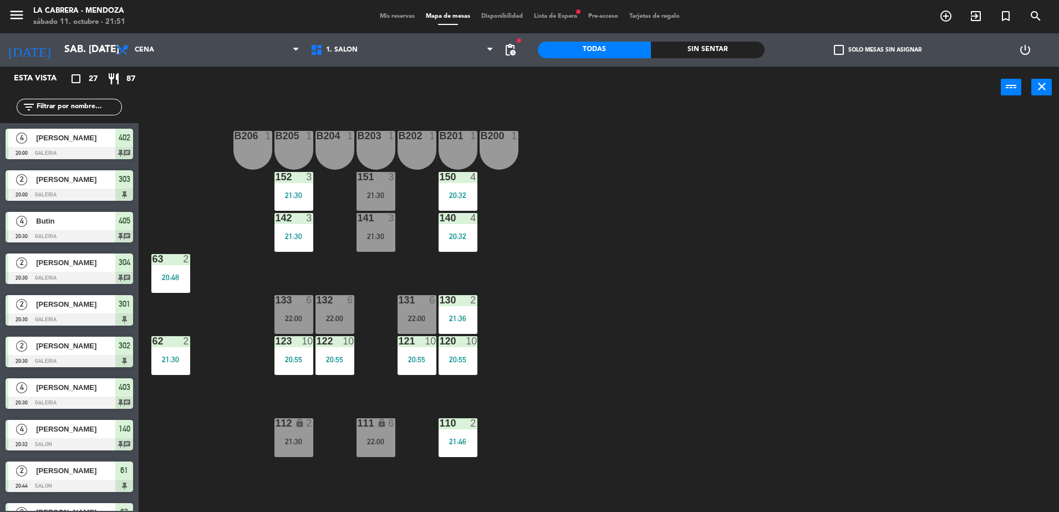
click at [386, 16] on span "Mis reservas" at bounding box center [397, 16] width 46 height 6
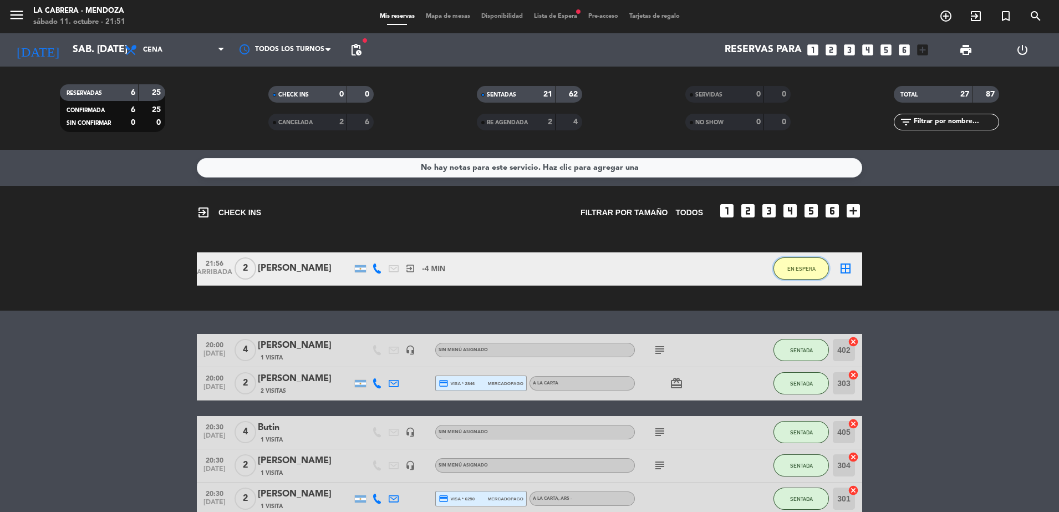
click at [800, 263] on button "EN ESPERA" at bounding box center [800, 268] width 55 height 22
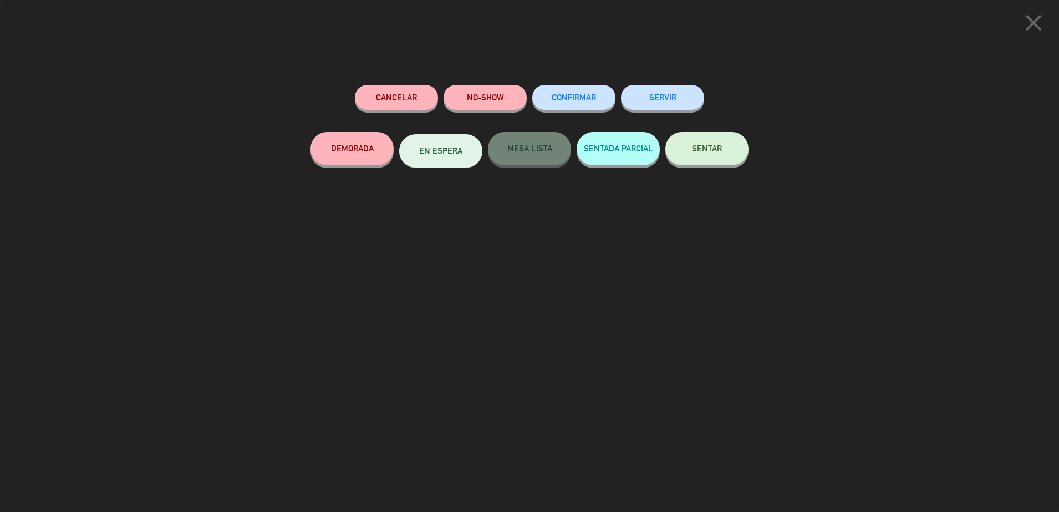
click at [710, 159] on button "SENTAR" at bounding box center [706, 148] width 83 height 33
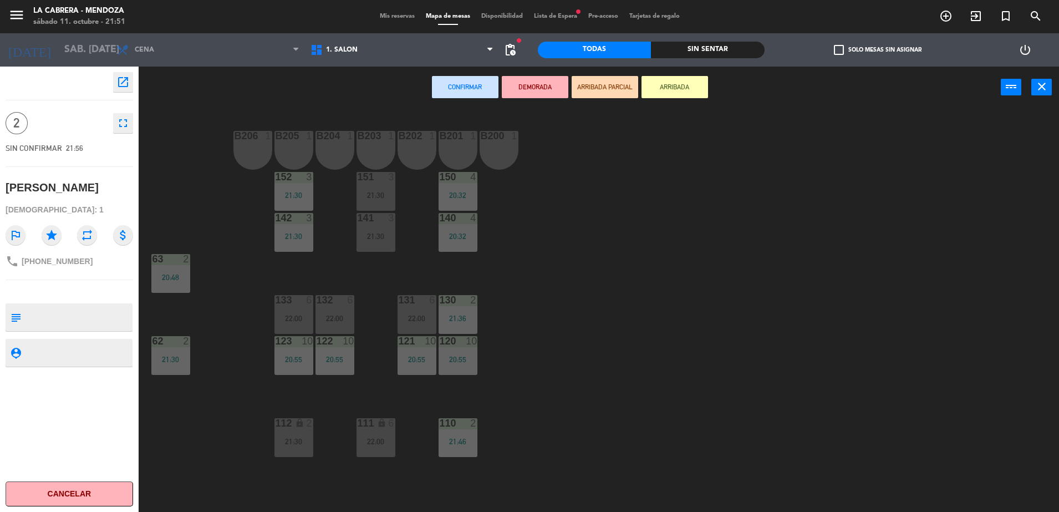
click at [416, 139] on div at bounding box center [416, 136] width 18 height 10
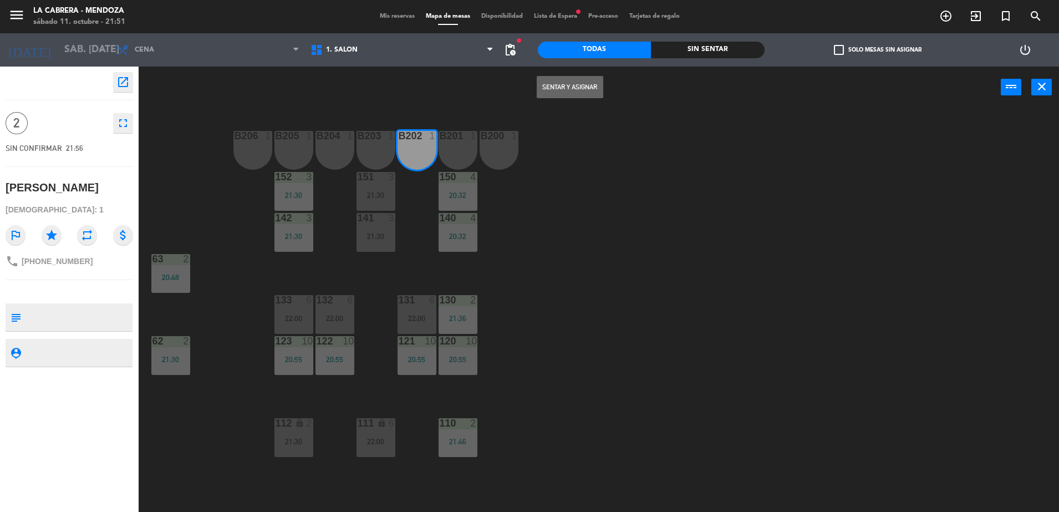
click at [546, 84] on button "Sentar y Asignar" at bounding box center [569, 87] width 67 height 22
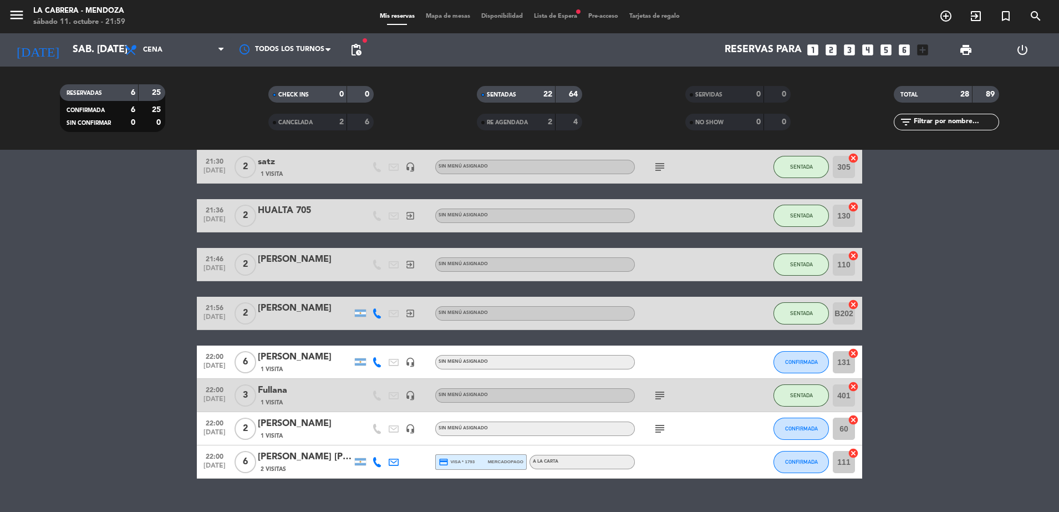
scroll to position [893, 0]
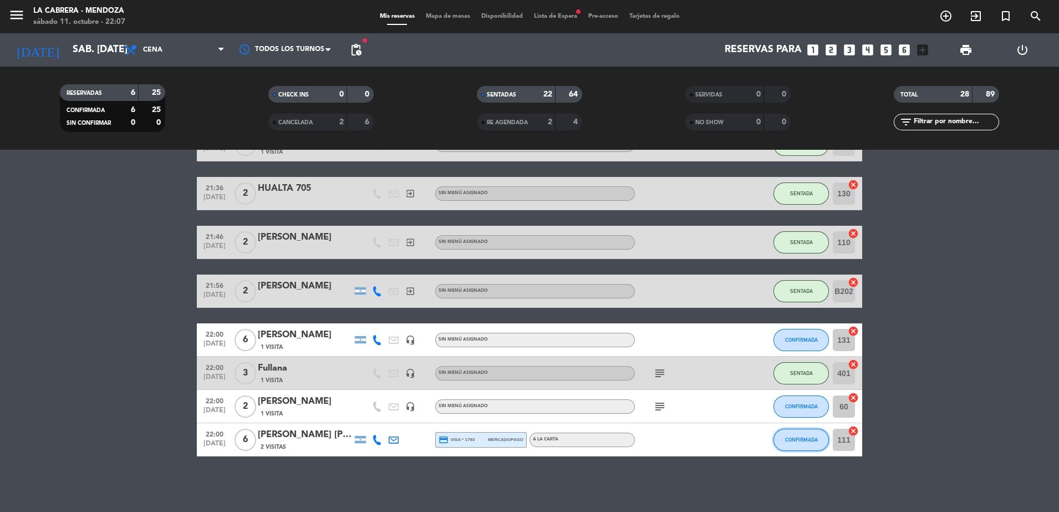
click at [796, 439] on span "CONFIRMADA" at bounding box center [801, 439] width 33 height 6
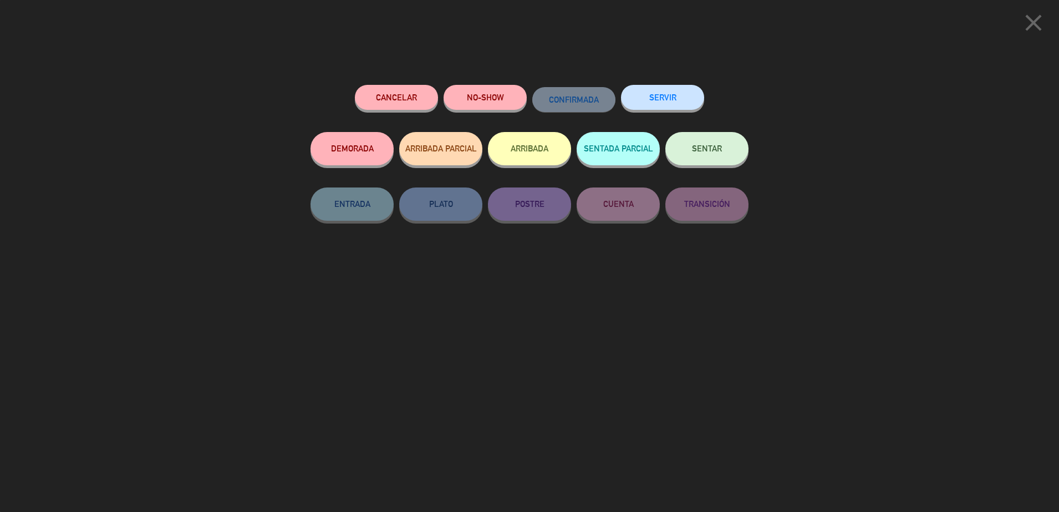
click at [691, 138] on button "SENTAR" at bounding box center [706, 148] width 83 height 33
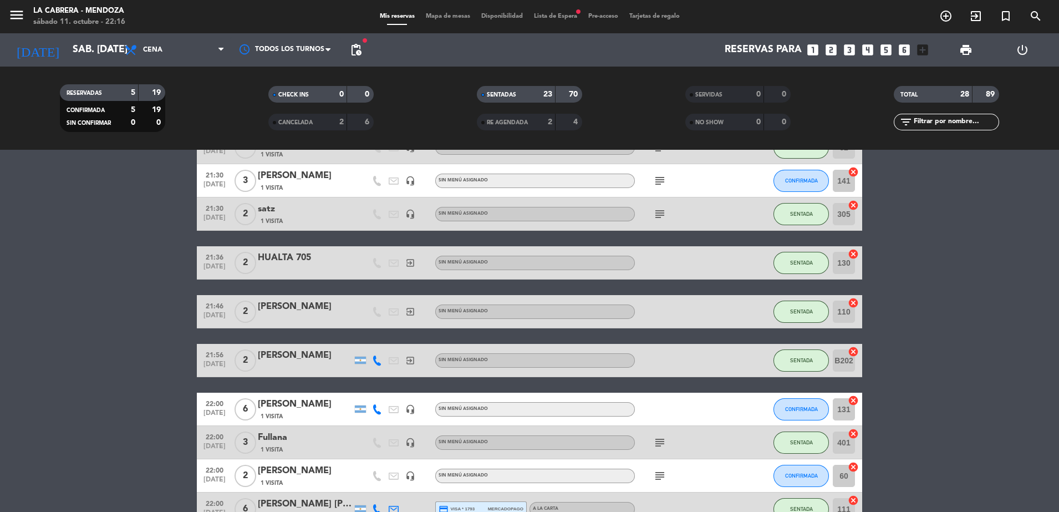
scroll to position [754, 0]
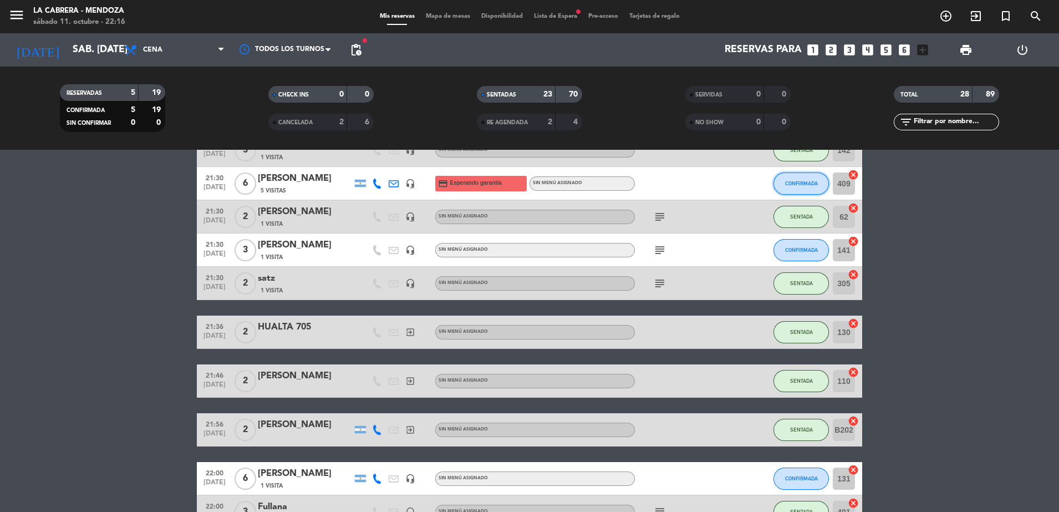
click at [806, 189] on button "CONFIRMADA" at bounding box center [800, 183] width 55 height 22
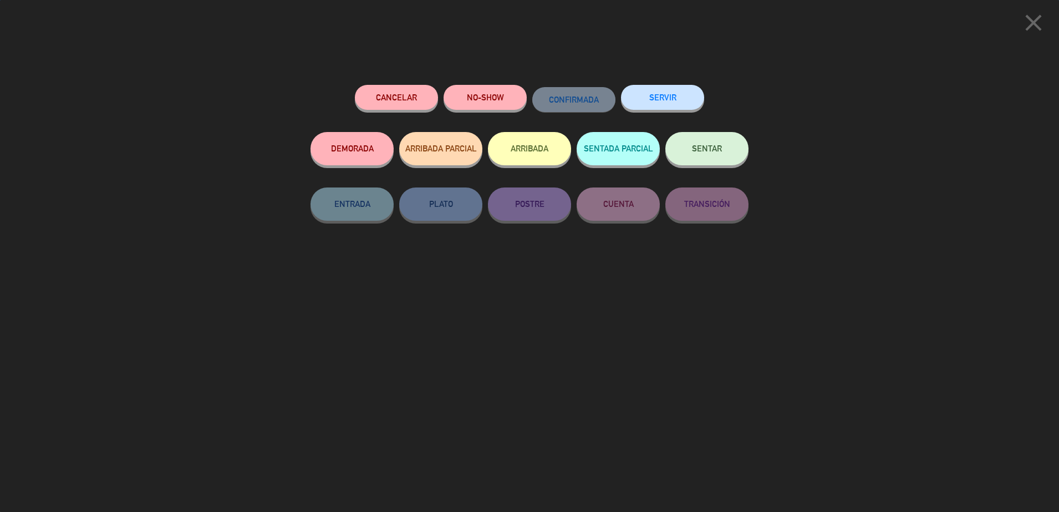
click at [720, 157] on button "SENTAR" at bounding box center [706, 148] width 83 height 33
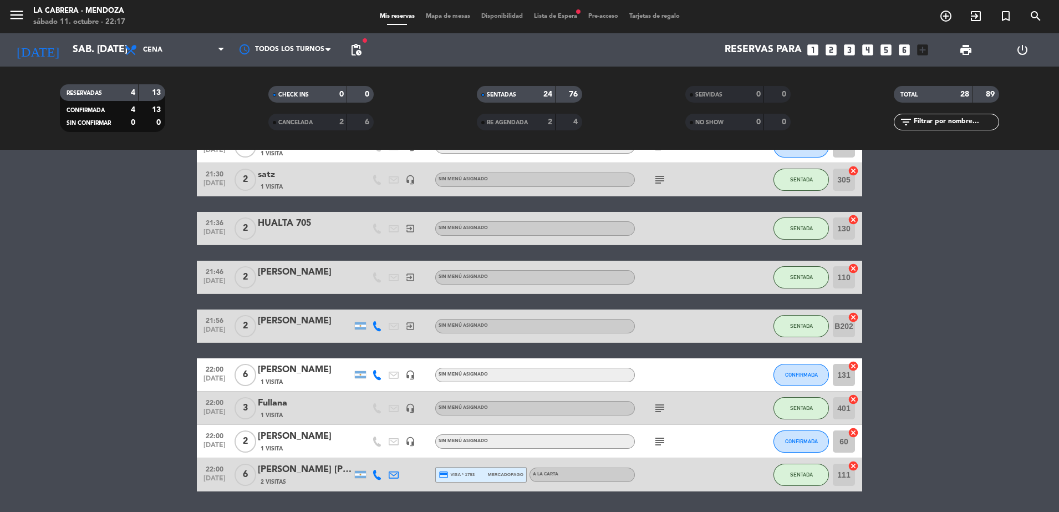
scroll to position [893, 0]
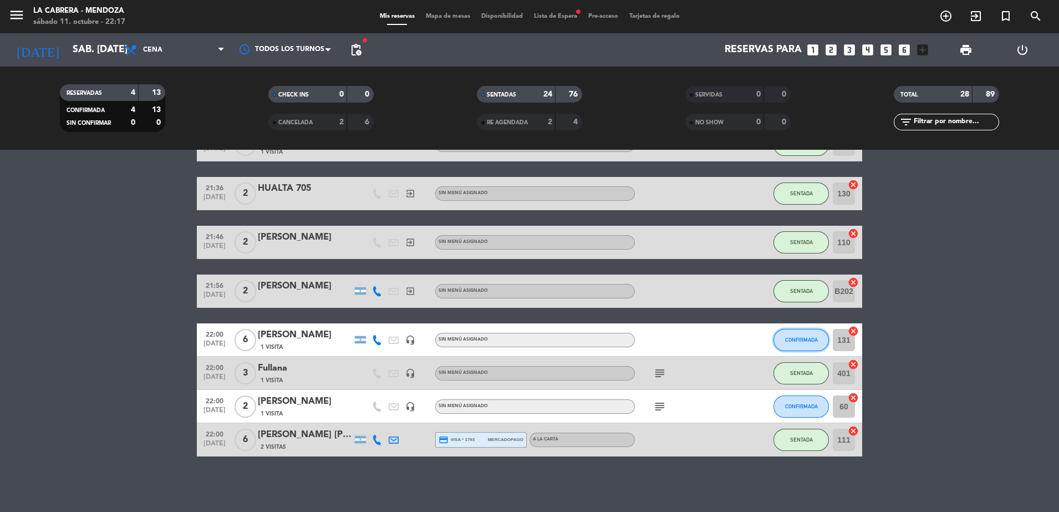
click at [800, 335] on button "CONFIRMADA" at bounding box center [800, 340] width 55 height 22
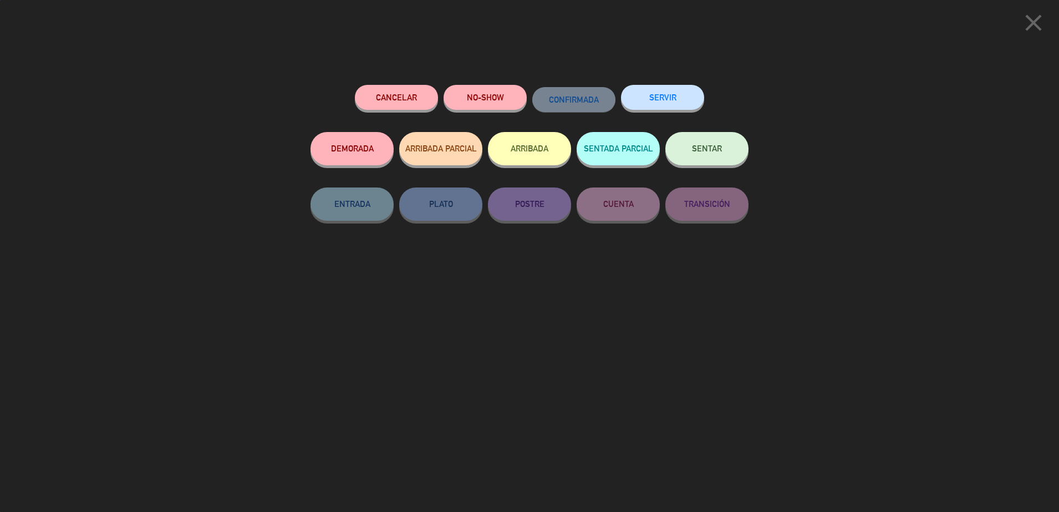
click at [718, 152] on span "SENTAR" at bounding box center [707, 148] width 30 height 9
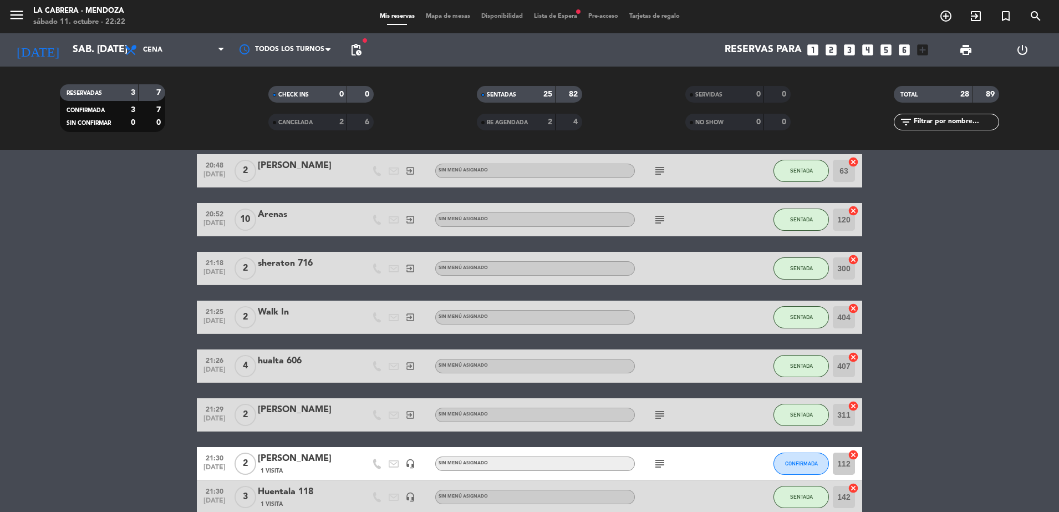
scroll to position [546, 0]
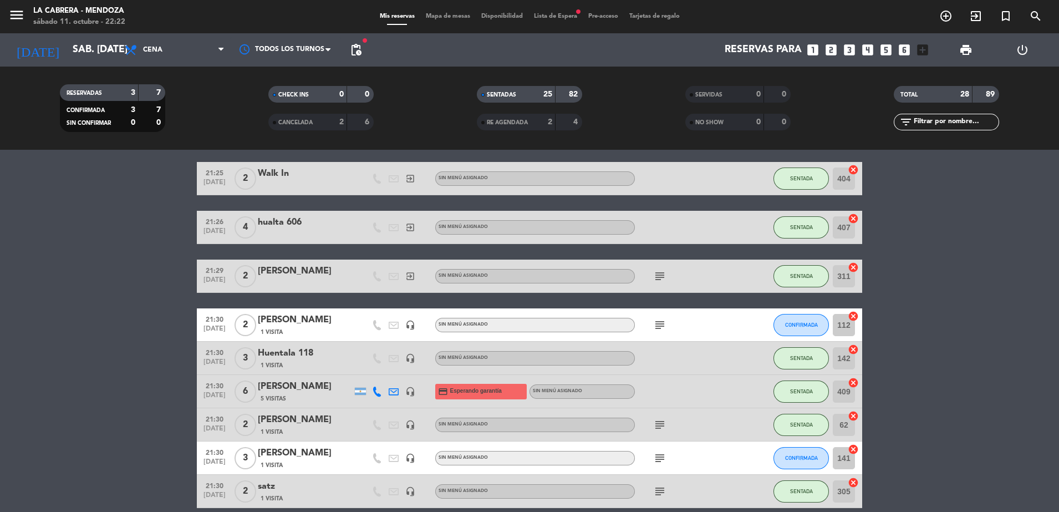
click at [458, 18] on span "Mapa de mesas" at bounding box center [447, 16] width 55 height 6
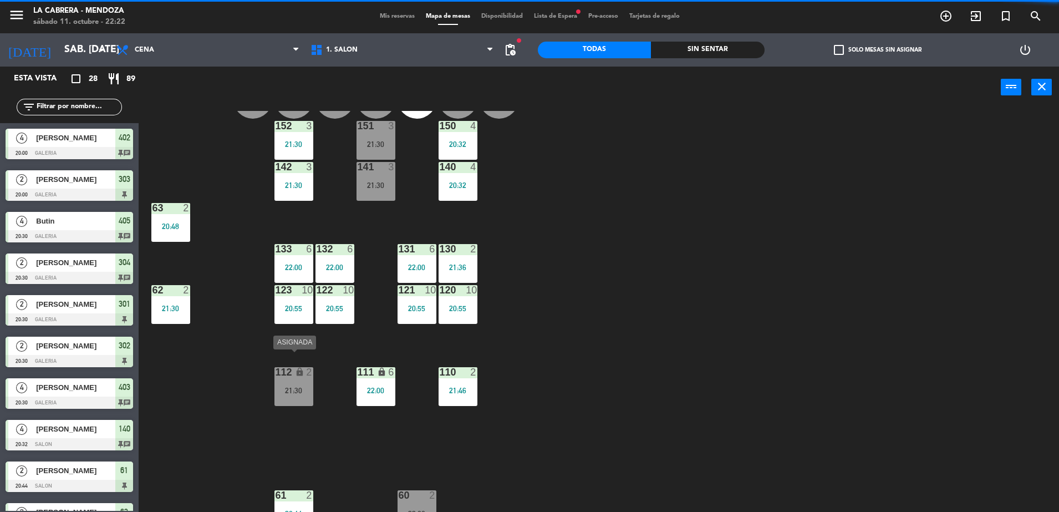
scroll to position [65, 0]
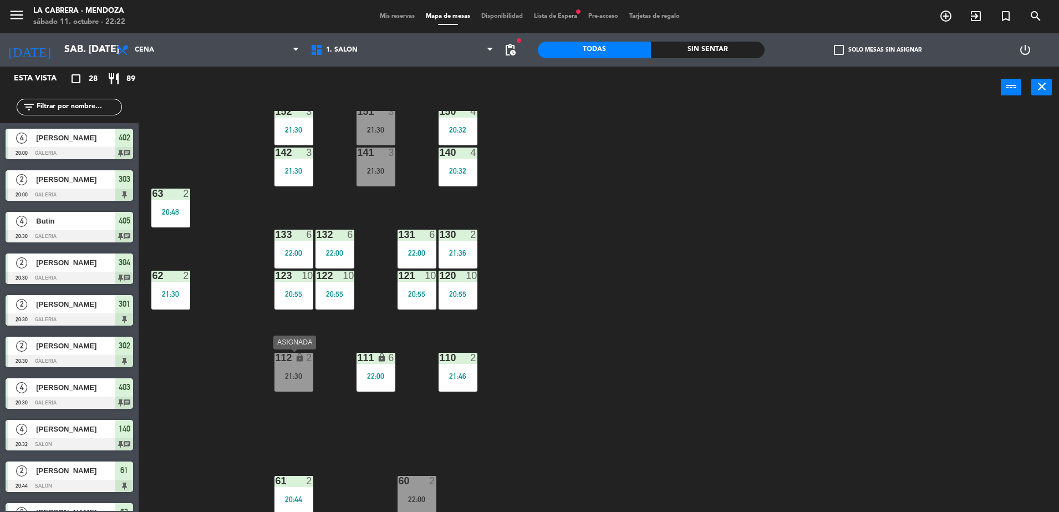
click at [273, 361] on div "112" at bounding box center [275, 357] width 18 height 11
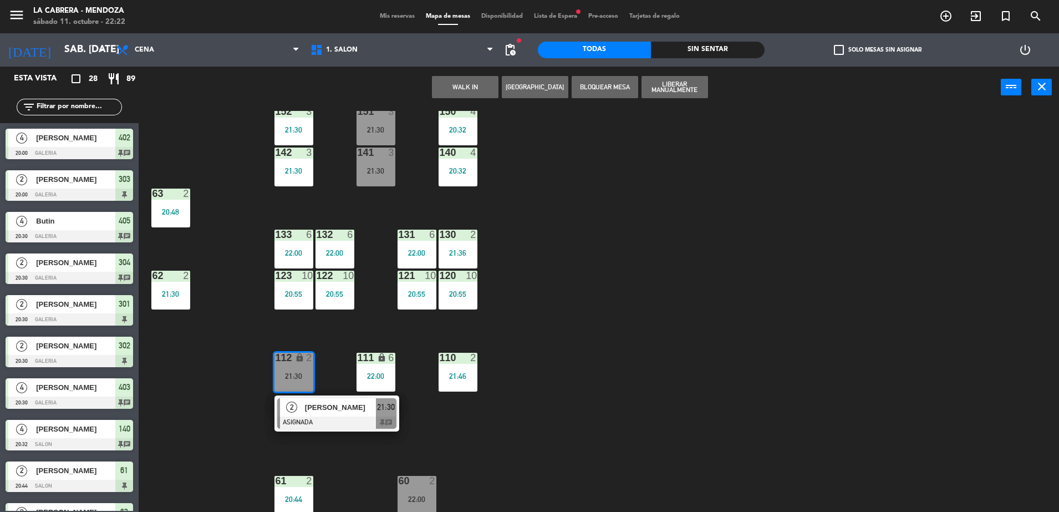
click at [327, 366] on div "B206 1 B205 1 B204 1 B203 1 B202 2 21:56 B201 1 B200 1 150 4 20:32 151 3 21:30 …" at bounding box center [603, 312] width 909 height 403
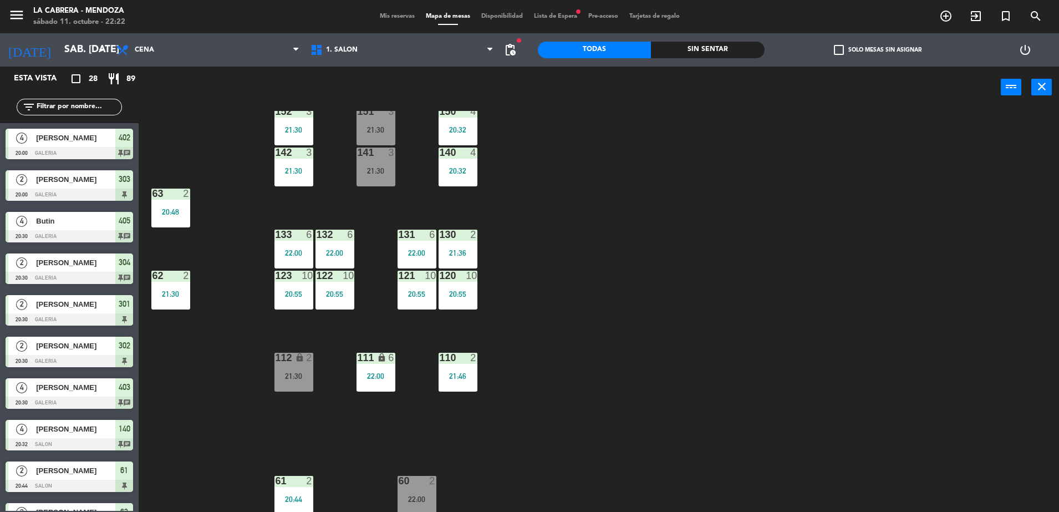
click at [211, 137] on div "B206 1 B205 1 B204 1 B203 1 B202 2 21:56 B201 1 B200 1 150 4 20:32 151 3 21:30 …" at bounding box center [603, 312] width 909 height 403
click at [374, 12] on div "Mis reservas Mapa de mesas Disponibilidad Lista de Espera fiber_manual_record P…" at bounding box center [529, 17] width 311 height 10
click at [375, 16] on span "Mis reservas" at bounding box center [397, 16] width 46 height 6
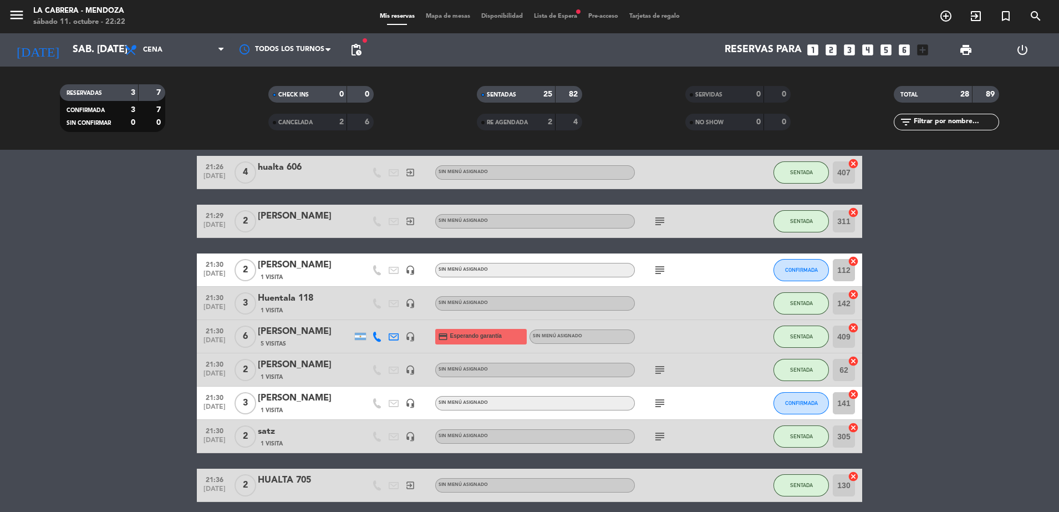
scroll to position [623, 0]
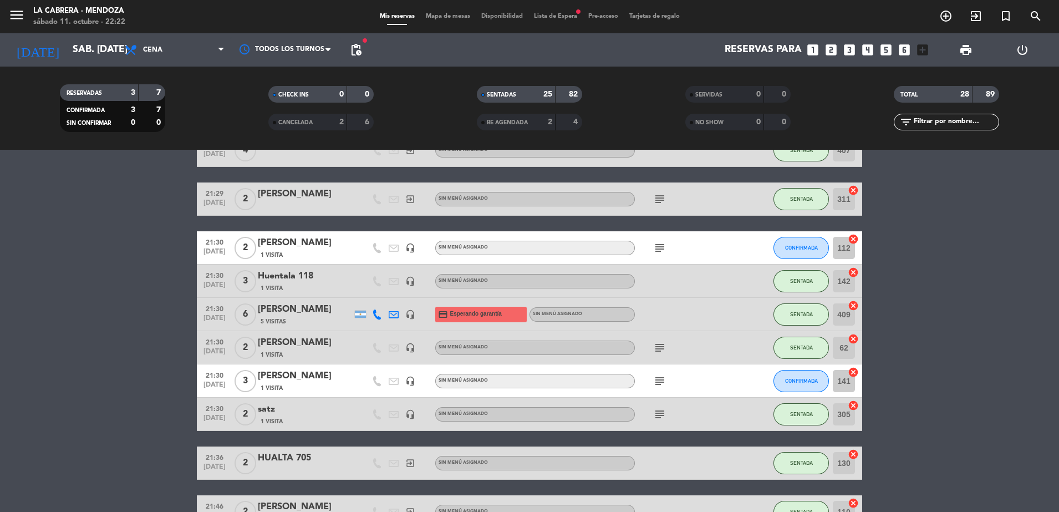
click at [658, 246] on icon "subject" at bounding box center [659, 247] width 13 height 13
click at [660, 244] on icon "subject" at bounding box center [659, 247] width 13 height 13
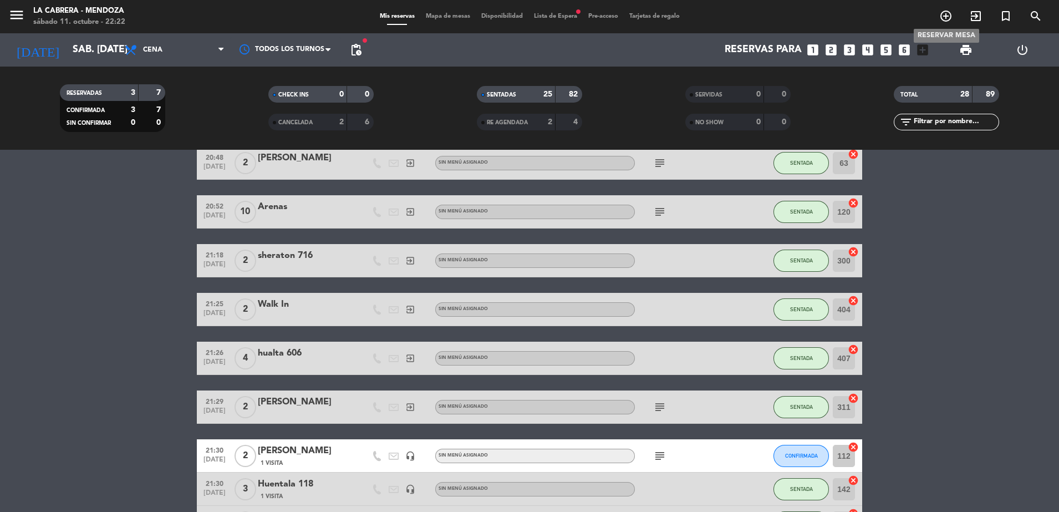
click at [949, 12] on icon "add_circle_outline" at bounding box center [945, 15] width 13 height 13
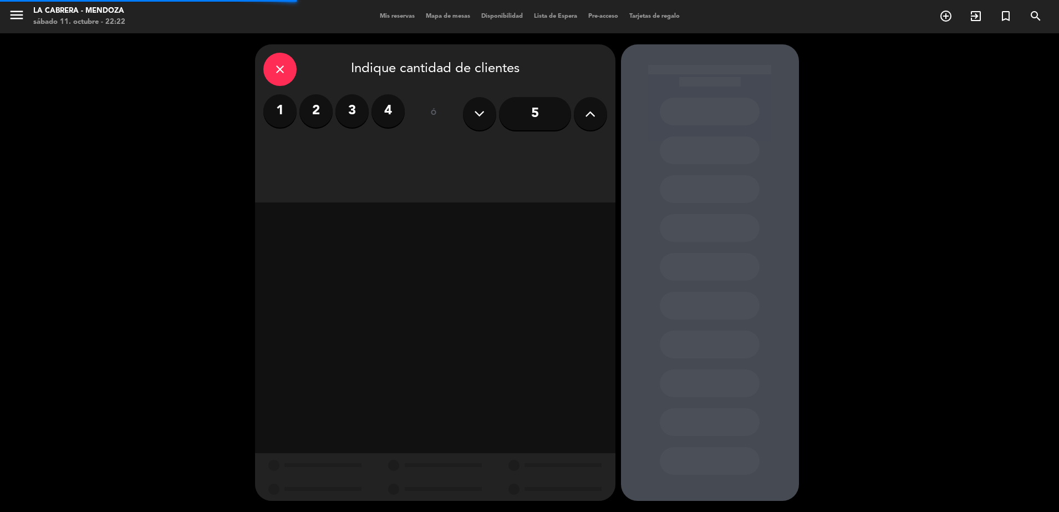
click at [324, 105] on label "2" at bounding box center [315, 110] width 33 height 33
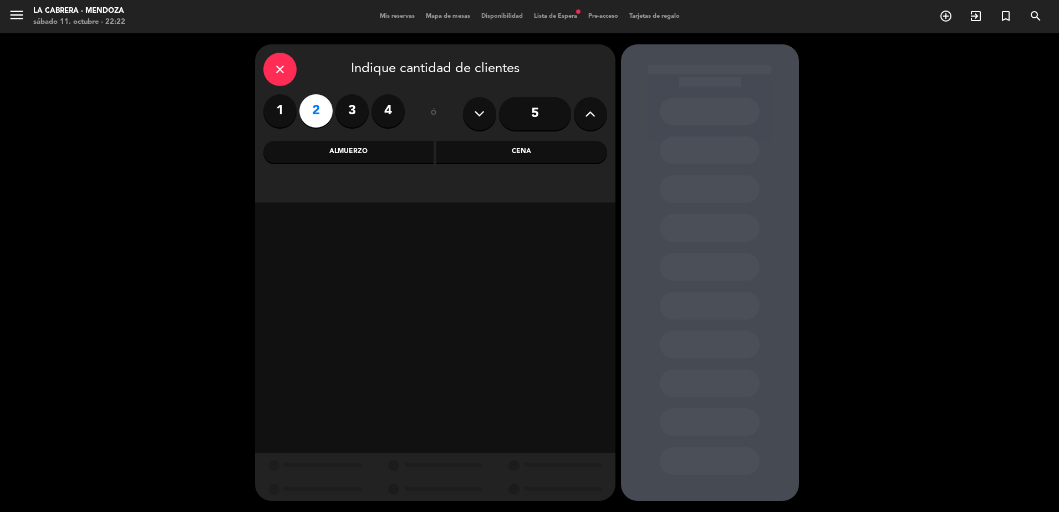
click at [283, 72] on icon "close" at bounding box center [279, 69] width 13 height 13
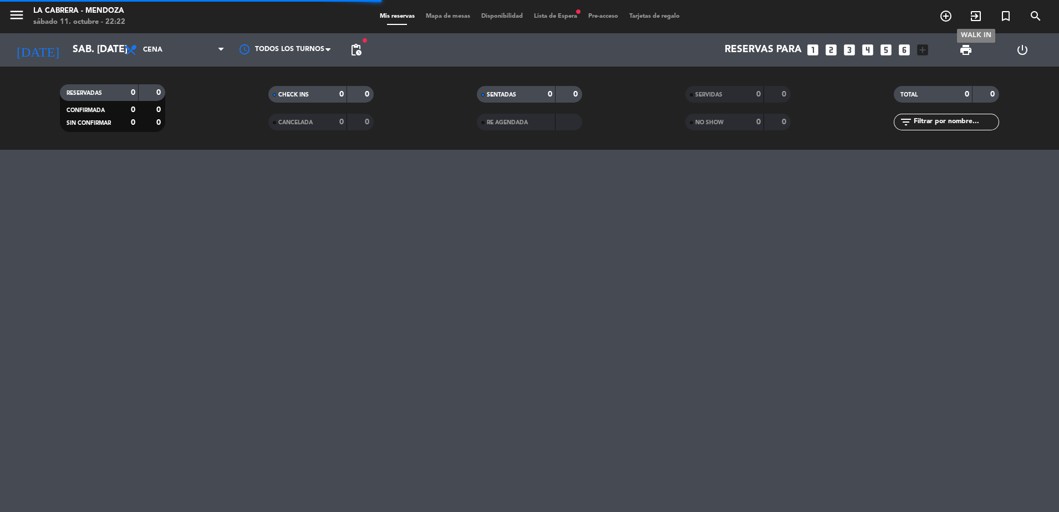
click at [970, 17] on icon "exit_to_app" at bounding box center [975, 15] width 13 height 13
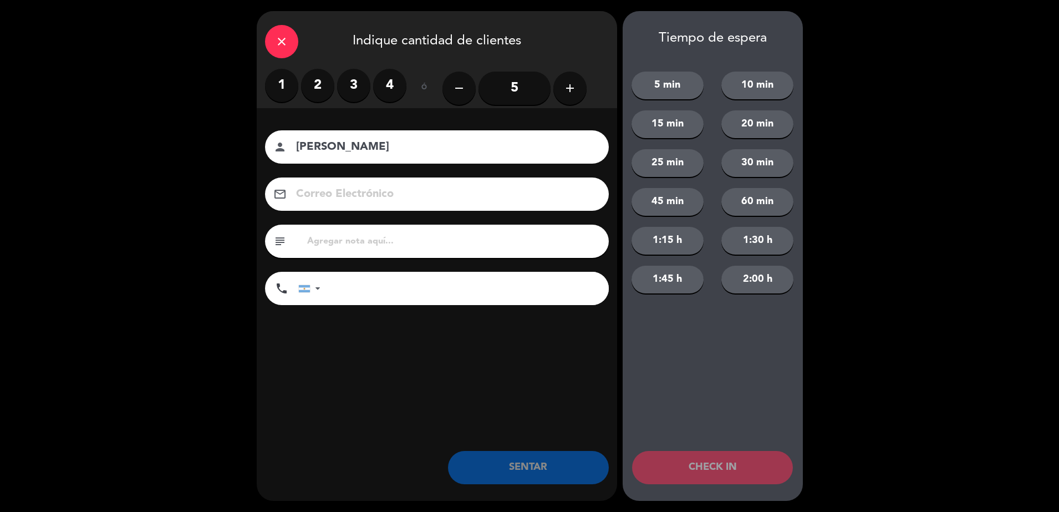
type input "sebastian elmalaj"
click at [443, 299] on input "tel" at bounding box center [469, 288] width 277 height 33
click at [398, 242] on input "text" at bounding box center [453, 241] width 294 height 16
type input "30%OFF CASINO"
click at [325, 87] on label "2" at bounding box center [317, 85] width 33 height 33
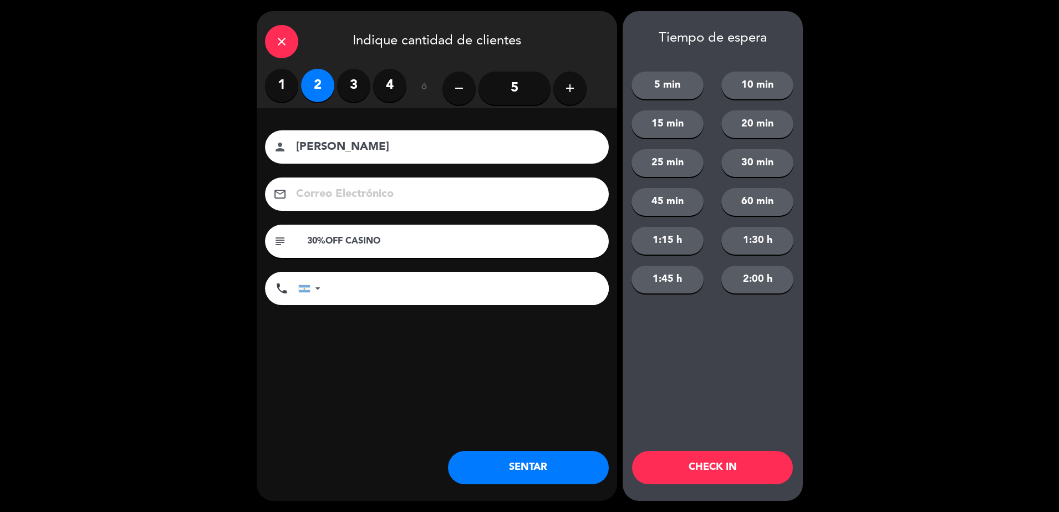
click at [533, 474] on button "SENTAR" at bounding box center [528, 467] width 161 height 33
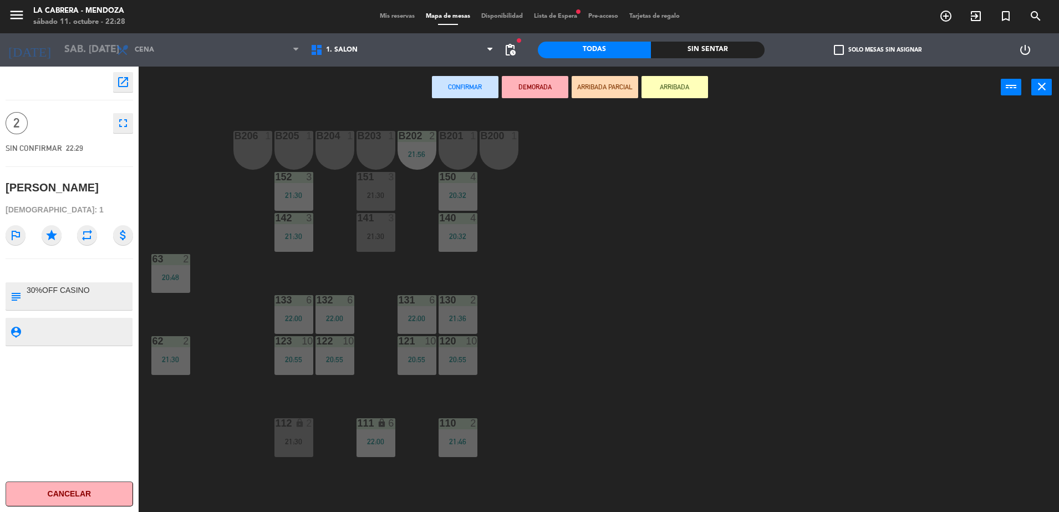
click at [709, 344] on div "B206 1 B205 1 B204 1 B203 1 B202 2 21:56 B201 1 B200 1 150 4 20:32 151 3 21:30 …" at bounding box center [603, 312] width 909 height 403
click at [400, 16] on span "Mis reservas" at bounding box center [397, 16] width 46 height 6
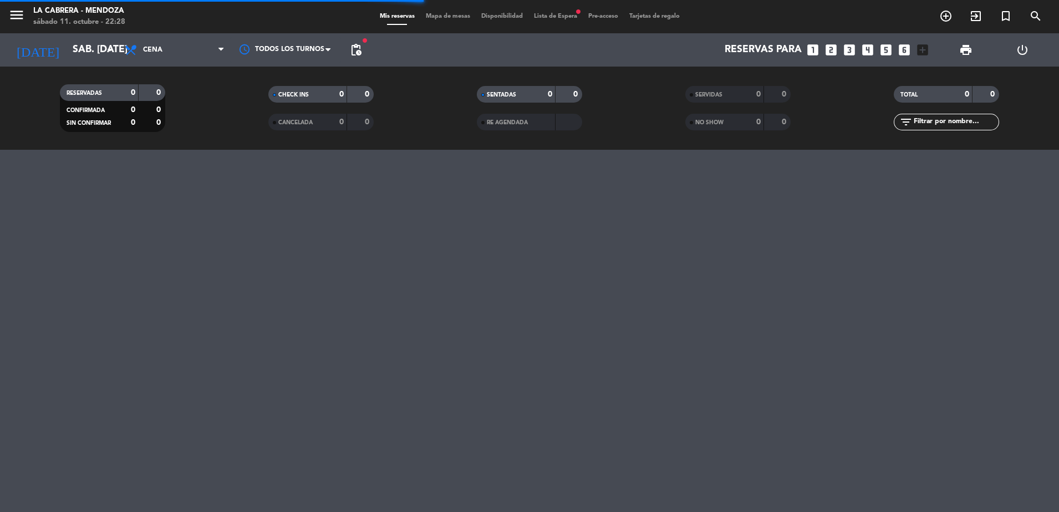
click at [425, 14] on span "Mapa de mesas" at bounding box center [447, 16] width 55 height 6
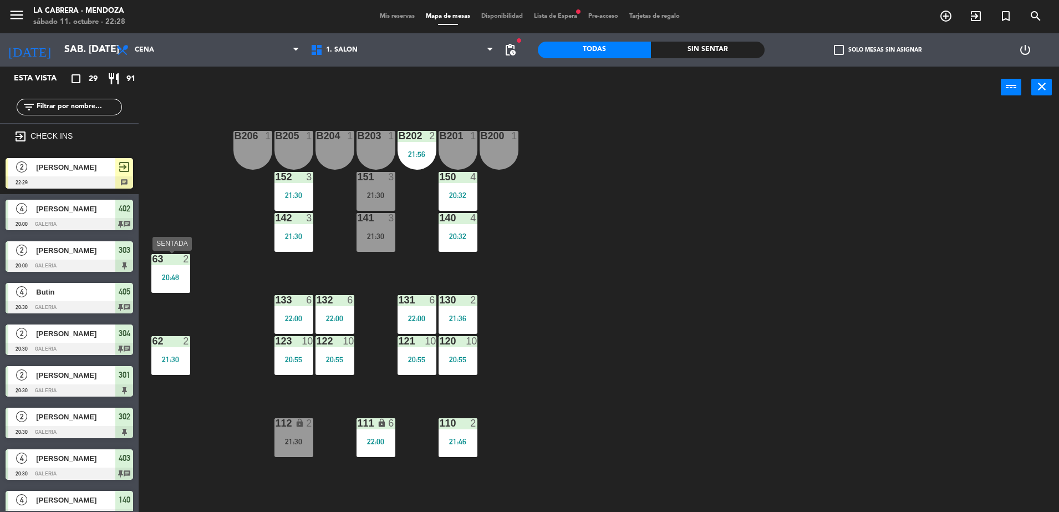
click at [158, 272] on div "63 2 20:48" at bounding box center [170, 273] width 39 height 39
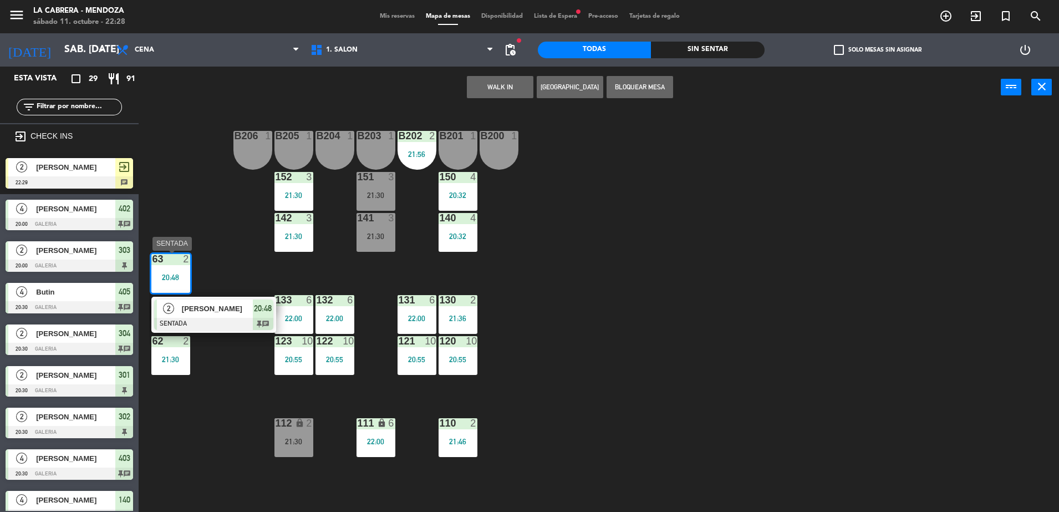
click at [259, 318] on div at bounding box center [213, 324] width 119 height 12
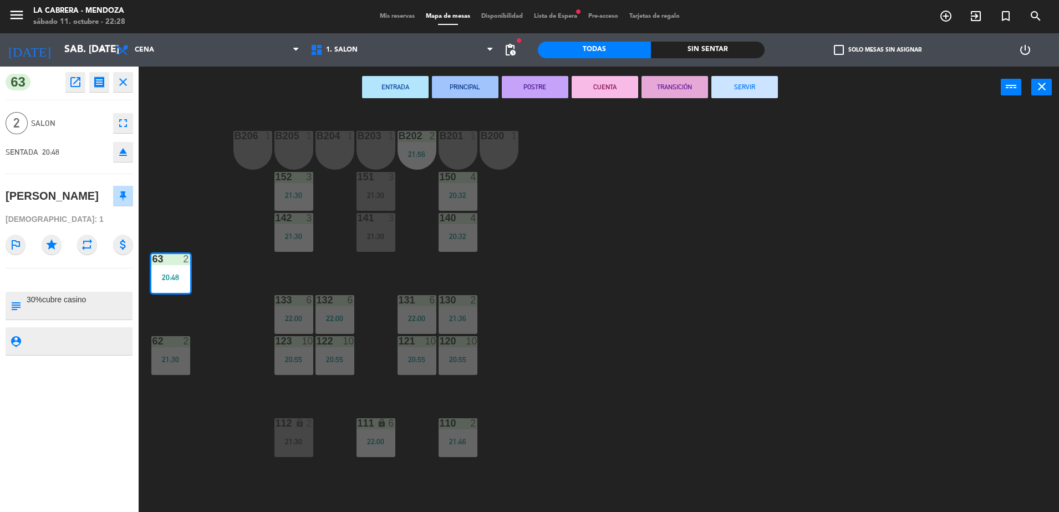
click at [737, 82] on button "SERVIR" at bounding box center [744, 87] width 67 height 22
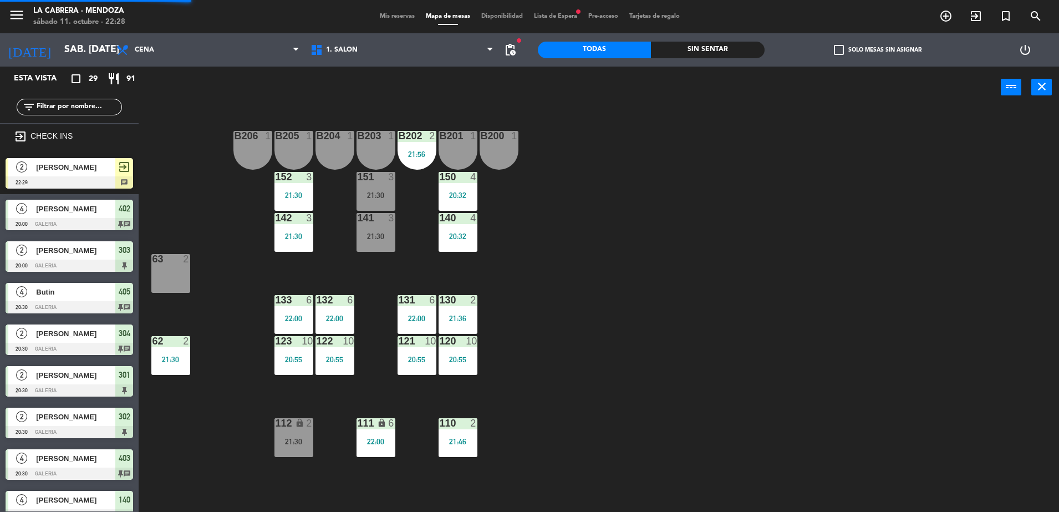
scroll to position [3, 0]
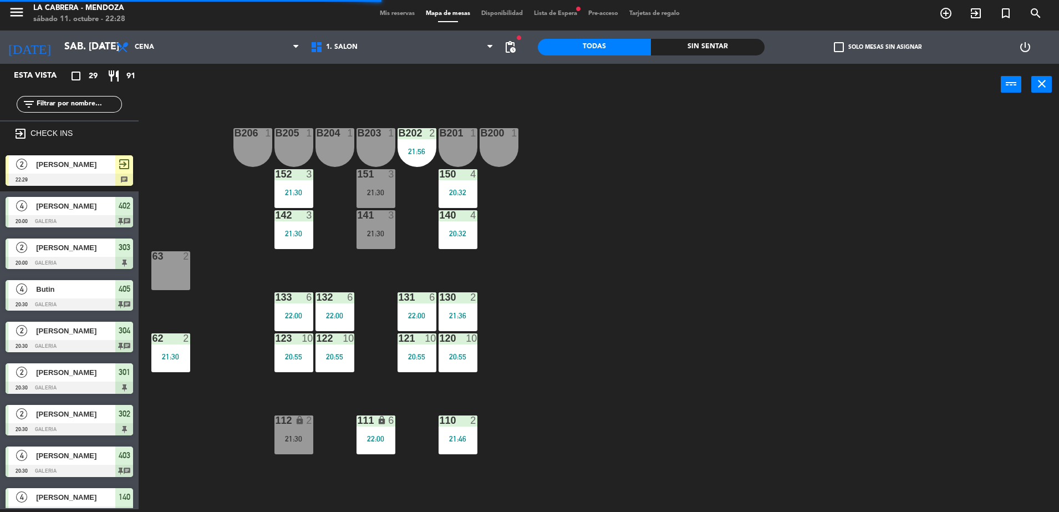
click at [296, 435] on div "21:30" at bounding box center [293, 438] width 39 height 8
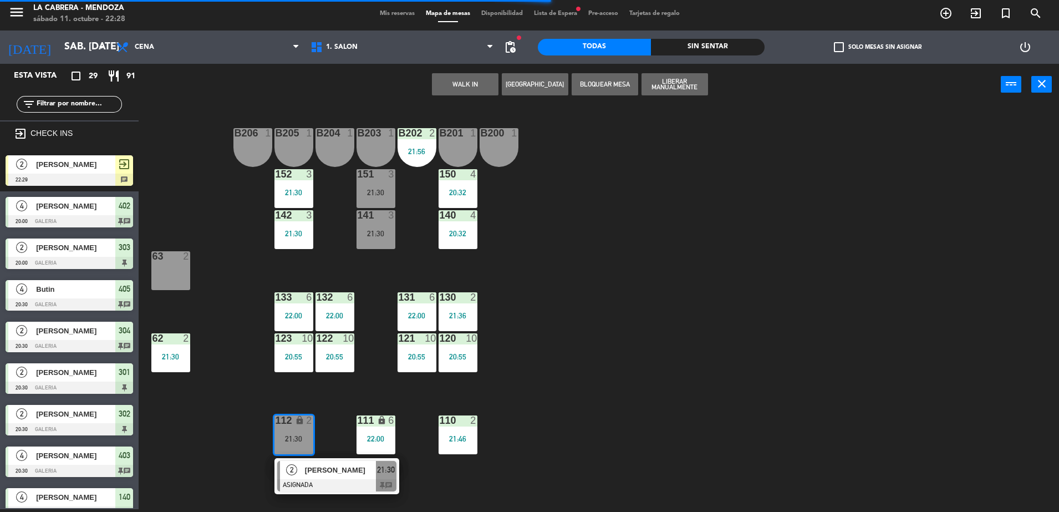
click at [385, 484] on div at bounding box center [336, 485] width 119 height 12
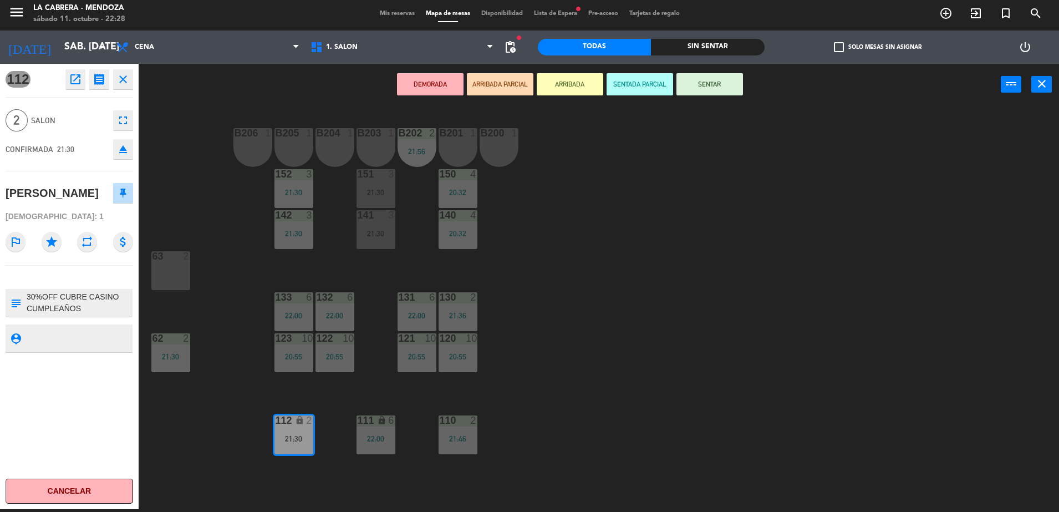
click at [125, 146] on icon "eject" at bounding box center [122, 148] width 13 height 13
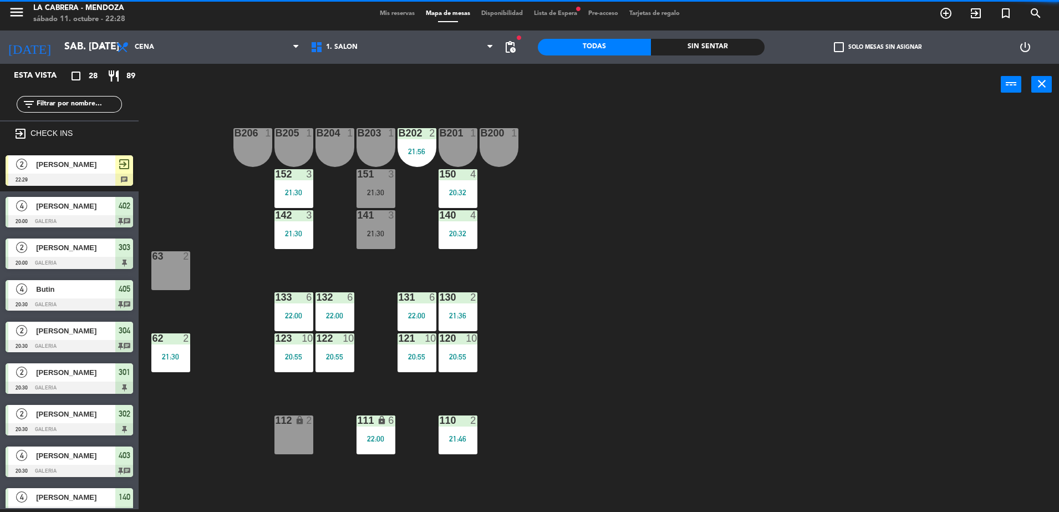
click at [90, 165] on div "2 sebastian elmalaj 22:29 exit_to_app chat" at bounding box center [69, 171] width 139 height 42
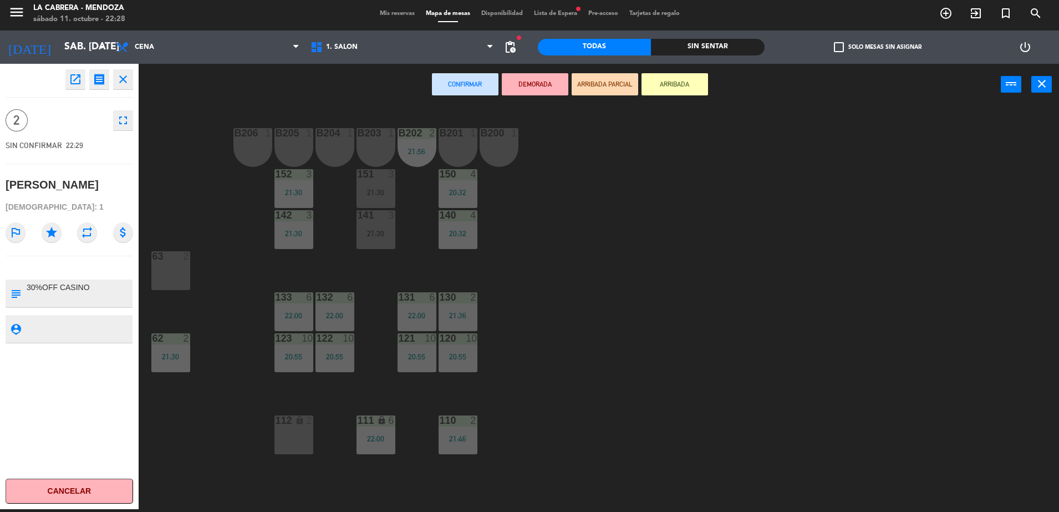
click at [158, 262] on div "63 2" at bounding box center [170, 270] width 39 height 39
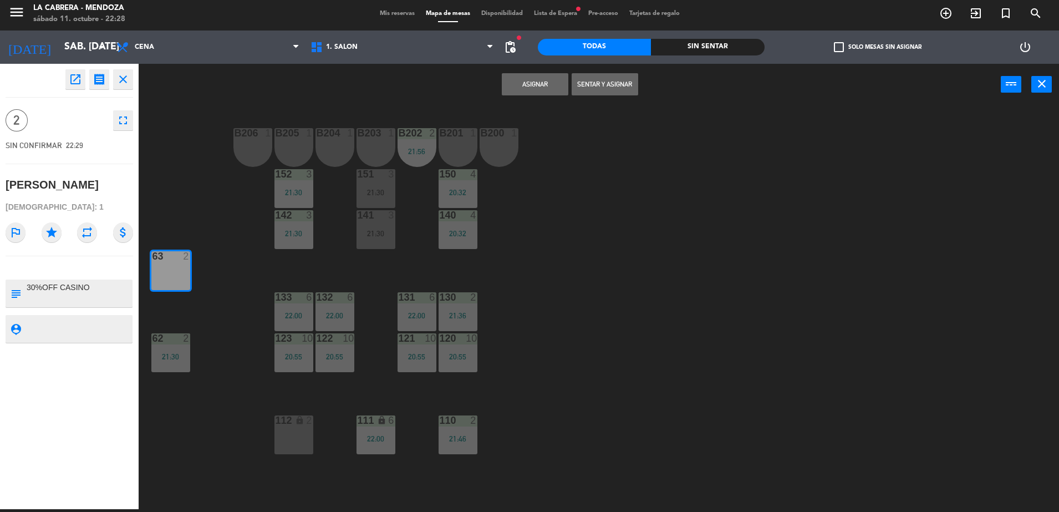
click at [589, 84] on button "Sentar y Asignar" at bounding box center [604, 84] width 67 height 22
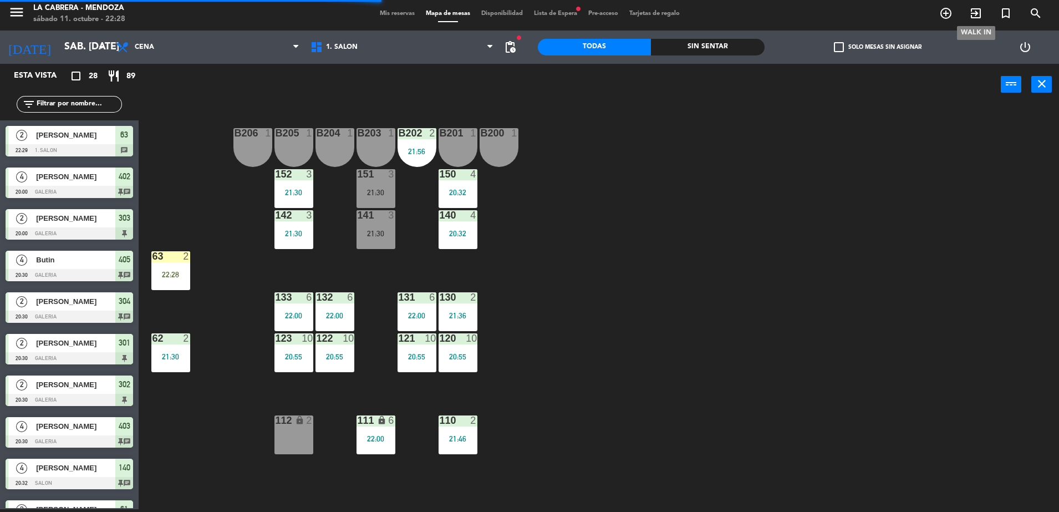
click at [974, 19] on icon "exit_to_app" at bounding box center [975, 13] width 13 height 13
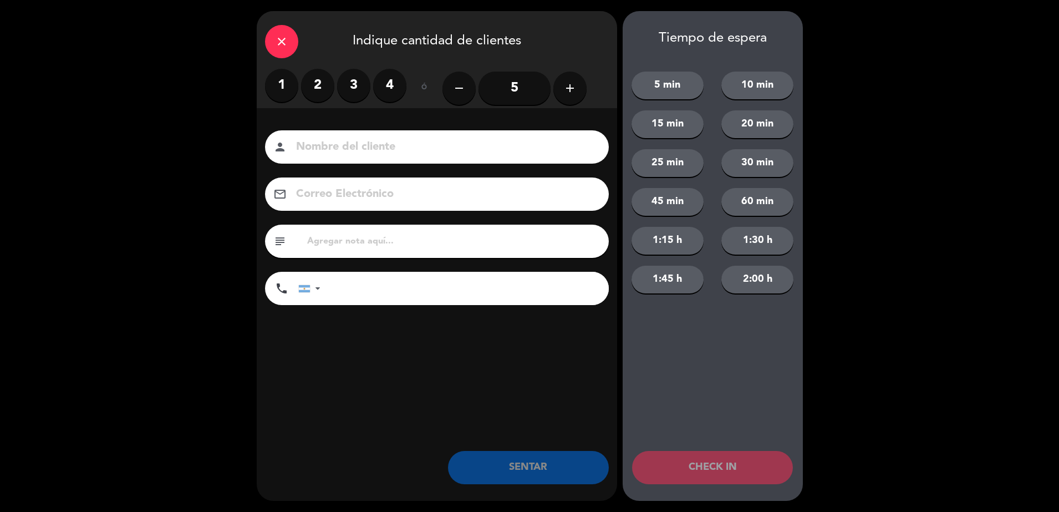
click at [319, 91] on label "2" at bounding box center [317, 85] width 33 height 33
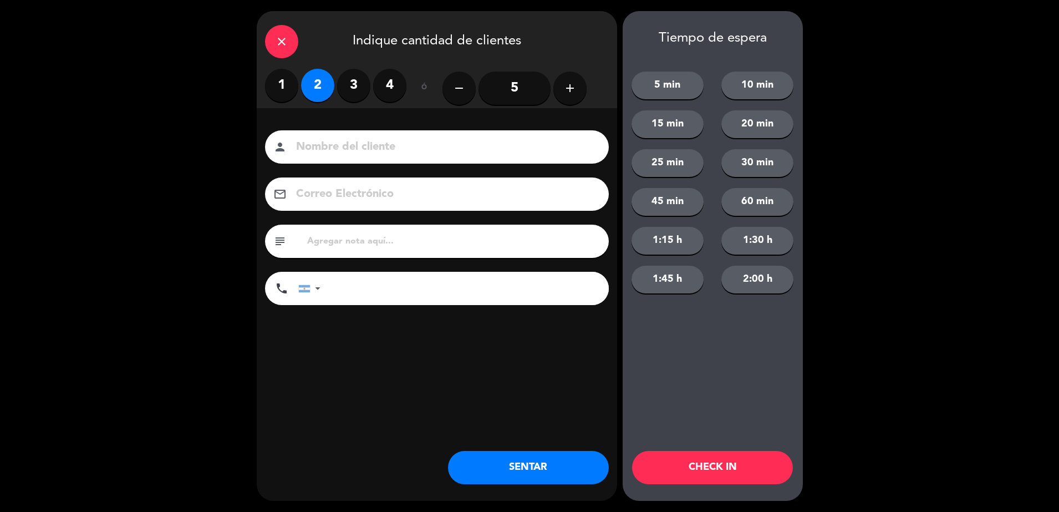
click at [355, 139] on input at bounding box center [444, 146] width 299 height 19
type input "SHERATON 1042"
click at [547, 468] on button "SENTAR" at bounding box center [528, 467] width 161 height 33
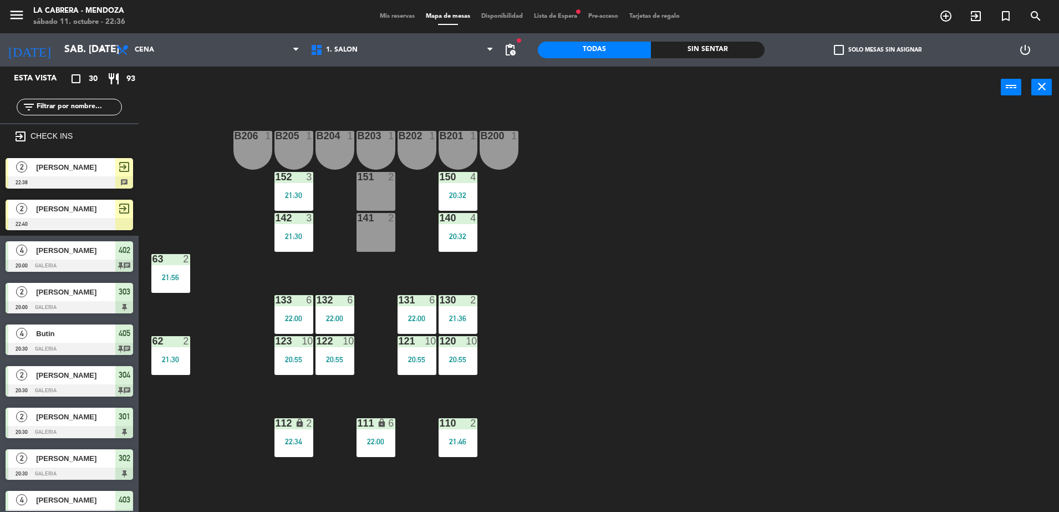
click at [51, 211] on span "DOMINIK" at bounding box center [75, 209] width 79 height 12
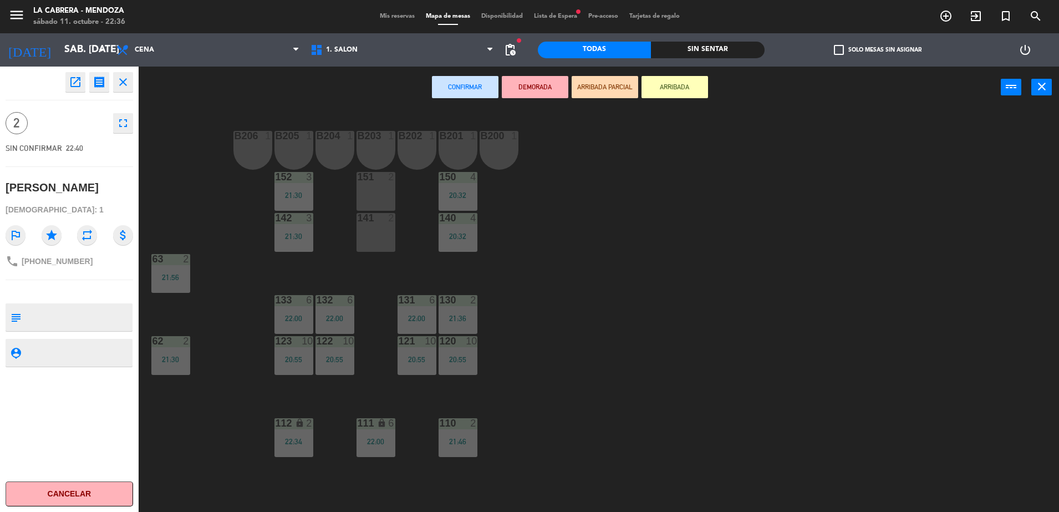
click at [378, 239] on div "141 2" at bounding box center [375, 232] width 39 height 39
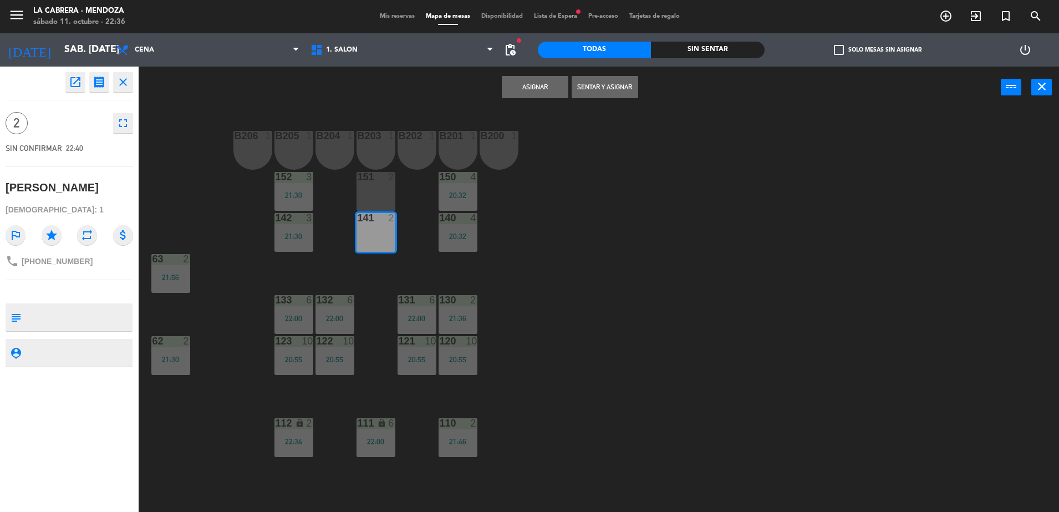
click at [630, 91] on button "Sentar y Asignar" at bounding box center [604, 87] width 67 height 22
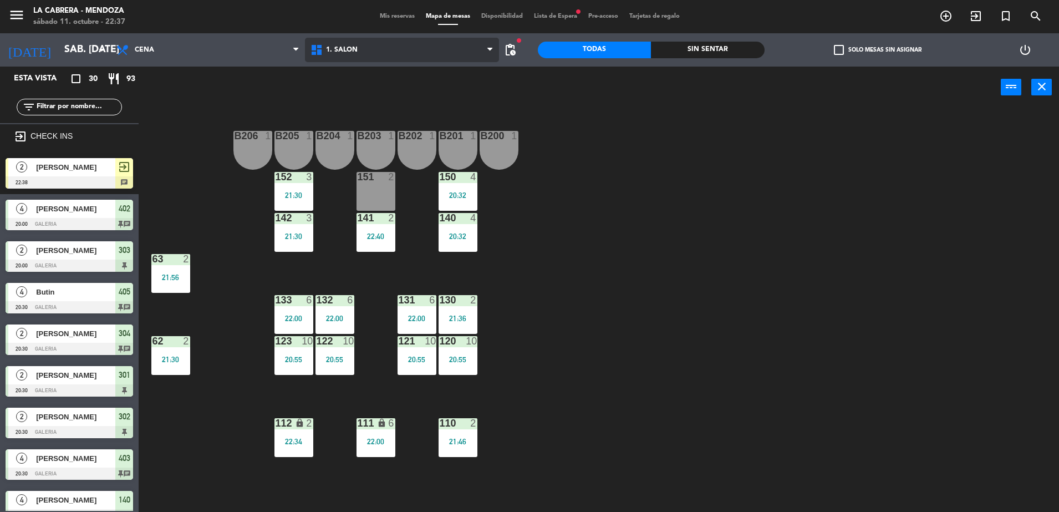
click at [344, 48] on span "1. SALON" at bounding box center [342, 50] width 32 height 8
click at [237, 235] on div "B206 1 B205 1 B204 1 B203 1 B202 1 B201 1 B200 1 150 4 20:32 151 2 152 3 21:30 …" at bounding box center [603, 312] width 909 height 403
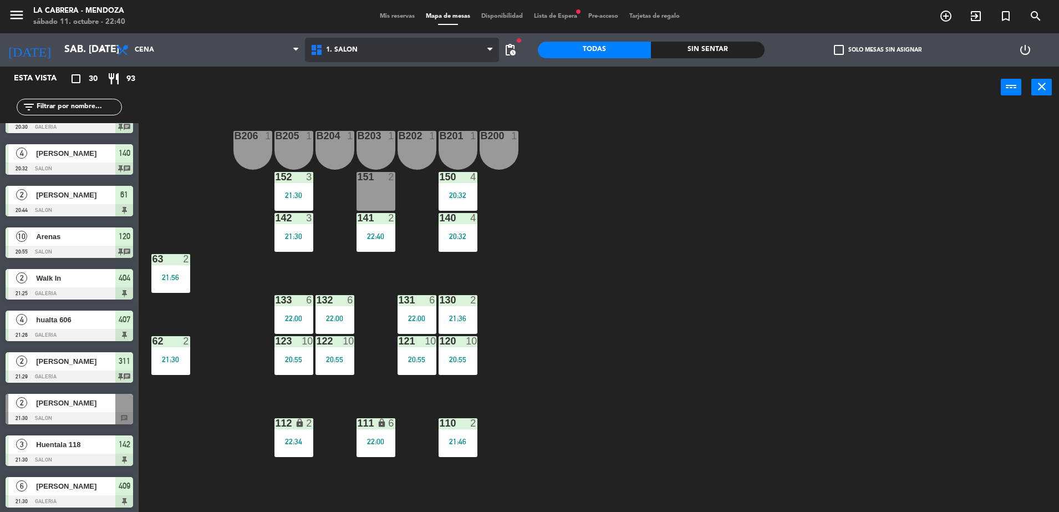
click at [327, 52] on span "1. SALON" at bounding box center [342, 50] width 32 height 8
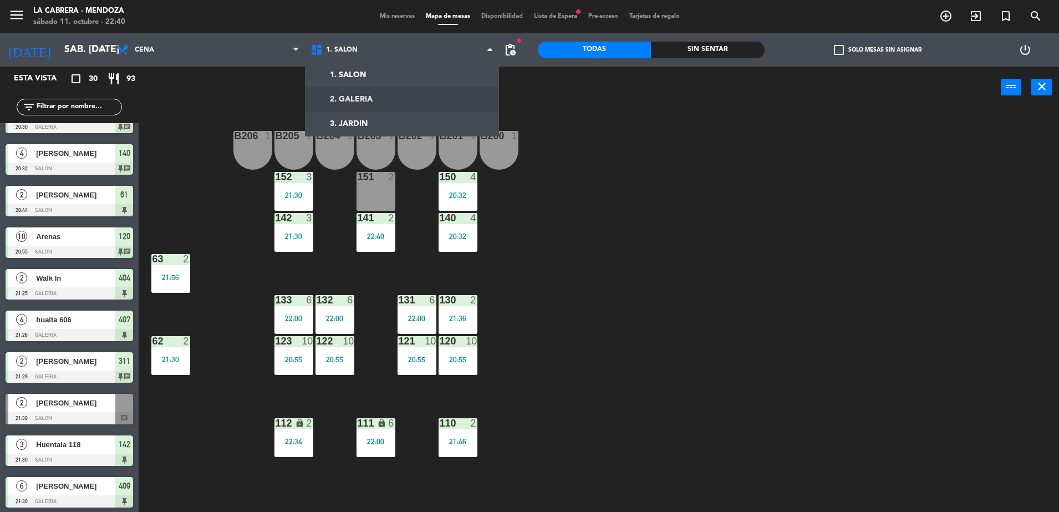
click at [251, 83] on div "power_input close" at bounding box center [570, 88] width 862 height 42
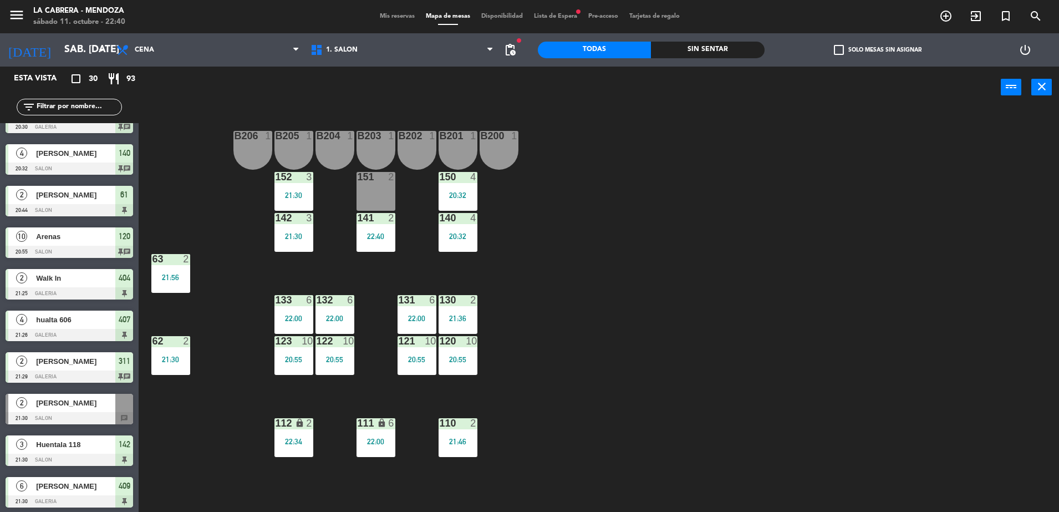
click at [384, 16] on span "Mis reservas" at bounding box center [397, 16] width 46 height 6
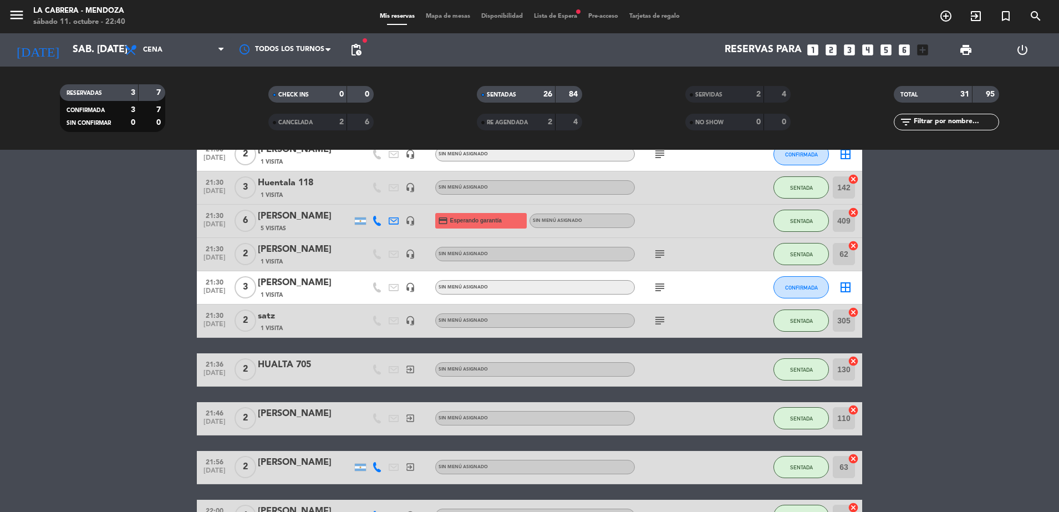
scroll to position [659, 0]
